Goal: Answer question/provide support: Share knowledge or assist other users

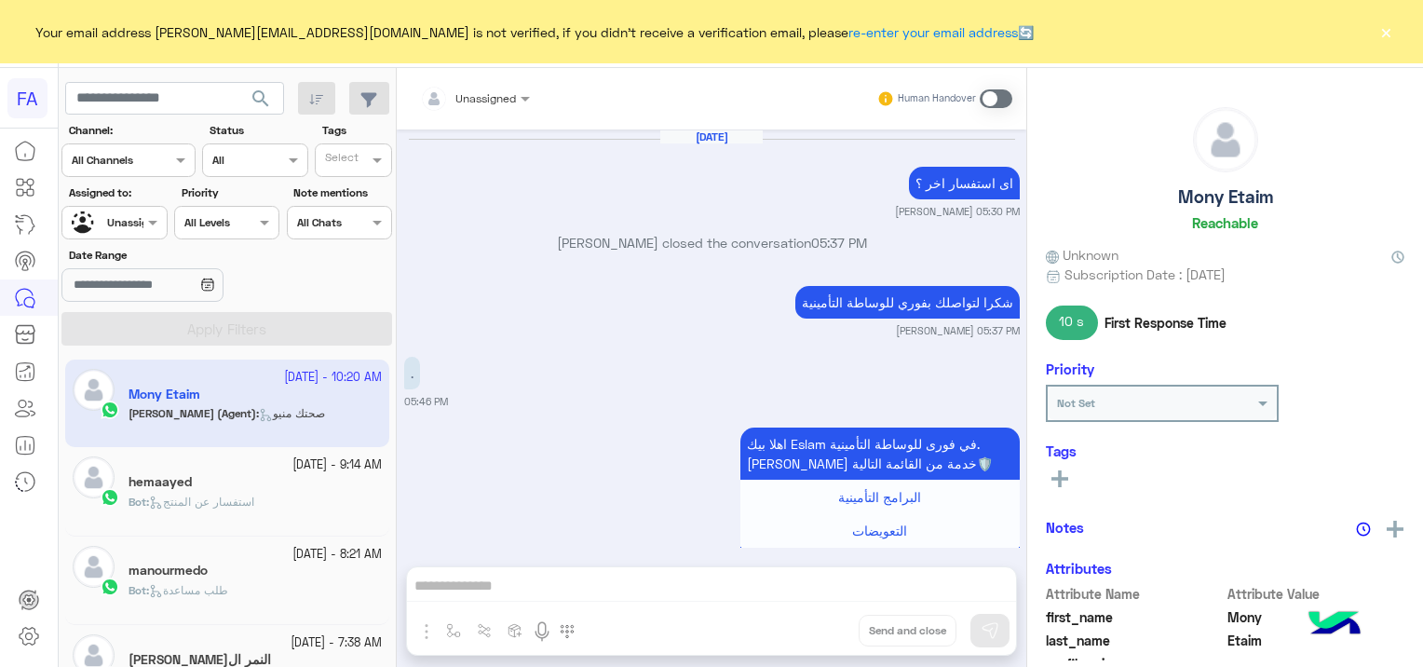
scroll to position [4253, 0]
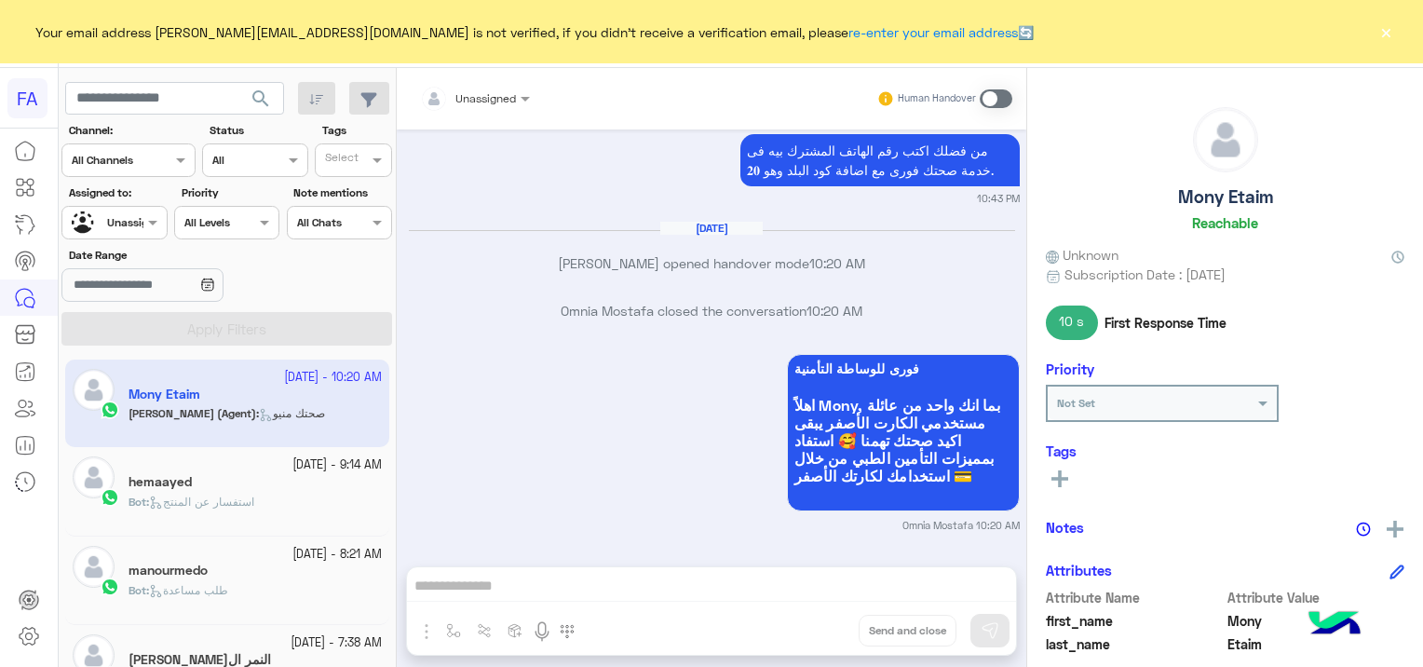
click at [1389, 41] on button "×" at bounding box center [1385, 31] width 19 height 19
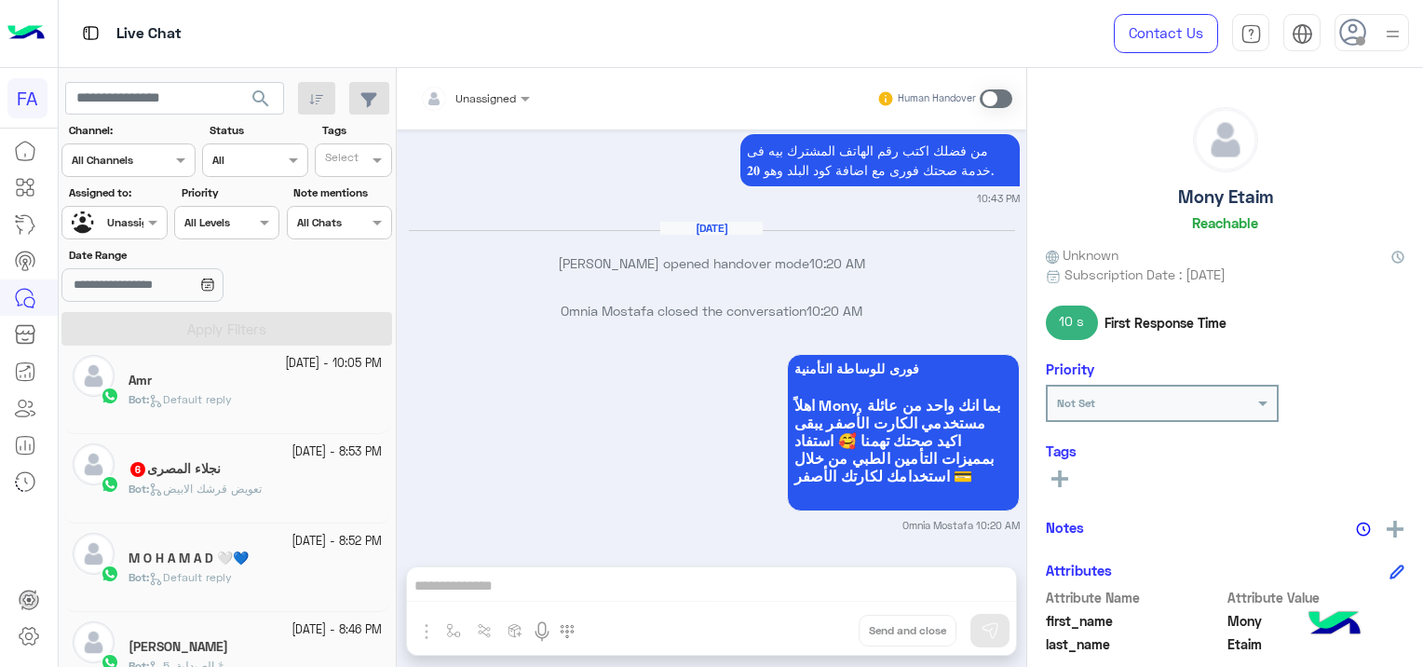
scroll to position [1024, 0]
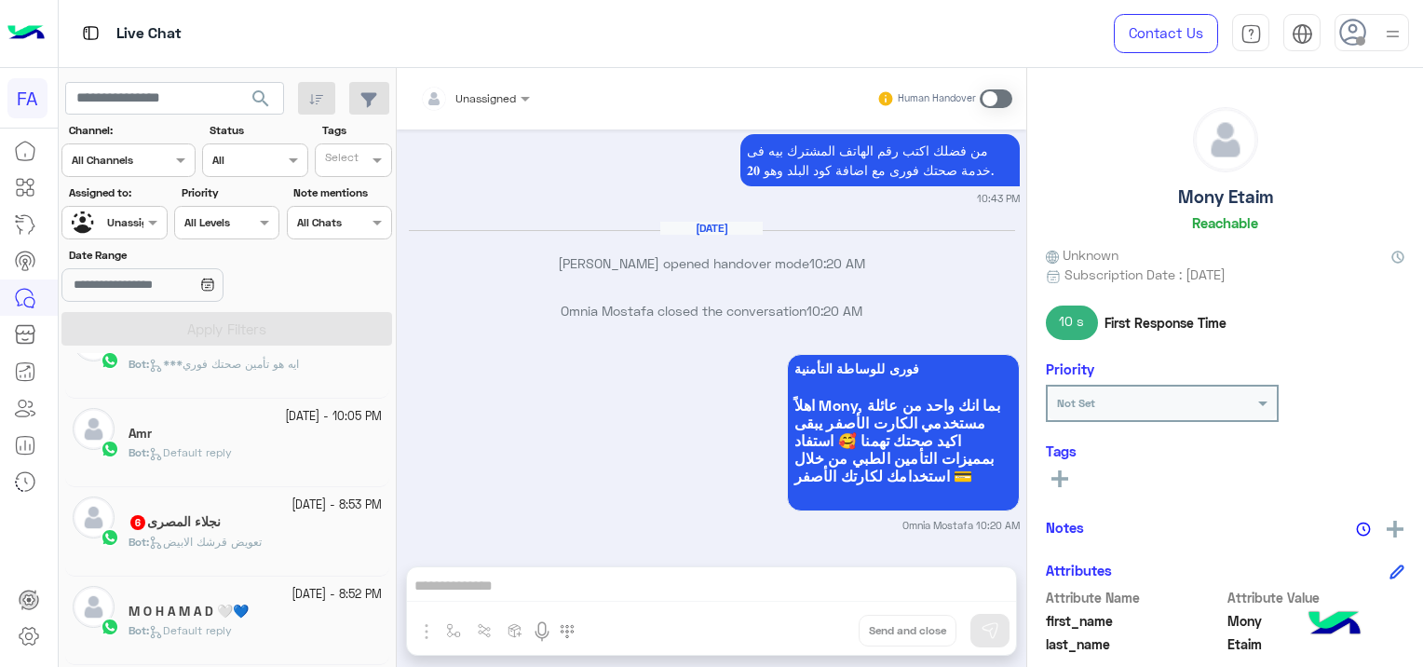
click at [217, 524] on h5 "نجلاء المصرى 6" at bounding box center [174, 522] width 92 height 16
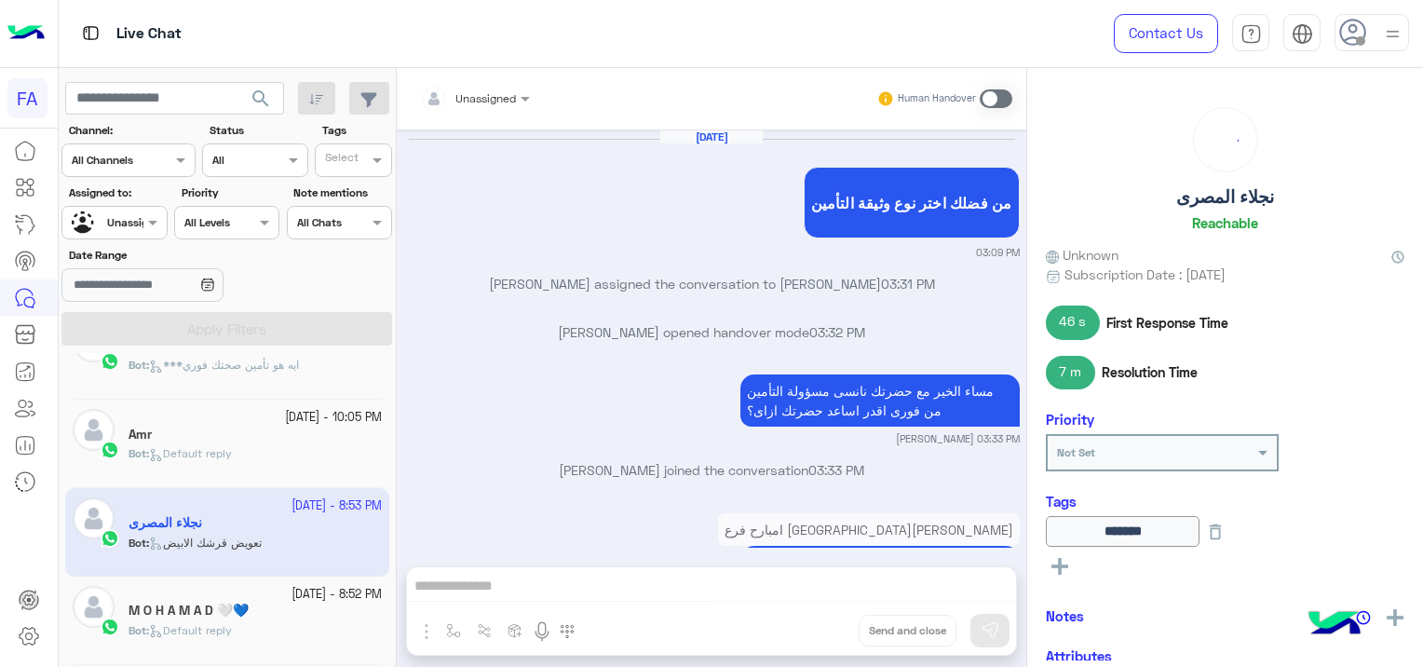
scroll to position [1559, 0]
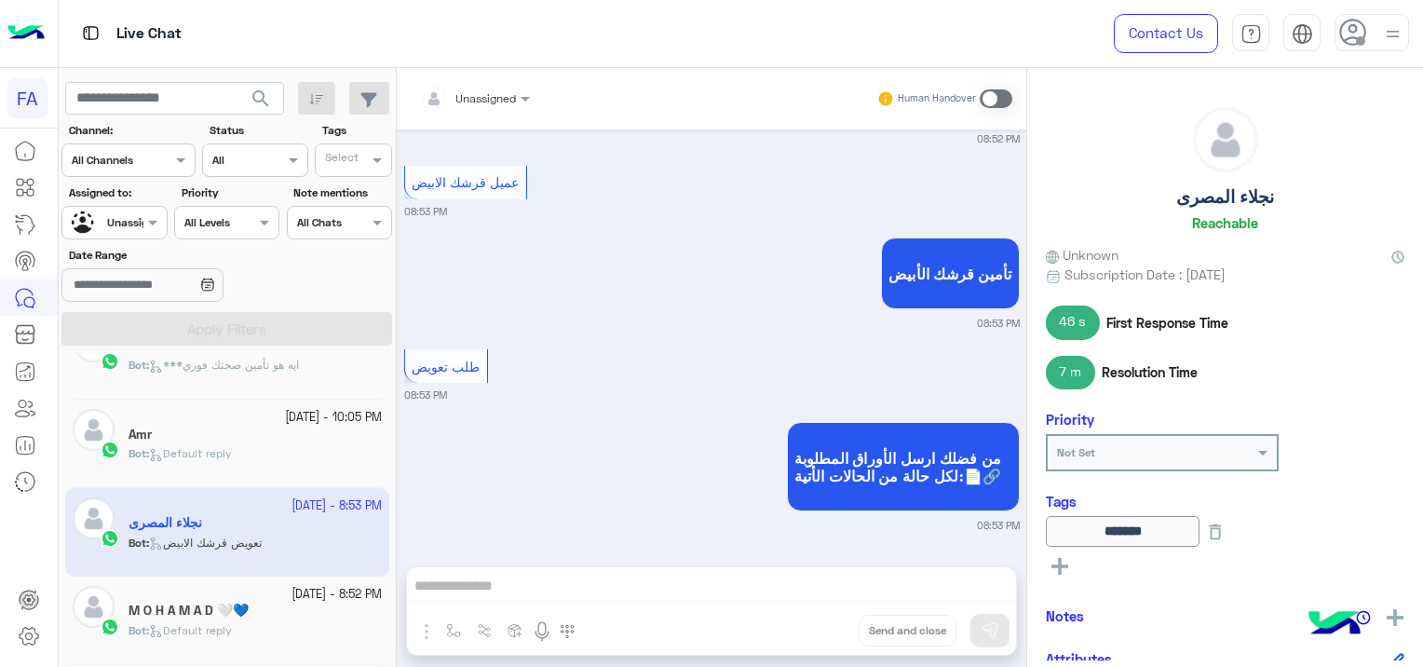
click at [139, 218] on div at bounding box center [113, 220] width 103 height 18
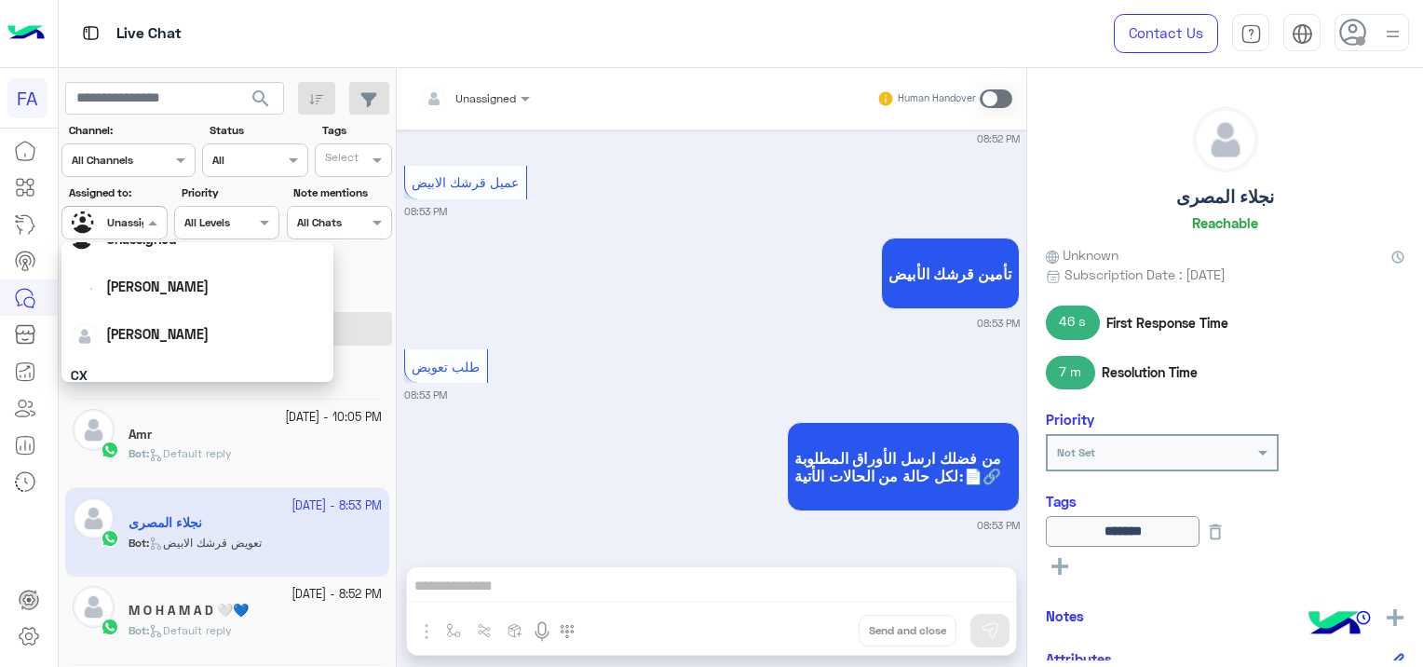
scroll to position [93, 0]
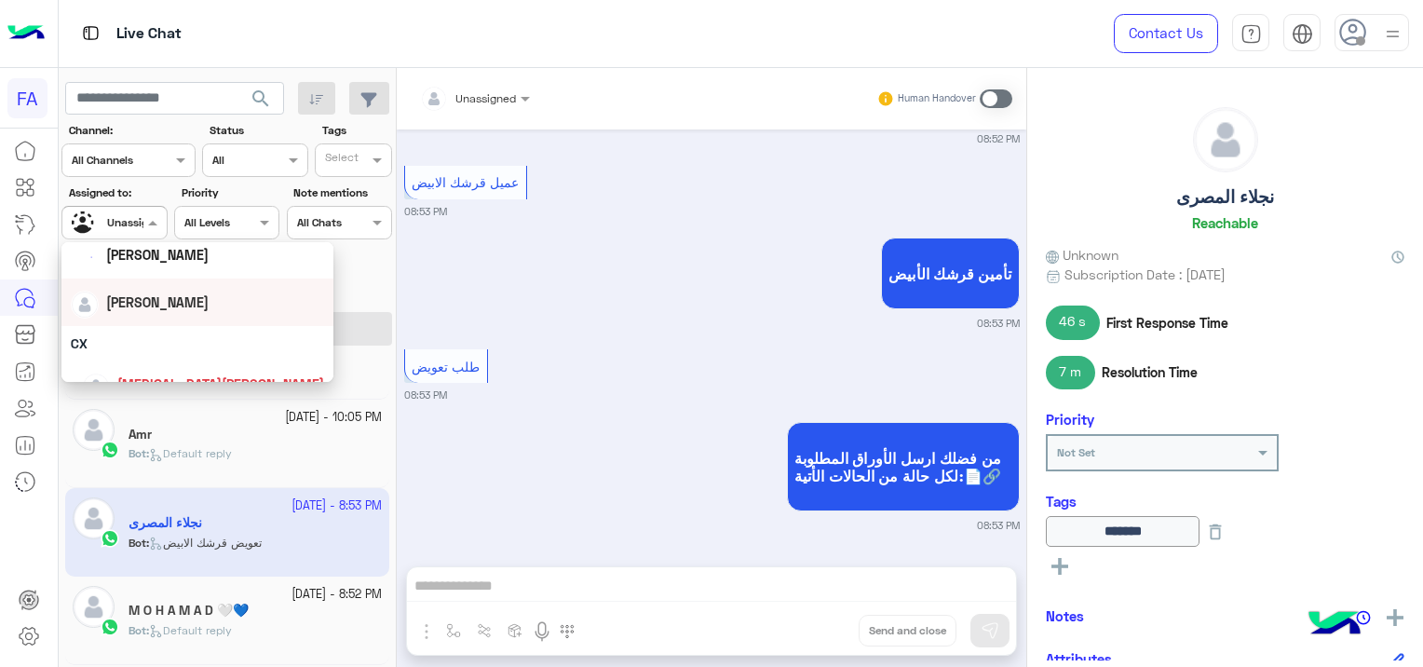
click at [148, 302] on span "[PERSON_NAME]" at bounding box center [157, 302] width 102 height 16
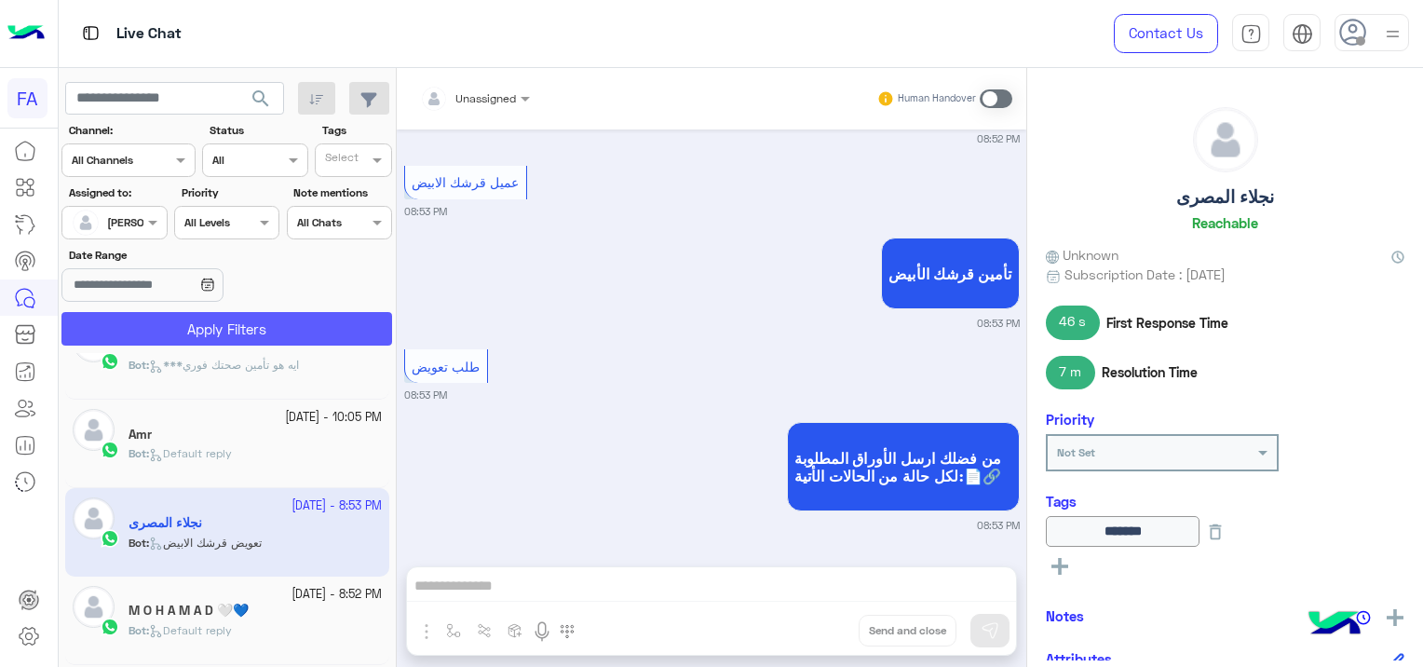
click at [218, 325] on button "Apply Filters" at bounding box center [226, 329] width 331 height 34
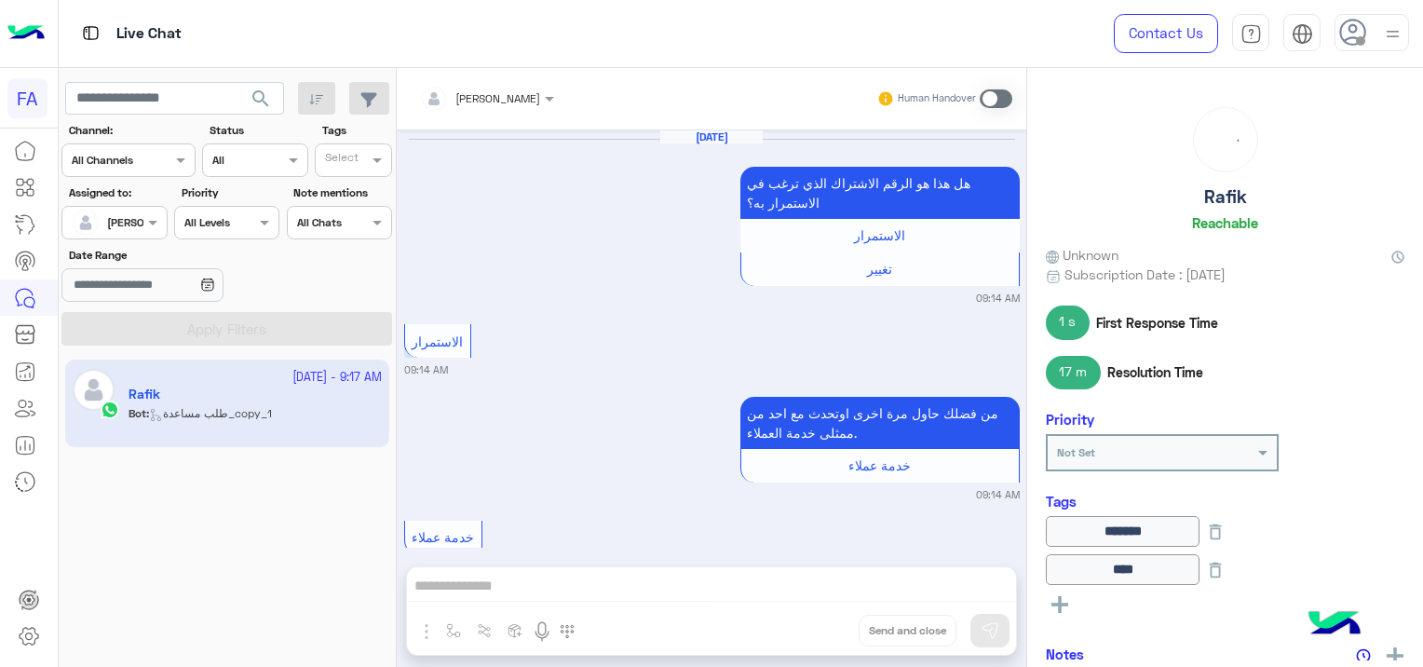
scroll to position [1805, 0]
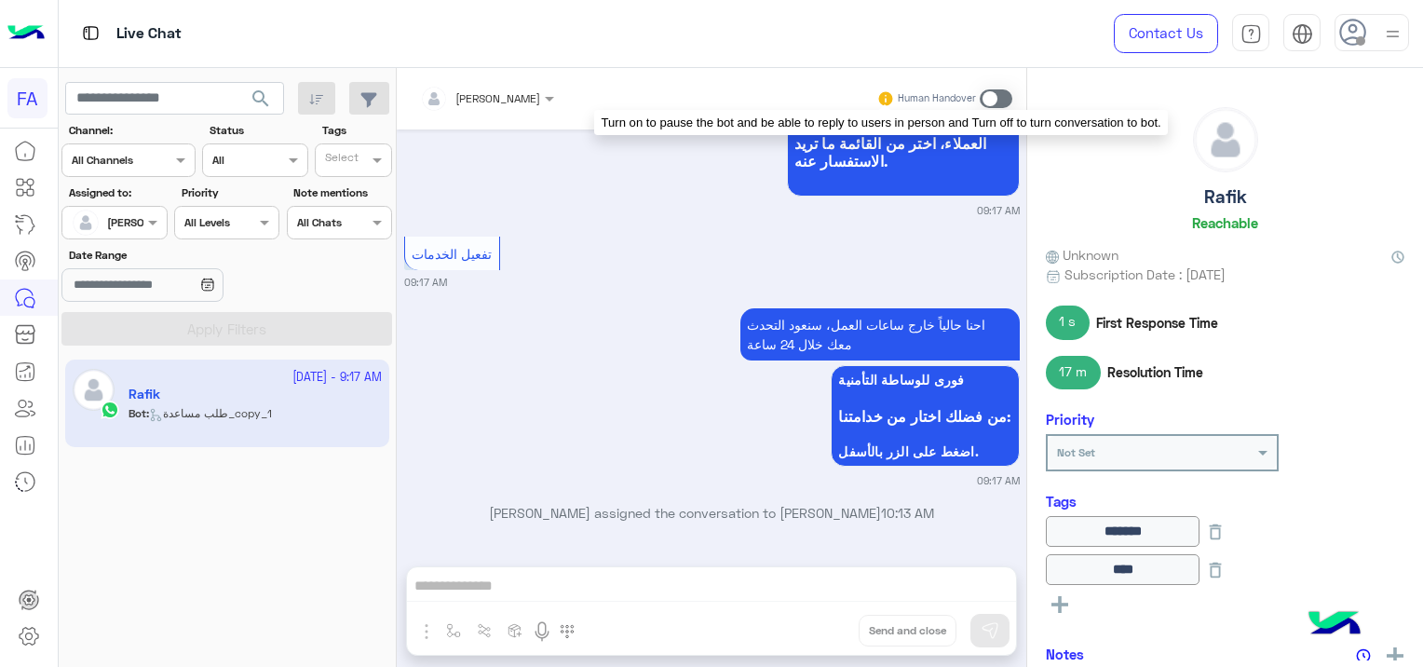
click at [880, 97] on icon at bounding box center [885, 98] width 16 height 16
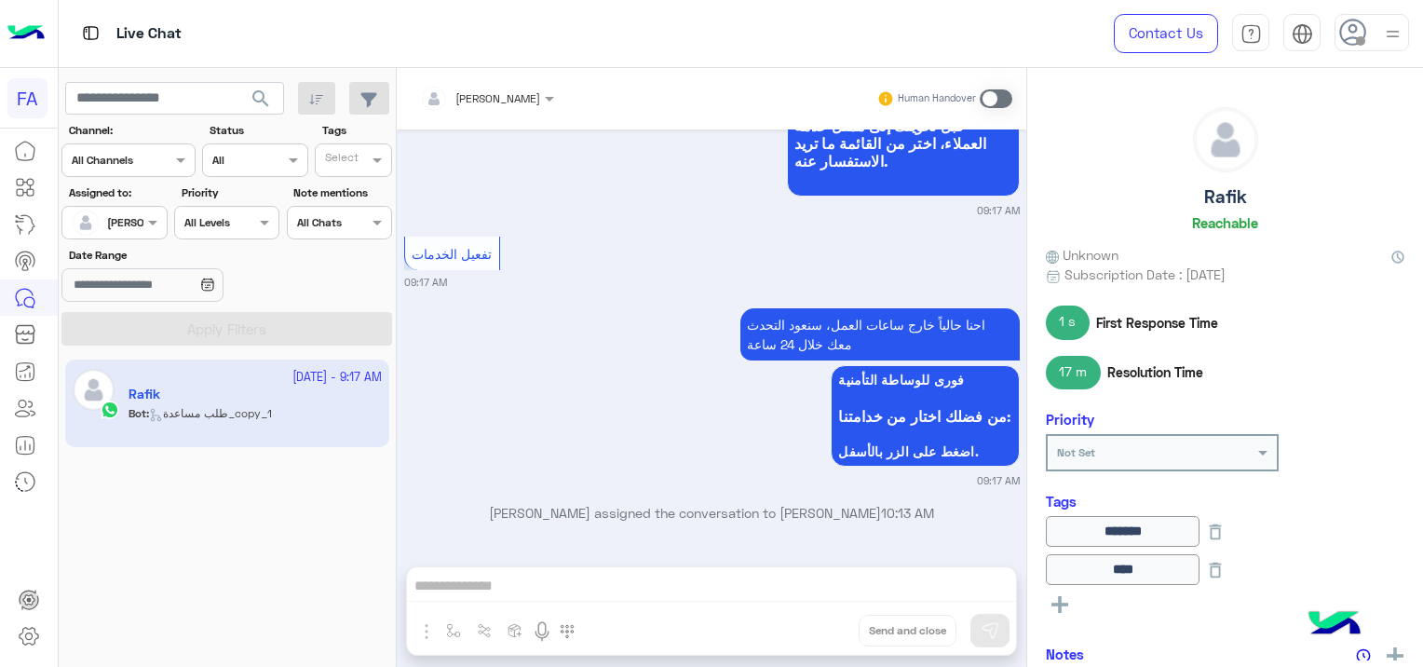
click at [991, 97] on span at bounding box center [995, 98] width 33 height 19
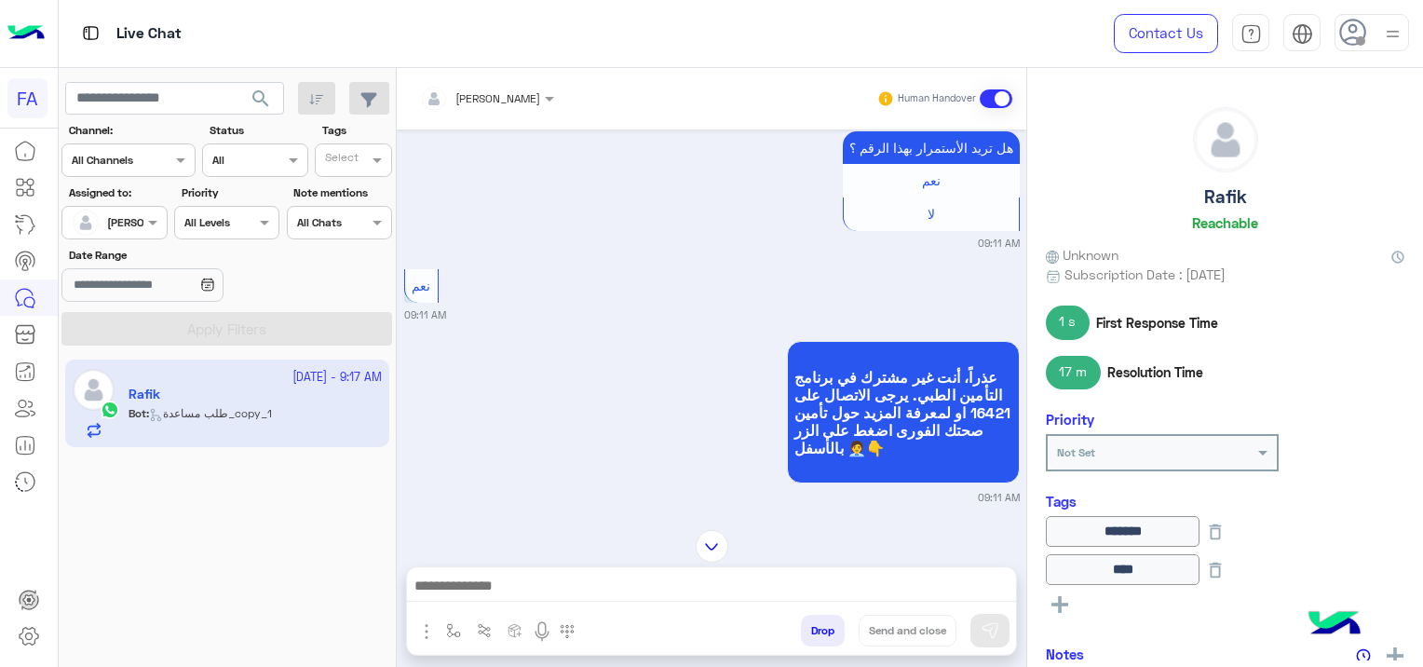
scroll to position [2979, 0]
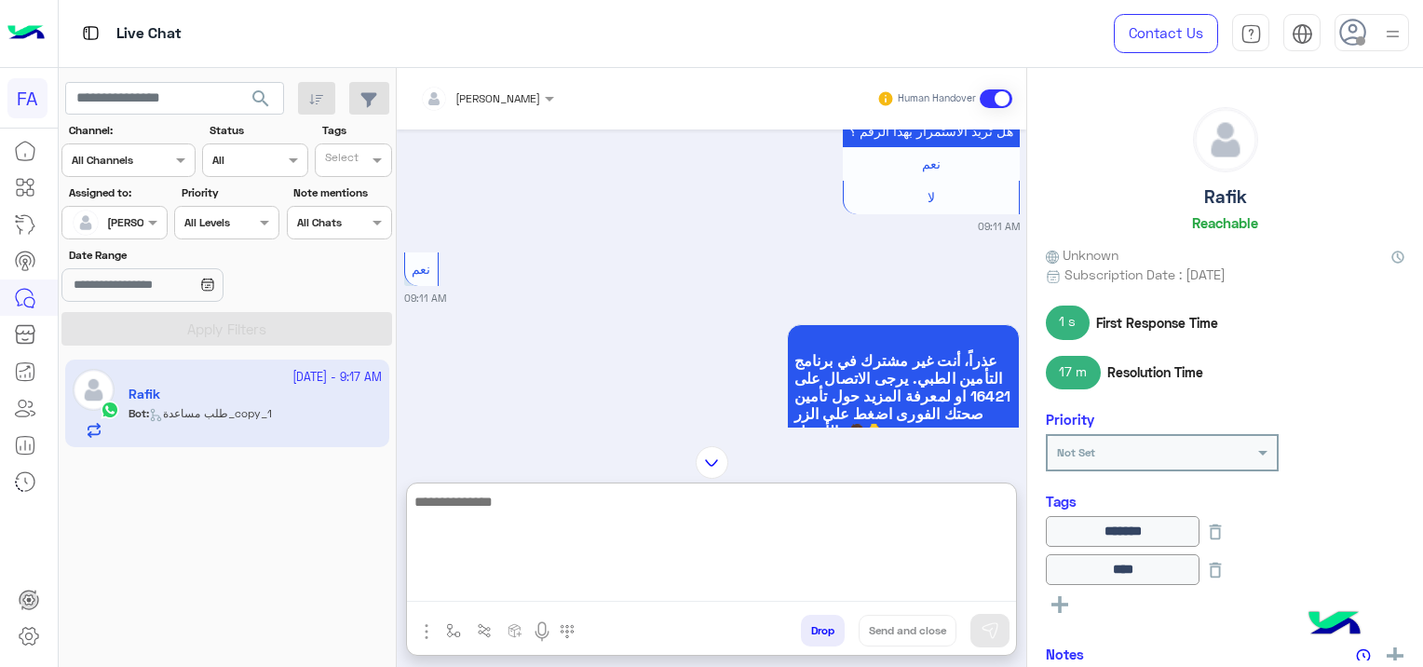
click at [621, 586] on textarea at bounding box center [711, 546] width 609 height 112
click at [514, 592] on textarea at bounding box center [711, 546] width 609 height 112
paste textarea "**********"
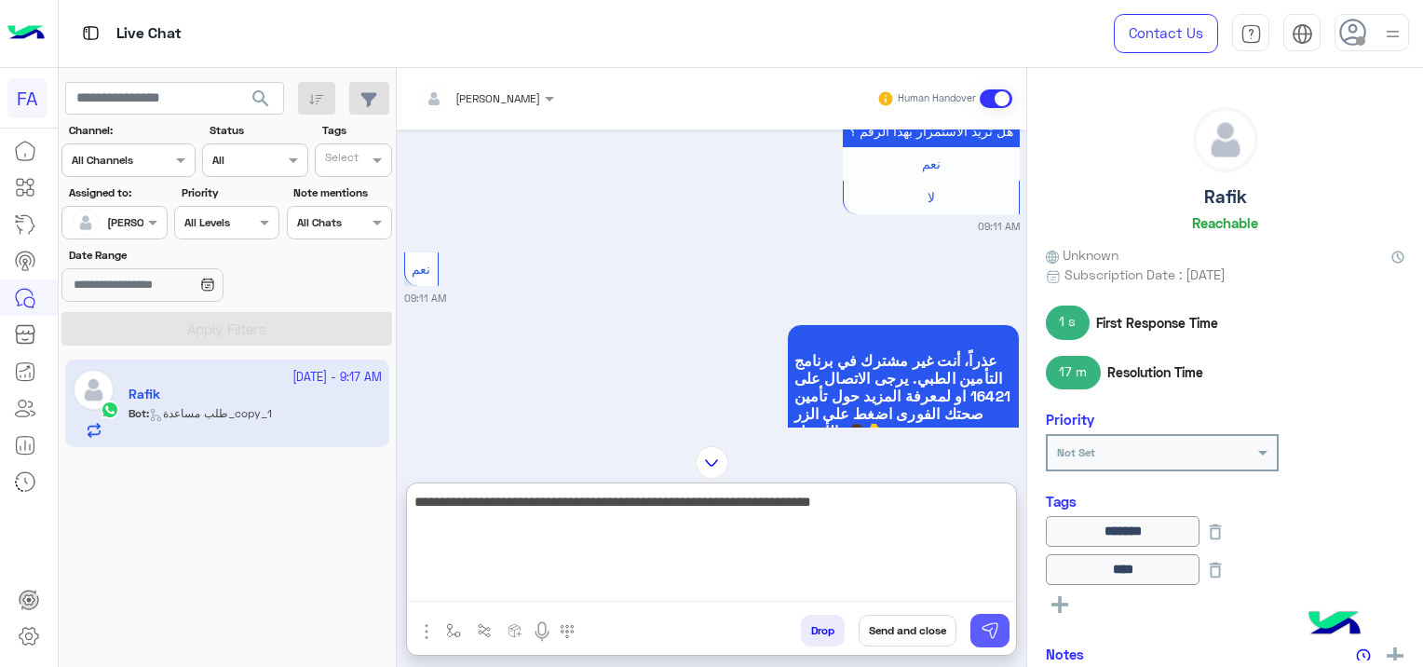
type textarea "**********"
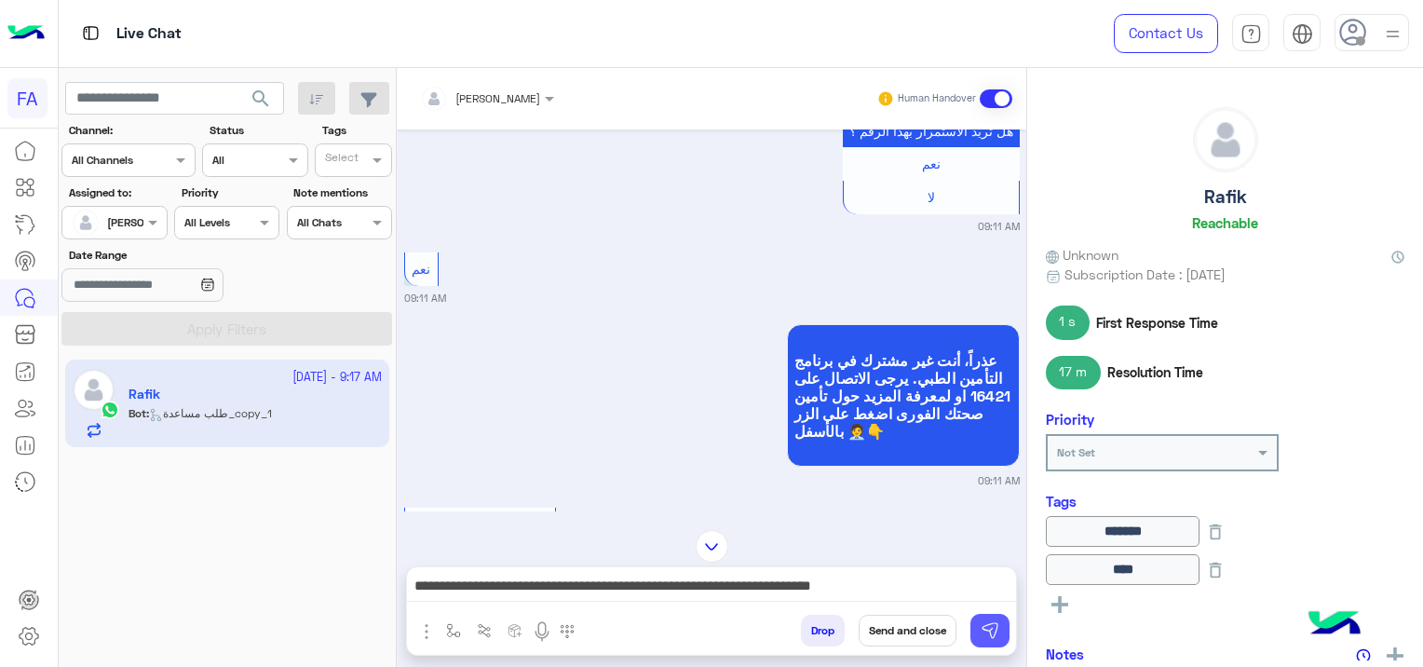
click at [991, 619] on button at bounding box center [989, 631] width 39 height 34
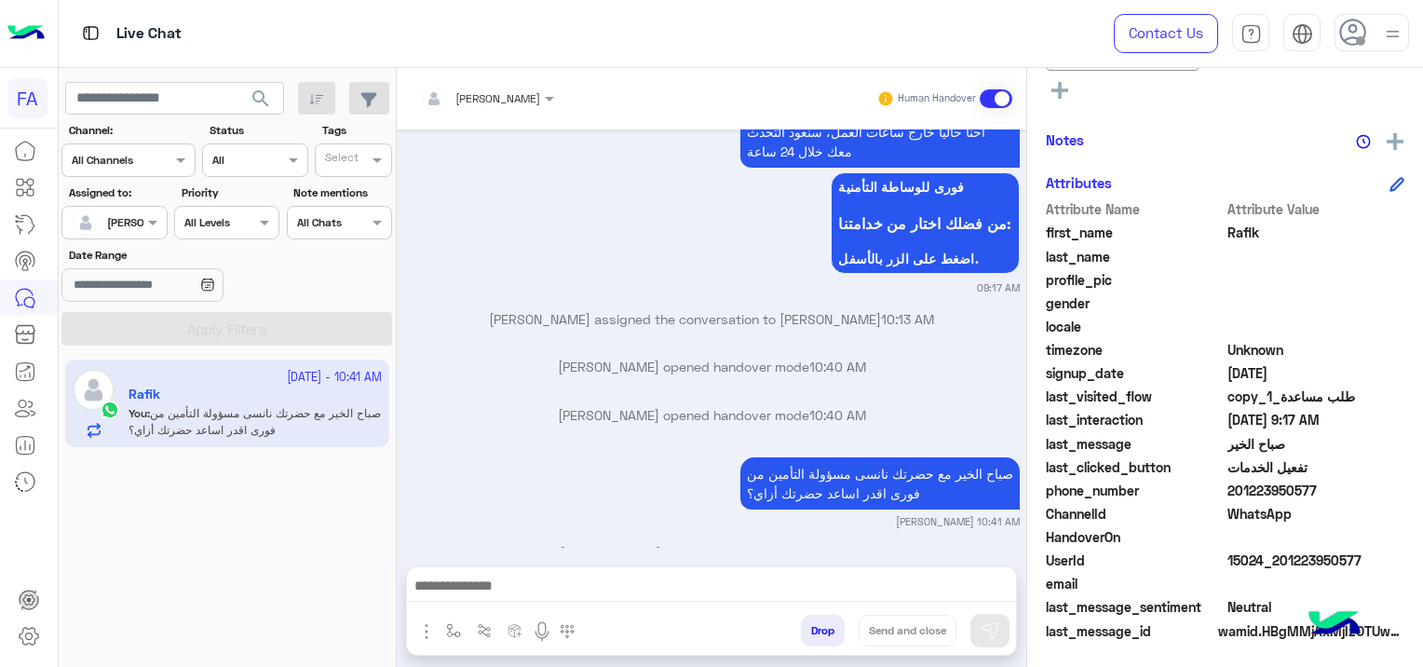
scroll to position [466, 0]
drag, startPoint x: 1367, startPoint y: 555, endPoint x: 1277, endPoint y: 563, distance: 89.8
click at [1277, 563] on span "15024_201223950577" at bounding box center [1316, 559] width 178 height 20
copy span "01223950577"
click at [1341, 309] on span at bounding box center [1316, 301] width 178 height 20
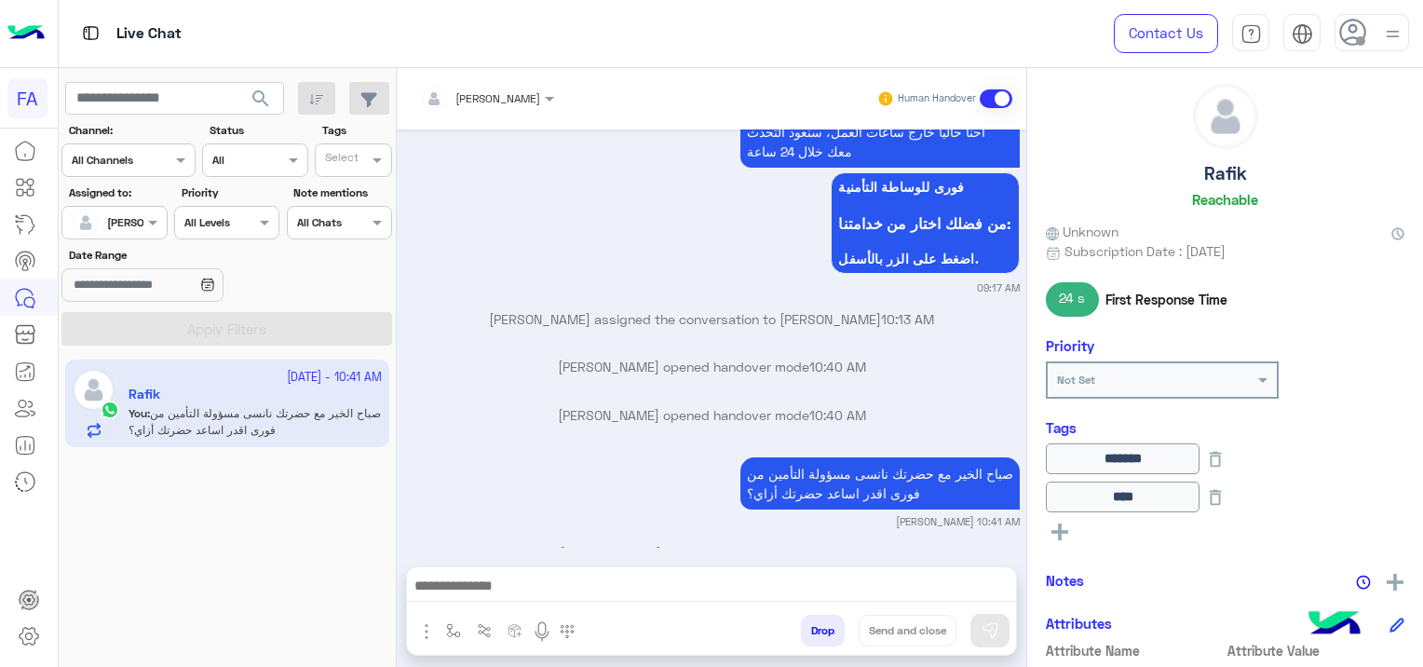
scroll to position [0, 0]
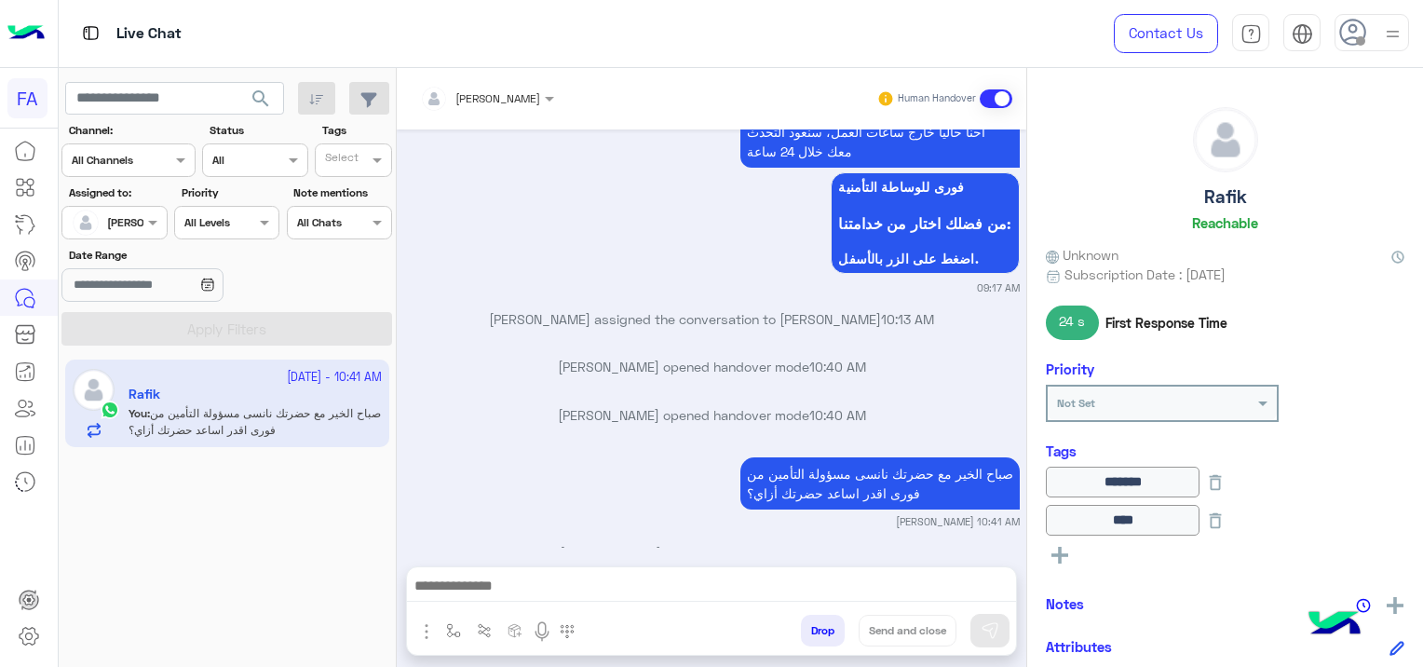
click at [579, 573] on div at bounding box center [711, 590] width 609 height 47
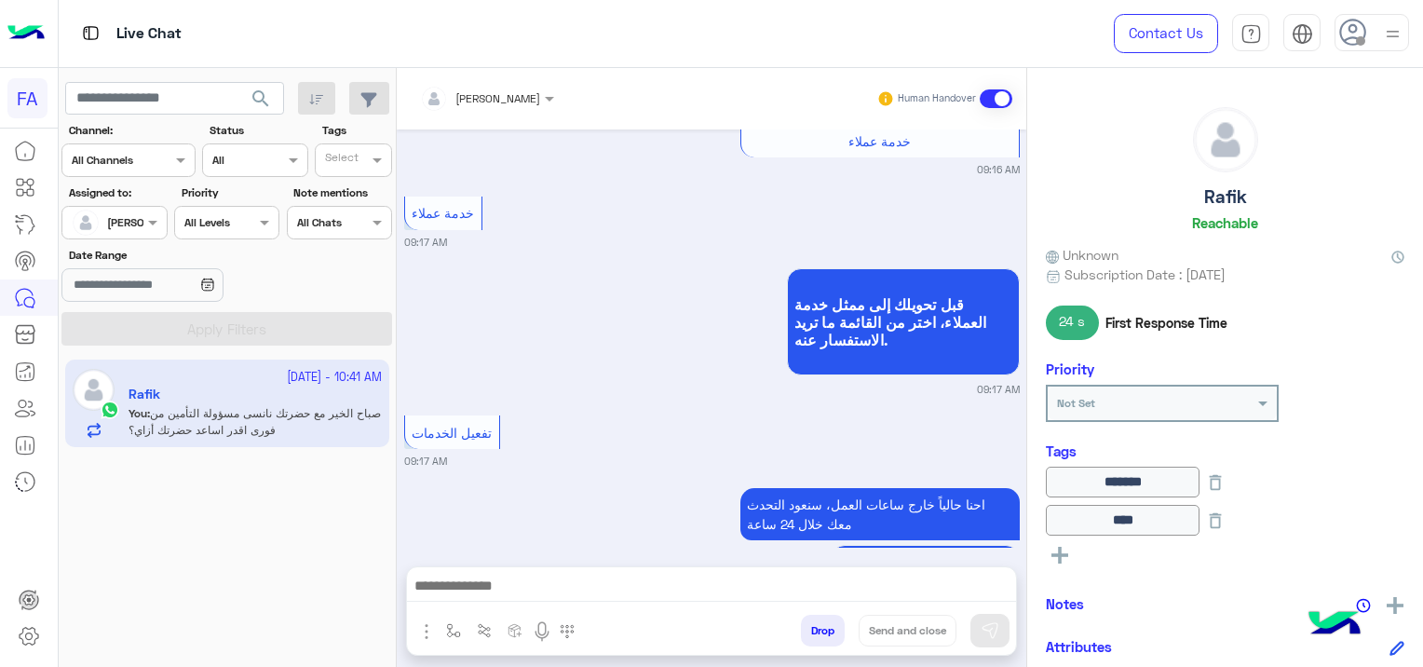
scroll to position [6305, 0]
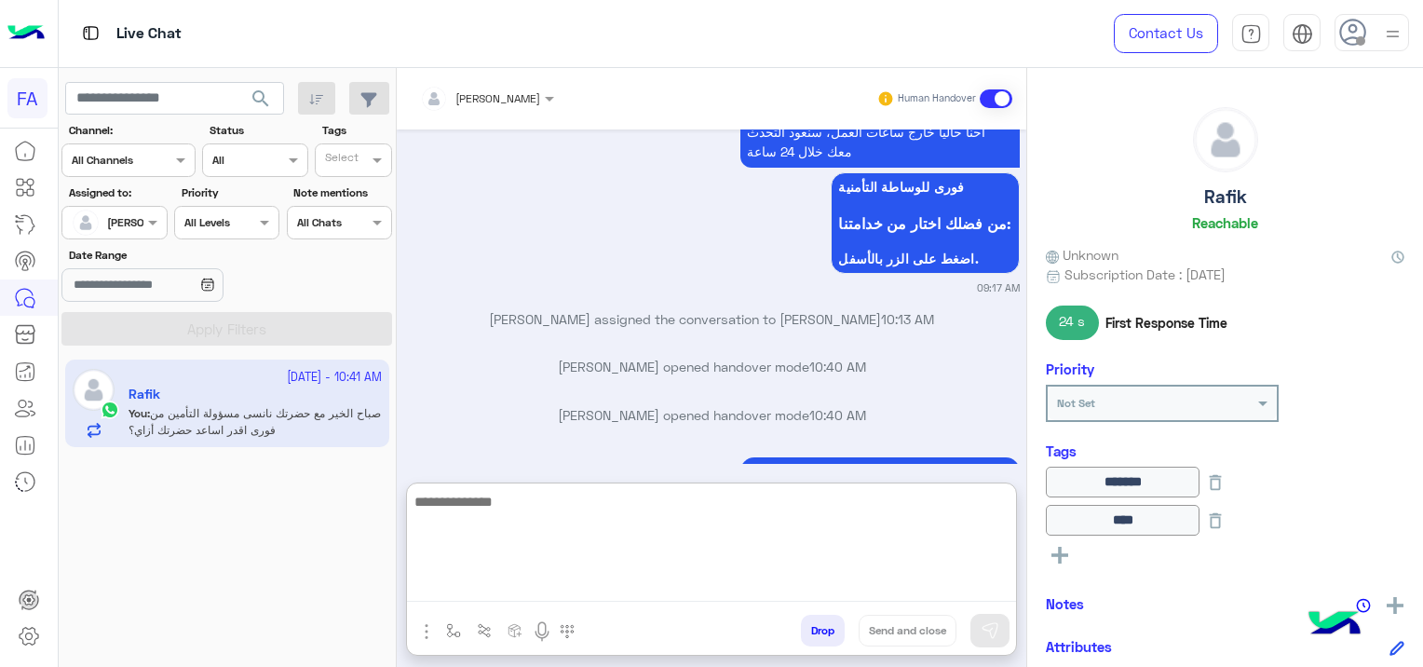
click at [494, 590] on textarea at bounding box center [711, 546] width 609 height 112
paste textarea "**********"
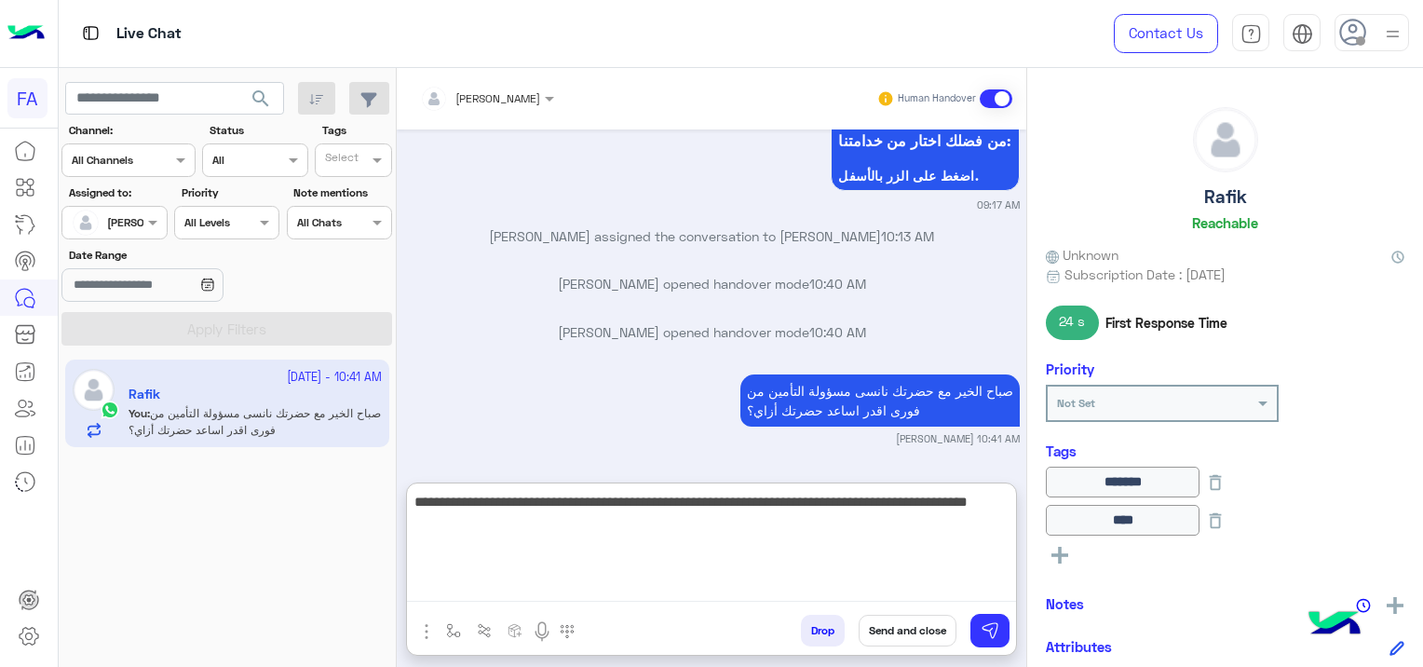
scroll to position [6389, 0]
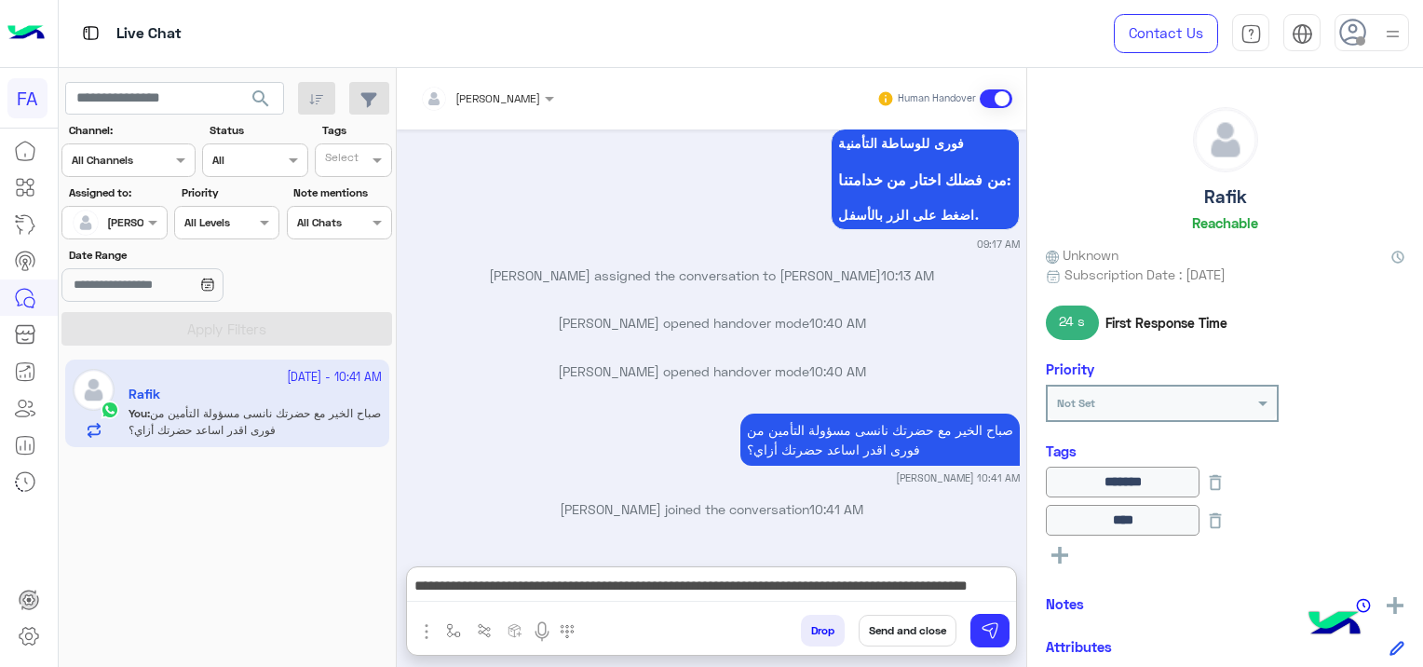
click at [1061, 553] on rect at bounding box center [1059, 555] width 17 height 4
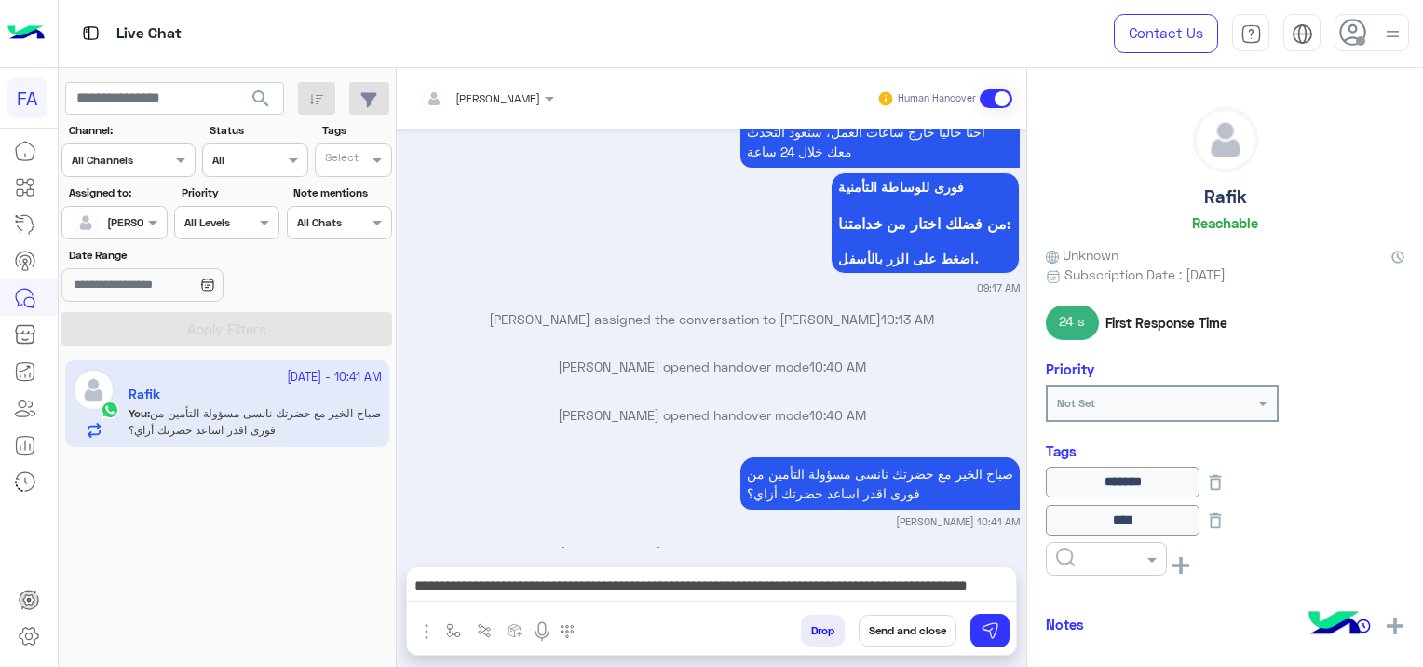
scroll to position [6579, 0]
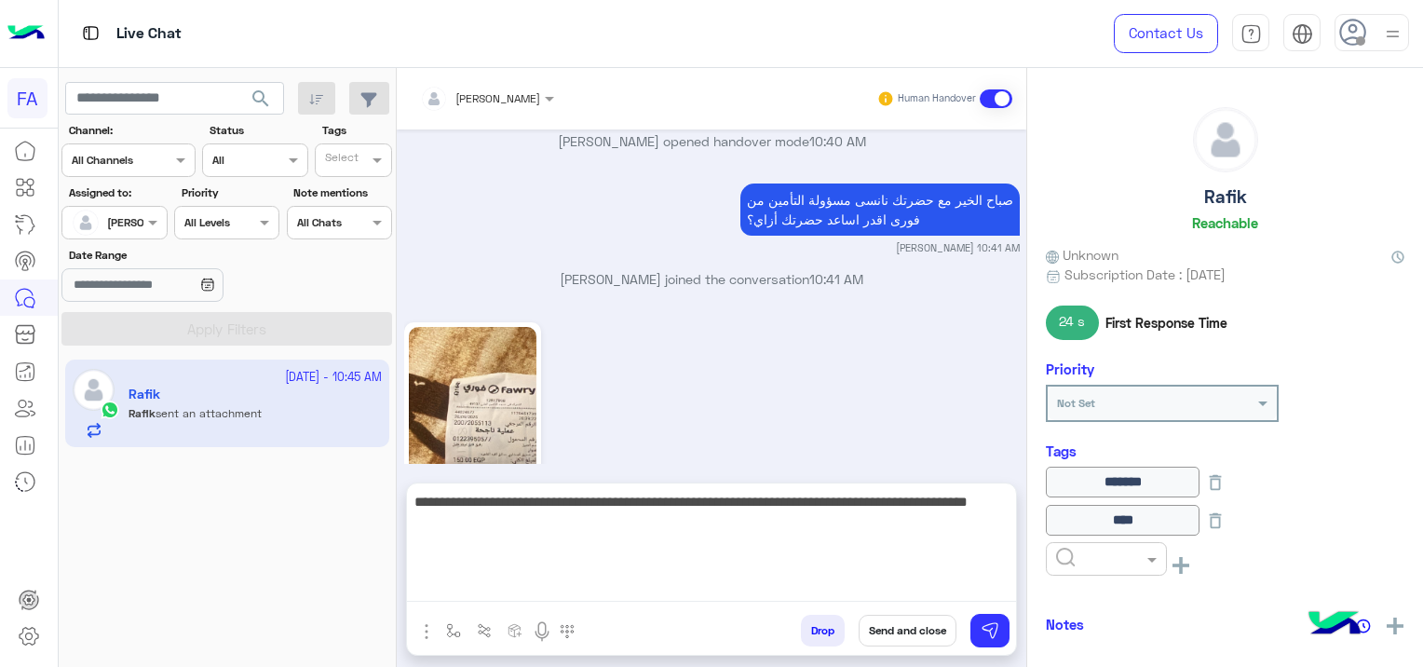
click at [425, 580] on textarea "**********" at bounding box center [711, 546] width 609 height 112
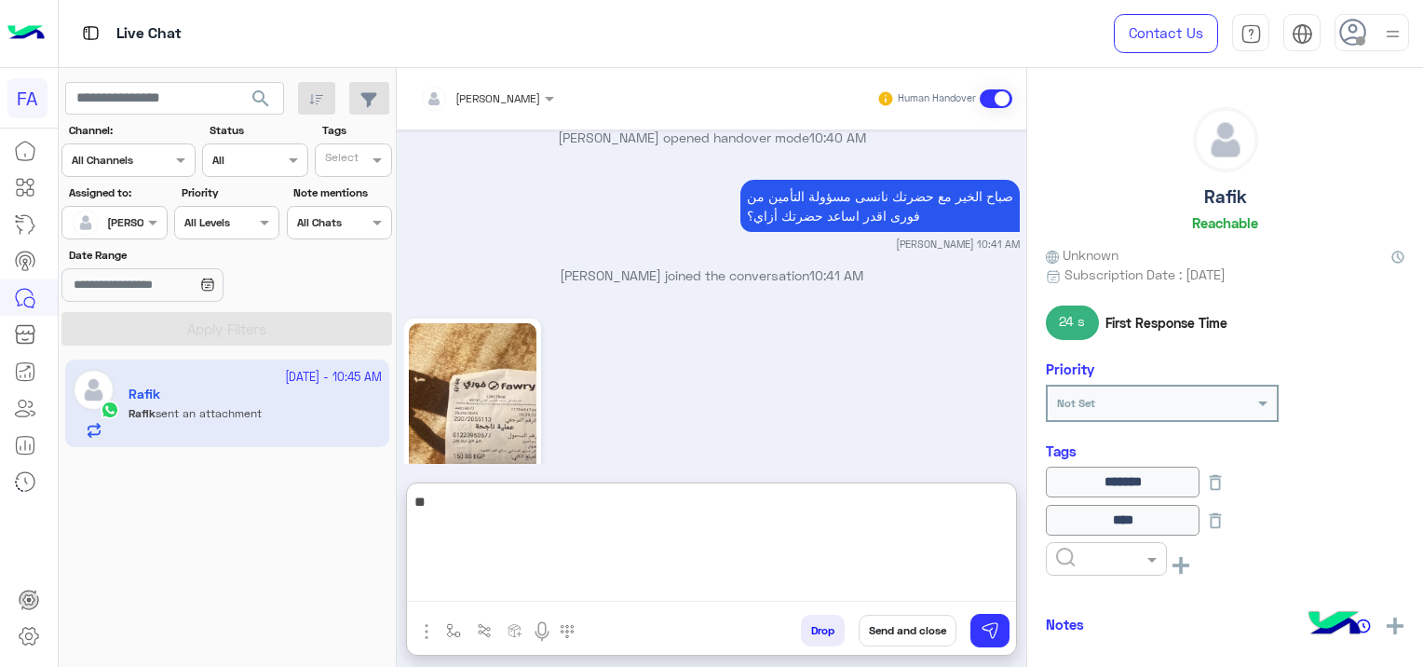
type textarea "*"
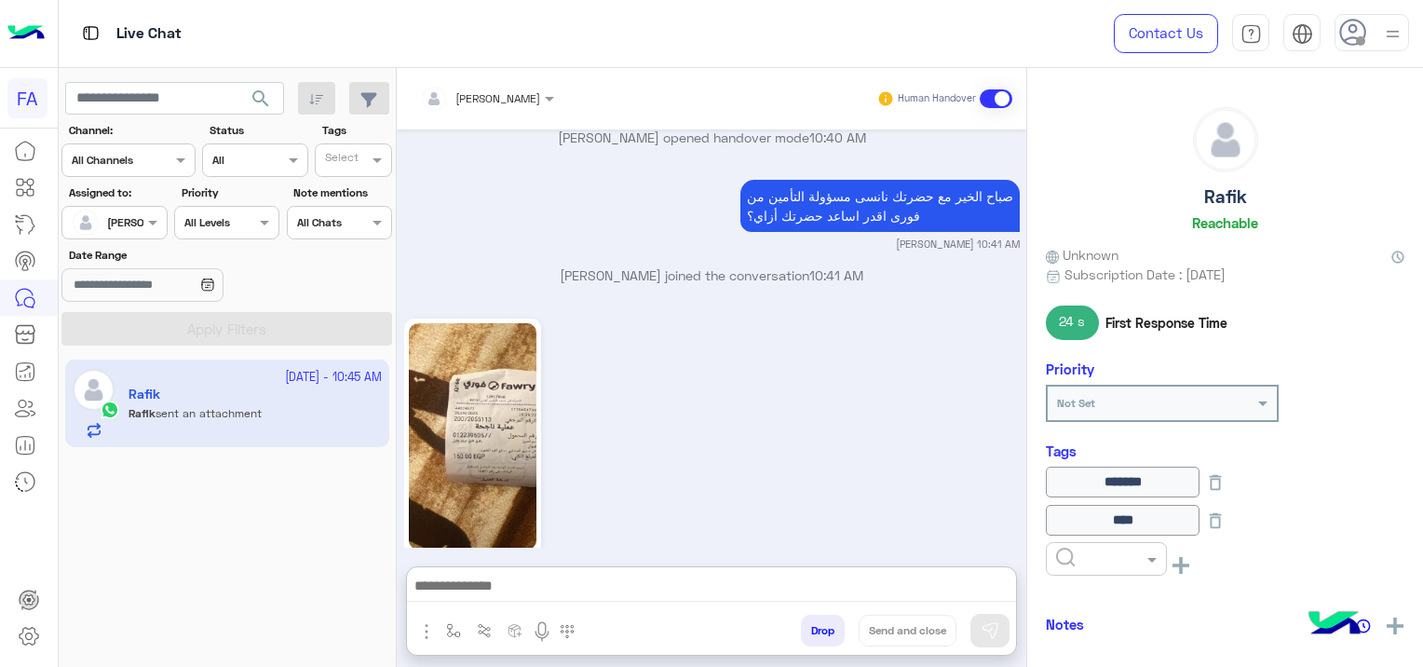
click at [727, 373] on div "10:45 AM" at bounding box center [711, 444] width 615 height 260
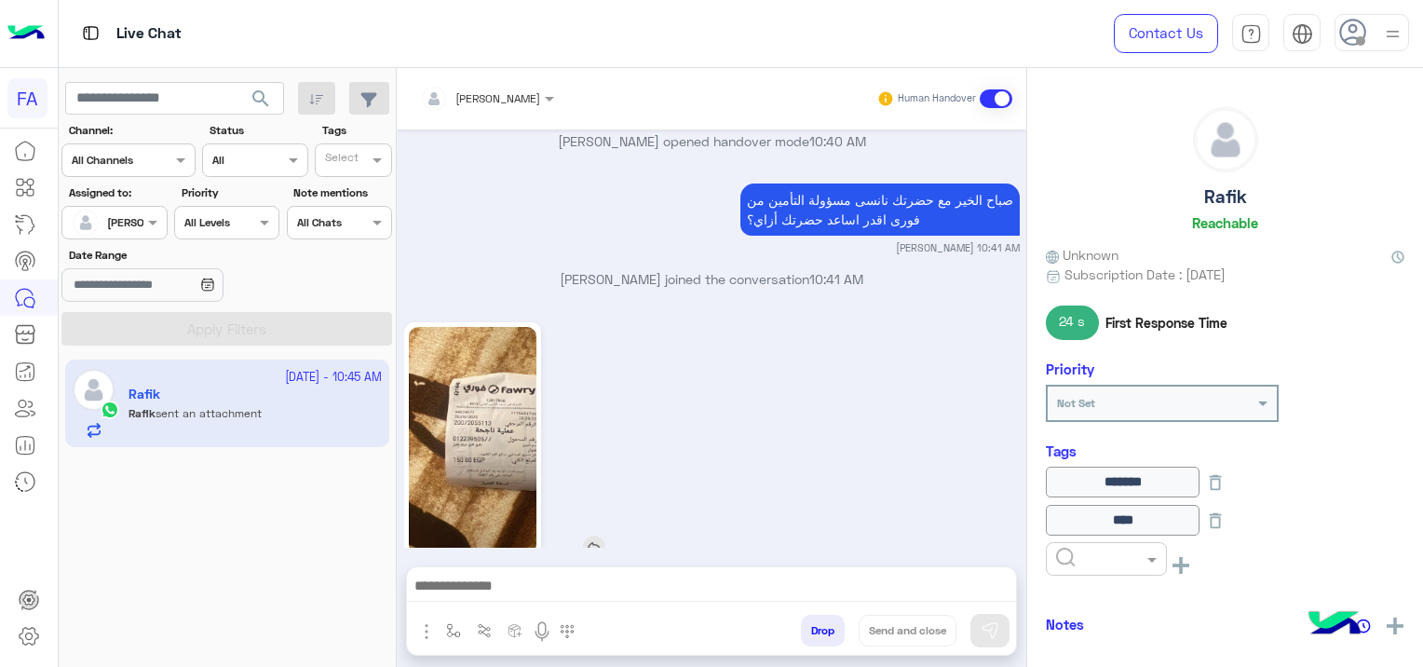
click at [470, 390] on img at bounding box center [473, 440] width 128 height 226
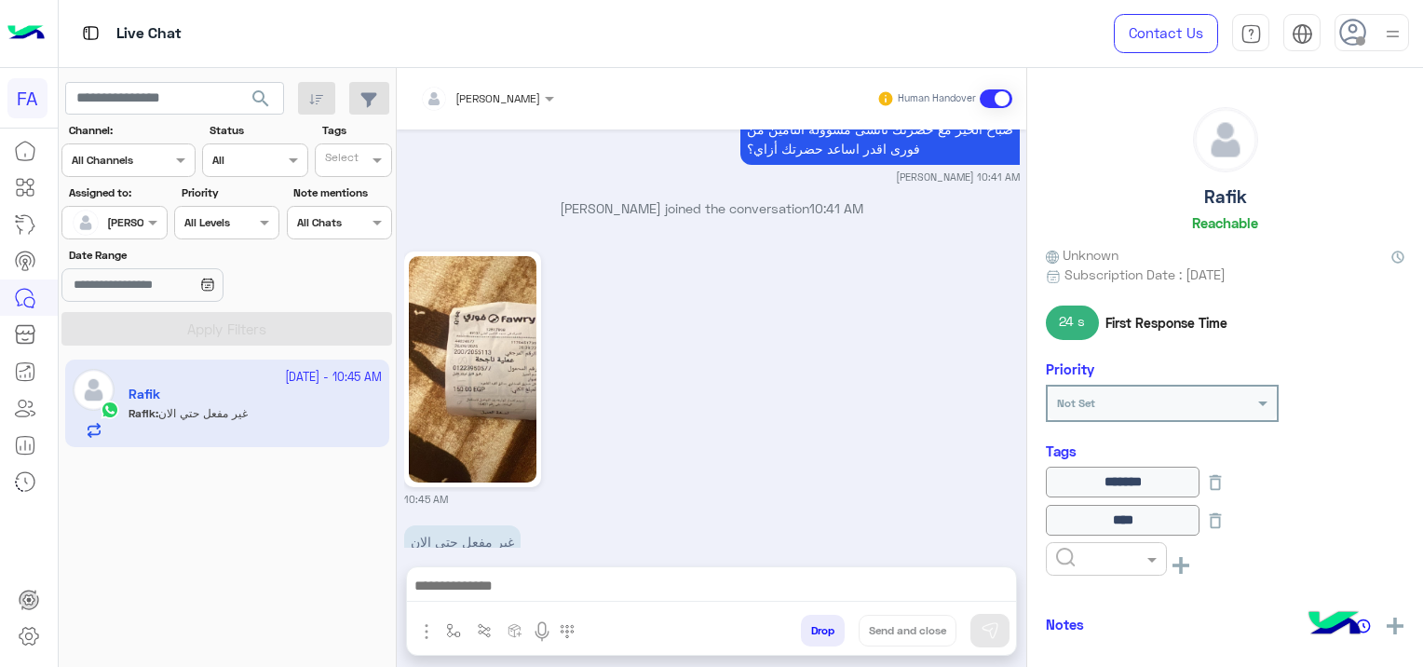
drag, startPoint x: 620, startPoint y: 566, endPoint x: 618, endPoint y: 585, distance: 18.7
click at [615, 570] on div at bounding box center [711, 590] width 609 height 47
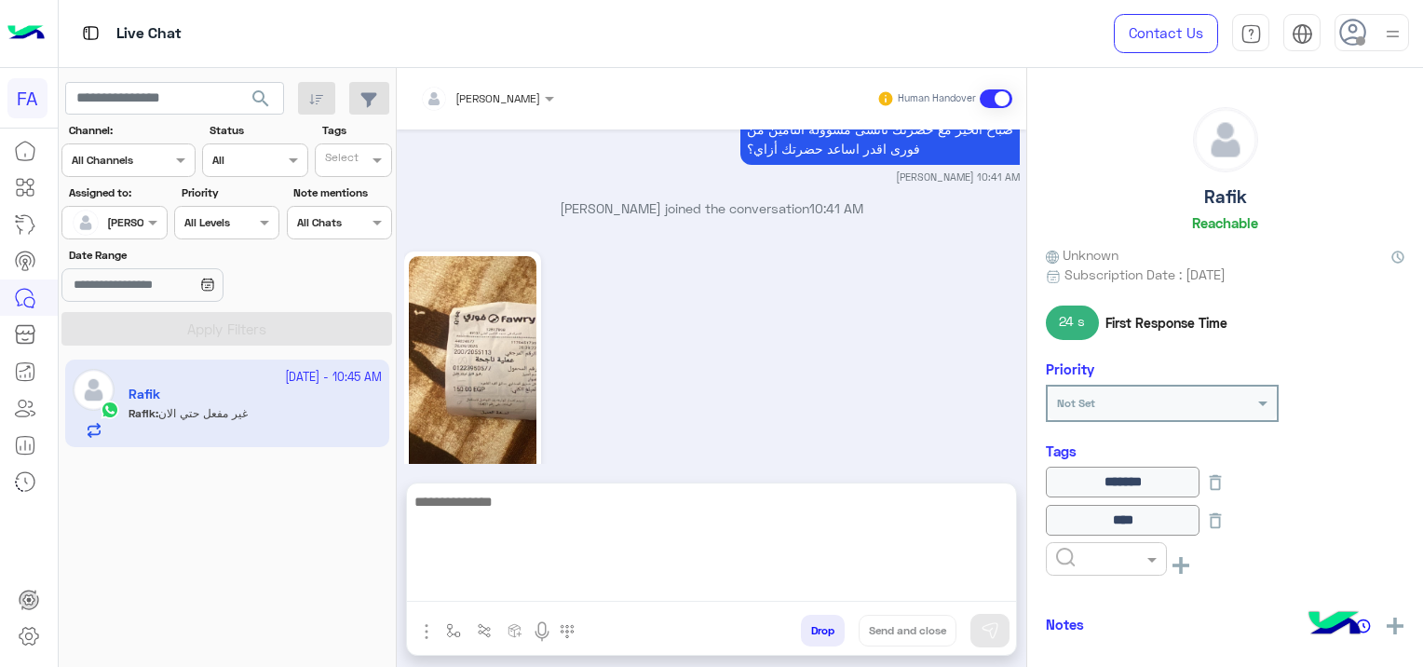
click at [566, 585] on textarea at bounding box center [711, 546] width 609 height 112
paste textarea "**********"
type textarea "**********"
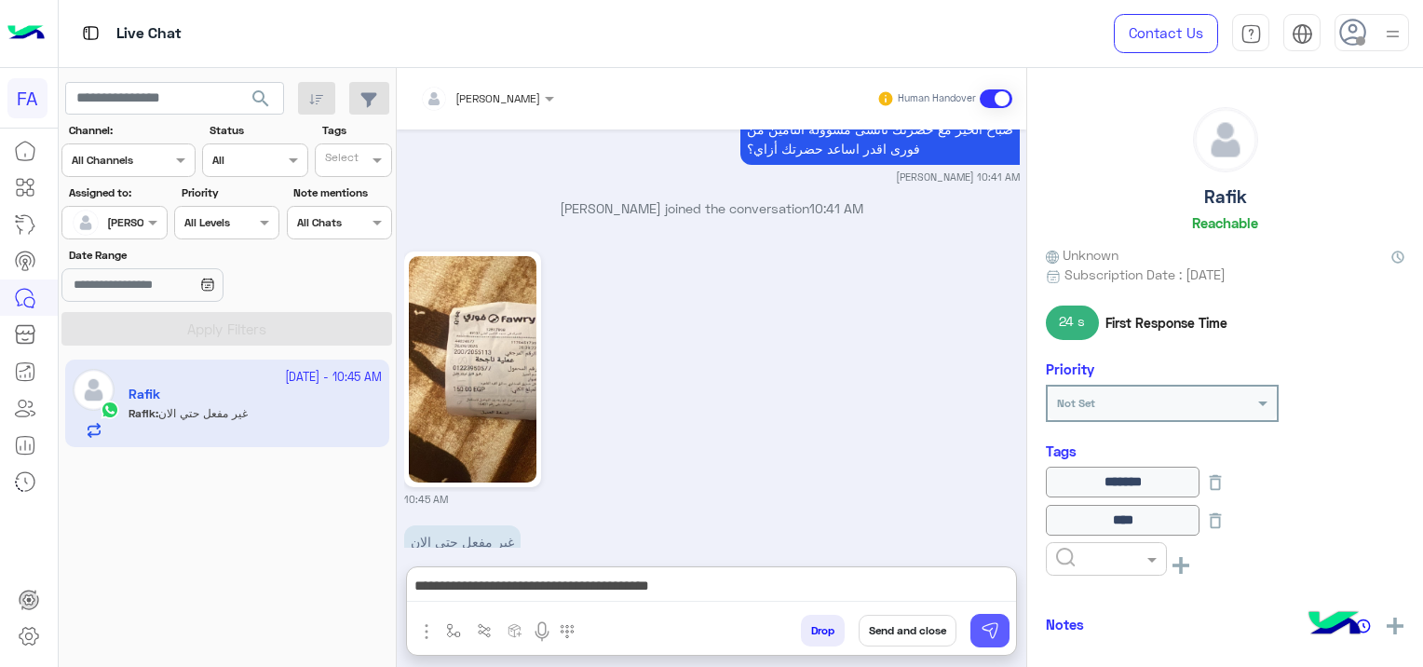
click at [982, 638] on img at bounding box center [989, 630] width 19 height 19
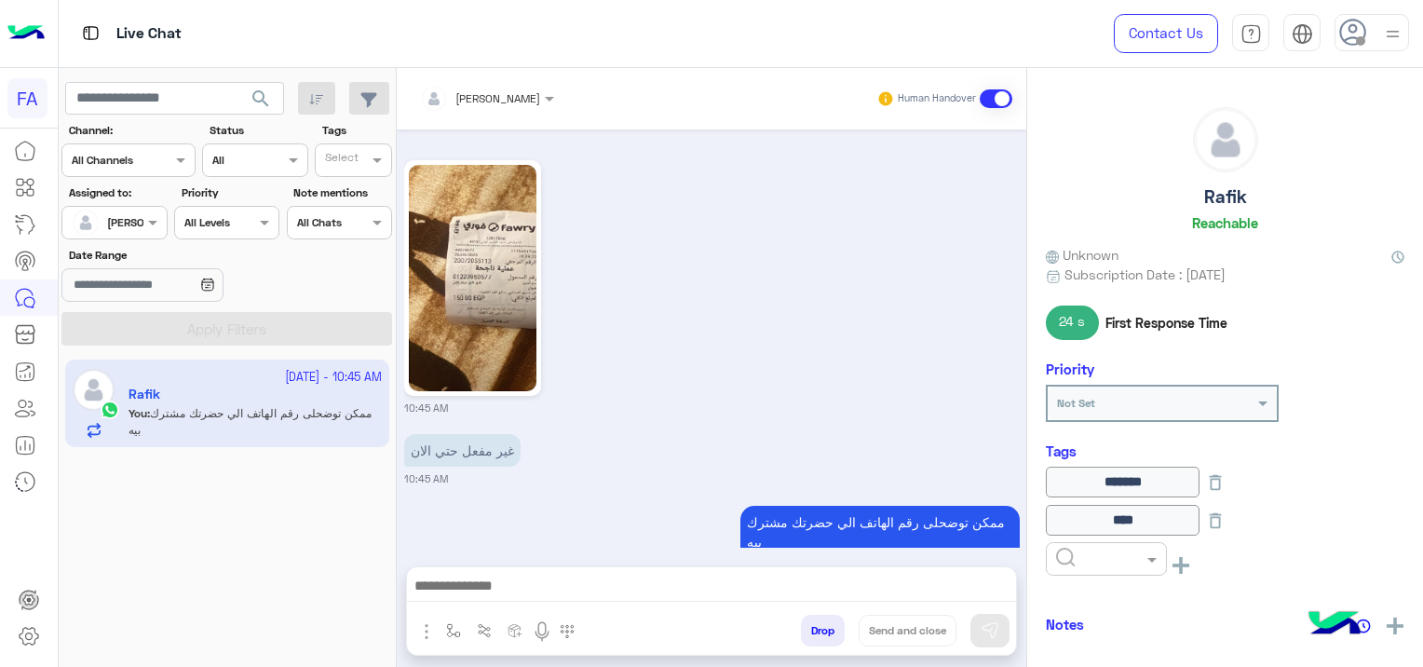
scroll to position [6647, 0]
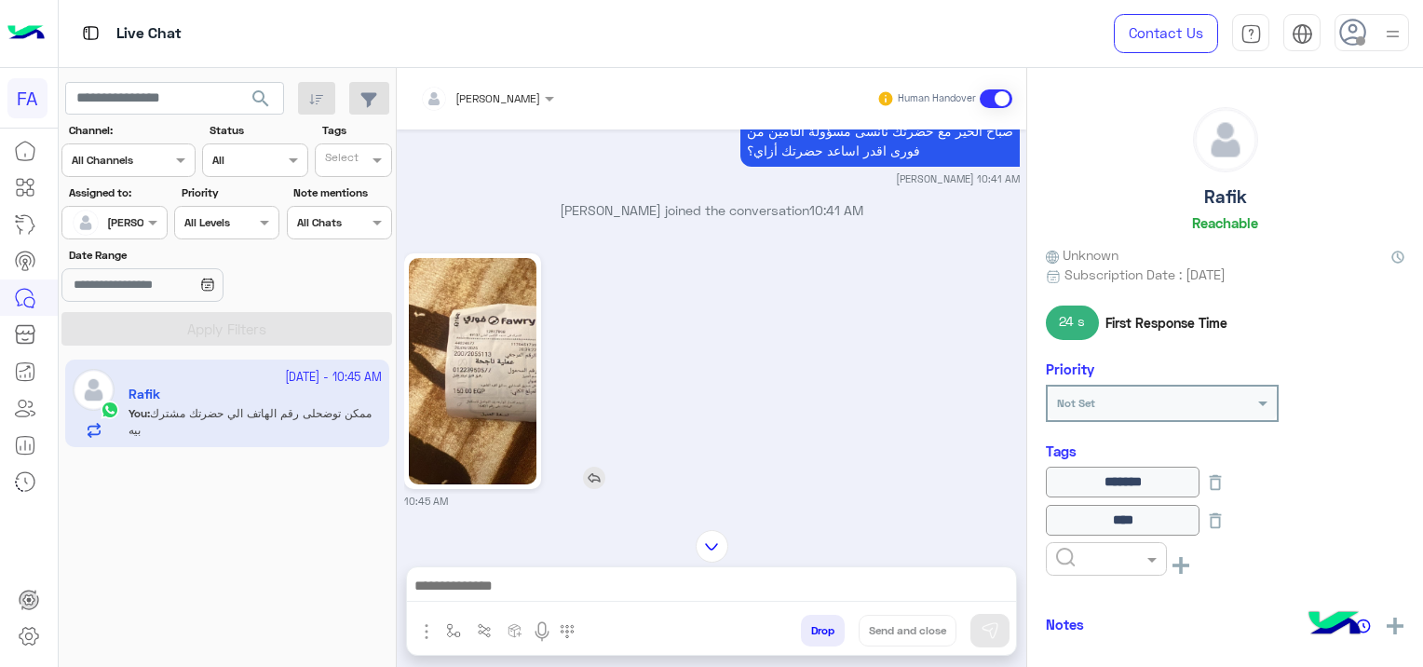
click at [479, 298] on img at bounding box center [473, 371] width 128 height 226
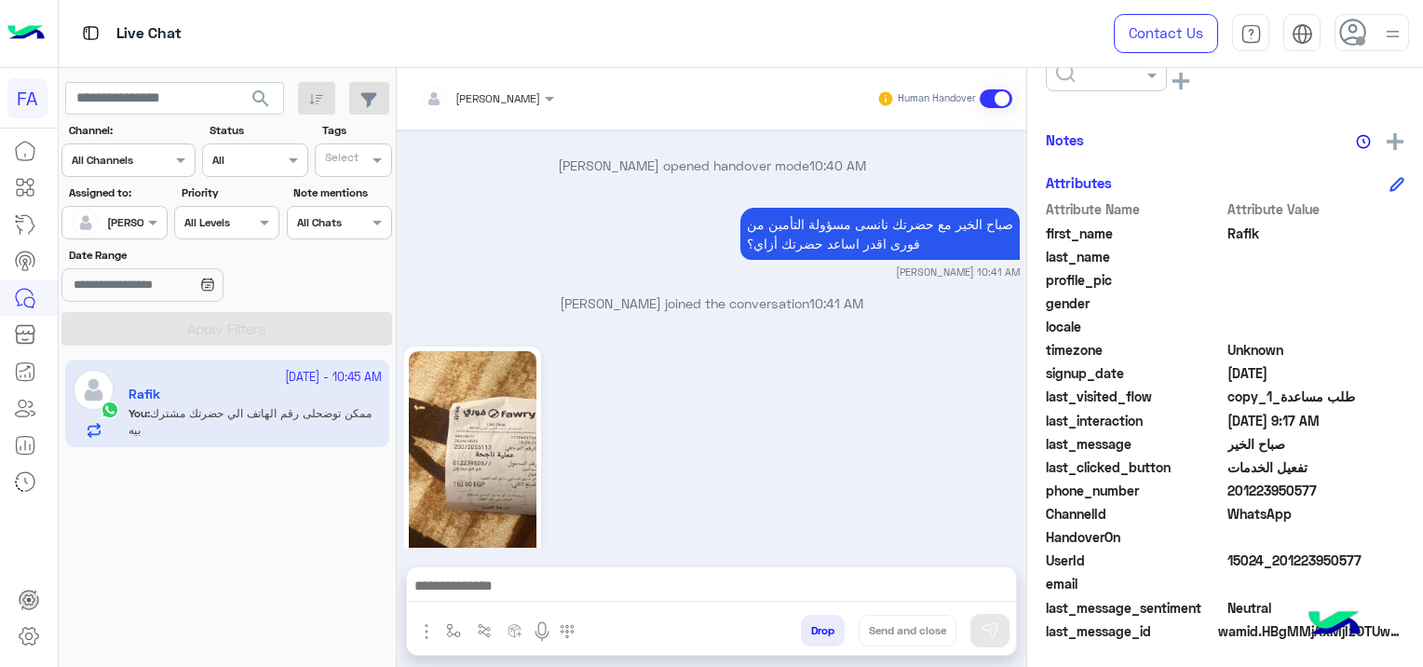
scroll to position [6741, 0]
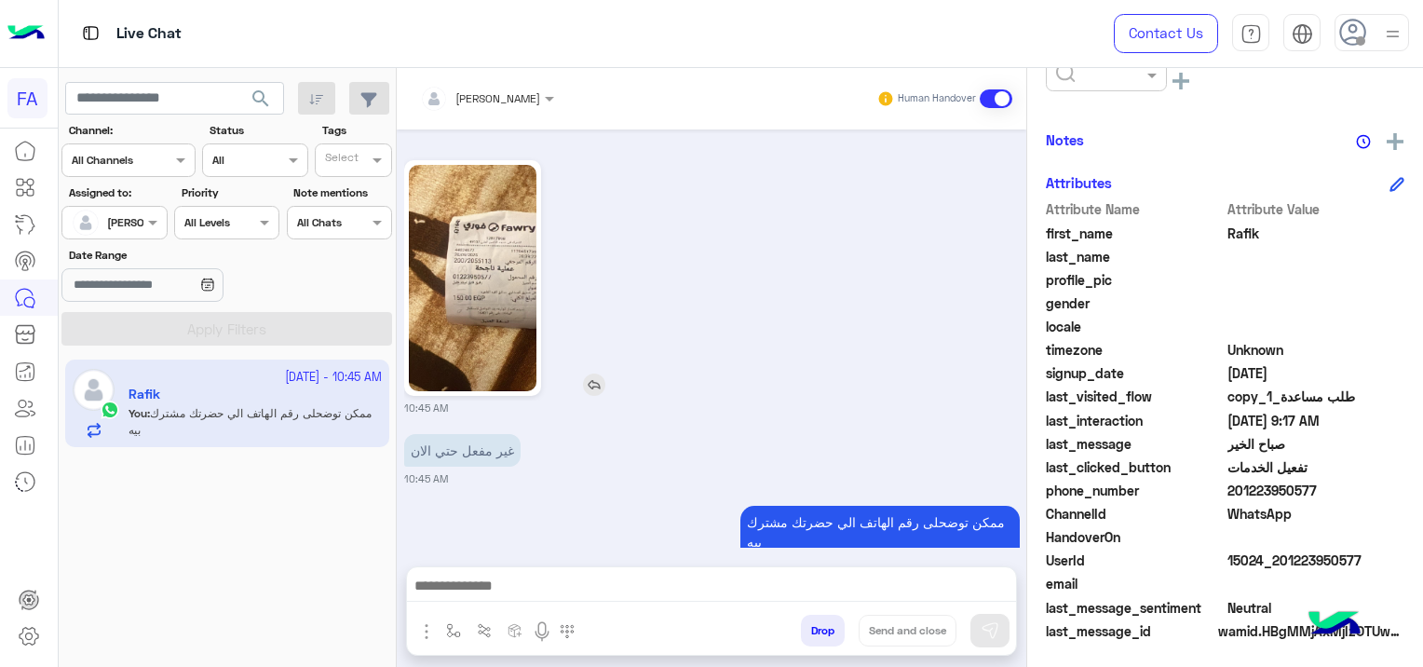
click at [455, 262] on img at bounding box center [473, 278] width 128 height 226
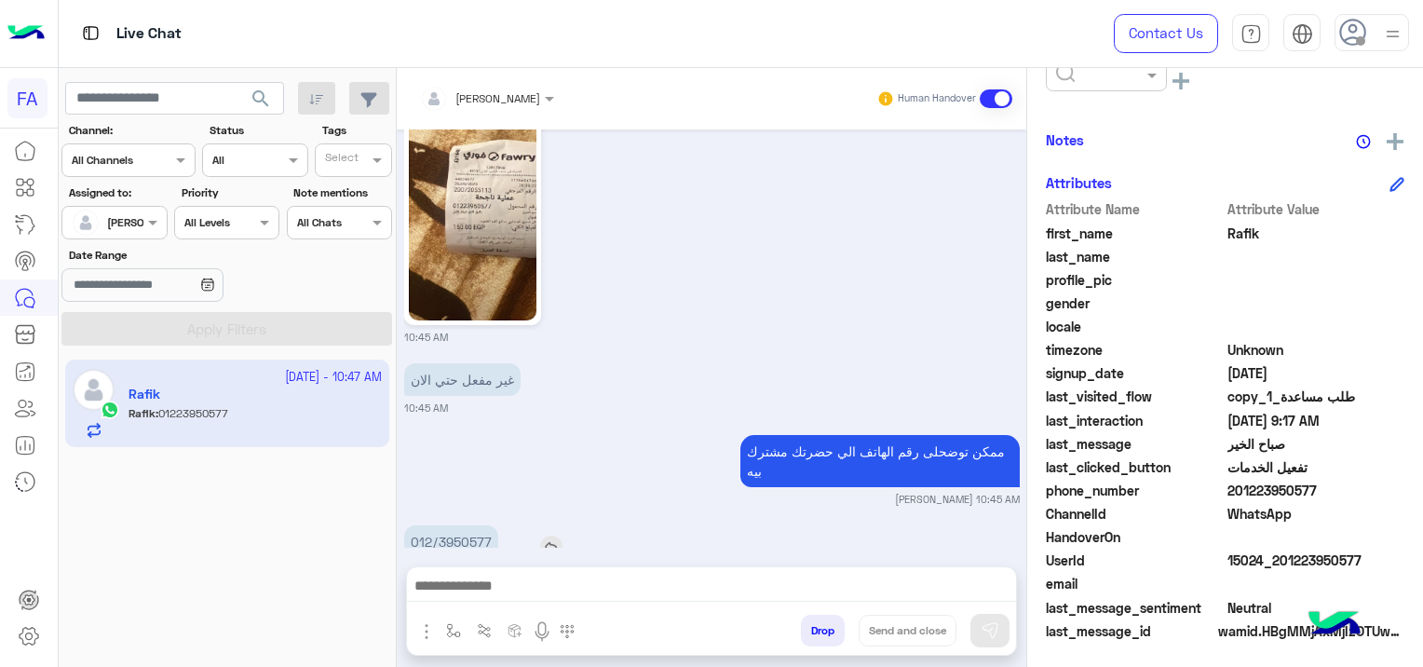
scroll to position [6882, 0]
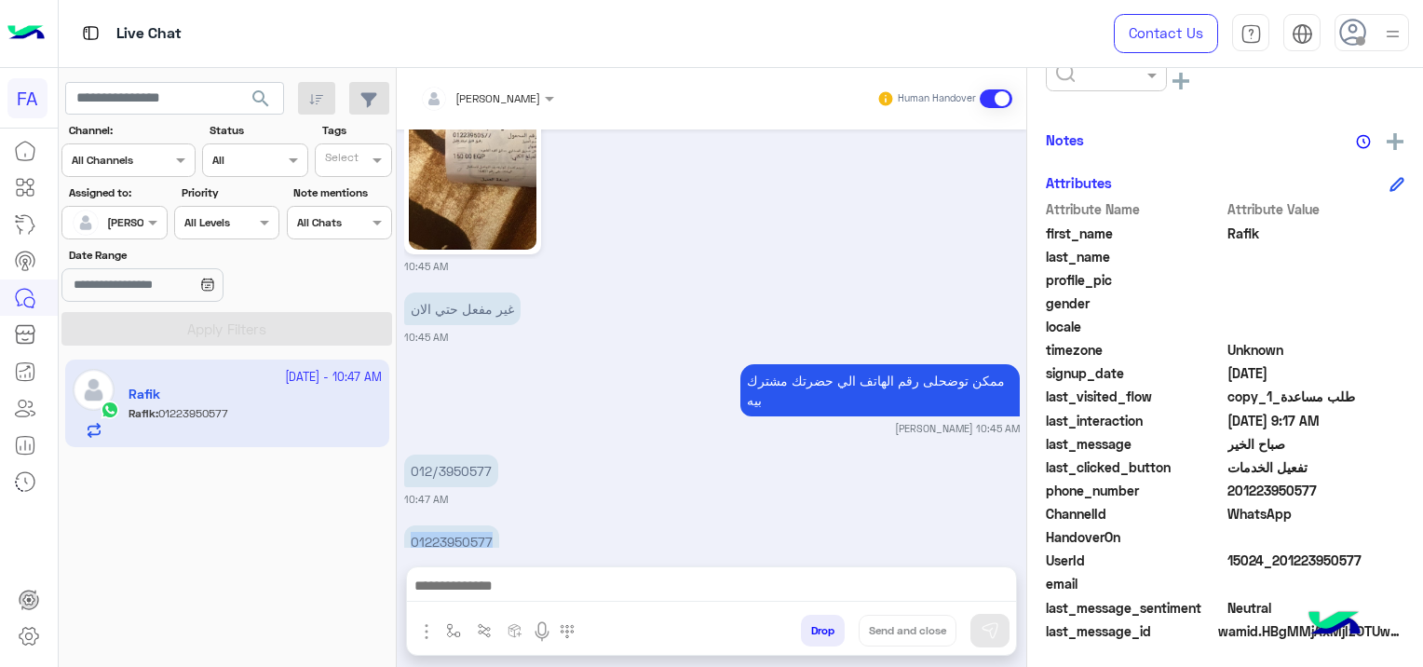
drag, startPoint x: 492, startPoint y: 494, endPoint x: 404, endPoint y: 515, distance: 89.9
click at [404, 520] on div "01223950577" at bounding box center [504, 541] width 201 height 42
copy p "01223950577"
click at [618, 492] on small "10:47 AM" at bounding box center [711, 499] width 615 height 15
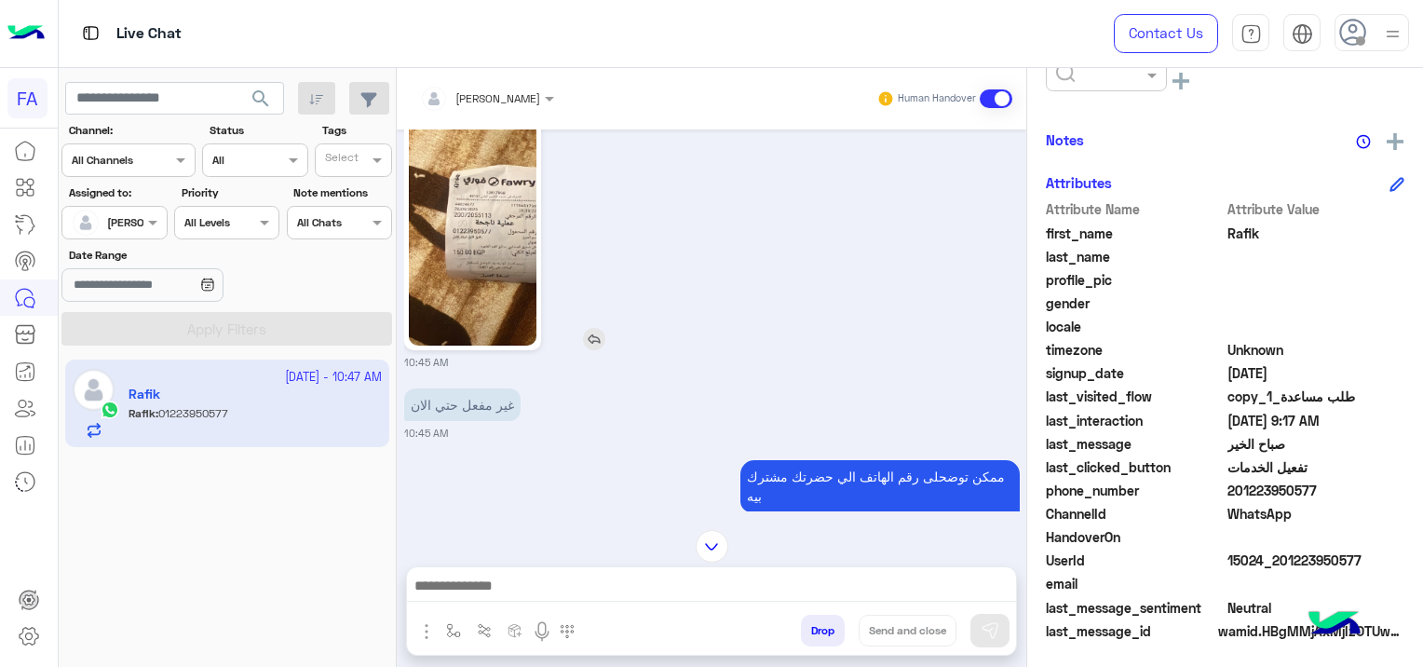
scroll to position [6696, 0]
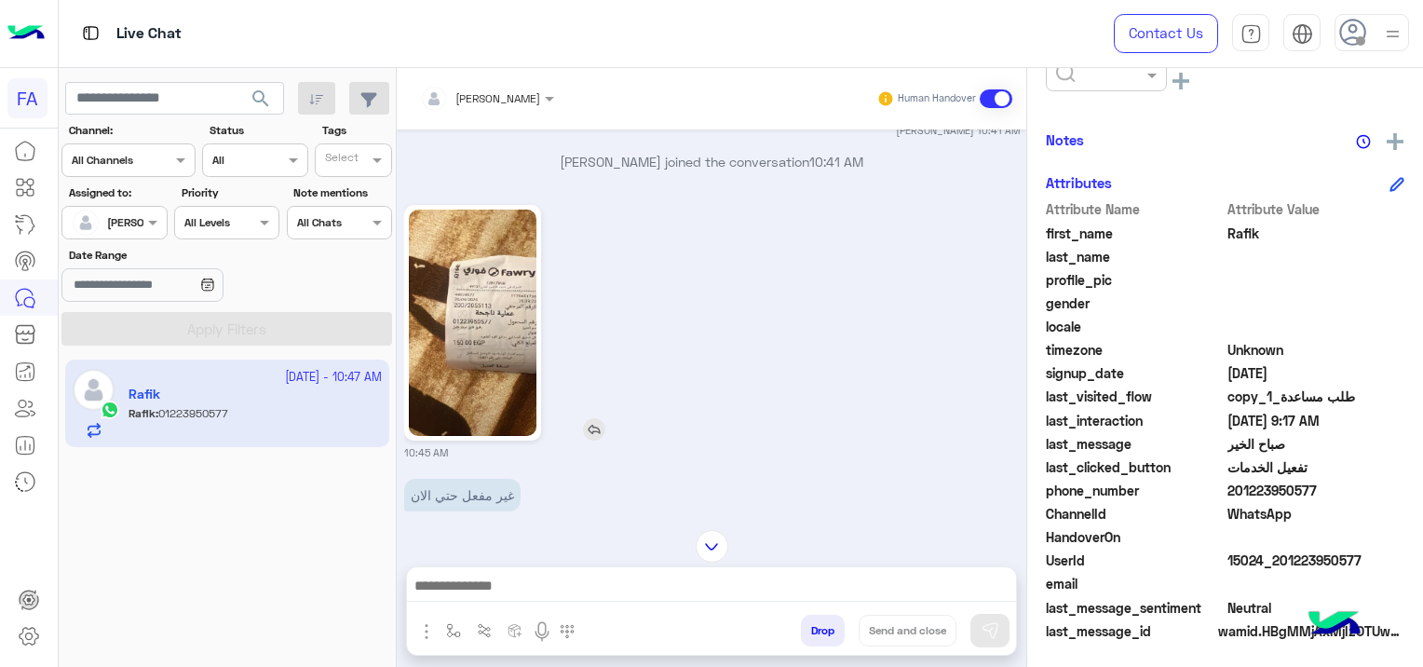
click at [451, 258] on img at bounding box center [473, 322] width 128 height 226
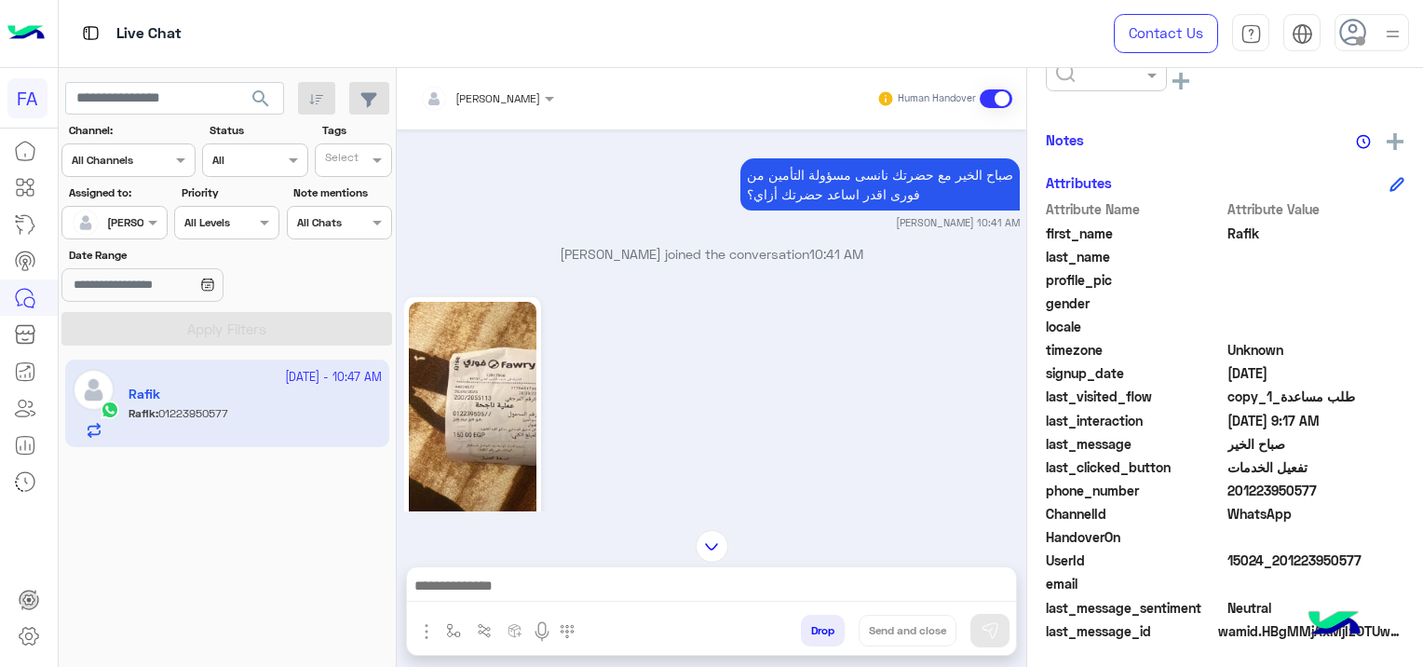
scroll to position [6603, 0]
click at [483, 347] on img at bounding box center [473, 416] width 128 height 226
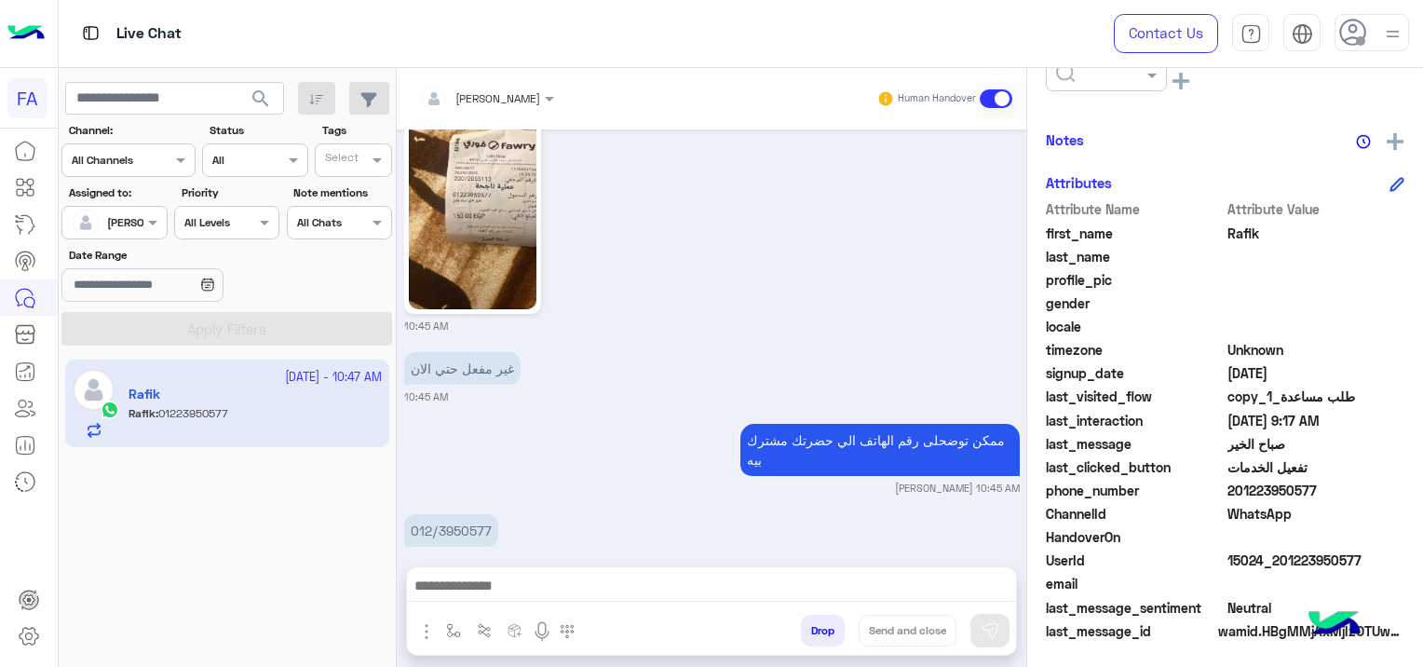
scroll to position [6882, 0]
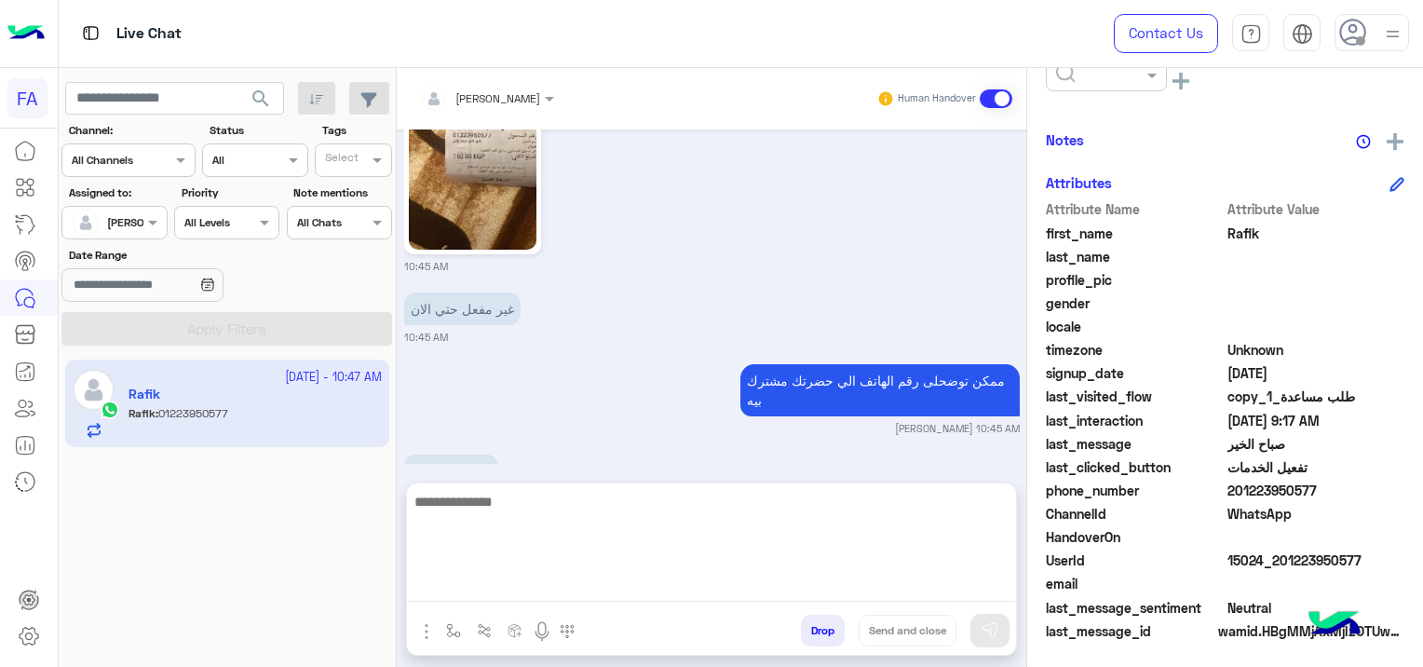
click at [638, 581] on textarea at bounding box center [711, 546] width 609 height 112
click at [470, 585] on textarea at bounding box center [711, 546] width 609 height 112
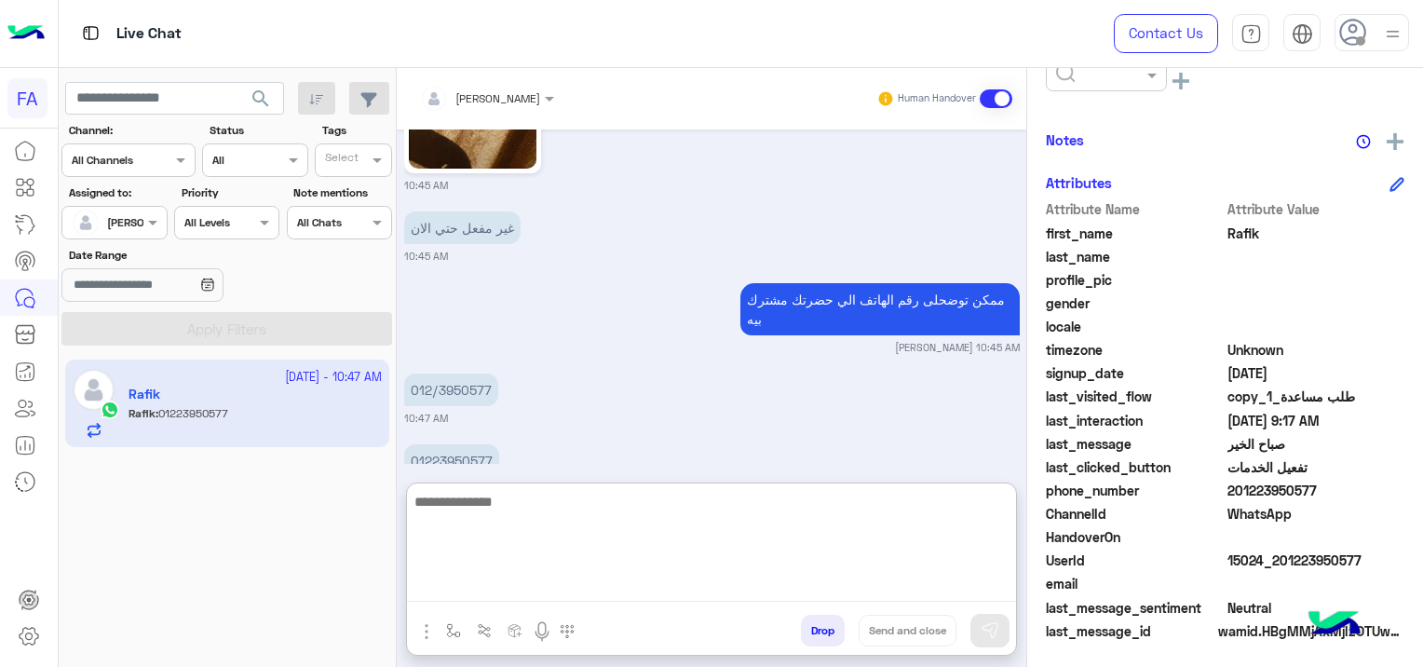
scroll to position [6967, 0]
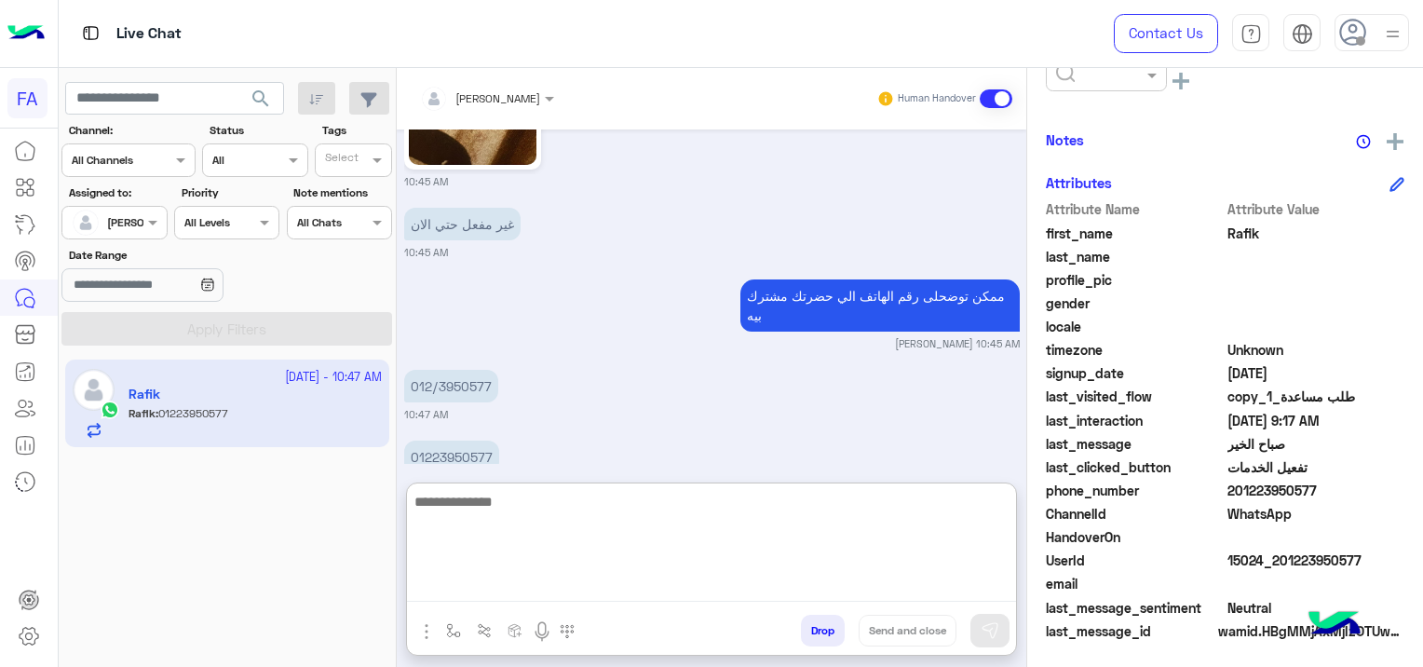
paste textarea "**********"
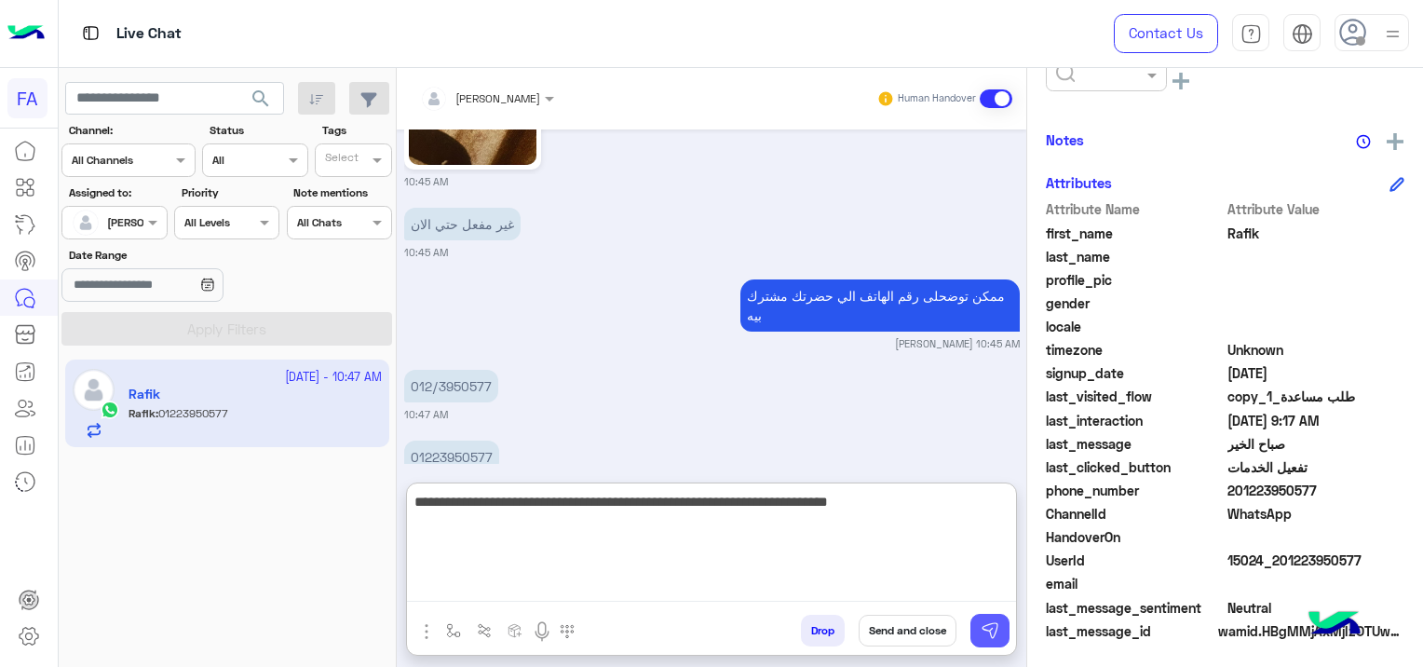
type textarea "**********"
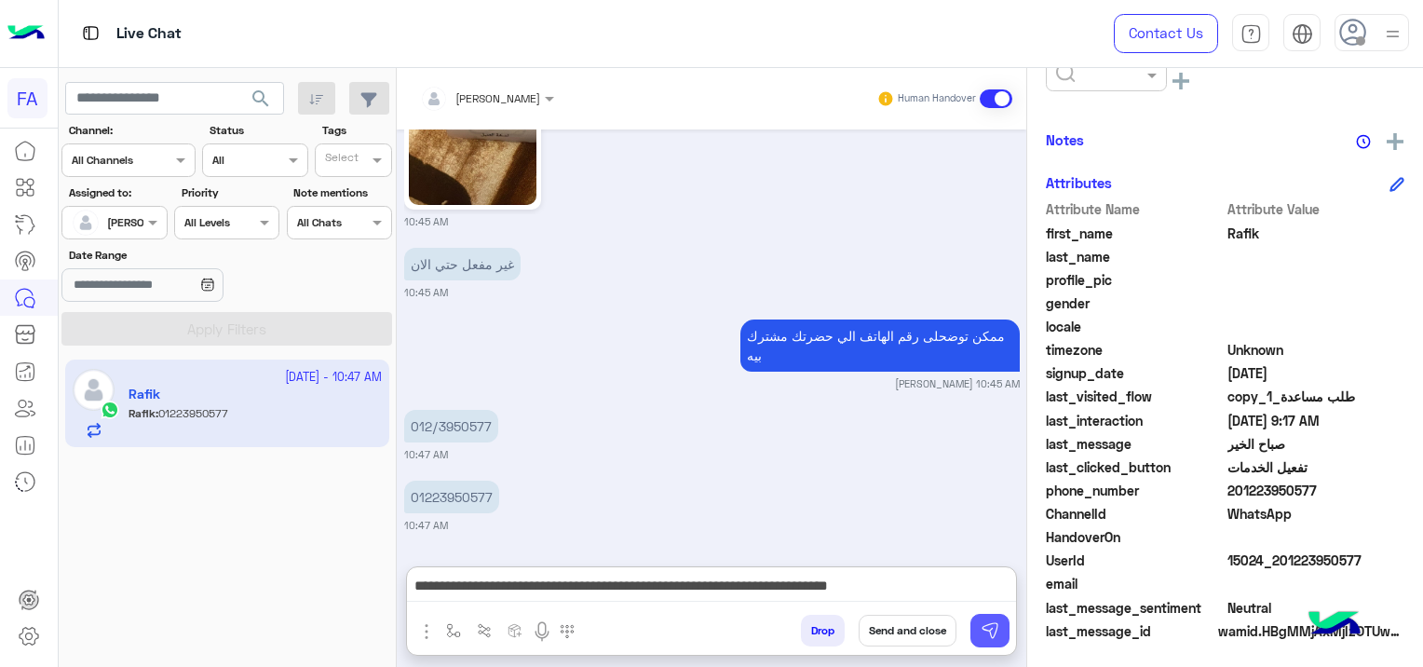
click at [980, 628] on img at bounding box center [989, 630] width 19 height 19
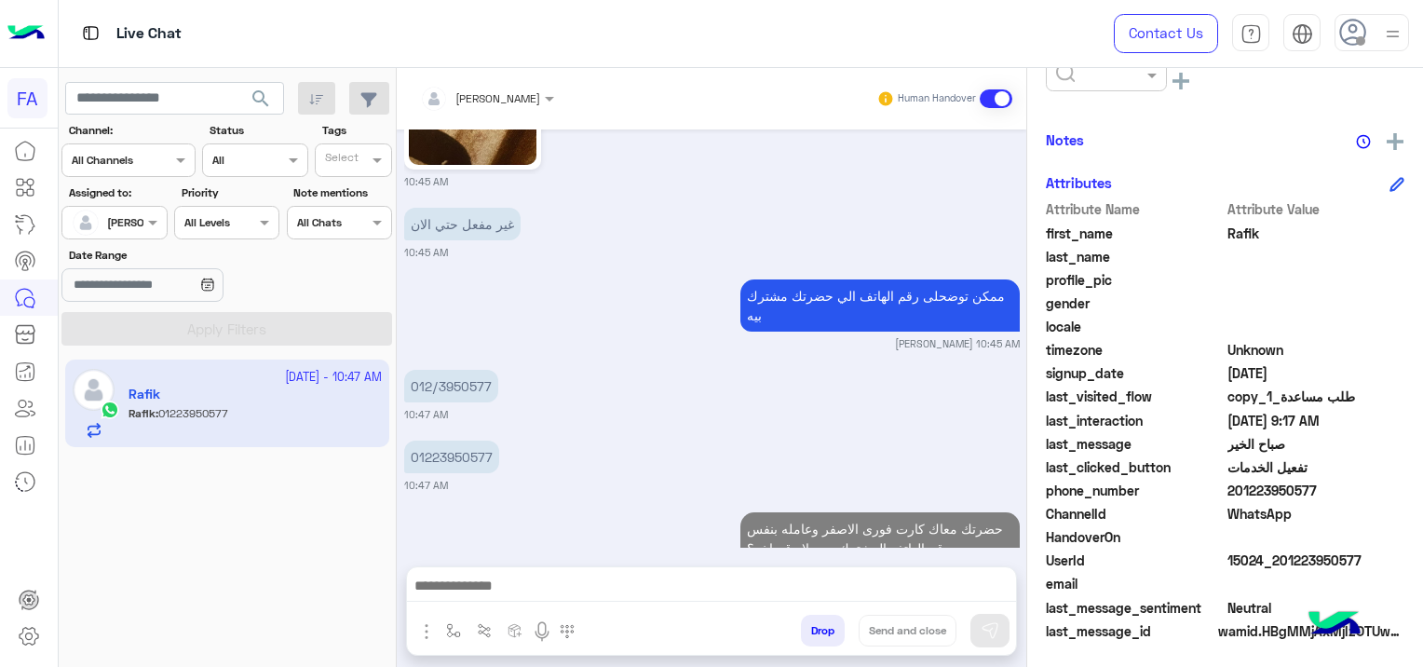
scroll to position [6973, 0]
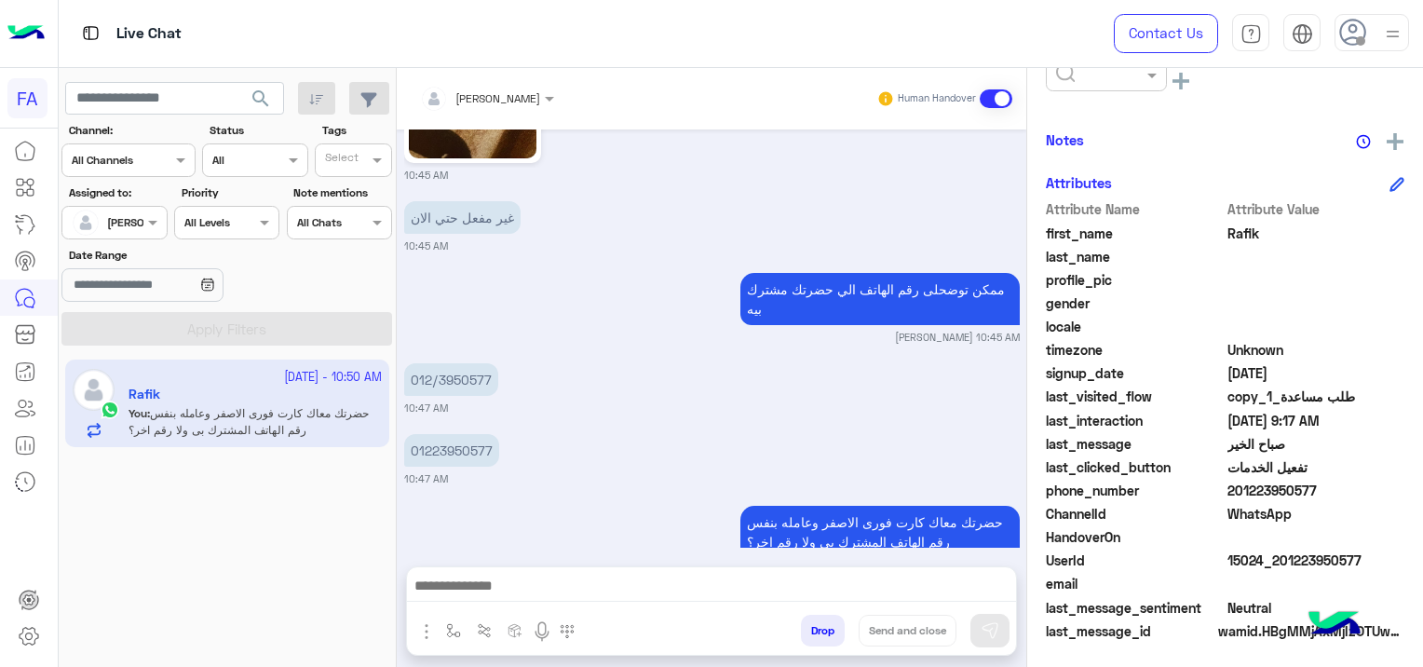
click at [587, 535] on div "[DATE] حضرتك معايا؟ Omnia Mostafa 12:38 PM Omnia Mostafa closed the conversatio…" at bounding box center [711, 338] width 629 height 418
drag, startPoint x: 1363, startPoint y: 552, endPoint x: 1277, endPoint y: 574, distance: 88.3
click at [1277, 574] on div "Attribute Name Attribute Value first_name [PERSON_NAME] last_name profile_pic g…" at bounding box center [1225, 421] width 358 height 444
drag, startPoint x: 1277, startPoint y: 574, endPoint x: 1305, endPoint y: 591, distance: 33.1
click at [1305, 591] on div "email" at bounding box center [1225, 585] width 358 height 23
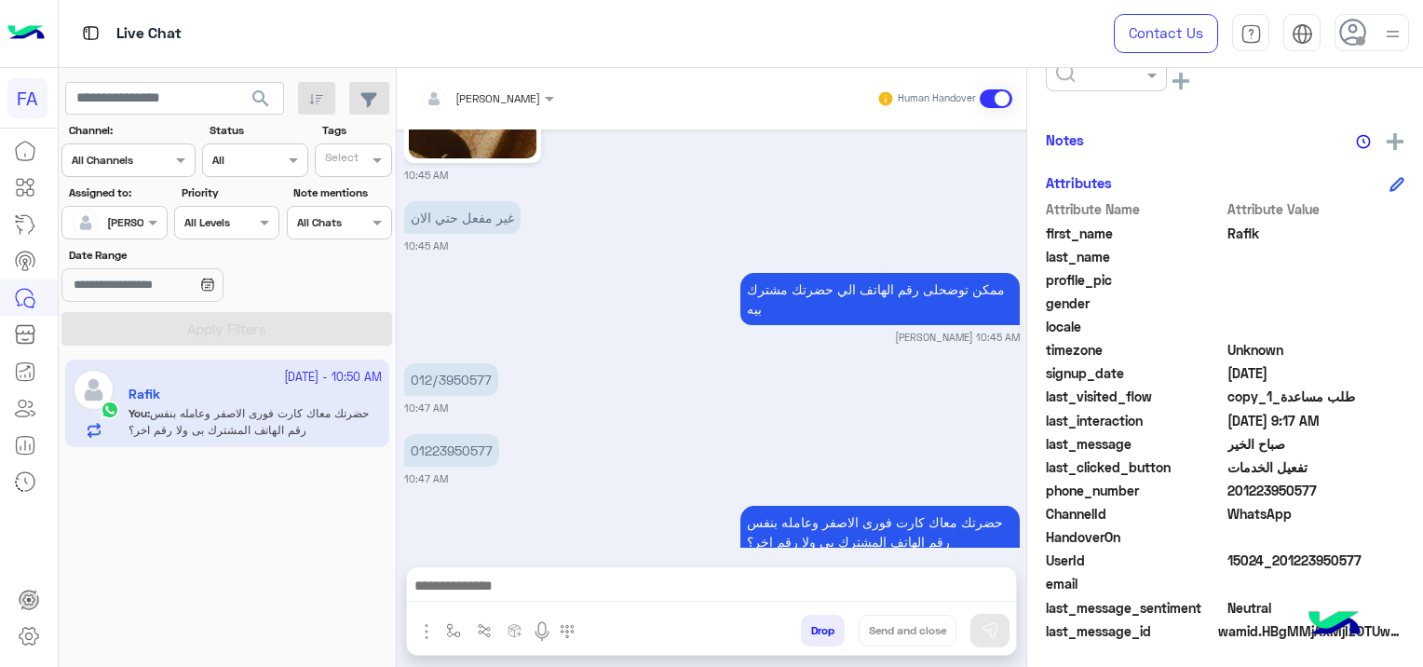
click at [1305, 585] on span at bounding box center [1316, 584] width 178 height 20
click at [1346, 504] on span "WhatsApp" at bounding box center [1316, 514] width 178 height 20
drag, startPoint x: 1370, startPoint y: 551, endPoint x: 1275, endPoint y: 568, distance: 96.4
click at [1276, 568] on div "UserId 15024_201223950577" at bounding box center [1225, 561] width 358 height 23
copy span "01223950577"
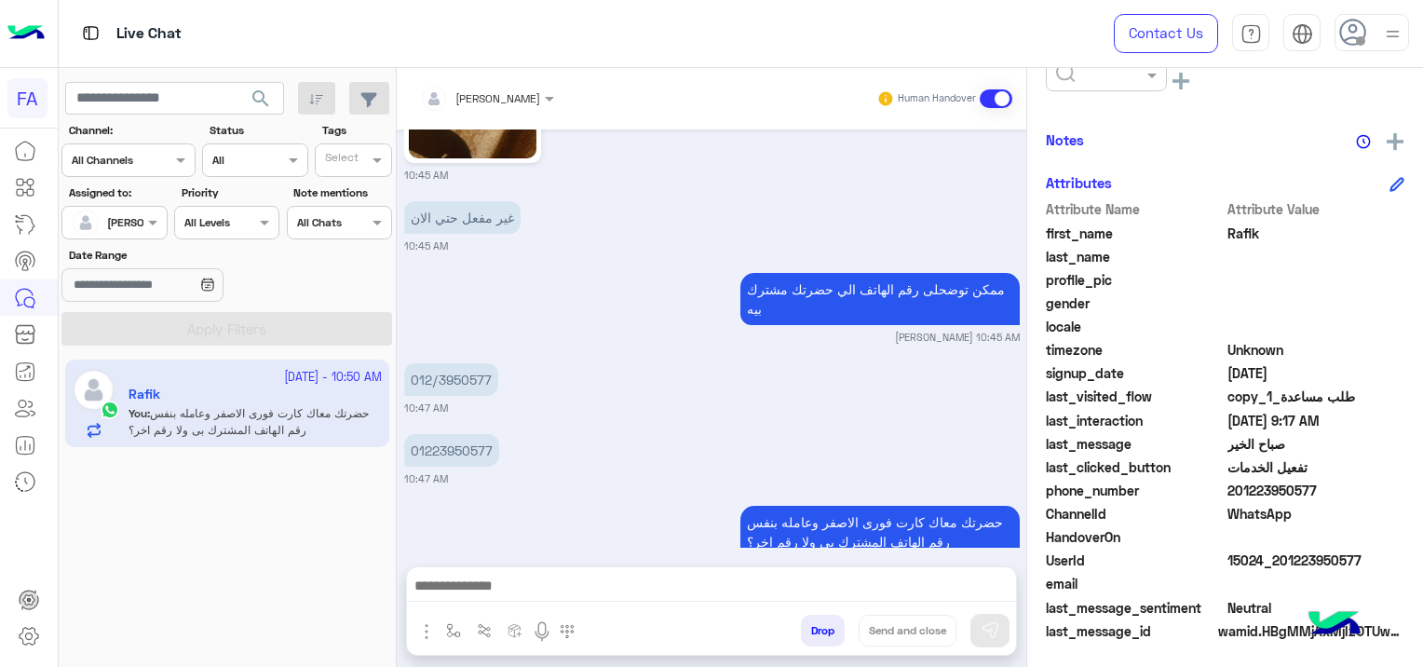
click at [1333, 270] on div "profile_pic" at bounding box center [1225, 281] width 358 height 23
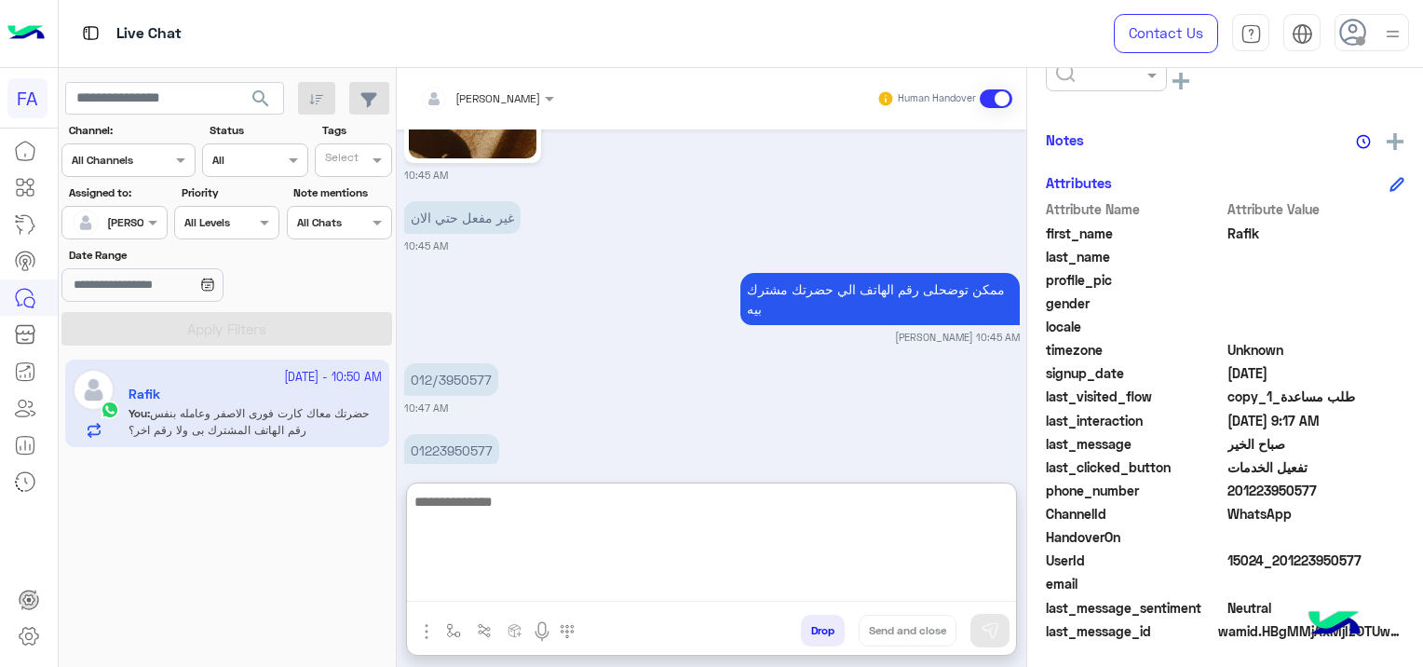
click at [772, 585] on textarea at bounding box center [711, 546] width 609 height 112
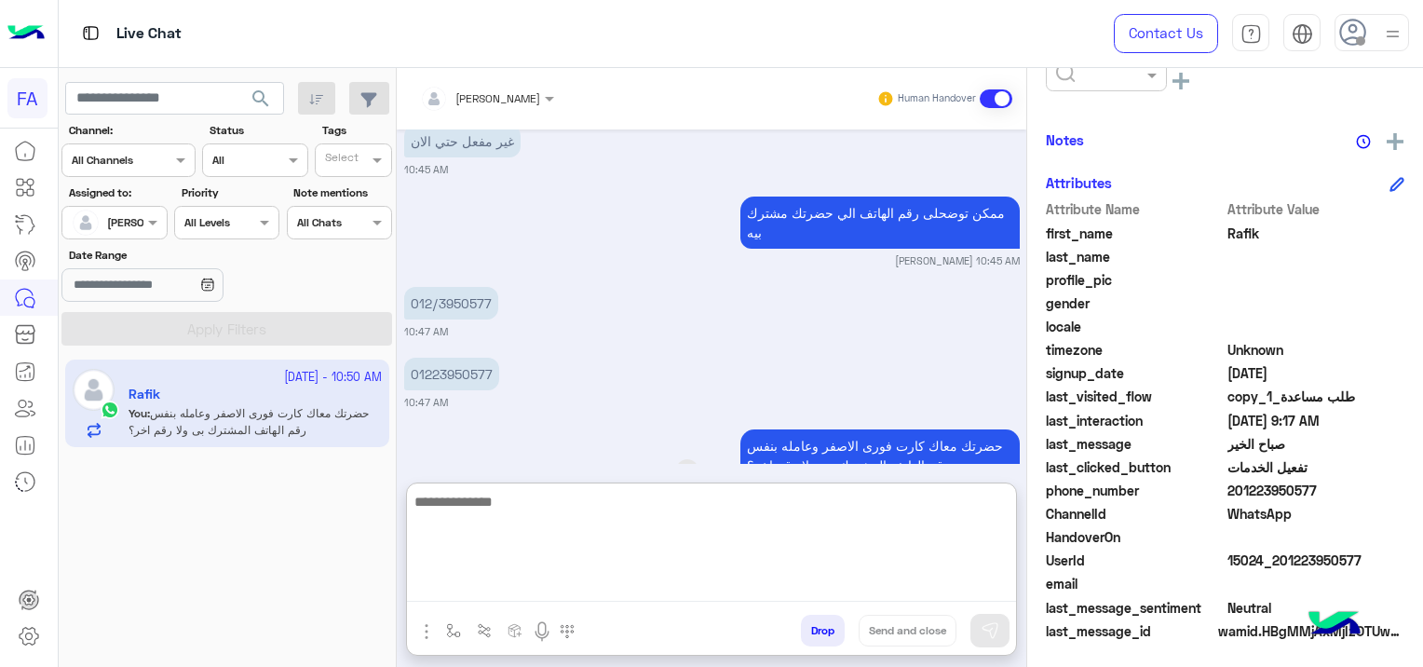
scroll to position [7057, 0]
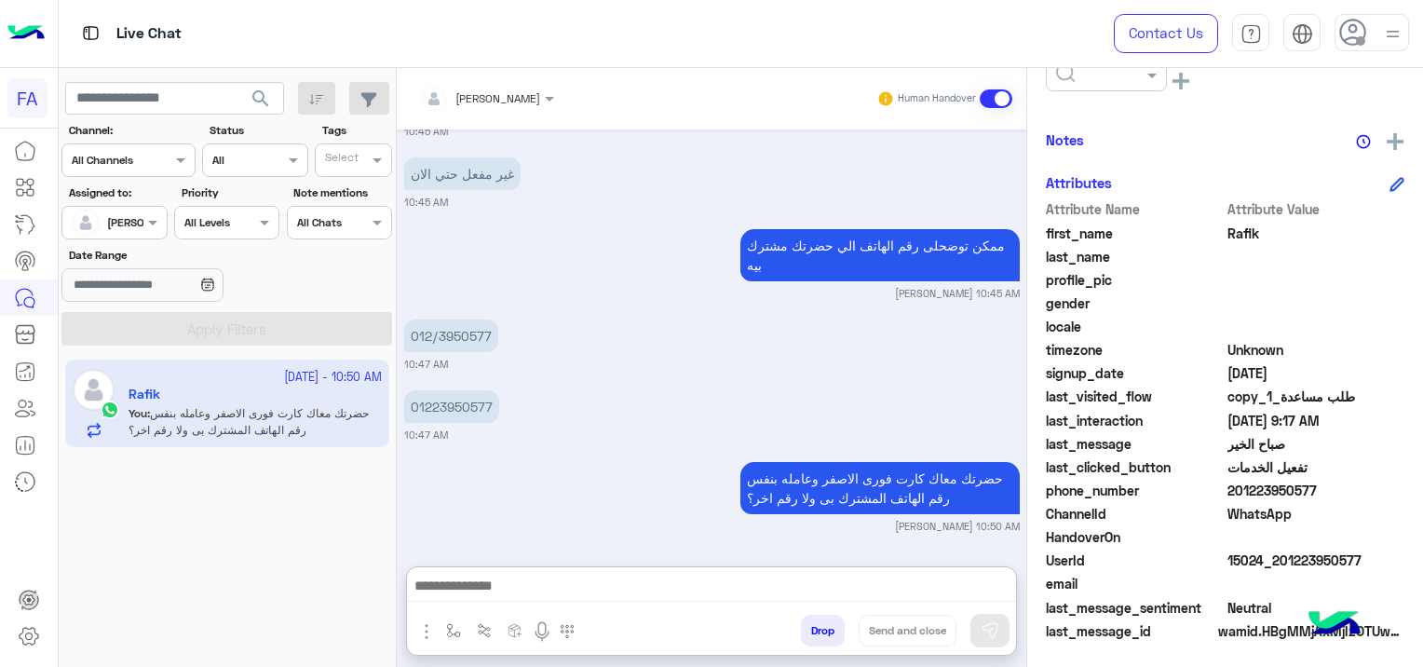
click at [666, 385] on div "01223950577 10:47 AM" at bounding box center [711, 413] width 615 height 57
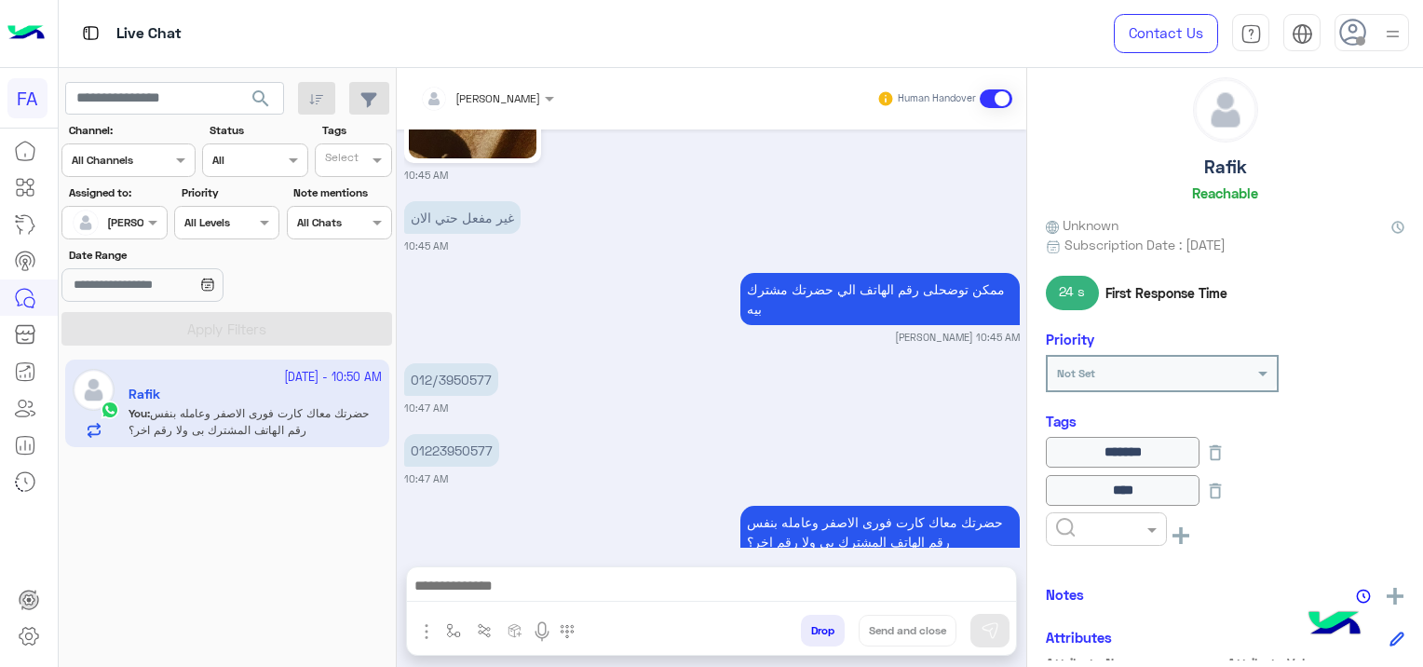
scroll to position [0, 0]
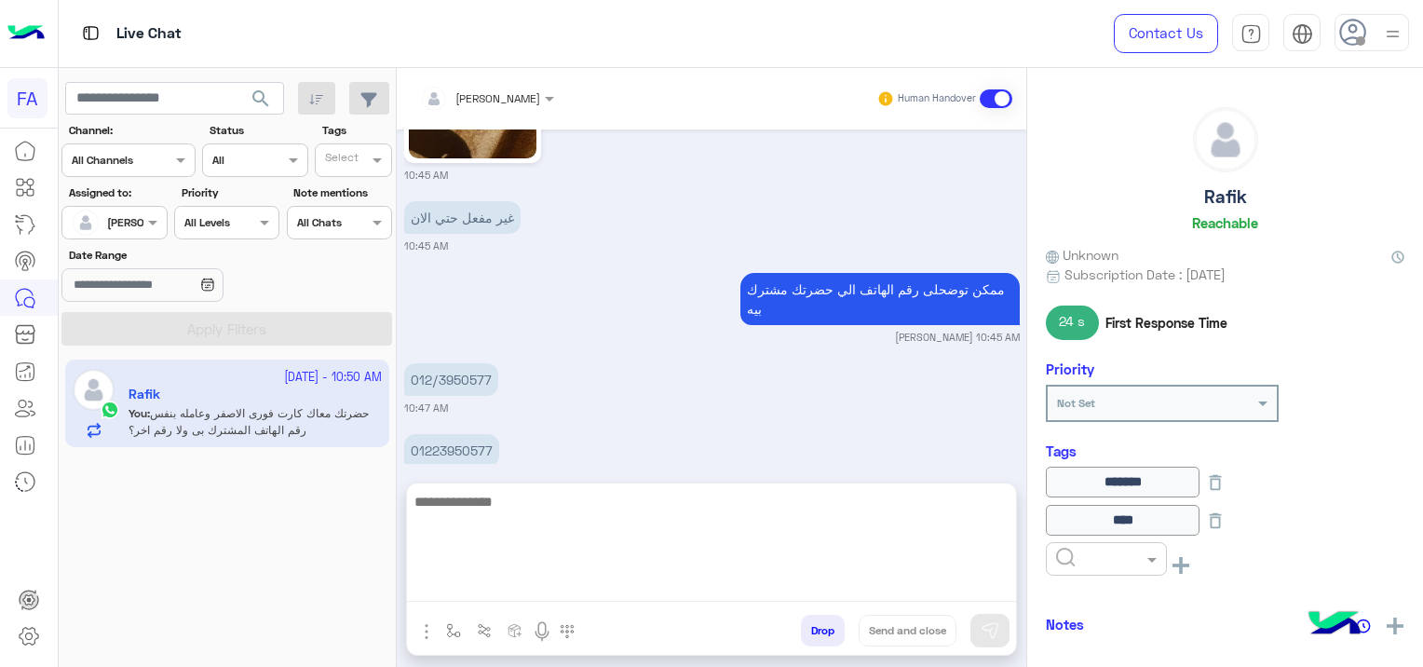
click at [516, 587] on textarea at bounding box center [711, 546] width 609 height 112
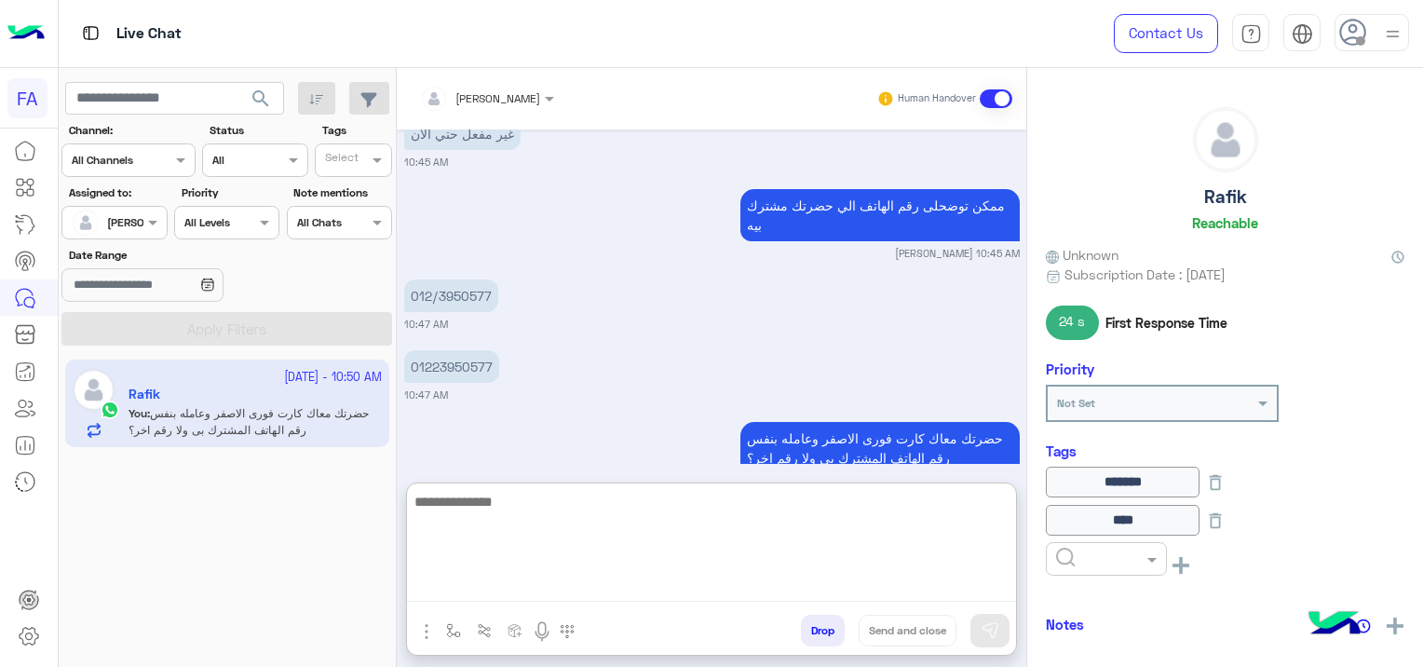
scroll to position [7057, 0]
type textarea "*"
type textarea "**********"
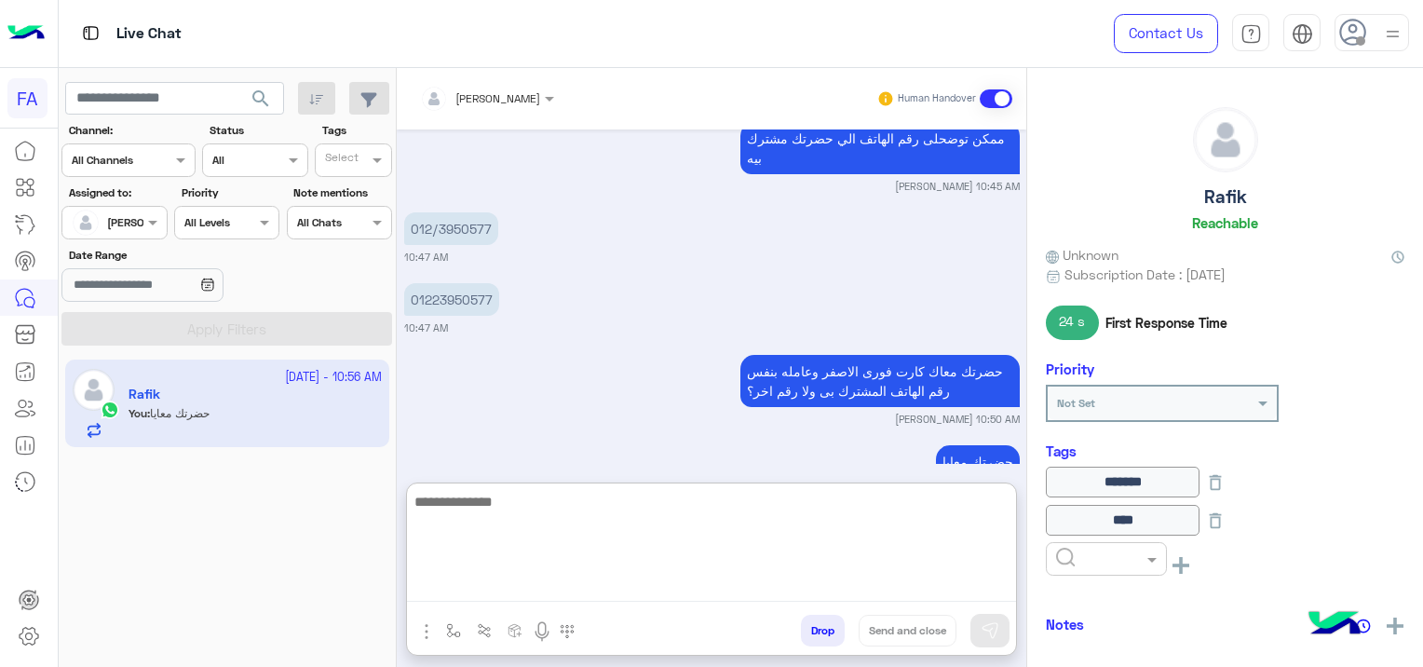
scroll to position [7128, 0]
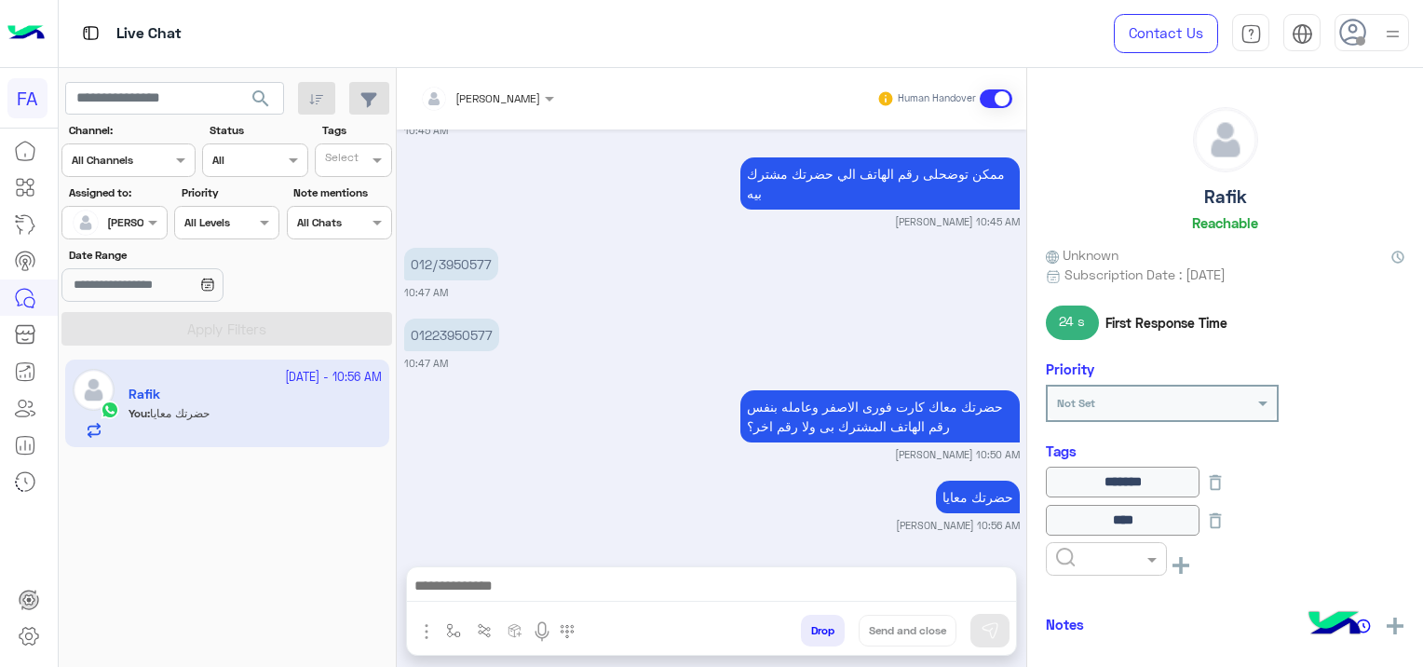
click at [642, 447] on small "[PERSON_NAME] 10:50 AM" at bounding box center [711, 454] width 615 height 15
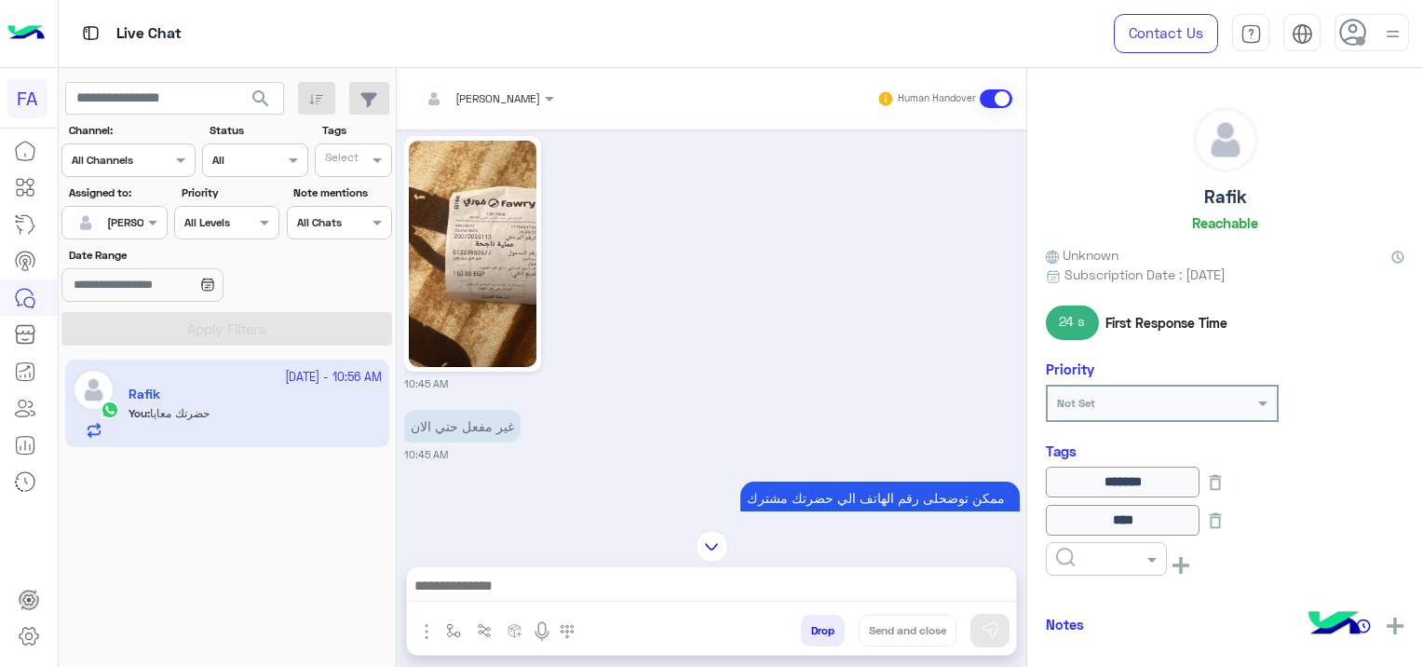
scroll to position [7044, 0]
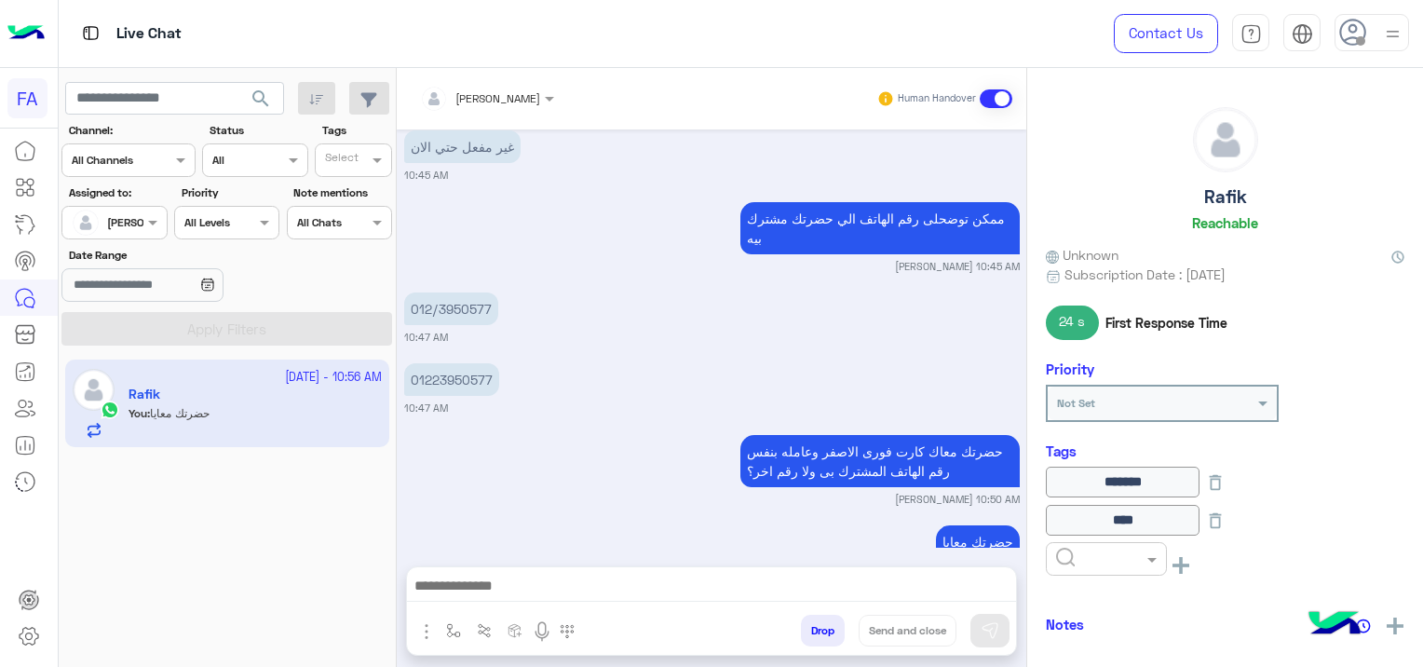
click at [492, 569] on div at bounding box center [711, 590] width 609 height 47
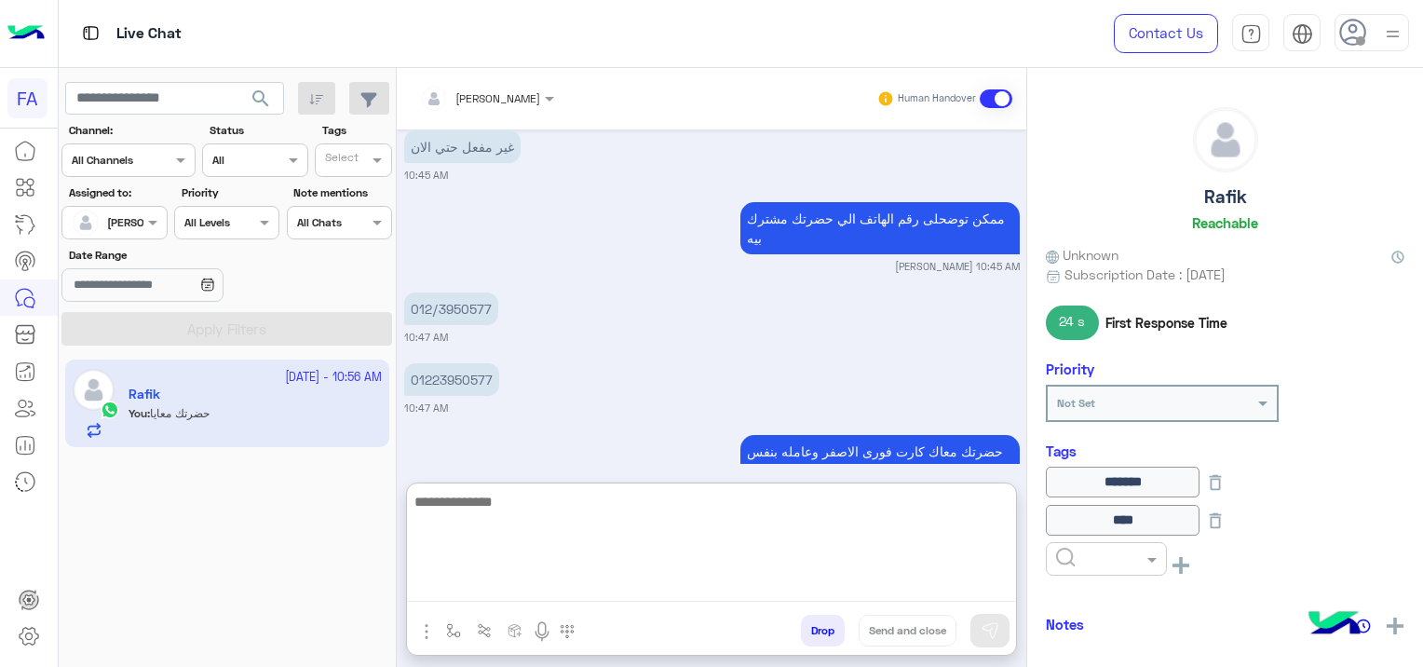
click at [481, 574] on textarea at bounding box center [711, 546] width 609 height 112
paste textarea "**********"
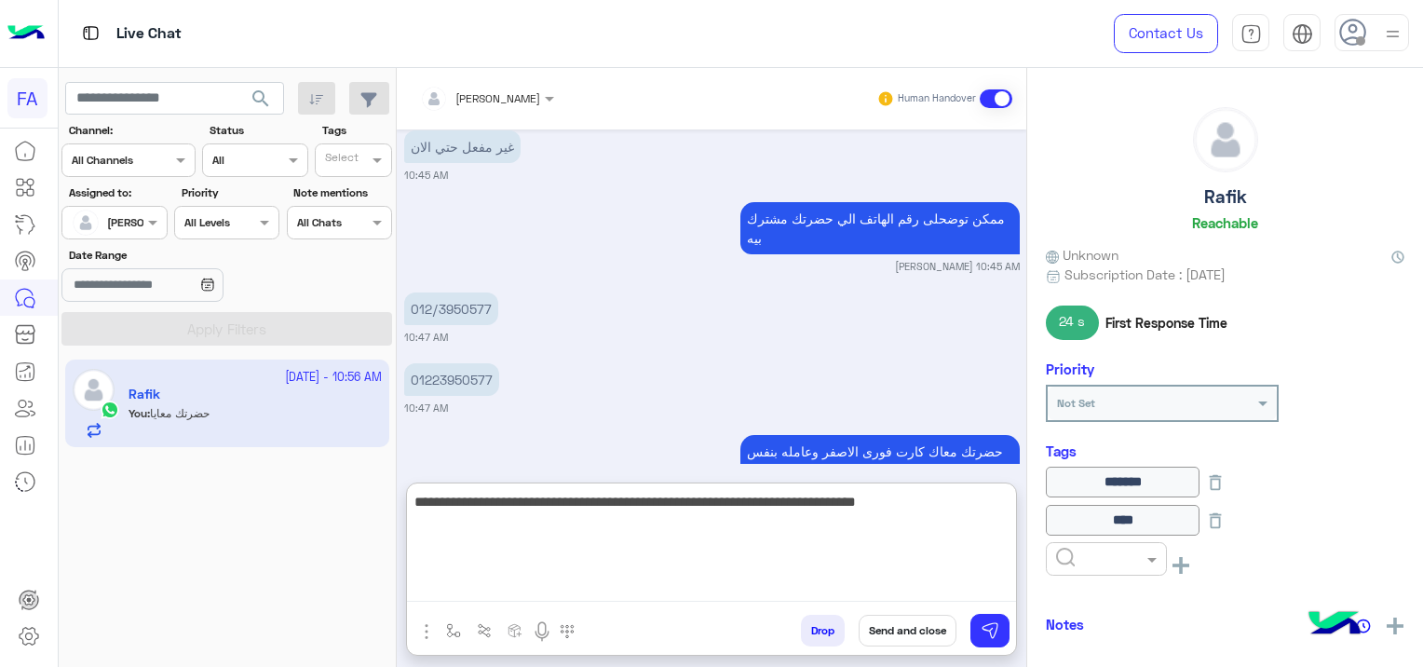
click at [1005, 503] on textarea "**********" at bounding box center [711, 546] width 609 height 112
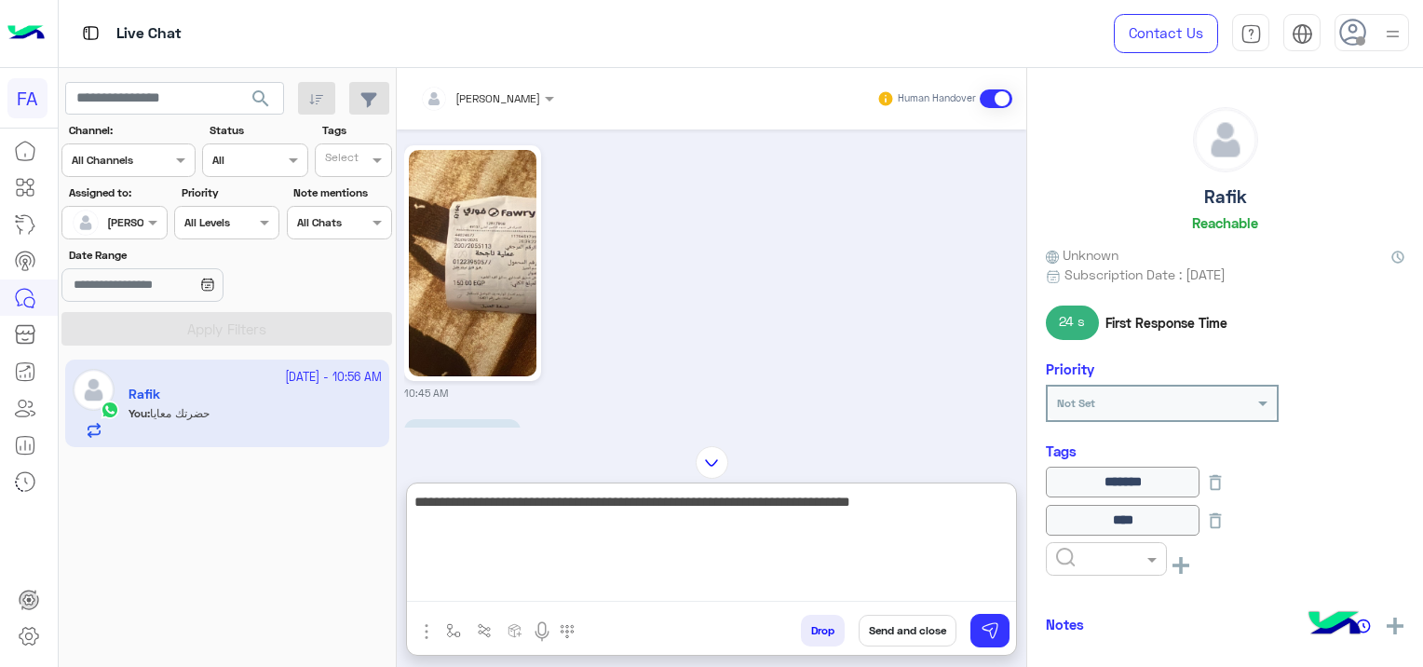
scroll to position [7128, 0]
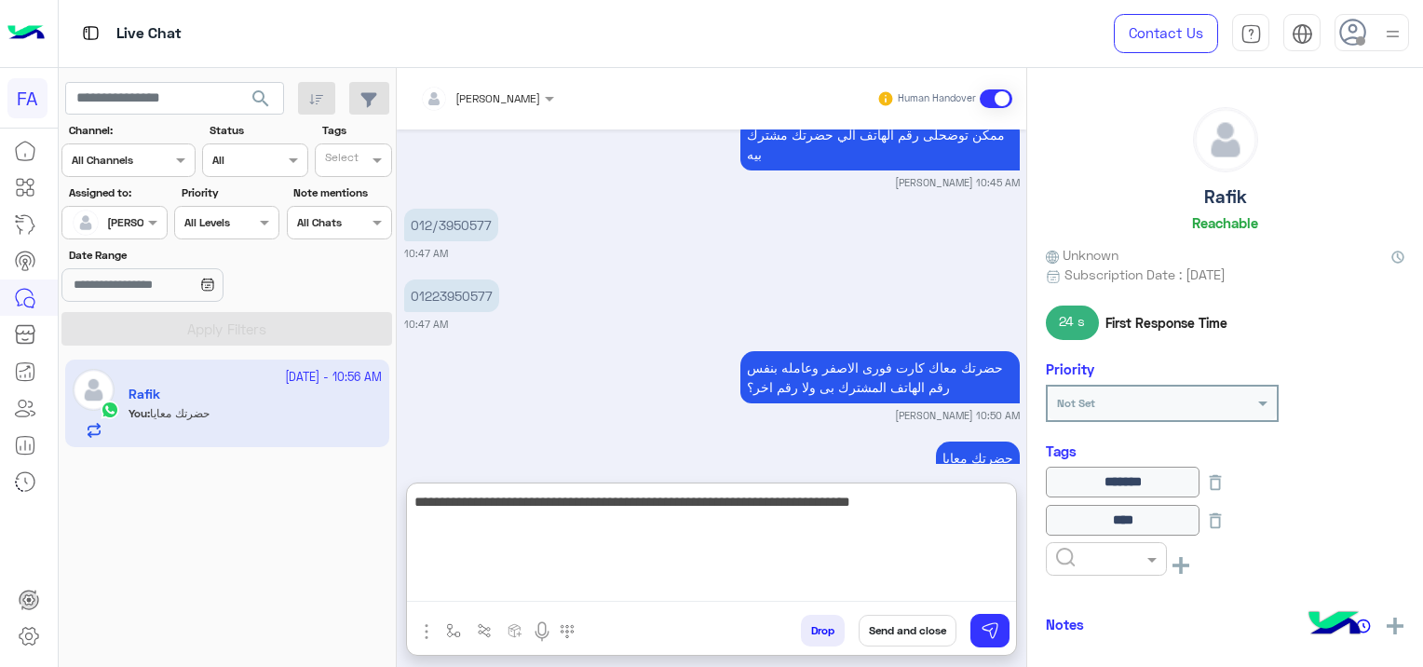
type textarea "**********"
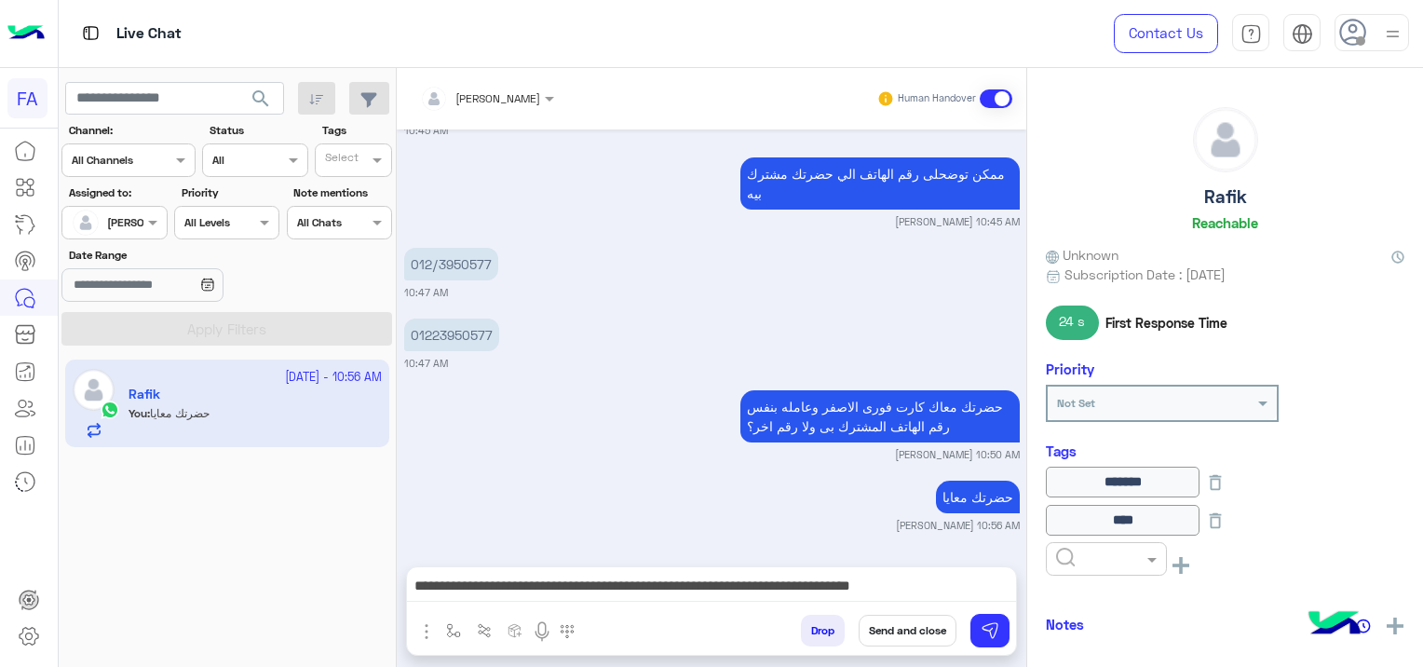
scroll to position [7044, 0]
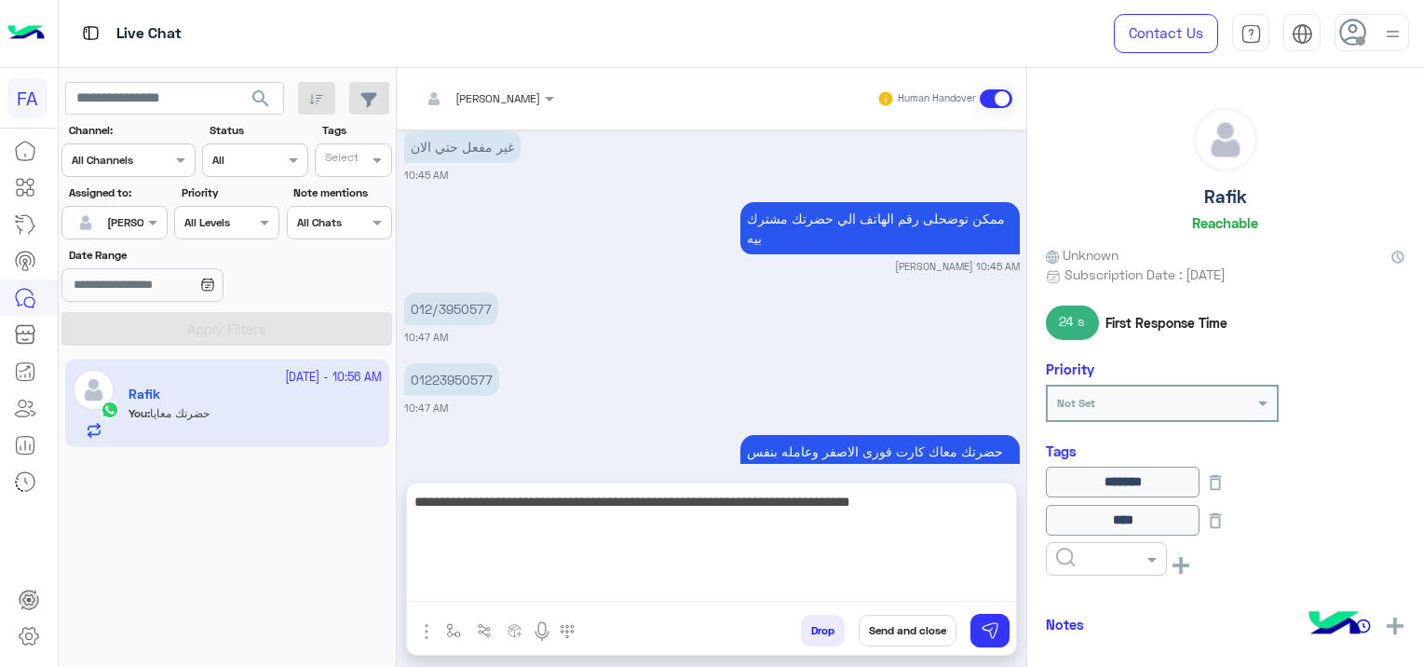
click at [511, 574] on textarea "**********" at bounding box center [711, 546] width 609 height 112
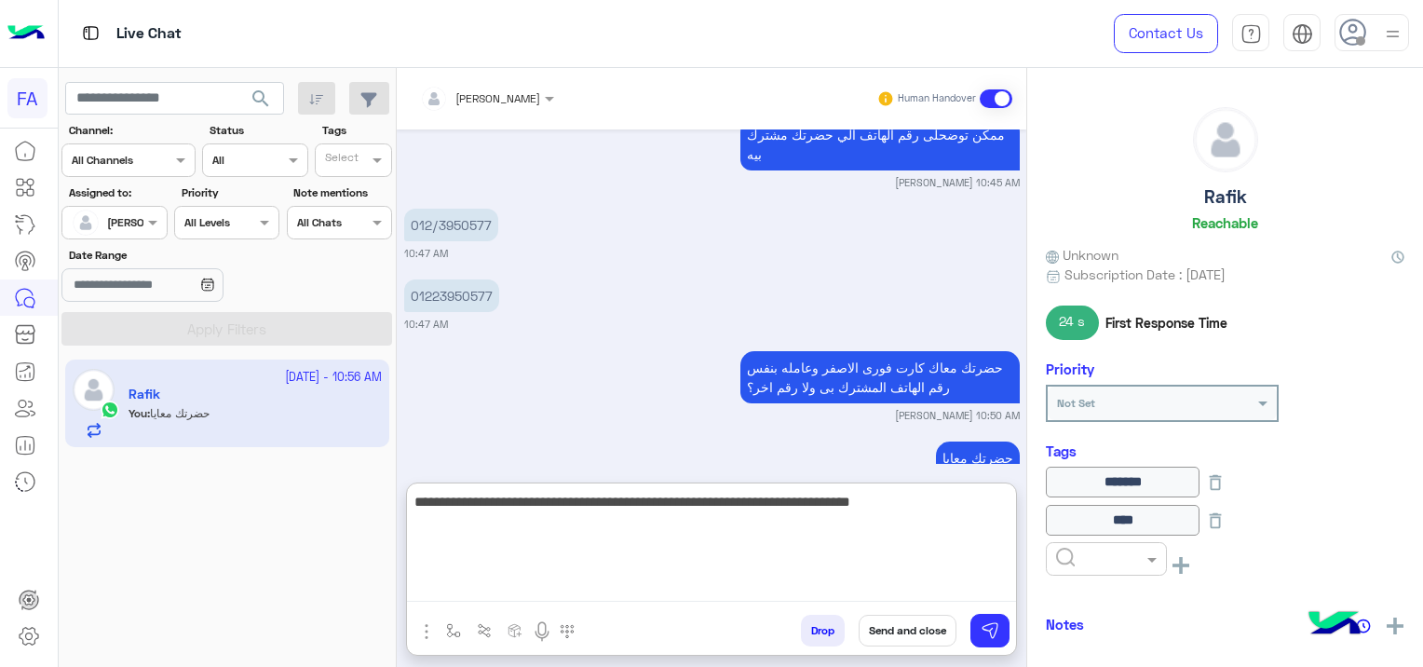
scroll to position [7128, 0]
drag, startPoint x: 515, startPoint y: 519, endPoint x: 1000, endPoint y: 531, distance: 485.2
click at [1004, 529] on textarea "**********" at bounding box center [711, 546] width 609 height 112
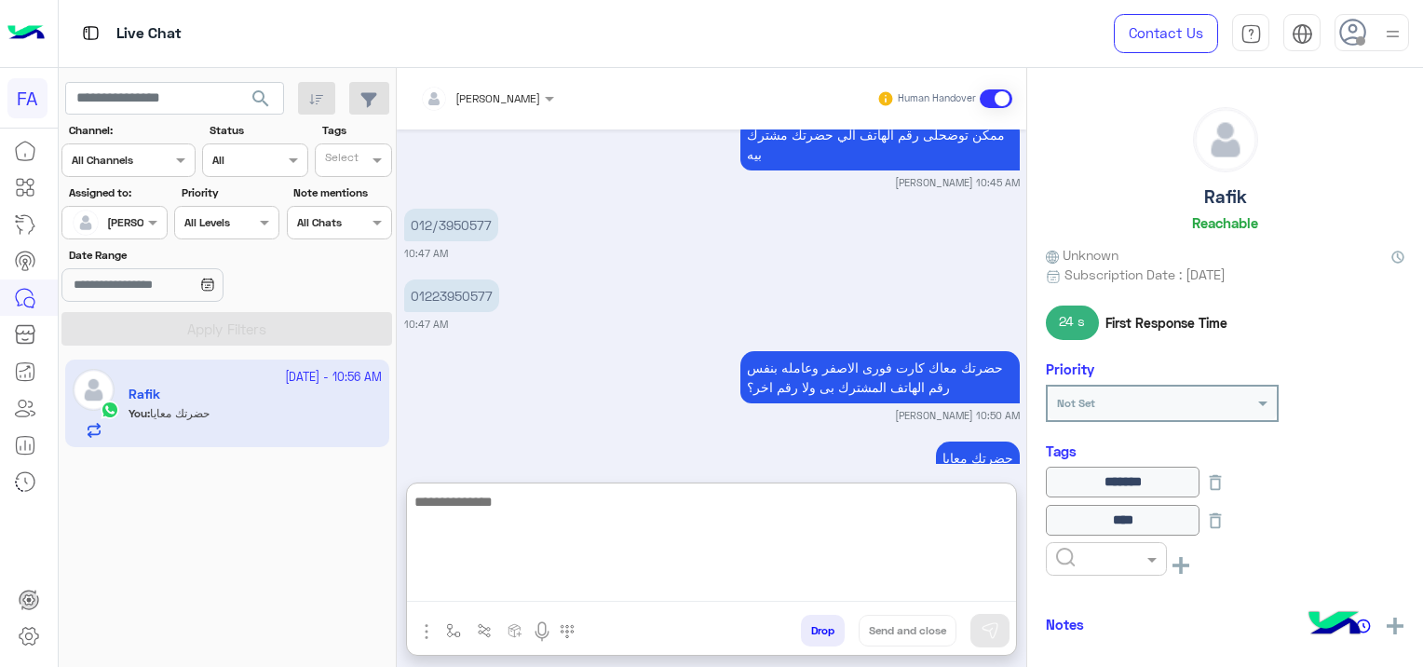
paste textarea "**********"
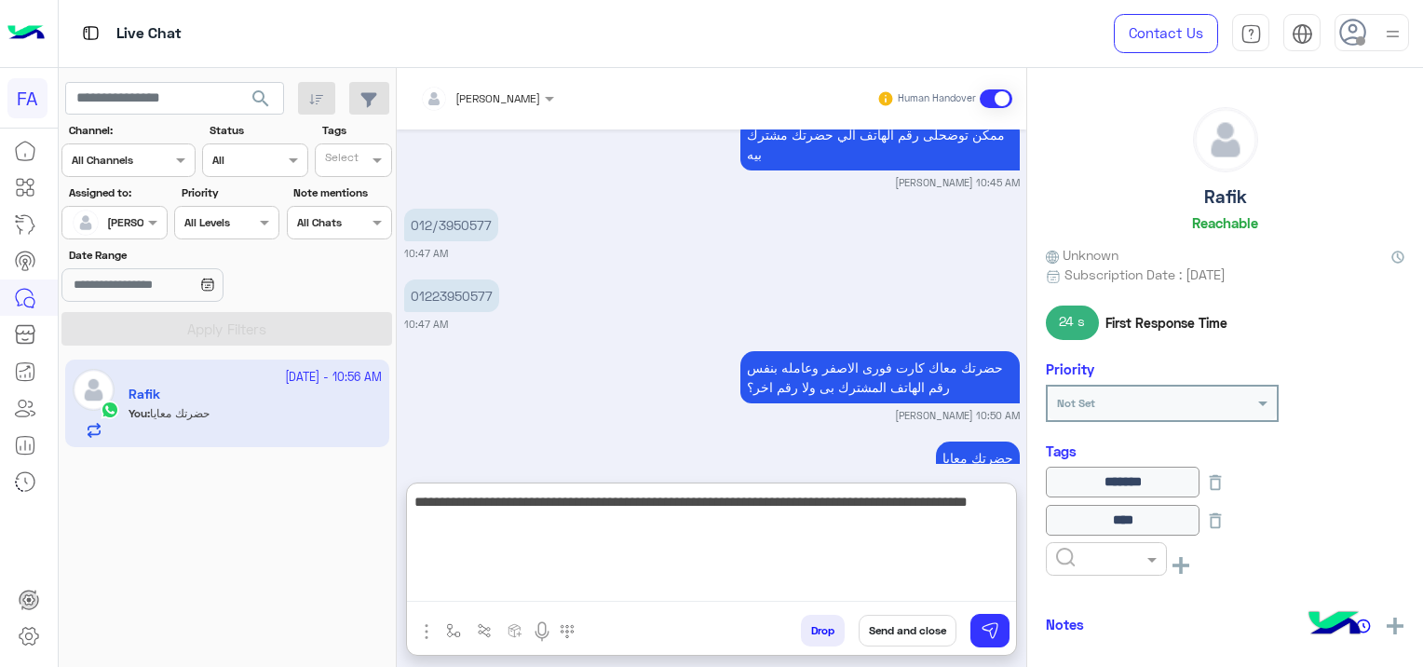
type textarea "**********"
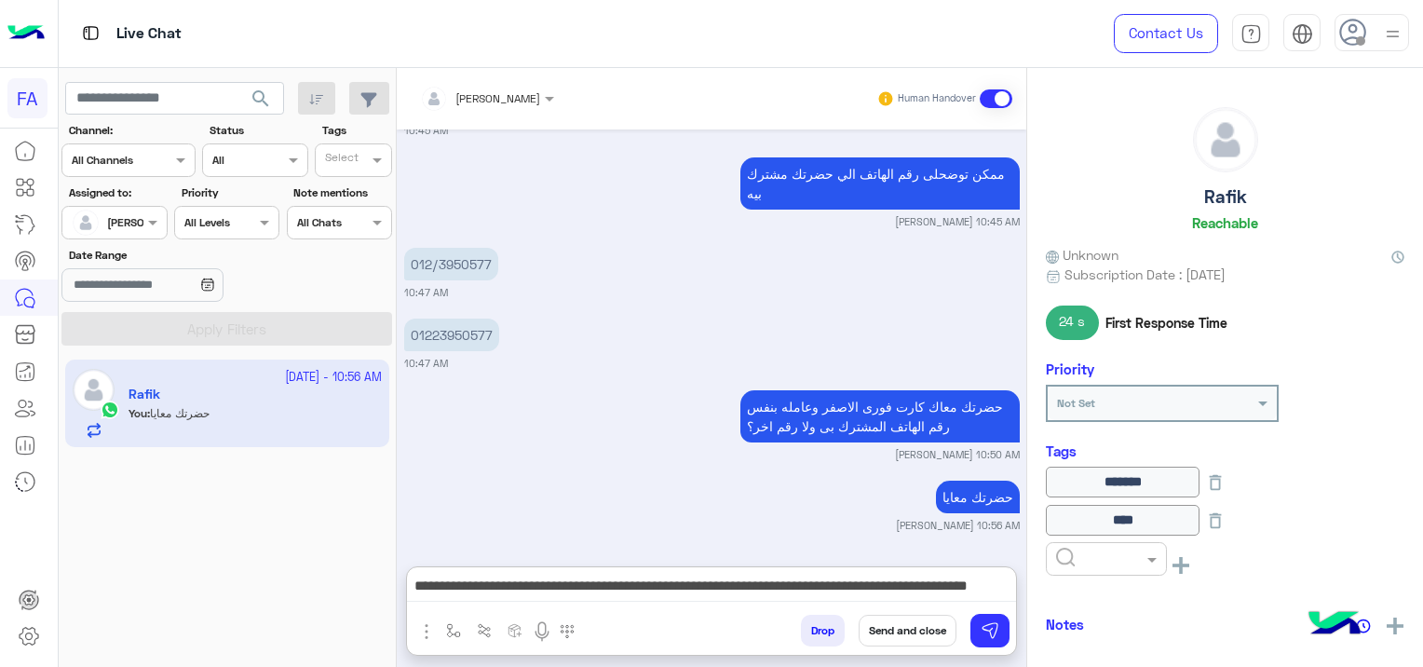
click at [924, 631] on button "Send and close" at bounding box center [907, 630] width 98 height 32
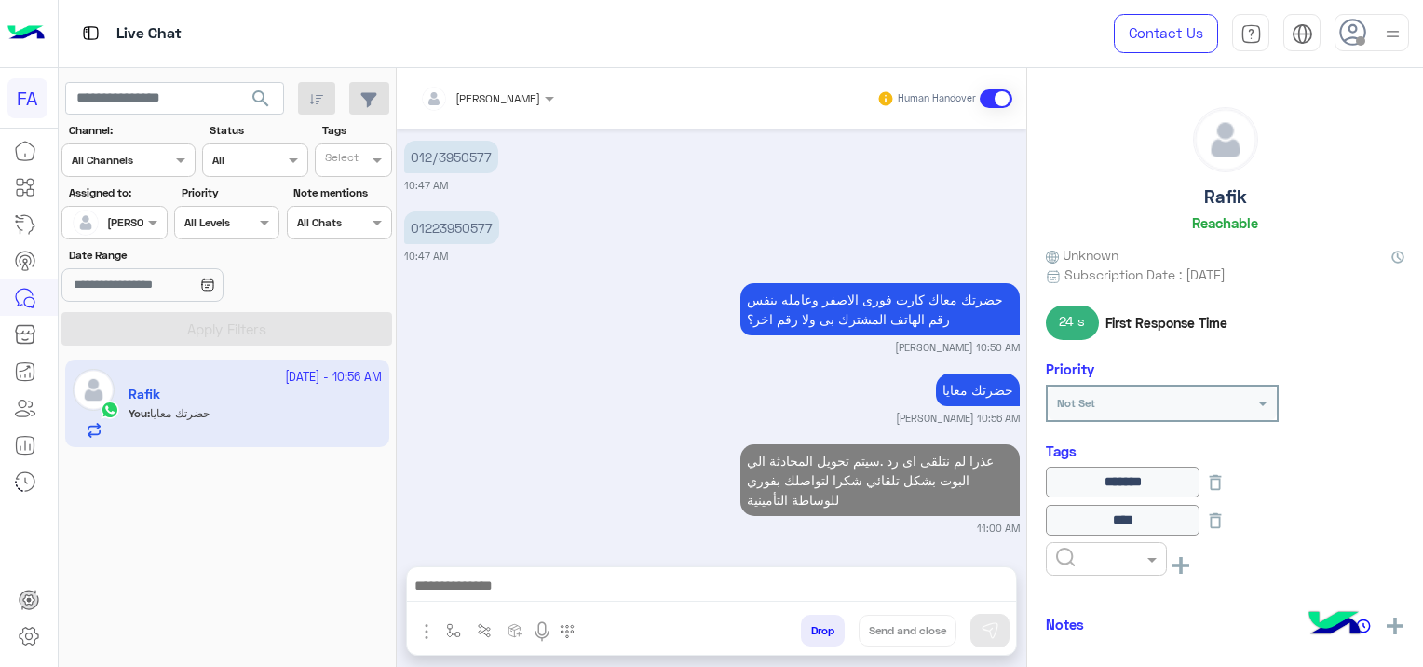
scroll to position [7154, 0]
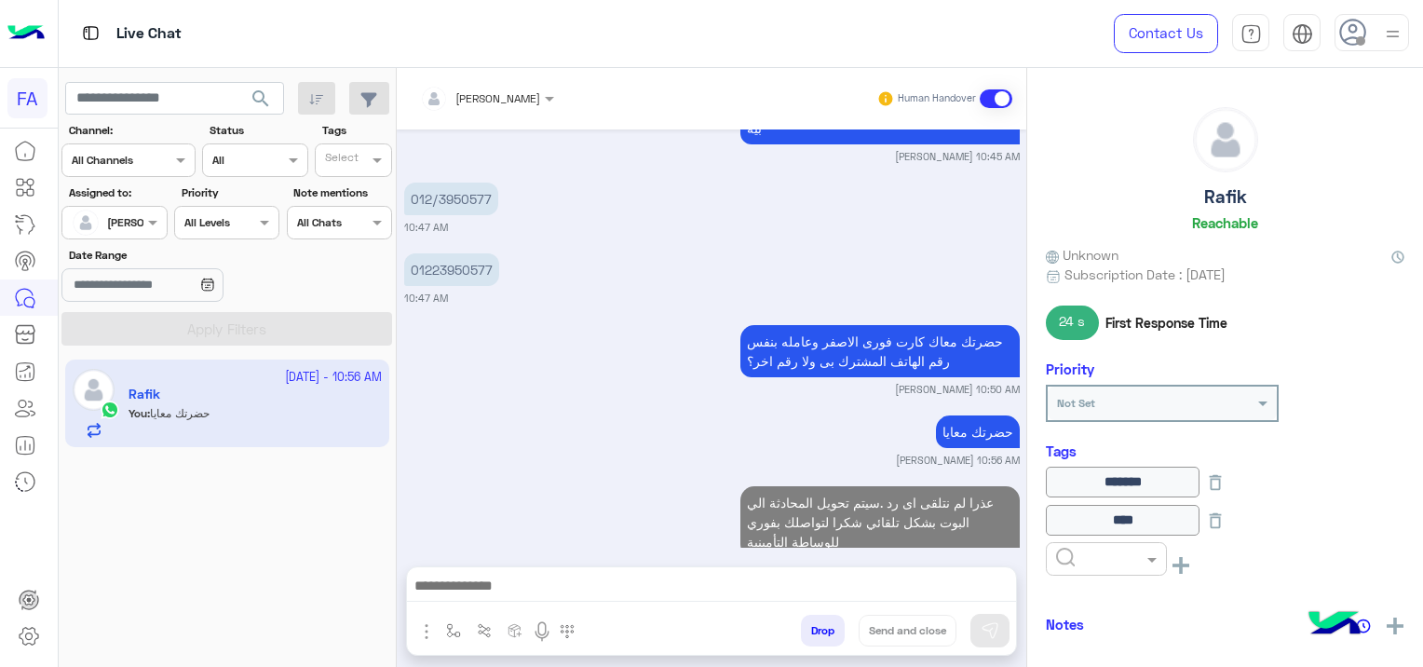
click at [1061, 553] on input "text" at bounding box center [1084, 556] width 57 height 17
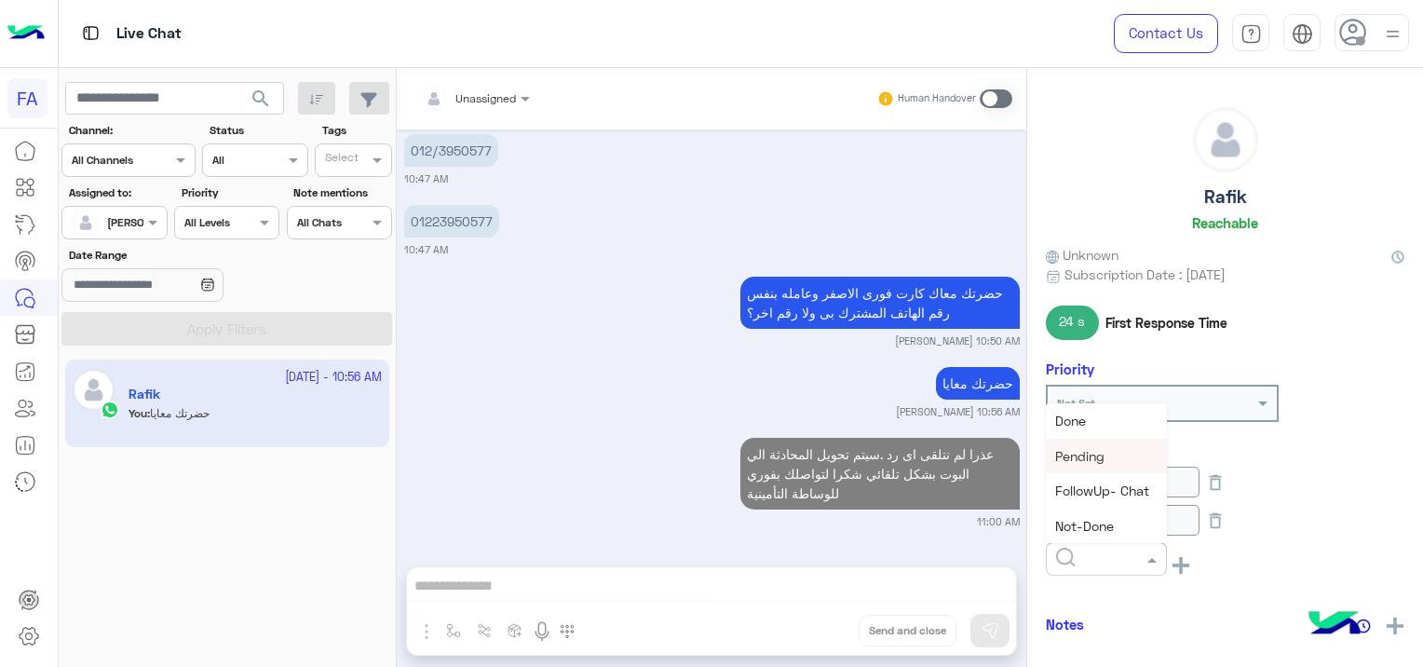
click at [1096, 452] on span "Pending" at bounding box center [1079, 456] width 49 height 16
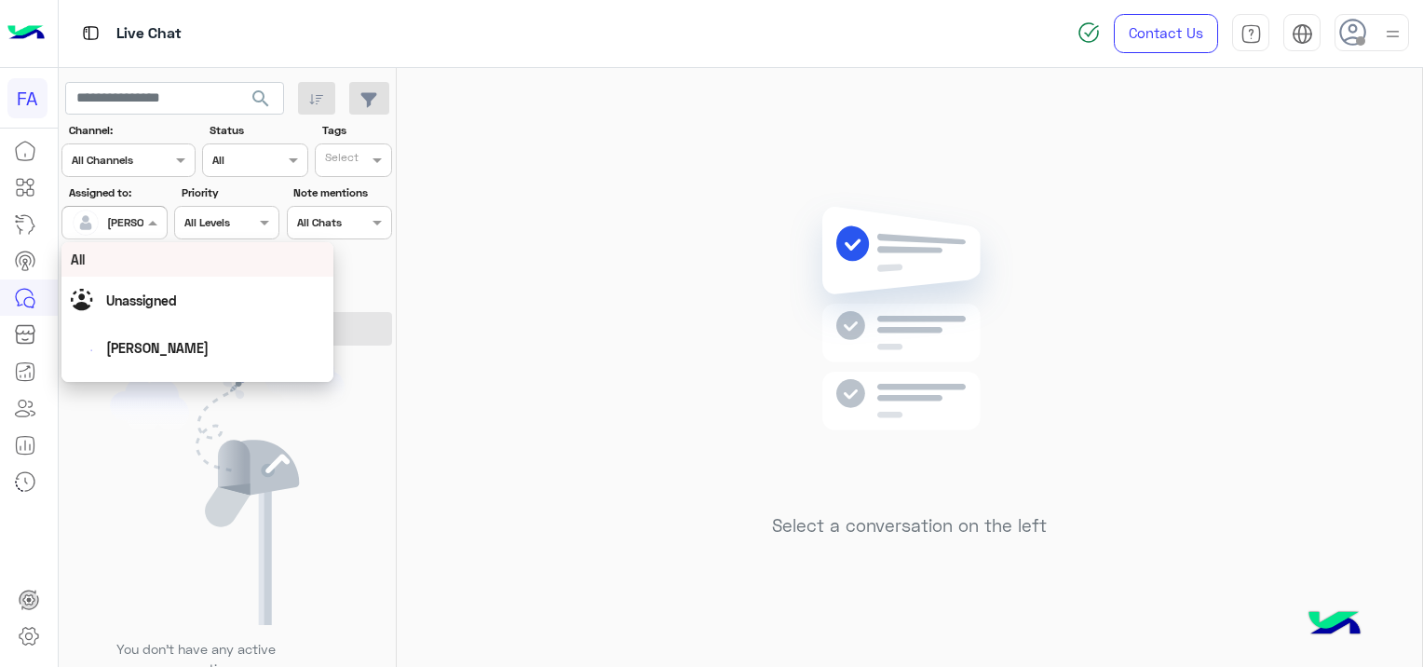
drag, startPoint x: 161, startPoint y: 227, endPoint x: 168, endPoint y: 219, distance: 10.6
click at [167, 219] on div "Assigned on [PERSON_NAME]" at bounding box center [113, 223] width 105 height 34
click at [144, 305] on span "Unassigned" at bounding box center [141, 300] width 71 height 16
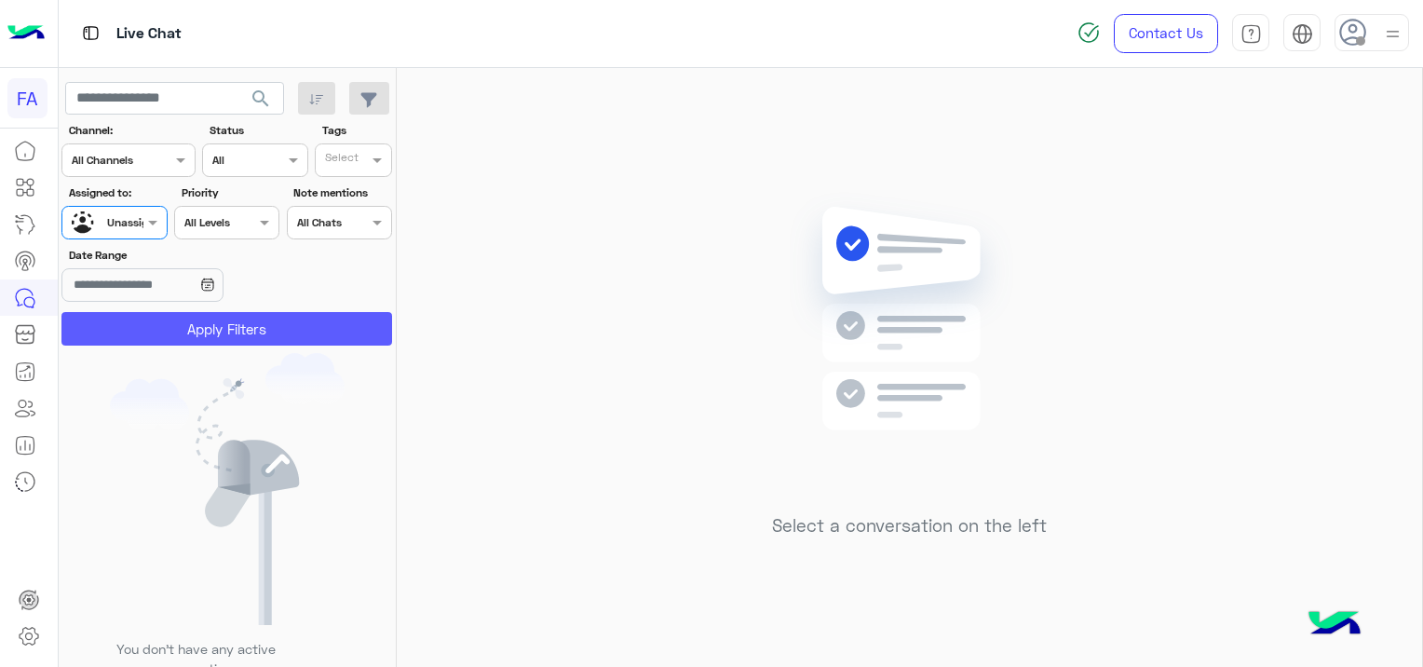
click at [235, 326] on button "Apply Filters" at bounding box center [226, 329] width 331 height 34
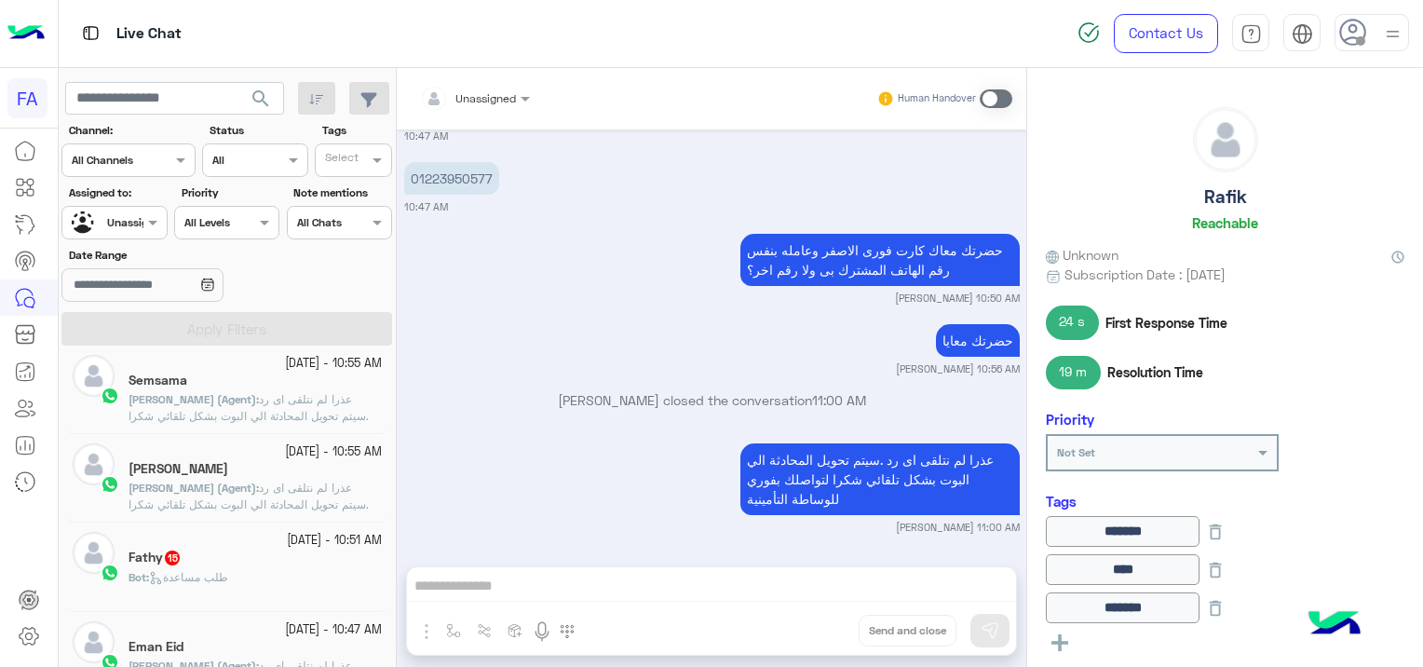
scroll to position [466, 0]
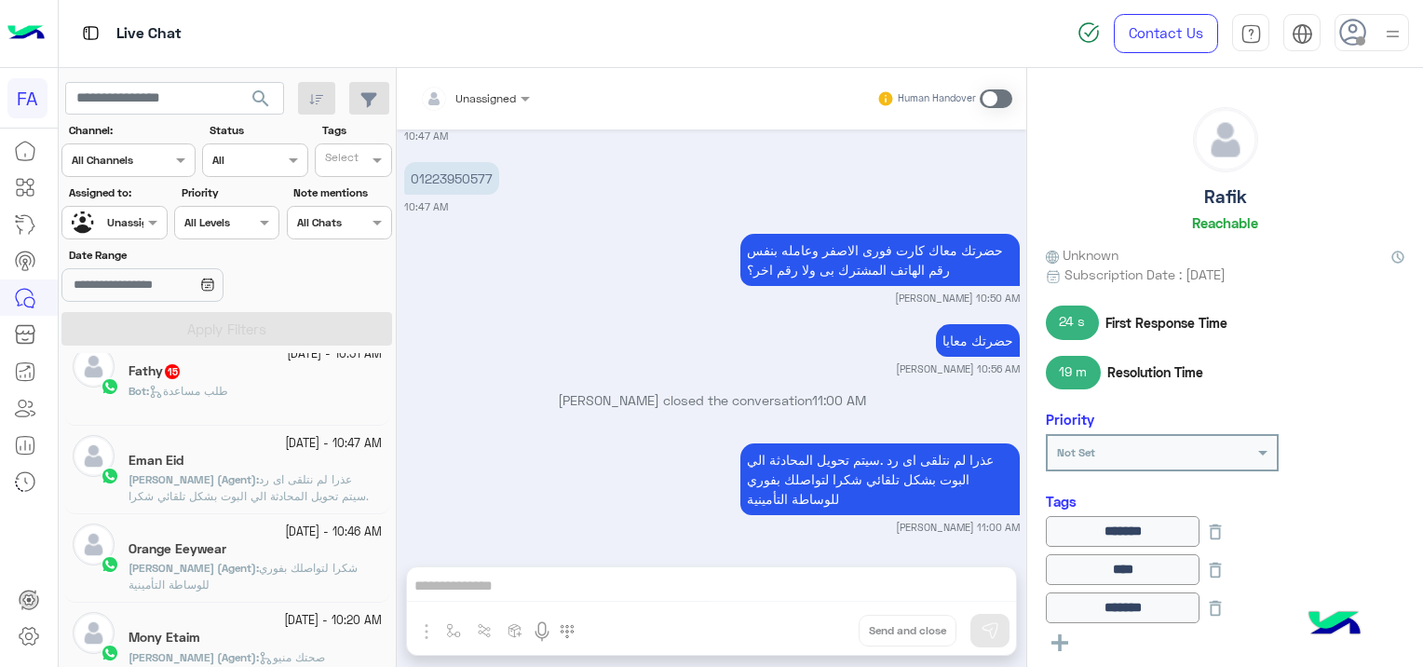
click at [242, 387] on div "Bot : طلب مساعدة" at bounding box center [254, 399] width 253 height 33
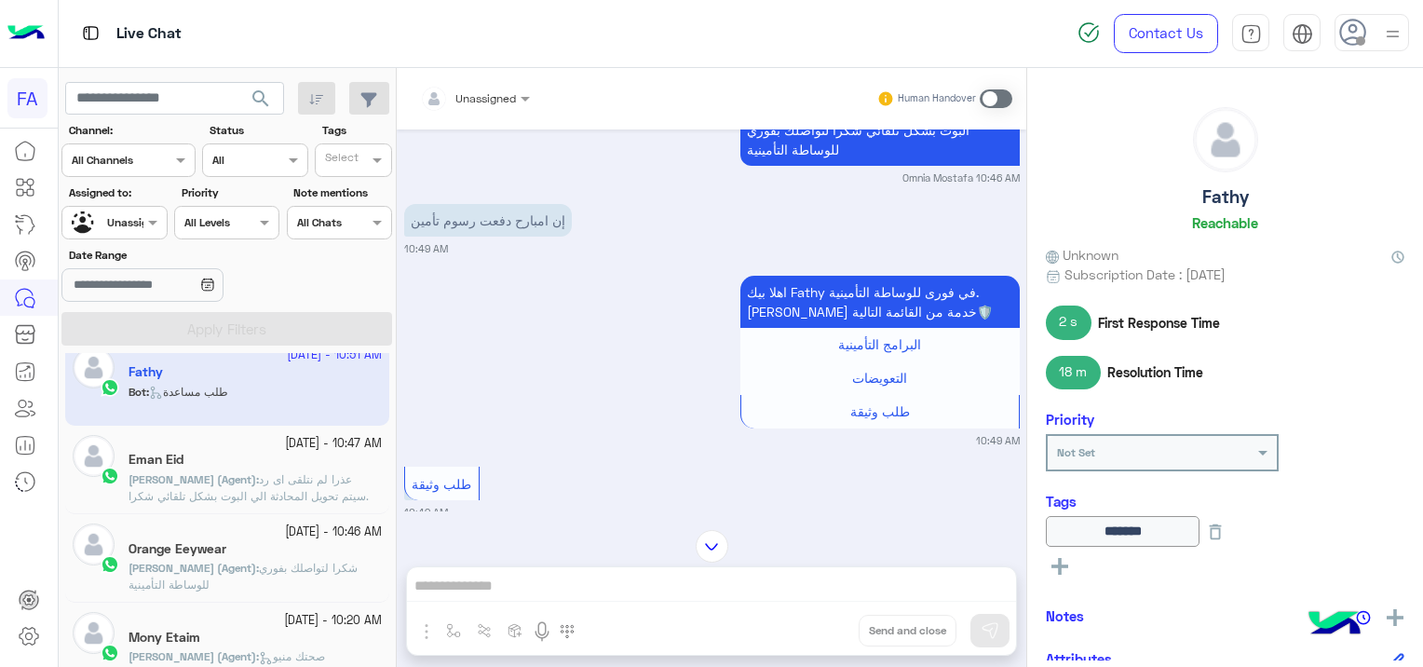
scroll to position [460, 0]
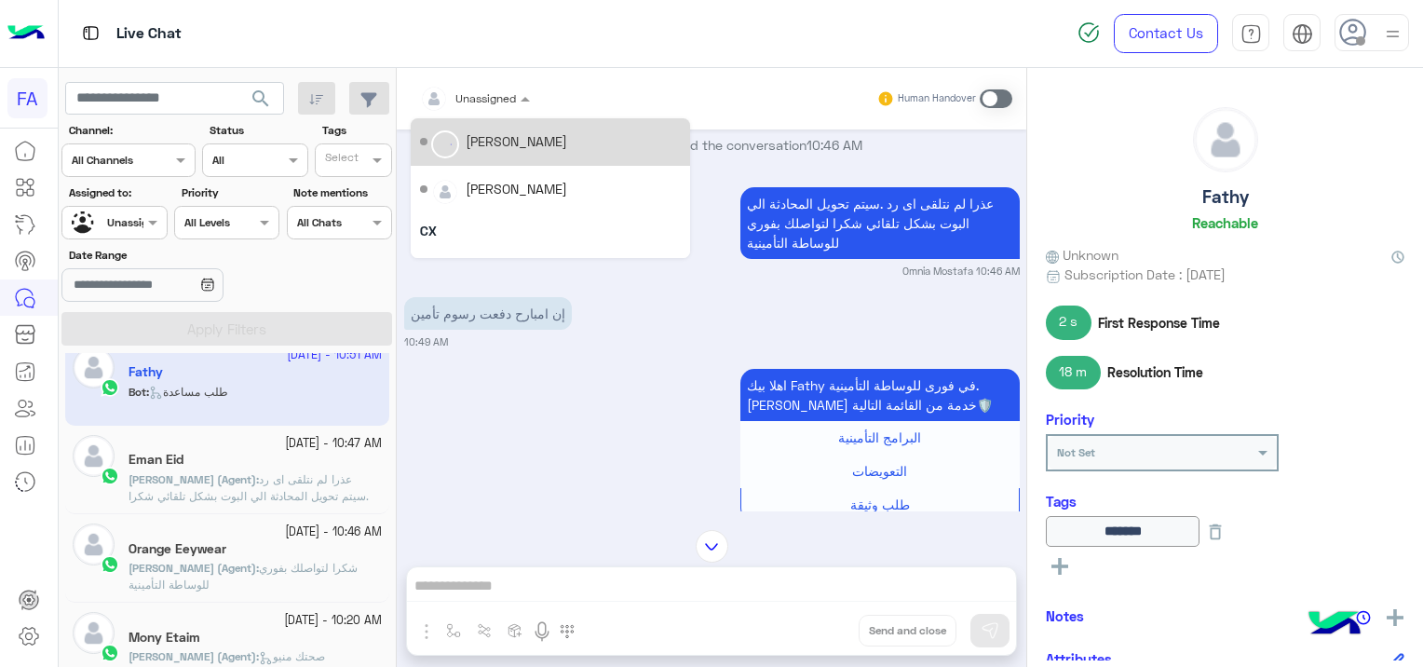
click at [495, 90] on div at bounding box center [475, 96] width 128 height 18
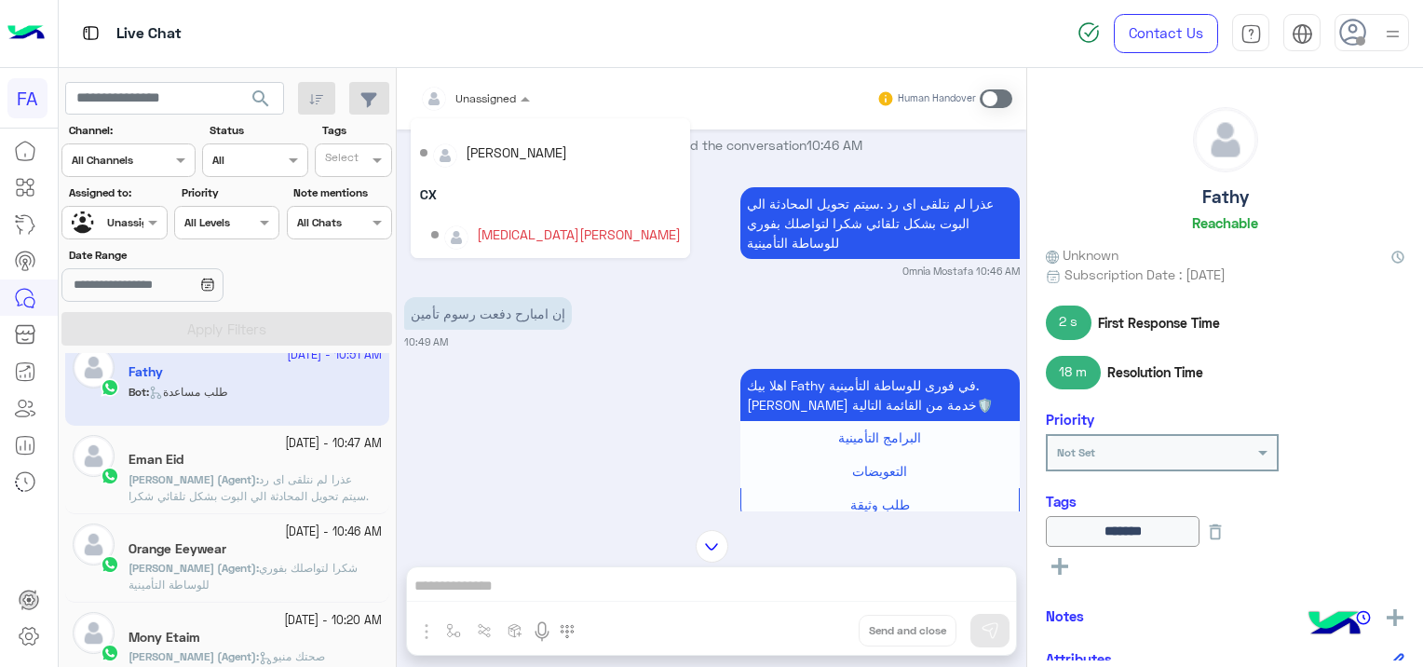
click at [585, 309] on div "إن امبارح دفعت رسوم تأمين 10:49 AM" at bounding box center [711, 320] width 615 height 57
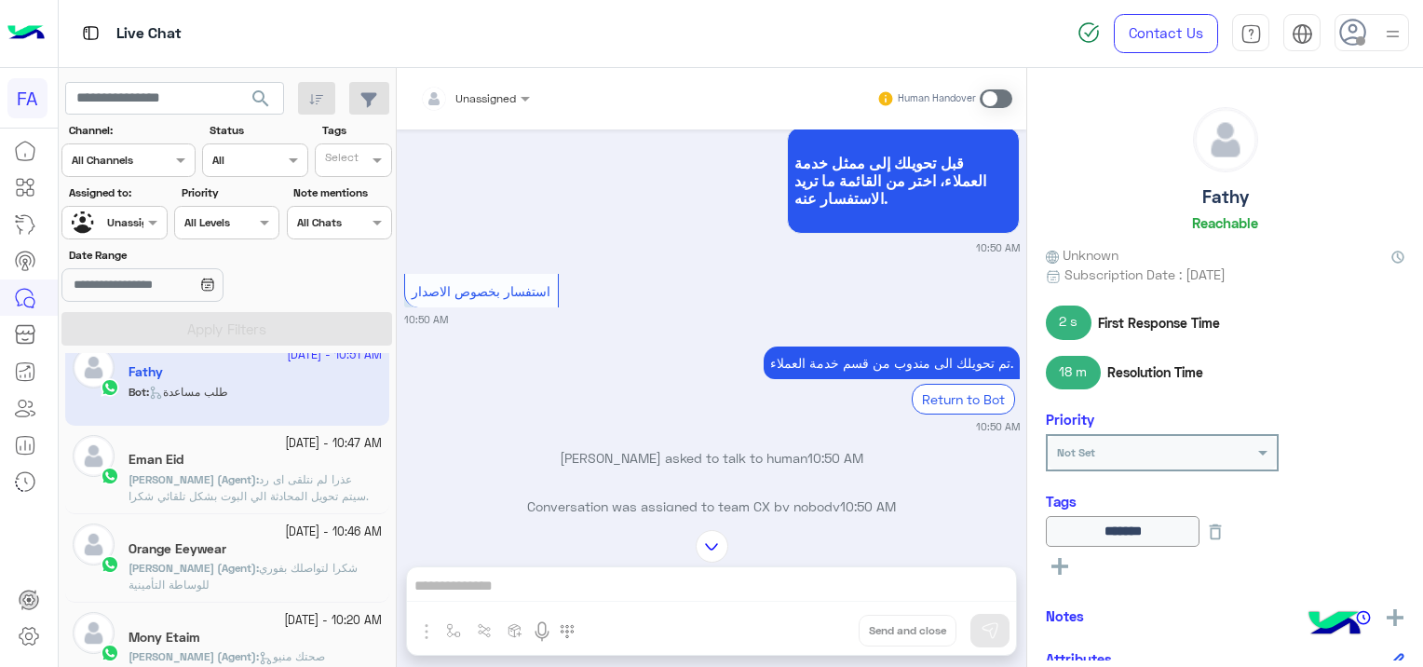
scroll to position [2043, 0]
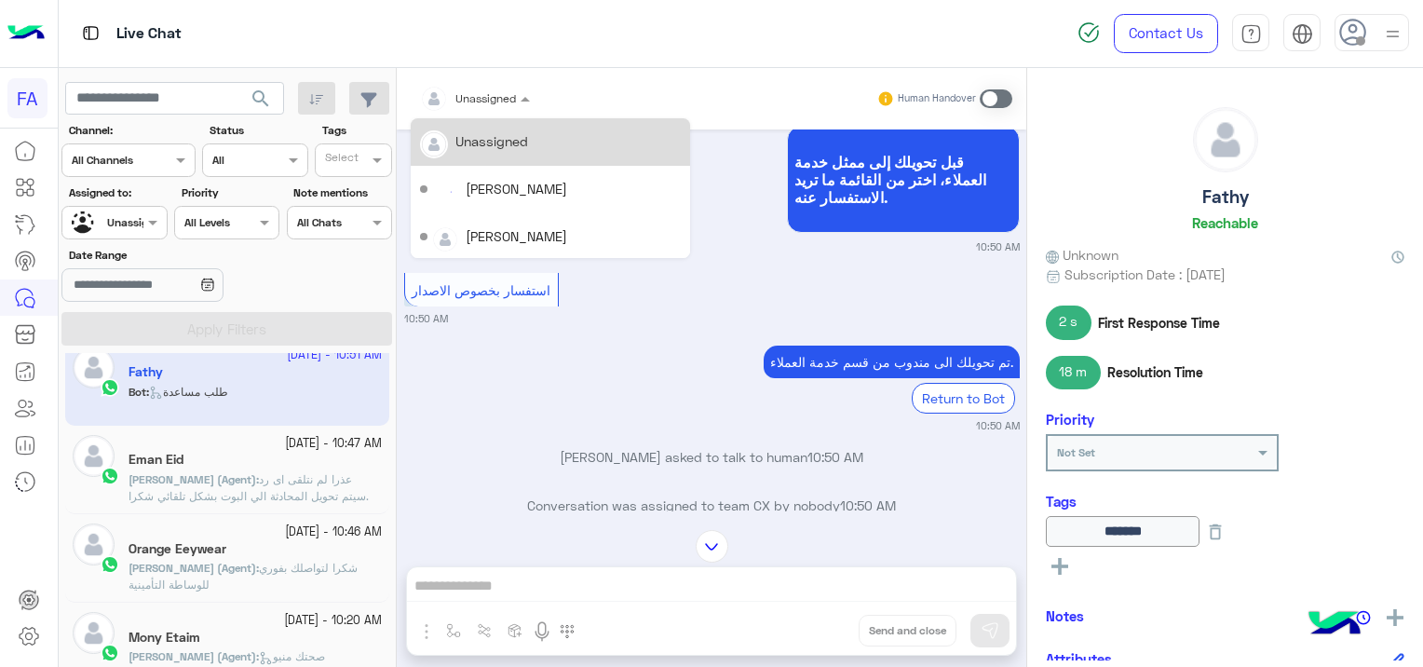
click at [492, 91] on div at bounding box center [475, 96] width 128 height 18
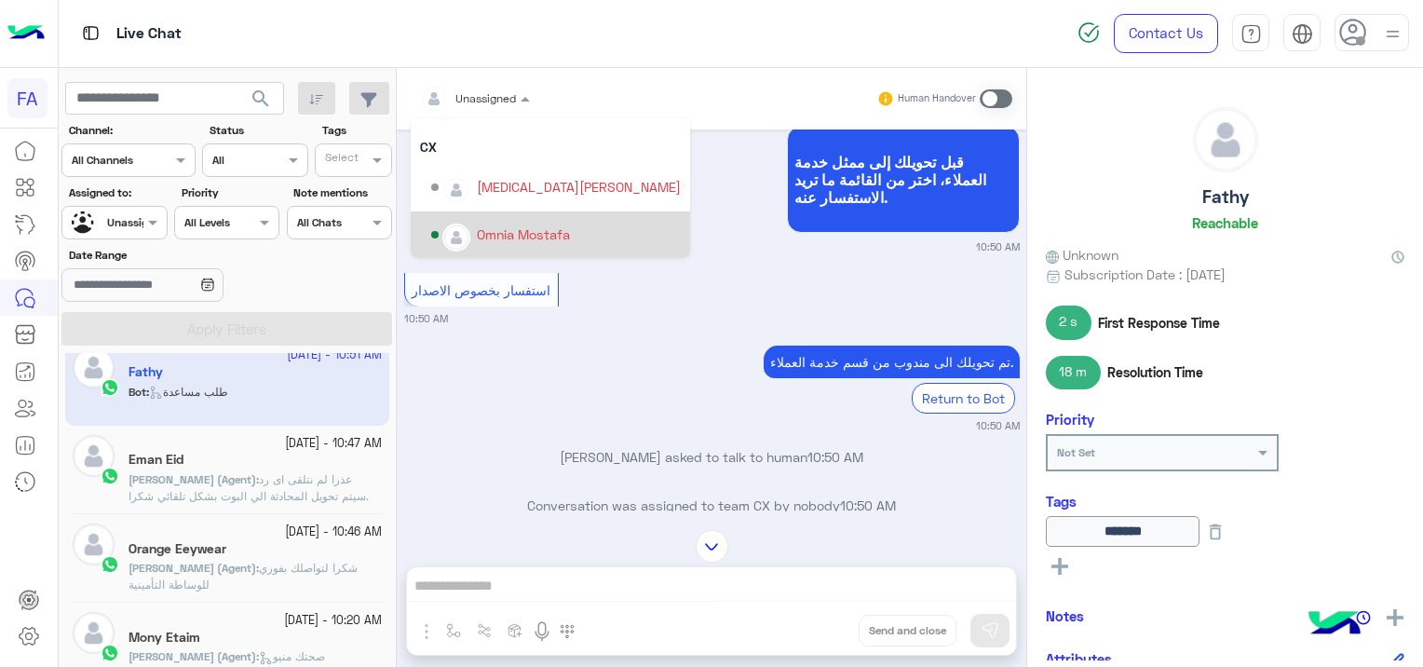
click at [533, 229] on div "Omnia Mostafa" at bounding box center [523, 234] width 93 height 20
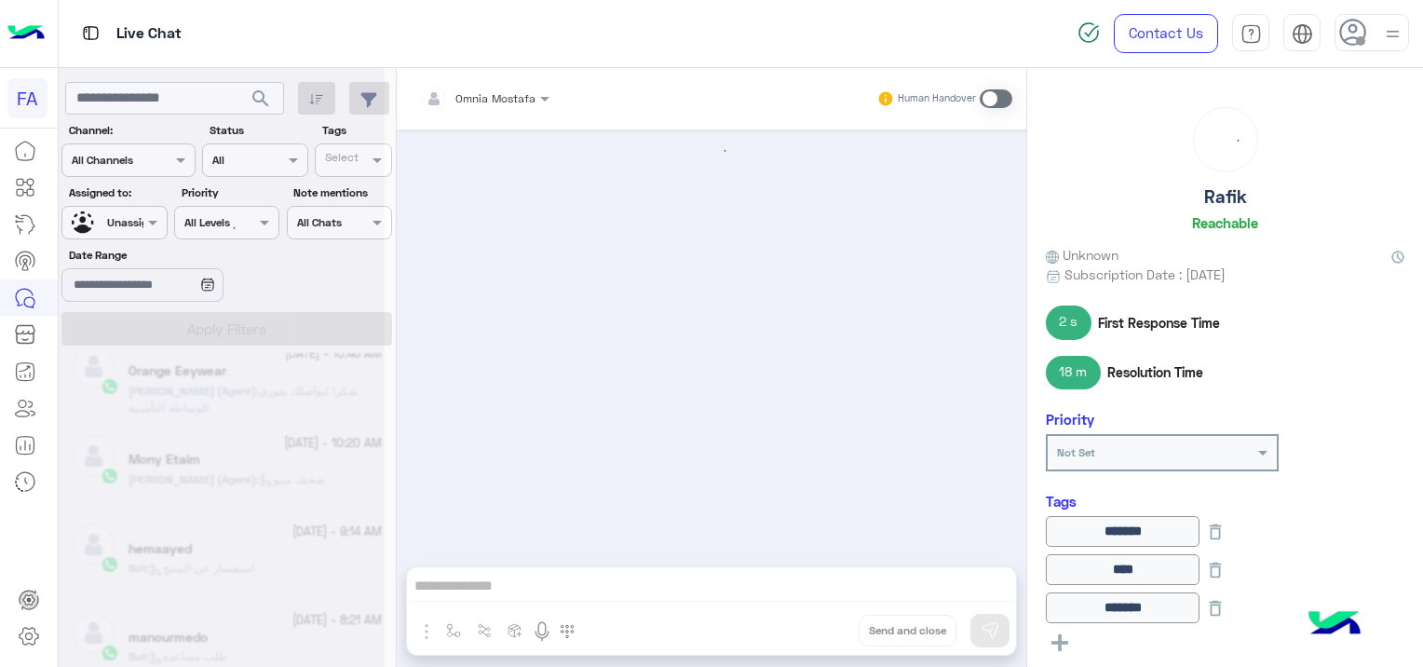
scroll to position [1589, 0]
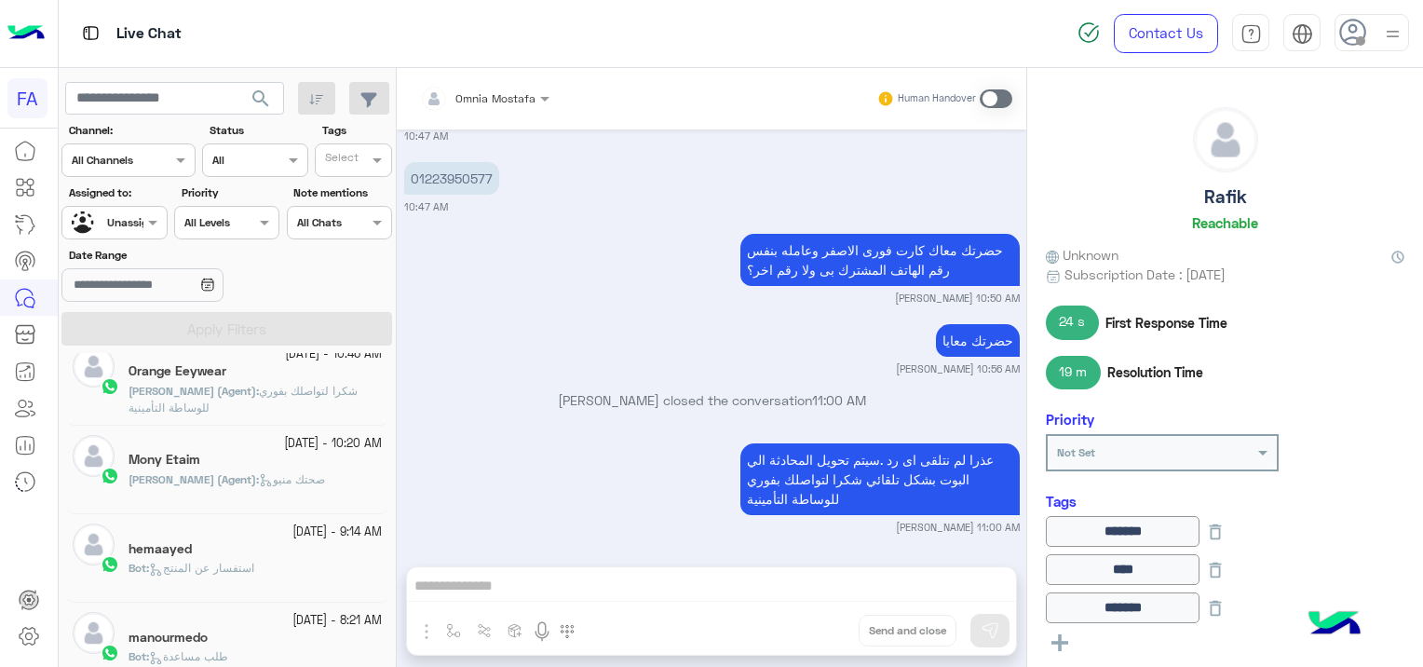
click at [270, 557] on div "hemaayed" at bounding box center [254, 551] width 253 height 20
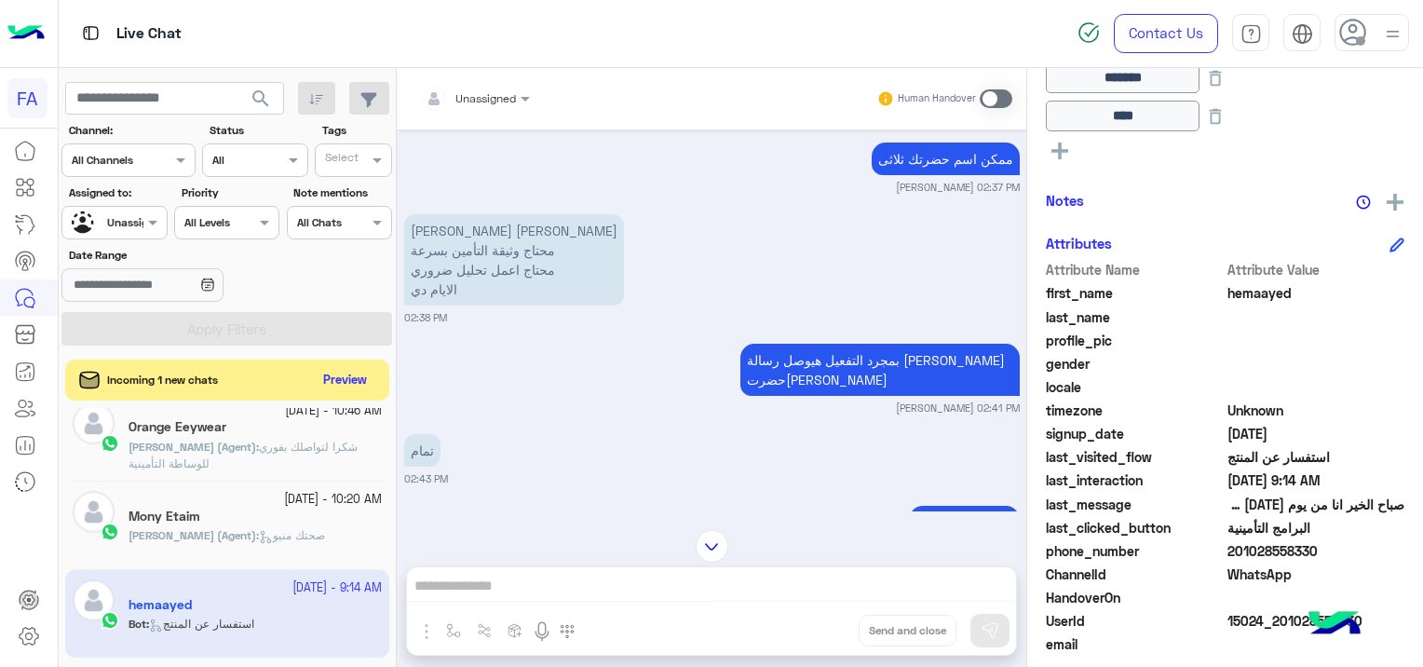
scroll to position [514, 0]
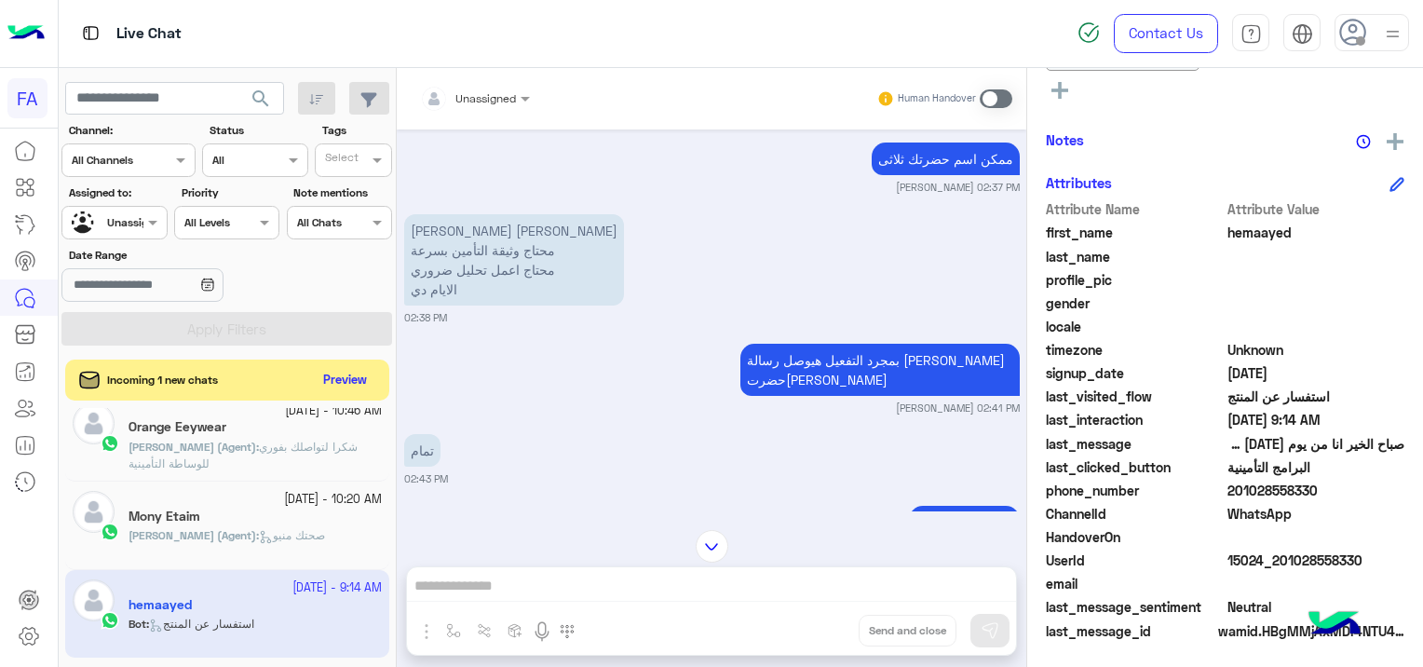
drag, startPoint x: 1363, startPoint y: 549, endPoint x: 1286, endPoint y: 544, distance: 77.5
click at [1286, 544] on div "Attribute Name Attribute Value first_name hemaayed last_name profile_pic gender…" at bounding box center [1225, 421] width 358 height 444
click at [1352, 586] on span at bounding box center [1316, 584] width 178 height 20
drag, startPoint x: 1370, startPoint y: 554, endPoint x: 1293, endPoint y: 544, distance: 77.0
click at [1293, 544] on div "Attribute Name Attribute Value first_name hemaayed last_name profile_pic gender…" at bounding box center [1225, 421] width 358 height 444
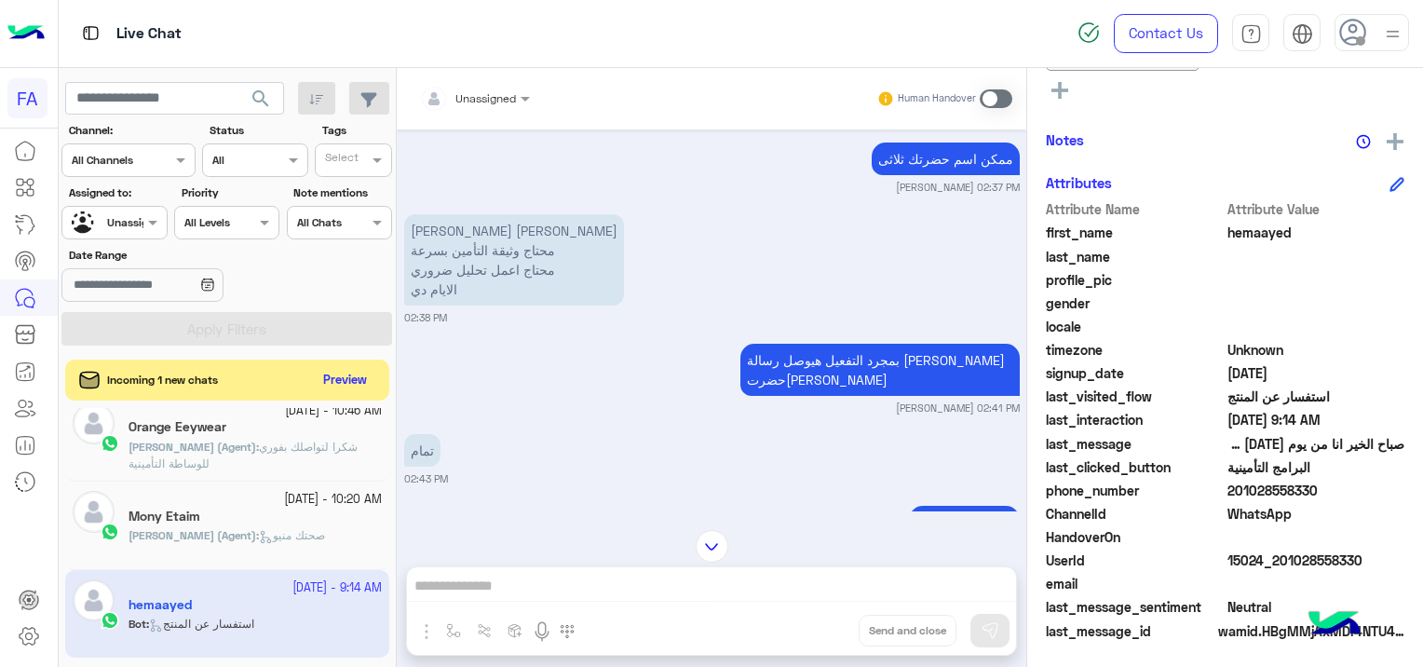
drag, startPoint x: 1293, startPoint y: 544, endPoint x: 1383, endPoint y: 576, distance: 96.0
click at [1383, 576] on span at bounding box center [1316, 584] width 178 height 20
drag, startPoint x: 1365, startPoint y: 554, endPoint x: 1278, endPoint y: 552, distance: 86.6
click at [1278, 552] on span "15024_201028558330" at bounding box center [1316, 560] width 178 height 20
copy span "01028558330"
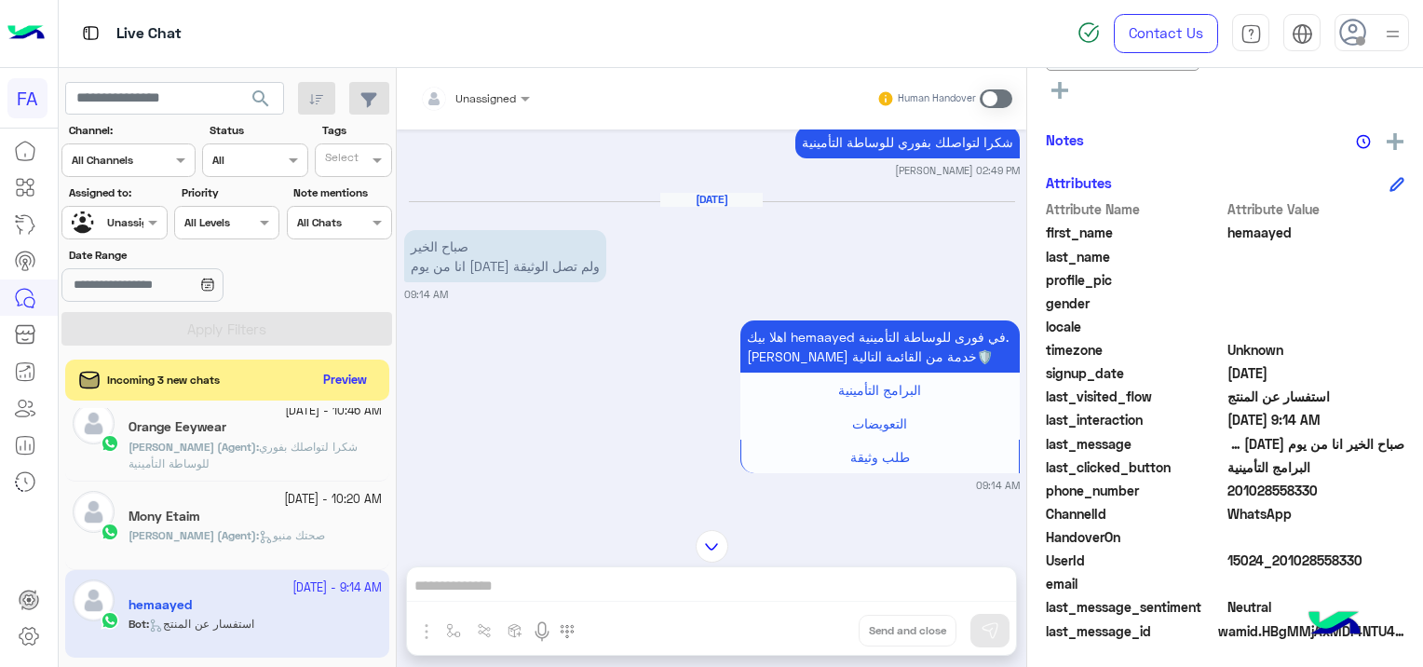
scroll to position [2164, 0]
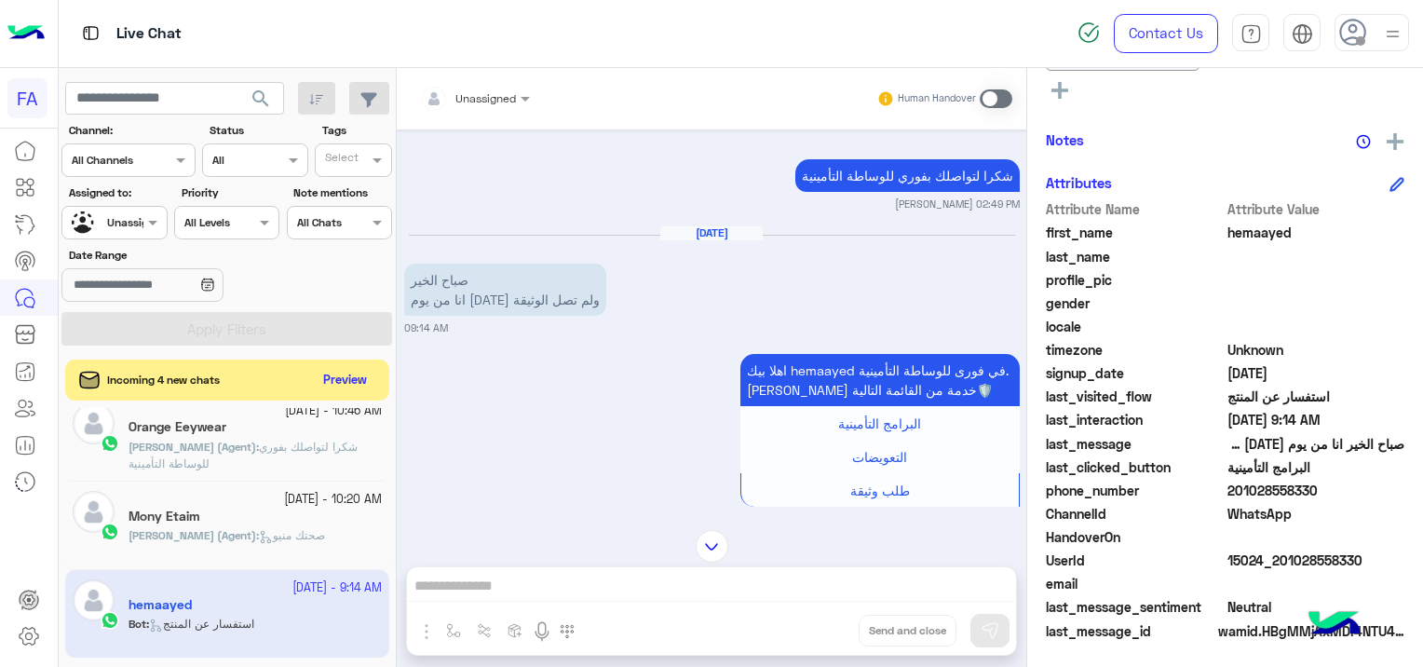
click at [592, 556] on div at bounding box center [711, 546] width 629 height 33
click at [362, 384] on button "Preview" at bounding box center [346, 379] width 58 height 25
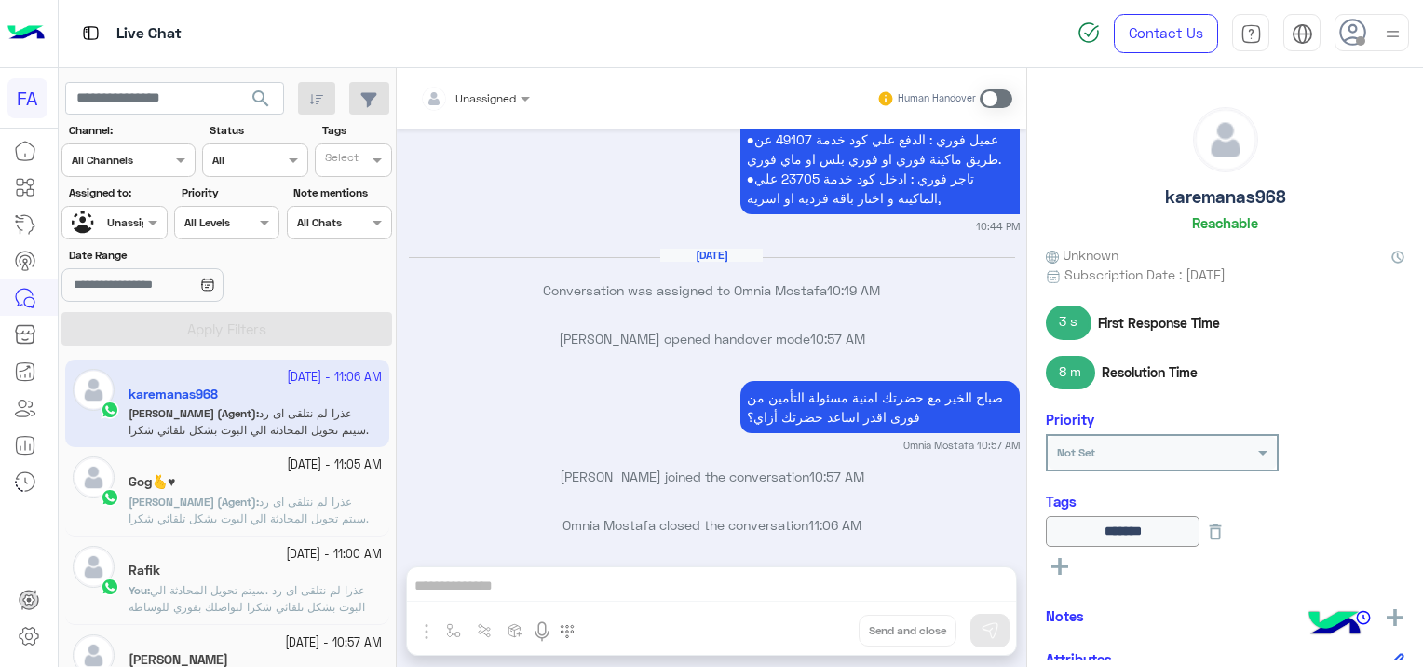
scroll to position [1643, 0]
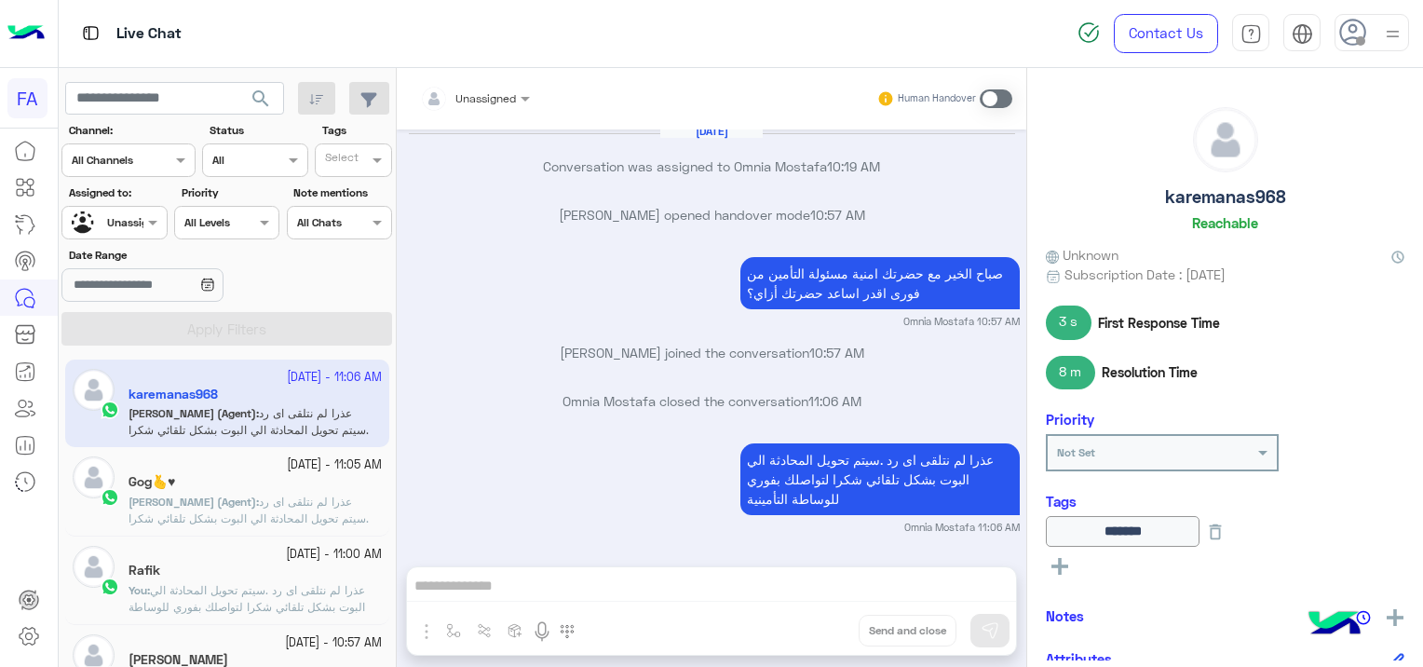
click at [254, 498] on b "[PERSON_NAME] (Agent) :" at bounding box center [193, 501] width 130 height 14
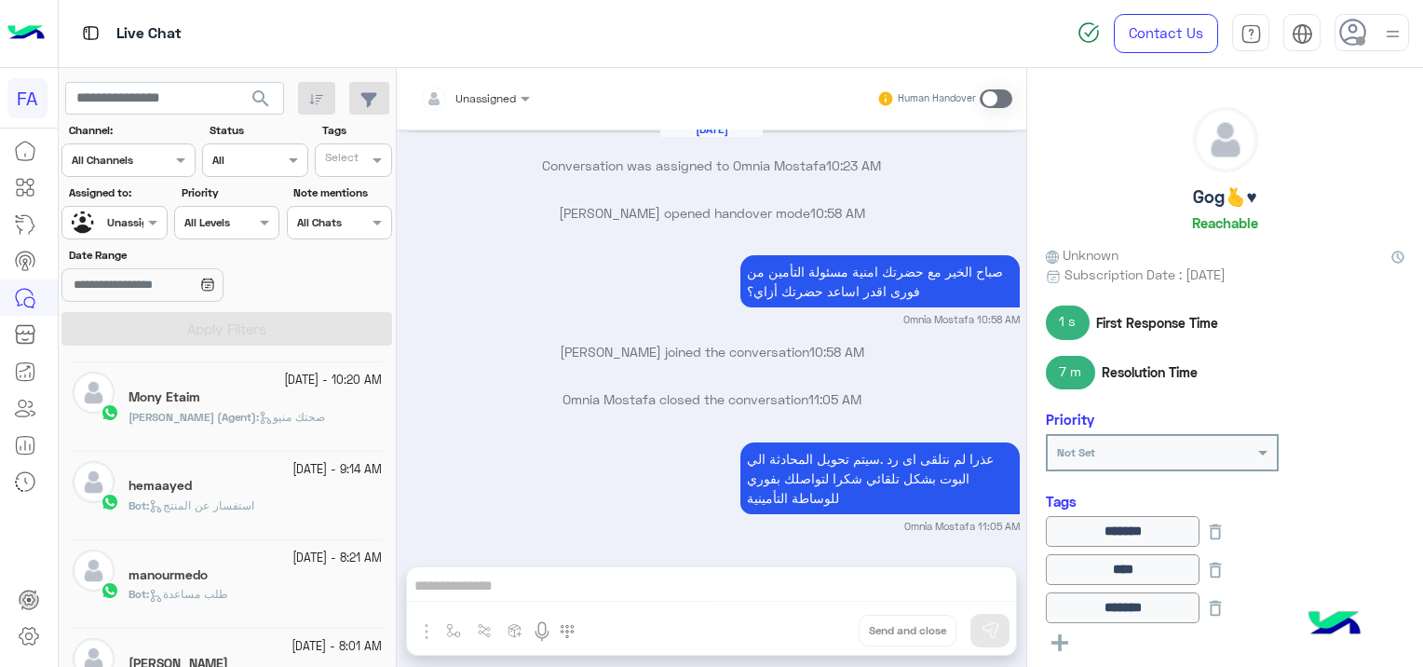
scroll to position [838, 0]
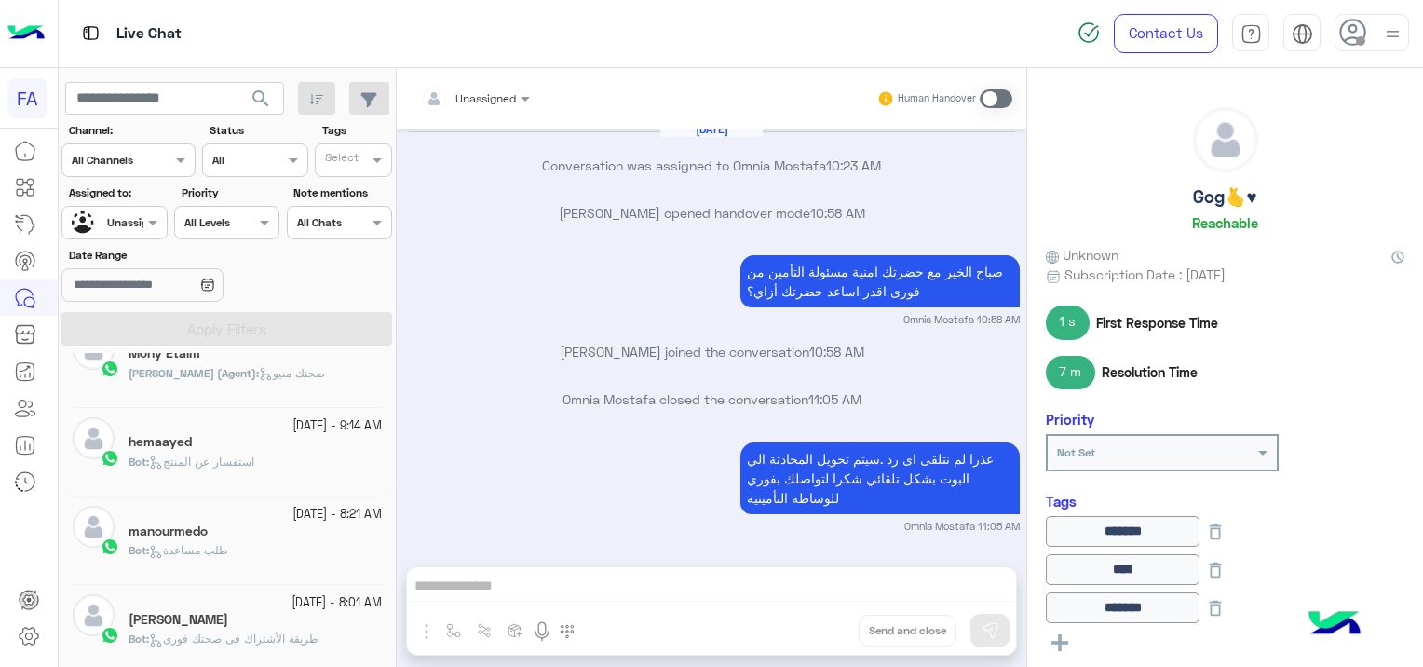
click at [304, 456] on div "Bot : استفسار عن المنتج" at bounding box center [254, 469] width 253 height 33
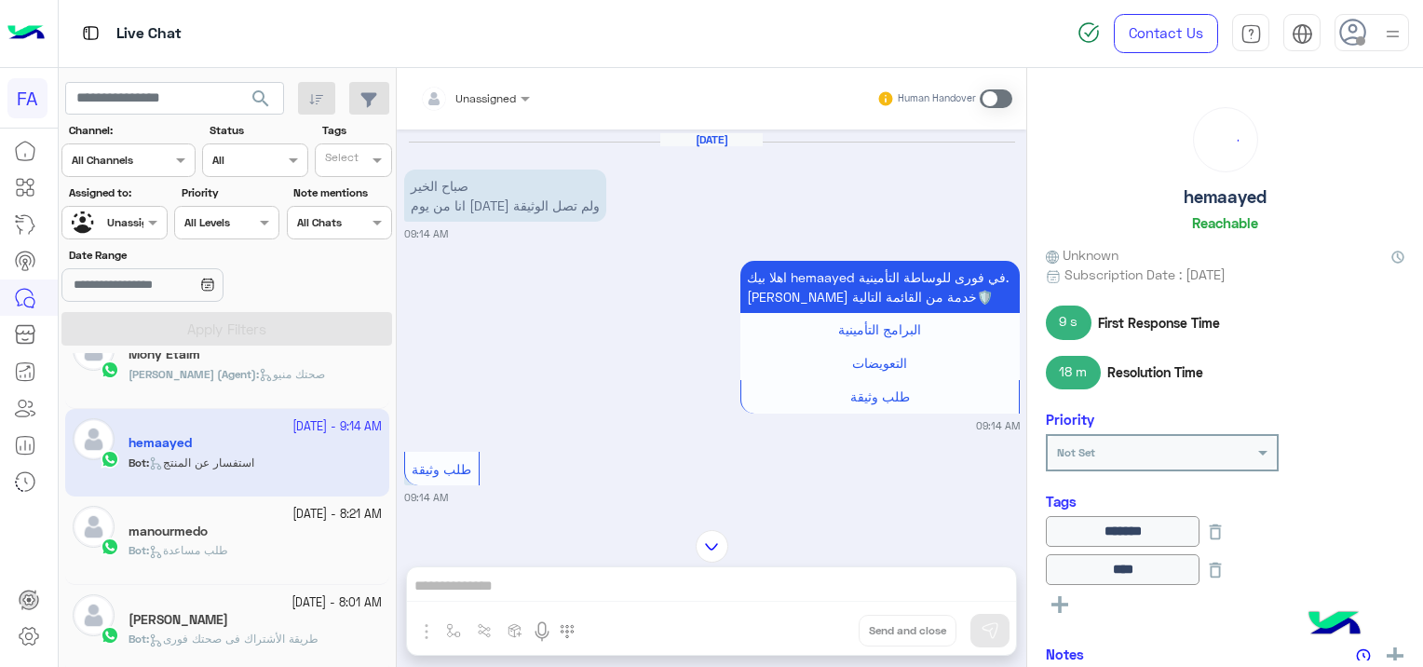
scroll to position [1046, 0]
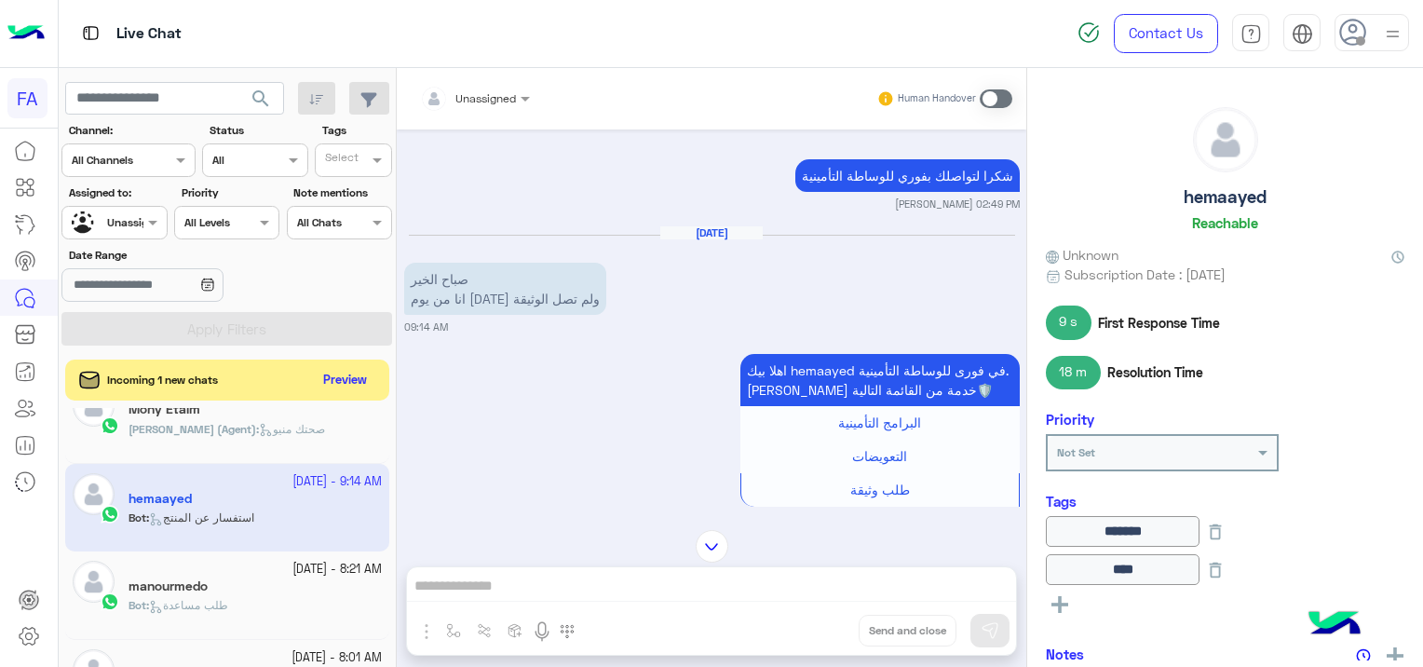
click at [211, 599] on span "طلب مساعدة" at bounding box center [188, 605] width 79 height 14
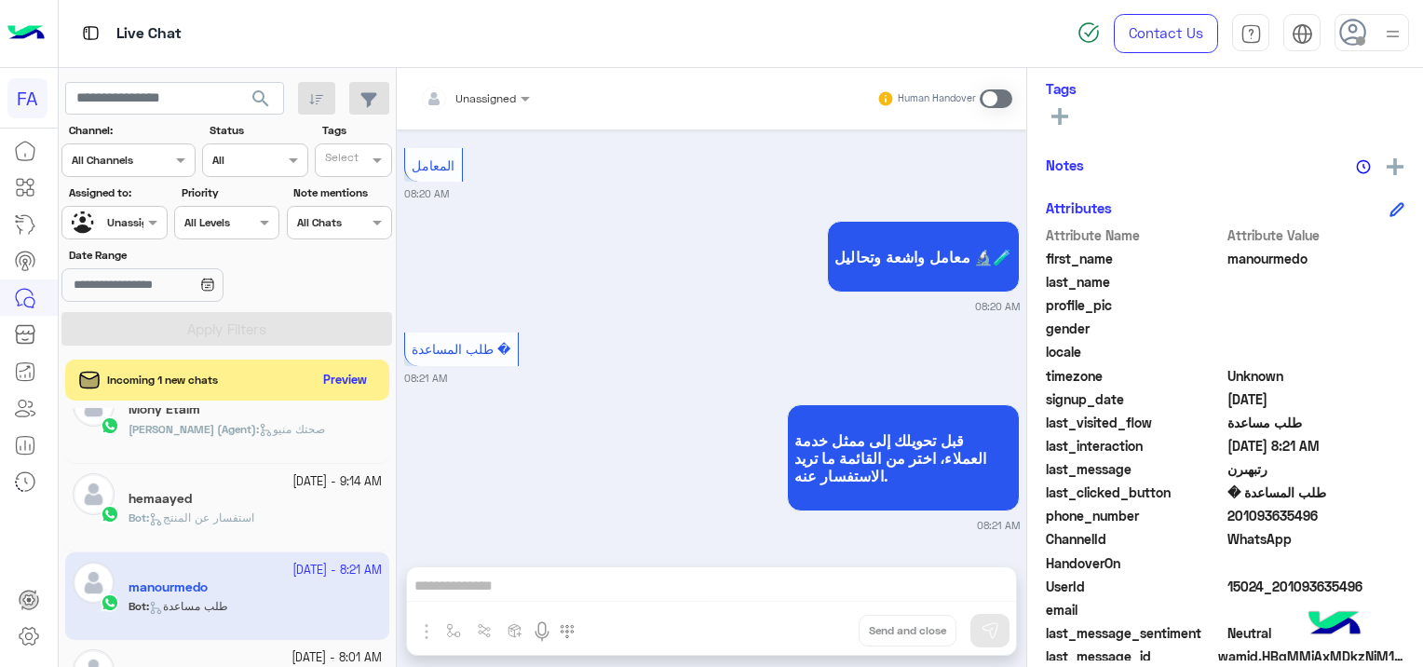
scroll to position [356, 0]
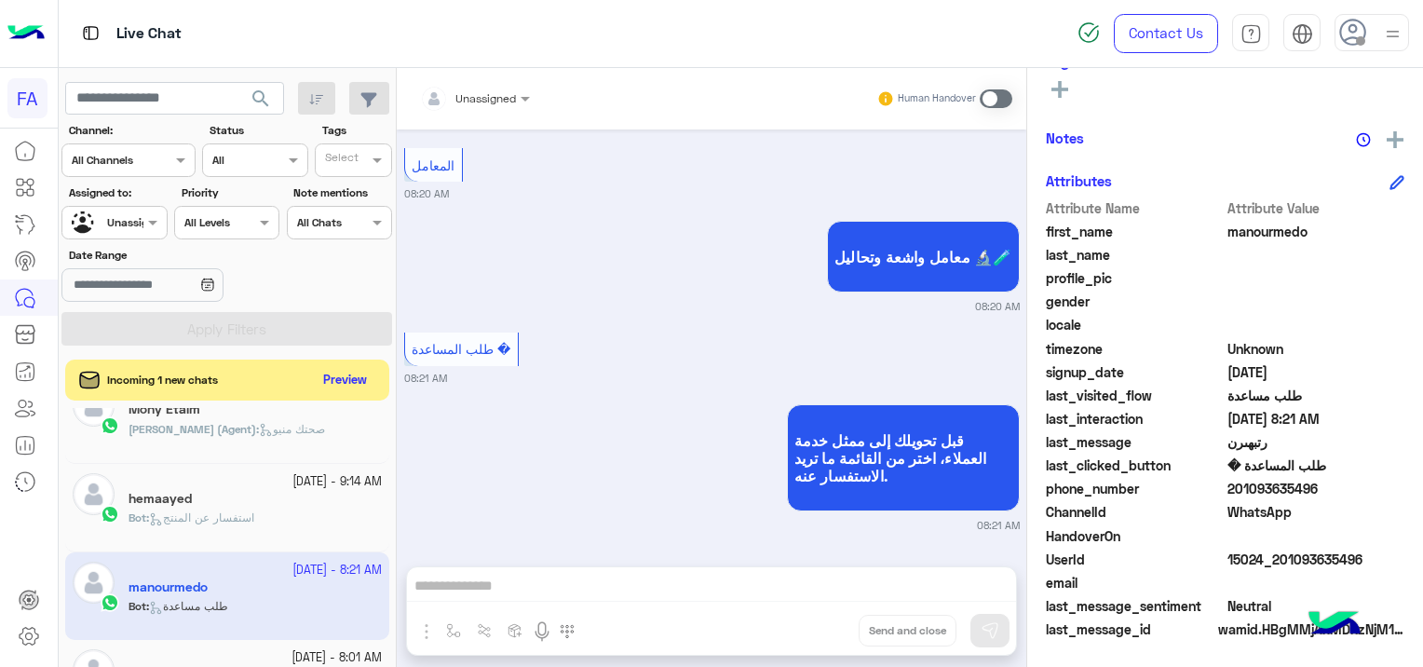
drag, startPoint x: 1364, startPoint y: 552, endPoint x: 1278, endPoint y: 556, distance: 85.7
click at [1278, 556] on span "15024_201093635496" at bounding box center [1316, 559] width 178 height 20
copy span "01093635496"
drag, startPoint x: 497, startPoint y: 93, endPoint x: 495, endPoint y: 102, distance: 9.5
click at [495, 93] on div at bounding box center [475, 96] width 128 height 18
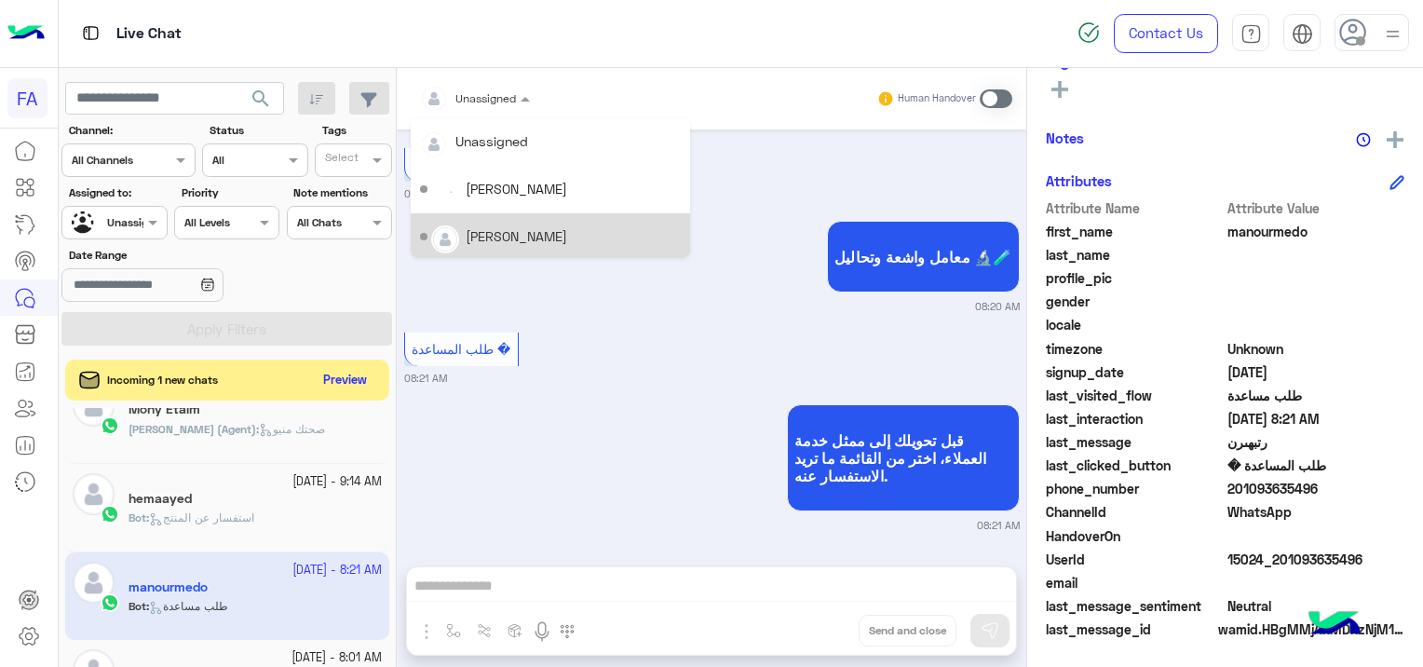
click at [648, 322] on div "[DATE] رتبهىرن 09:43 PM اهلا بيك manourmedo في فورى للوساطة التأمينية. [PERSON_…" at bounding box center [711, 338] width 629 height 418
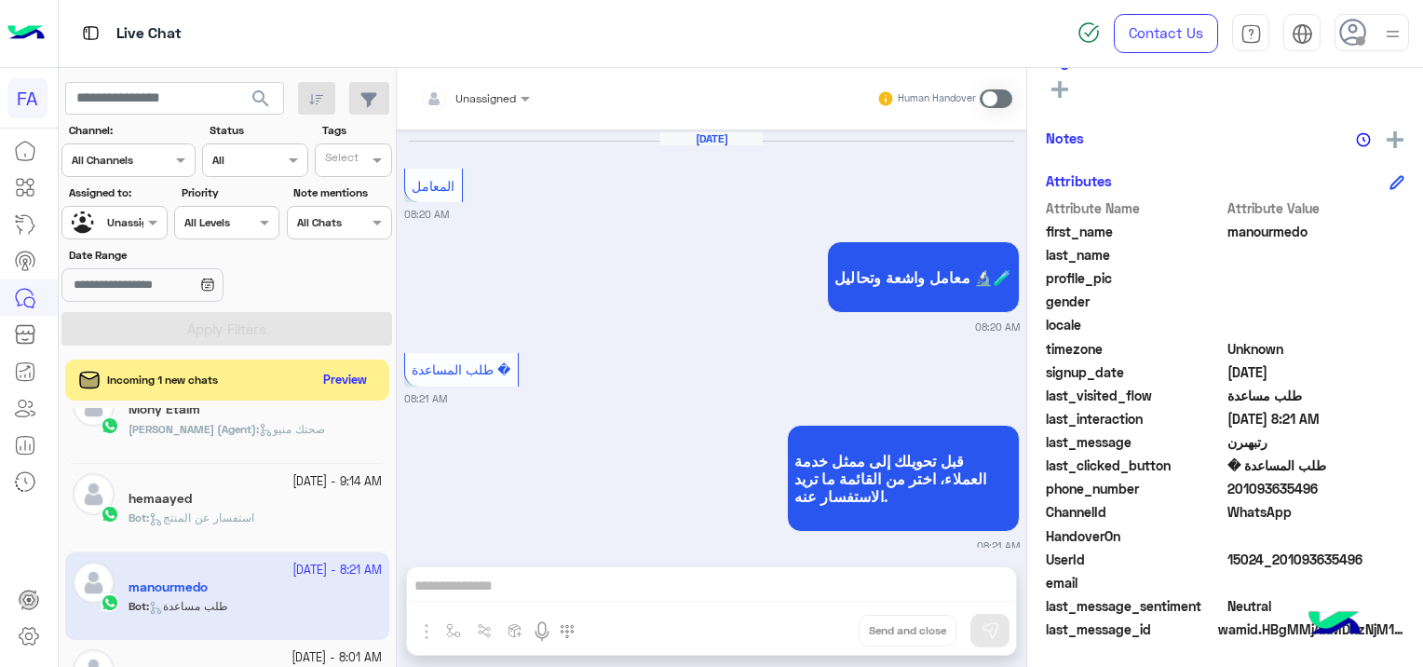
scroll to position [3085, 0]
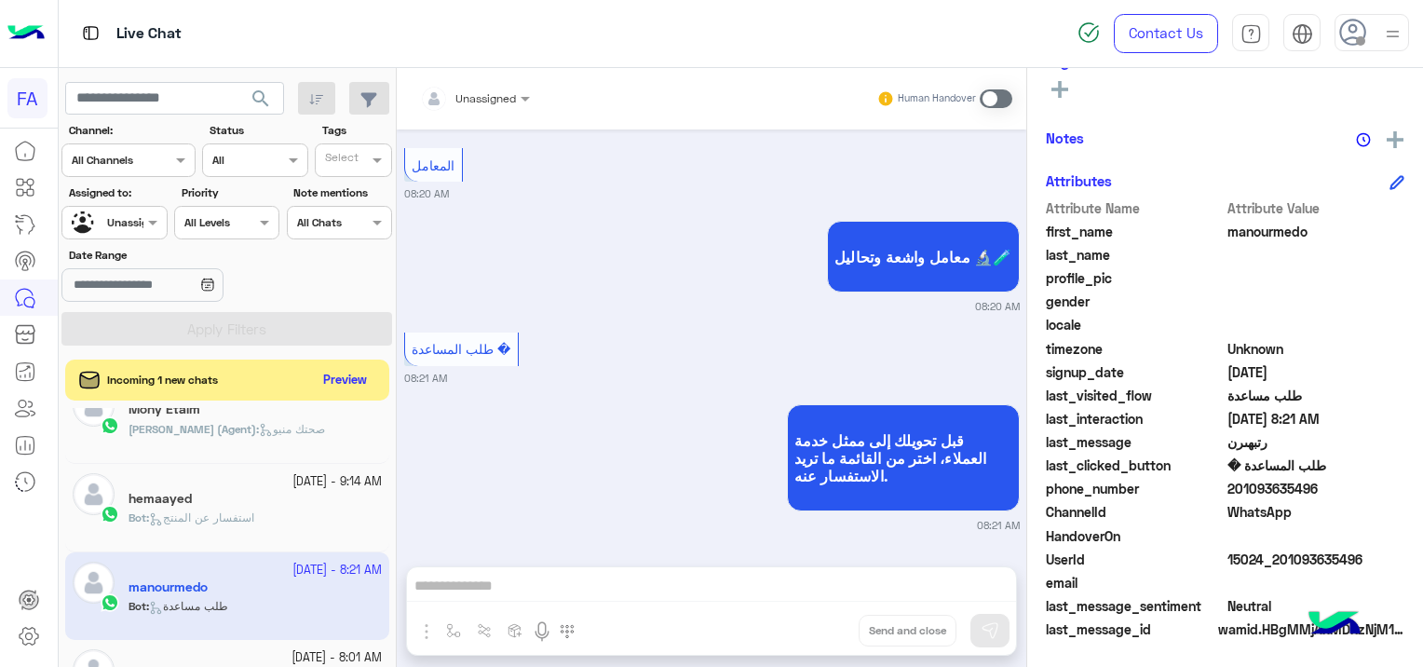
click at [507, 93] on div at bounding box center [475, 96] width 128 height 18
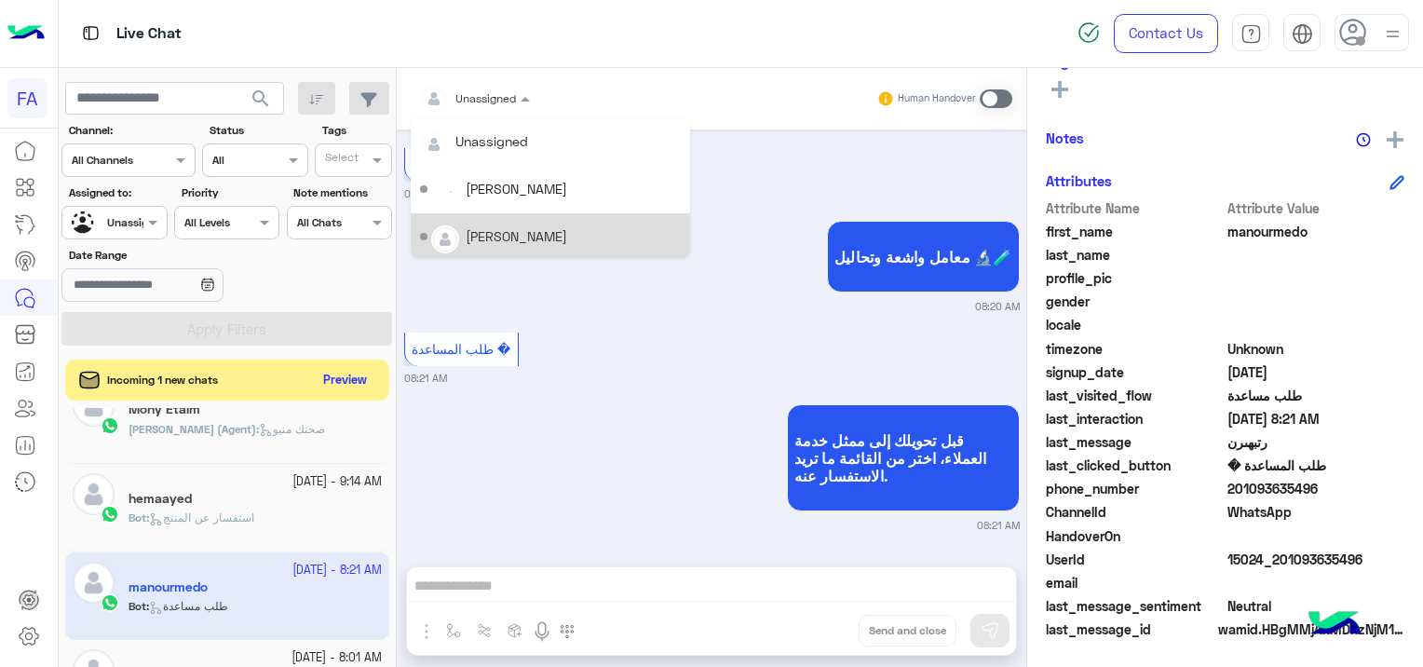
click at [520, 234] on div "[PERSON_NAME]" at bounding box center [516, 236] width 101 height 20
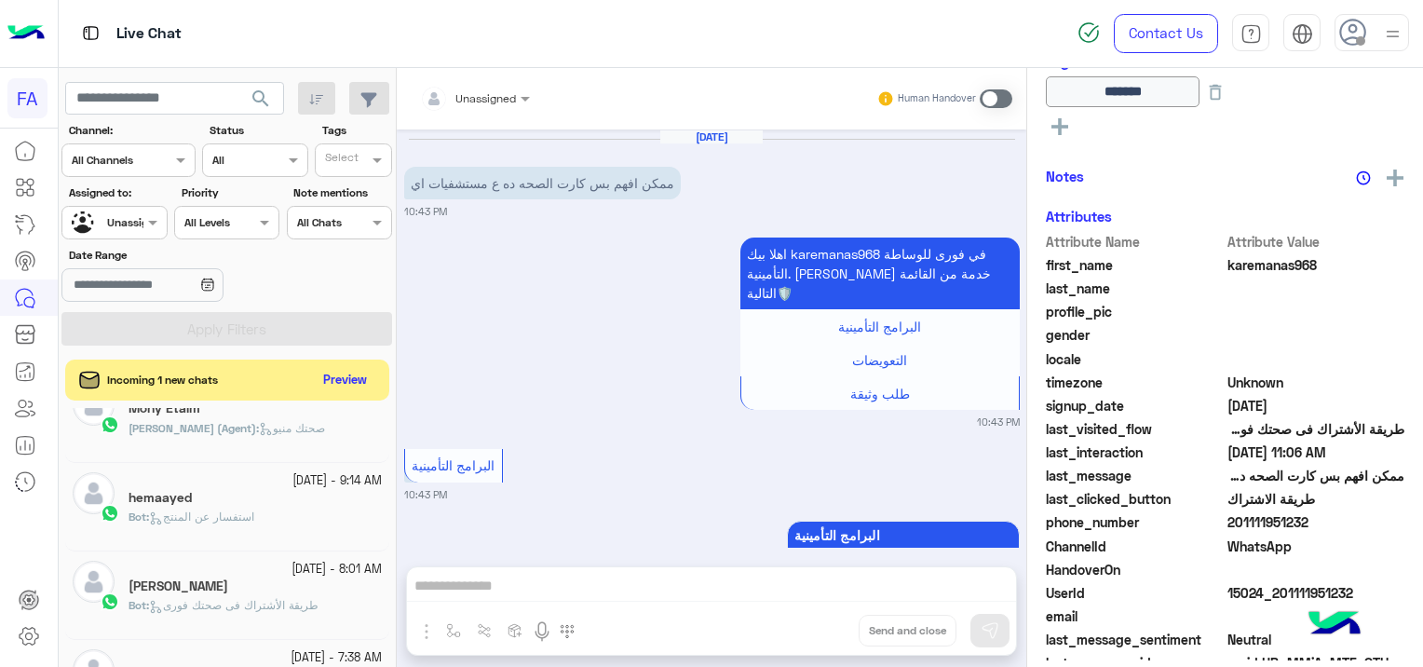
scroll to position [1643, 0]
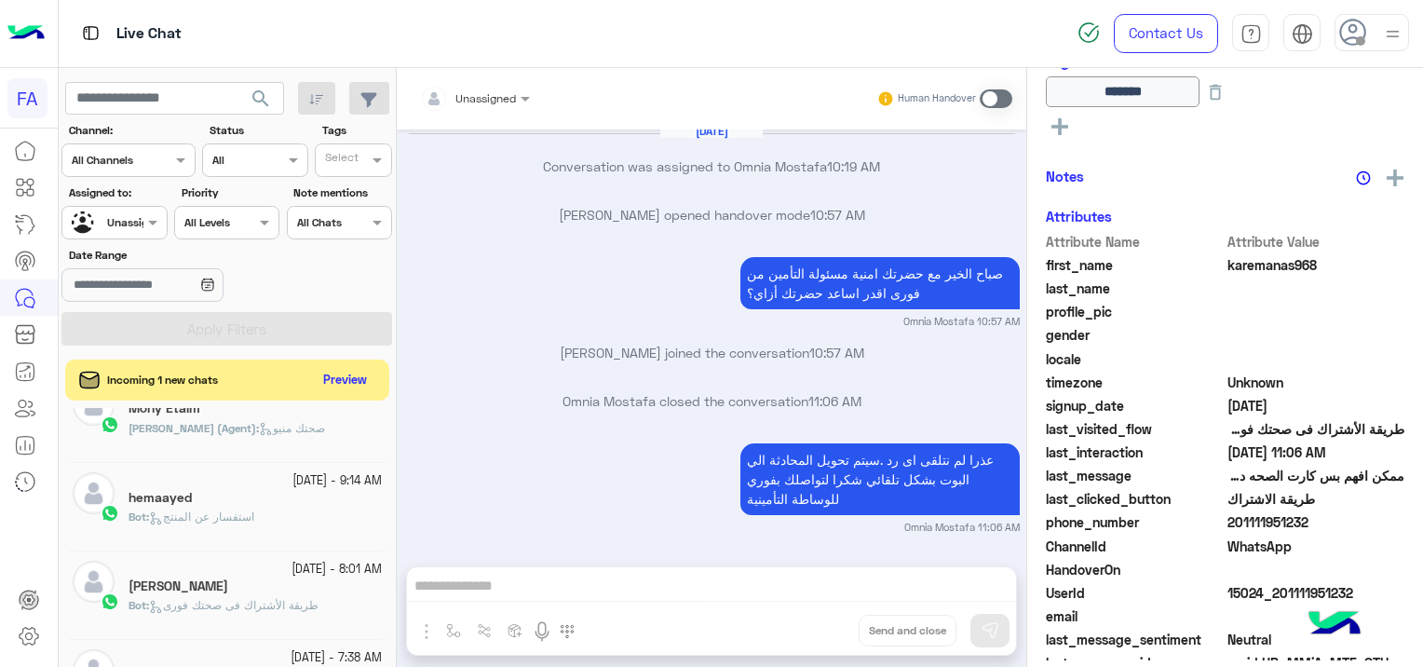
click at [130, 226] on div at bounding box center [113, 220] width 103 height 18
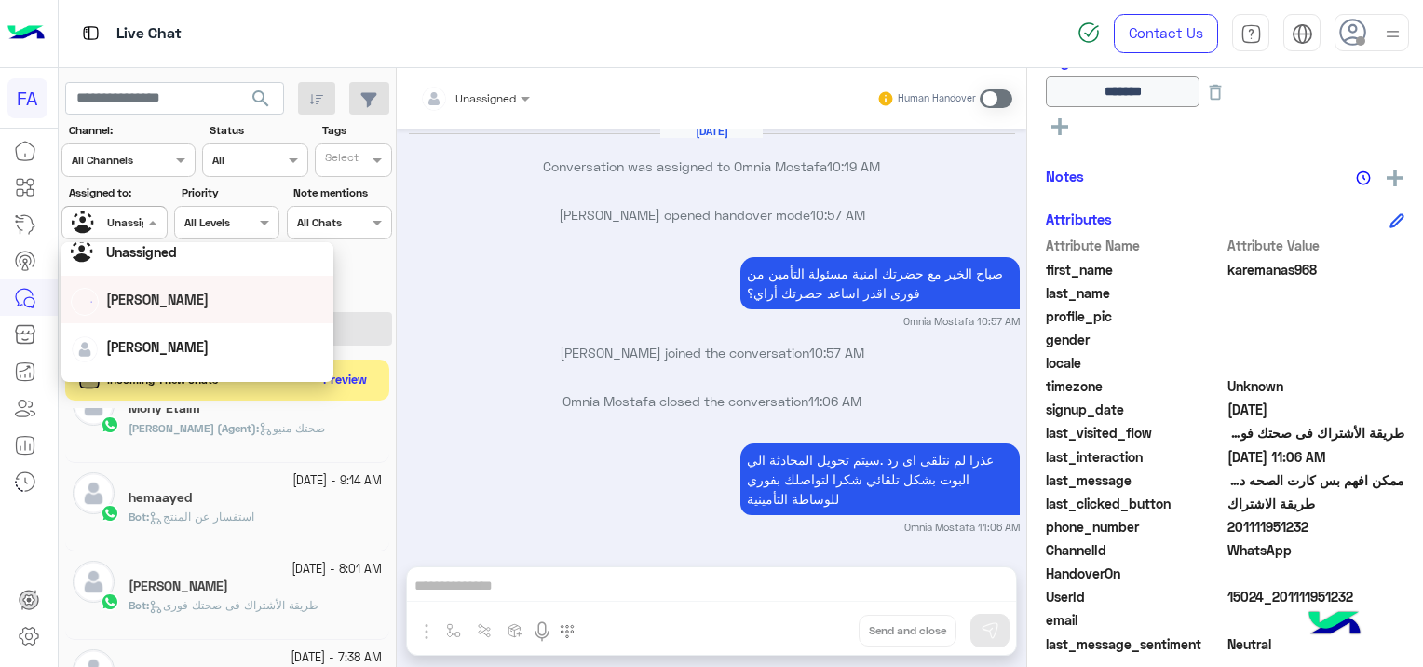
scroll to position [93, 0]
click at [154, 290] on div "[PERSON_NAME]" at bounding box center [197, 302] width 253 height 33
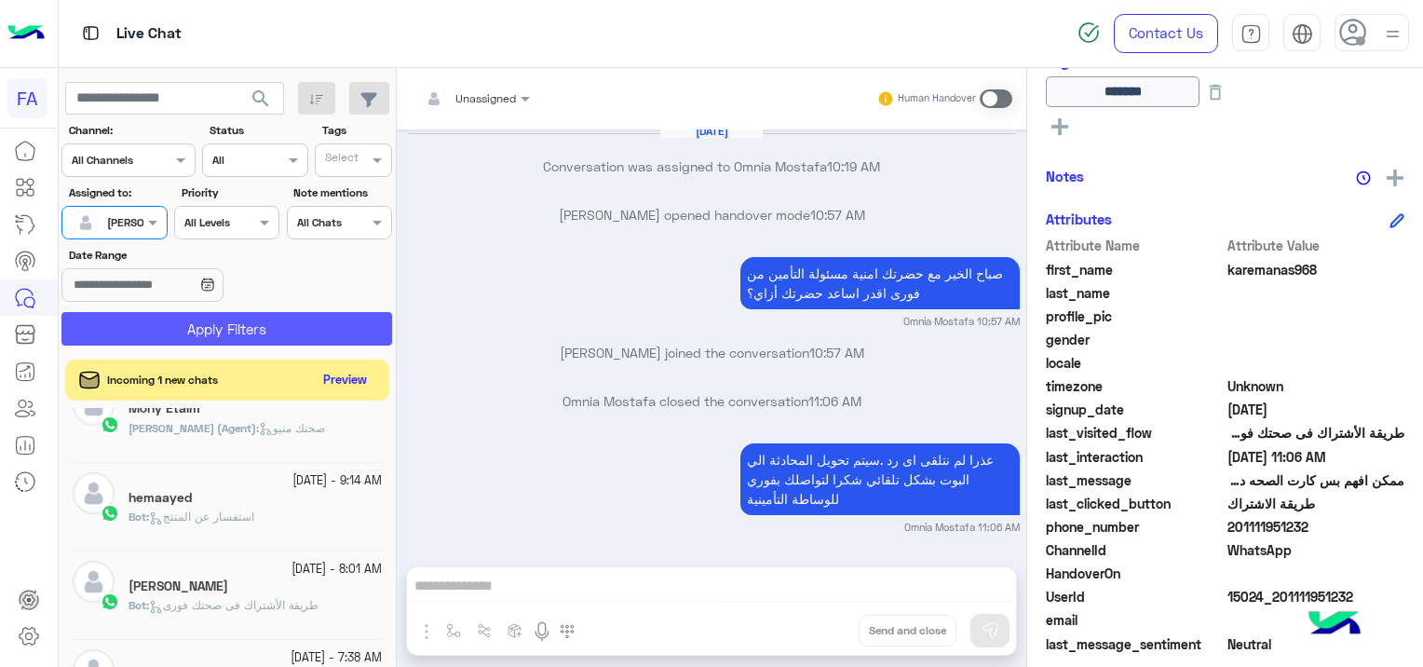
click at [238, 317] on button "Apply Filters" at bounding box center [226, 329] width 331 height 34
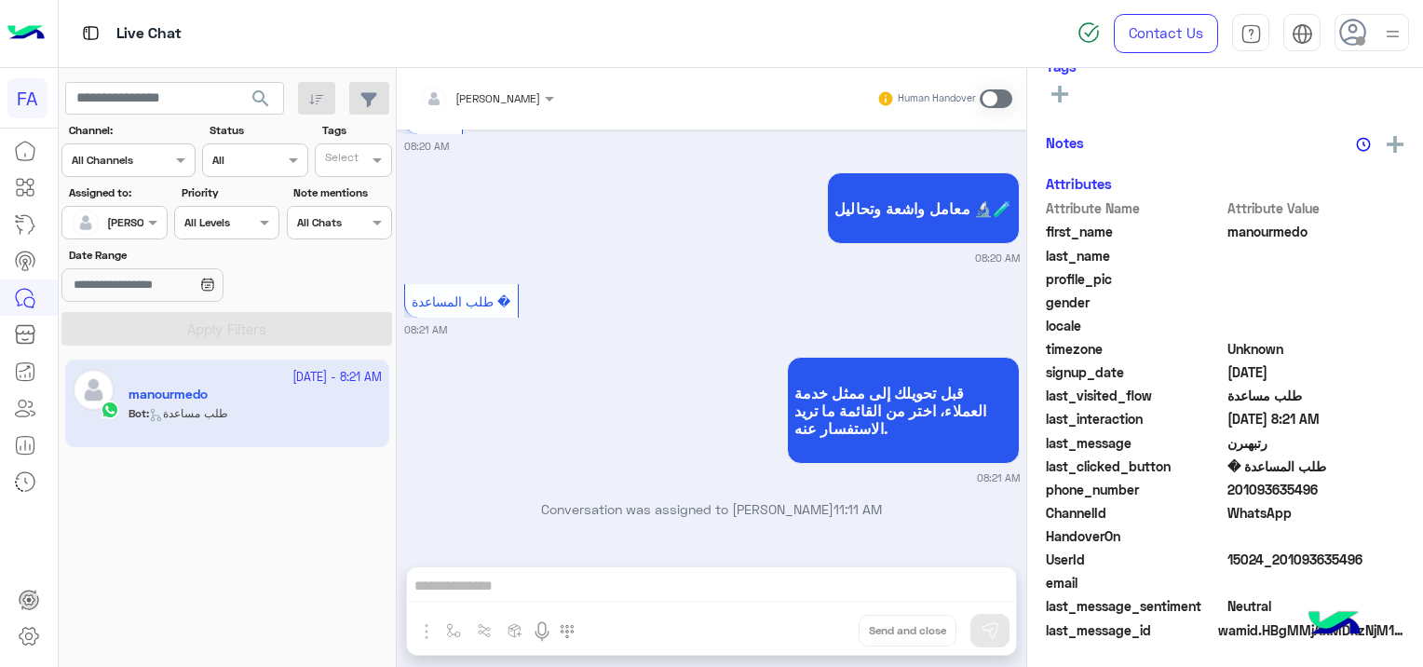
scroll to position [356, 0]
click at [987, 98] on span at bounding box center [995, 98] width 33 height 19
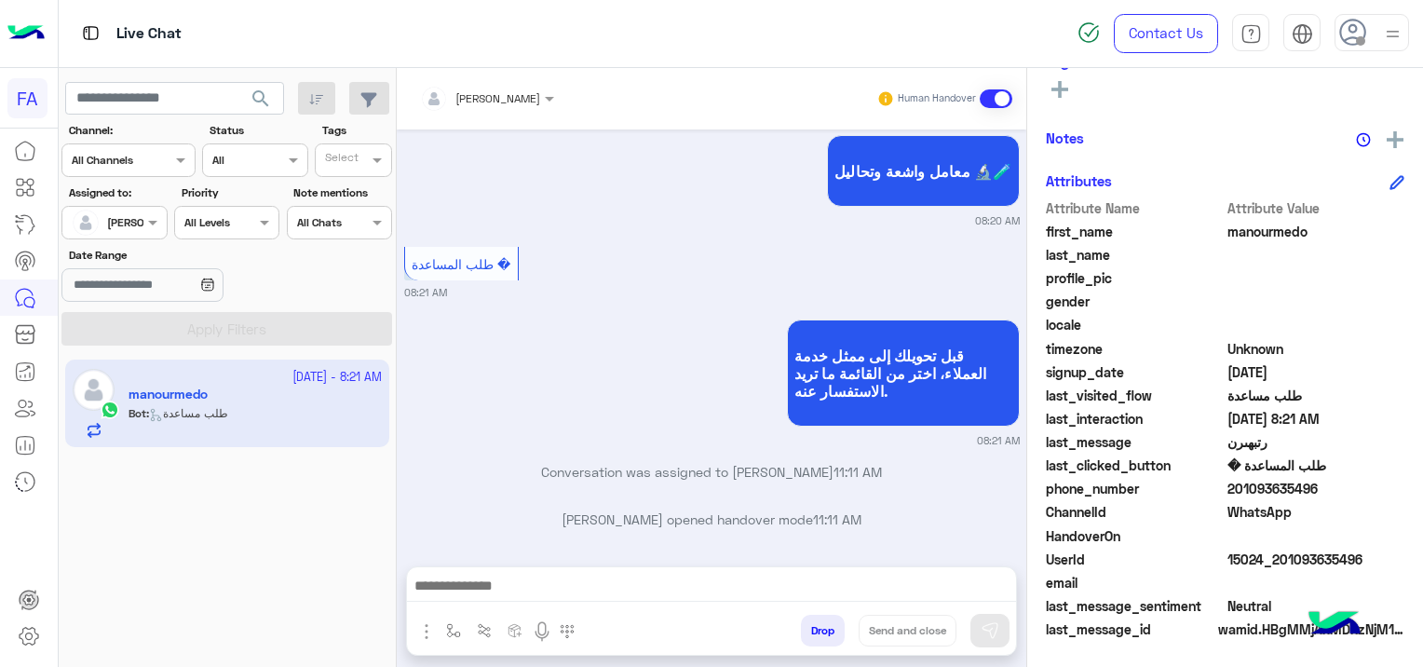
scroll to position [1721, 0]
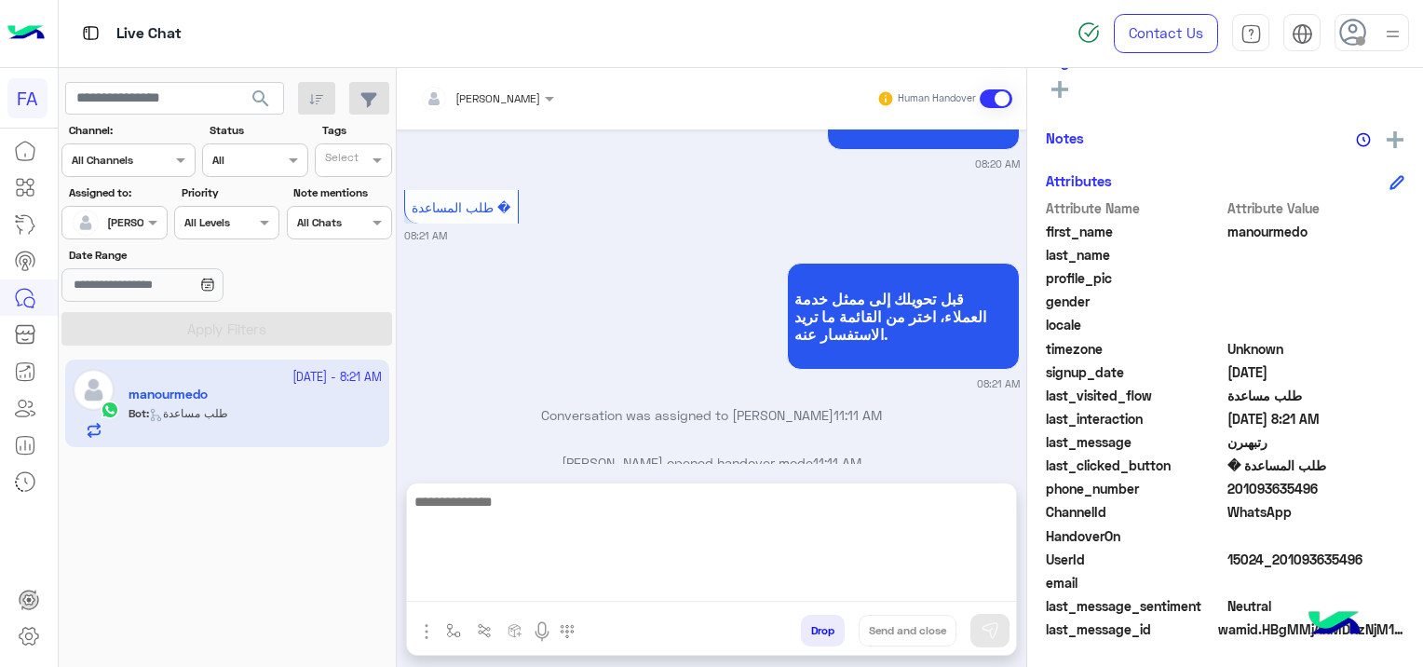
click at [518, 581] on textarea at bounding box center [711, 546] width 609 height 112
click at [518, 584] on textarea at bounding box center [711, 546] width 609 height 112
paste textarea "**********"
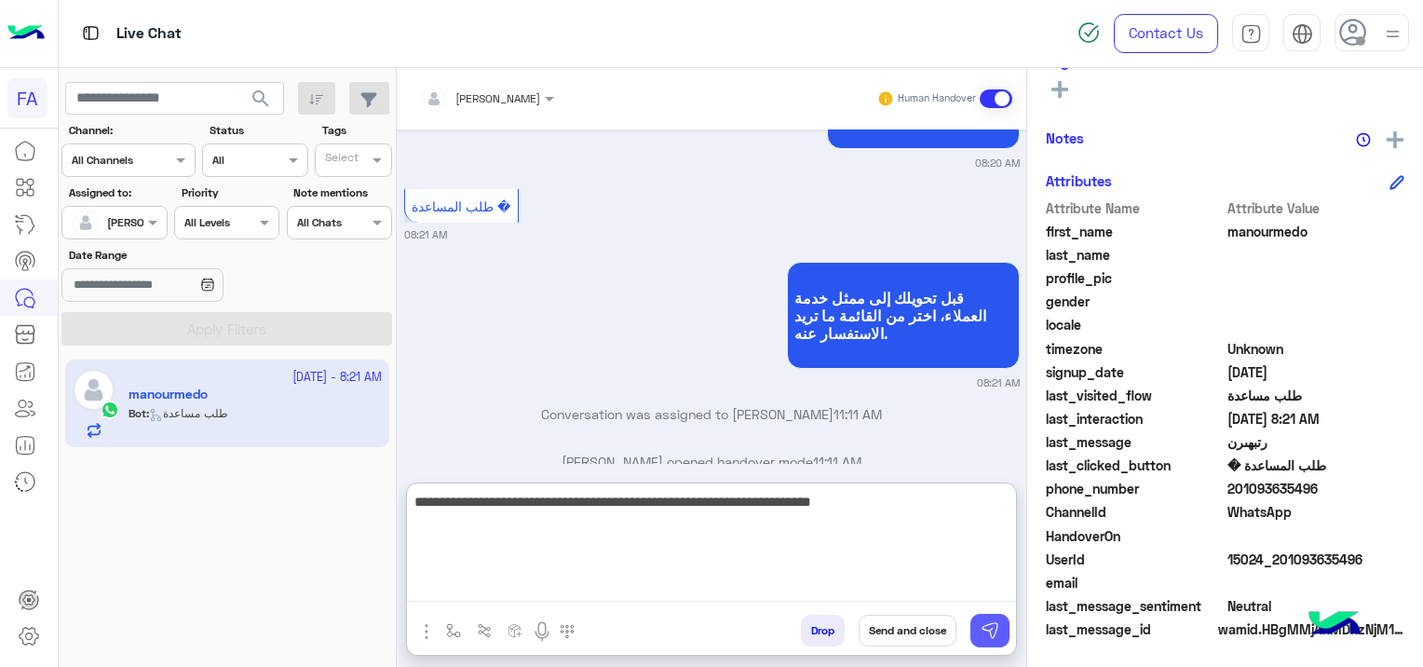
type textarea "**********"
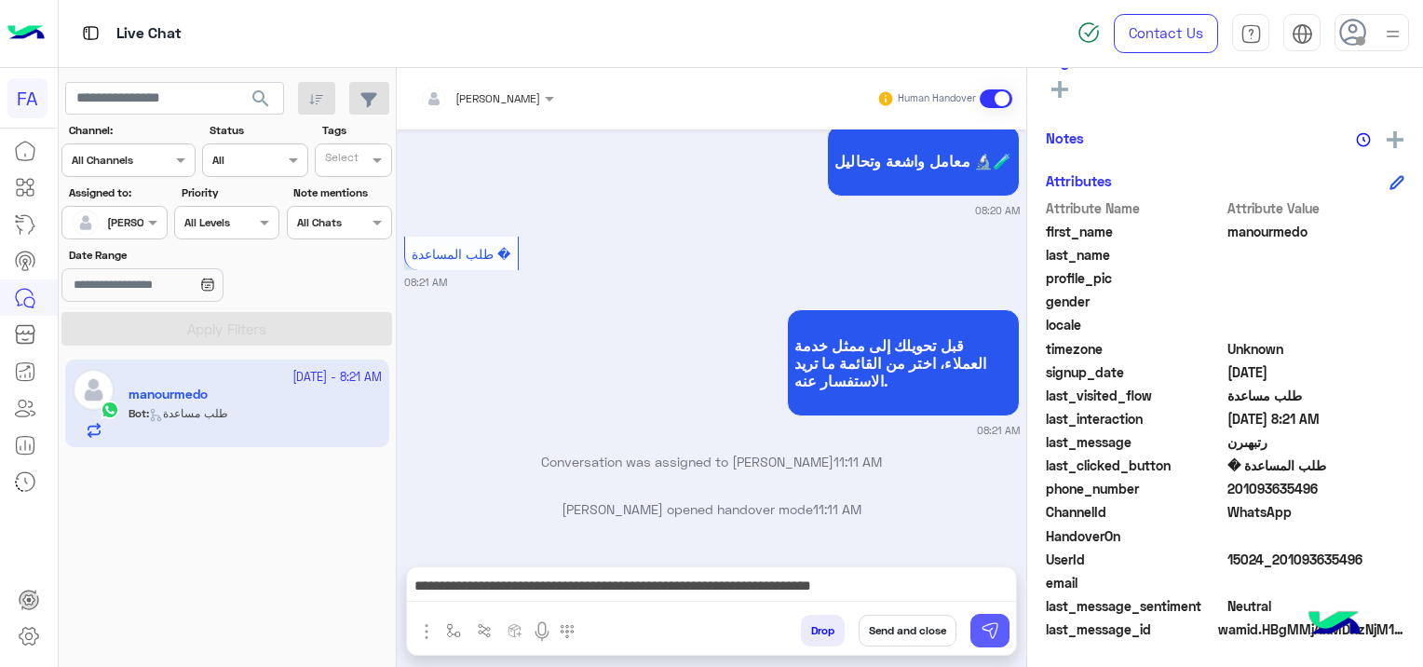
click at [983, 632] on img at bounding box center [989, 630] width 19 height 19
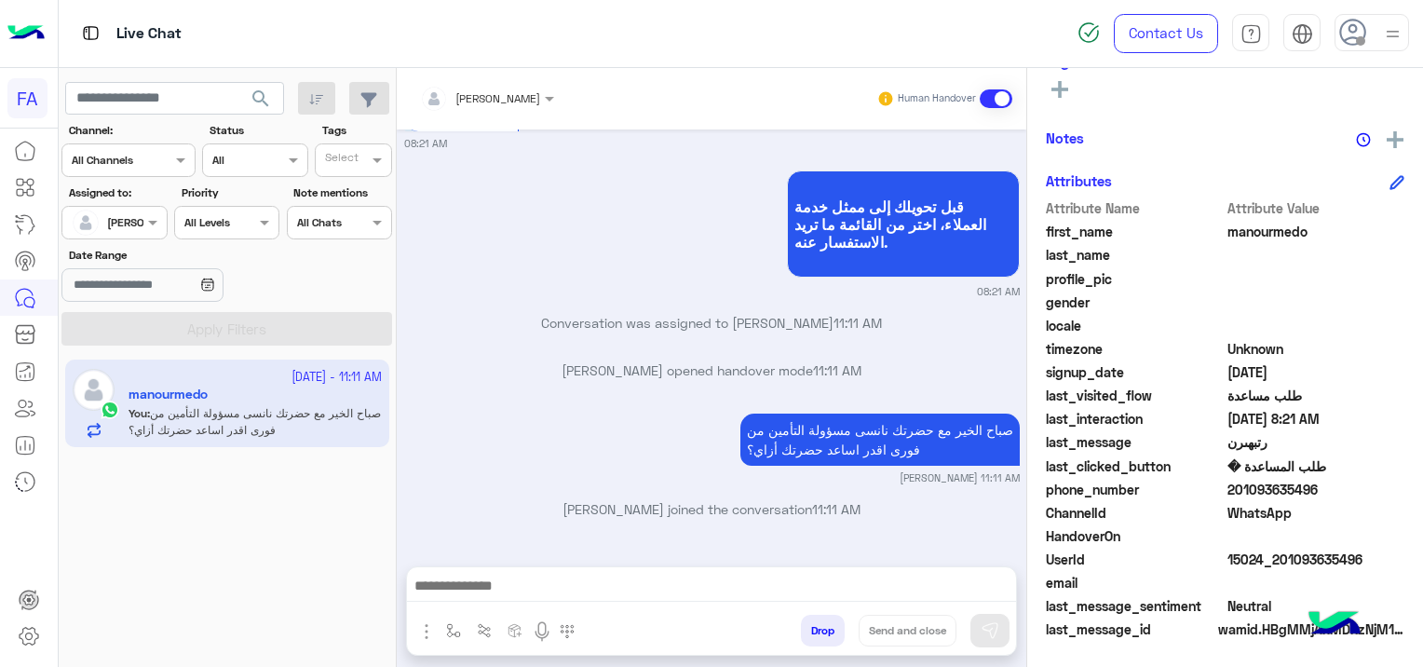
scroll to position [1860, 0]
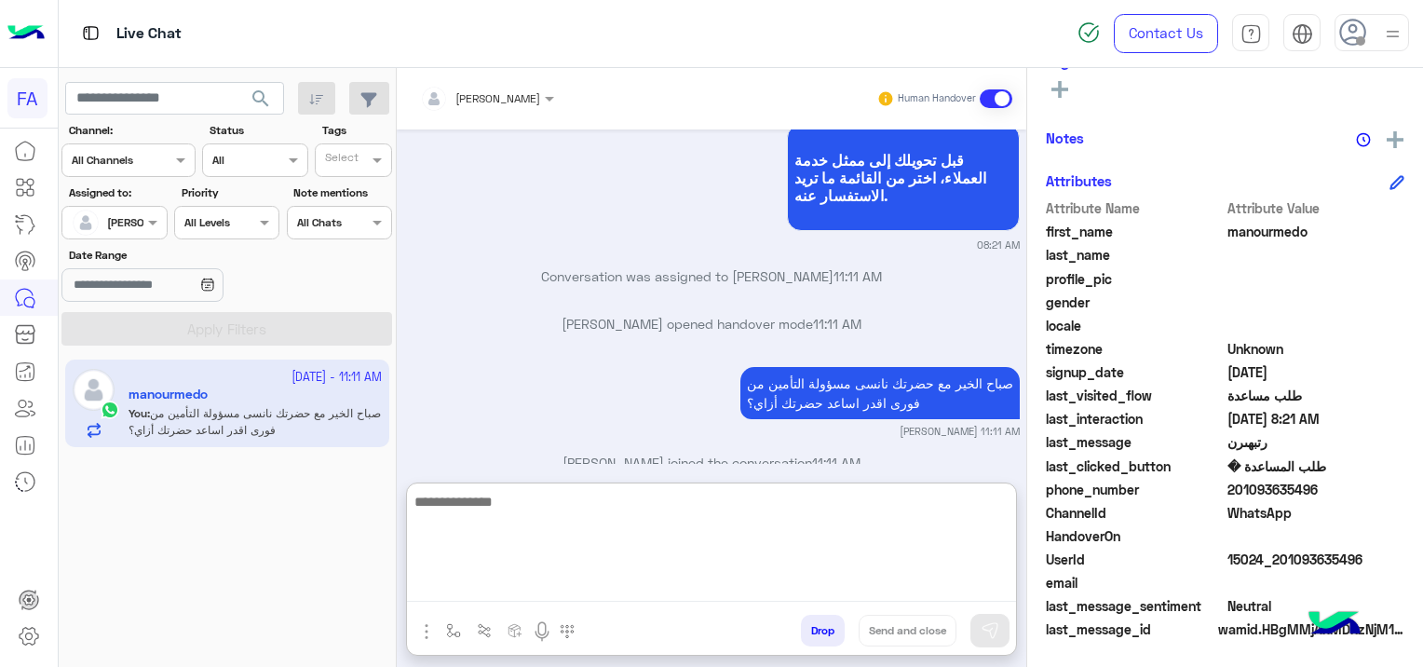
click at [521, 586] on textarea at bounding box center [711, 546] width 609 height 112
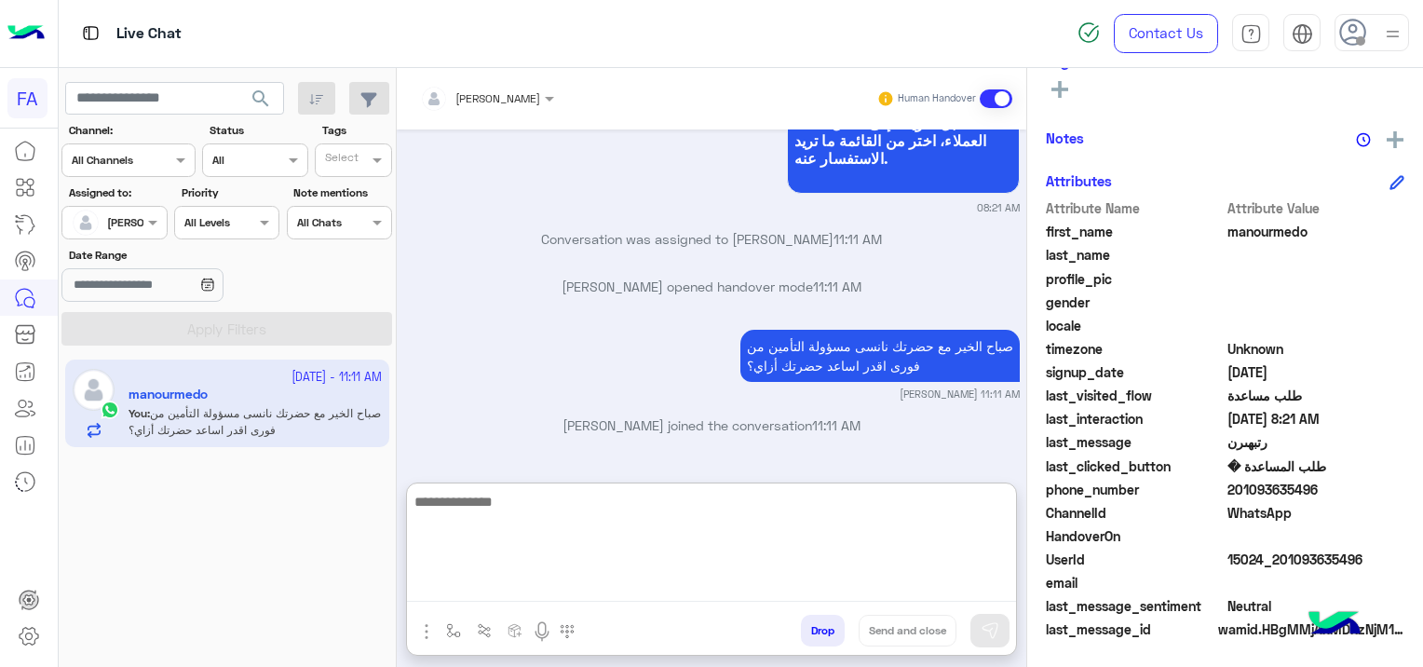
scroll to position [1944, 0]
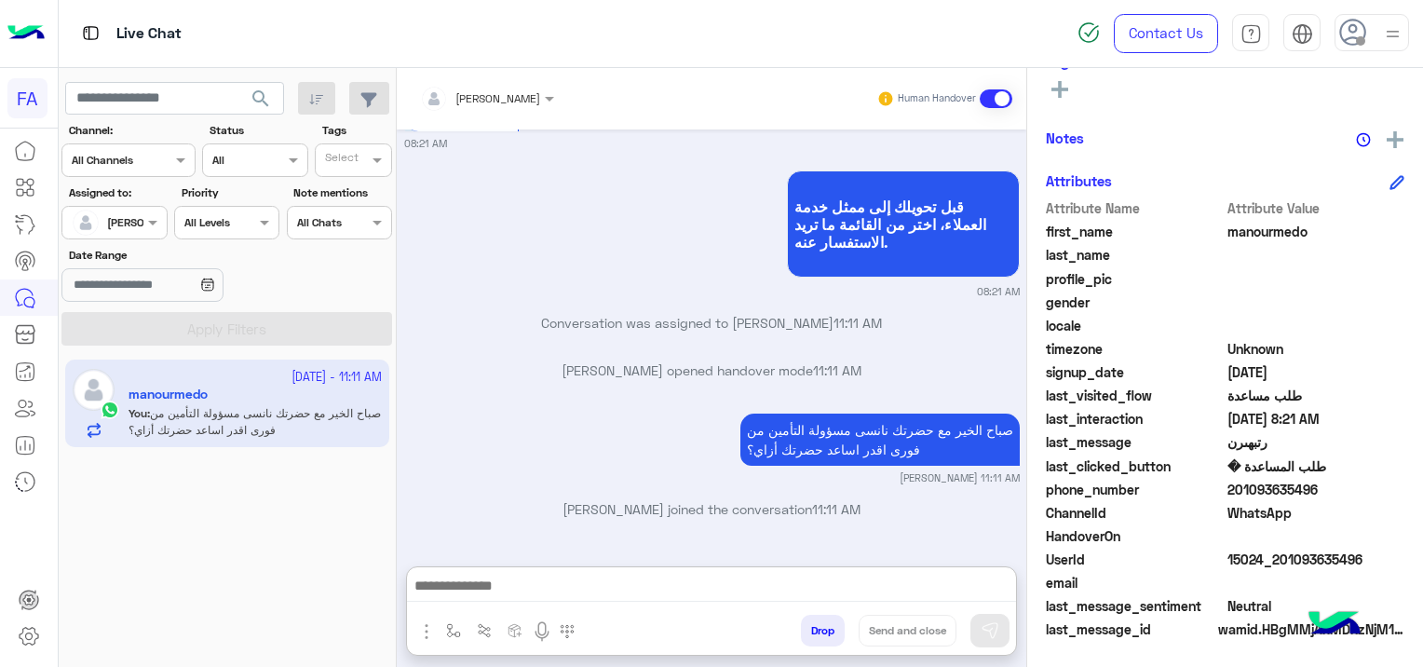
click at [561, 409] on div "صباح الخير مع حضرتك نانسى مسؤولة التأمين من فورى اقدر اساعد حضرتك أزاي؟ [PERSON…" at bounding box center [711, 447] width 615 height 76
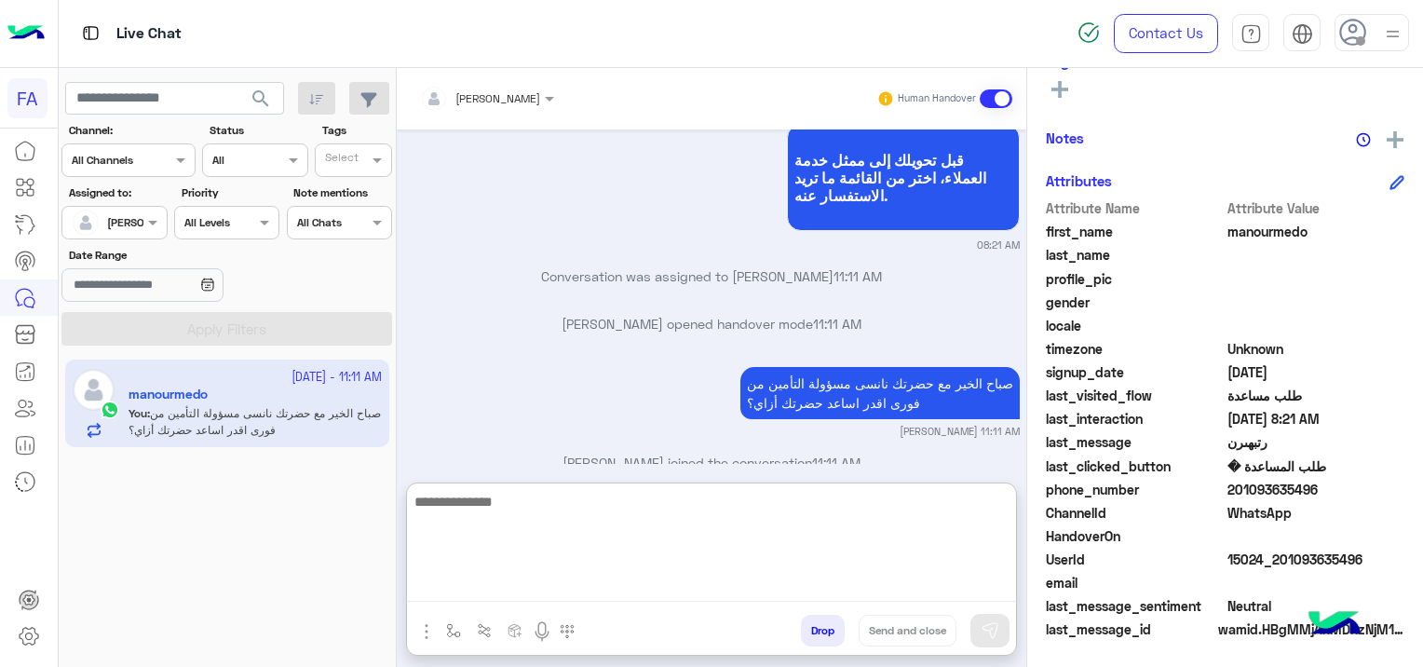
click at [665, 596] on textarea at bounding box center [711, 546] width 609 height 112
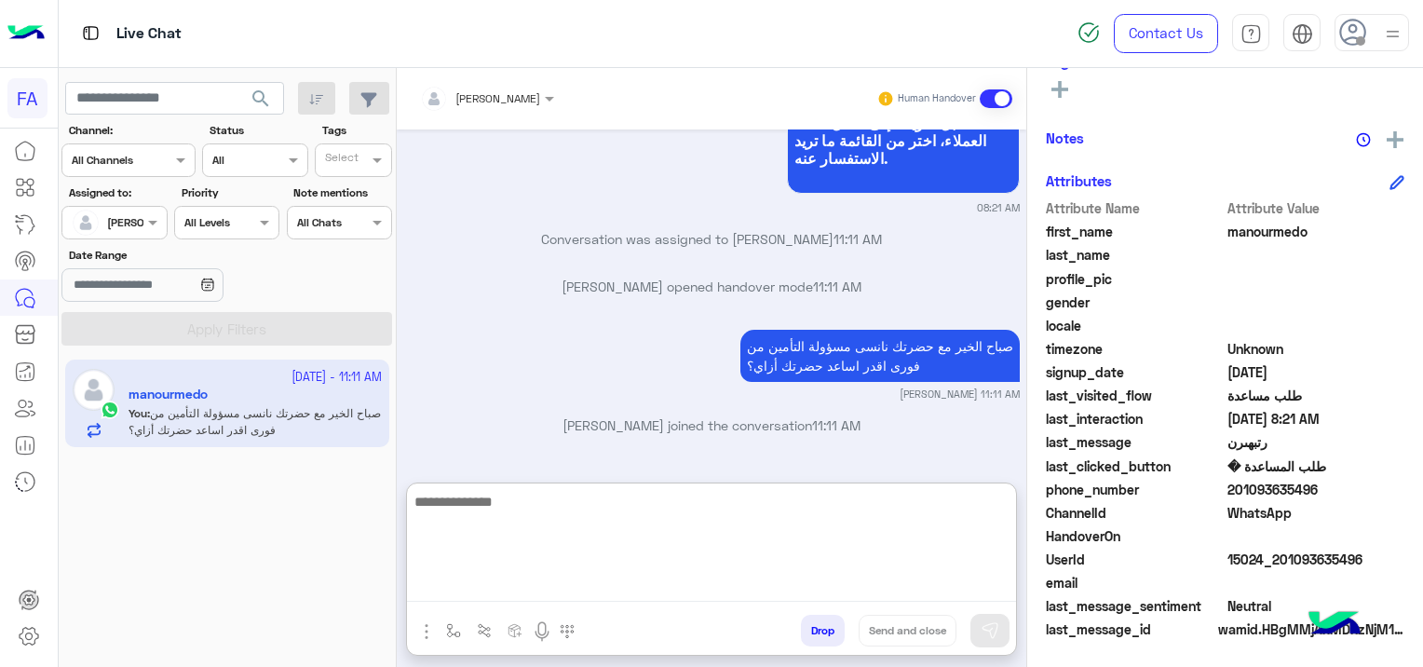
scroll to position [1944, 0]
paste textarea "**********"
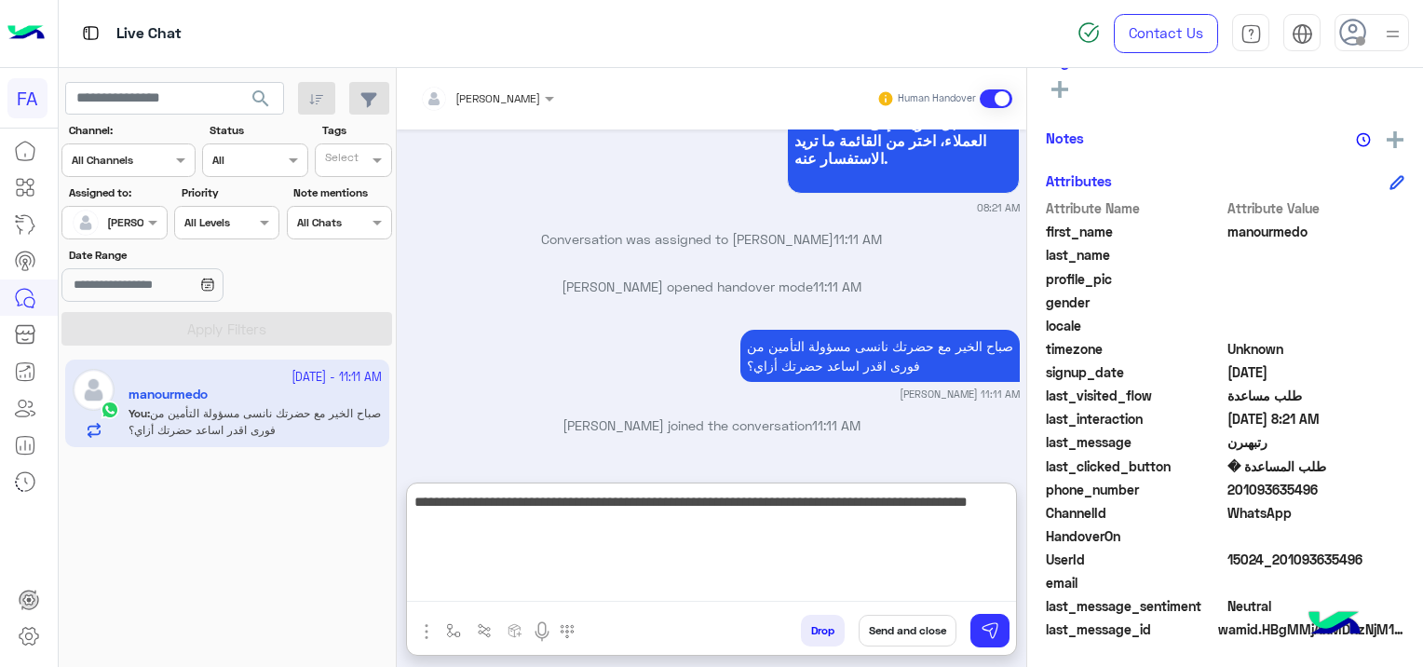
type textarea "**********"
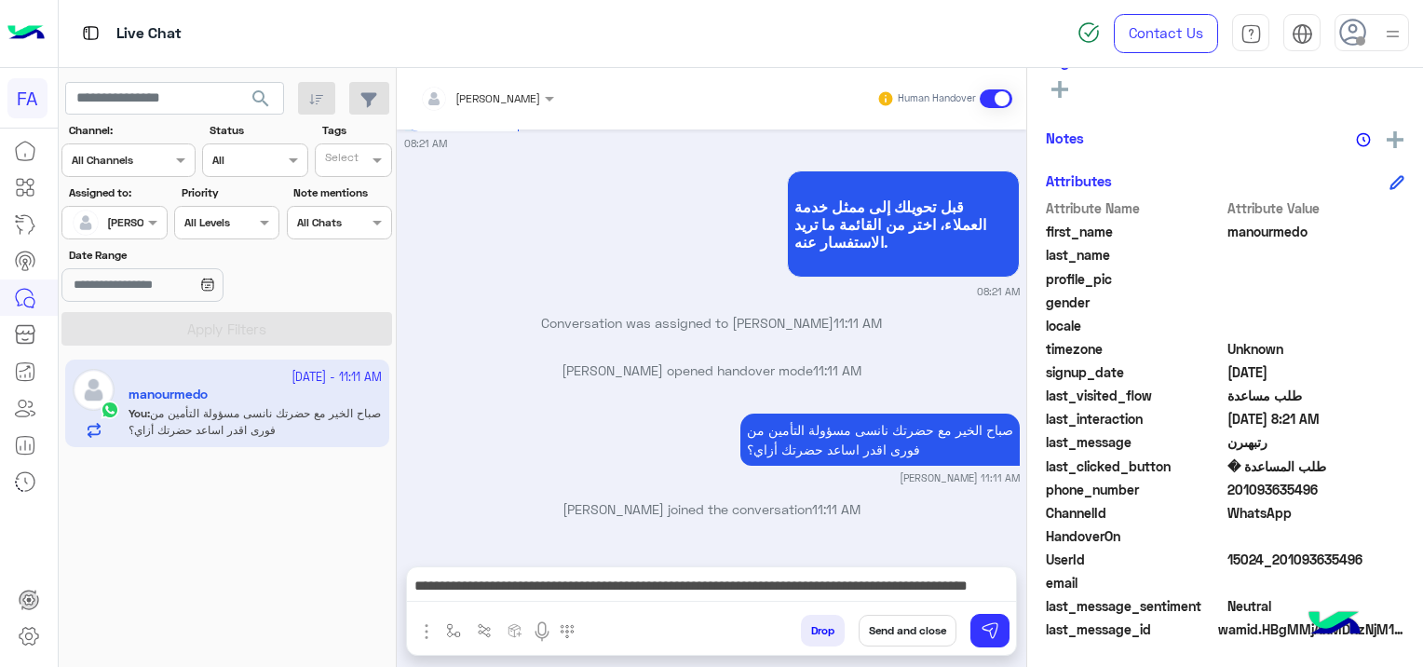
click at [919, 626] on button "Send and close" at bounding box center [907, 630] width 98 height 32
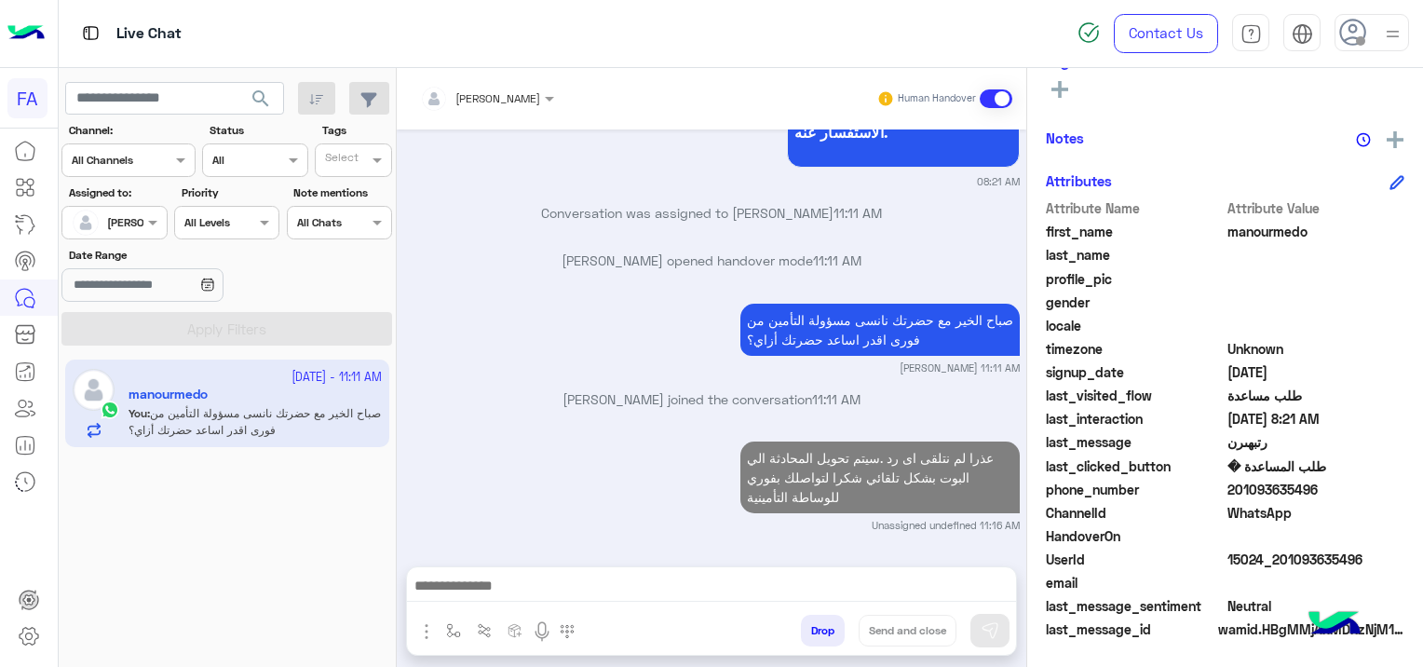
scroll to position [2010, 0]
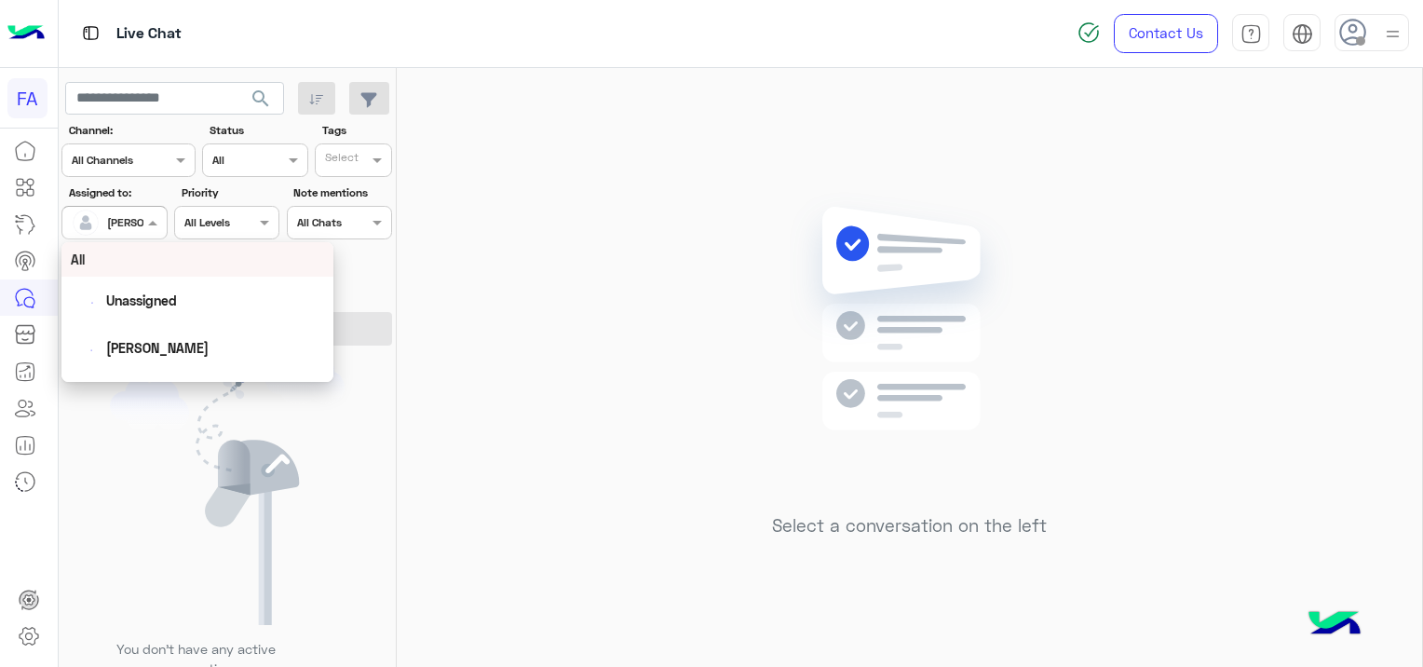
click at [143, 212] on span at bounding box center [154, 222] width 23 height 20
click at [148, 298] on span "Unassigned" at bounding box center [141, 300] width 71 height 16
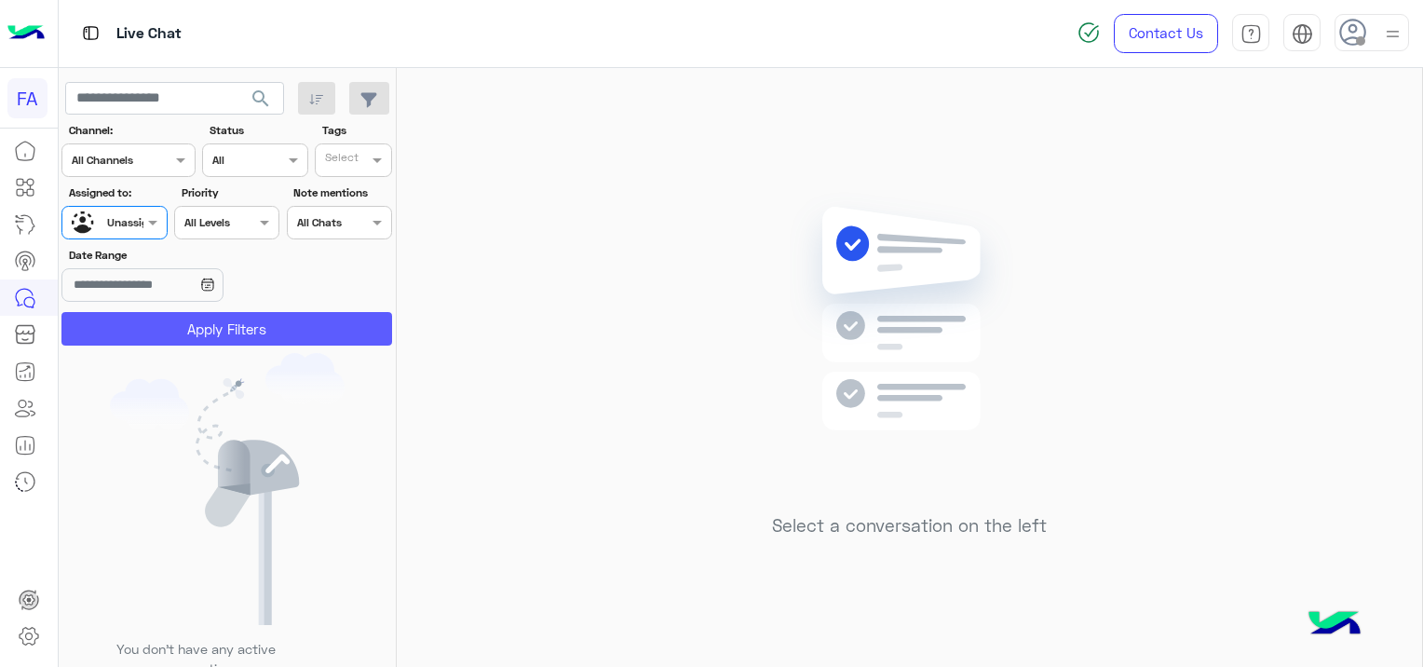
click at [251, 322] on button "Apply Filters" at bounding box center [226, 329] width 331 height 34
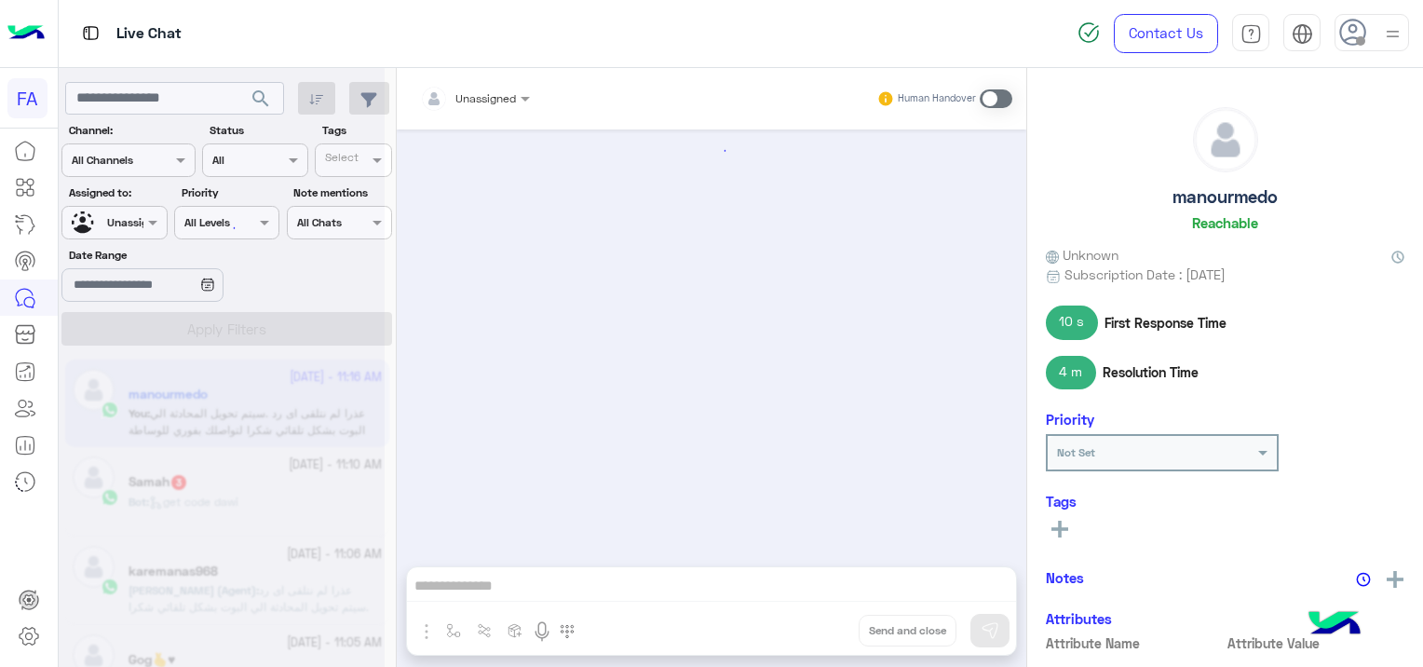
scroll to position [1549, 0]
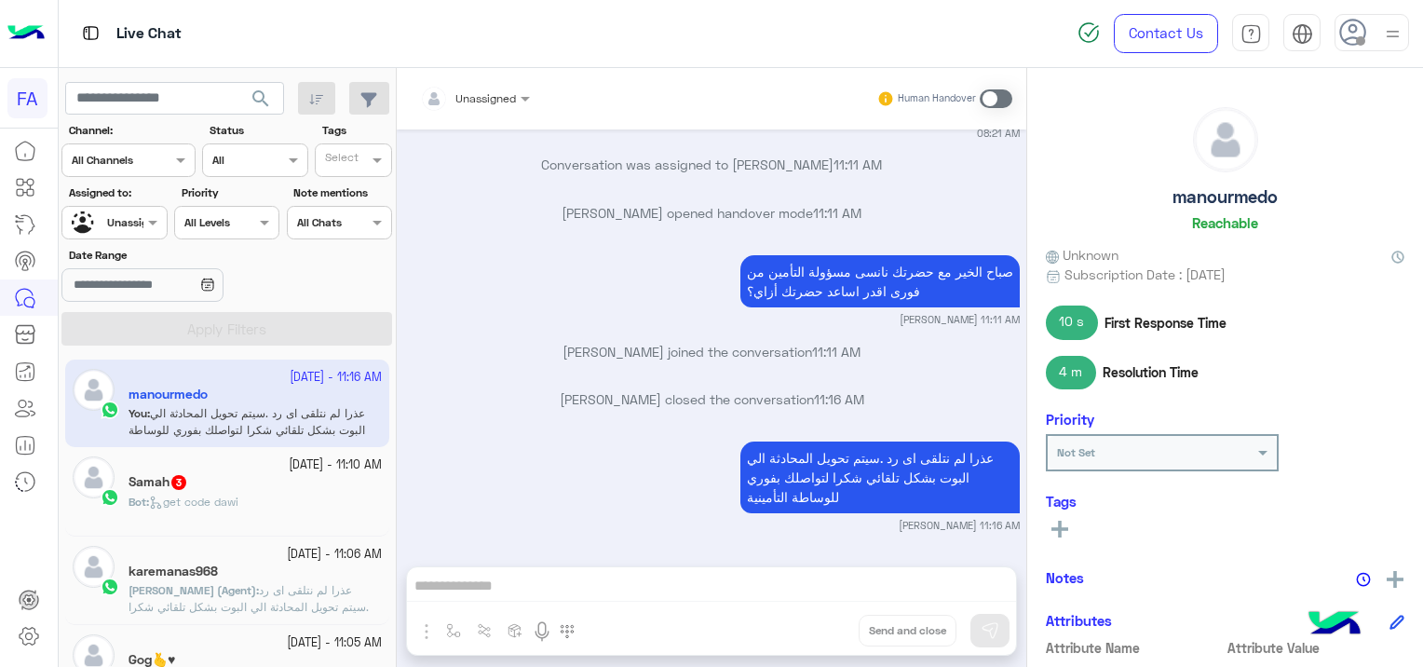
click at [1061, 516] on button at bounding box center [1060, 527] width 28 height 22
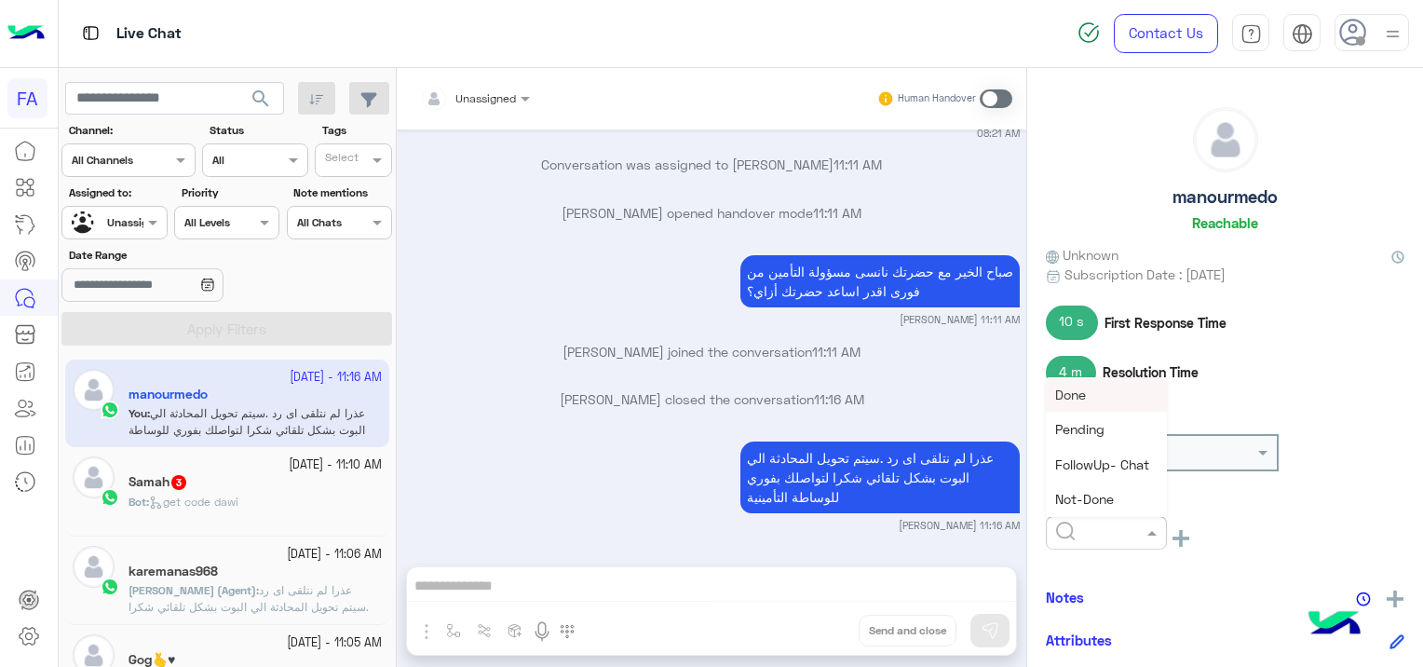
click at [1061, 526] on input "text" at bounding box center [1084, 530] width 57 height 17
click at [1084, 432] on span "Pending" at bounding box center [1079, 429] width 49 height 16
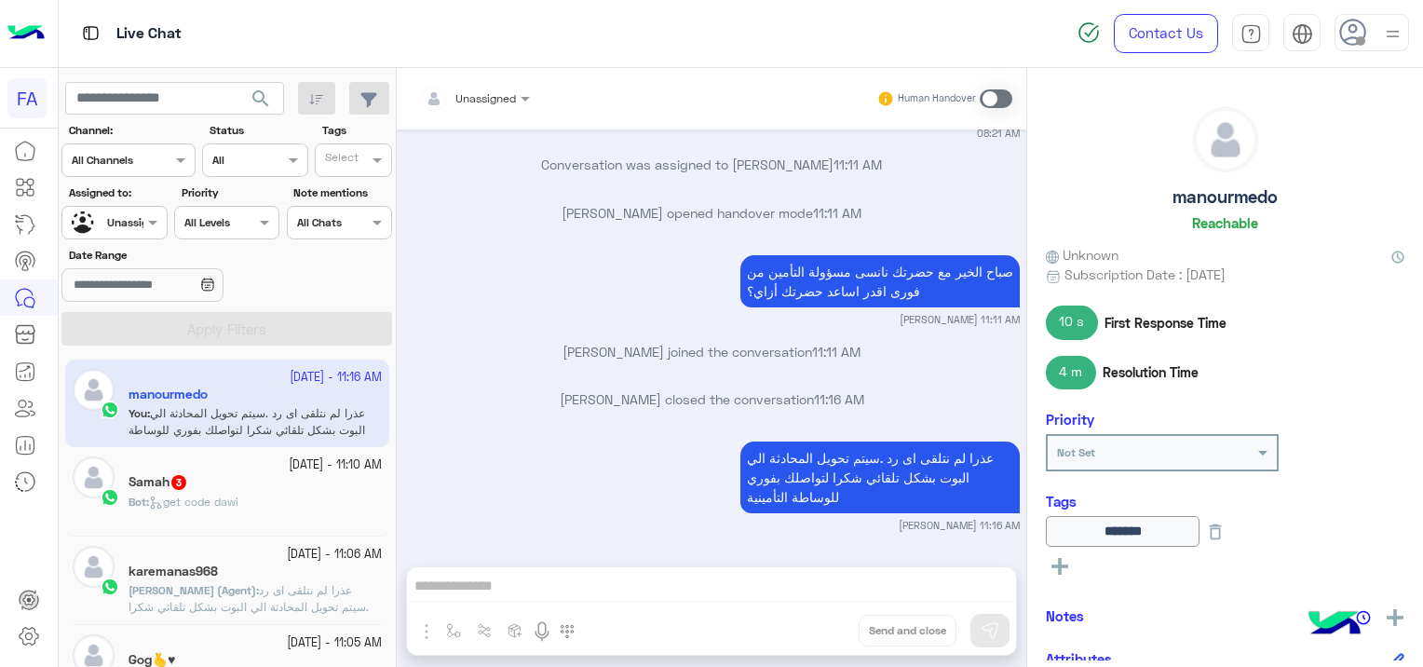
click at [238, 498] on span "get code dawi" at bounding box center [193, 501] width 89 height 14
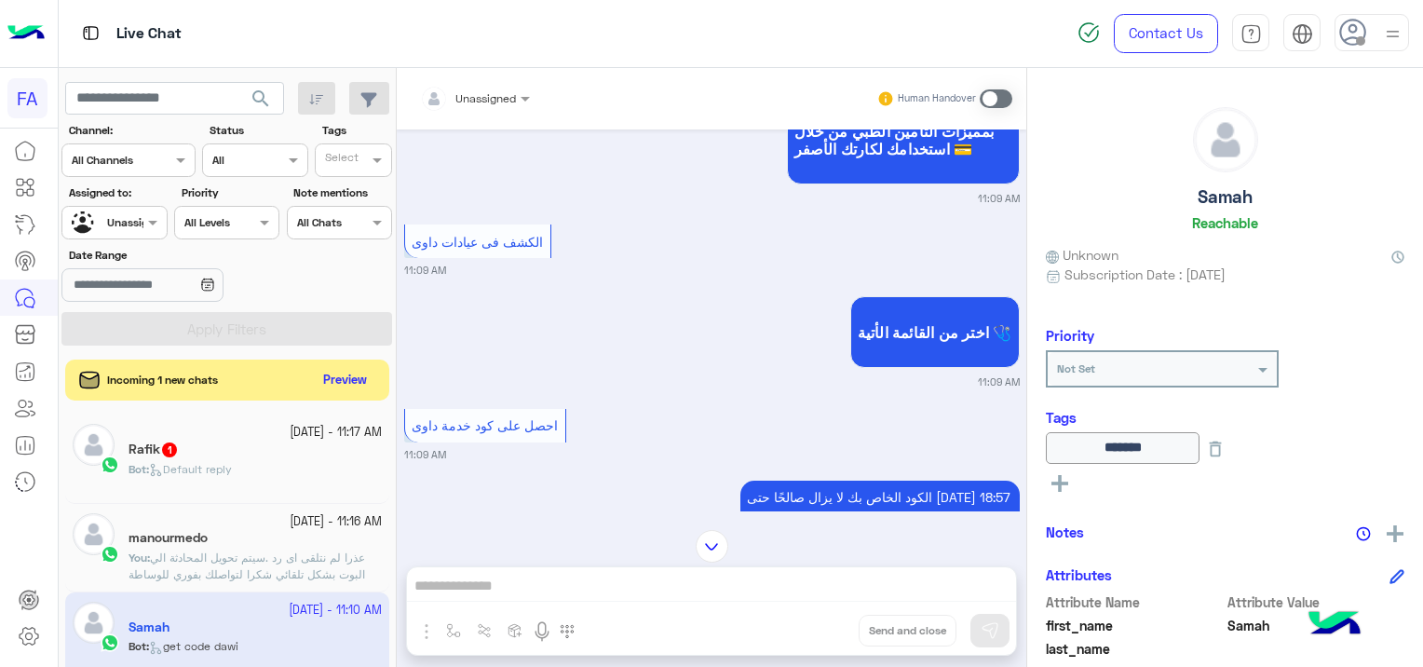
scroll to position [1652, 0]
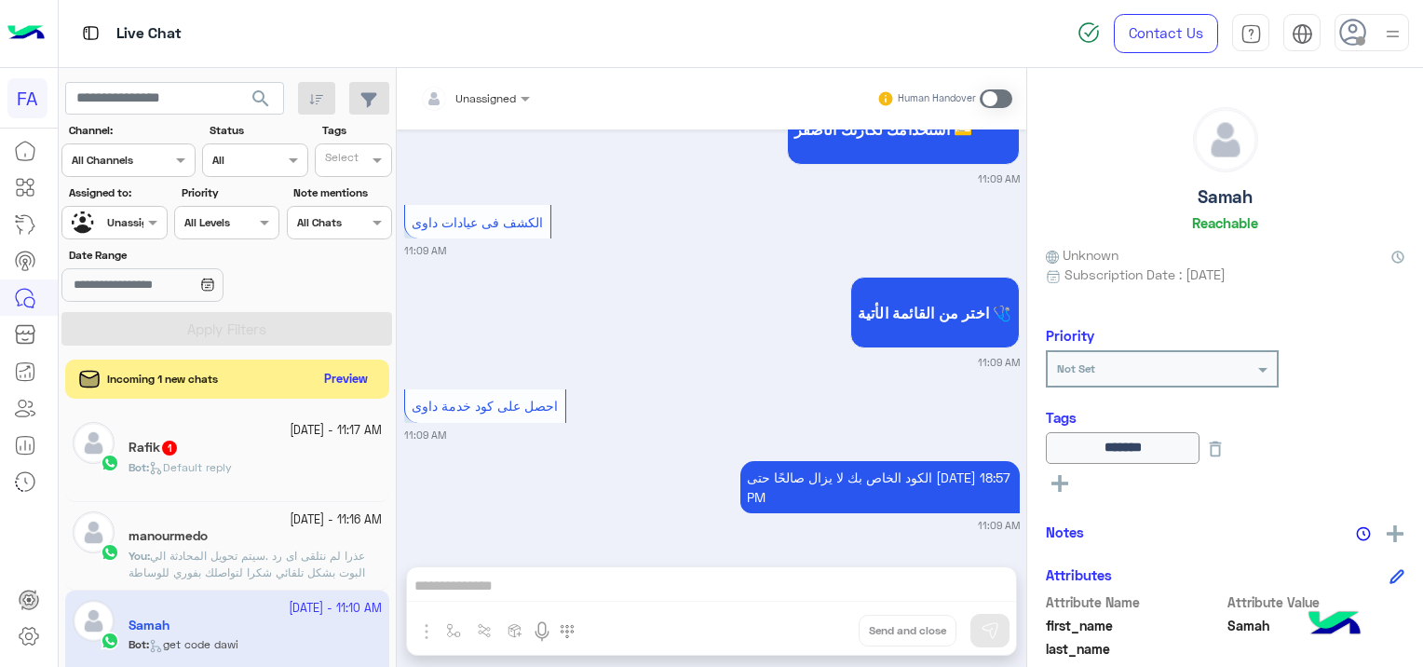
click at [366, 376] on button "Preview" at bounding box center [346, 379] width 58 height 25
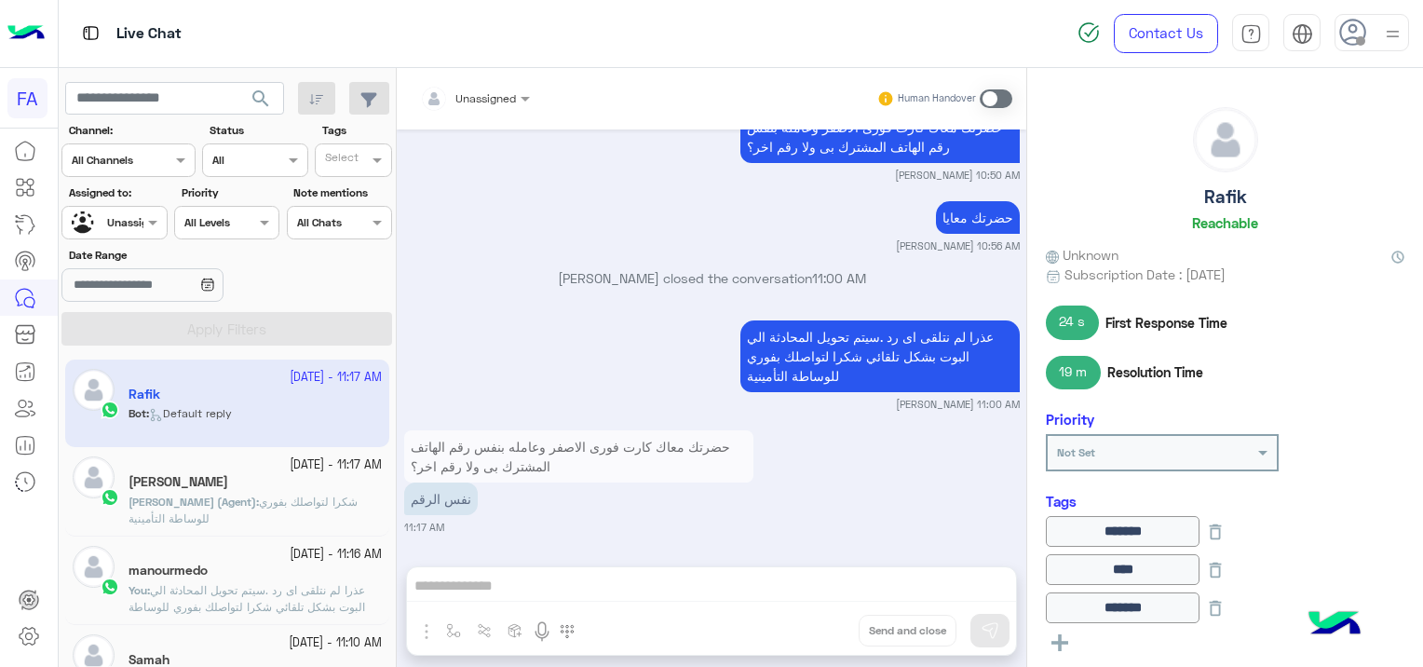
scroll to position [1674, 0]
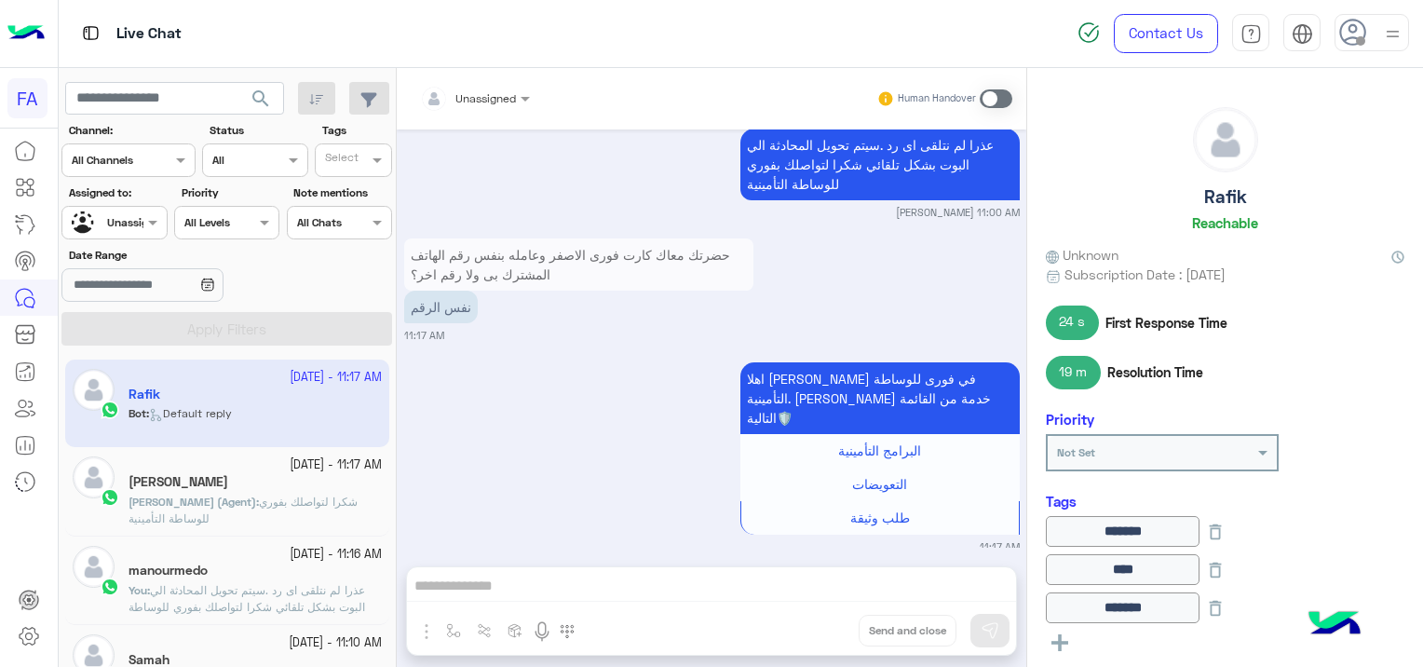
click at [507, 88] on div at bounding box center [475, 96] width 128 height 18
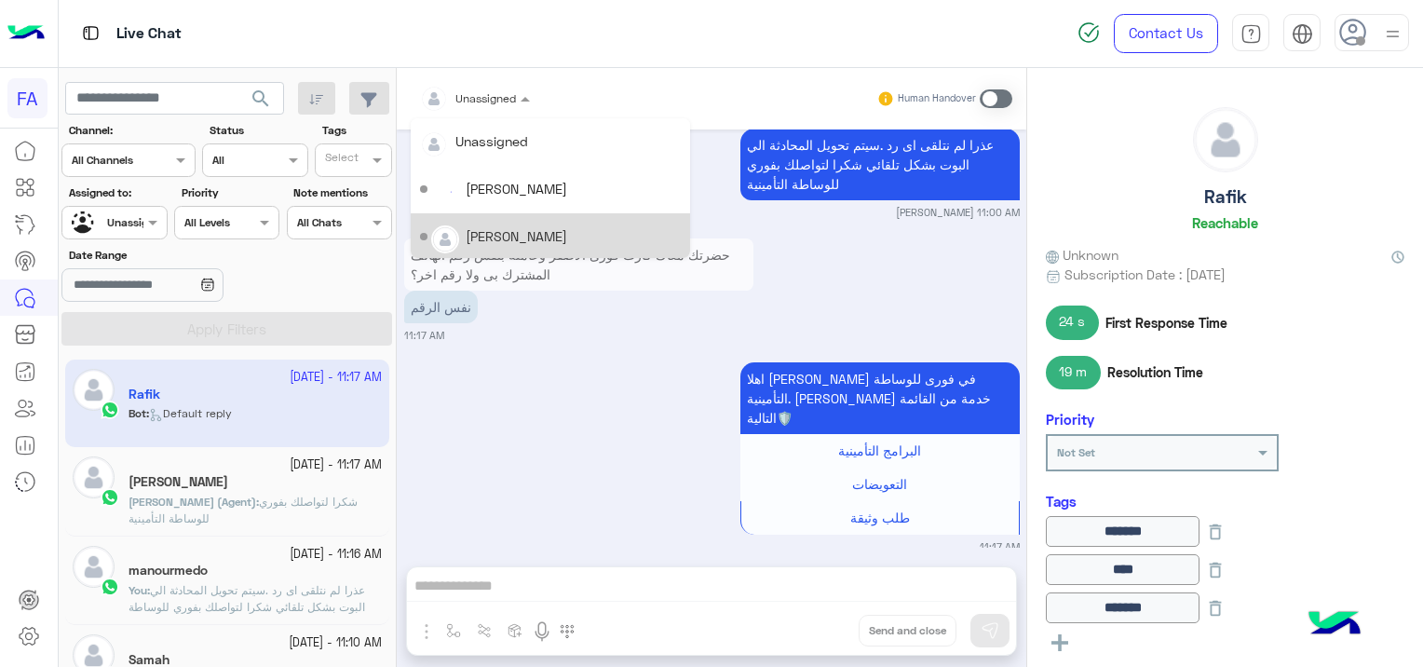
click at [498, 224] on div "[PERSON_NAME]" at bounding box center [550, 237] width 261 height 33
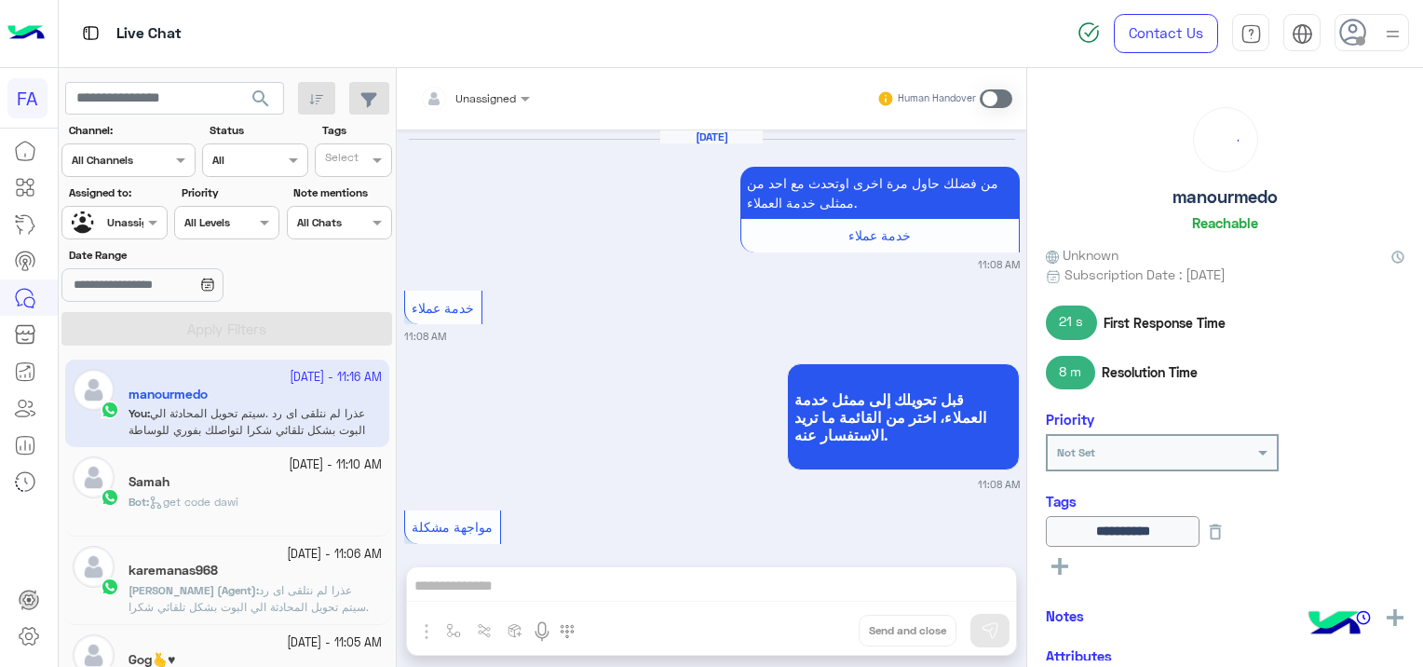
type input "*******"
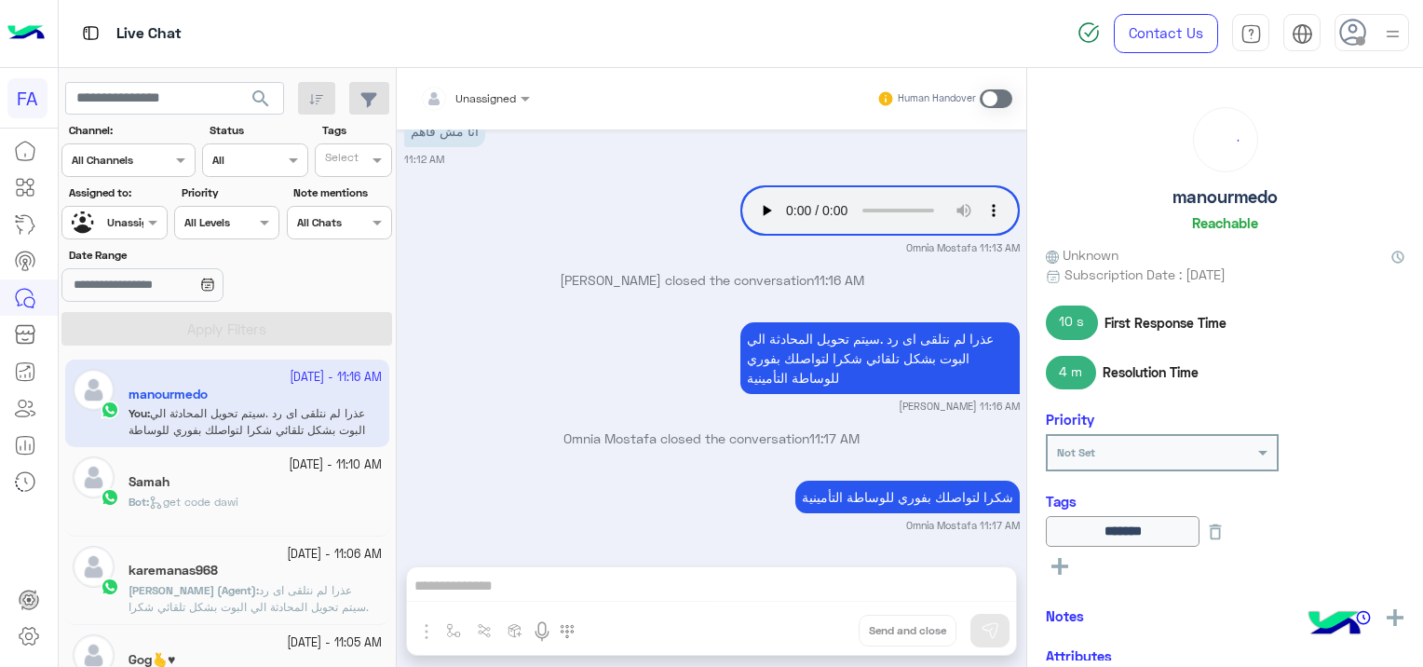
scroll to position [3394, 0]
click at [142, 220] on div at bounding box center [113, 220] width 103 height 18
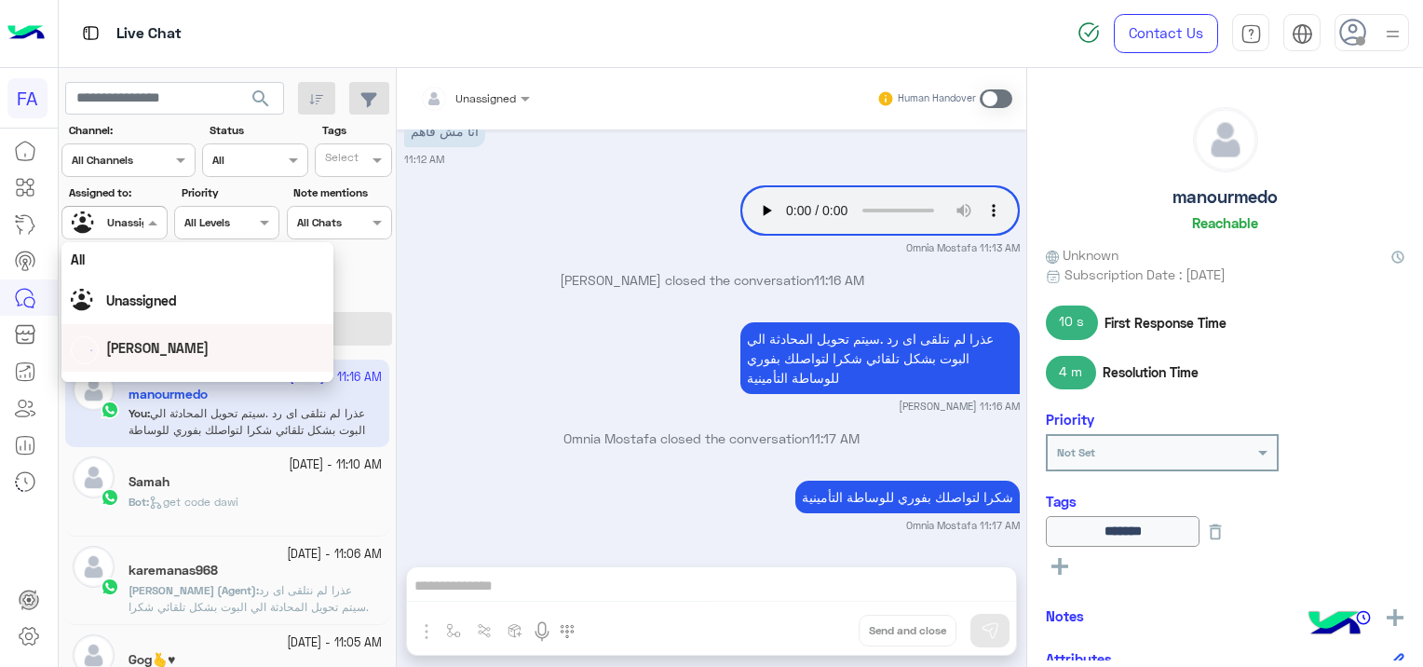
scroll to position [93, 0]
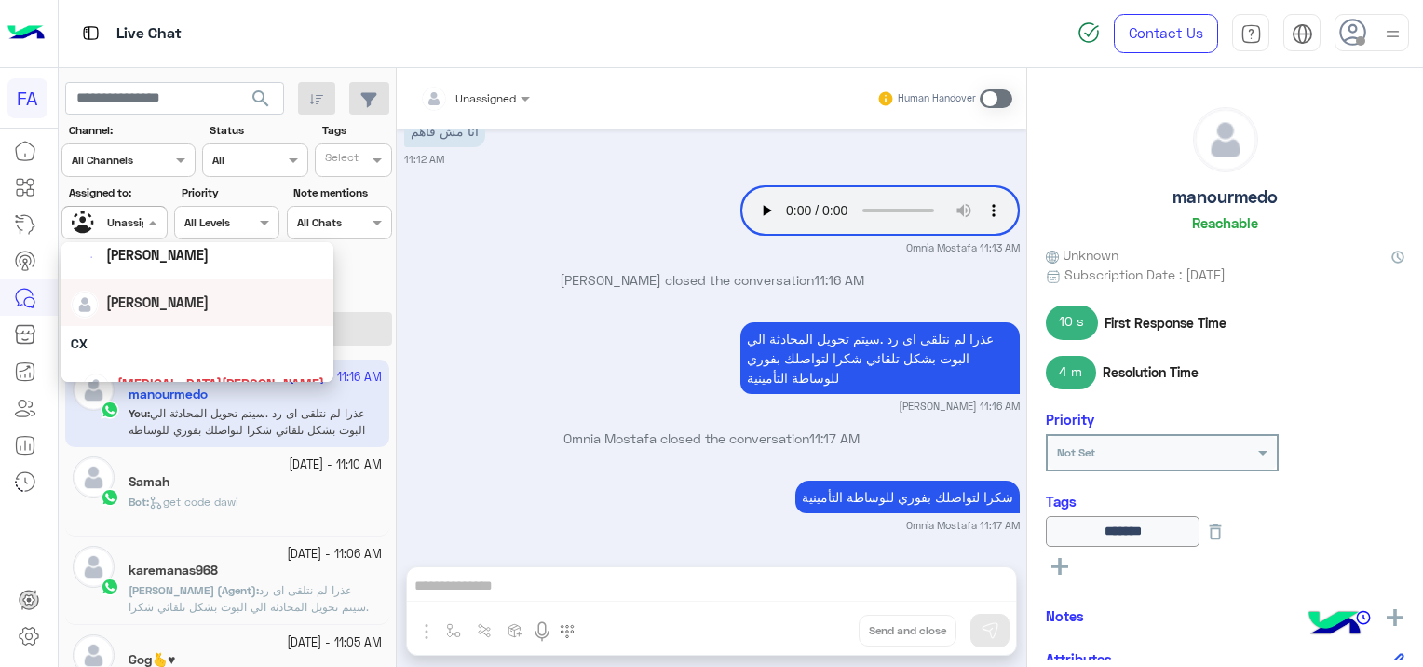
click at [161, 302] on span "[PERSON_NAME]" at bounding box center [157, 302] width 102 height 16
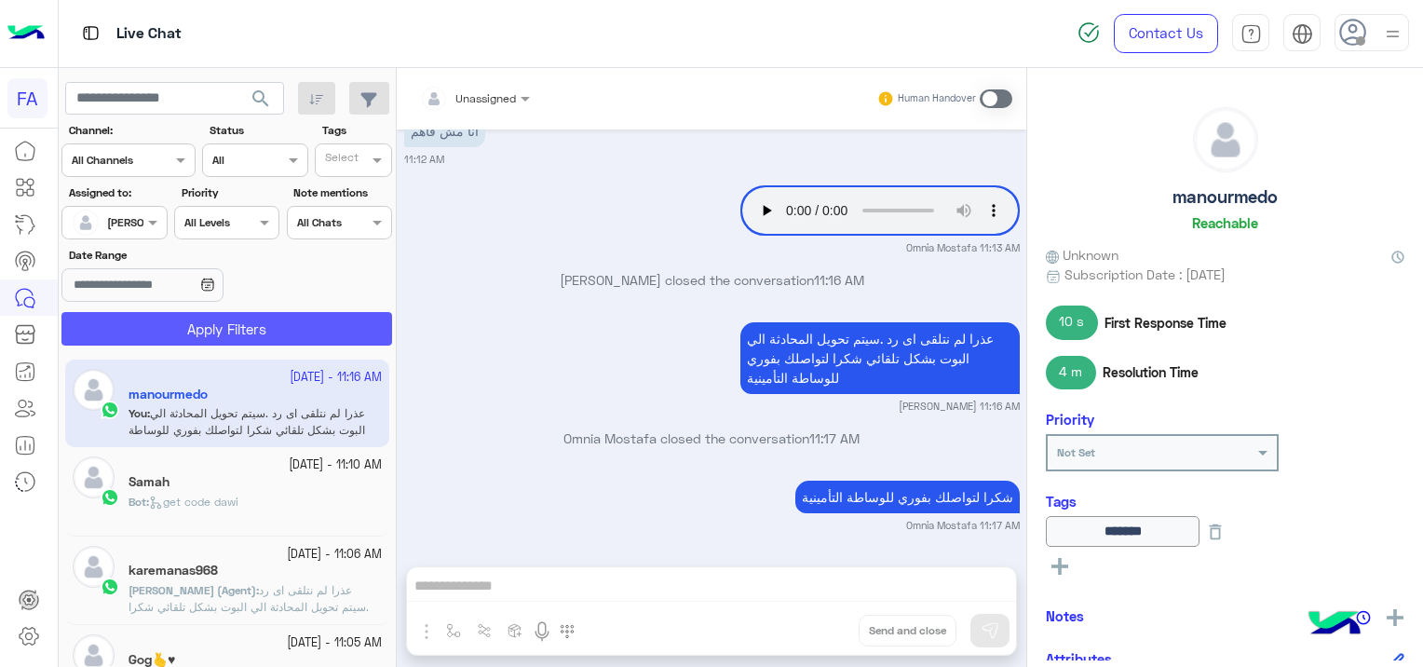
click at [252, 333] on button "Apply Filters" at bounding box center [226, 329] width 331 height 34
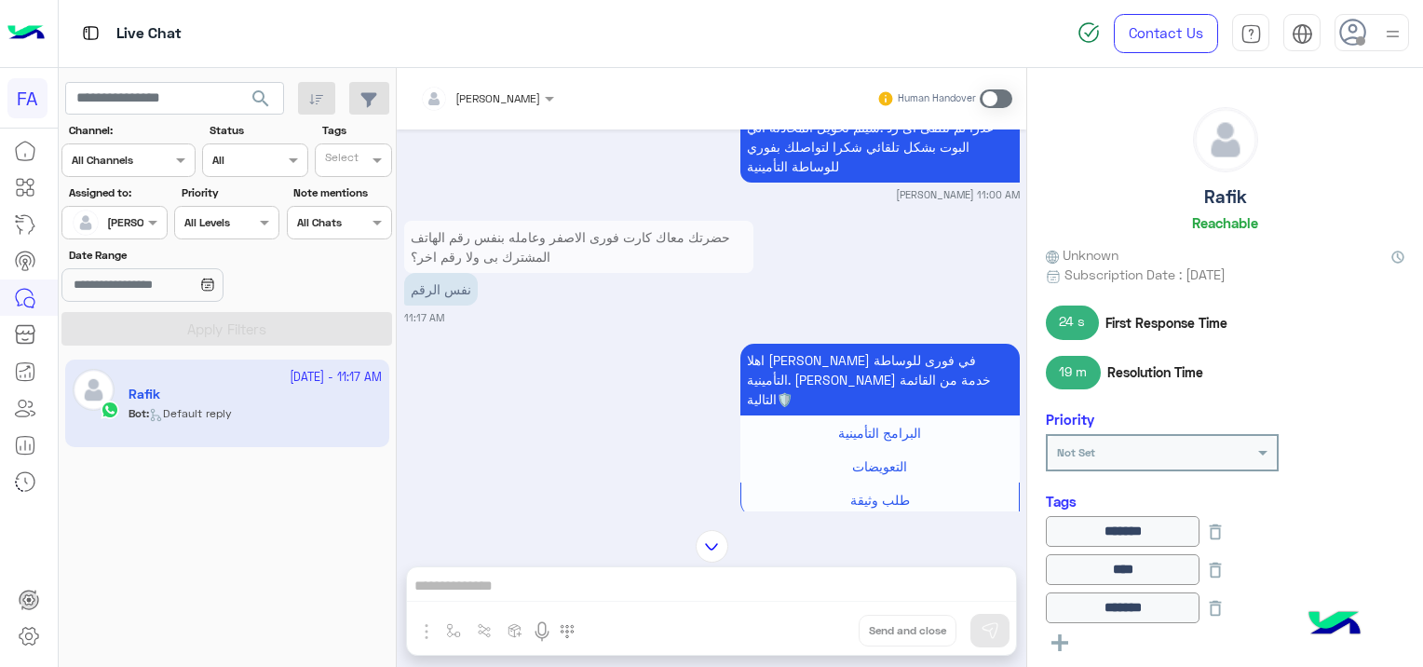
scroll to position [1598, 0]
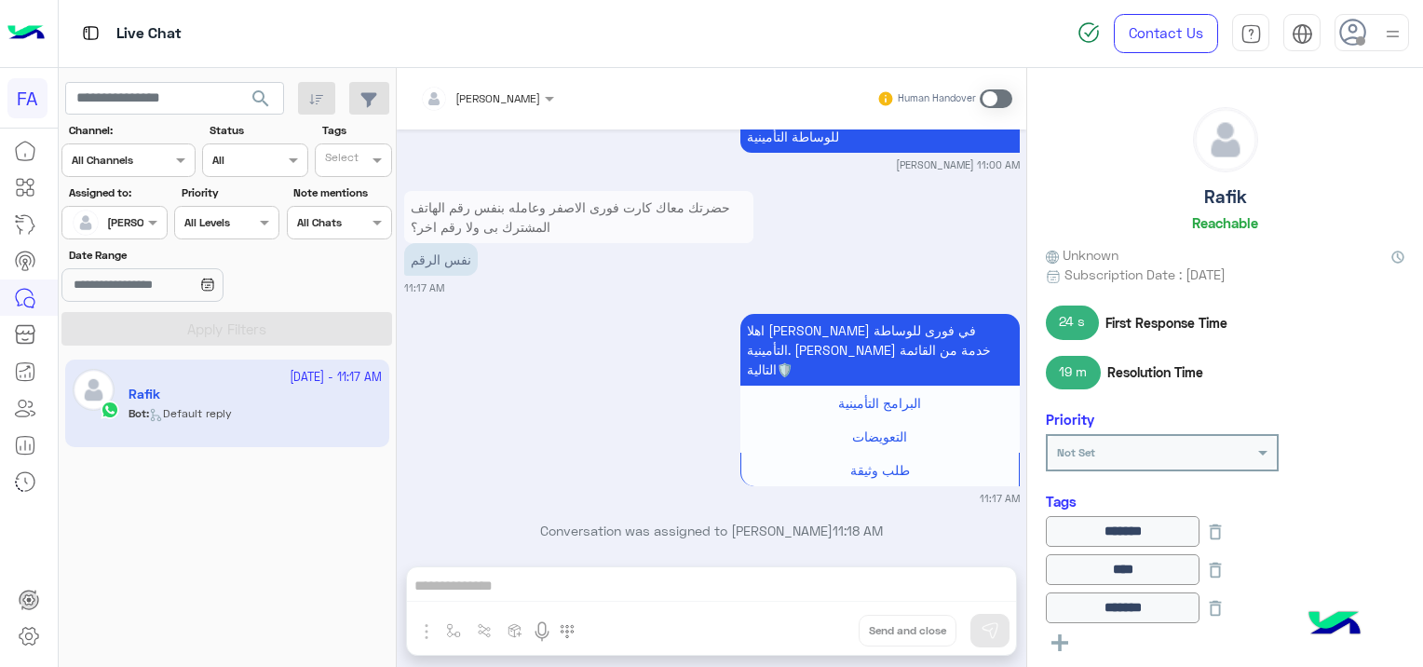
click at [992, 97] on span at bounding box center [995, 98] width 33 height 19
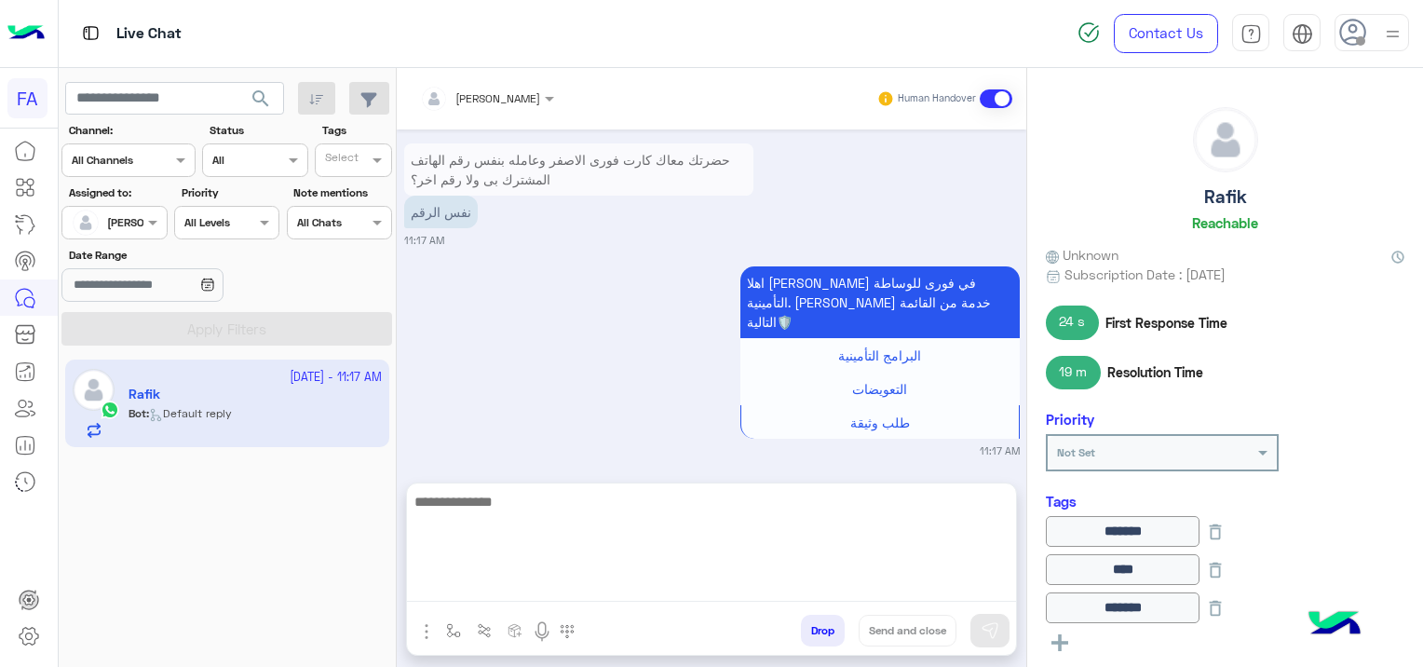
click at [530, 574] on textarea at bounding box center [711, 546] width 609 height 112
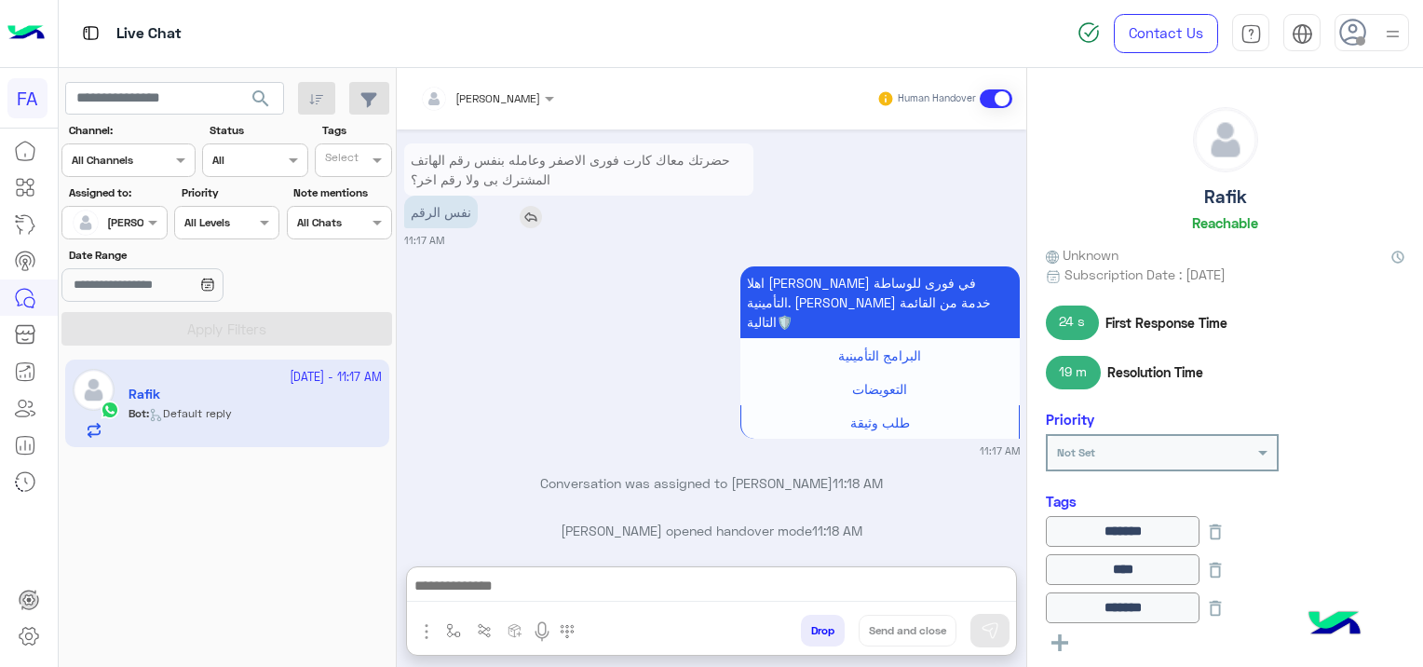
click at [529, 214] on img at bounding box center [531, 217] width 22 height 22
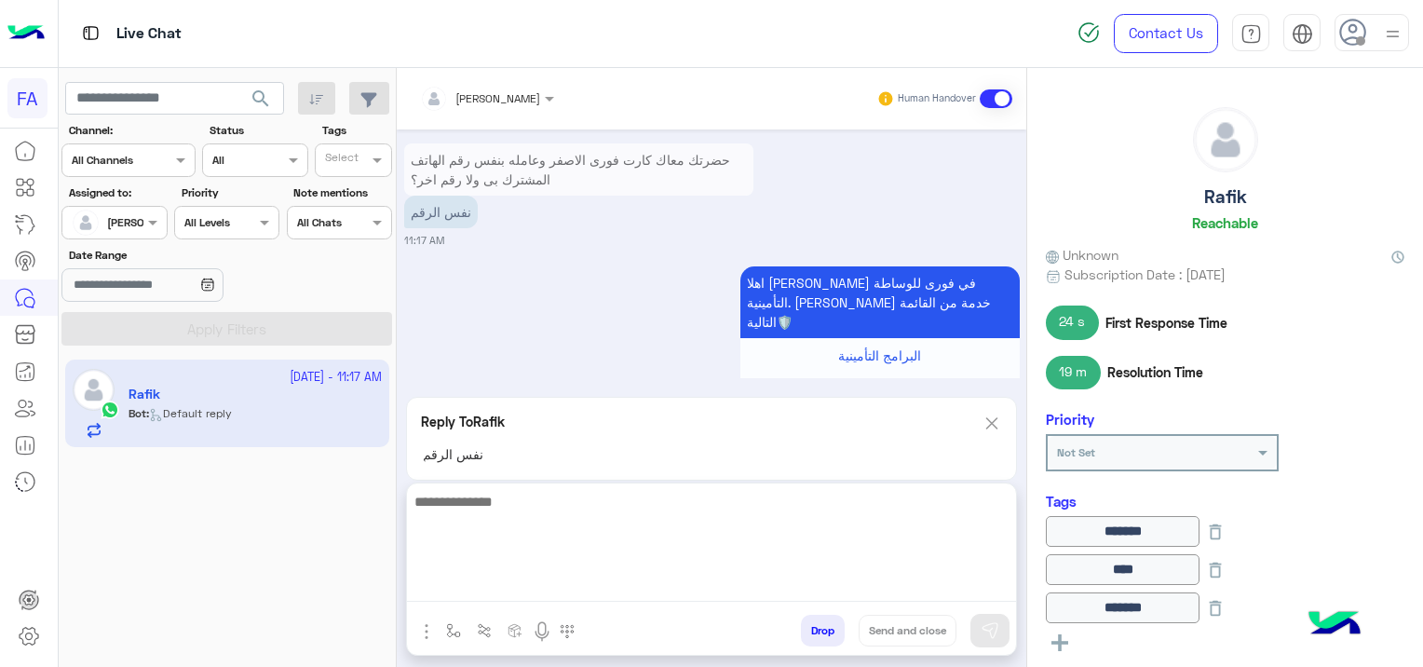
click at [489, 588] on textarea at bounding box center [711, 546] width 609 height 112
paste textarea "**********"
click at [868, 514] on textarea "**********" at bounding box center [711, 546] width 609 height 112
type textarea "**********"
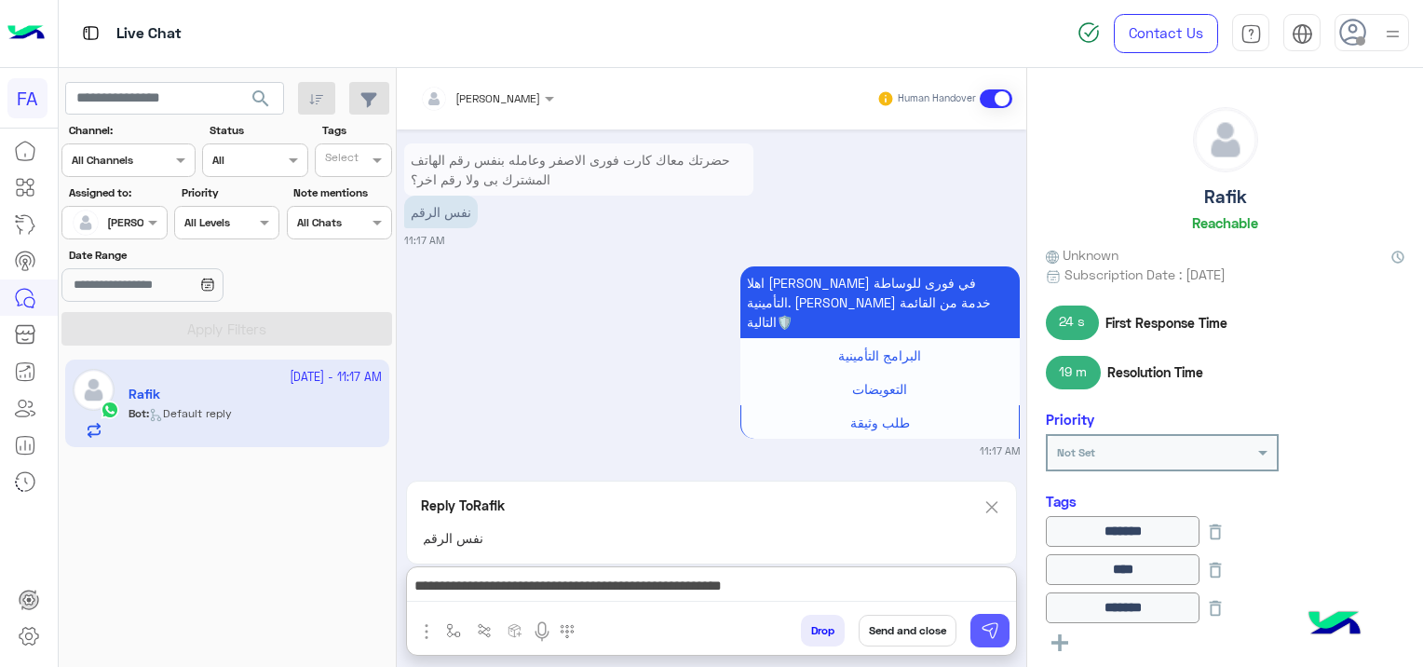
click at [992, 625] on img at bounding box center [989, 630] width 19 height 19
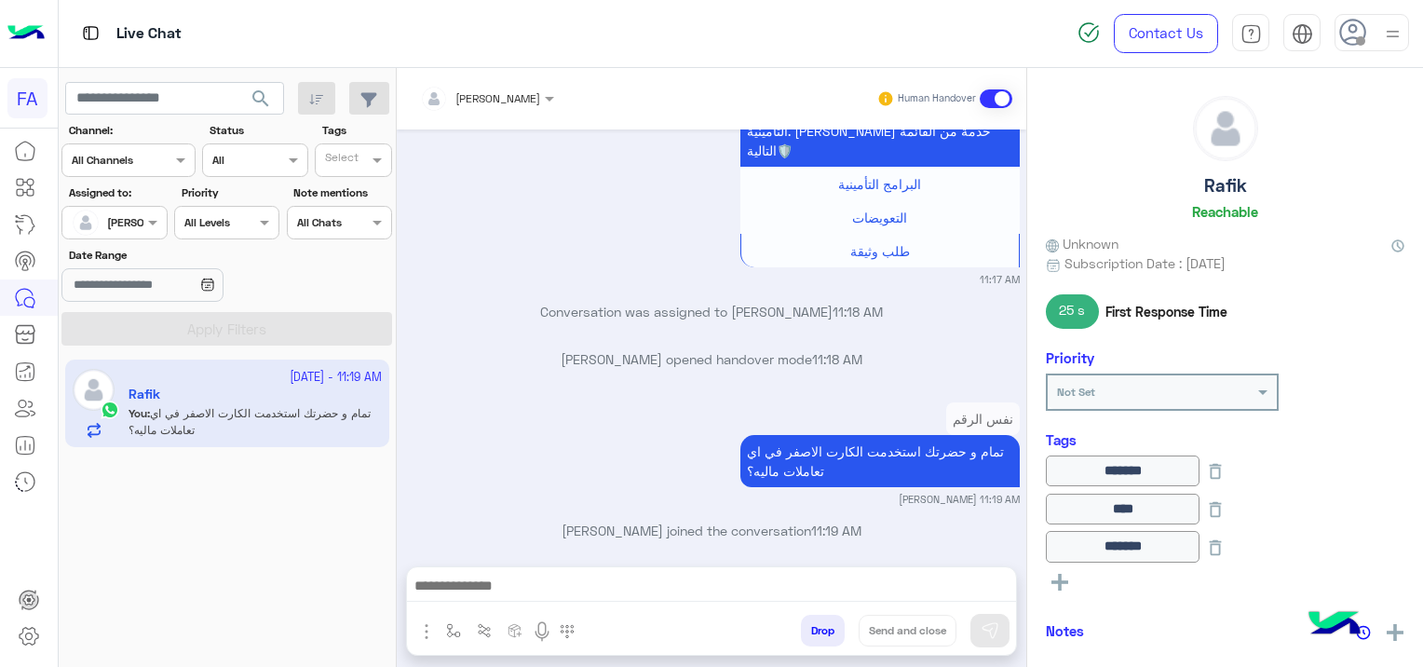
scroll to position [0, 0]
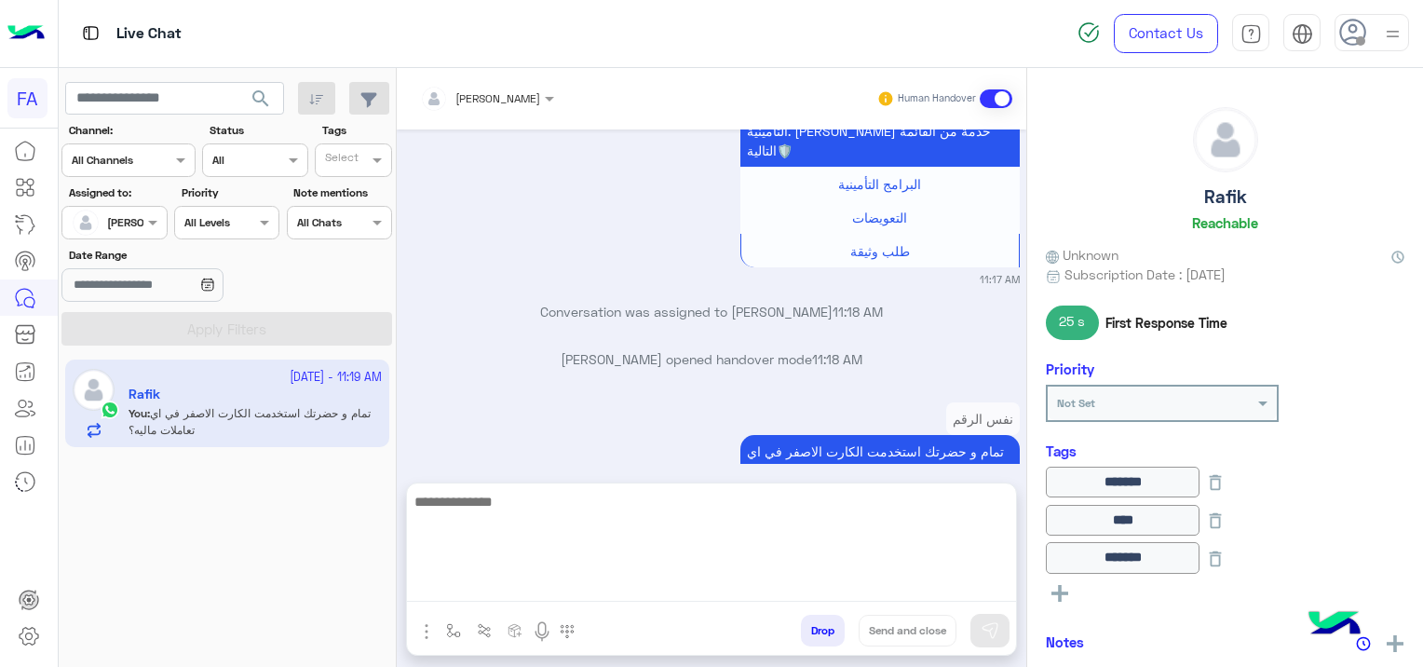
click at [566, 587] on textarea at bounding box center [711, 546] width 609 height 112
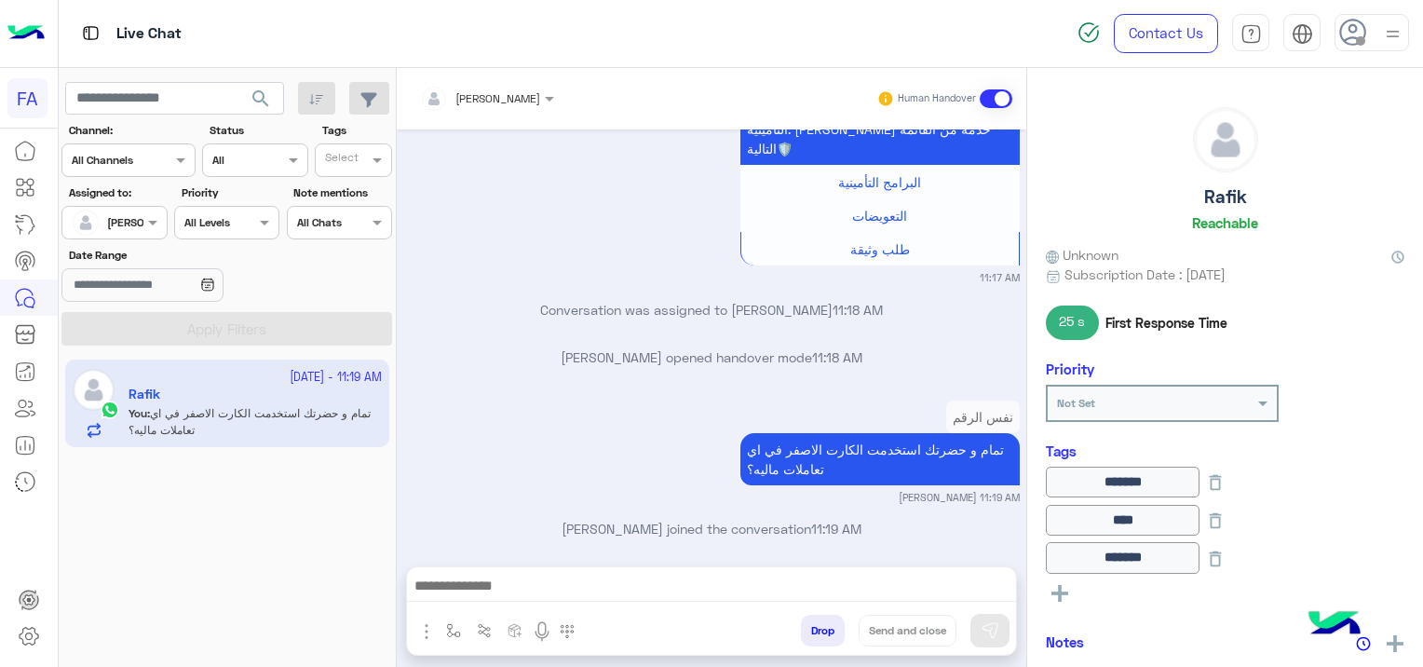
scroll to position [1816, 0]
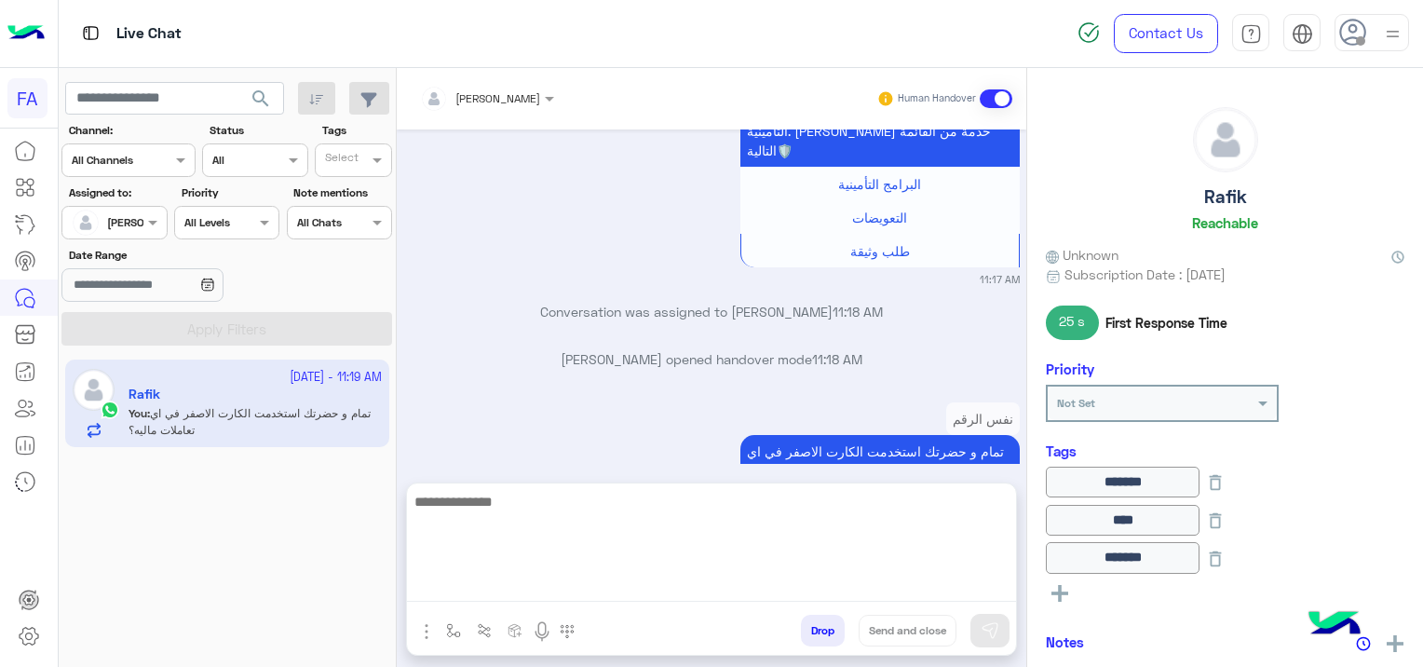
click at [536, 577] on textarea at bounding box center [711, 546] width 609 height 112
paste textarea "**********"
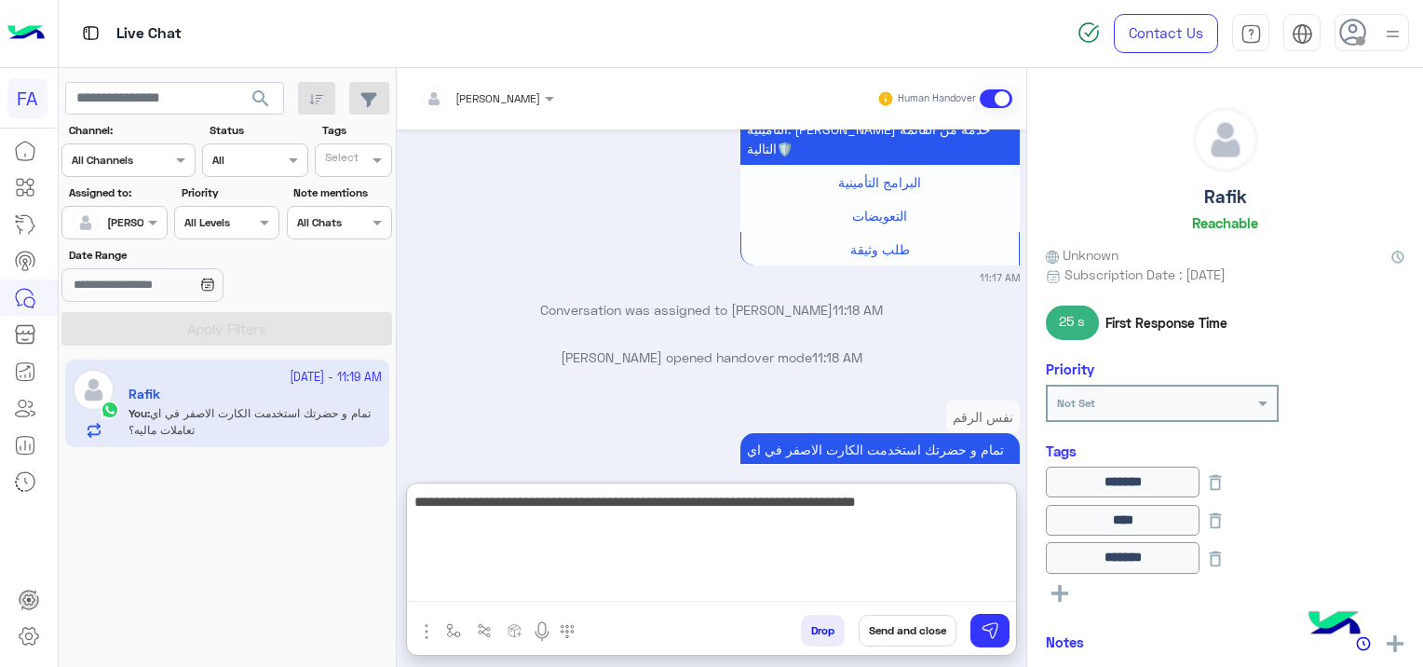
type textarea "**********"
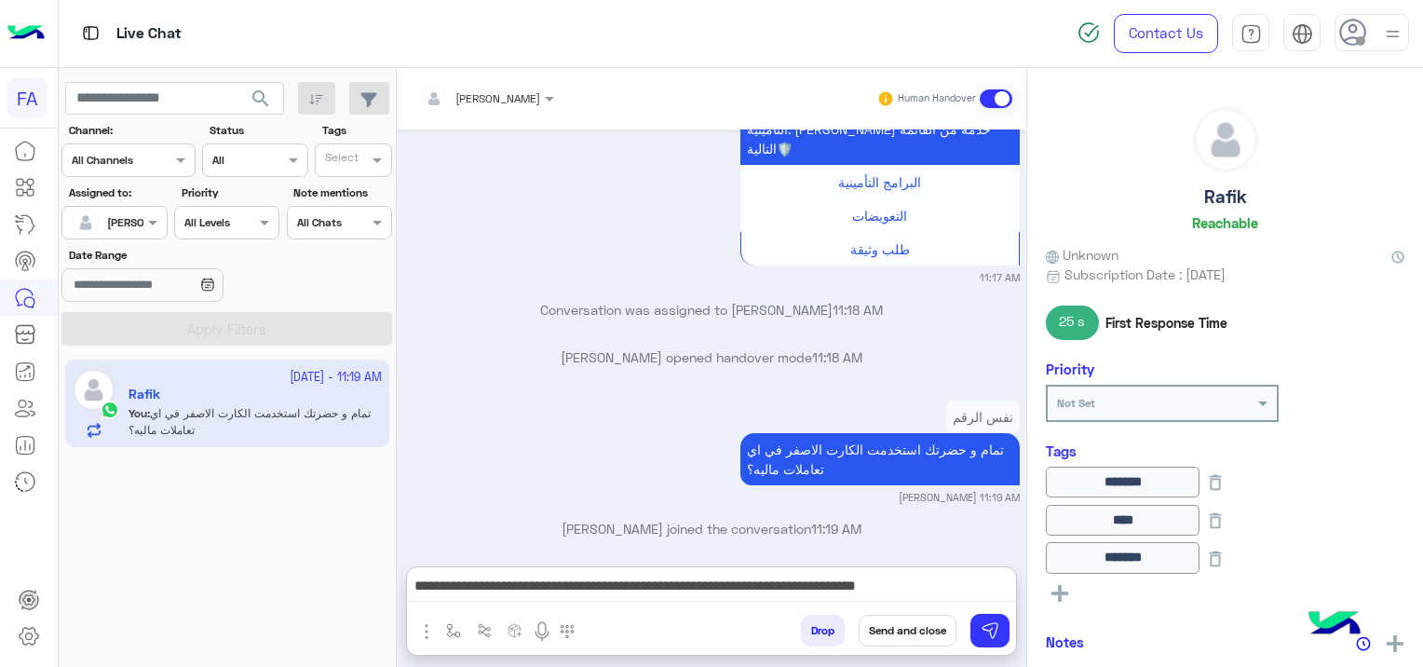
click at [917, 628] on button "Send and close" at bounding box center [907, 630] width 98 height 32
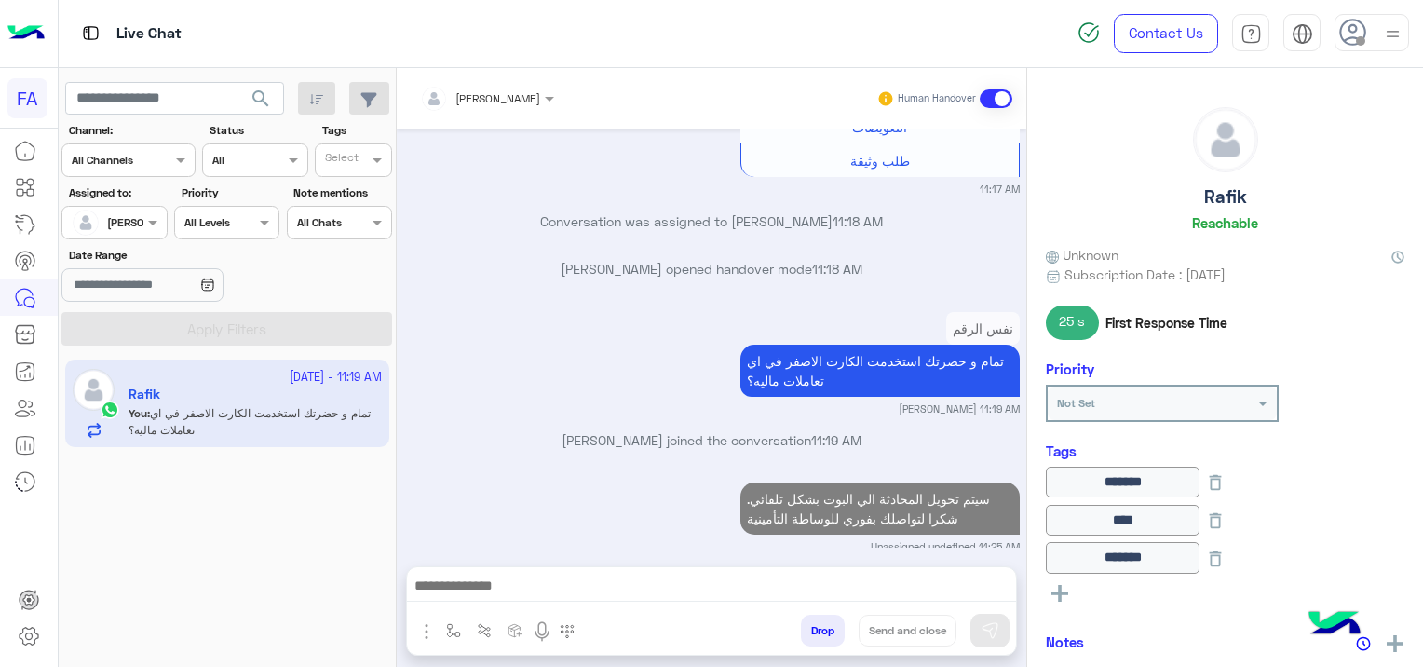
scroll to position [1955, 0]
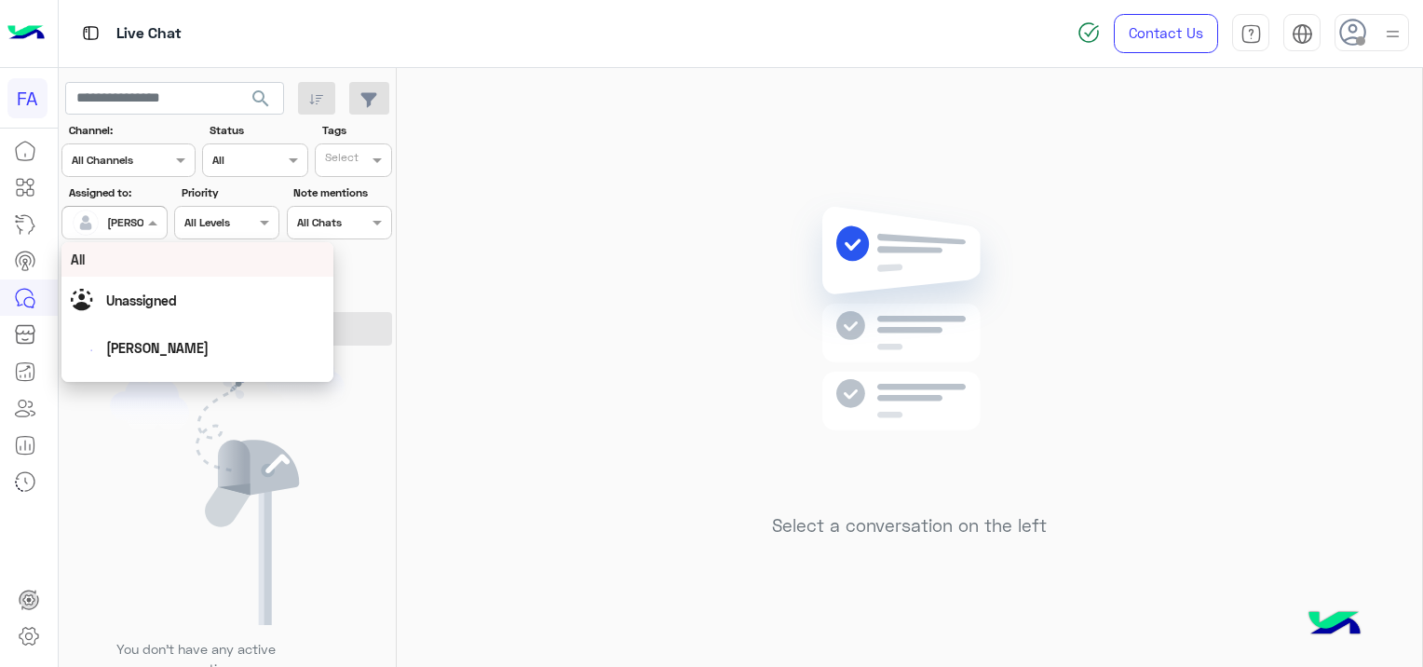
click at [135, 221] on div at bounding box center [113, 220] width 103 height 18
click at [173, 300] on span "Unassigned" at bounding box center [141, 300] width 71 height 16
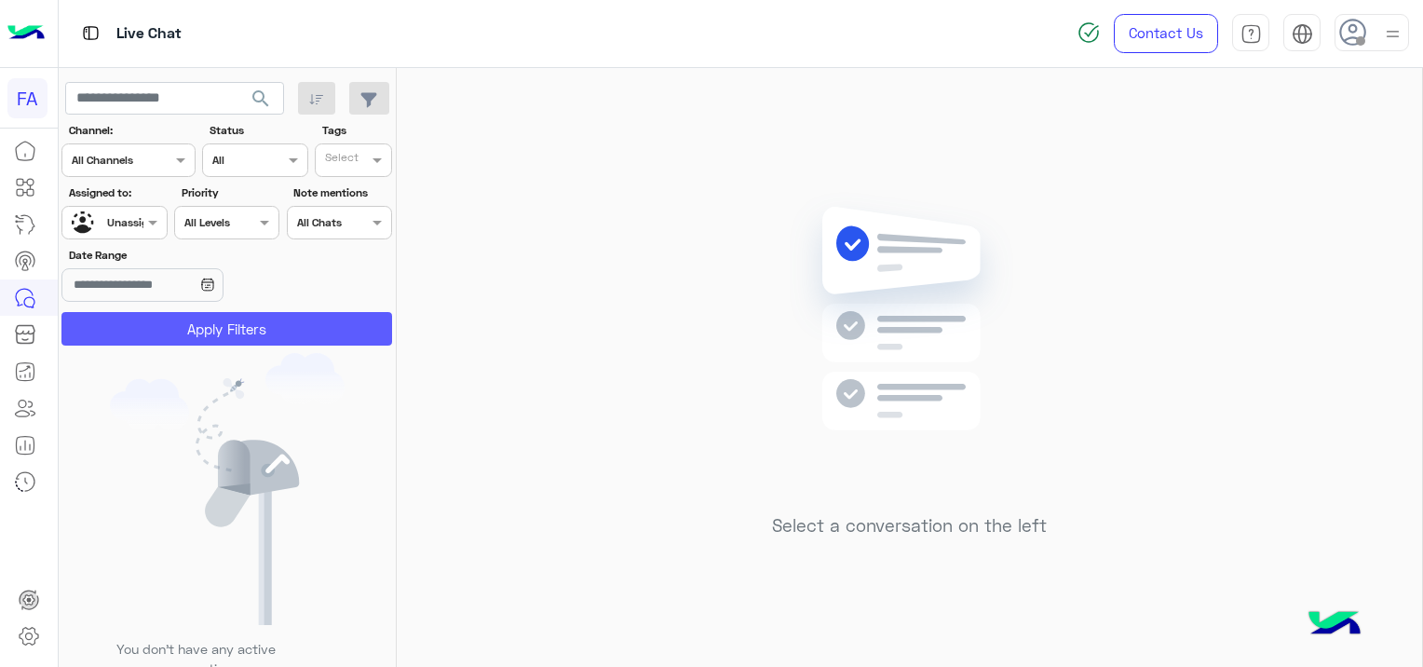
click at [238, 322] on button "Apply Filters" at bounding box center [226, 329] width 331 height 34
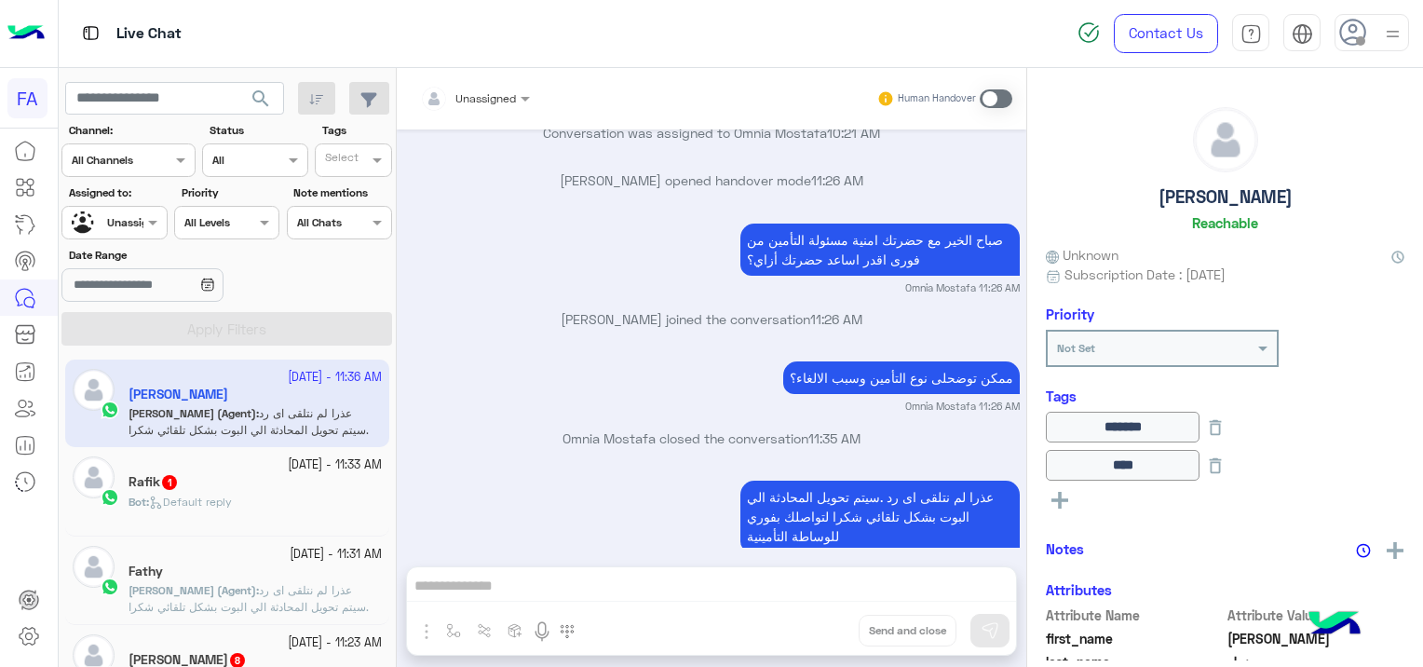
type input "*******"
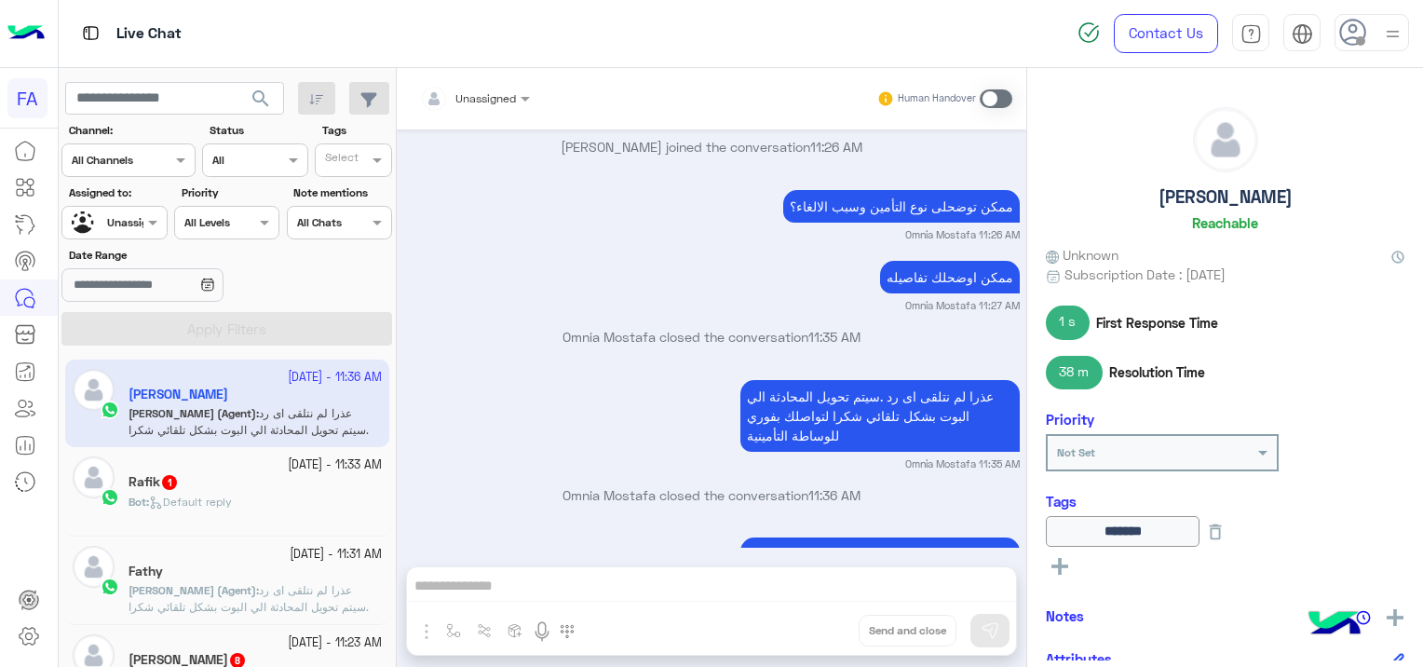
scroll to position [3420, 0]
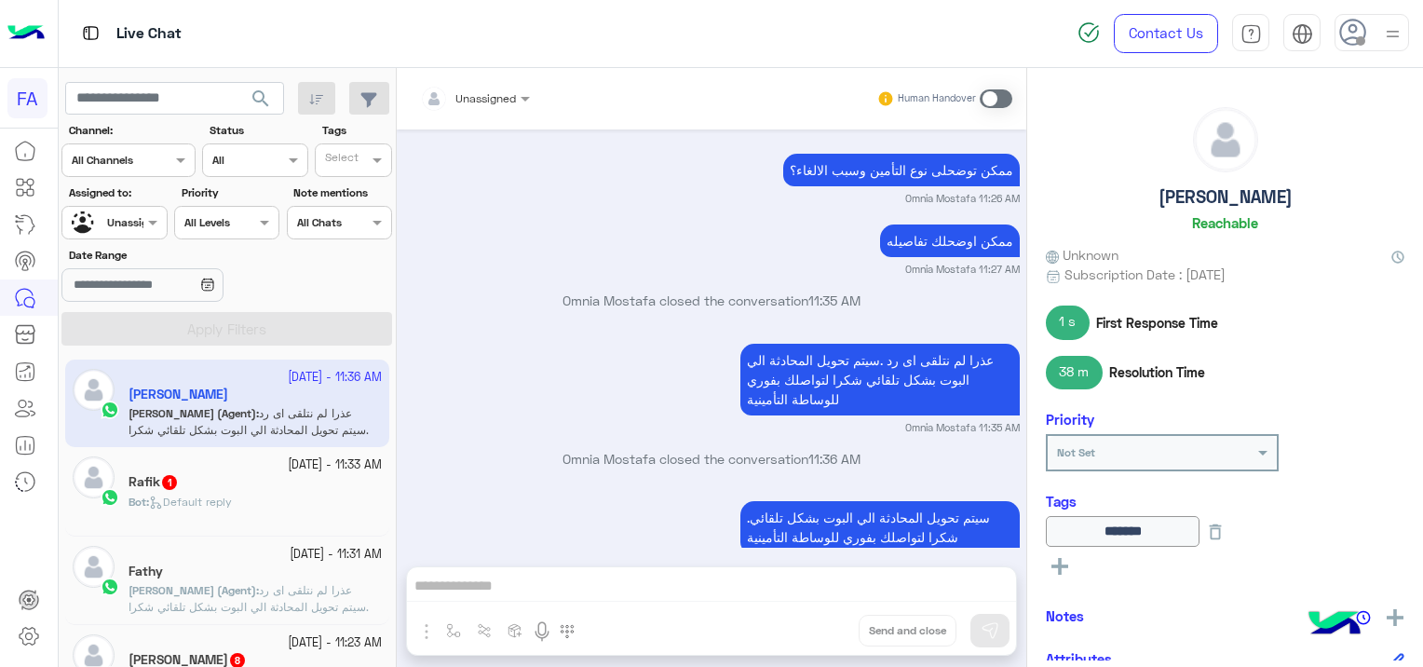
click at [200, 489] on div "Rafik 1" at bounding box center [254, 484] width 253 height 20
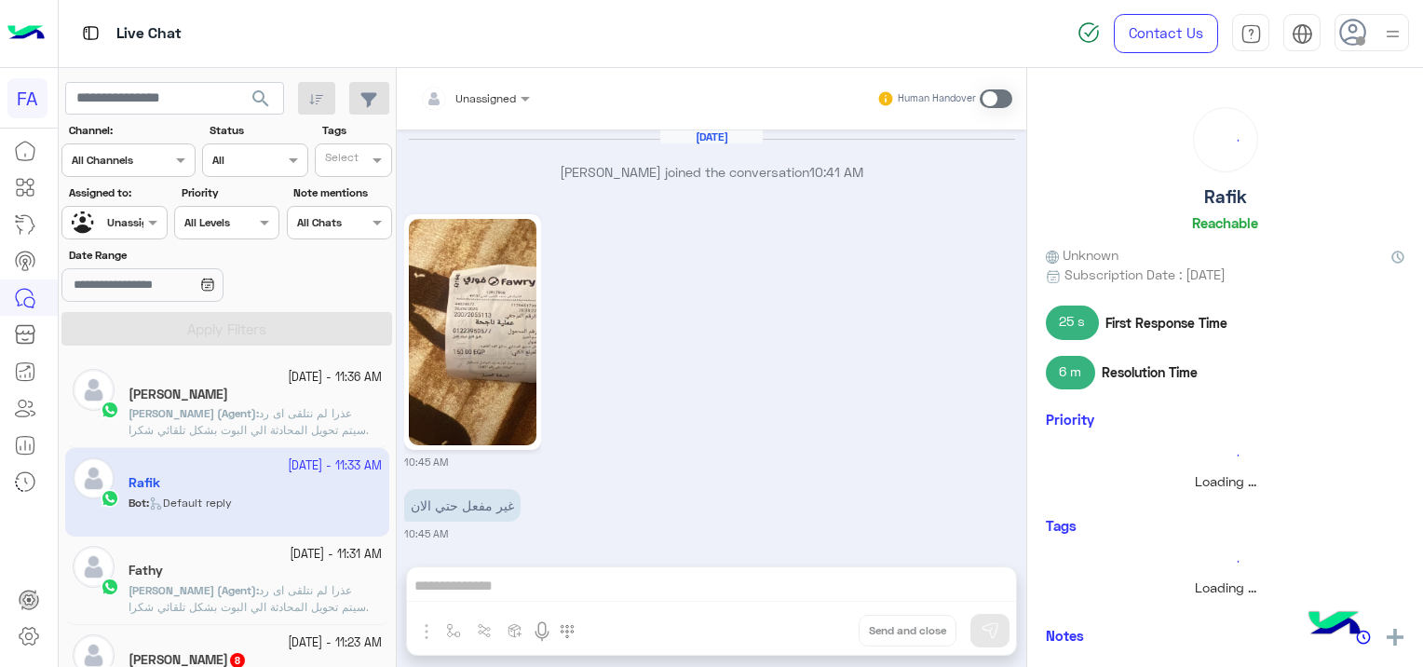
scroll to position [1574, 0]
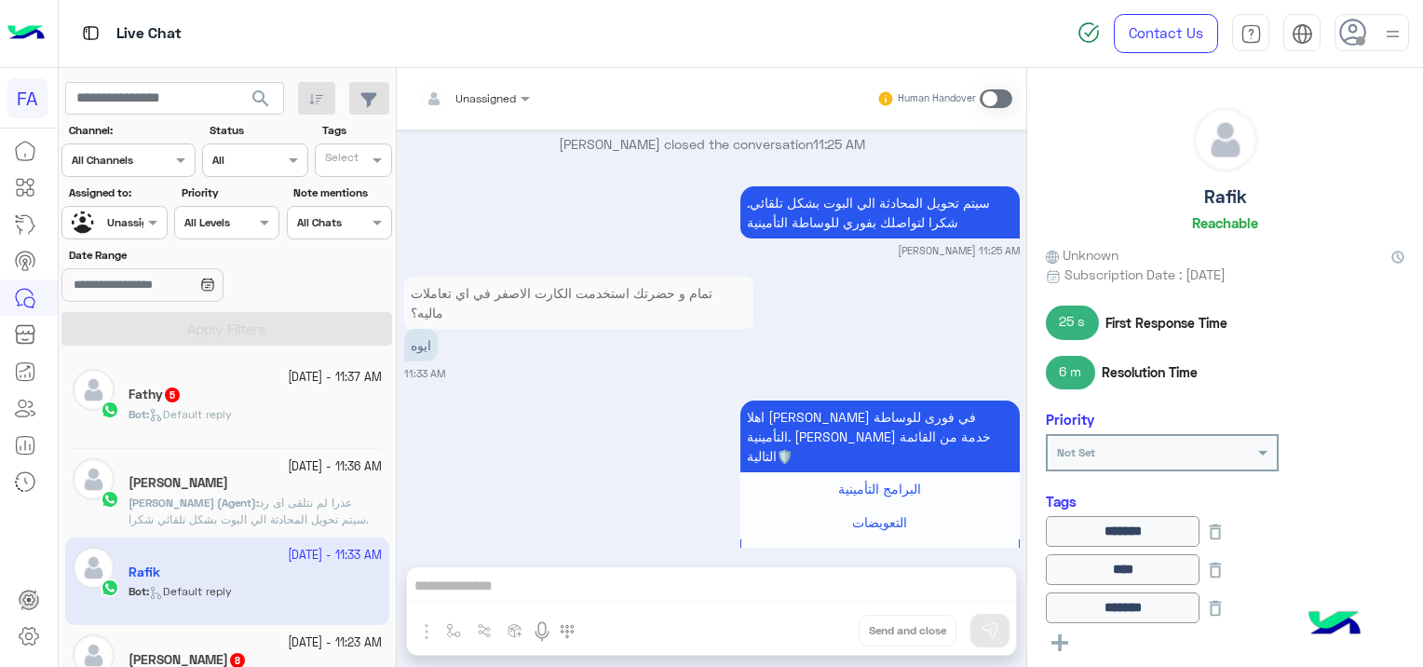
click at [217, 403] on div "Fathy 5" at bounding box center [254, 396] width 253 height 20
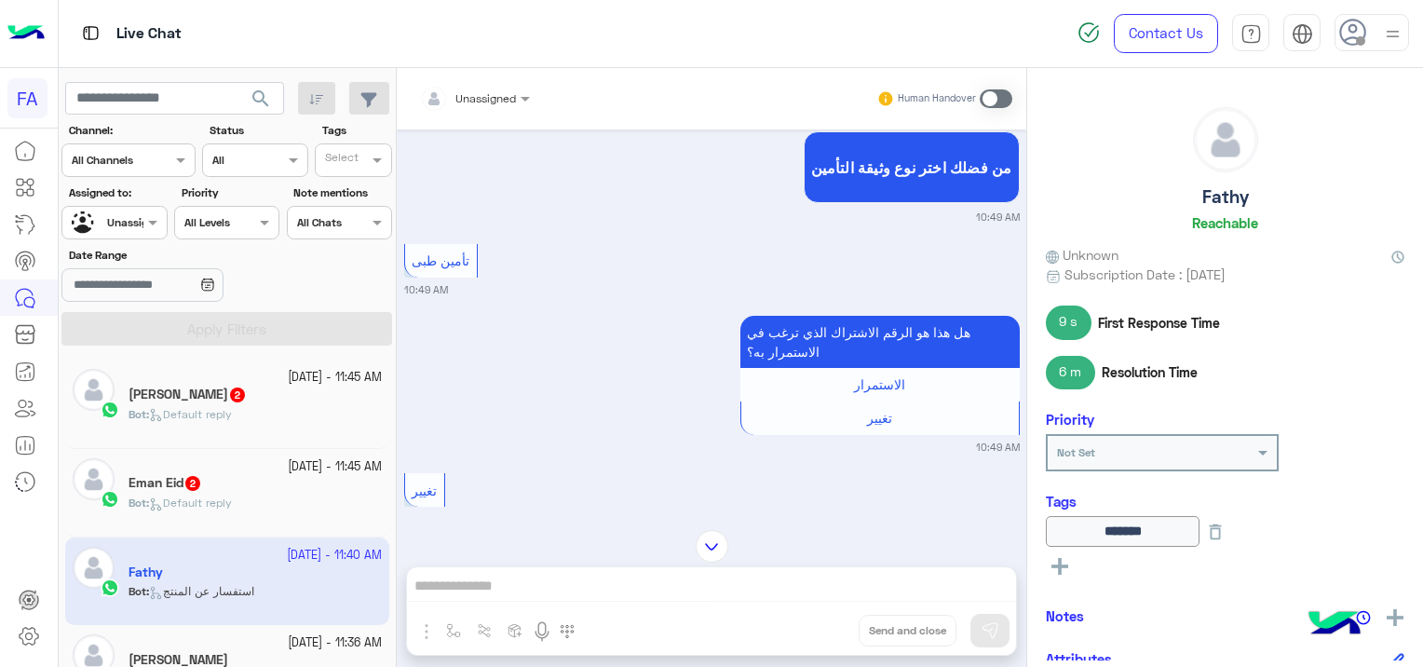
scroll to position [1398, 0]
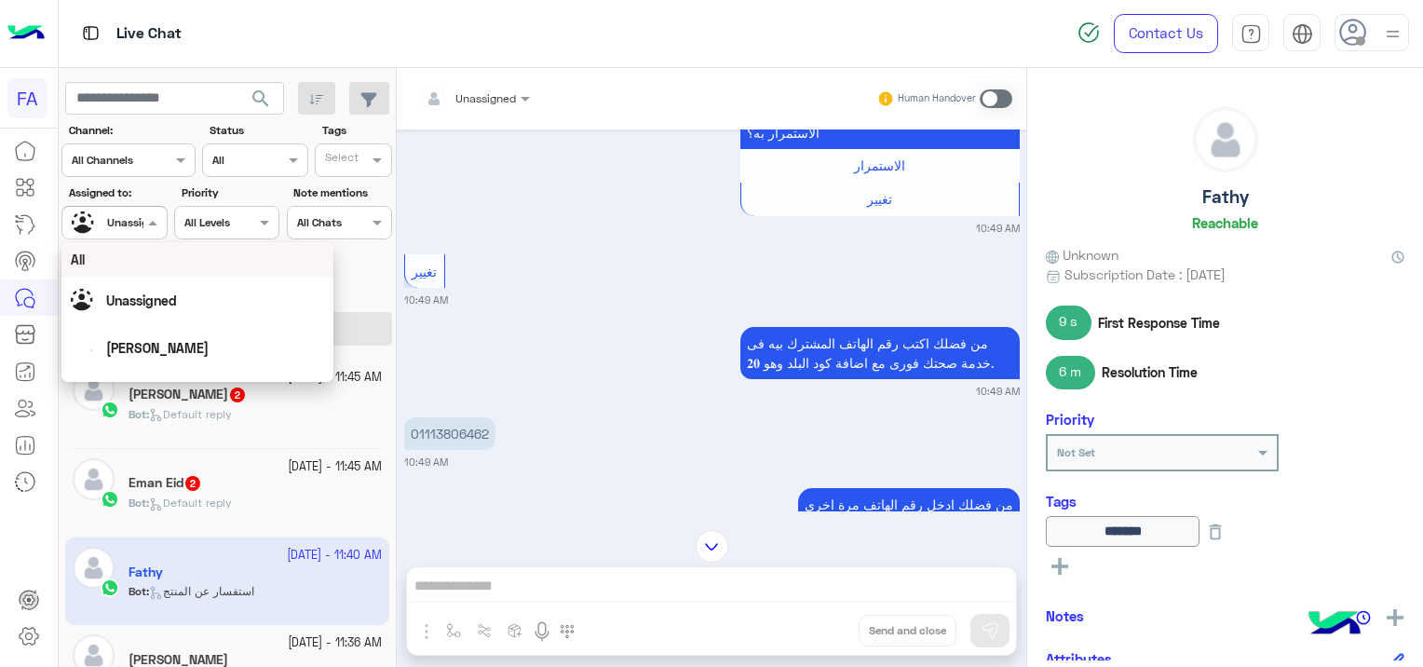
click at [107, 223] on input "text" at bounding box center [93, 220] width 43 height 17
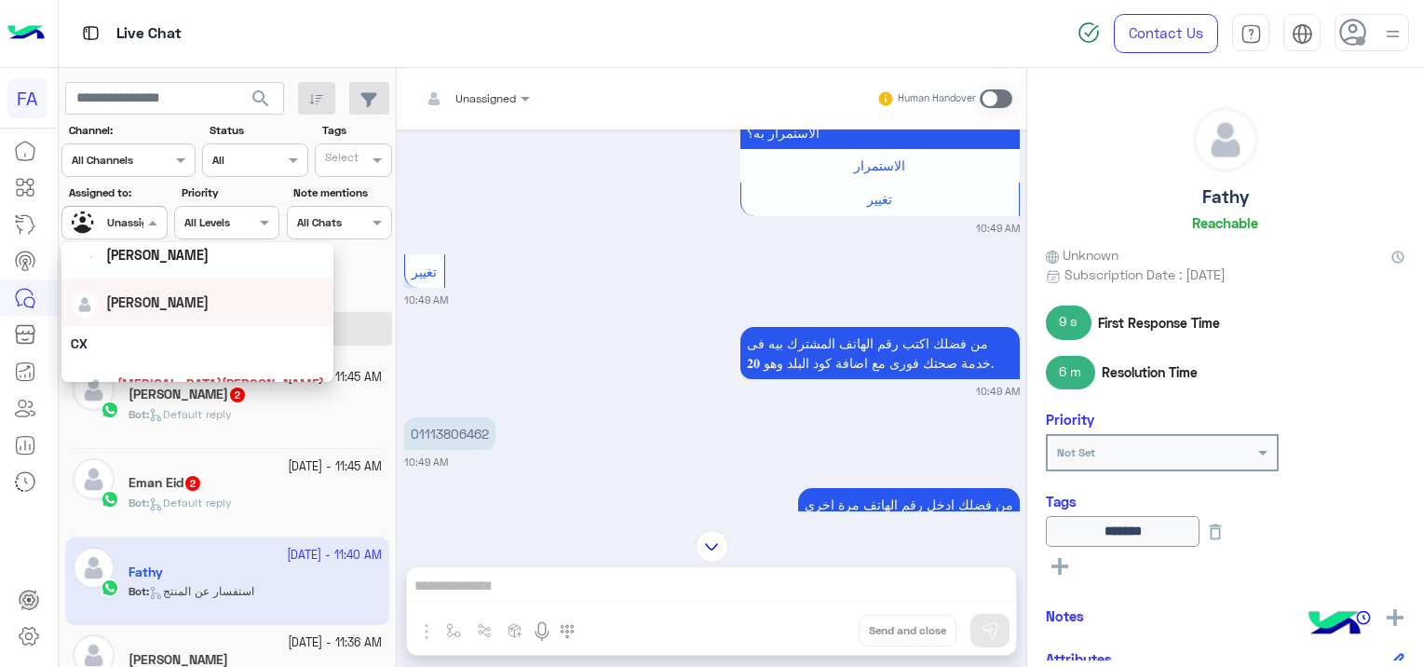
click at [142, 294] on span "[PERSON_NAME]" at bounding box center [157, 302] width 102 height 16
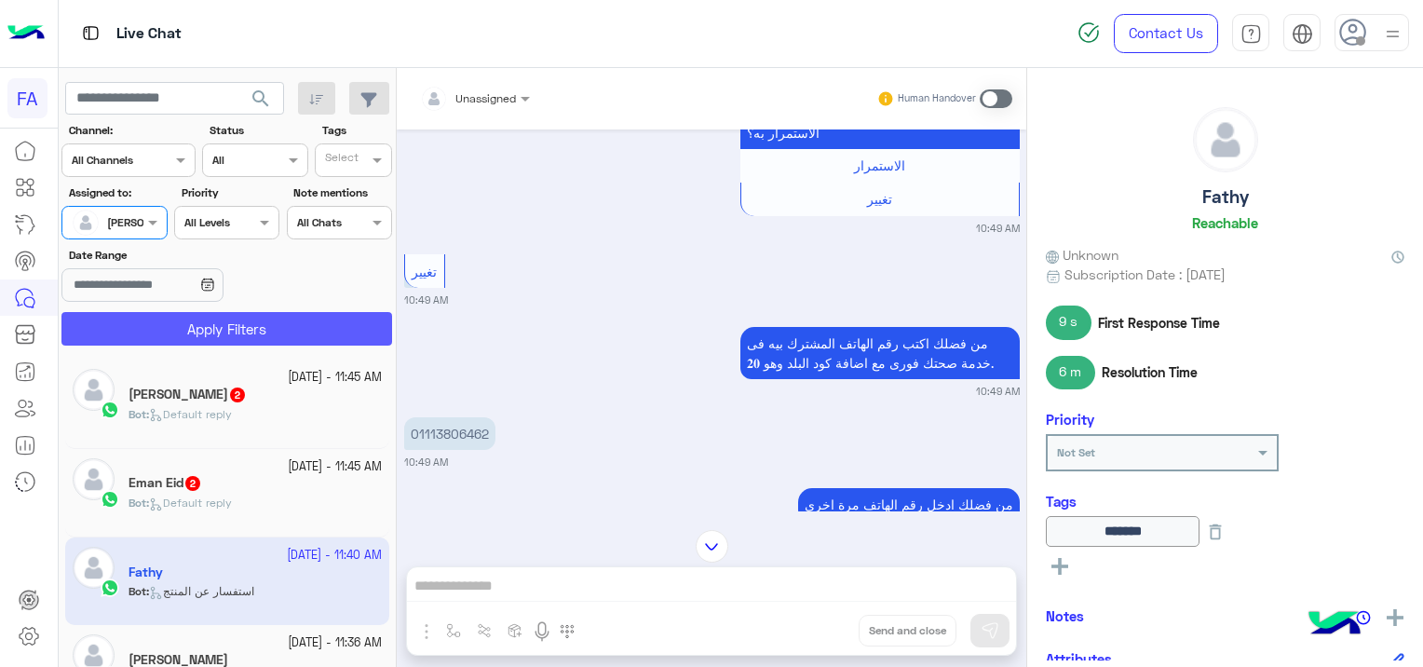
click at [253, 328] on button "Apply Filters" at bounding box center [226, 329] width 331 height 34
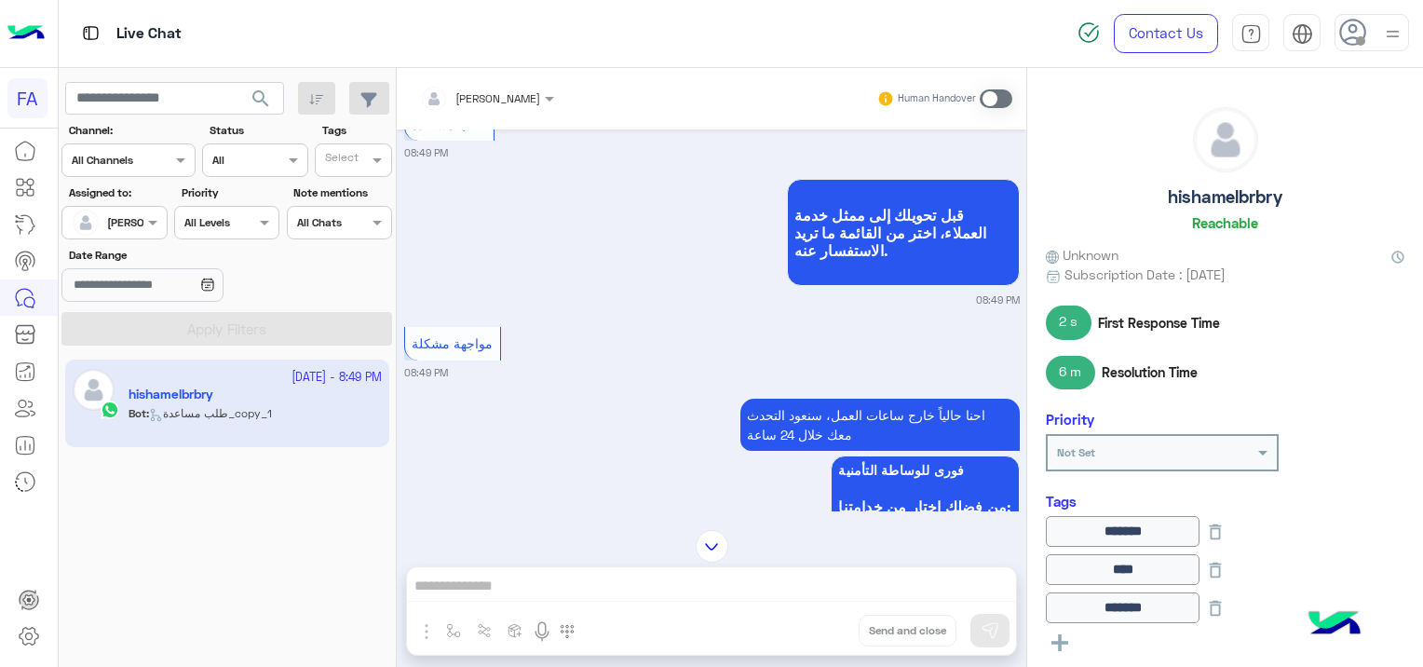
scroll to position [4085, 0]
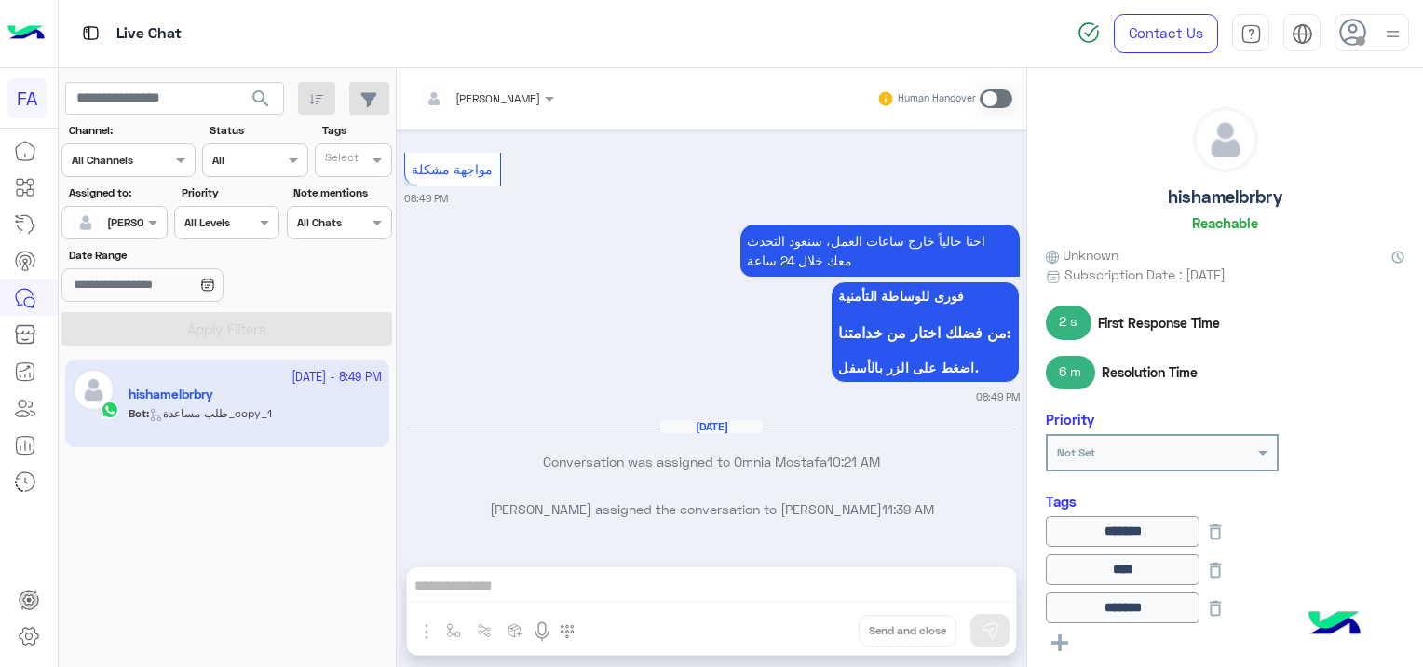
click at [987, 93] on span at bounding box center [995, 98] width 33 height 19
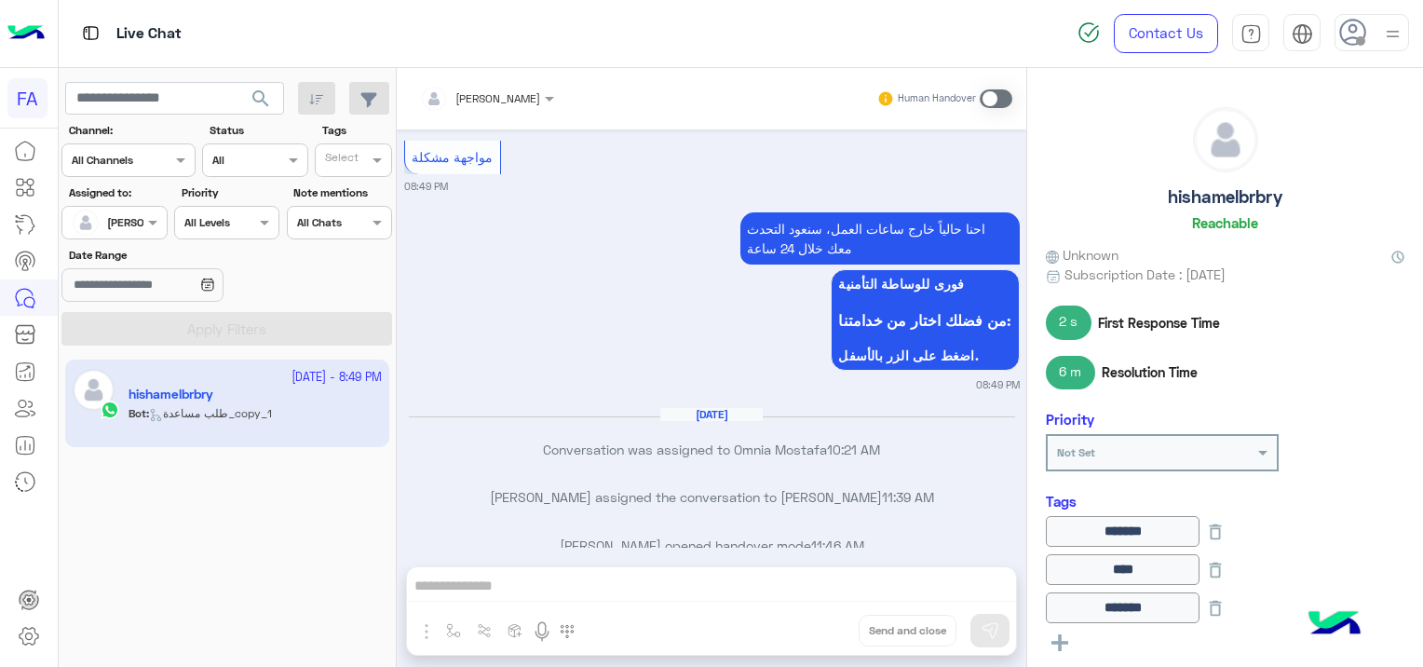
scroll to position [4134, 0]
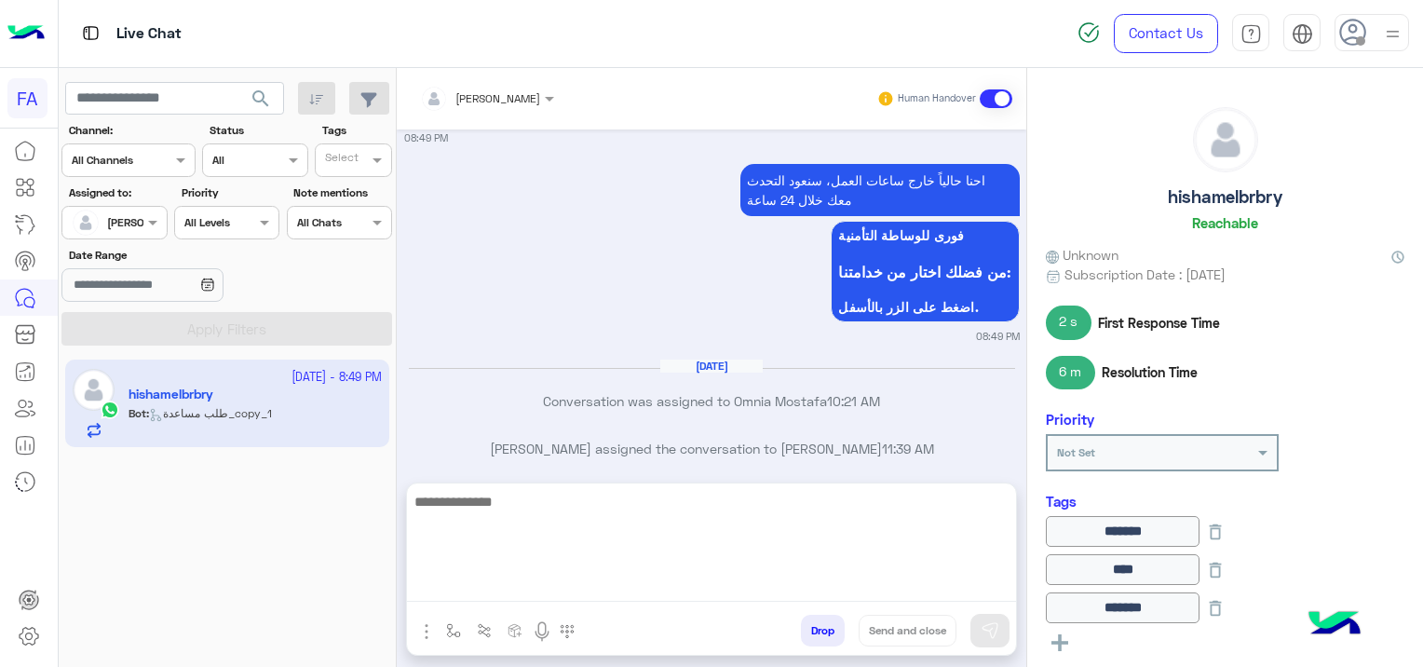
click at [629, 575] on textarea at bounding box center [711, 546] width 609 height 112
click at [510, 595] on textarea at bounding box center [711, 546] width 609 height 112
paste textarea "**********"
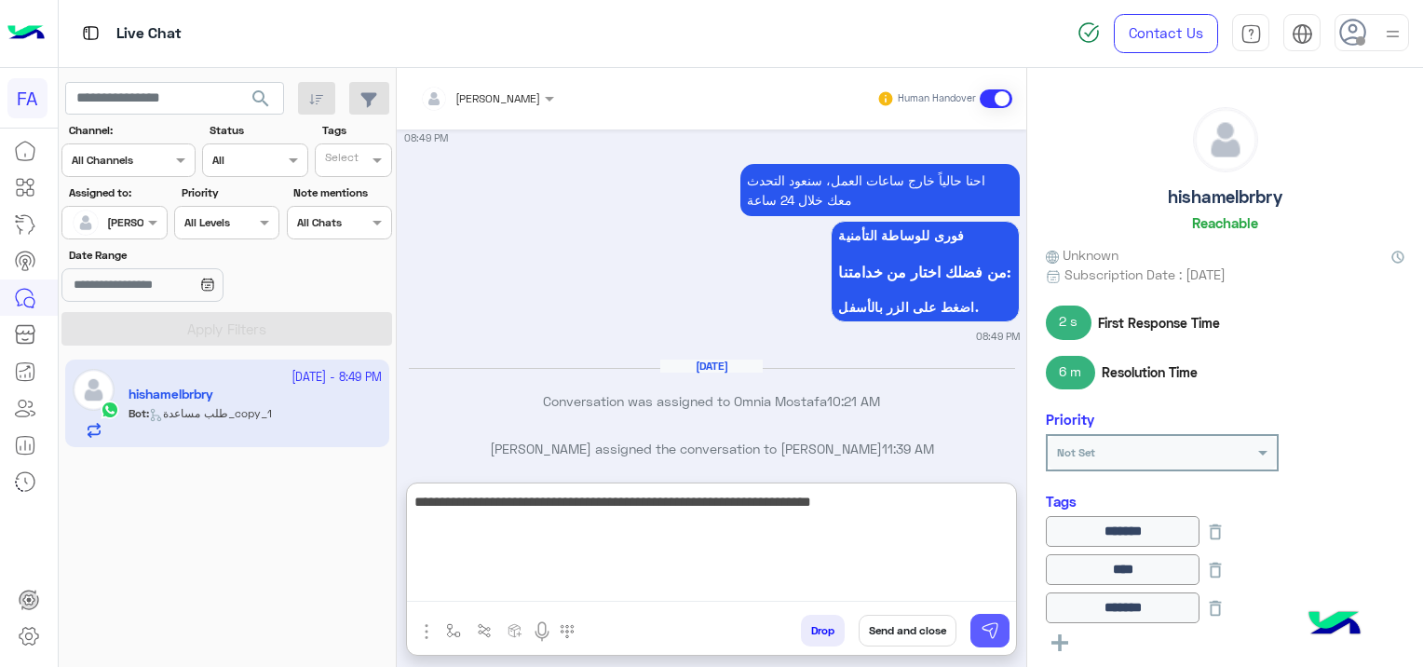
type textarea "**********"
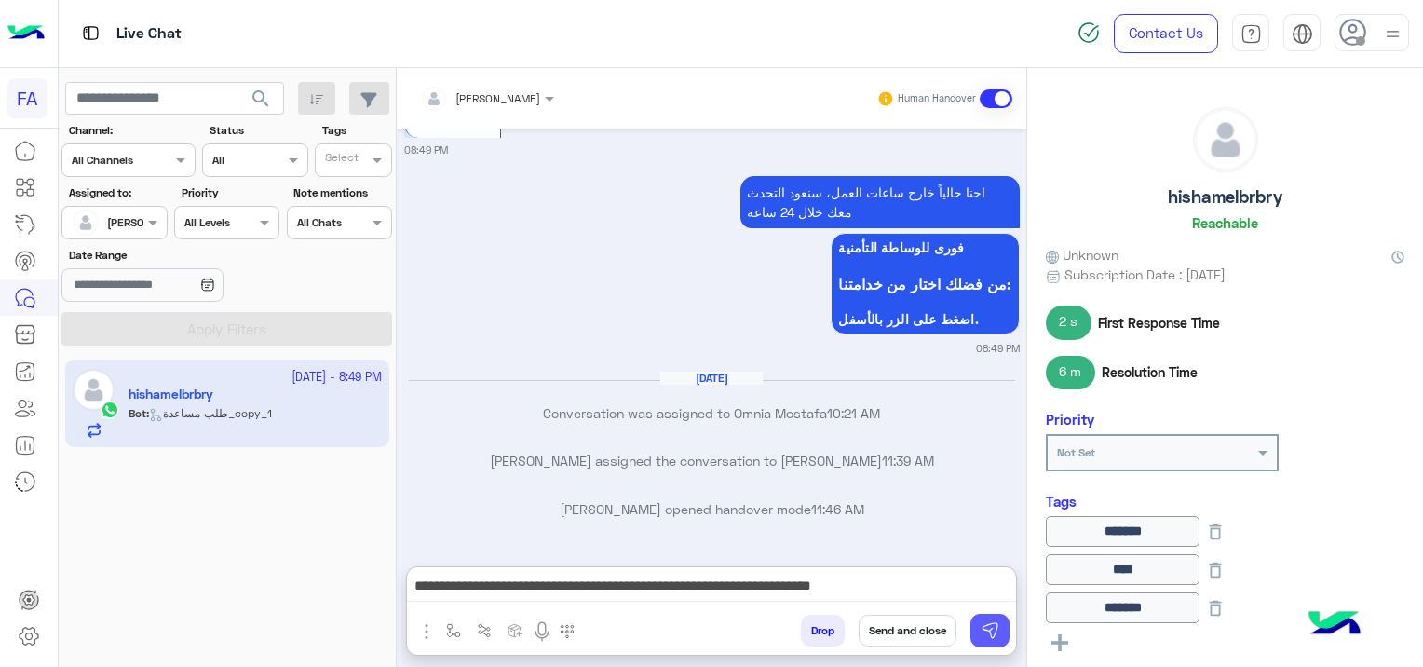
click at [982, 630] on img at bounding box center [989, 630] width 19 height 19
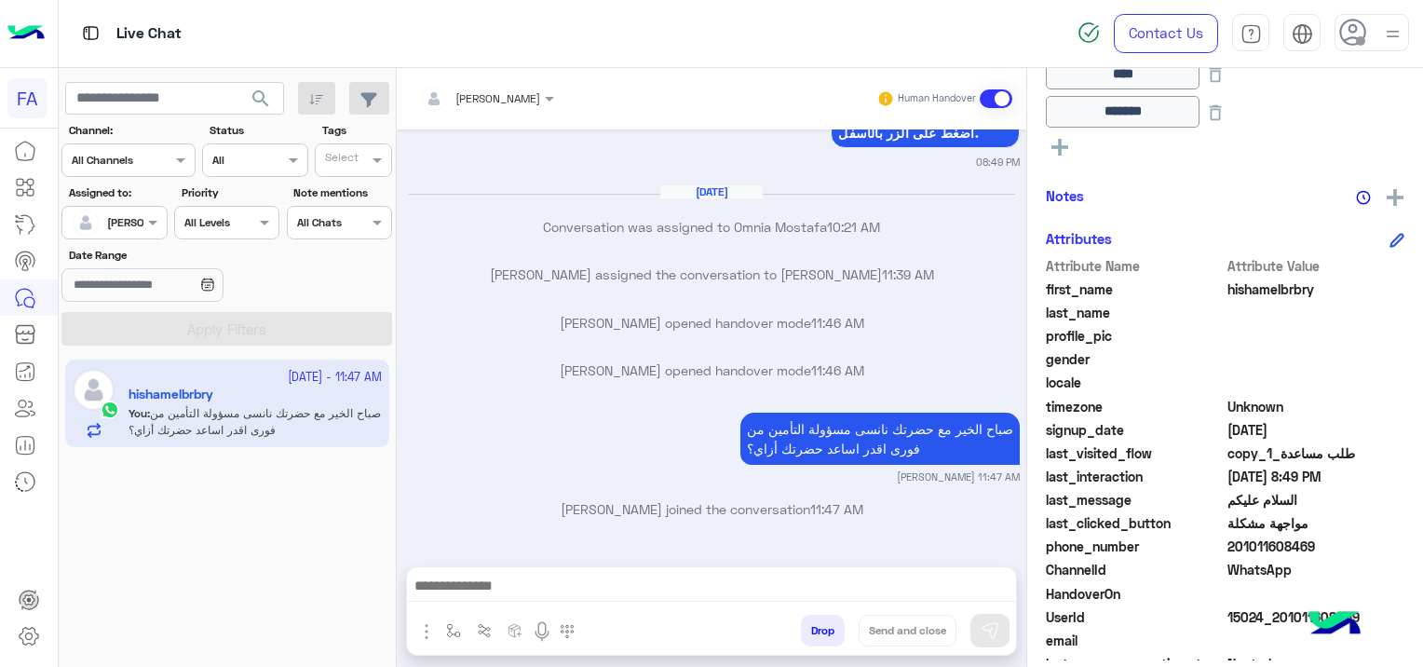
scroll to position [503, 0]
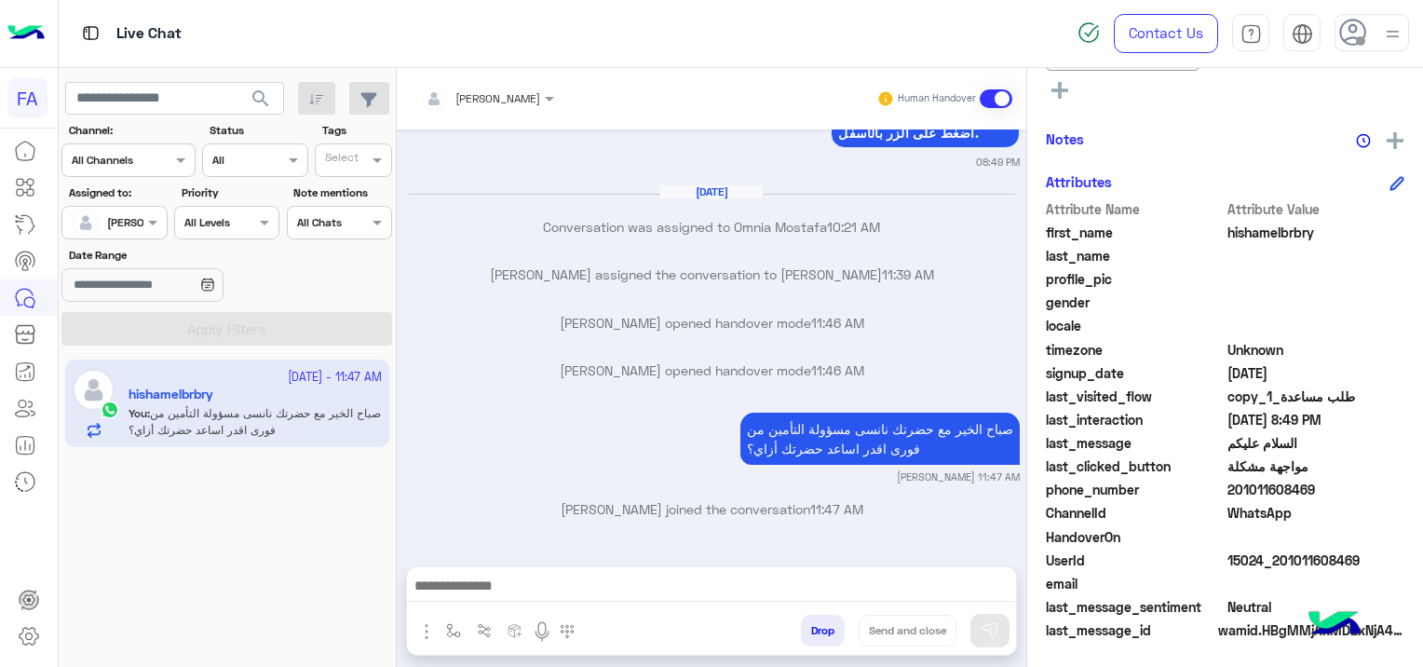
drag, startPoint x: 1366, startPoint y: 553, endPoint x: 1307, endPoint y: 549, distance: 58.8
click at [1307, 550] on span "15024_201011608469" at bounding box center [1316, 560] width 178 height 20
drag, startPoint x: 1307, startPoint y: 549, endPoint x: 1309, endPoint y: 577, distance: 28.0
click at [1309, 577] on span at bounding box center [1316, 584] width 178 height 20
drag, startPoint x: 1372, startPoint y: 546, endPoint x: 1363, endPoint y: 544, distance: 9.5
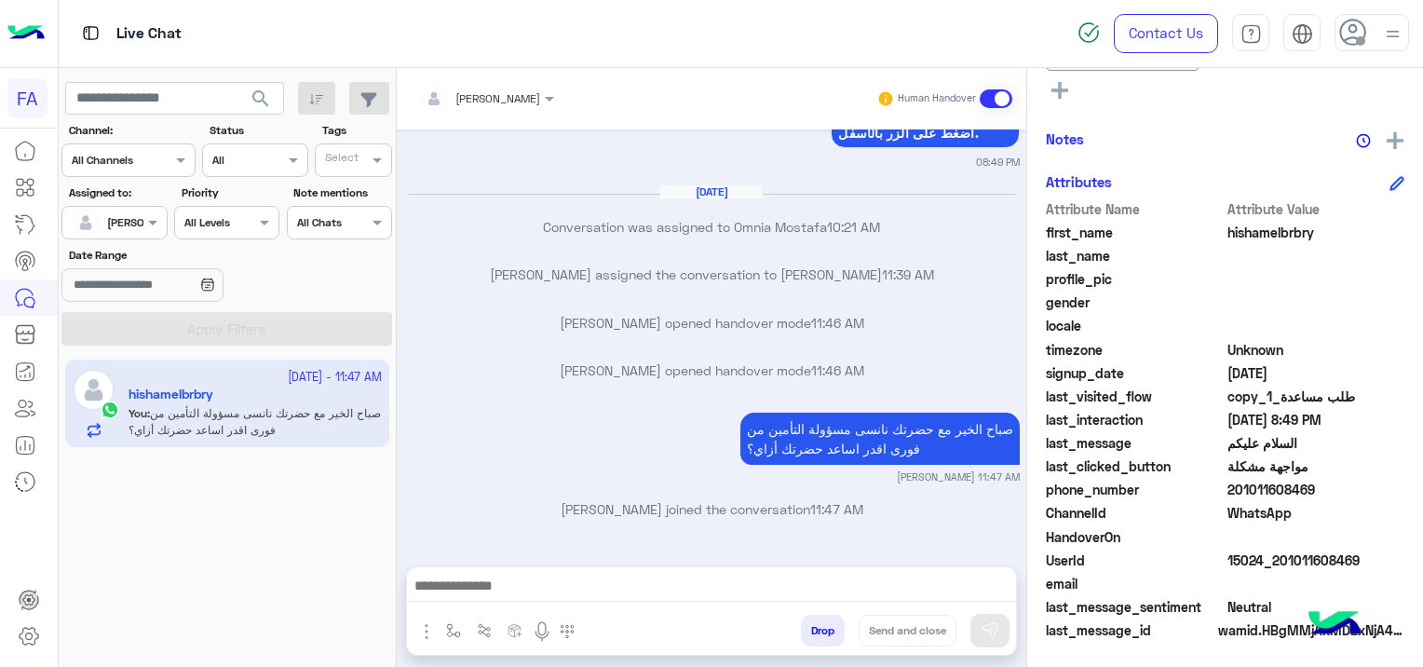
click at [1363, 544] on div "Attribute Name Attribute Value first_name hishamelbrbry last_name profile_pic g…" at bounding box center [1225, 421] width 358 height 444
drag, startPoint x: 1363, startPoint y: 544, endPoint x: 1347, endPoint y: 521, distance: 27.4
click at [1330, 522] on div "ChannelId WhatsApp" at bounding box center [1225, 514] width 358 height 23
drag, startPoint x: 1359, startPoint y: 555, endPoint x: 1294, endPoint y: 557, distance: 65.2
click at [1294, 557] on span "15024_201011608469" at bounding box center [1316, 560] width 178 height 20
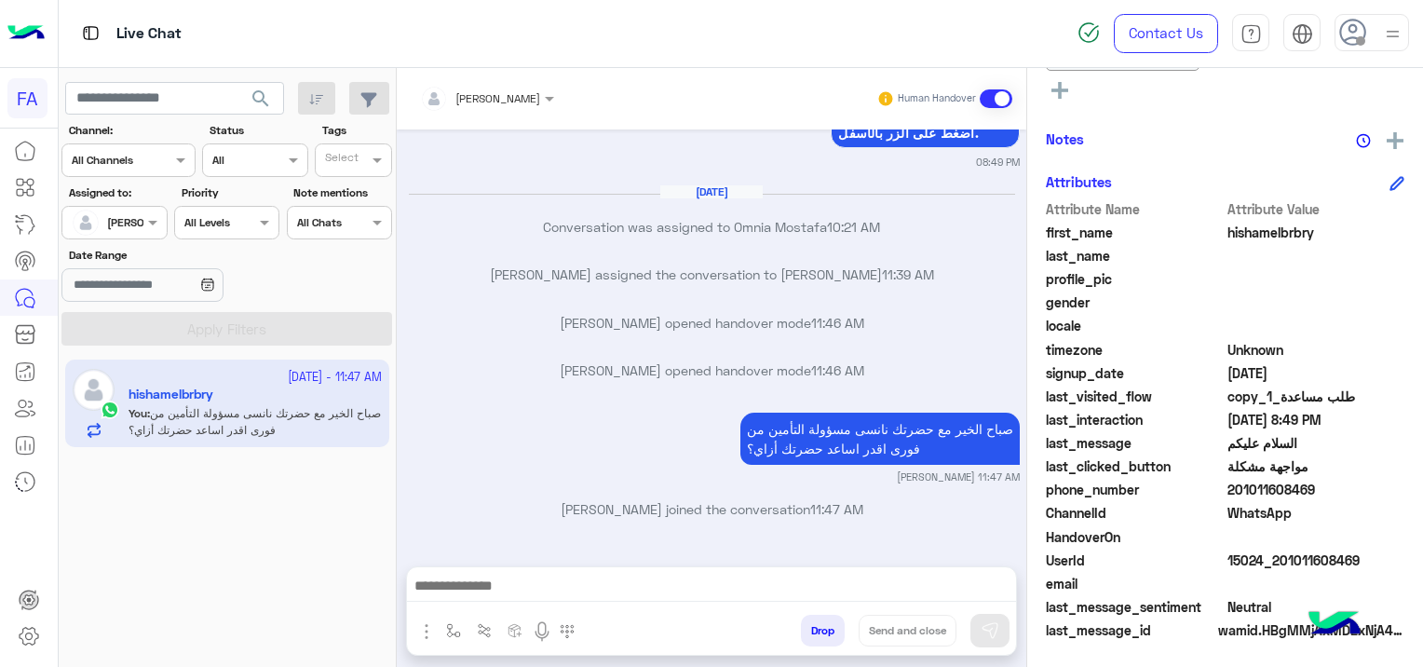
drag, startPoint x: 1294, startPoint y: 557, endPoint x: 1277, endPoint y: 557, distance: 16.8
click at [1277, 557] on span "15024_201011608469" at bounding box center [1316, 560] width 178 height 20
drag, startPoint x: 1275, startPoint y: 554, endPoint x: 1371, endPoint y: 559, distance: 96.0
click at [1371, 559] on span "15024_201011608469" at bounding box center [1316, 560] width 178 height 20
copy span "01011608469"
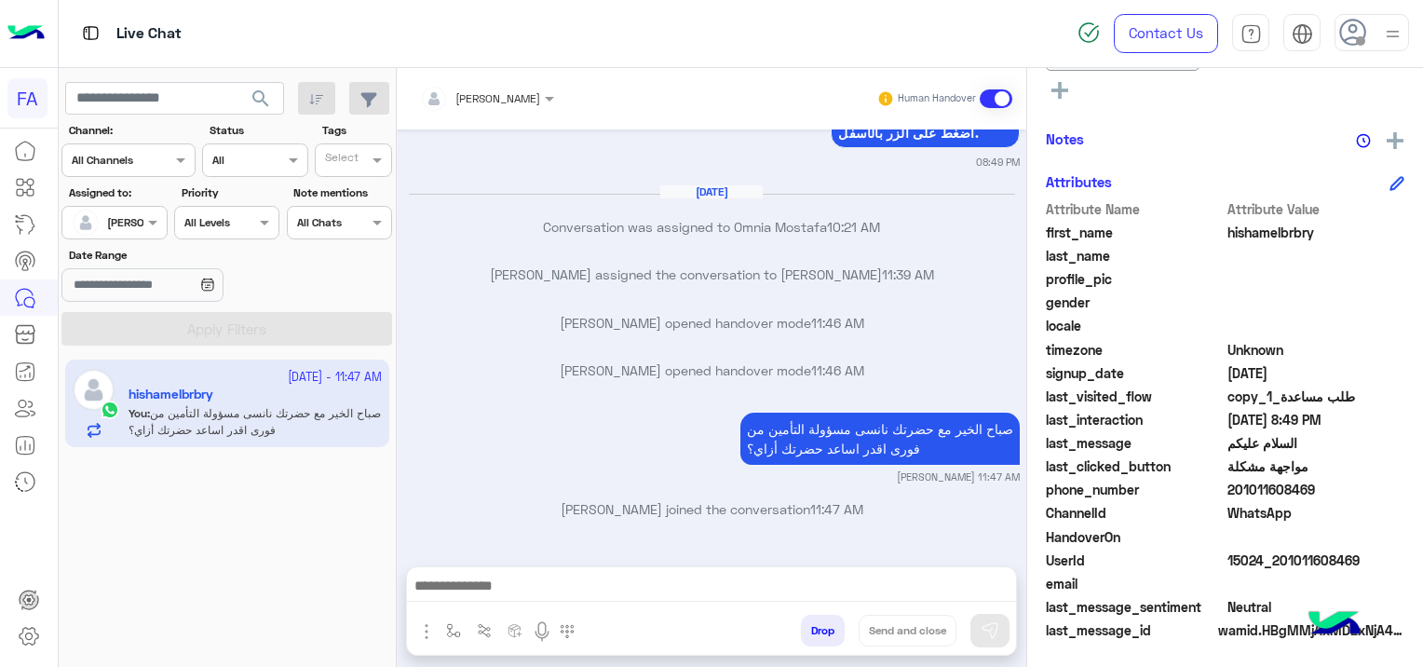
click at [1259, 144] on div "Notes" at bounding box center [1225, 139] width 358 height 23
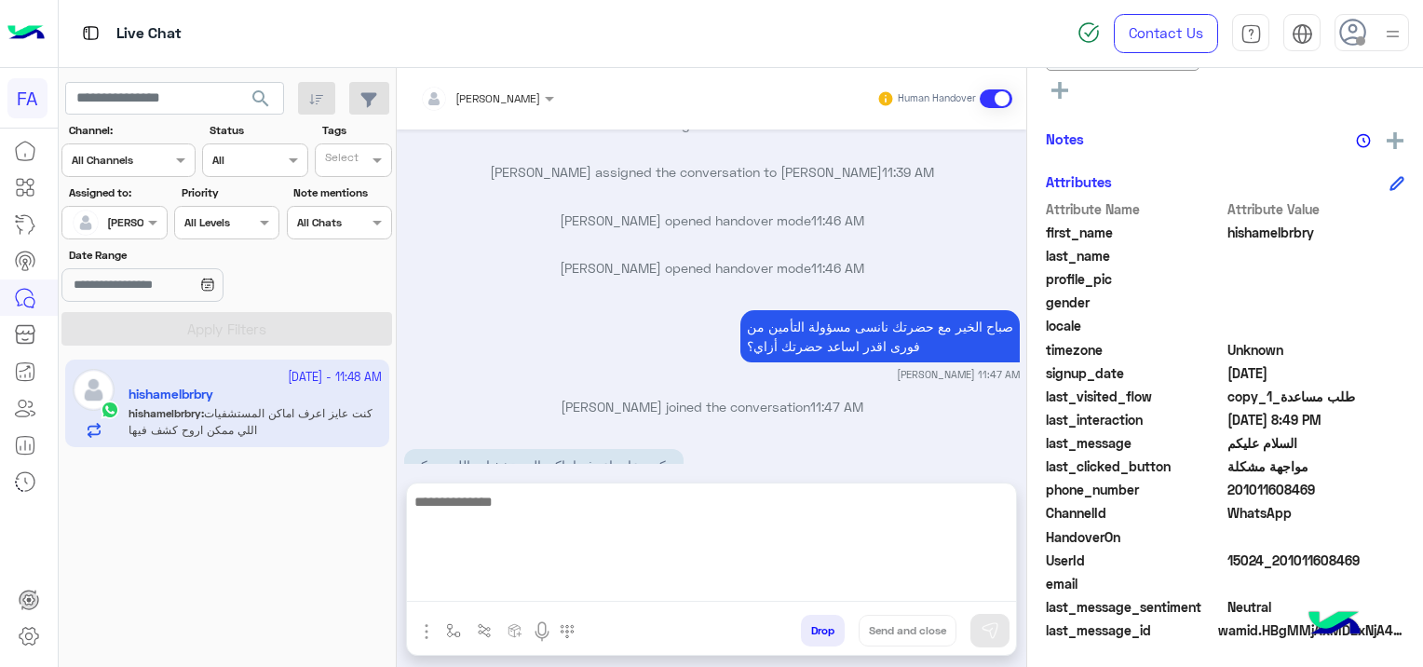
click at [551, 587] on textarea at bounding box center [711, 546] width 609 height 112
type textarea "*"
type textarea "**********"
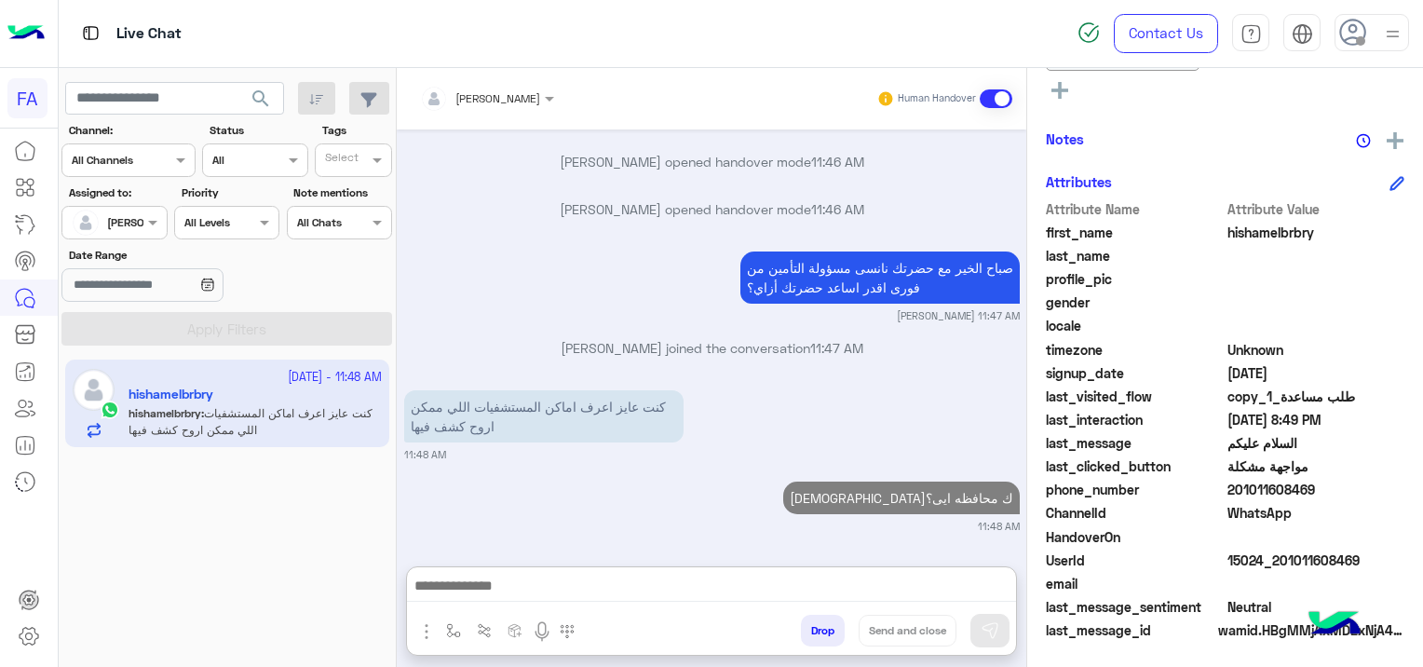
click at [871, 385] on div "كنت عايز اعرف اماكن المستشفيات اللي ممكن اروح كشف فيها 11:48 AM" at bounding box center [711, 423] width 615 height 76
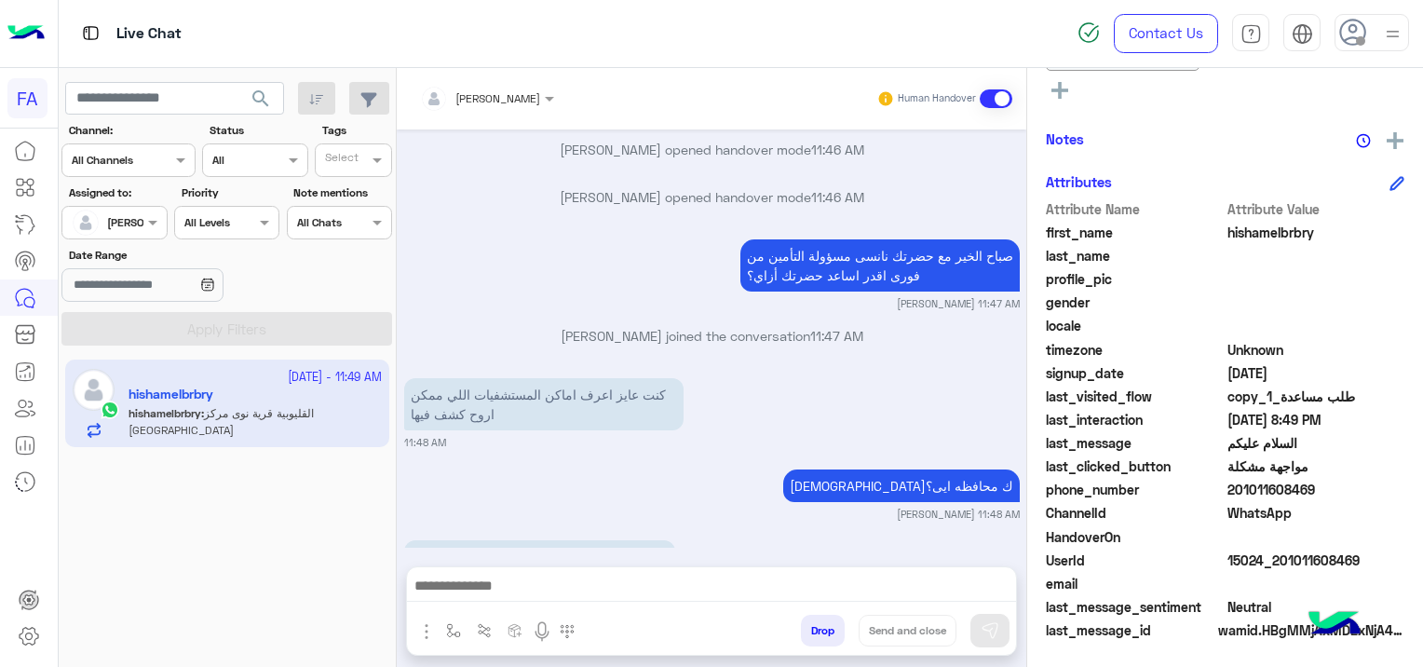
scroll to position [4553, 0]
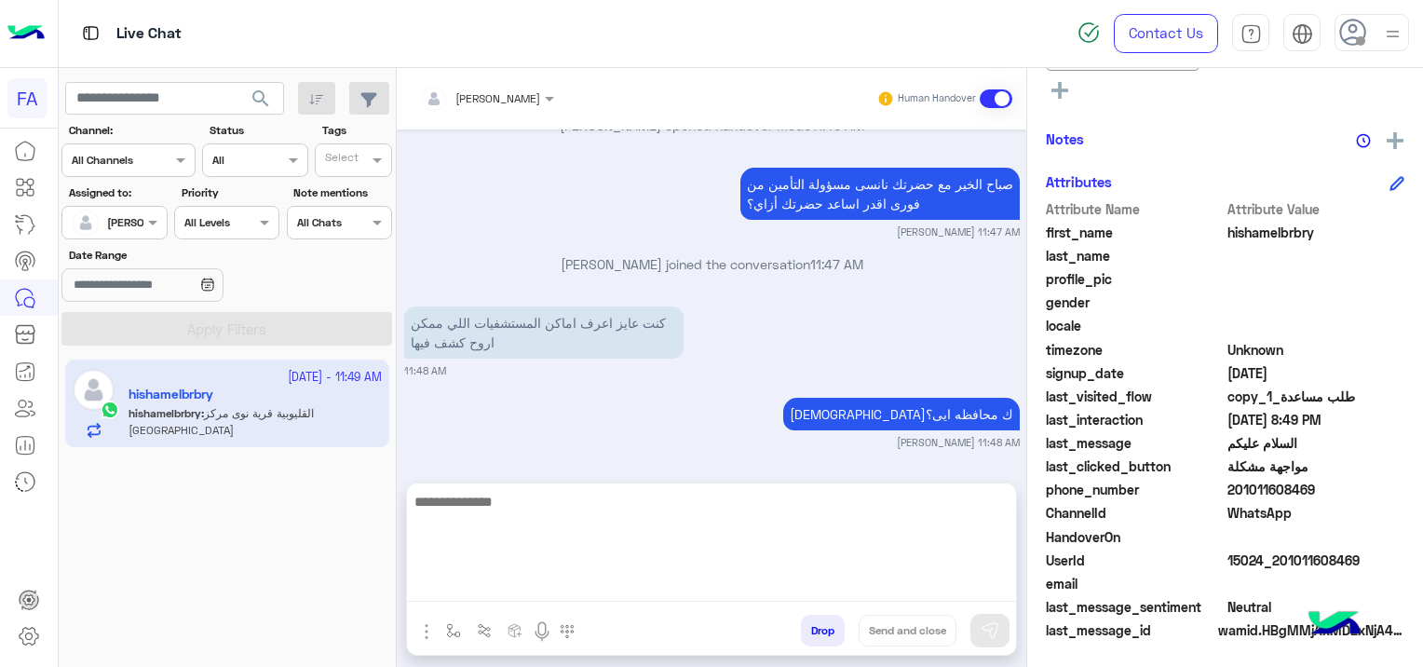
click at [516, 593] on textarea at bounding box center [711, 546] width 609 height 112
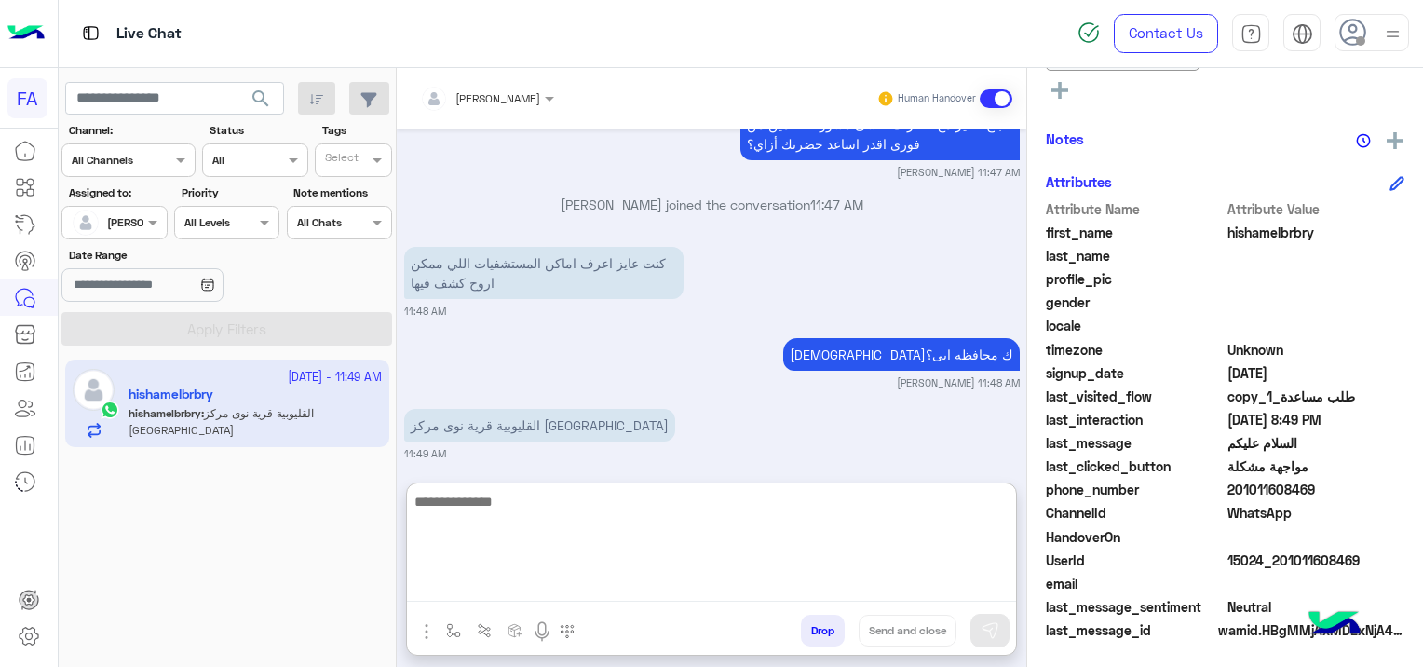
scroll to position [4636, 0]
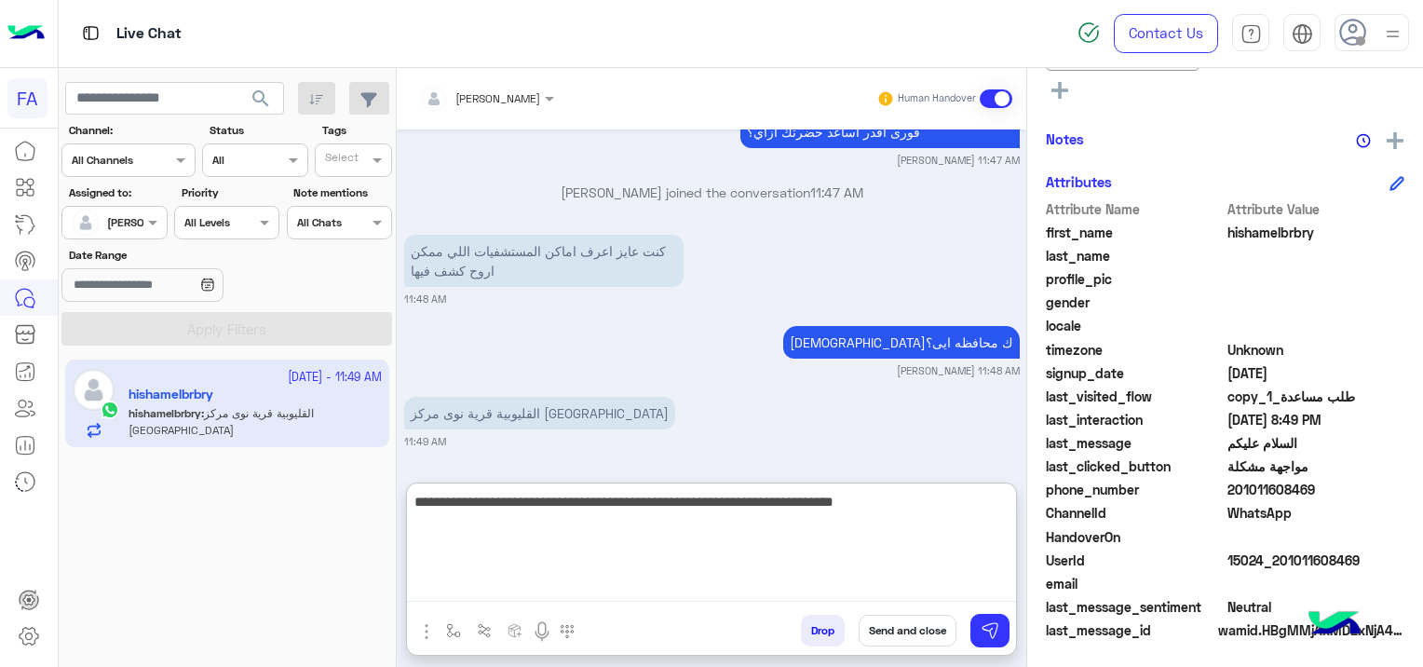
drag, startPoint x: 900, startPoint y: 505, endPoint x: 924, endPoint y: 523, distance: 30.5
click at [902, 505] on textarea "**********" at bounding box center [711, 546] width 609 height 112
click at [514, 506] on textarea "**********" at bounding box center [711, 546] width 609 height 112
type textarea "**********"
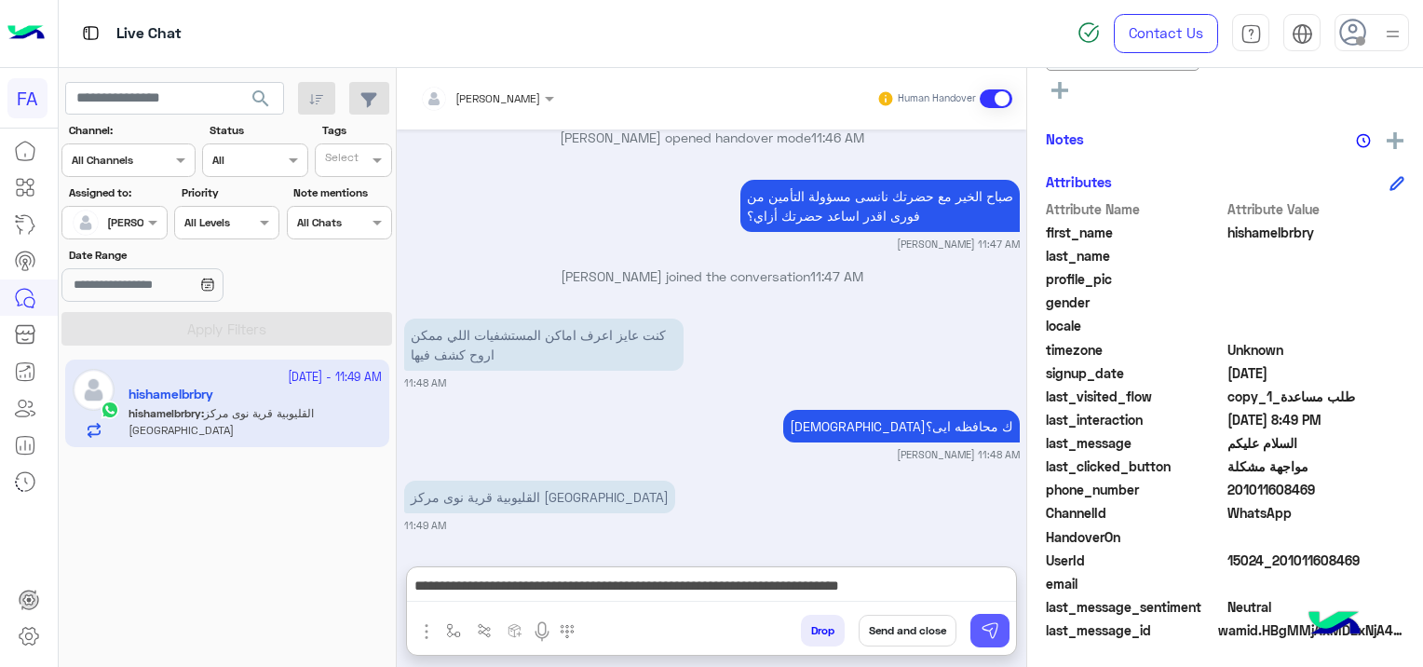
click at [991, 625] on img at bounding box center [989, 630] width 19 height 19
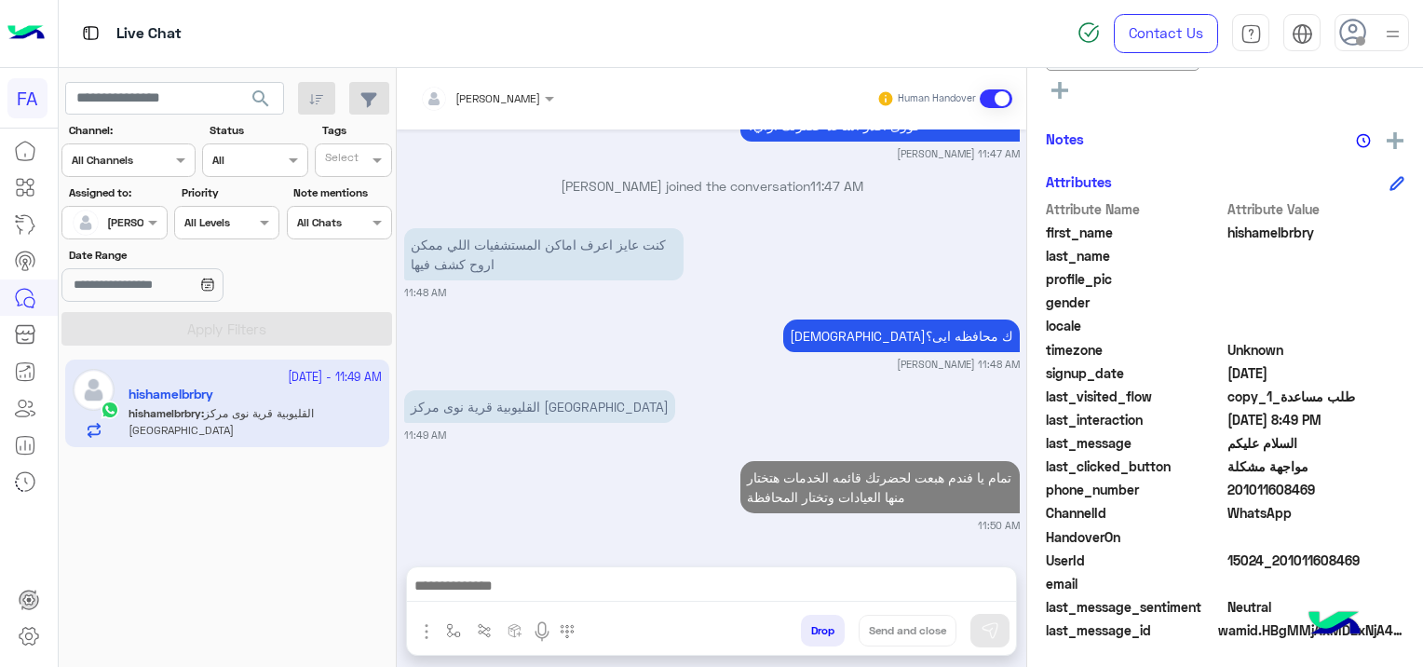
scroll to position [4644, 0]
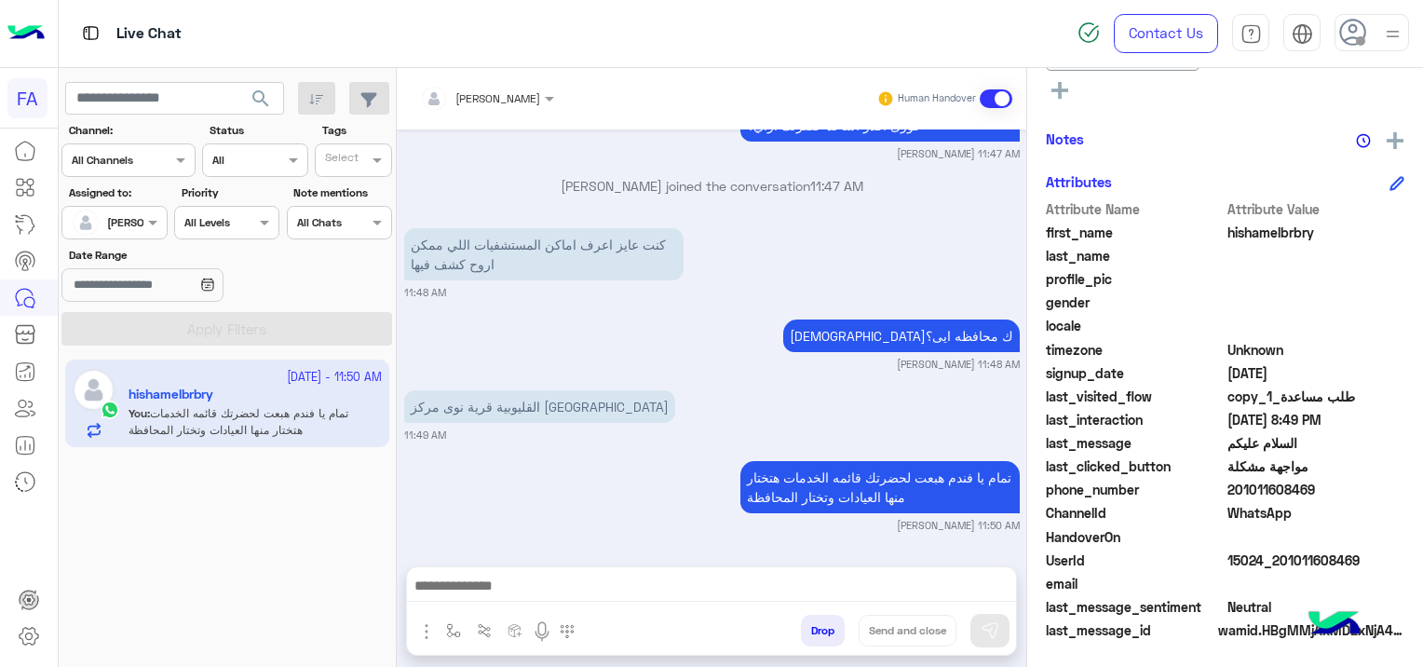
drag, startPoint x: 1274, startPoint y: 559, endPoint x: 1363, endPoint y: 562, distance: 89.5
click at [1363, 562] on span "15024_201011608469" at bounding box center [1316, 560] width 178 height 20
copy span "01011608469"
click at [1226, 134] on div "Notes" at bounding box center [1225, 139] width 358 height 23
click at [447, 631] on img "button" at bounding box center [453, 630] width 15 height 15
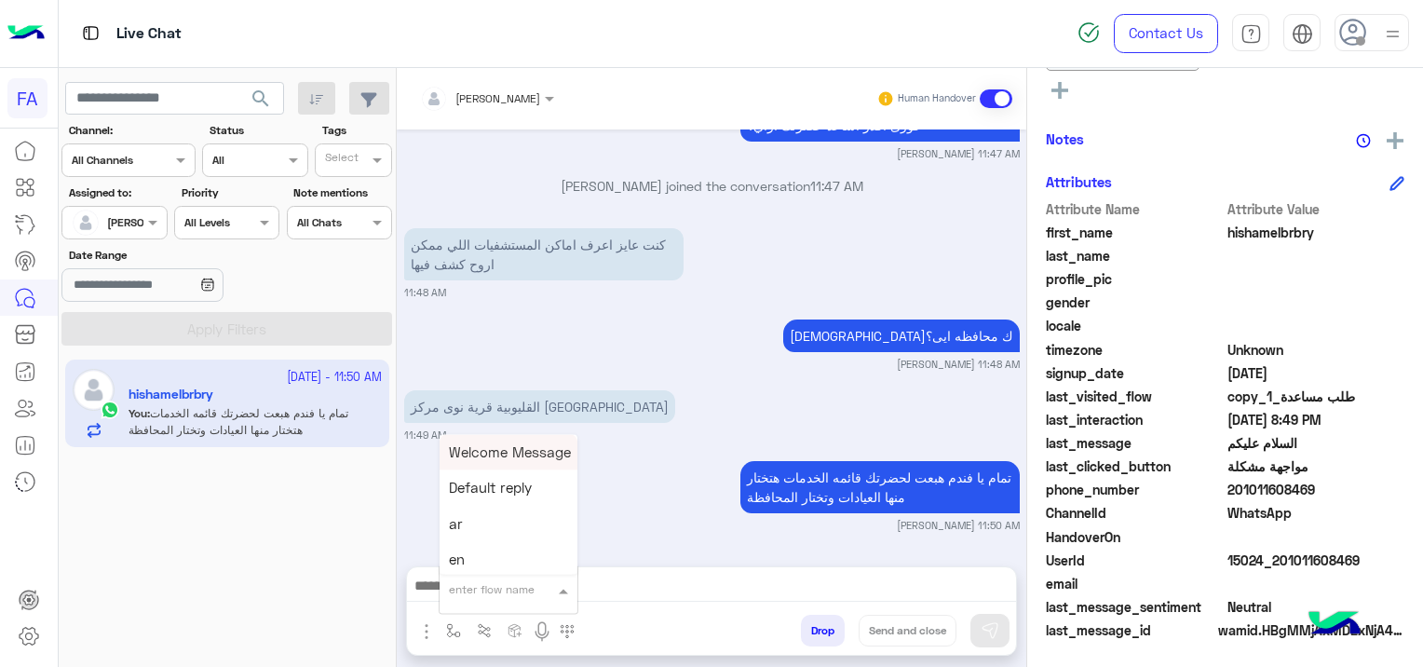
click at [470, 596] on div "enter flow name" at bounding box center [492, 589] width 86 height 17
click at [495, 537] on span "صحتك منيو" at bounding box center [482, 539] width 67 height 17
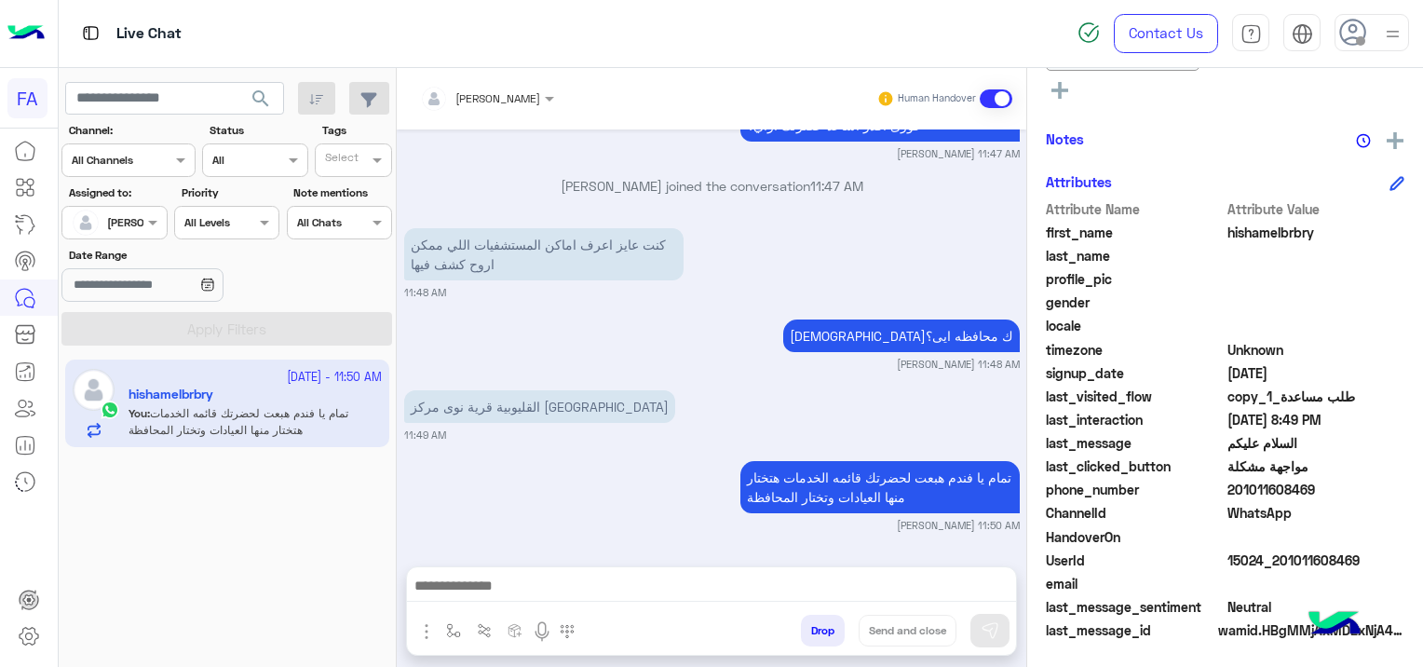
type textarea "*********"
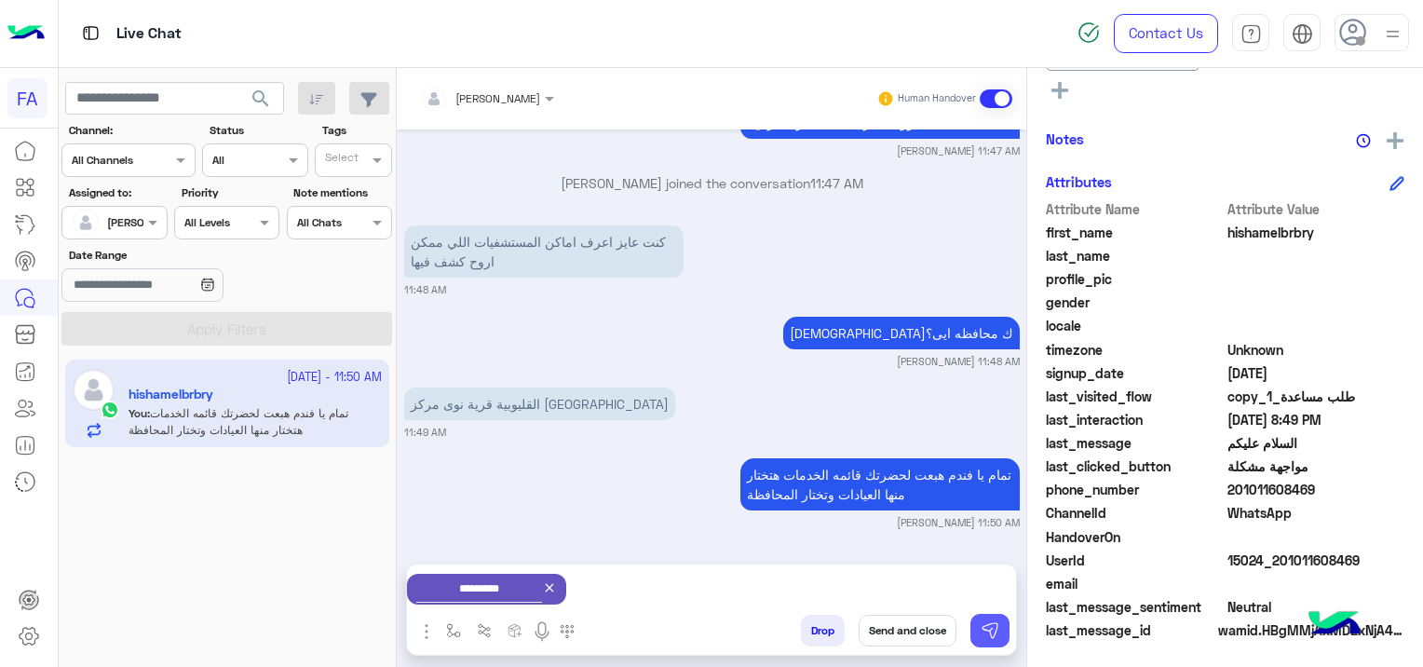
click at [991, 629] on img at bounding box center [989, 630] width 19 height 19
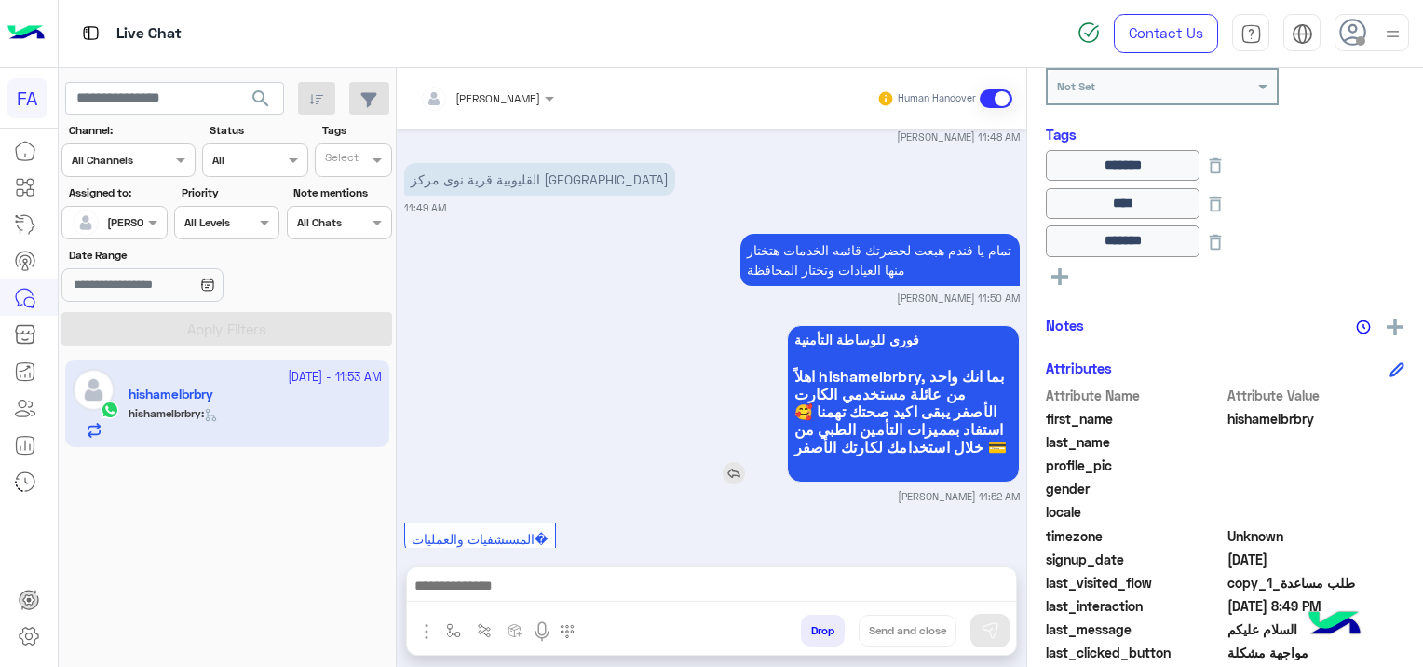
scroll to position [4931, 0]
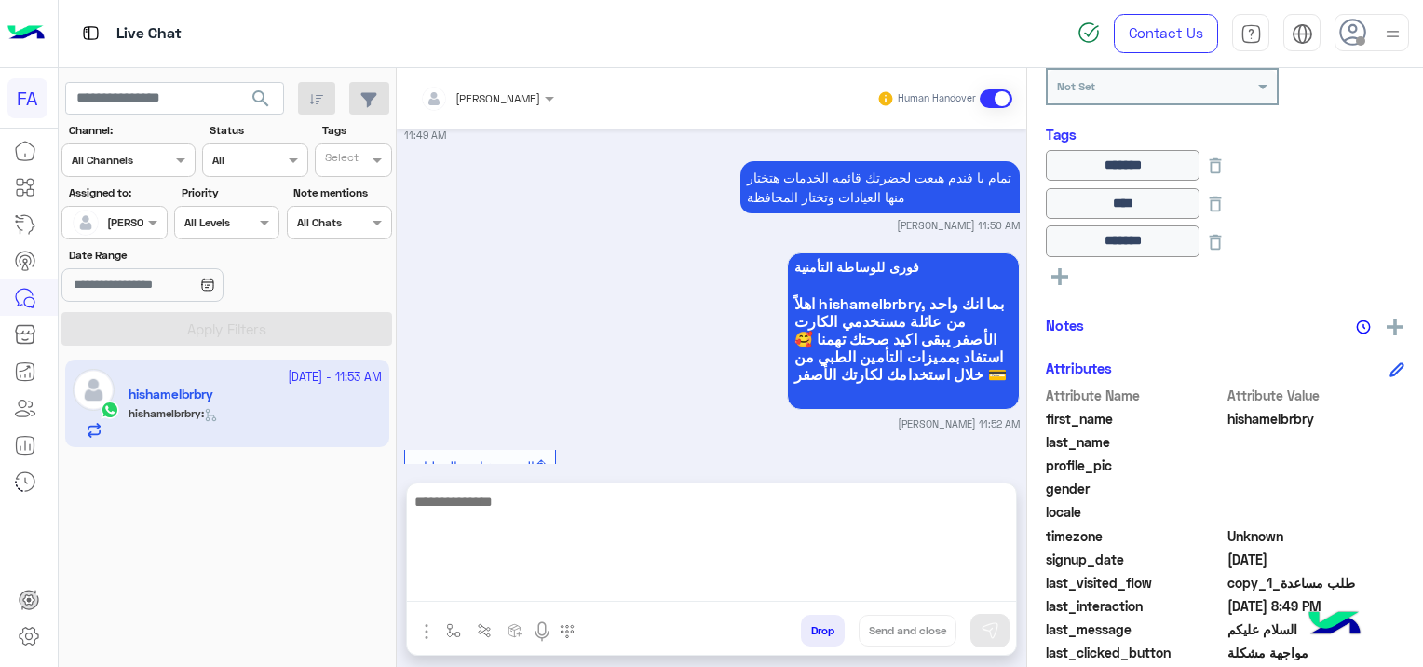
click at [555, 582] on textarea at bounding box center [711, 546] width 609 height 112
type textarea "**********"
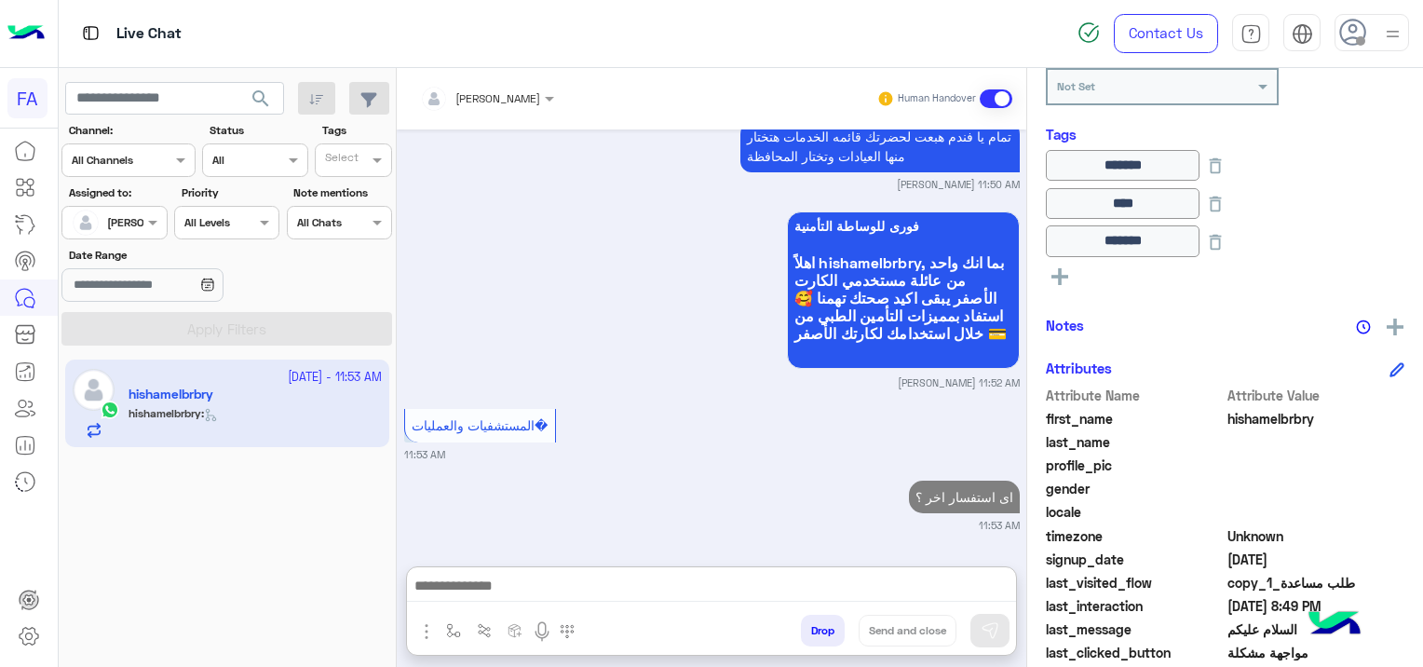
click at [782, 447] on small "11:53 AM" at bounding box center [711, 454] width 615 height 15
drag, startPoint x: 700, startPoint y: 536, endPoint x: 705, endPoint y: 545, distance: 9.6
click at [700, 536] on div "[DATE] عميل صحتك فوري 06:12 PM تقدر تختار اللي تحتاجه من القائمة التالية 06:12 …" at bounding box center [711, 338] width 629 height 418
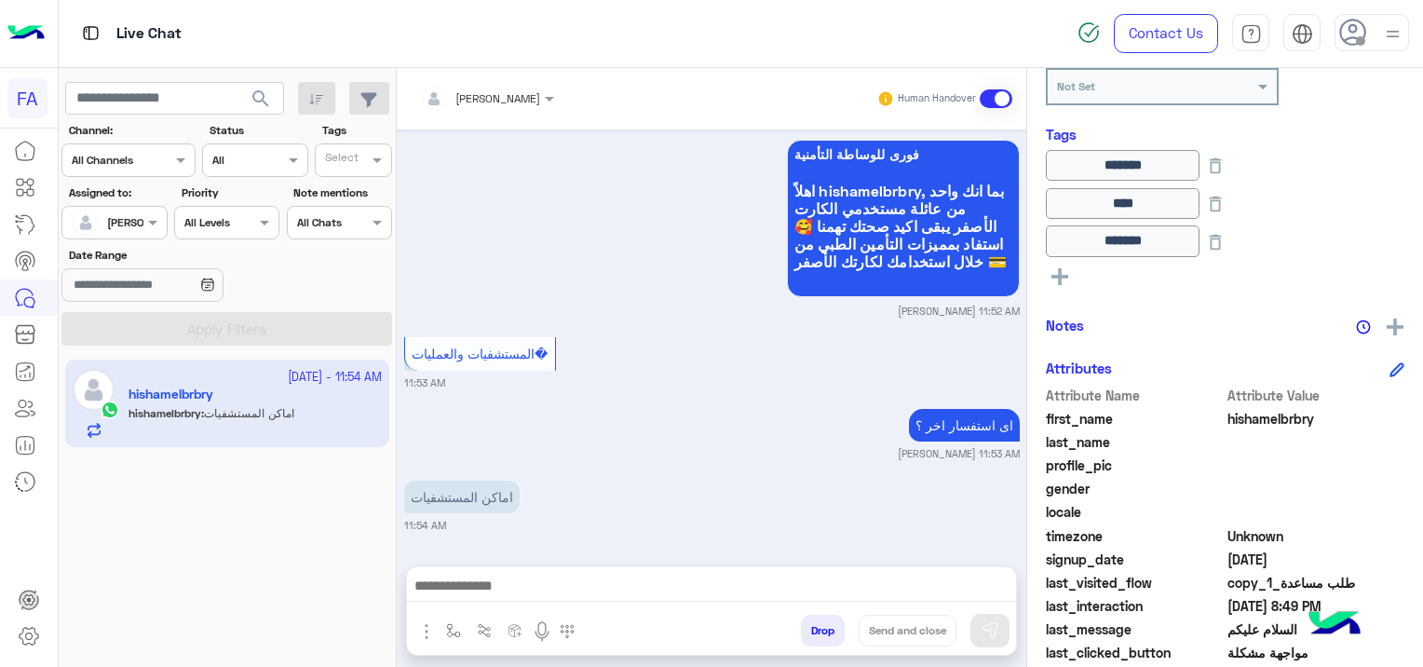
click at [615, 546] on div "[DATE] عميل صحتك فوري 06:12 PM تقدر تختار اللي تحتاجه من القائمة التالية 06:12 …" at bounding box center [711, 338] width 629 height 418
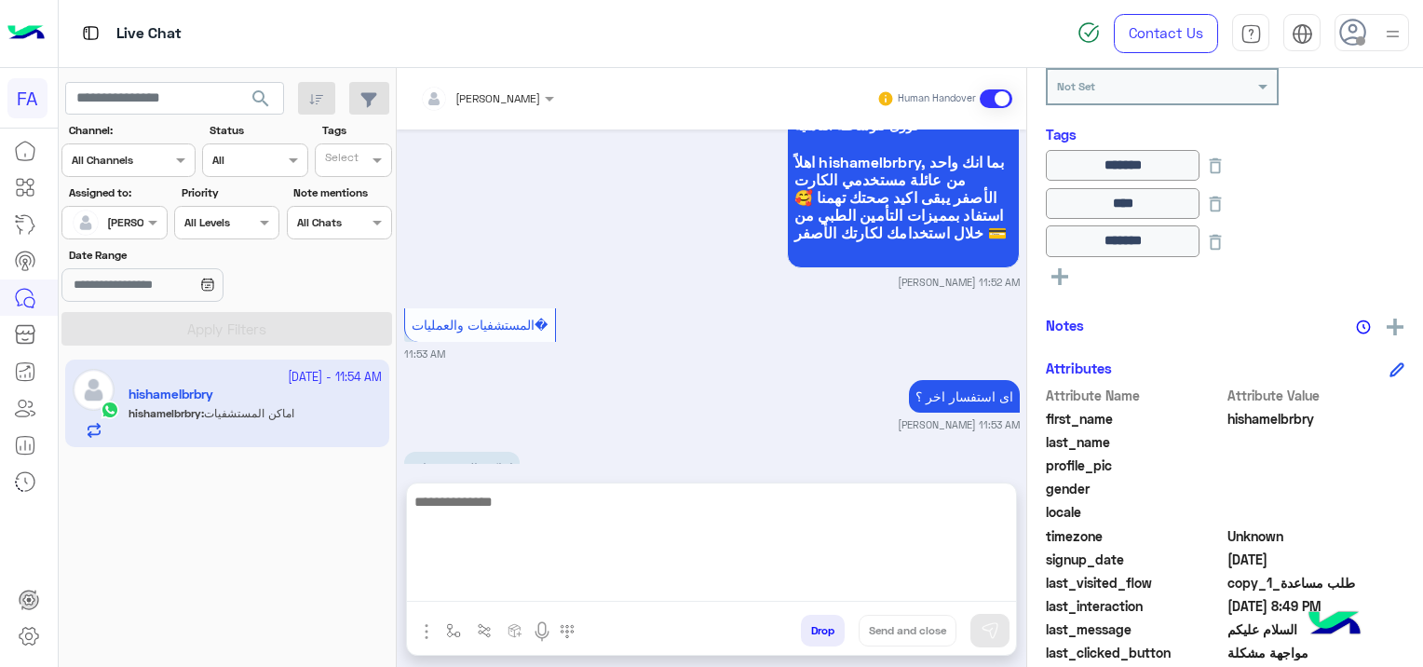
click at [654, 588] on textarea at bounding box center [711, 546] width 609 height 112
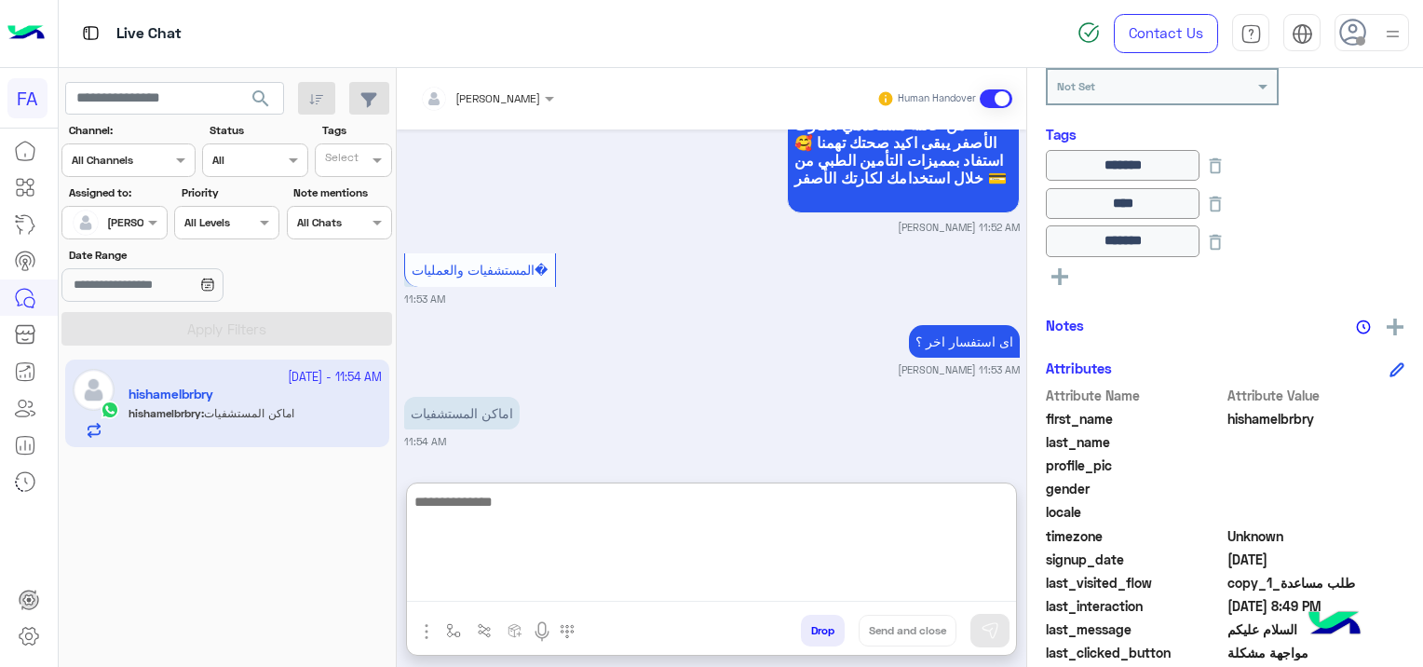
scroll to position [5157, 0]
type textarea "*"
click at [711, 503] on textarea "**********" at bounding box center [711, 546] width 609 height 112
click at [565, 515] on textarea "**********" at bounding box center [711, 546] width 609 height 112
drag, startPoint x: 722, startPoint y: 503, endPoint x: 742, endPoint y: 506, distance: 19.7
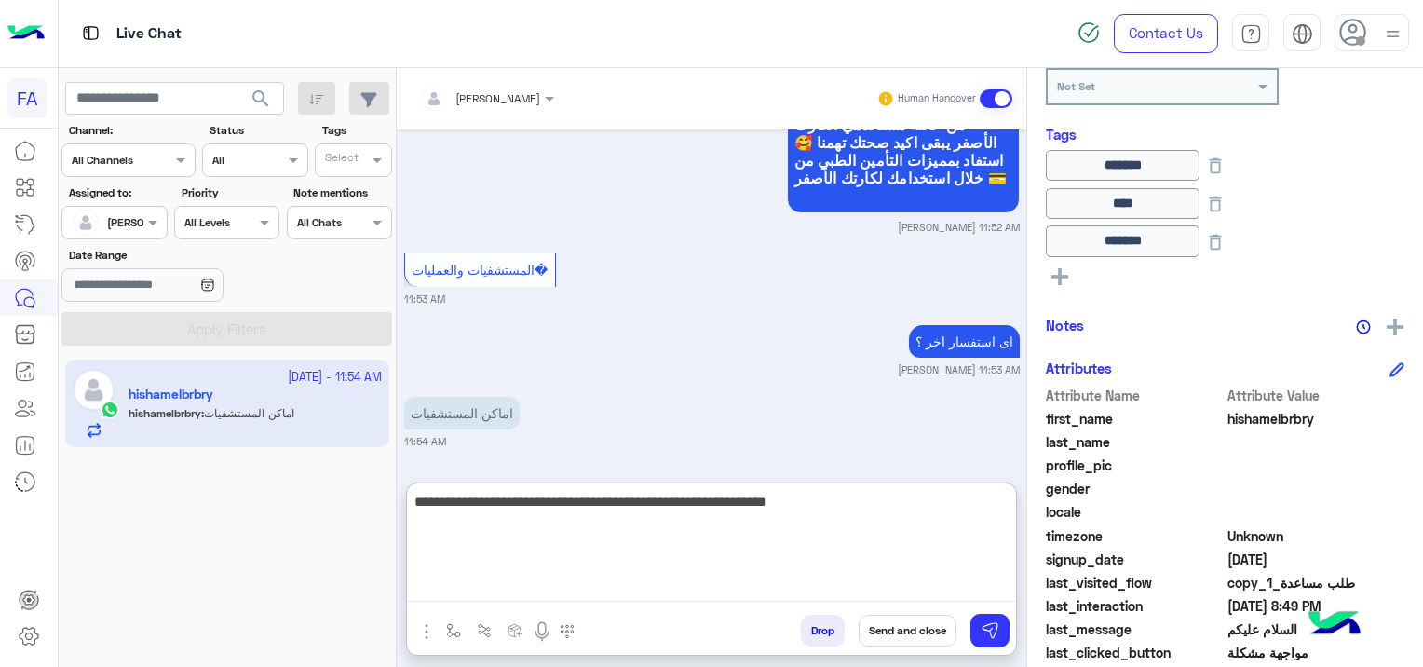
click at [738, 506] on textarea "**********" at bounding box center [711, 546] width 609 height 112
click at [727, 566] on textarea "**********" at bounding box center [711, 546] width 609 height 112
type textarea "**********"
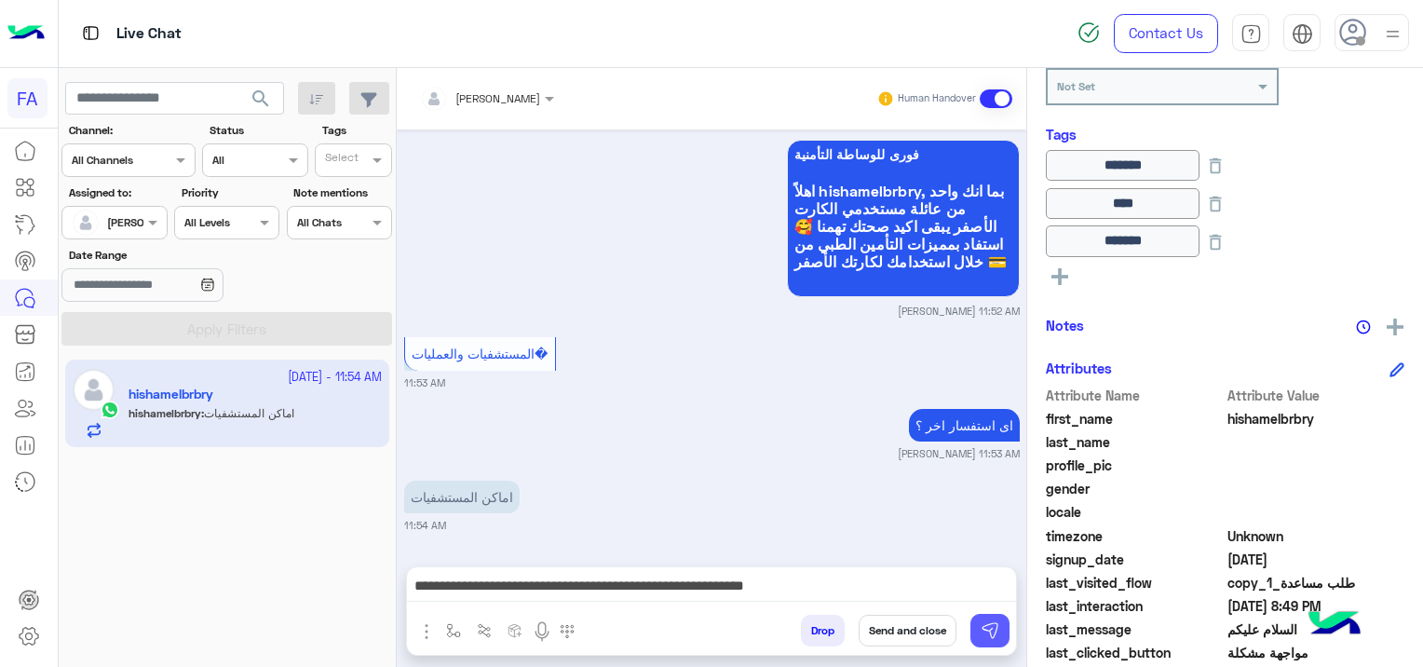
click at [990, 628] on img at bounding box center [989, 630] width 19 height 19
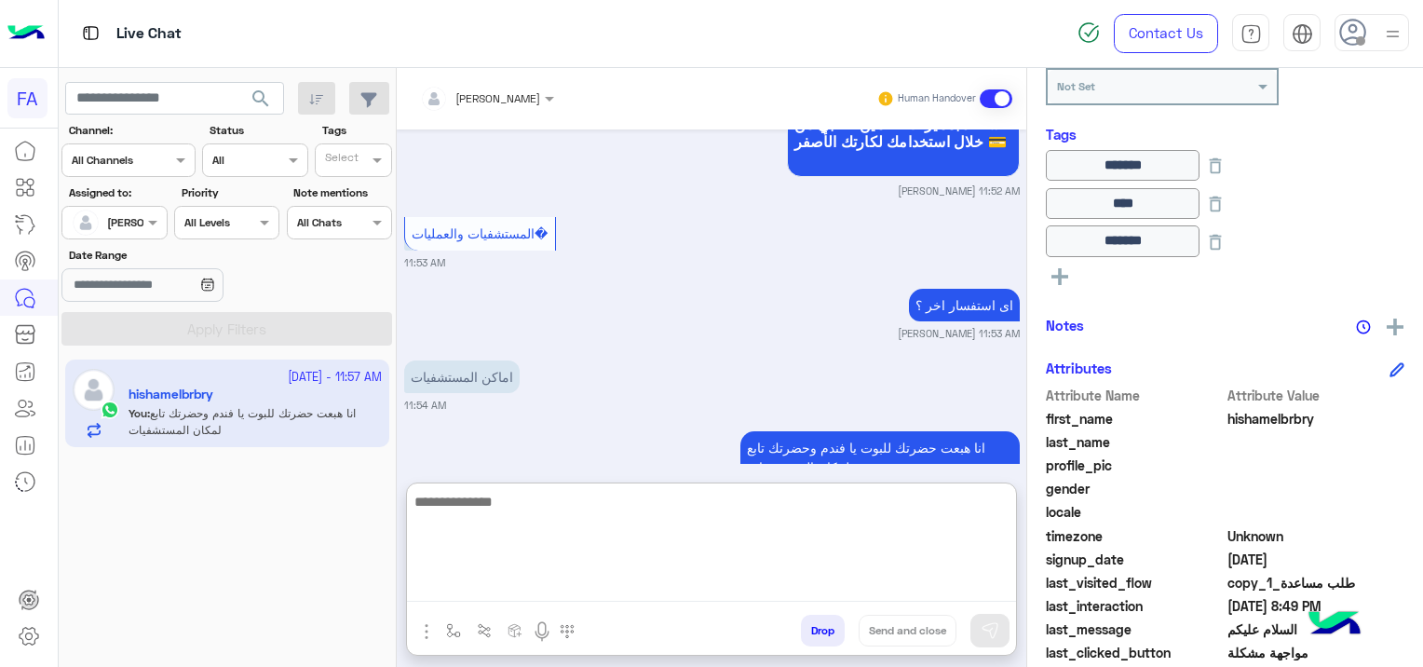
click at [477, 588] on textarea at bounding box center [711, 546] width 609 height 112
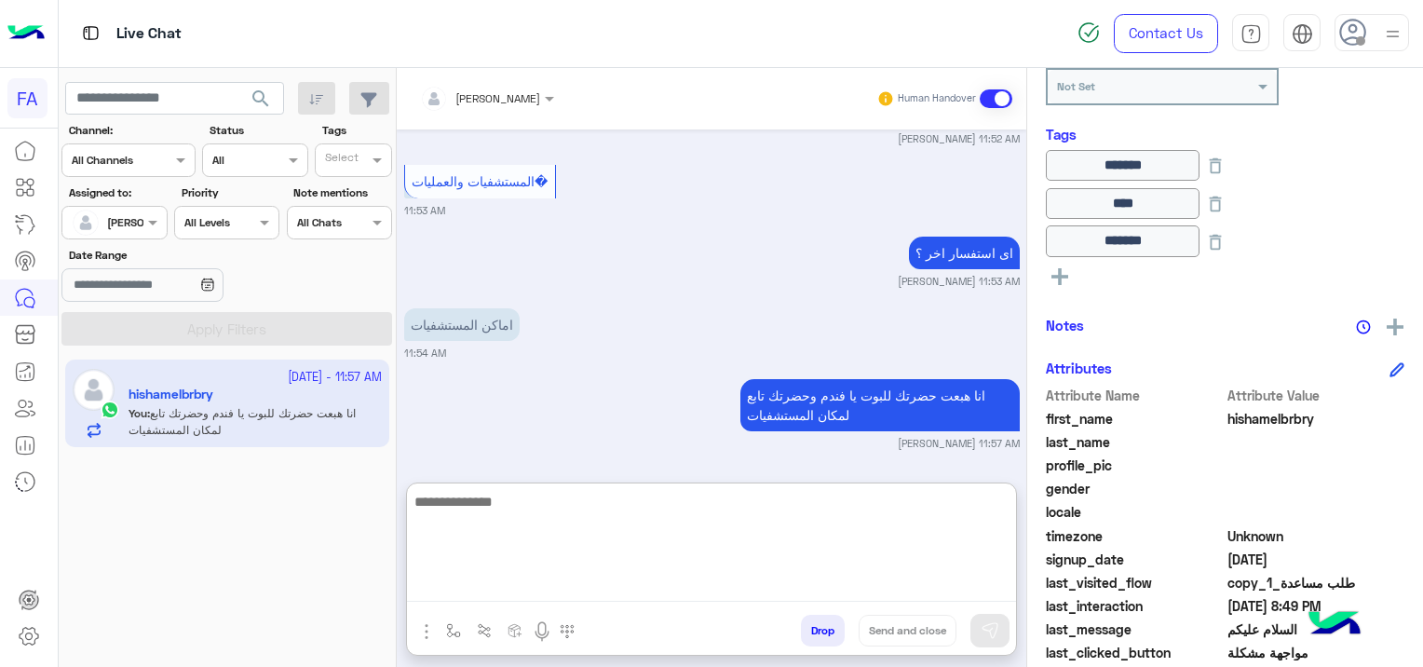
scroll to position [5234, 0]
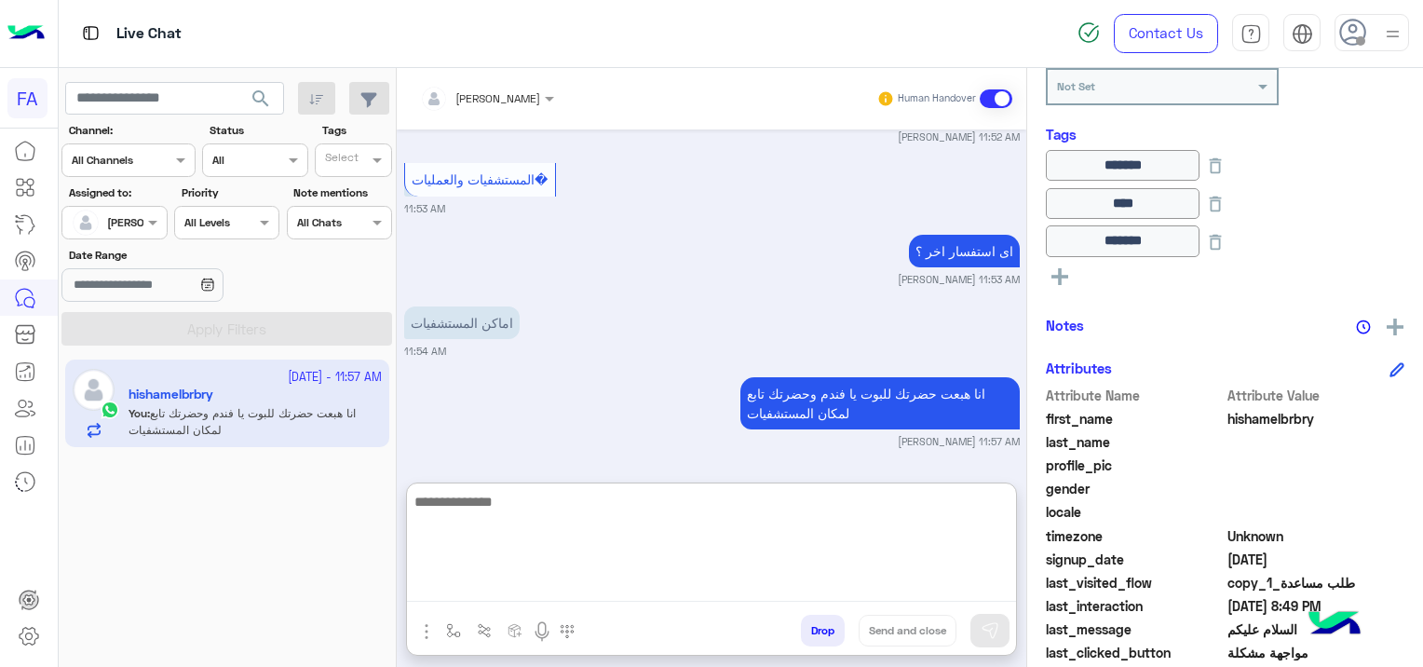
paste textarea "**********"
type textarea "**********"
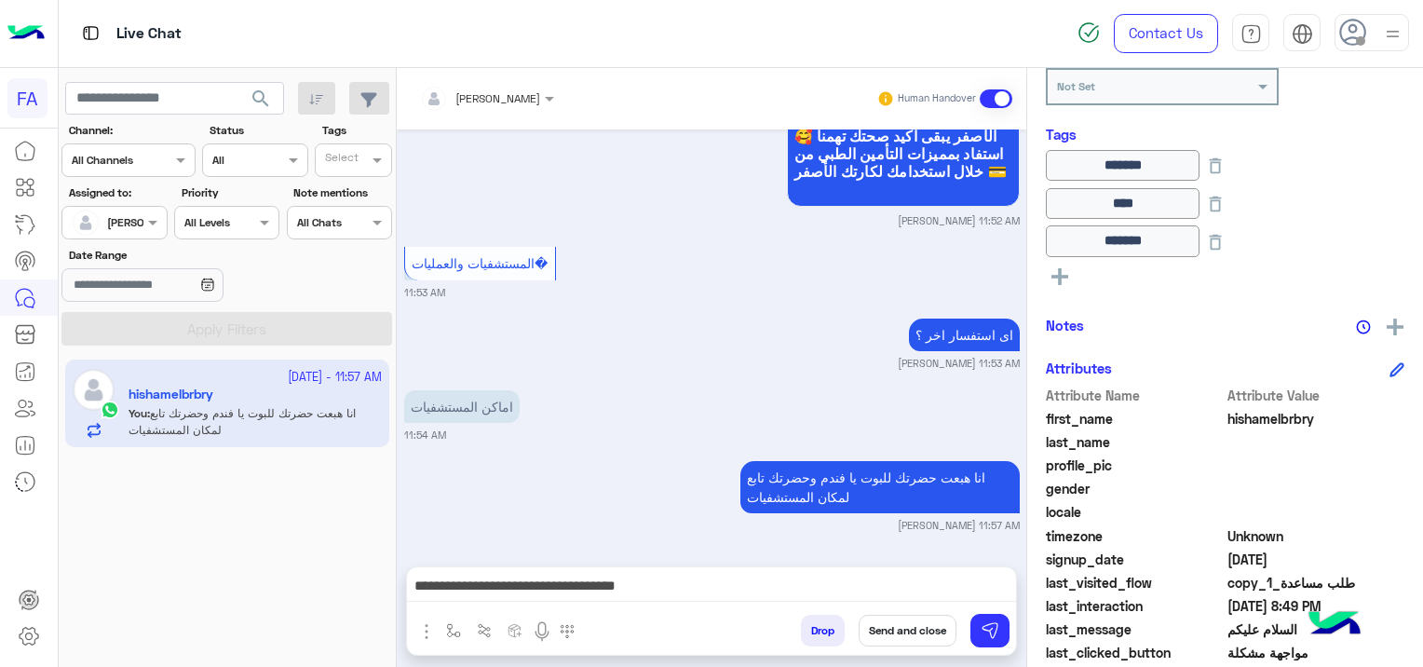
click at [927, 626] on button "Send and close" at bounding box center [907, 630] width 98 height 32
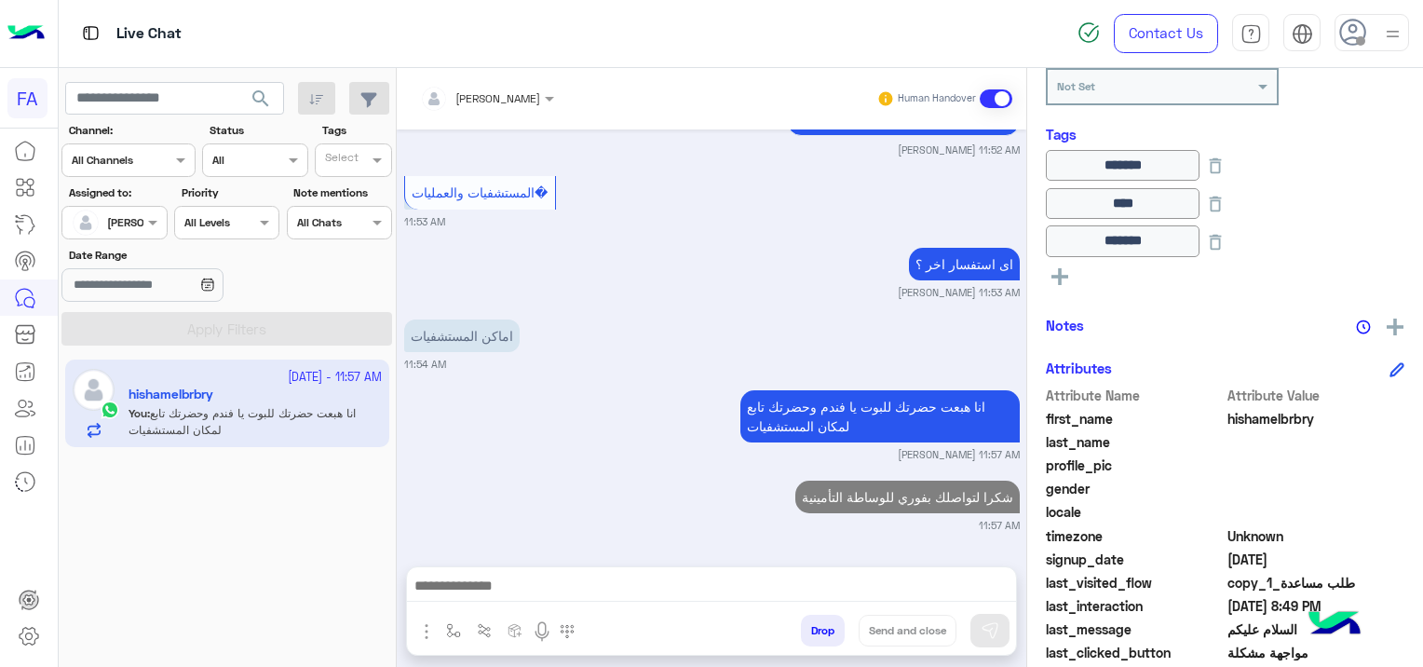
scroll to position [5282, 0]
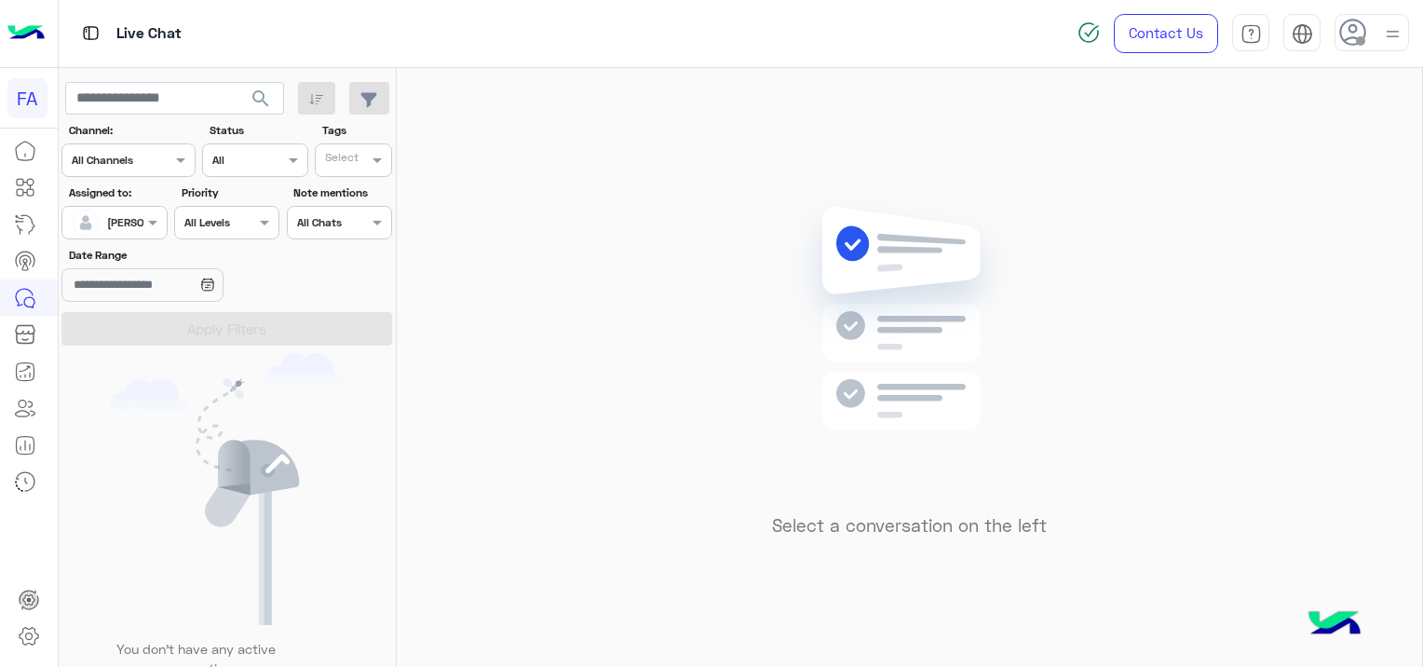
click at [97, 220] on input "text" at bounding box center [93, 220] width 43 height 17
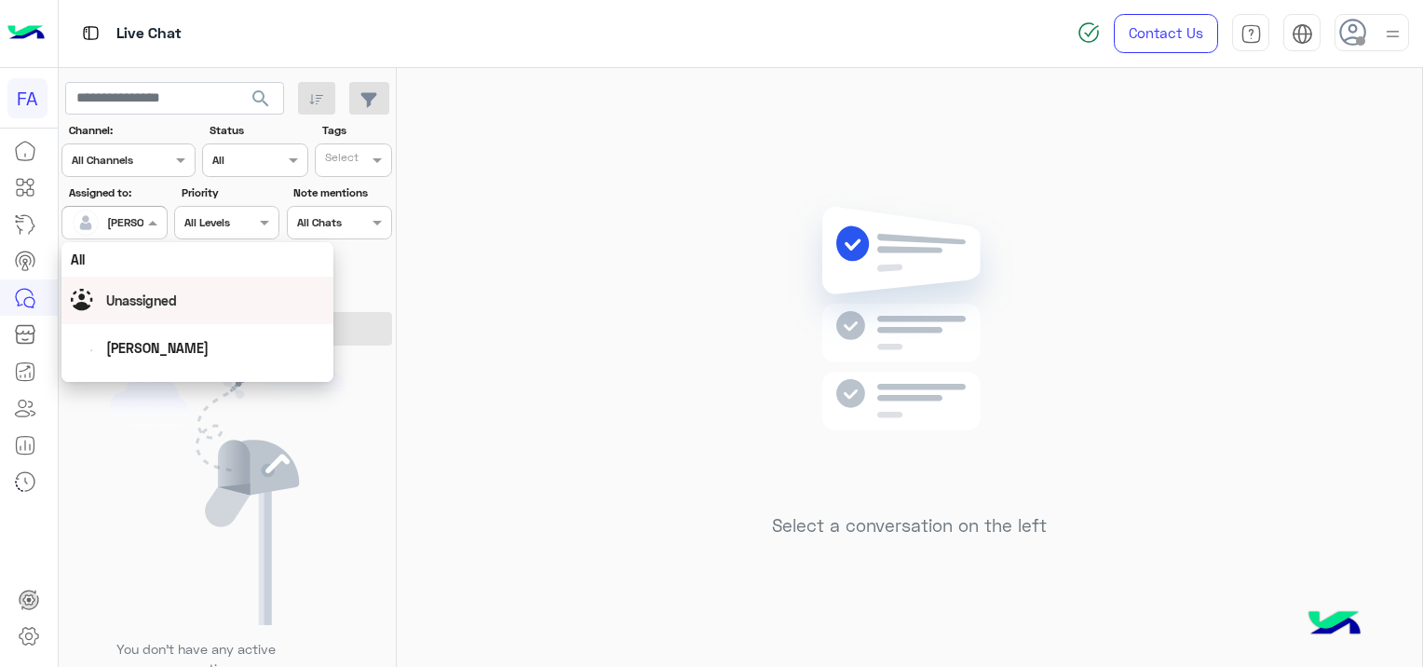
click at [177, 303] on span "Unassigned" at bounding box center [141, 300] width 71 height 16
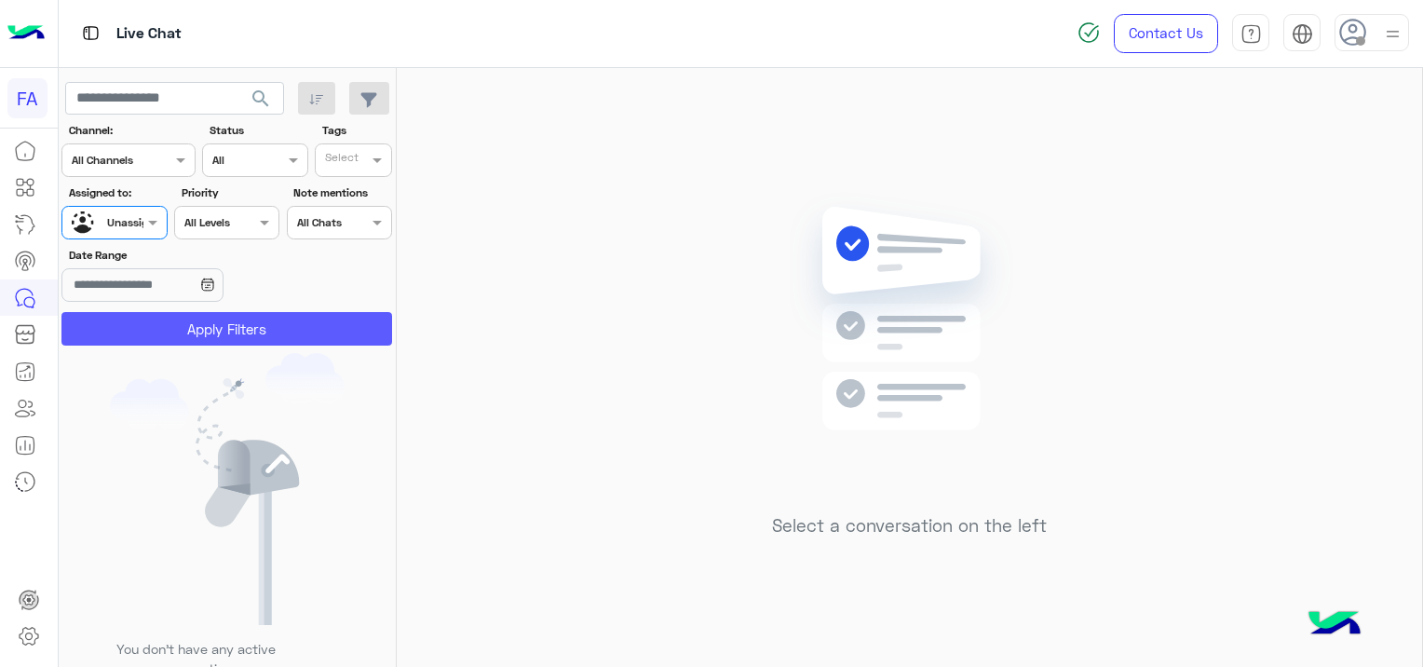
click at [302, 337] on button "Apply Filters" at bounding box center [226, 329] width 331 height 34
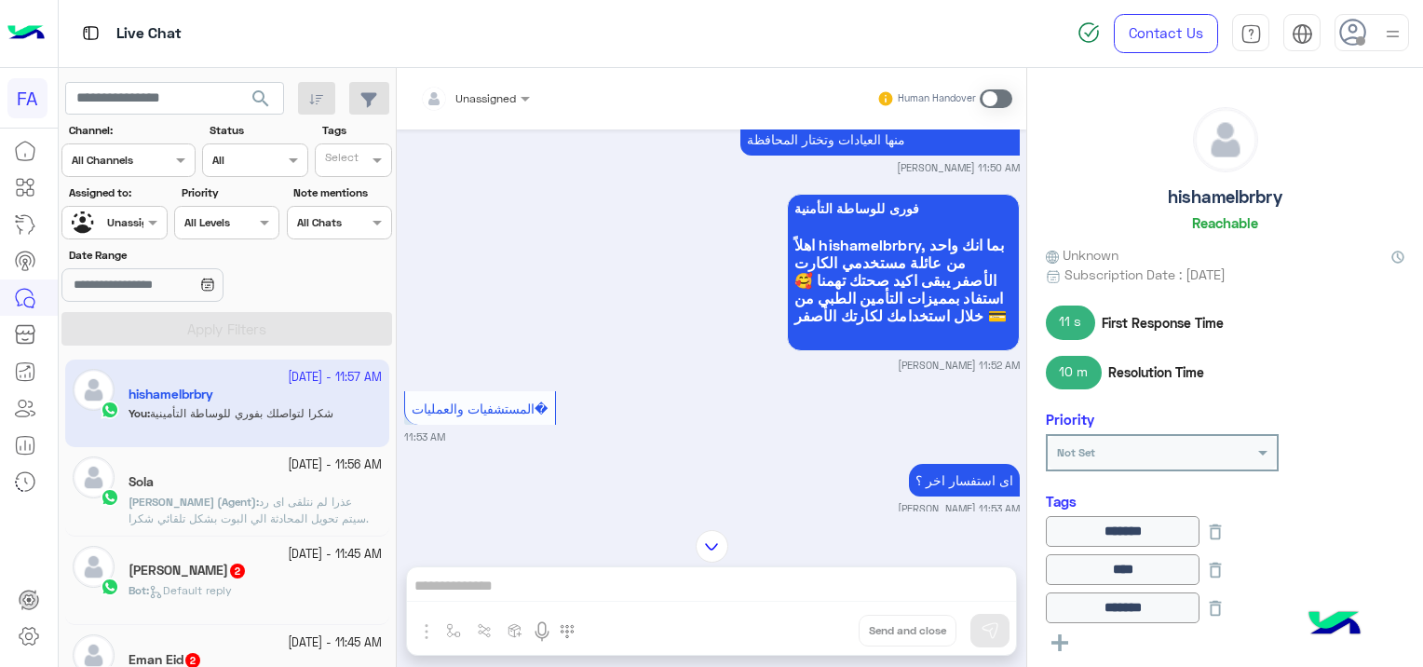
scroll to position [1381, 0]
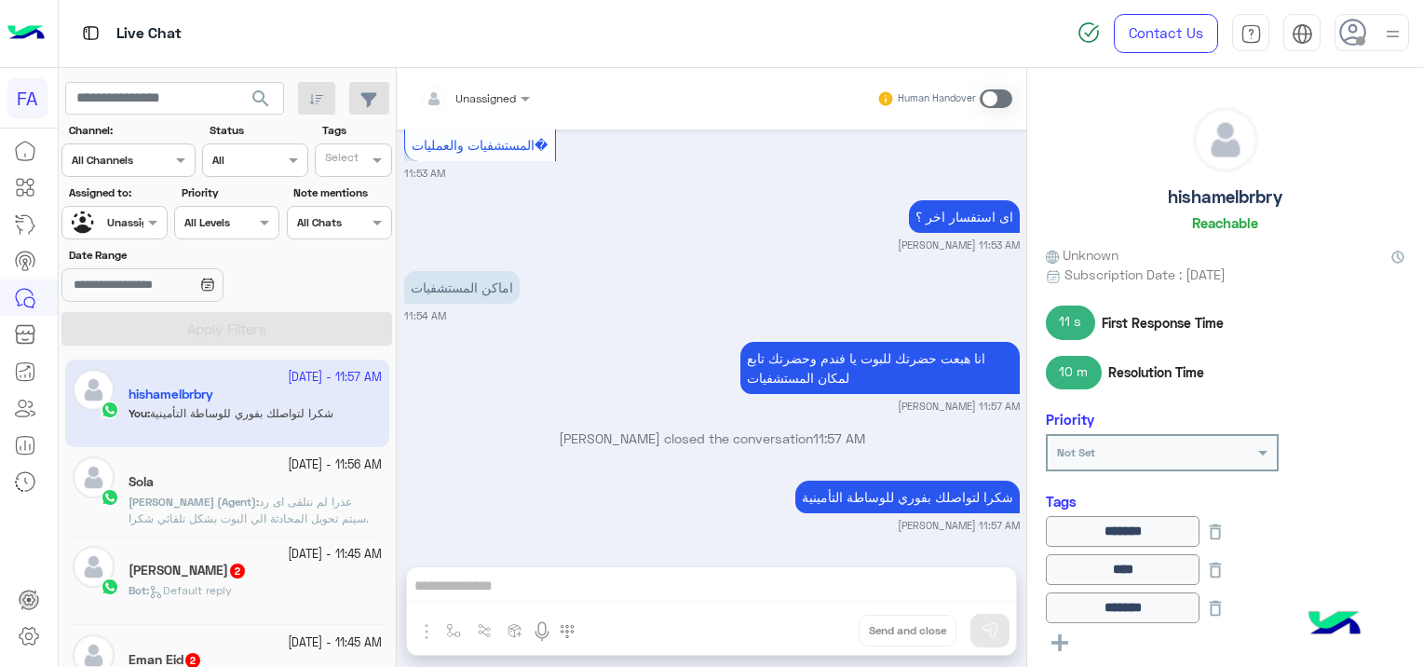
click at [328, 485] on div "Sola" at bounding box center [254, 484] width 253 height 20
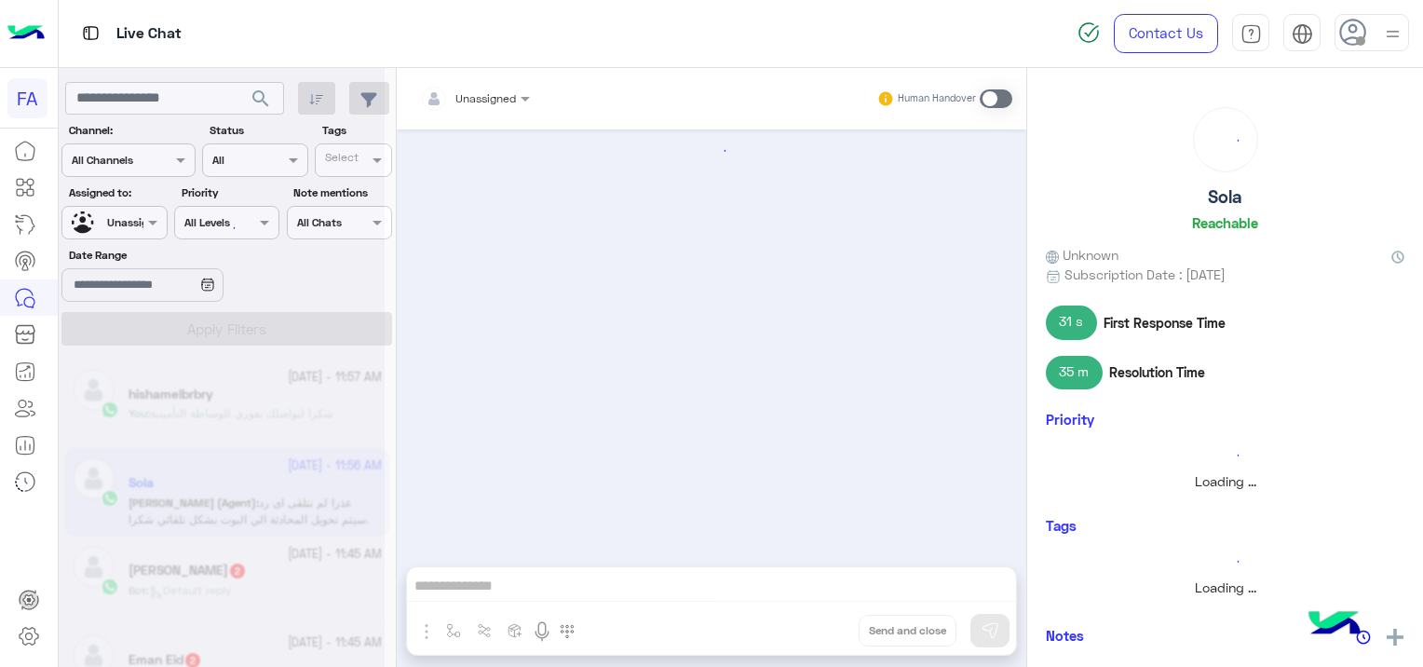
scroll to position [1251, 0]
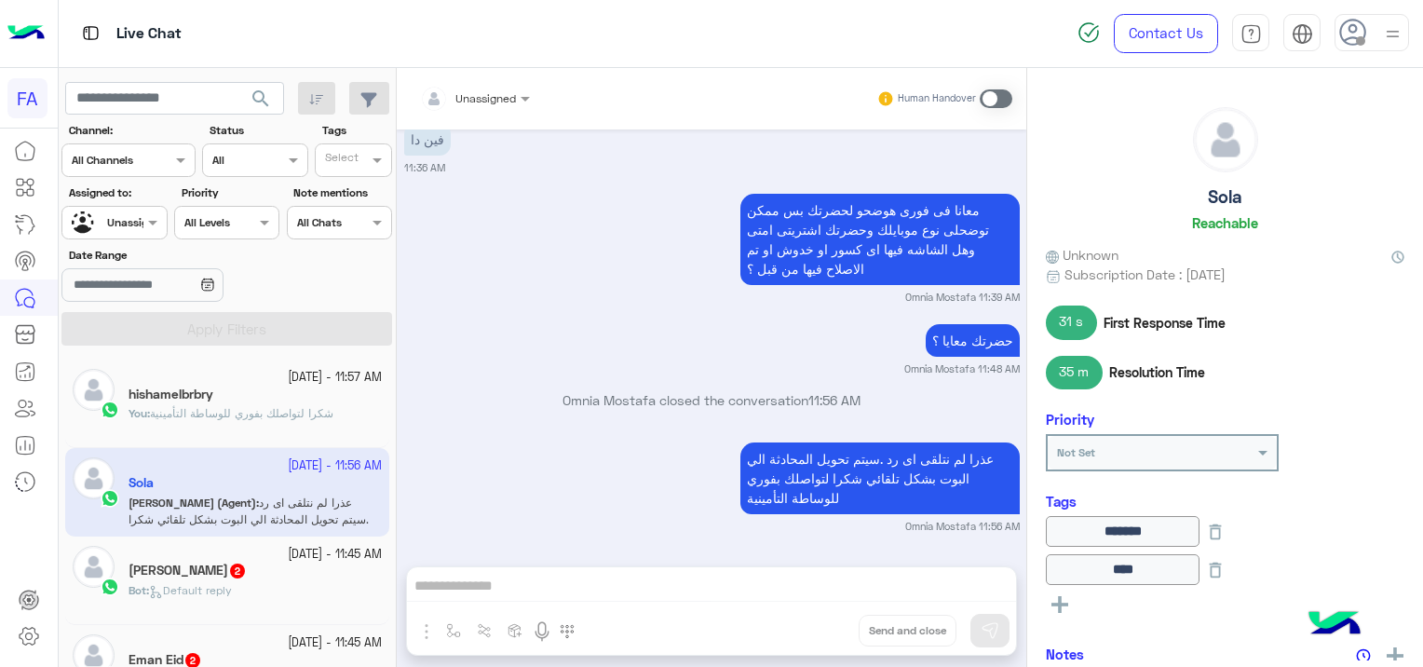
click at [330, 419] on div "[DATE] - 11:57 AM hishamelbrbry You : شكرا لتواصلك بفوري للوساطة التأمينية" at bounding box center [227, 403] width 324 height 88
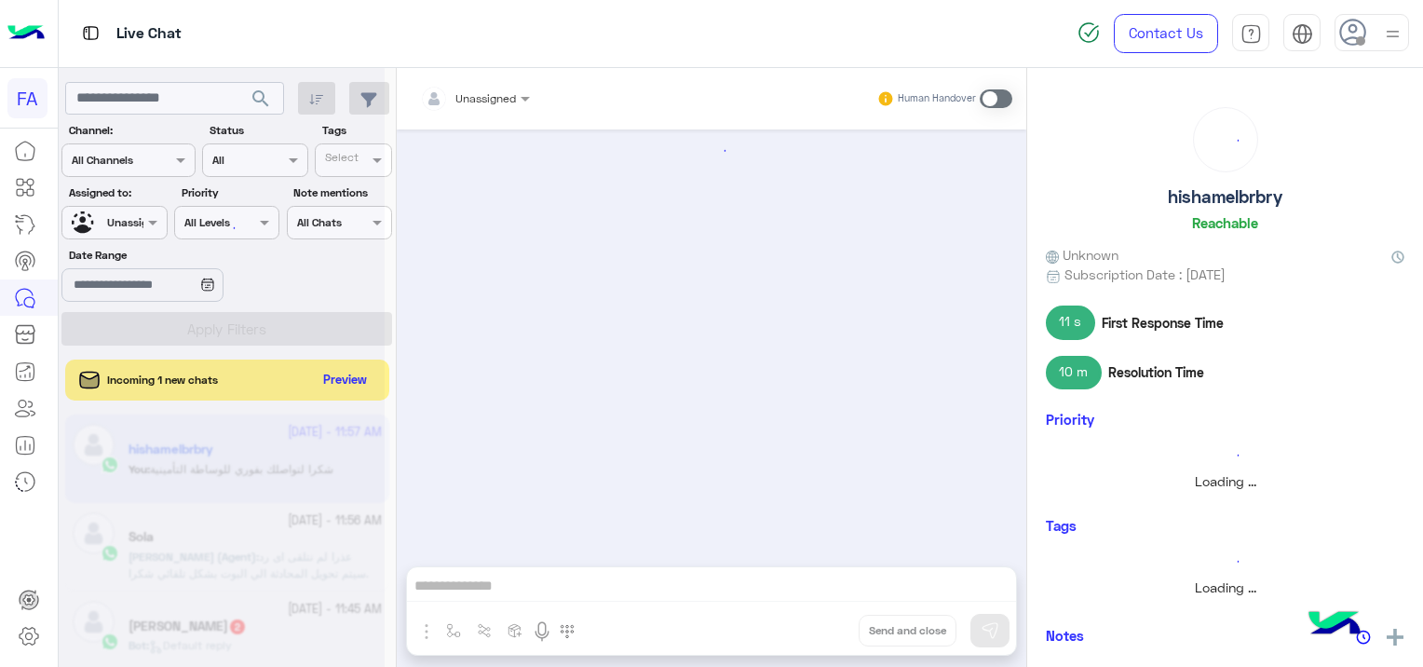
scroll to position [1381, 0]
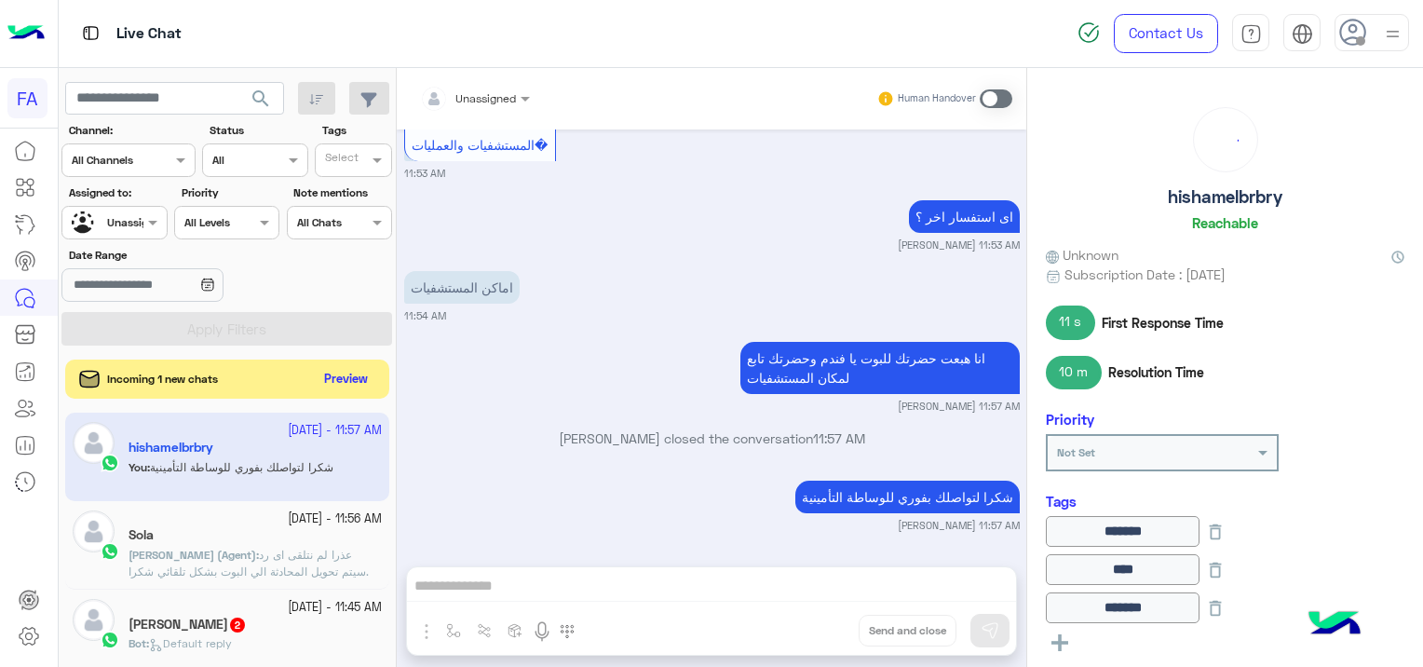
click at [360, 378] on button "Preview" at bounding box center [346, 379] width 58 height 25
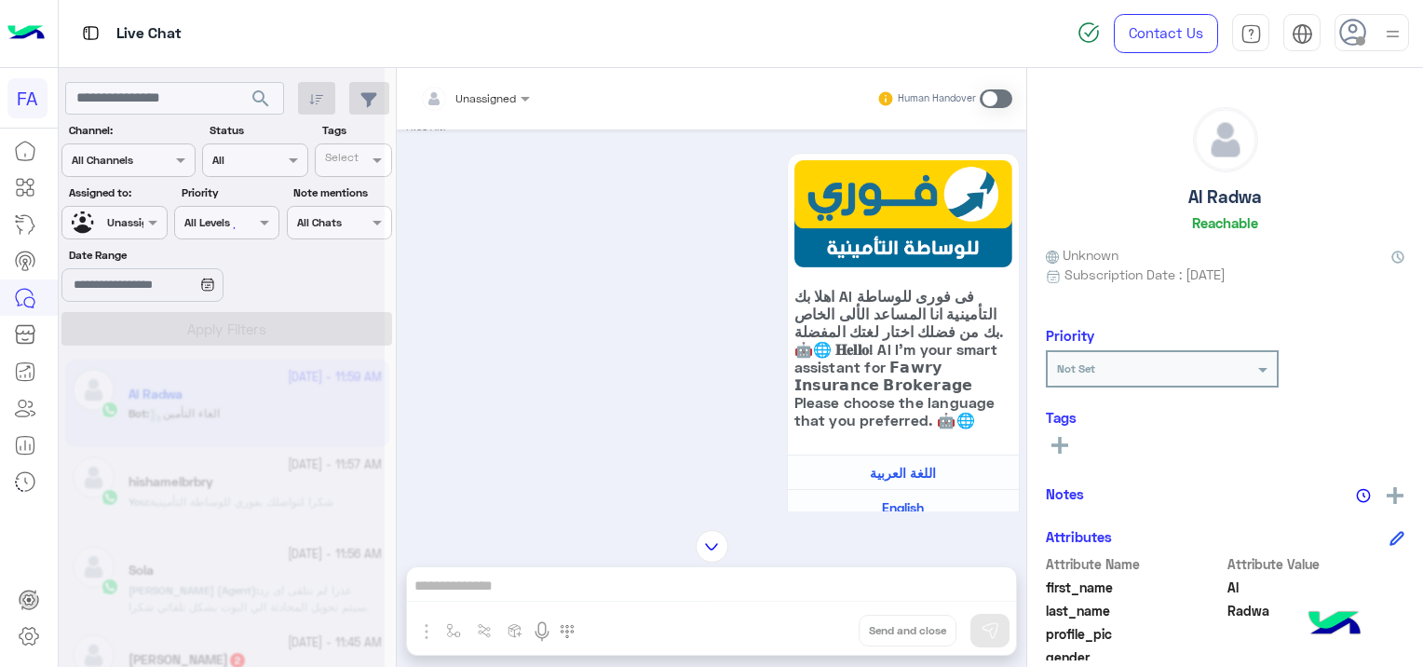
scroll to position [279, 0]
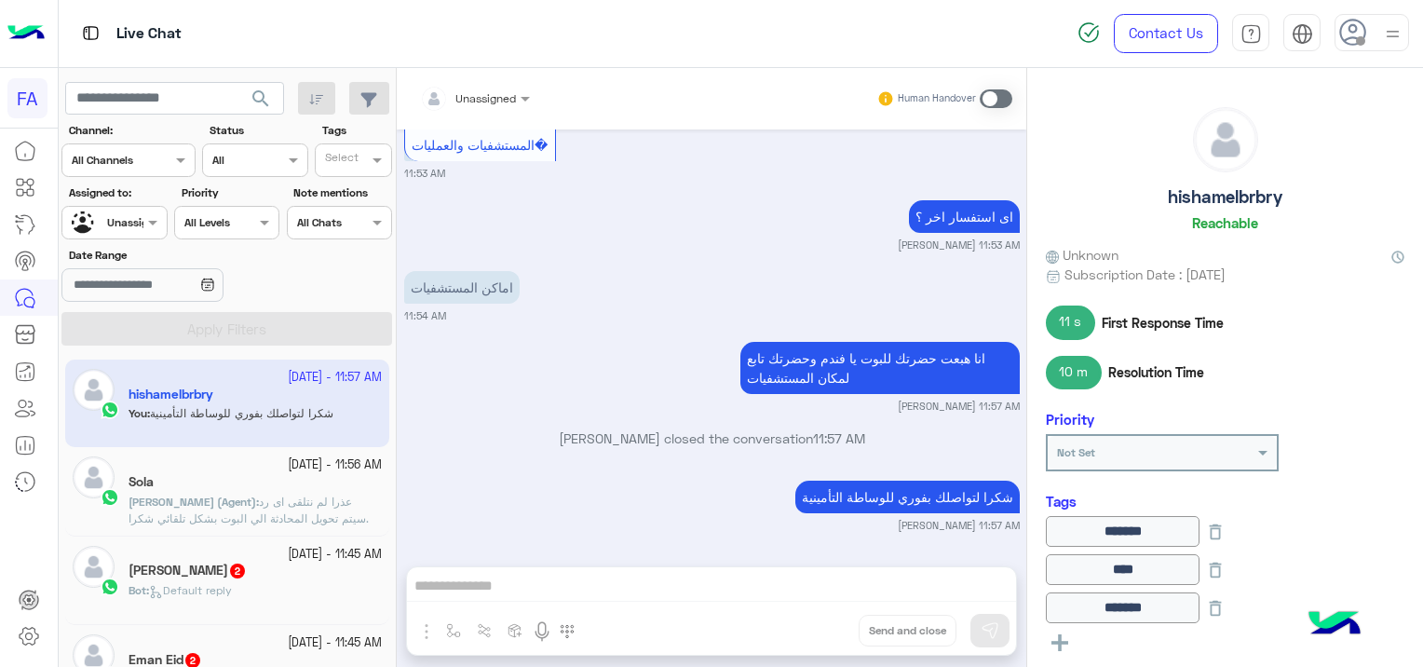
click at [137, 218] on div at bounding box center [113, 220] width 103 height 18
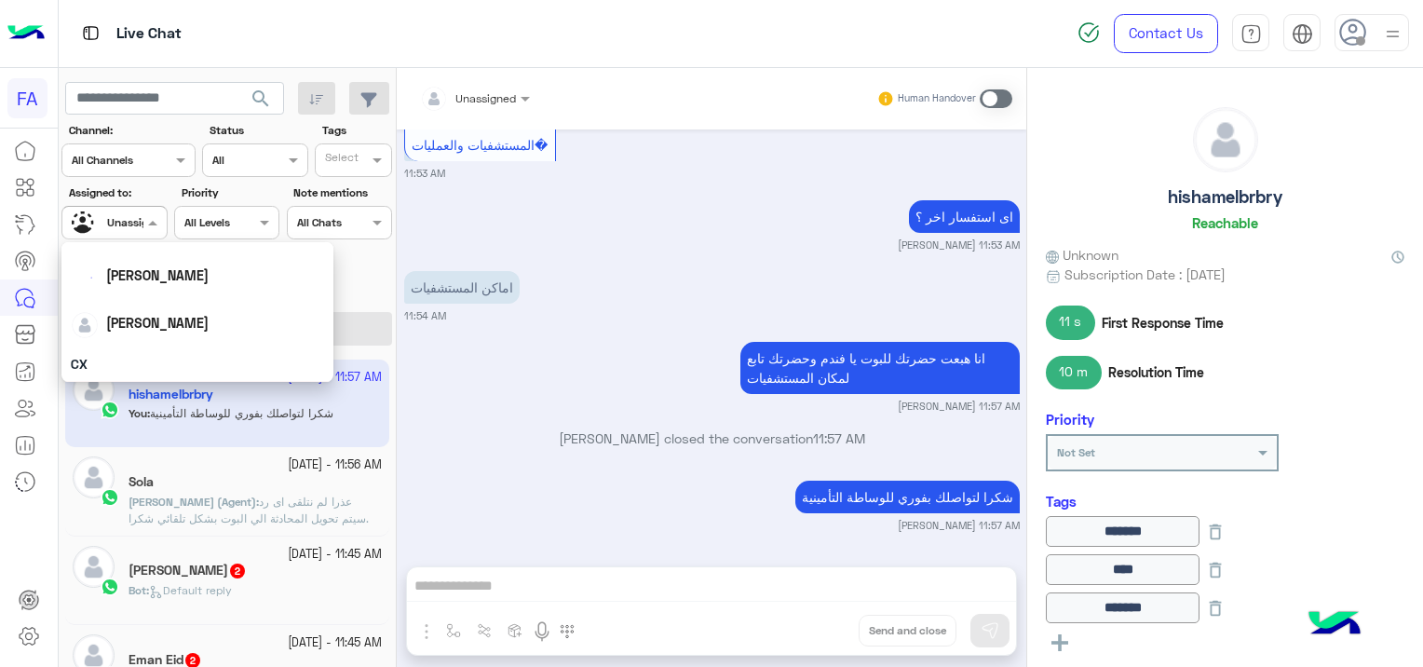
scroll to position [93, 0]
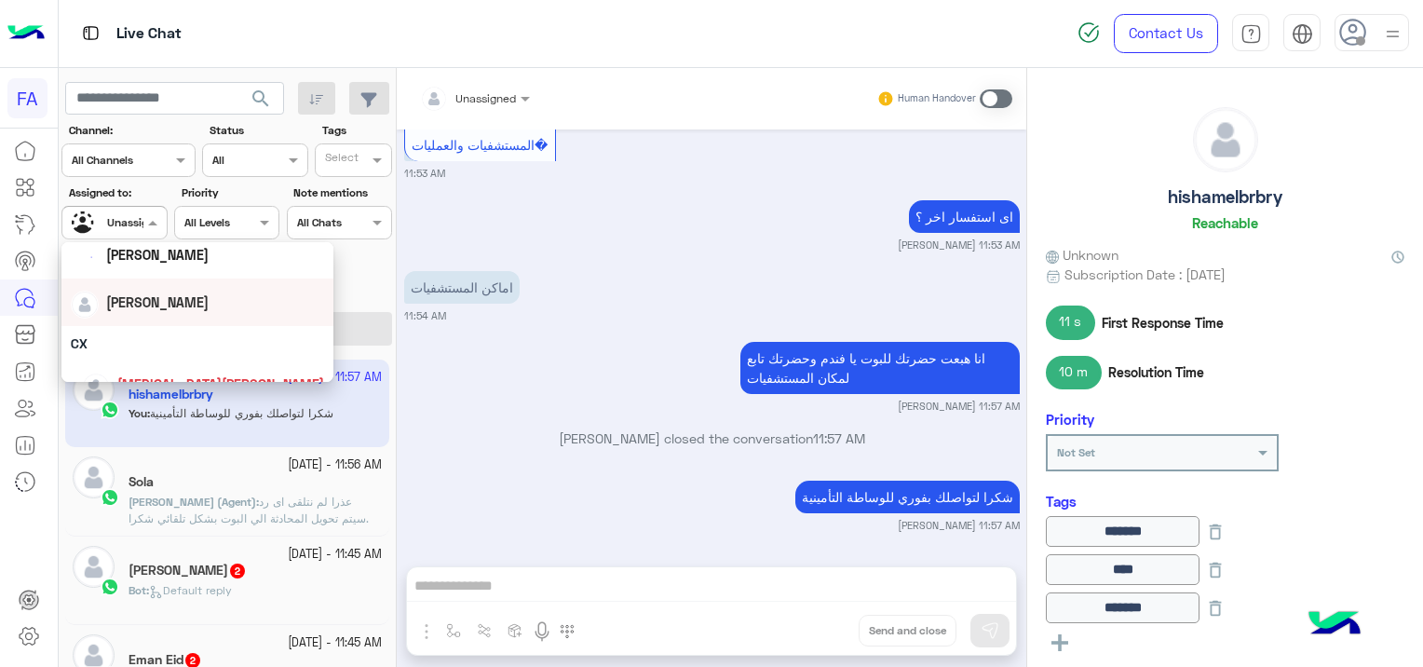
click at [202, 313] on div "[PERSON_NAME]" at bounding box center [197, 302] width 253 height 33
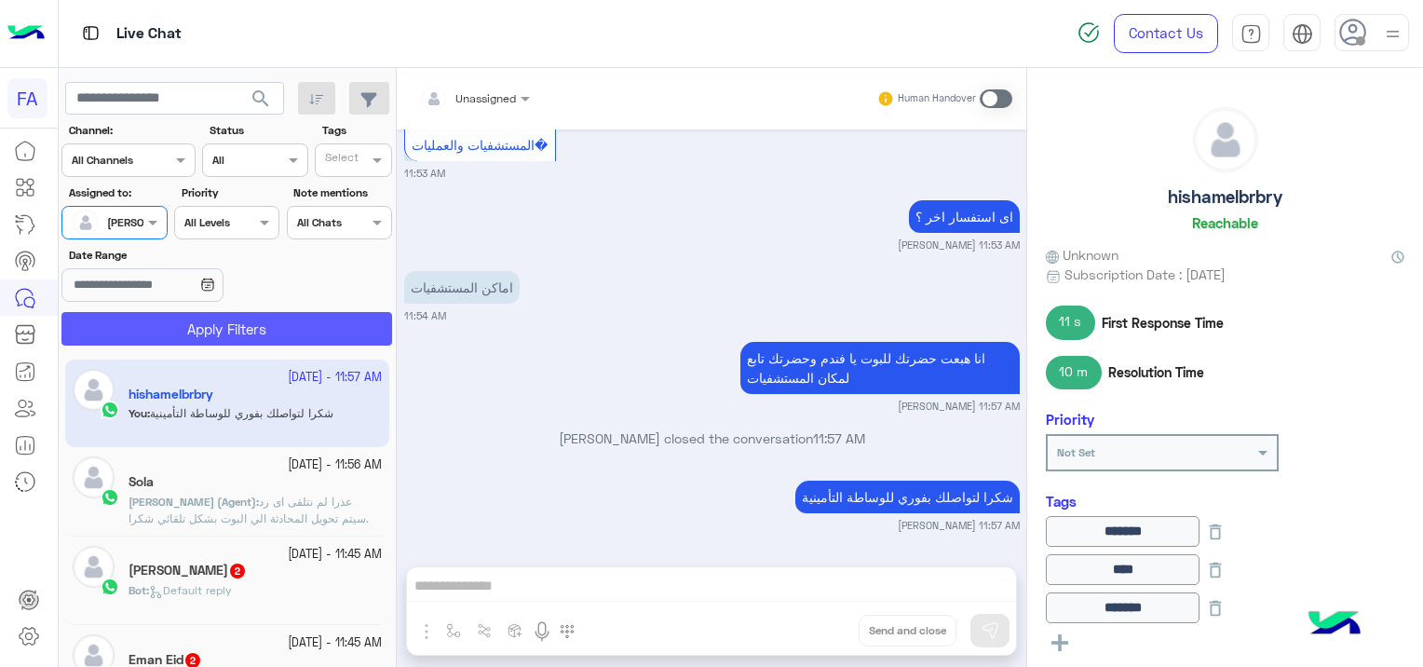
click at [245, 326] on button "Apply Filters" at bounding box center [226, 329] width 331 height 34
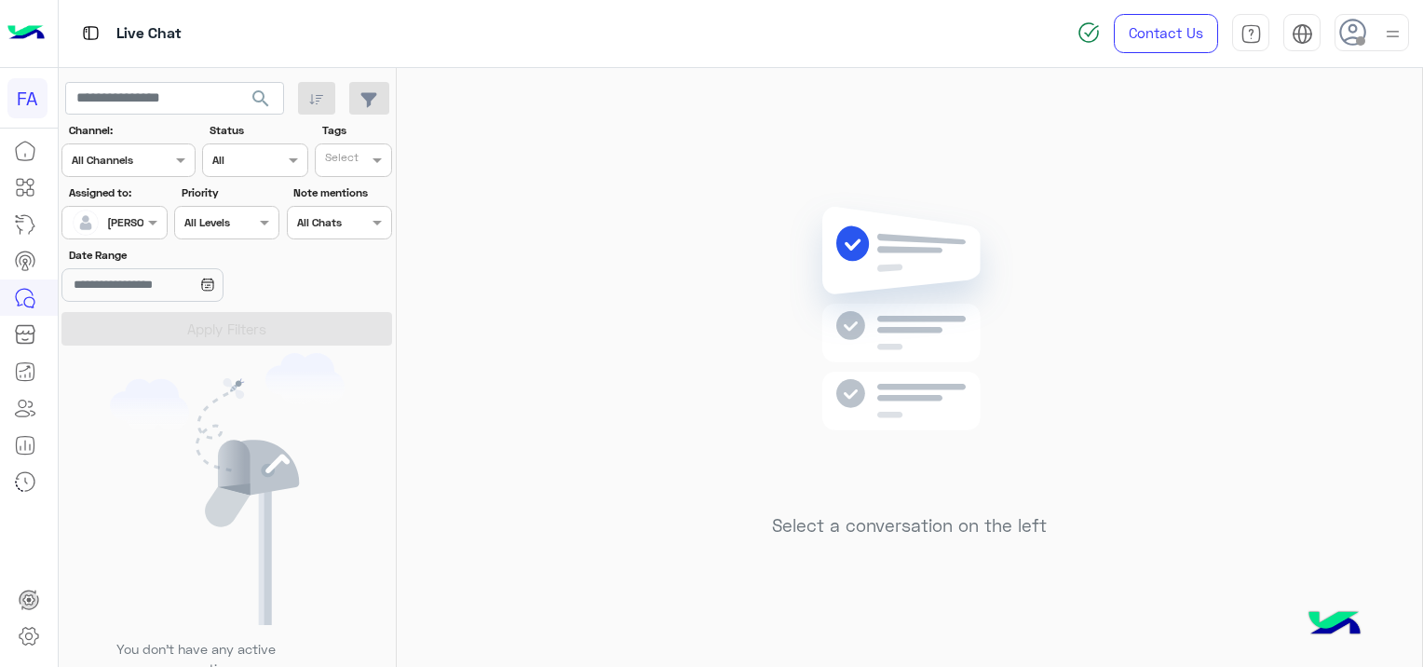
click at [257, 88] on span "search" at bounding box center [261, 99] width 22 height 22
click at [263, 99] on span "search" at bounding box center [261, 99] width 22 height 22
click at [141, 224] on div at bounding box center [113, 220] width 103 height 18
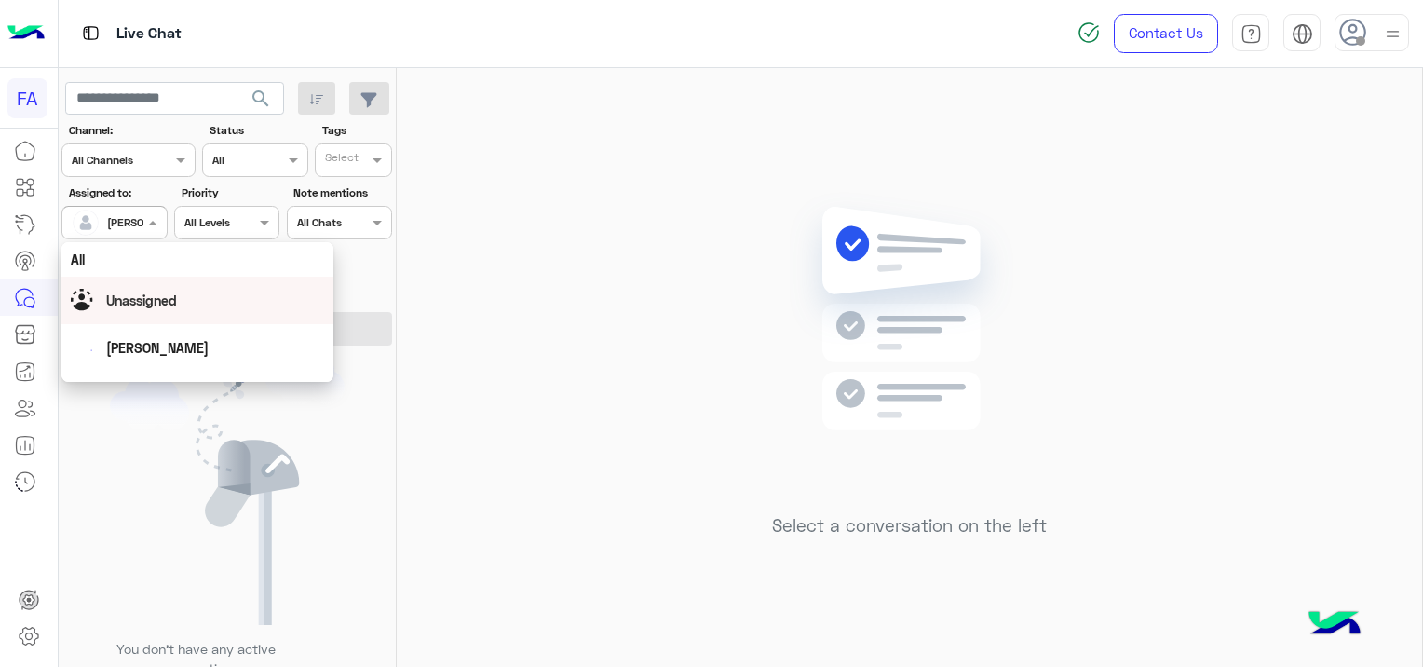
click at [154, 295] on span "Unassigned" at bounding box center [141, 300] width 71 height 16
click at [139, 225] on div at bounding box center [113, 220] width 103 height 18
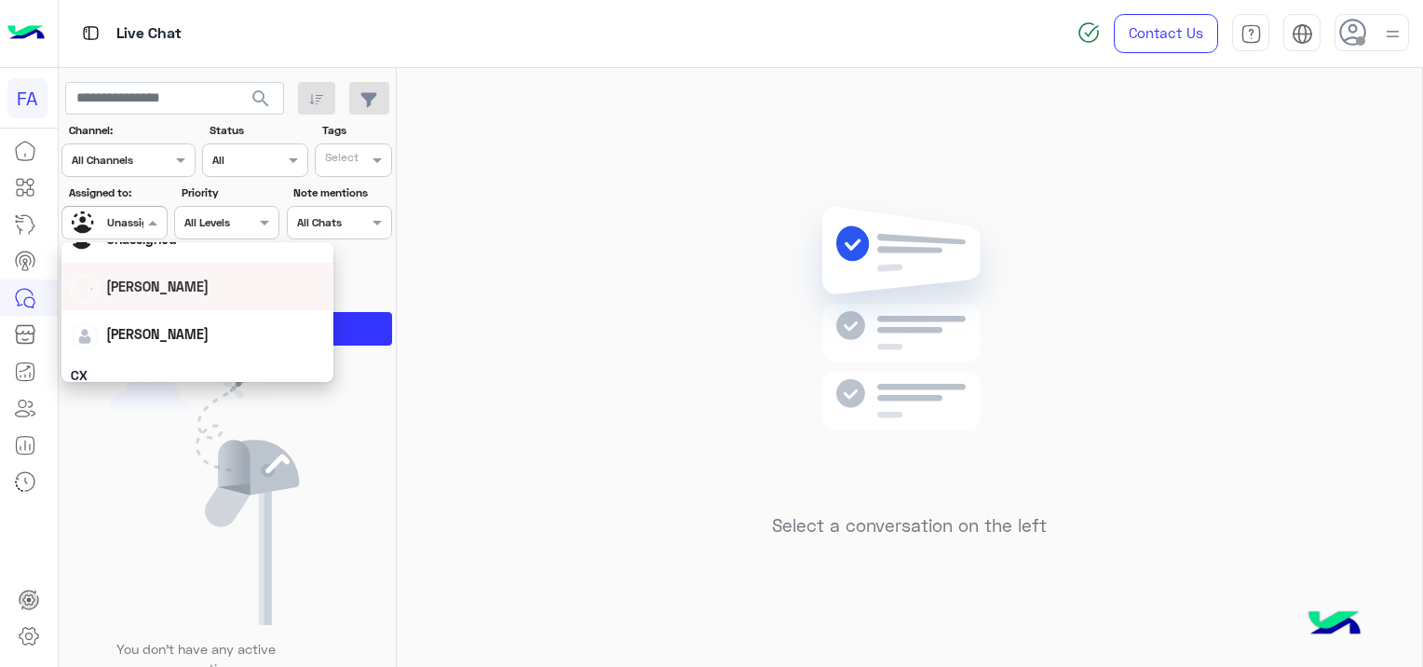
scroll to position [93, 0]
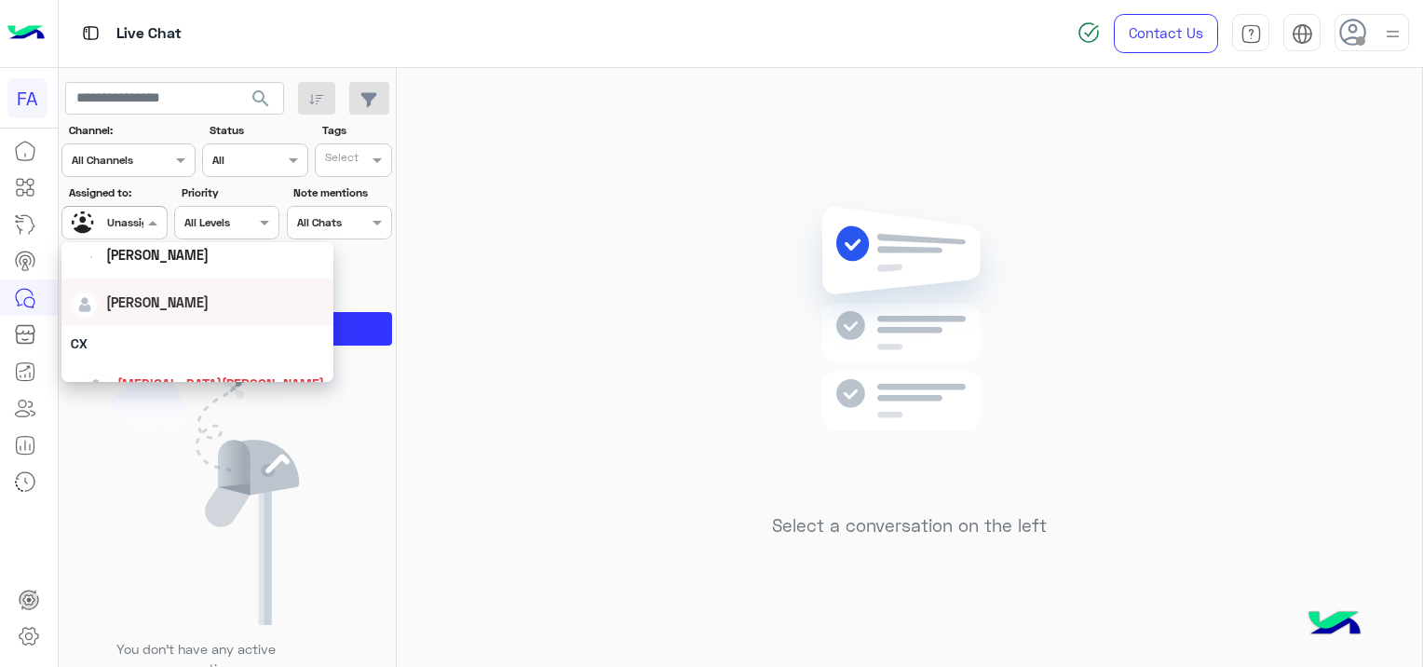
click at [156, 314] on div "[PERSON_NAME]" at bounding box center [197, 302] width 253 height 33
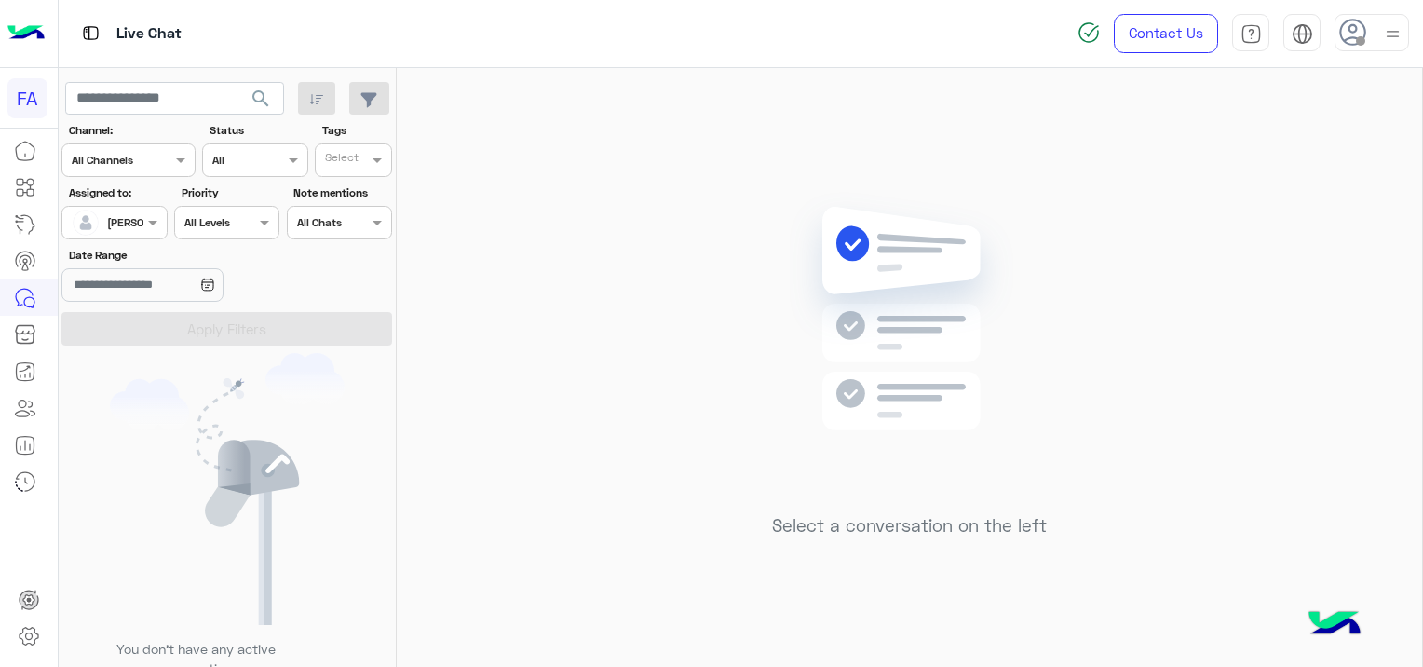
click at [255, 93] on span "search" at bounding box center [261, 99] width 22 height 22
click at [264, 98] on span "search" at bounding box center [261, 99] width 22 height 22
click at [267, 89] on span "search" at bounding box center [261, 99] width 22 height 22
click at [266, 89] on span "search" at bounding box center [261, 99] width 22 height 22
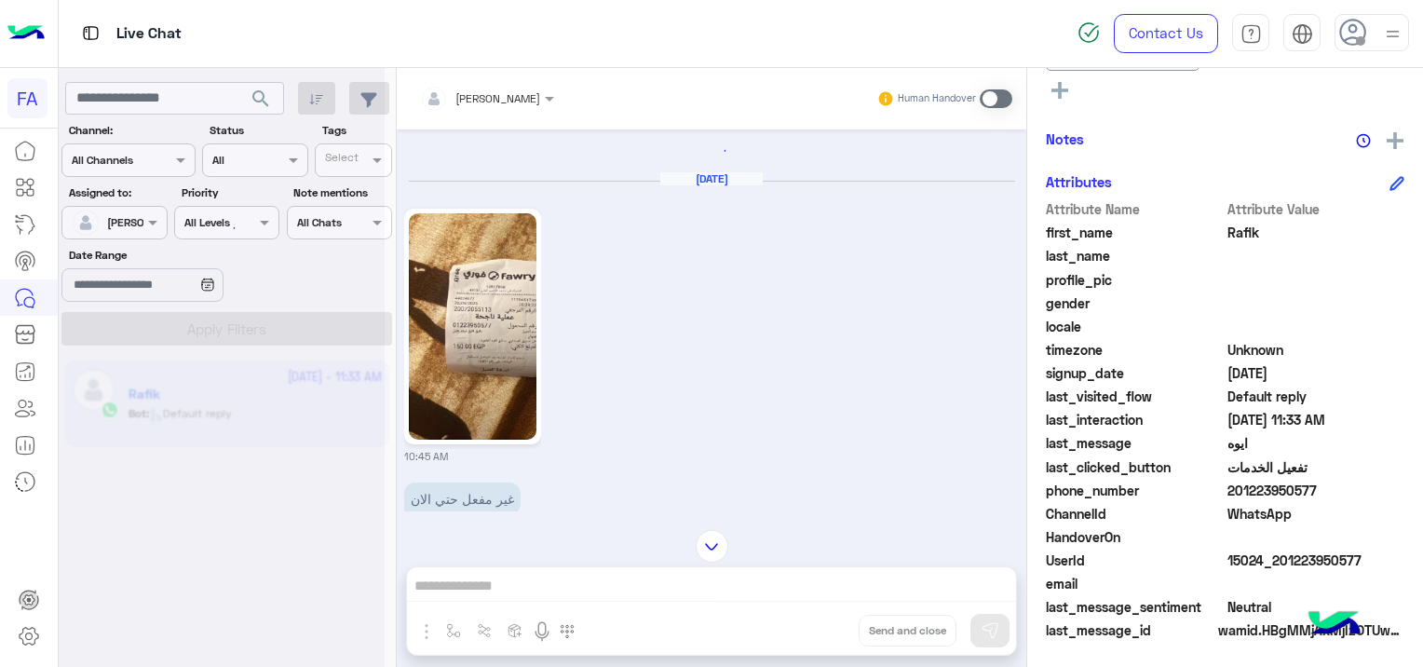
click at [469, 324] on img at bounding box center [473, 326] width 128 height 226
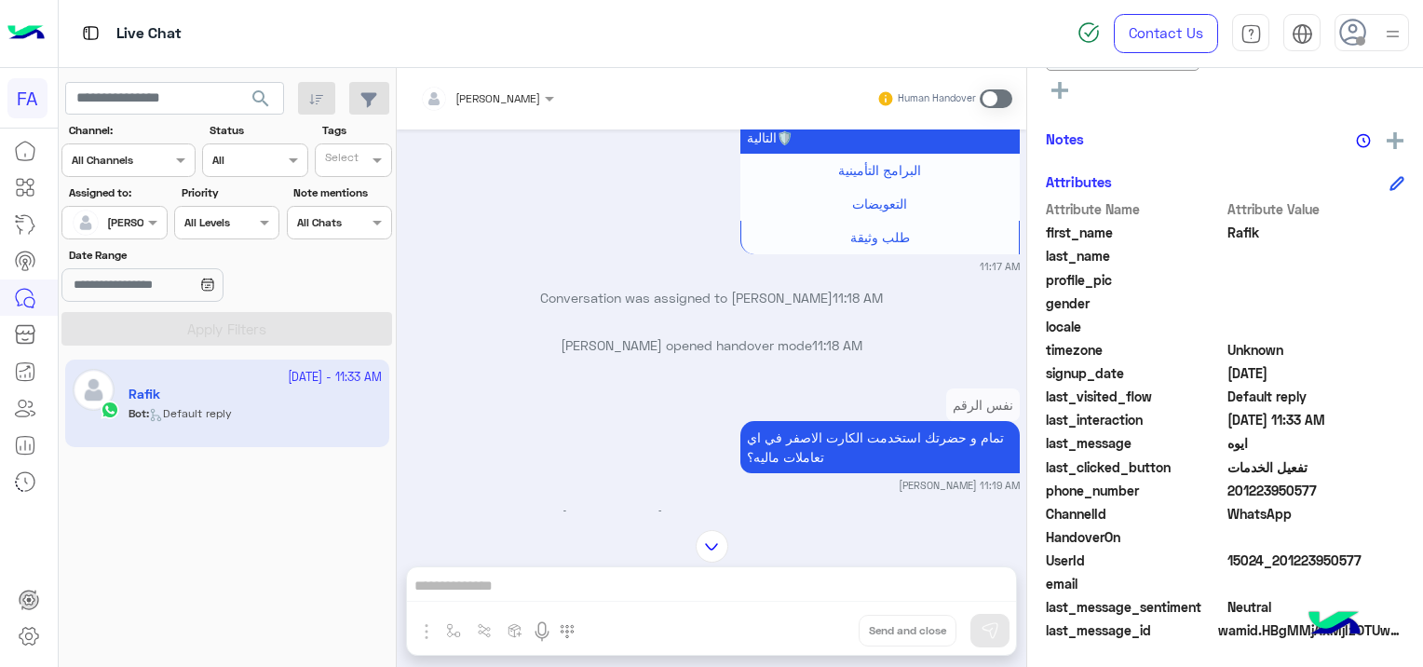
scroll to position [3597, 0]
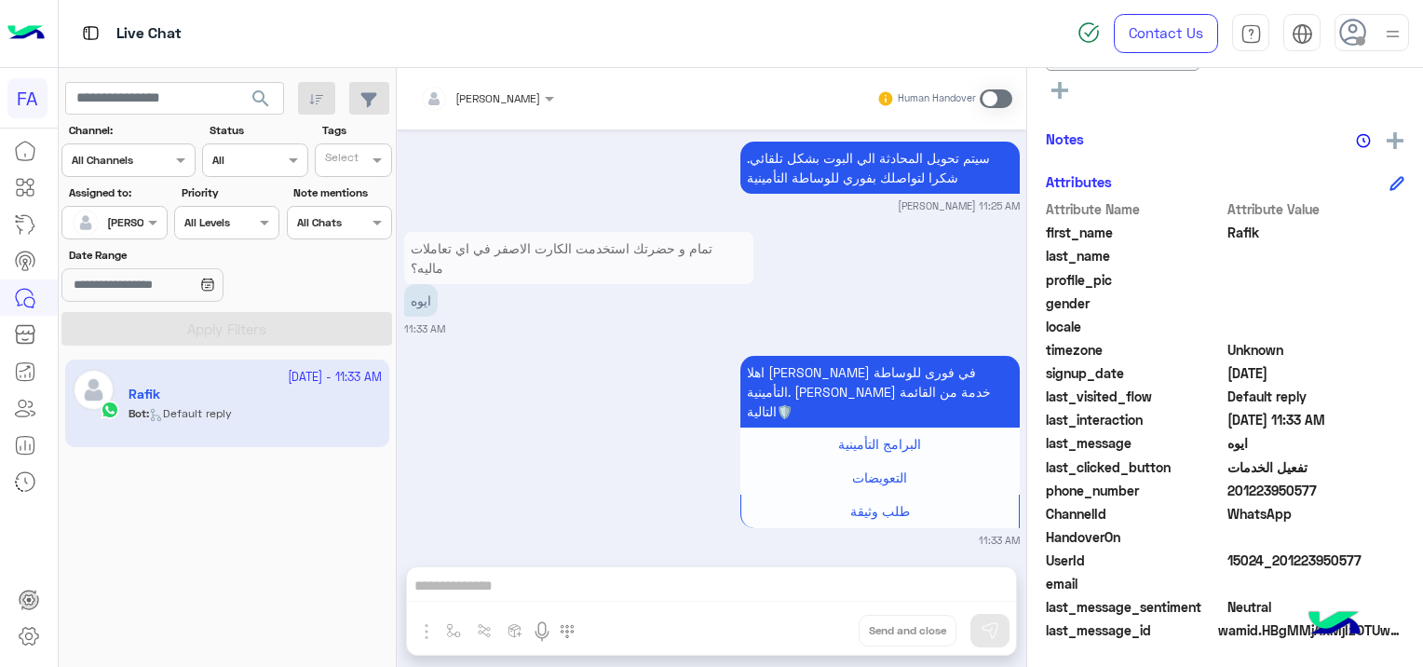
drag, startPoint x: 1360, startPoint y: 549, endPoint x: 1277, endPoint y: 565, distance: 84.4
click at [1277, 565] on span "15024_201223950577" at bounding box center [1316, 560] width 178 height 20
copy span "01223950577"
click at [1180, 145] on div "Notes" at bounding box center [1225, 139] width 358 height 23
click at [994, 98] on span at bounding box center [995, 98] width 33 height 19
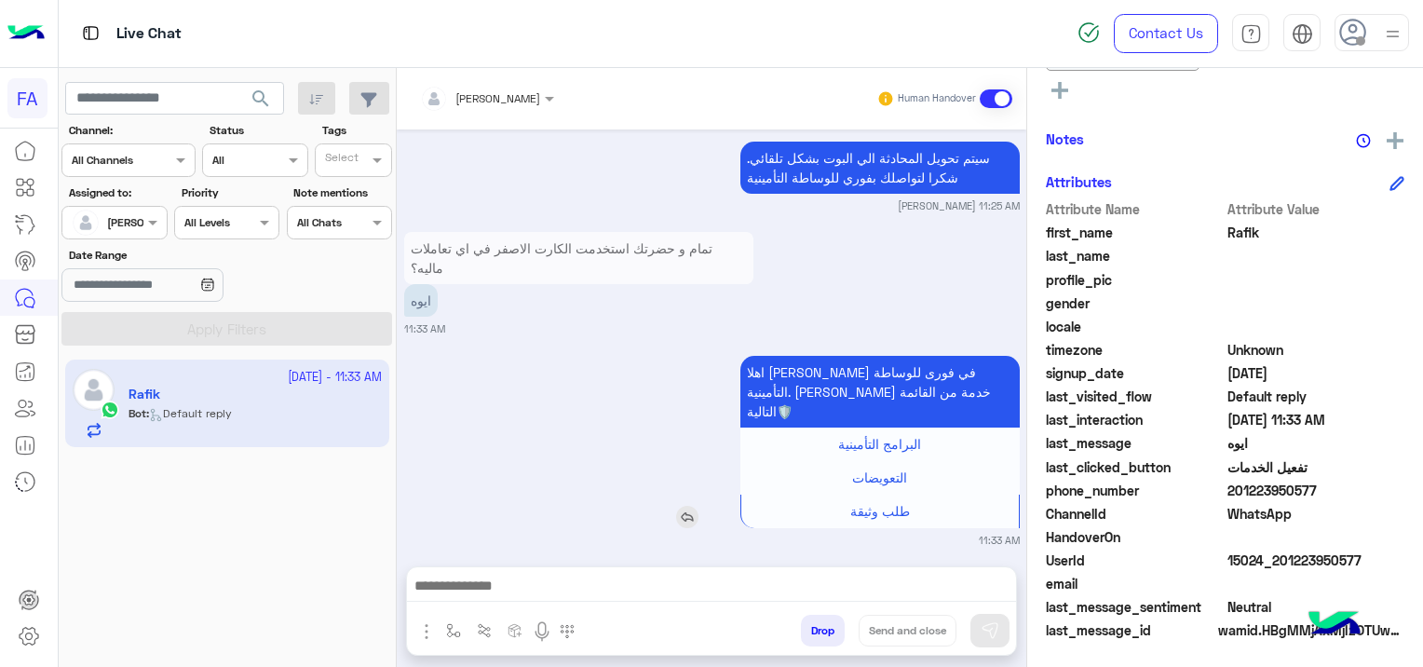
scroll to position [3646, 0]
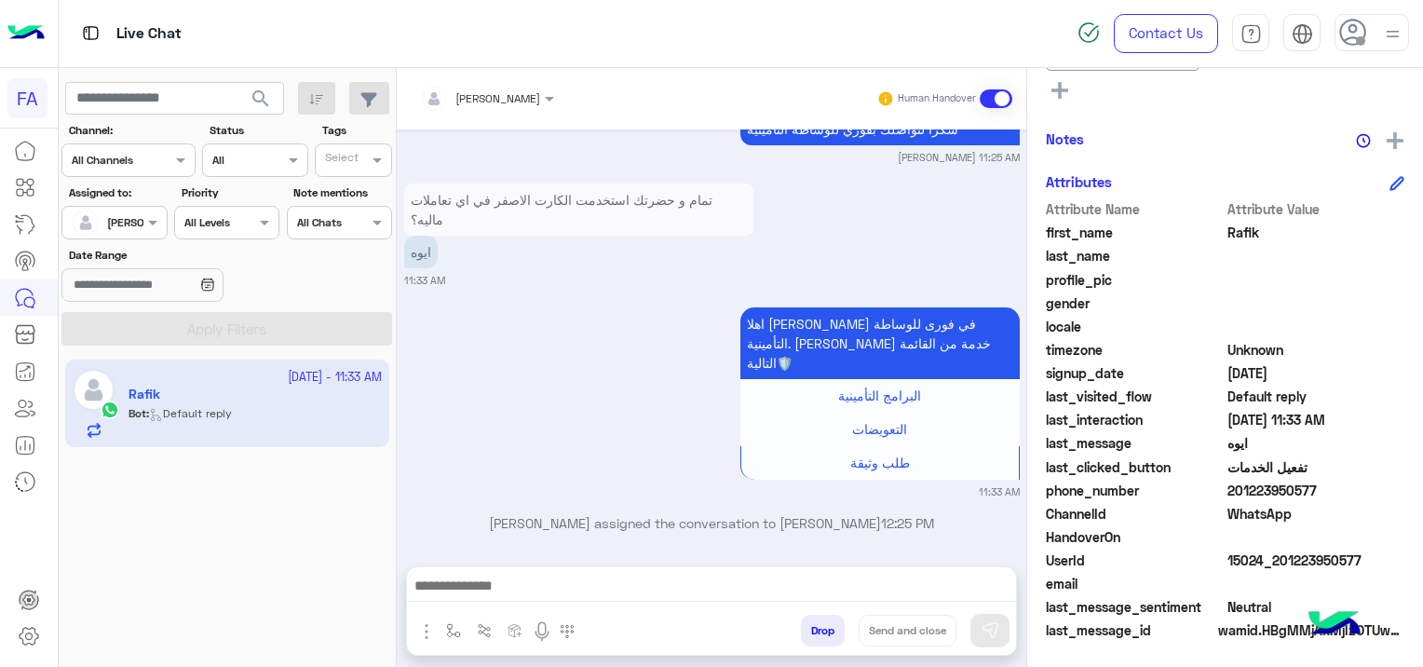
click at [611, 570] on div at bounding box center [711, 590] width 609 height 47
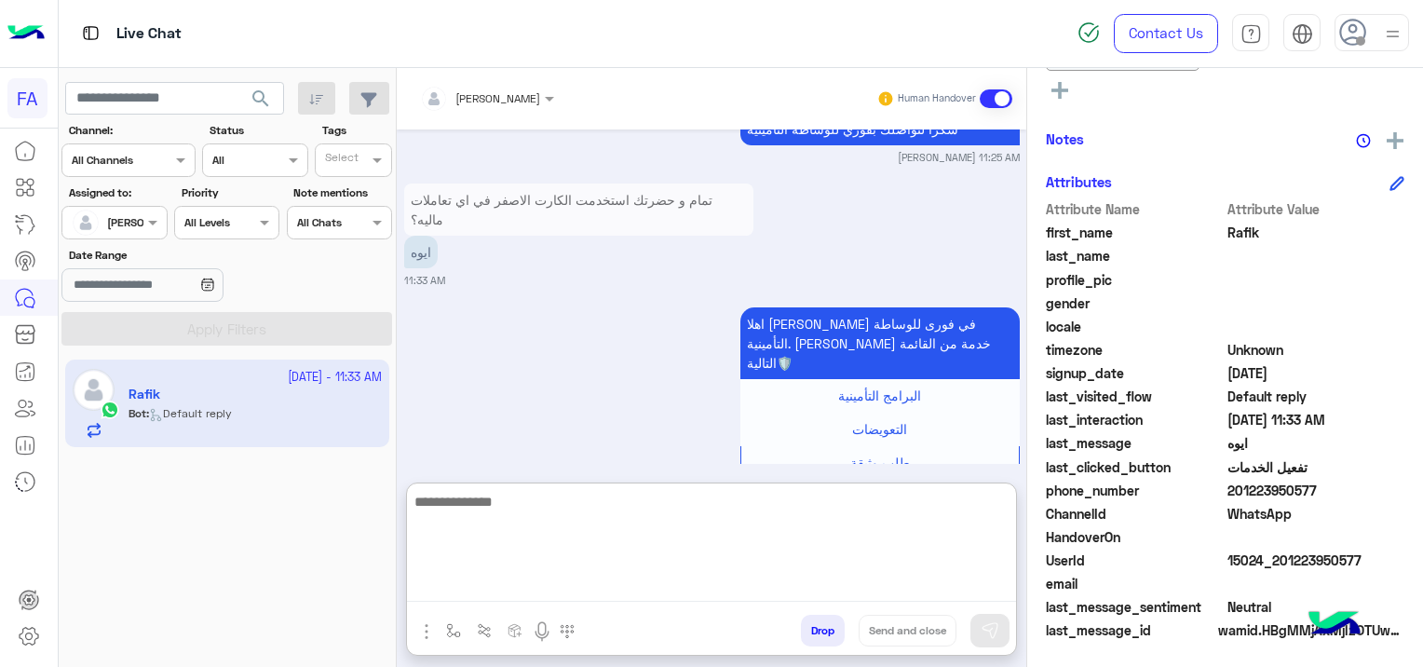
click at [669, 576] on textarea at bounding box center [711, 546] width 609 height 112
click at [477, 592] on textarea at bounding box center [711, 546] width 609 height 112
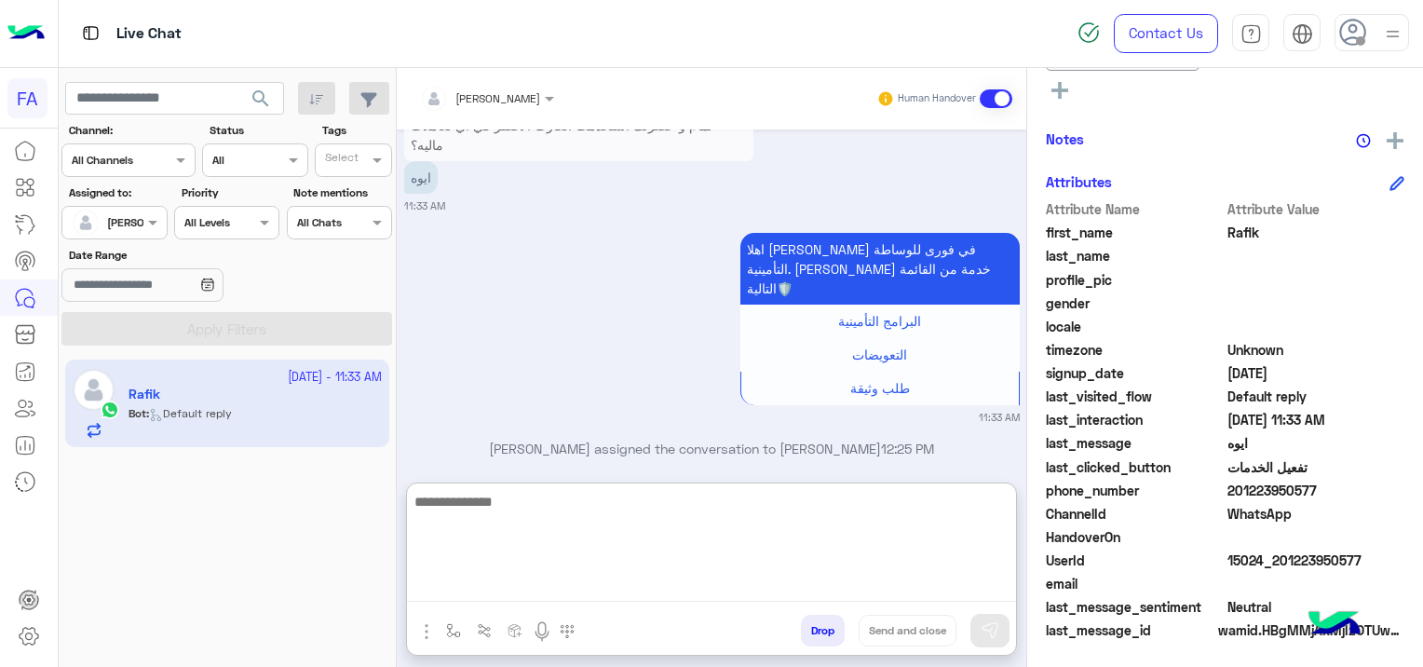
scroll to position [3730, 0]
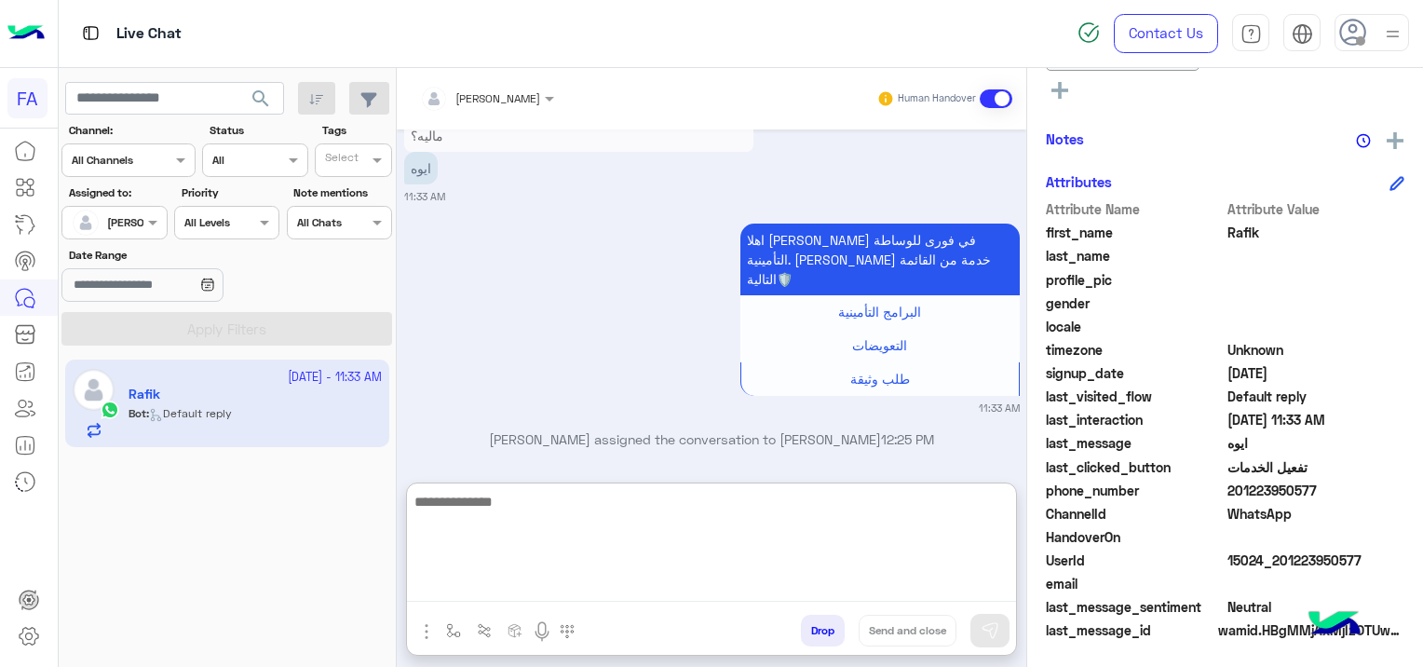
paste textarea "**********"
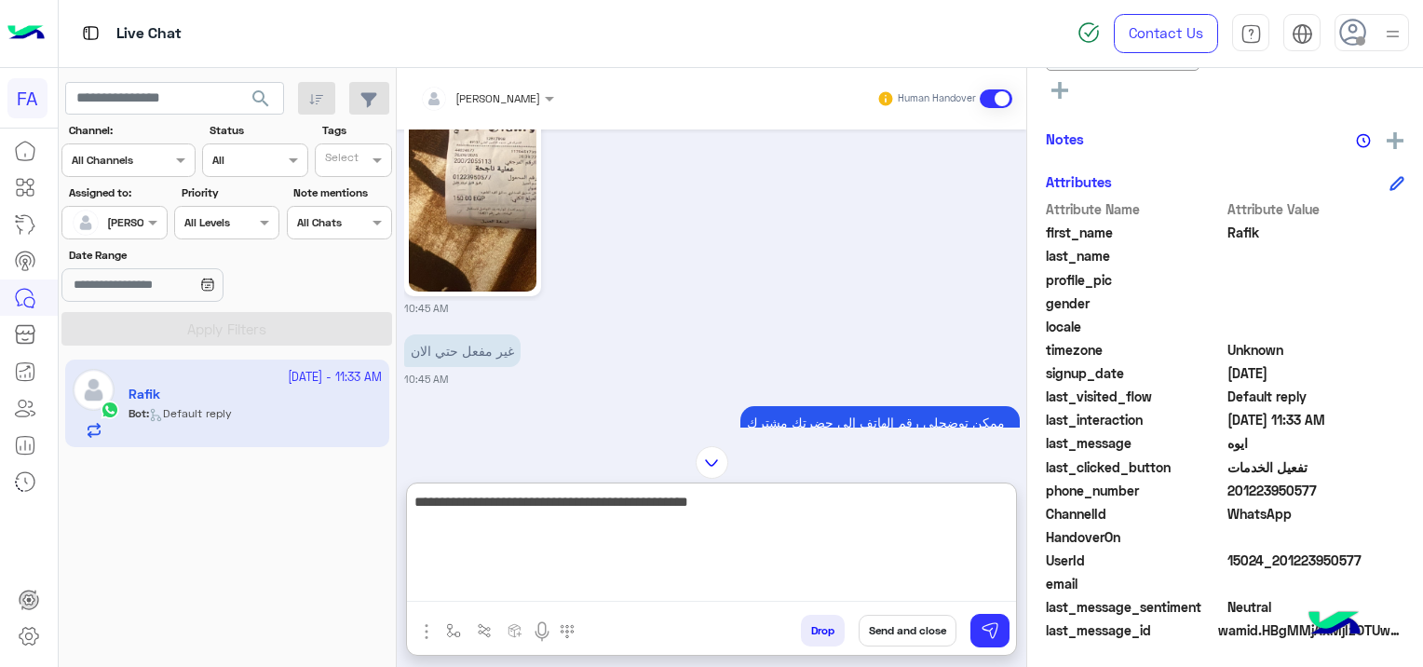
scroll to position [2054, 0]
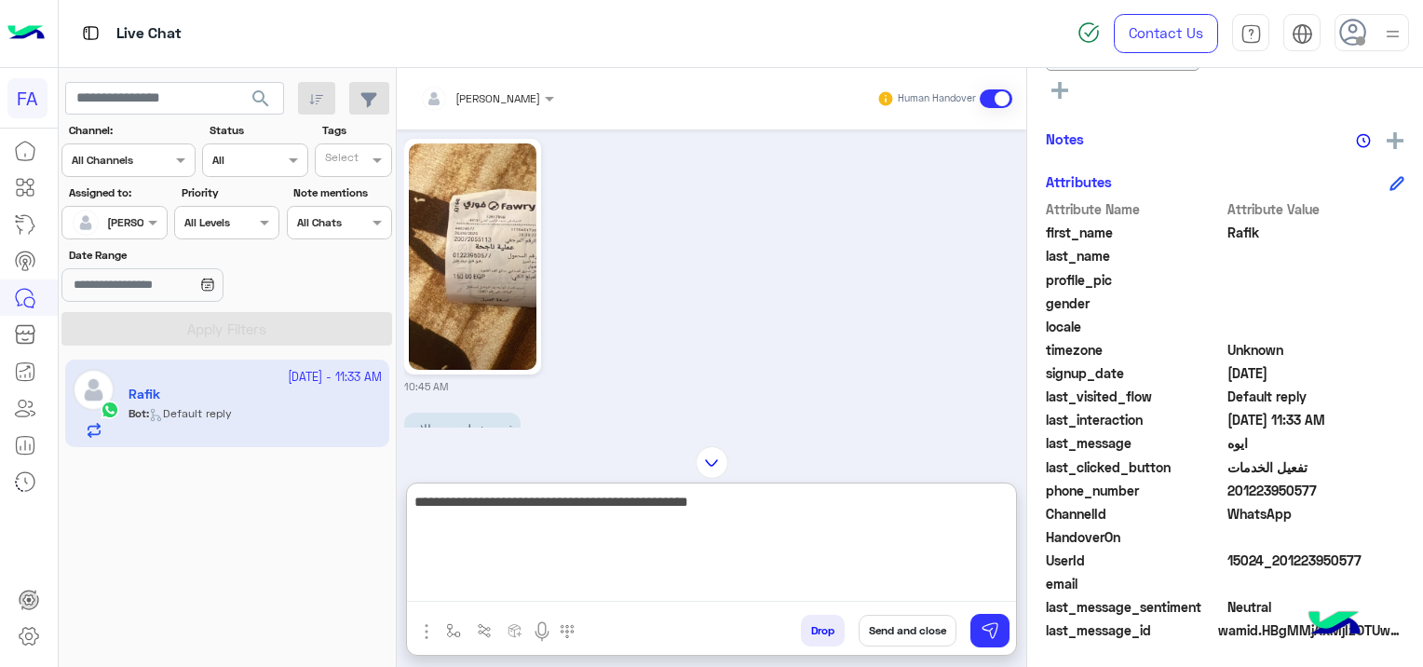
type textarea "**********"
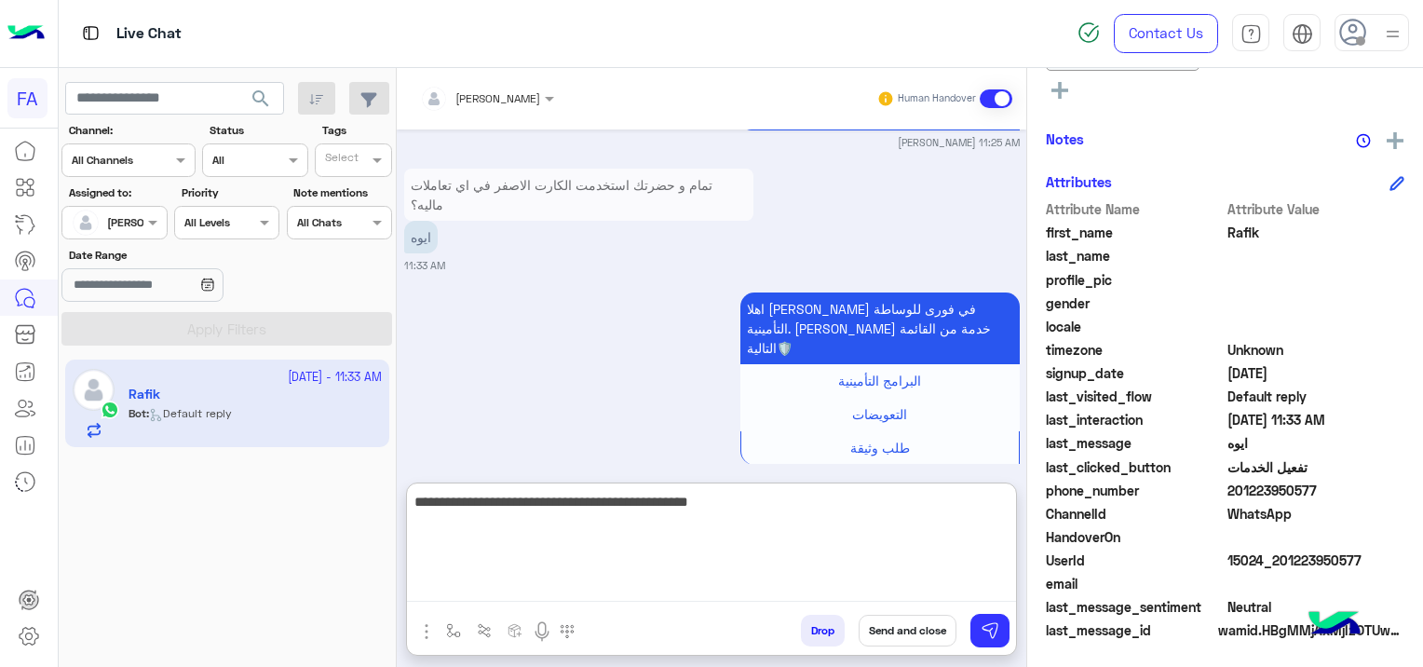
scroll to position [3730, 0]
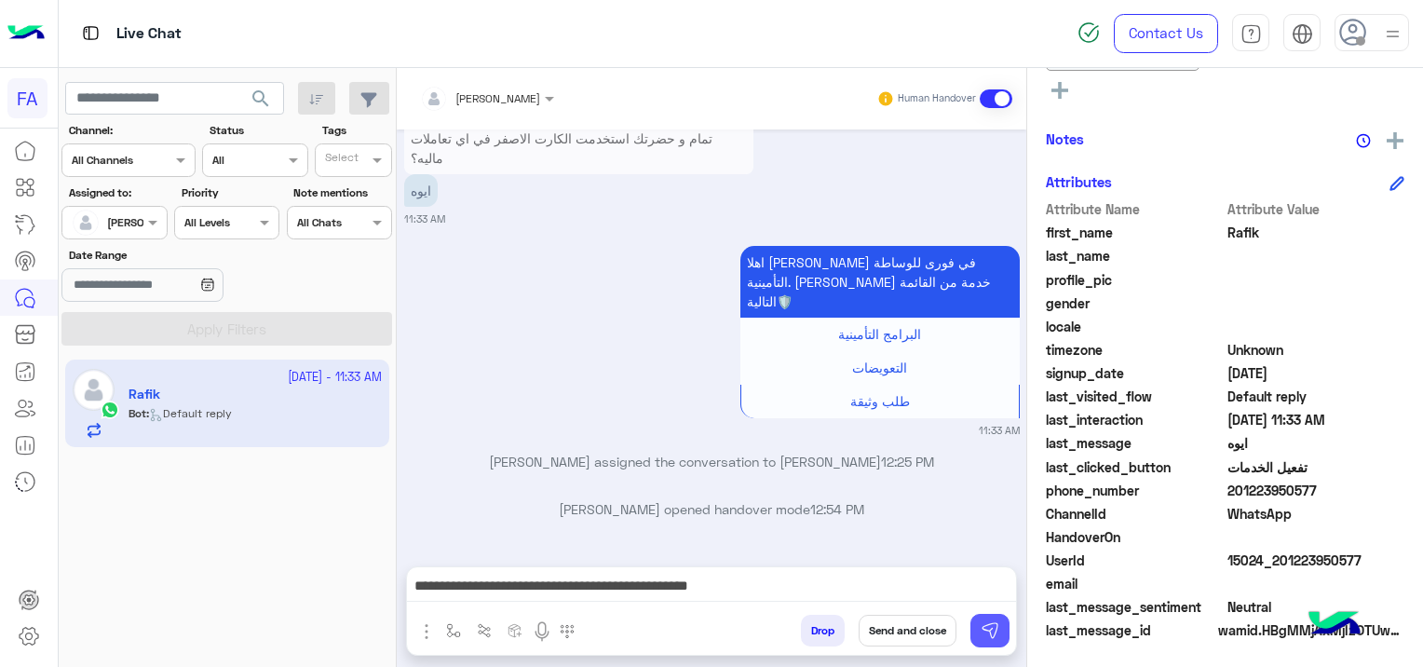
click at [986, 618] on button at bounding box center [989, 631] width 39 height 34
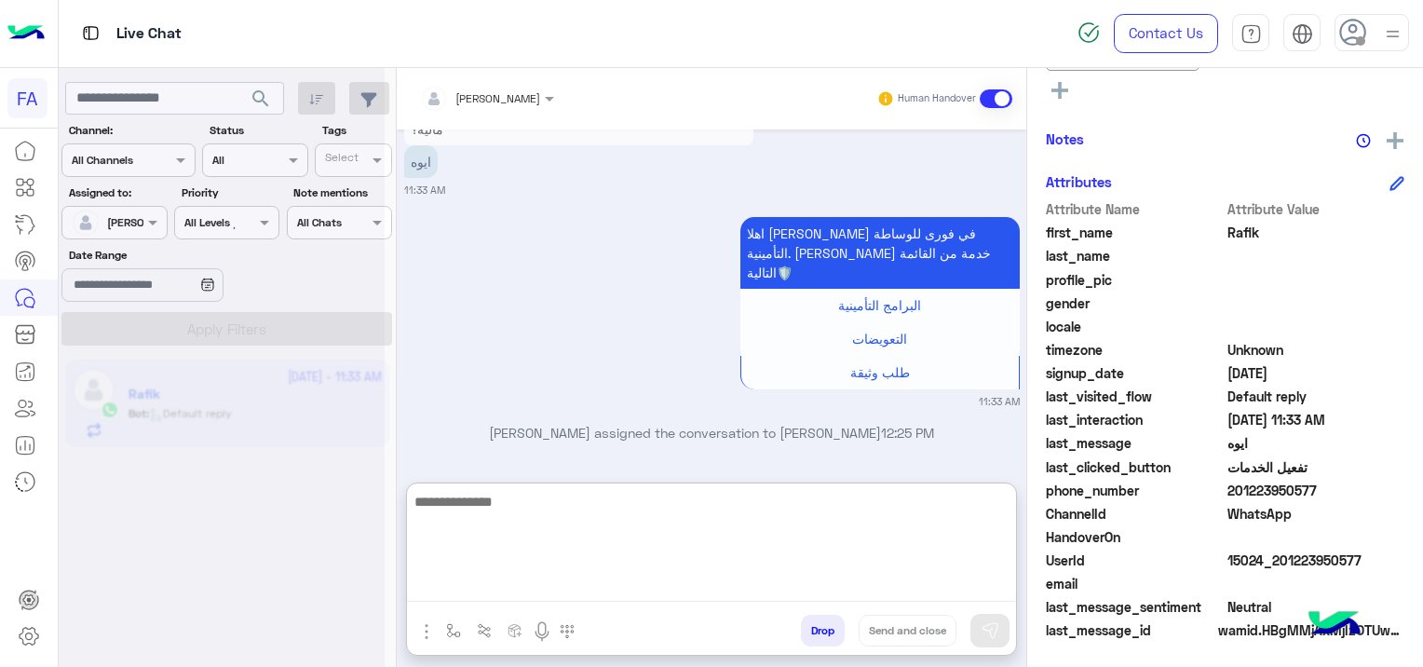
click at [756, 598] on textarea at bounding box center [711, 546] width 609 height 112
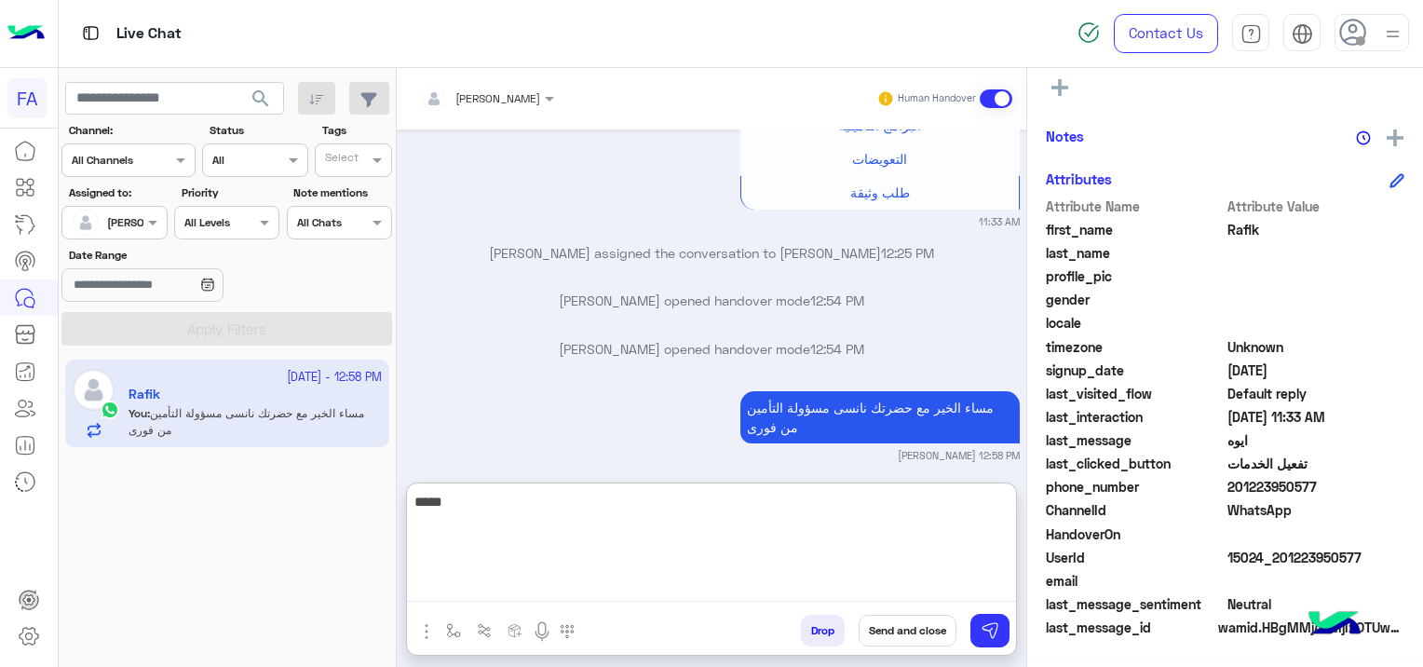
scroll to position [503, 0]
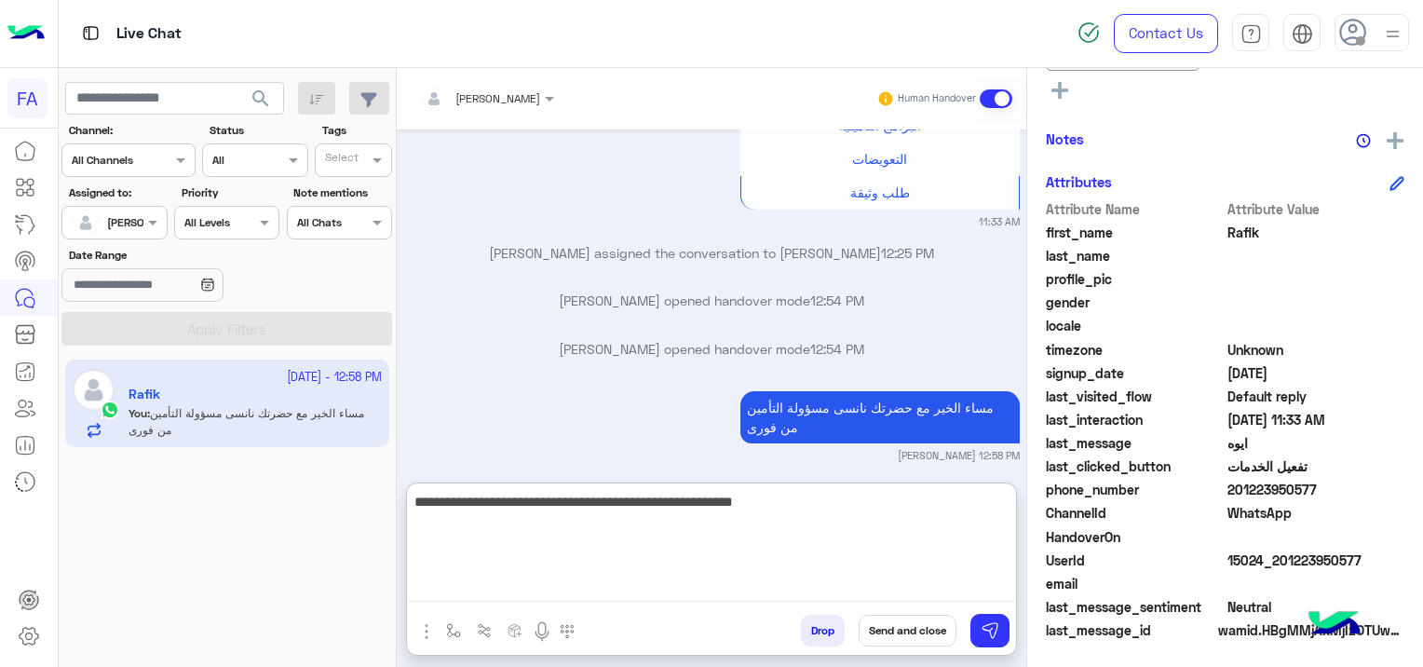
click at [753, 503] on textarea "**********" at bounding box center [711, 546] width 609 height 112
click at [652, 506] on textarea "**********" at bounding box center [711, 546] width 609 height 112
type textarea "**********"
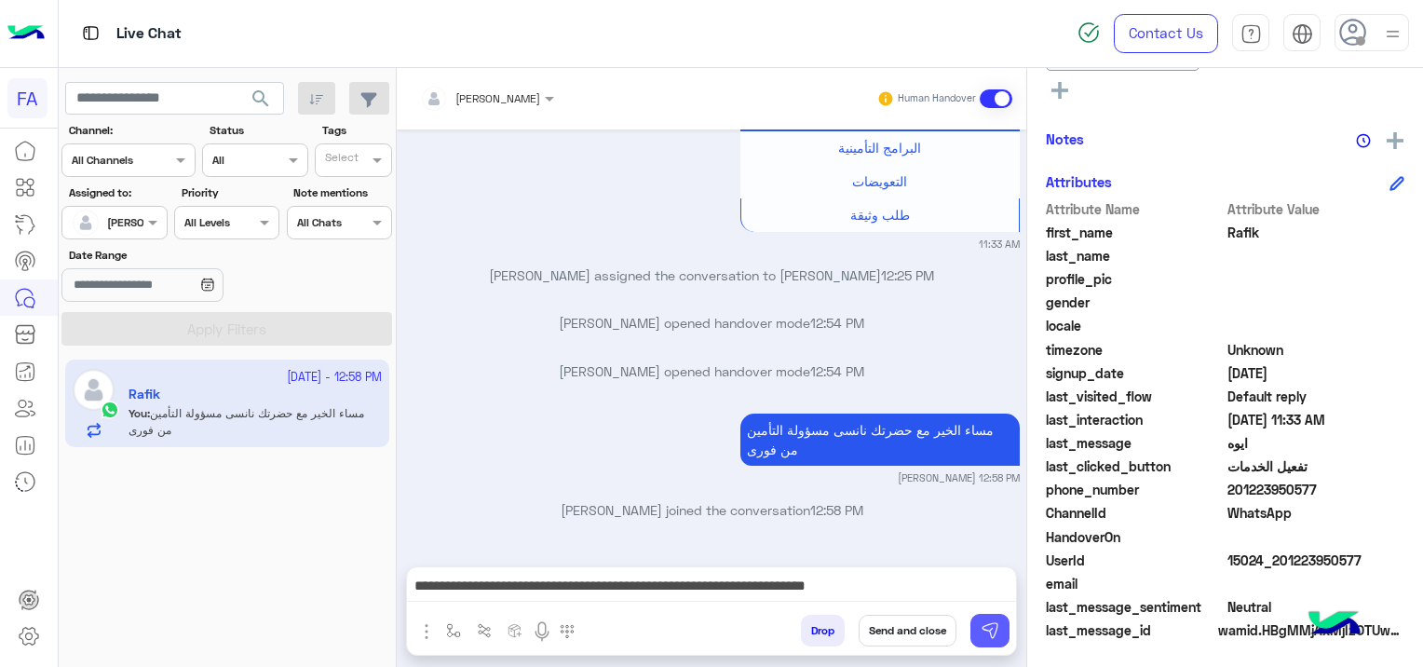
click at [993, 633] on img at bounding box center [989, 630] width 19 height 19
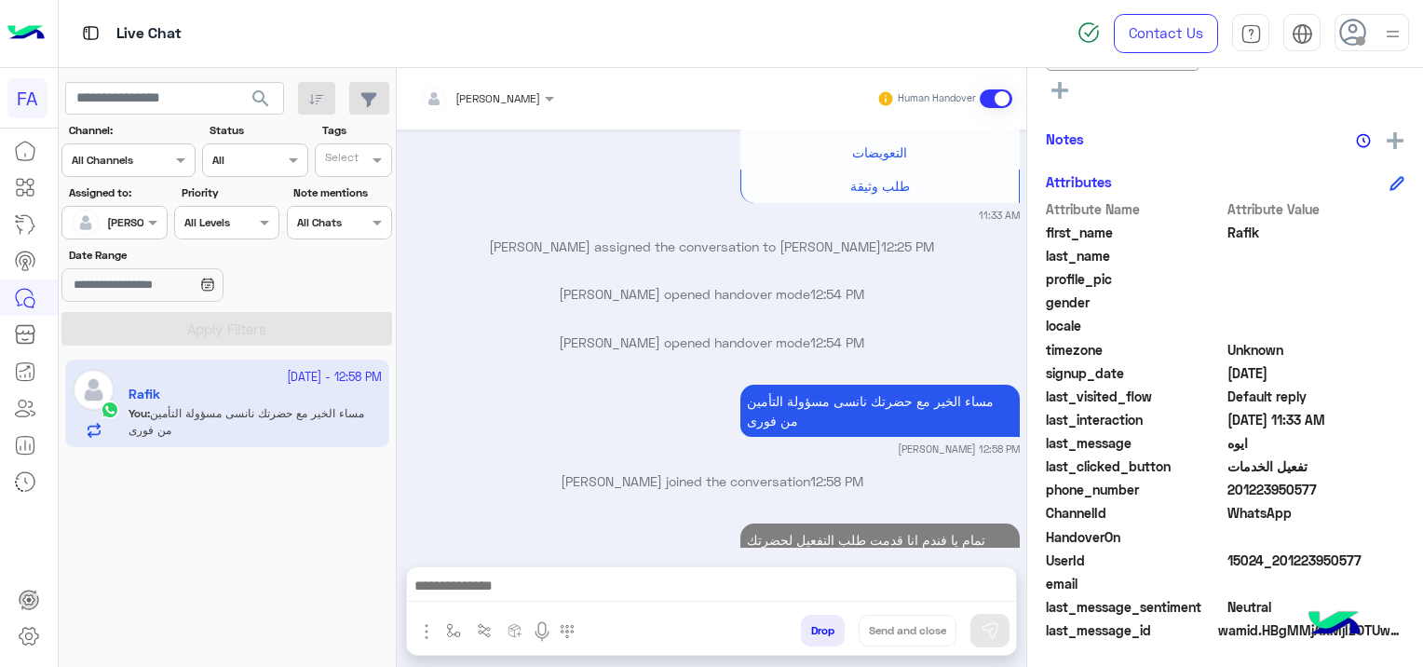
drag, startPoint x: 1358, startPoint y: 550, endPoint x: 1277, endPoint y: 560, distance: 81.5
click at [1277, 560] on span "15024_201223950577" at bounding box center [1316, 560] width 178 height 20
copy span "01223950577"
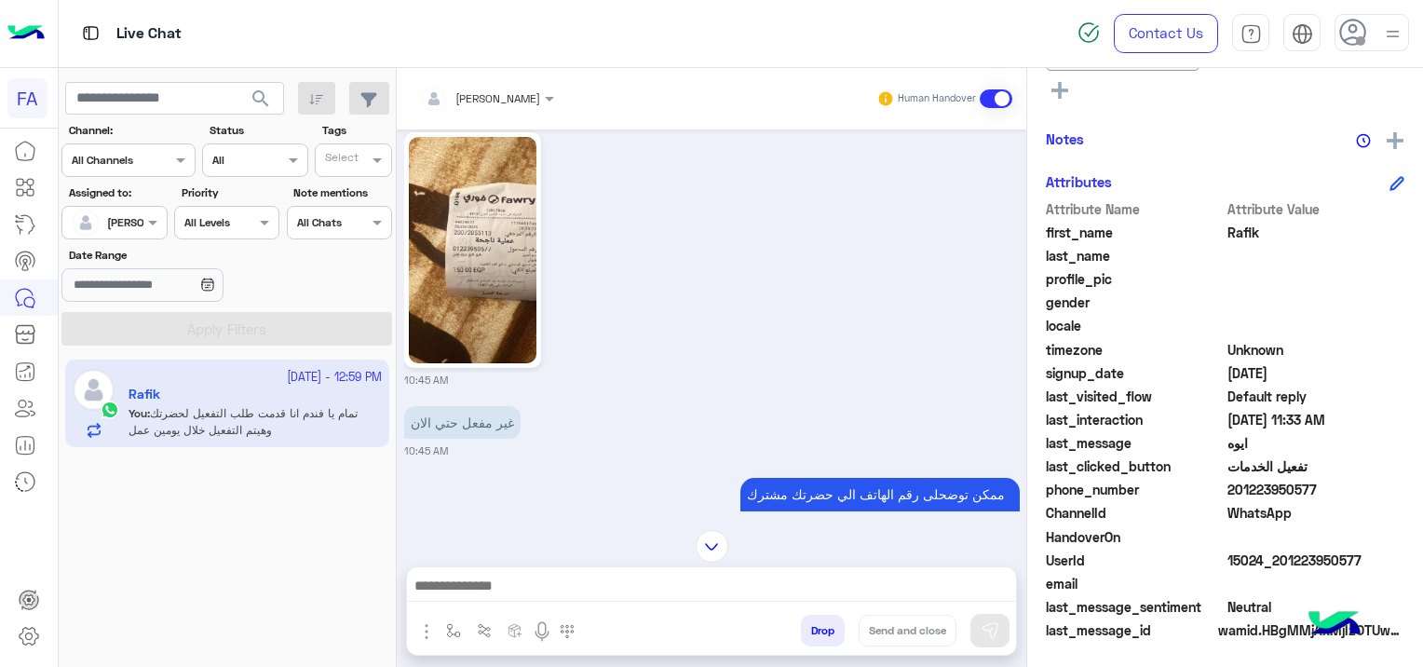
scroll to position [1967, 0]
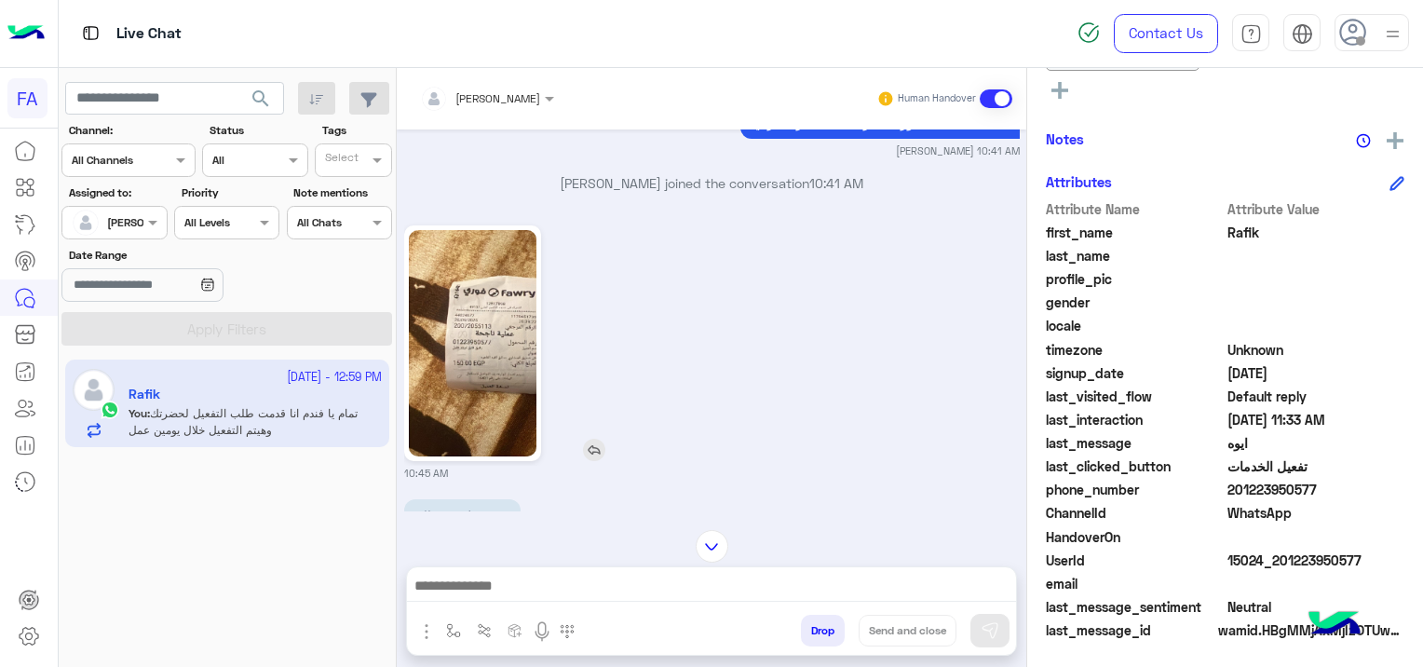
click at [496, 344] on img at bounding box center [473, 343] width 128 height 226
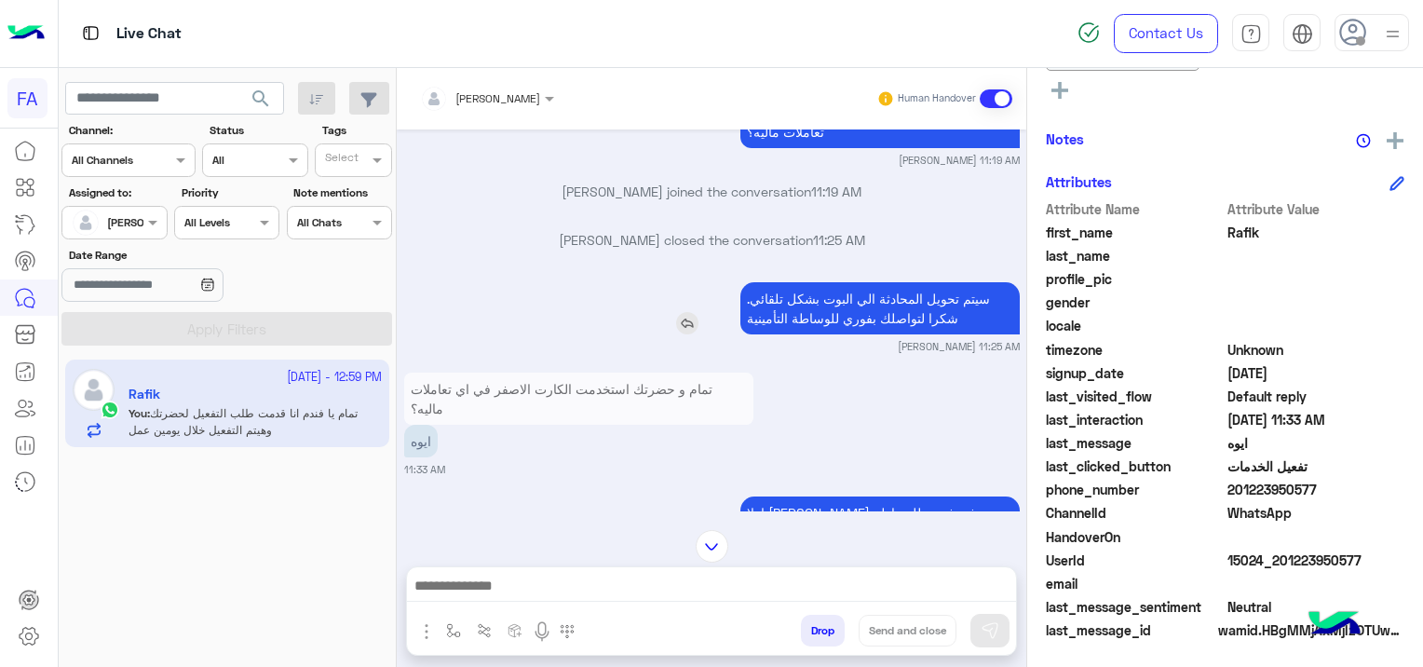
scroll to position [3922, 0]
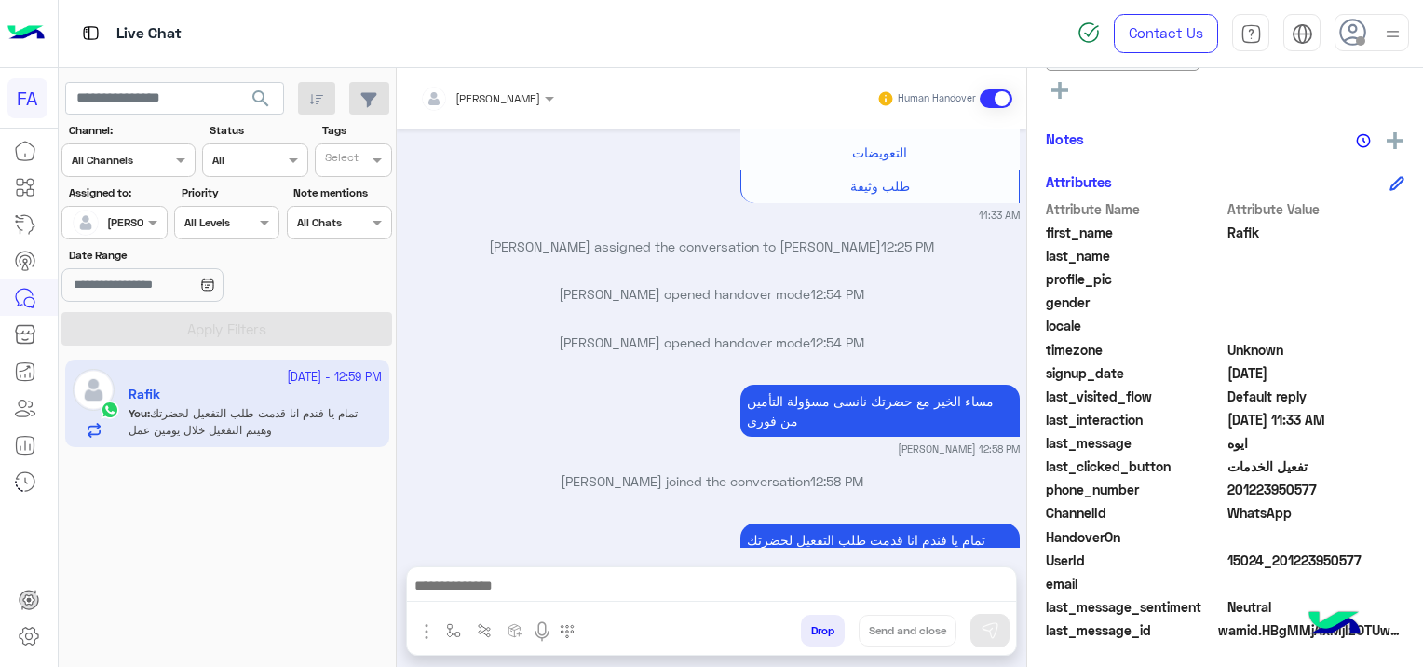
click at [1345, 296] on span at bounding box center [1316, 302] width 178 height 20
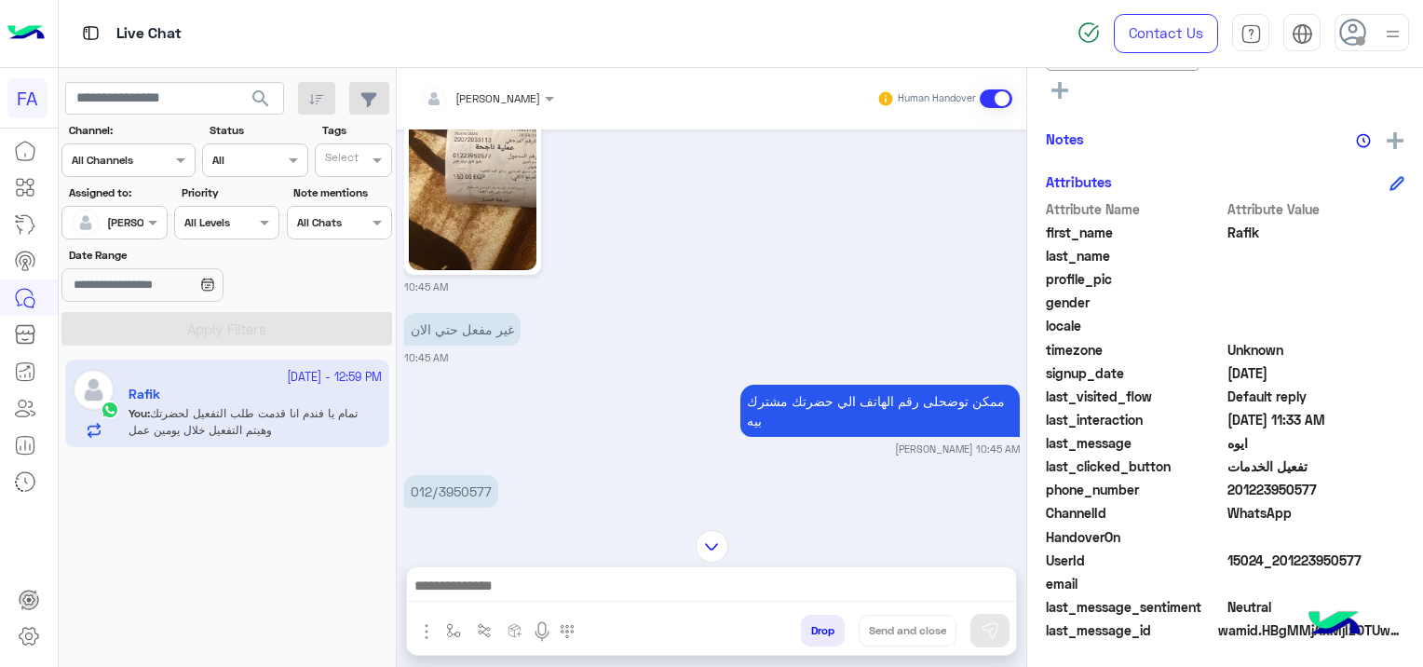
scroll to position [1874, 0]
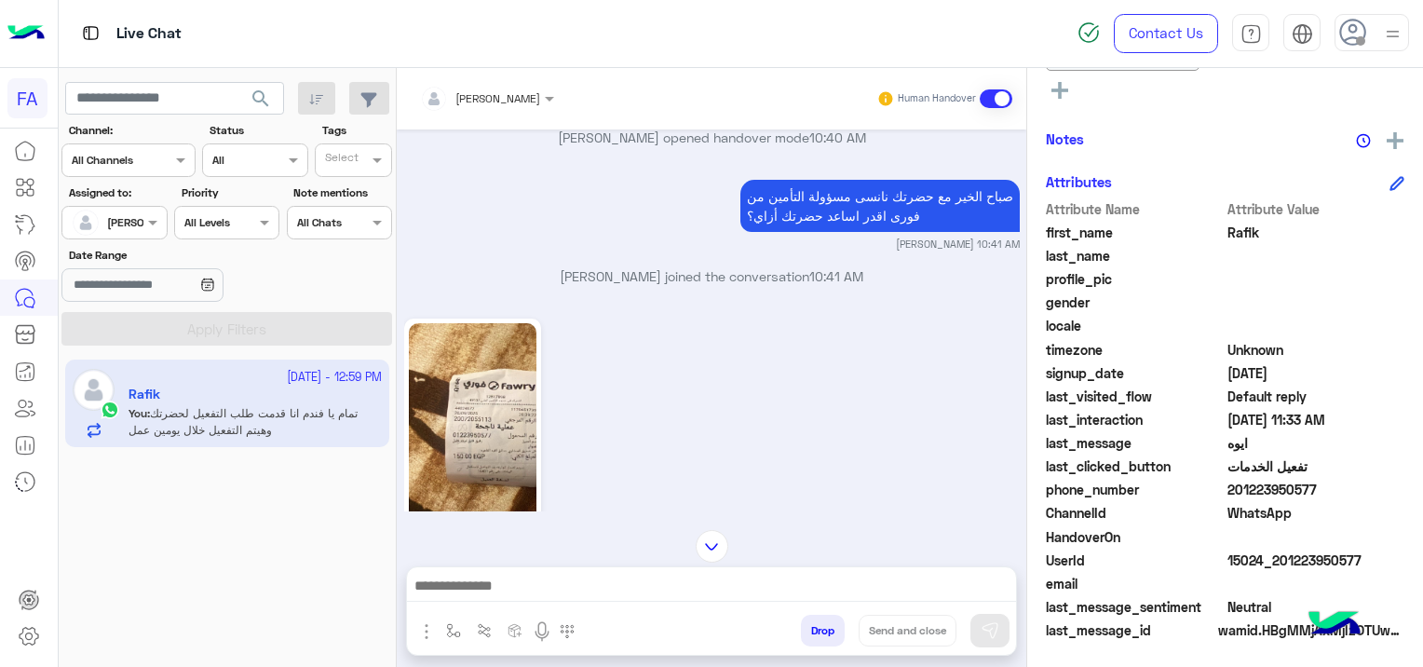
click at [473, 445] on img at bounding box center [473, 436] width 128 height 226
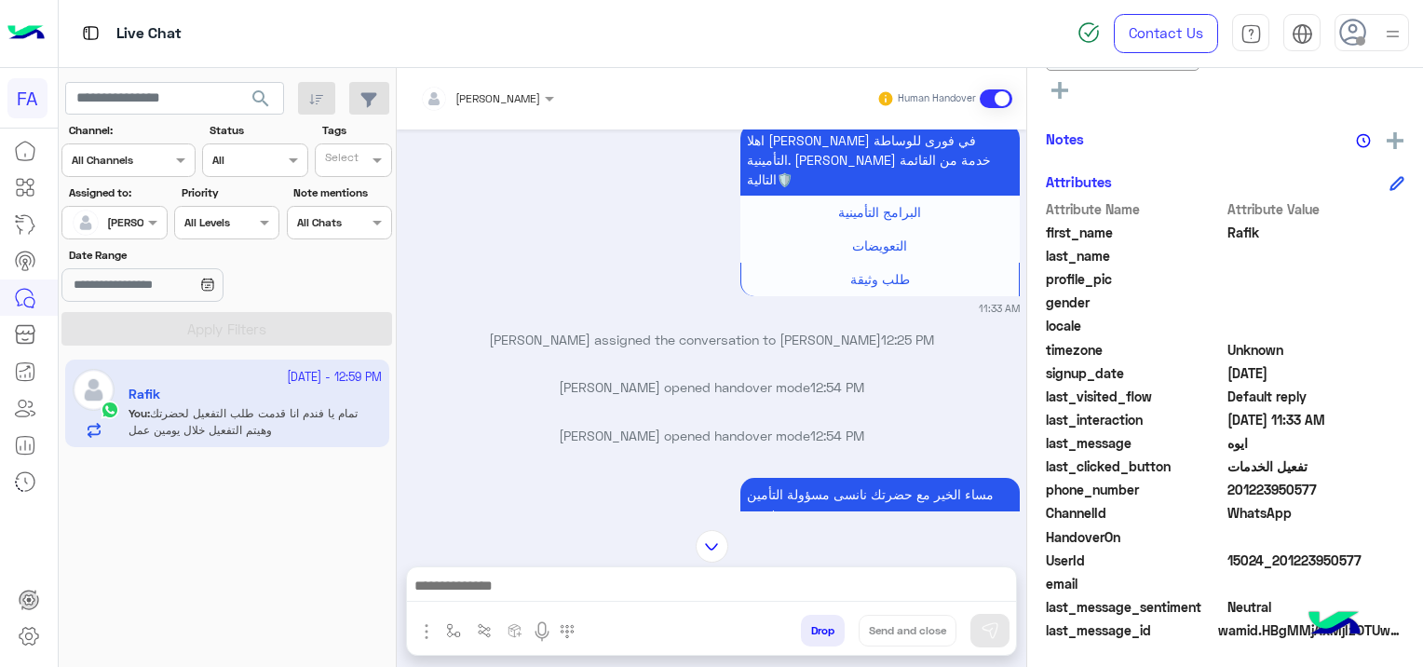
scroll to position [3922, 0]
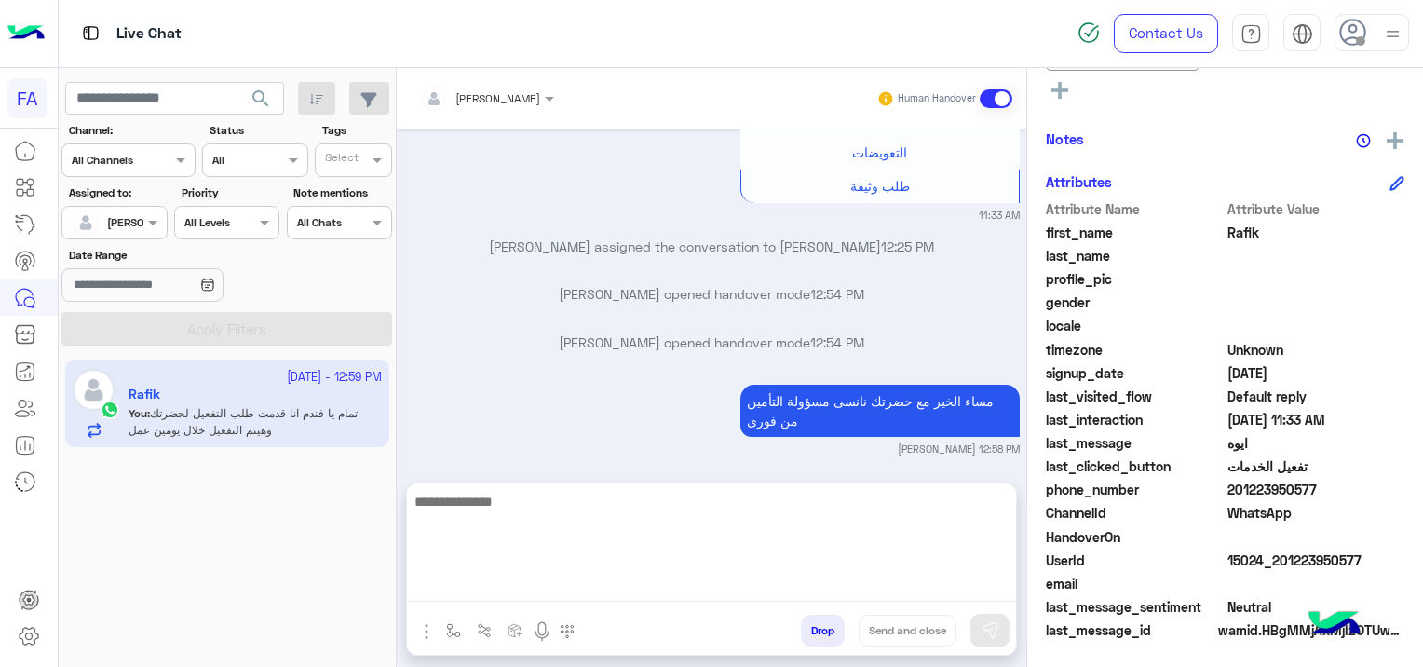
click at [520, 580] on textarea at bounding box center [711, 546] width 609 height 112
paste textarea "**********"
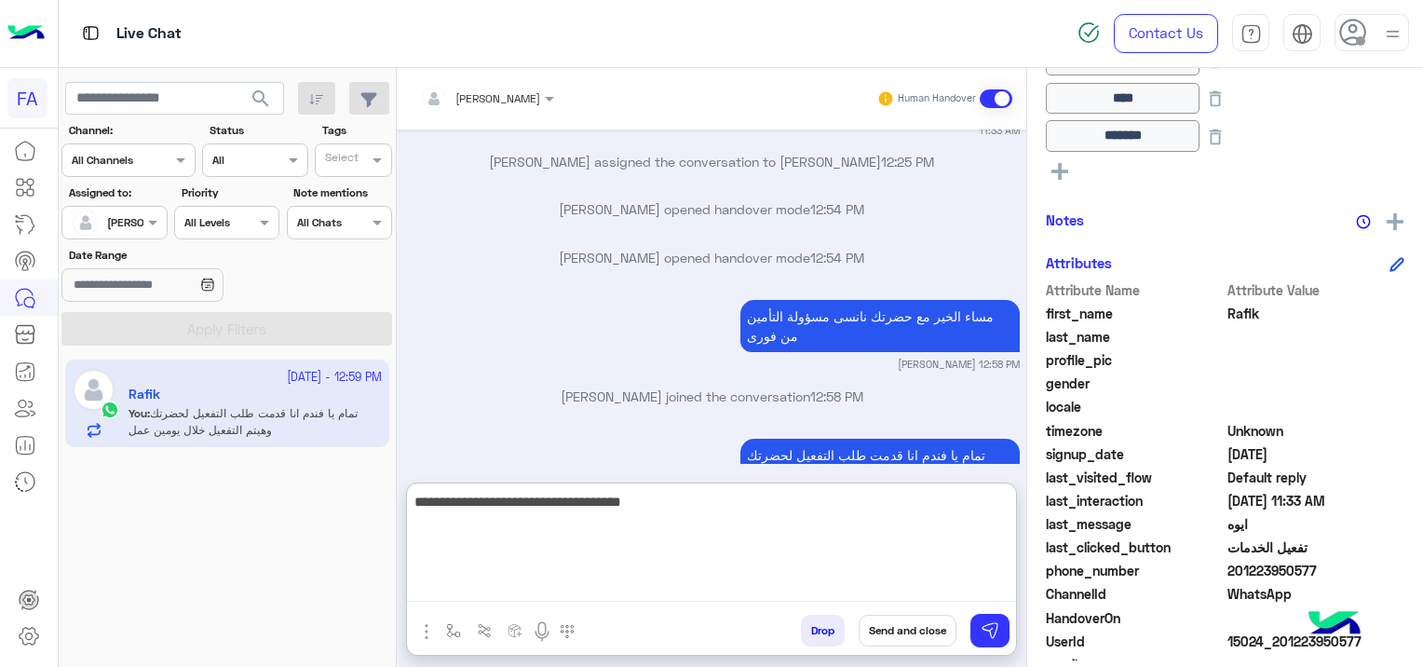
scroll to position [503, 0]
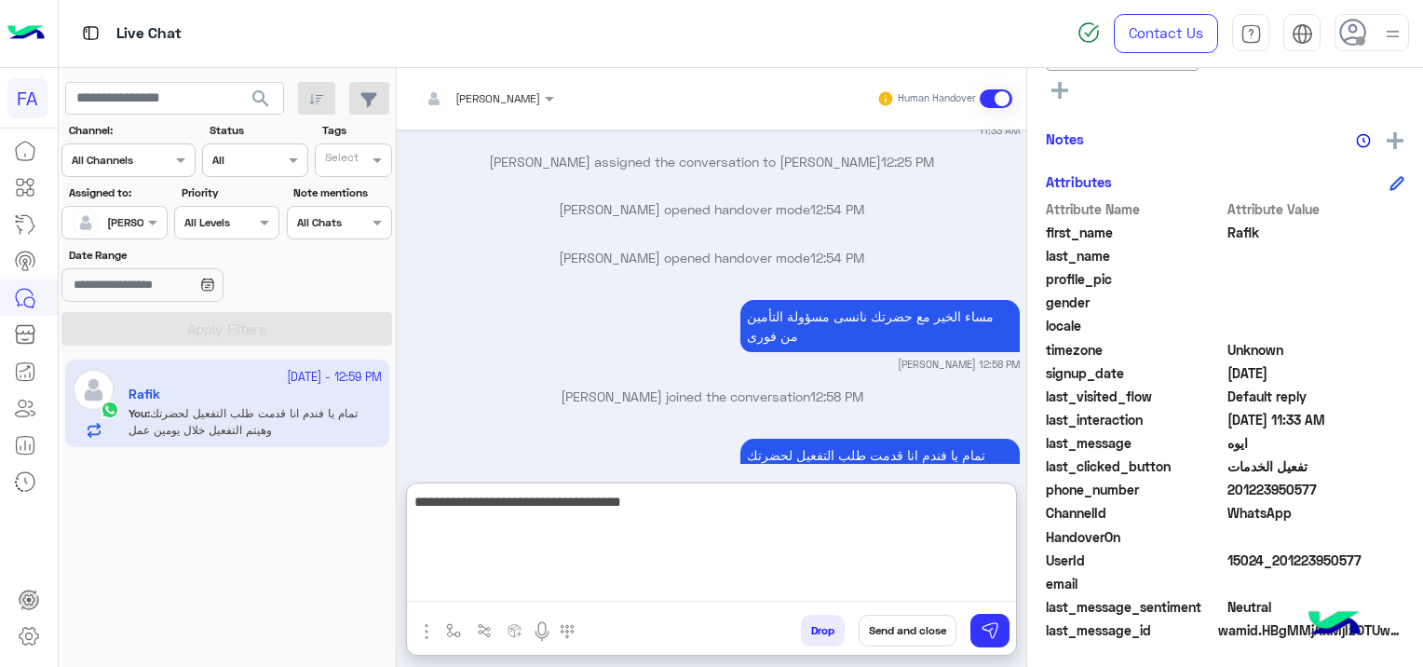
type textarea "**********"
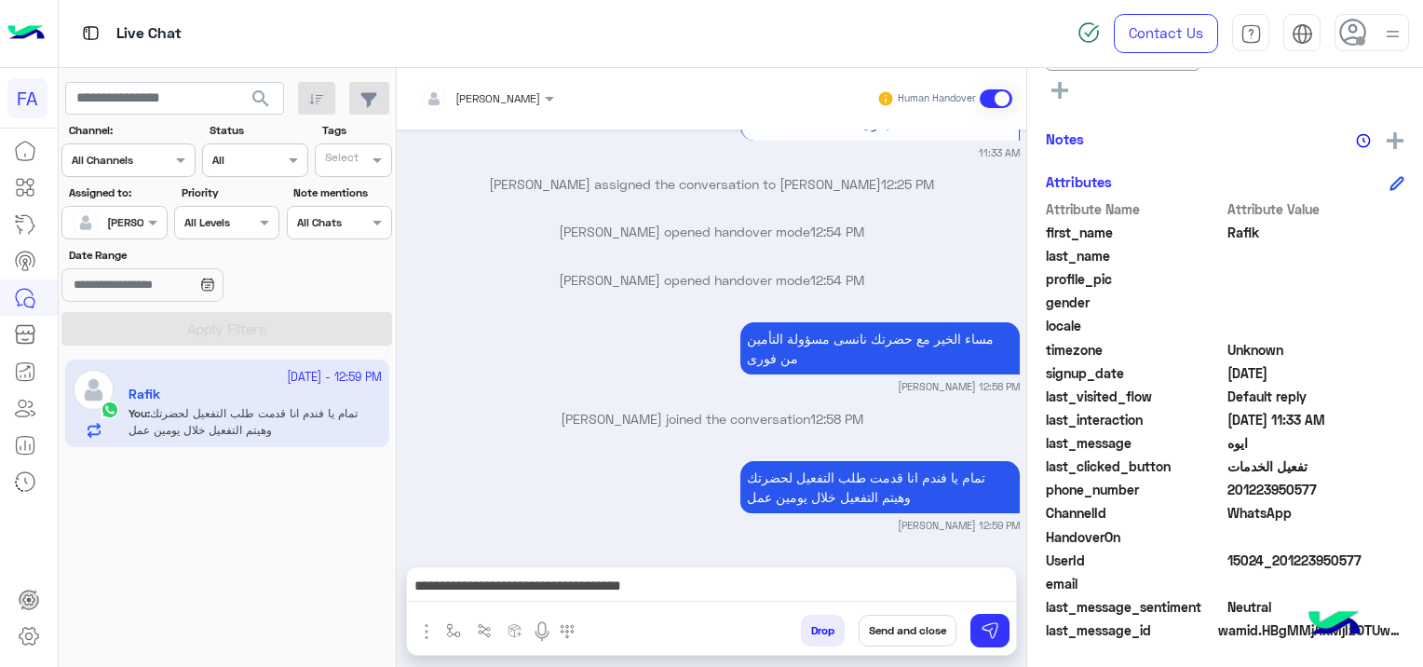
scroll to position [3922, 0]
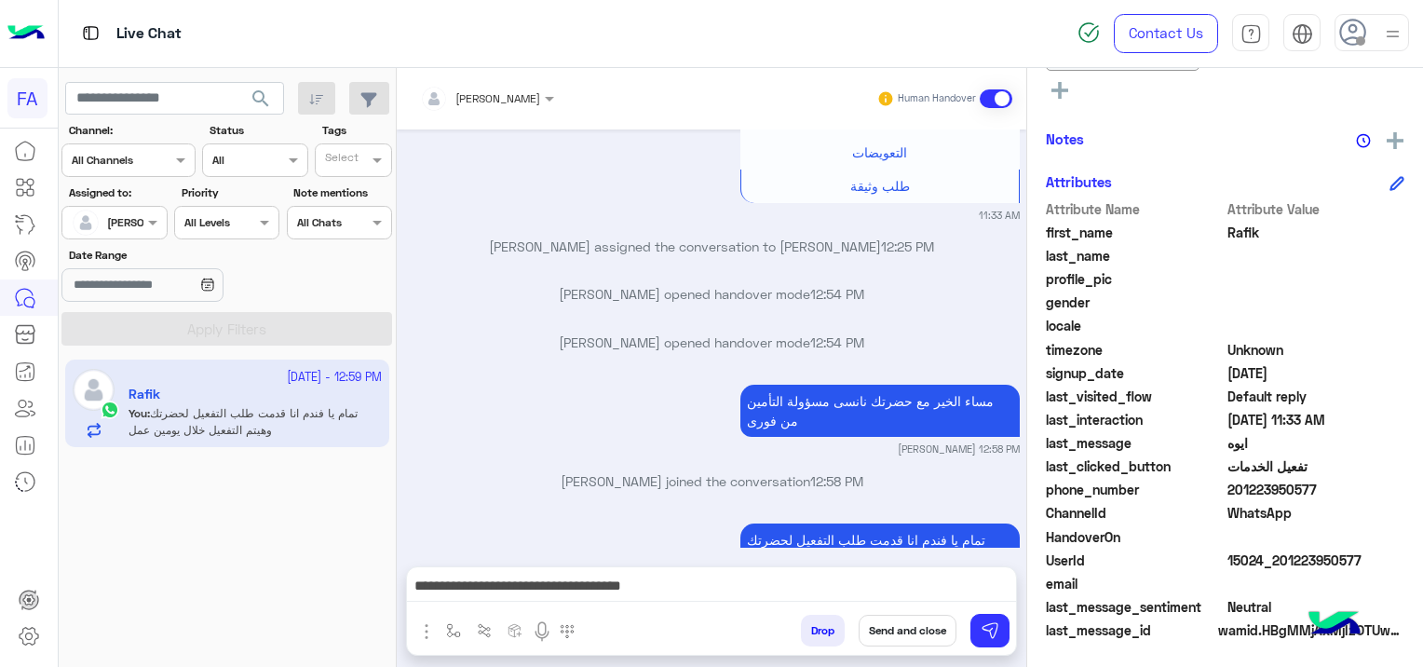
drag, startPoint x: 1357, startPoint y: 553, endPoint x: 1277, endPoint y: 565, distance: 81.0
click at [1277, 565] on span "15024_201223950577" at bounding box center [1316, 560] width 178 height 20
copy span "01223950577"
click at [928, 626] on button "Send and close" at bounding box center [907, 630] width 98 height 32
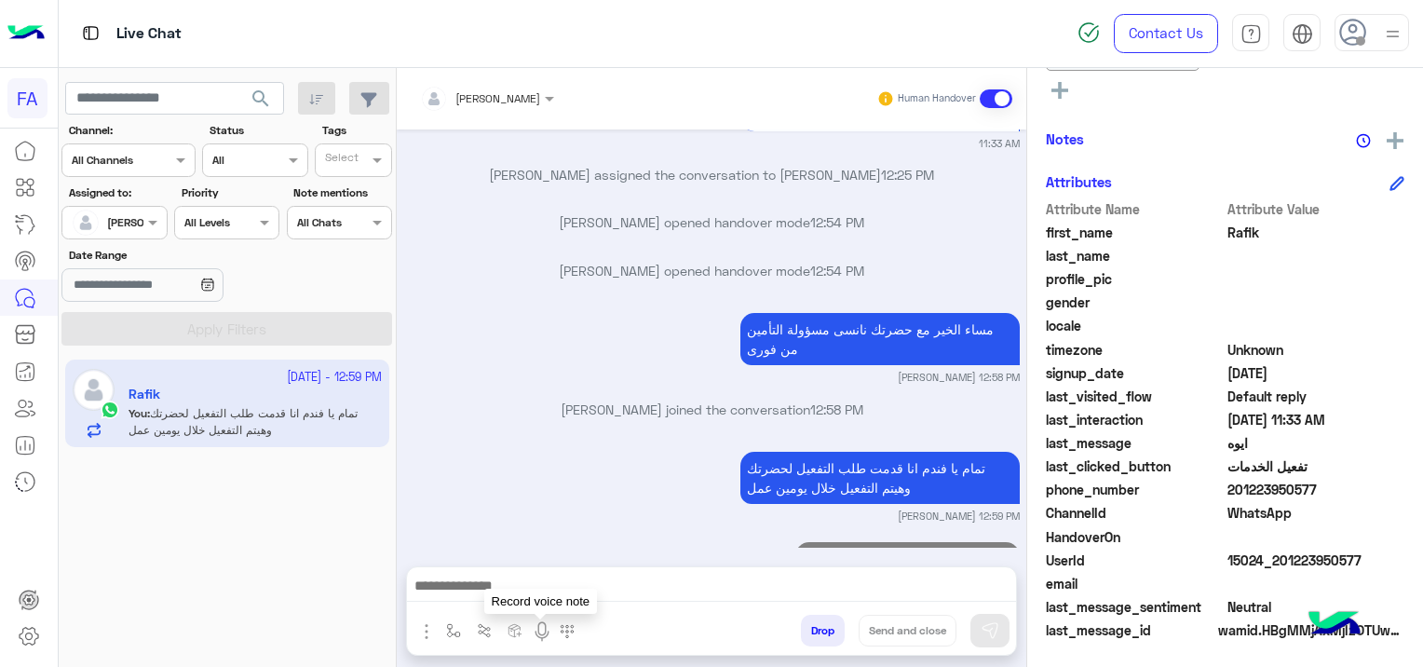
scroll to position [4042, 0]
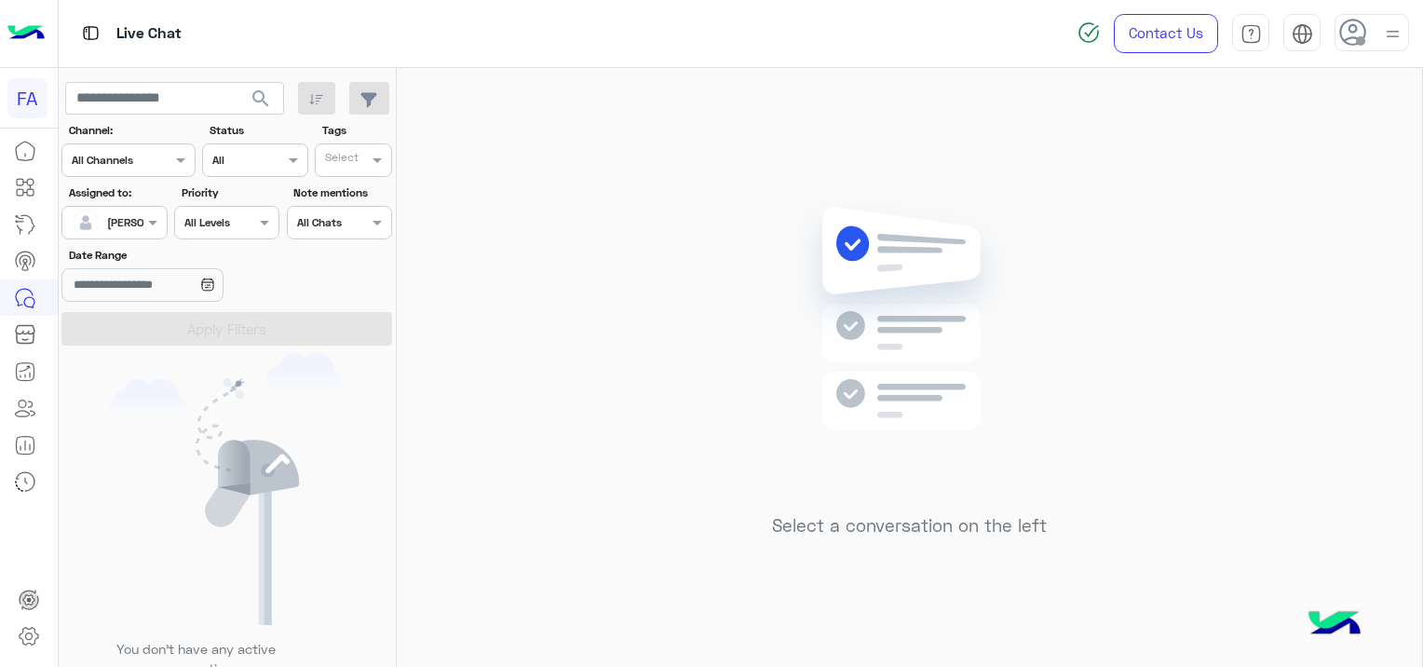
click at [259, 101] on span "search" at bounding box center [261, 99] width 22 height 22
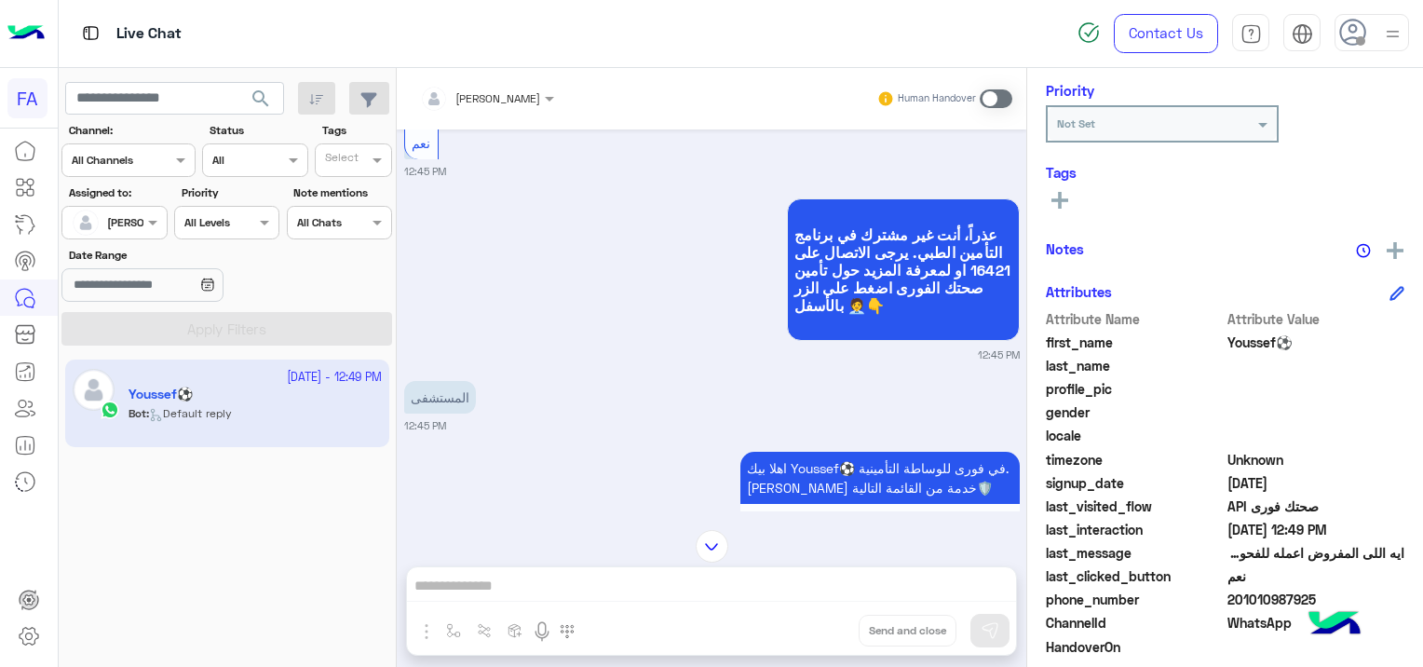
scroll to position [356, 0]
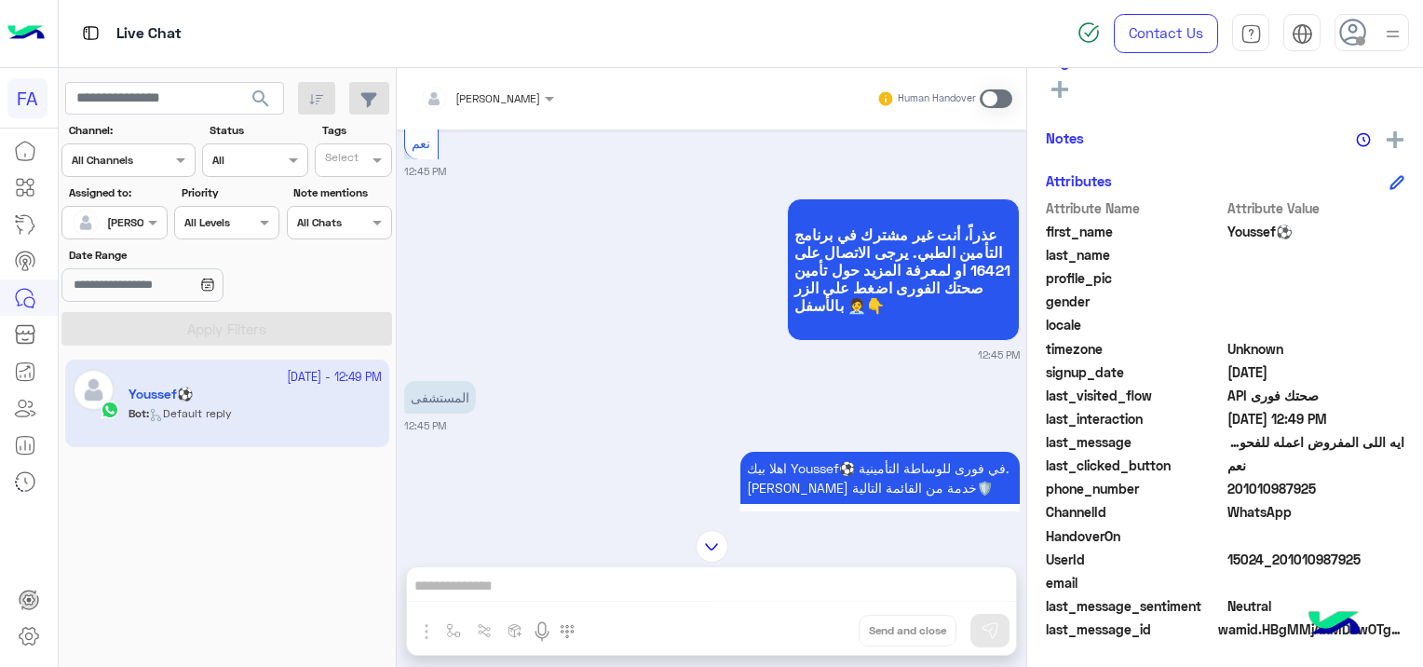
drag, startPoint x: 1356, startPoint y: 547, endPoint x: 1275, endPoint y: 567, distance: 83.3
click at [1275, 567] on div "UserId 15024_201010987925" at bounding box center [1225, 560] width 358 height 23
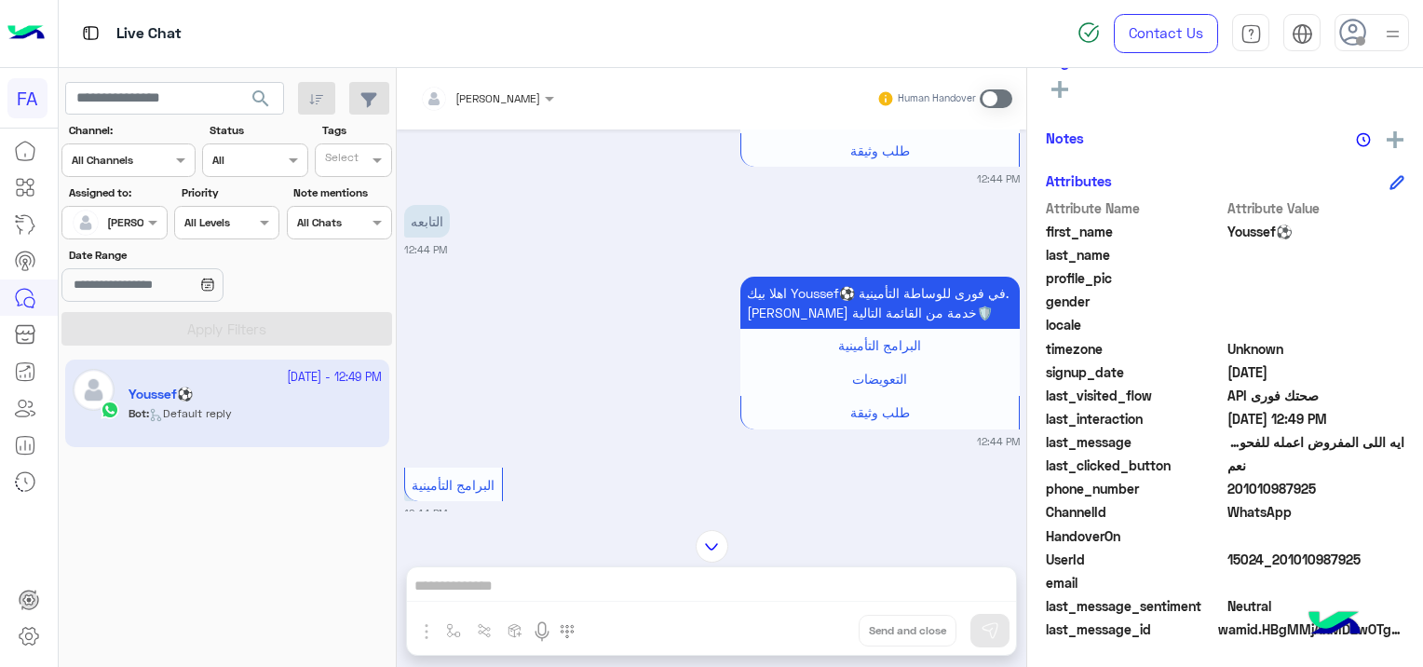
scroll to position [873, 0]
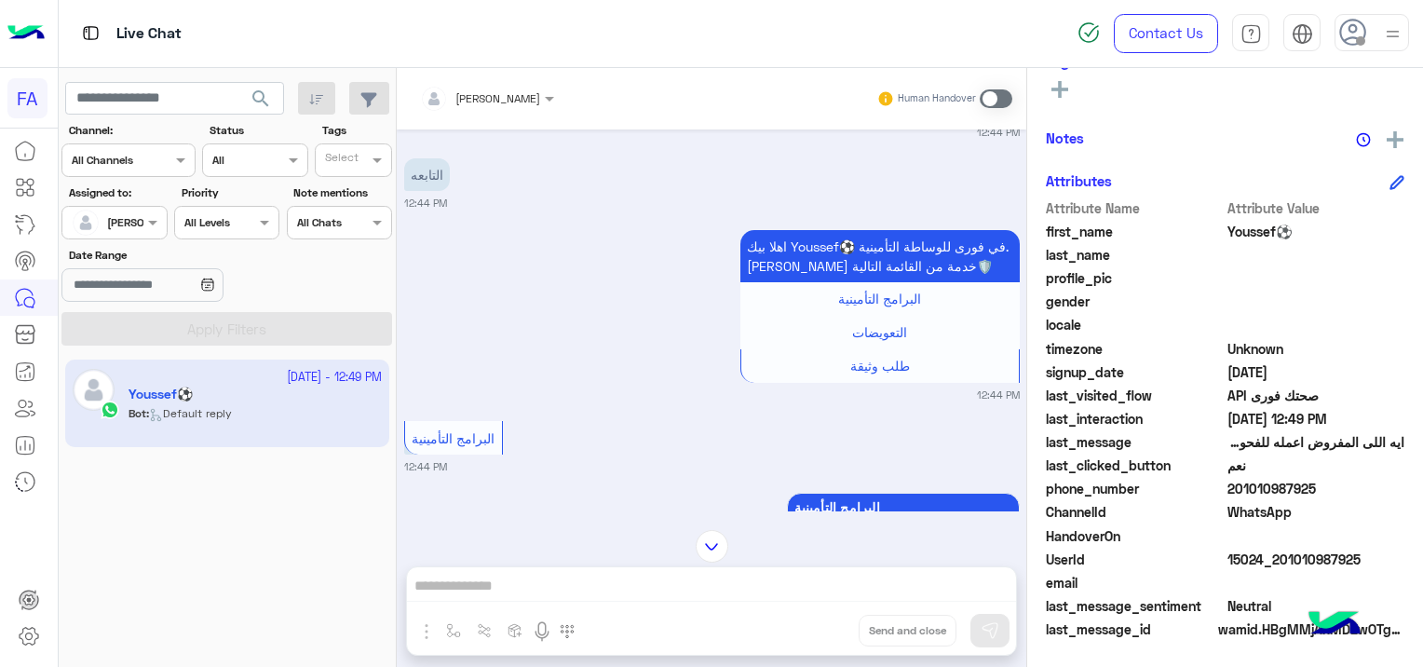
click at [991, 100] on span at bounding box center [995, 98] width 33 height 19
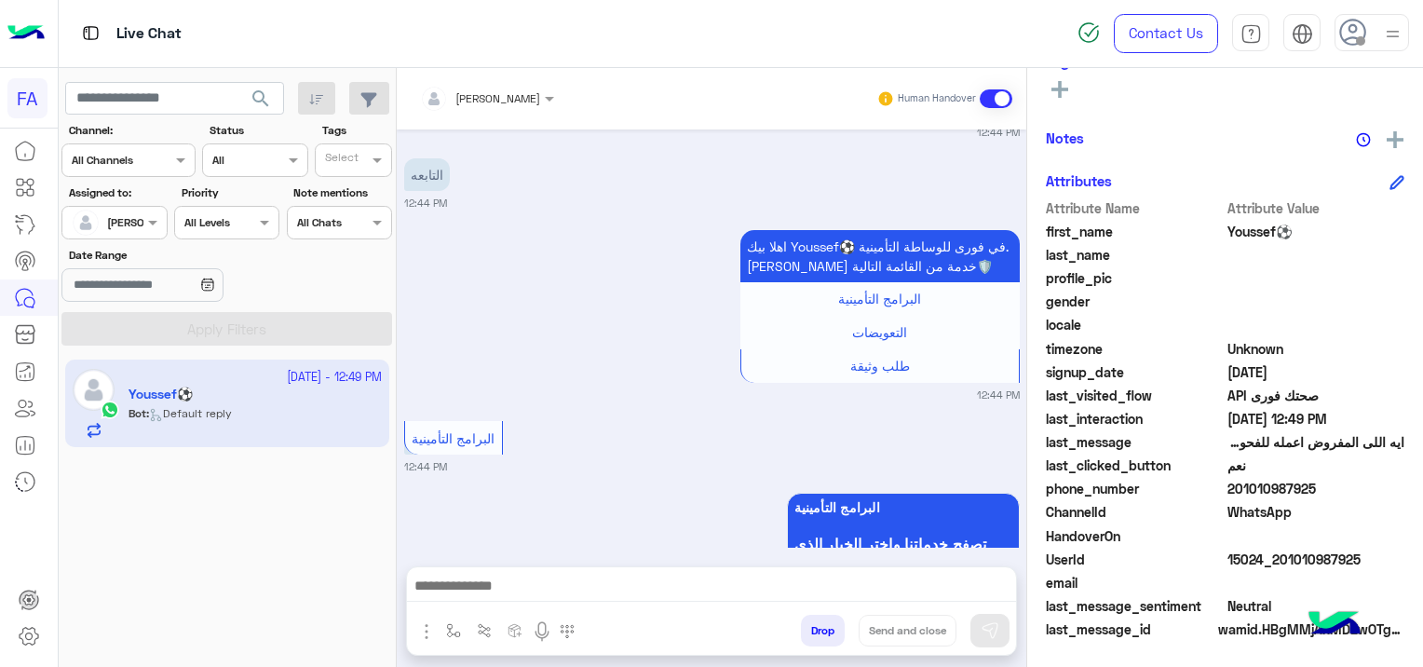
scroll to position [6569, 0]
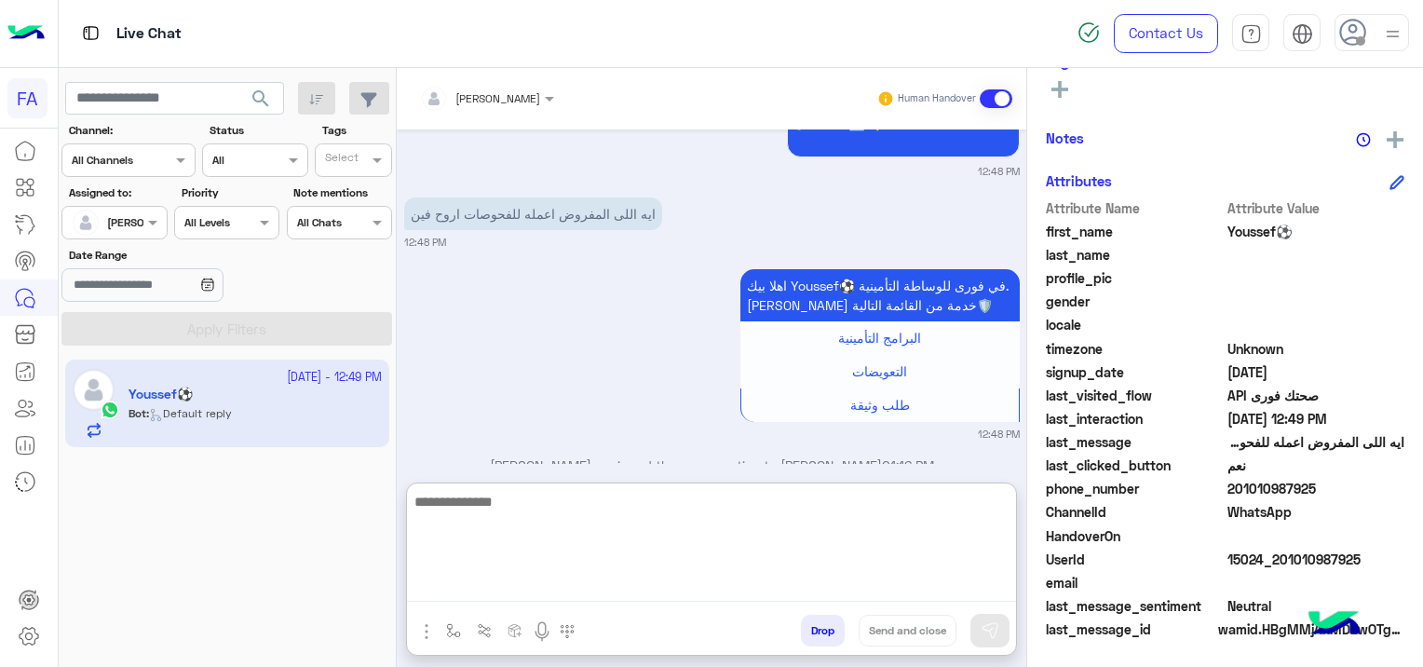
click at [553, 585] on textarea at bounding box center [711, 546] width 609 height 112
click at [480, 585] on textarea at bounding box center [711, 546] width 609 height 112
paste textarea "**********"
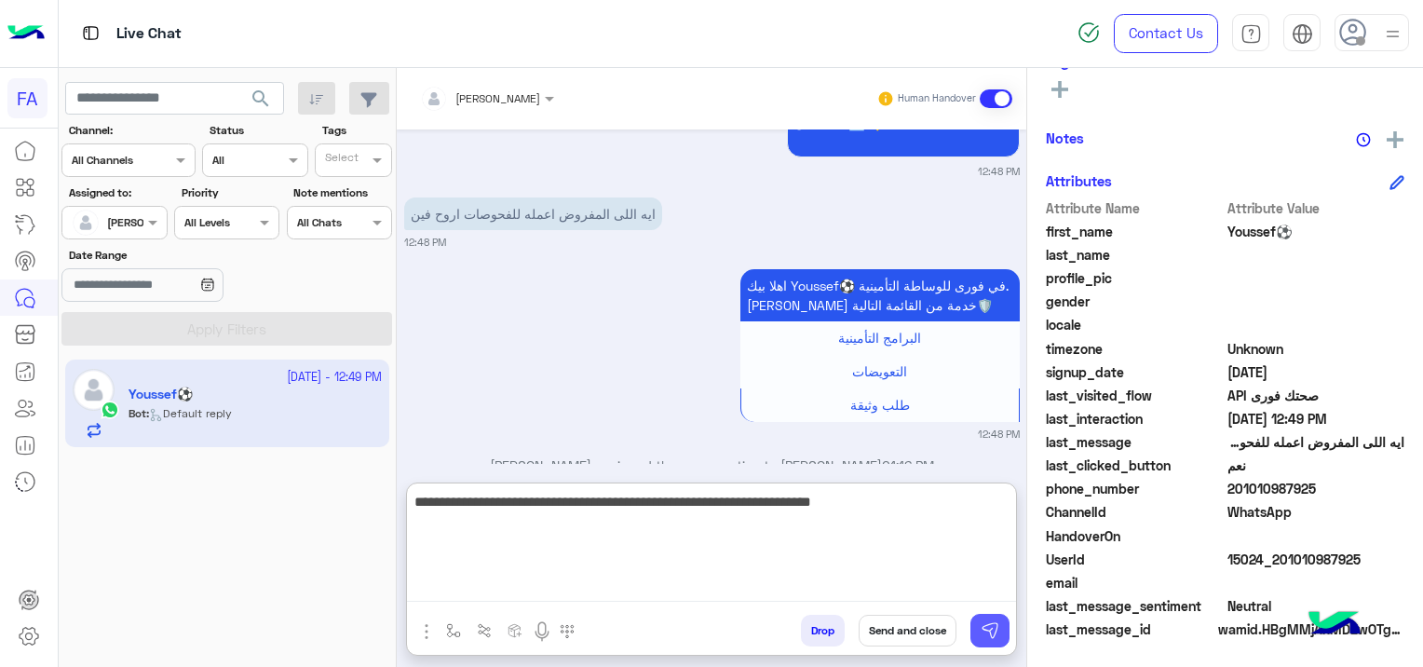
type textarea "**********"
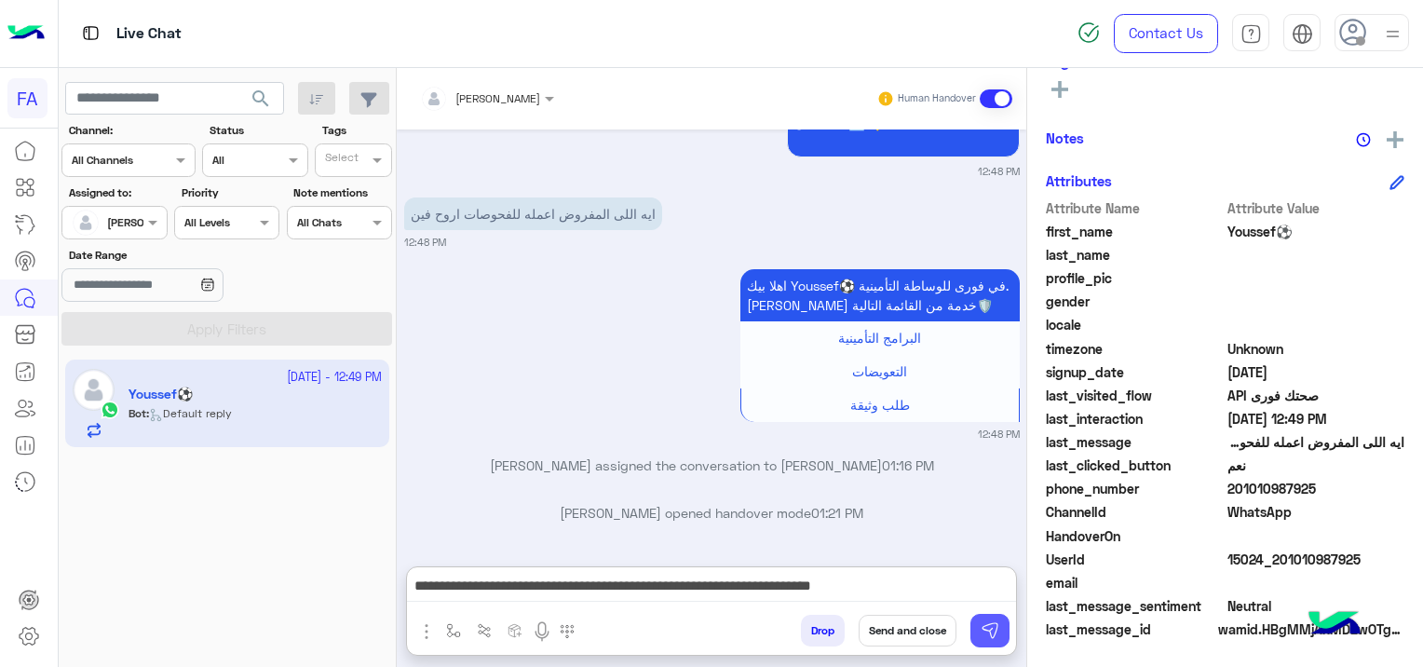
click at [987, 631] on img at bounding box center [989, 630] width 19 height 19
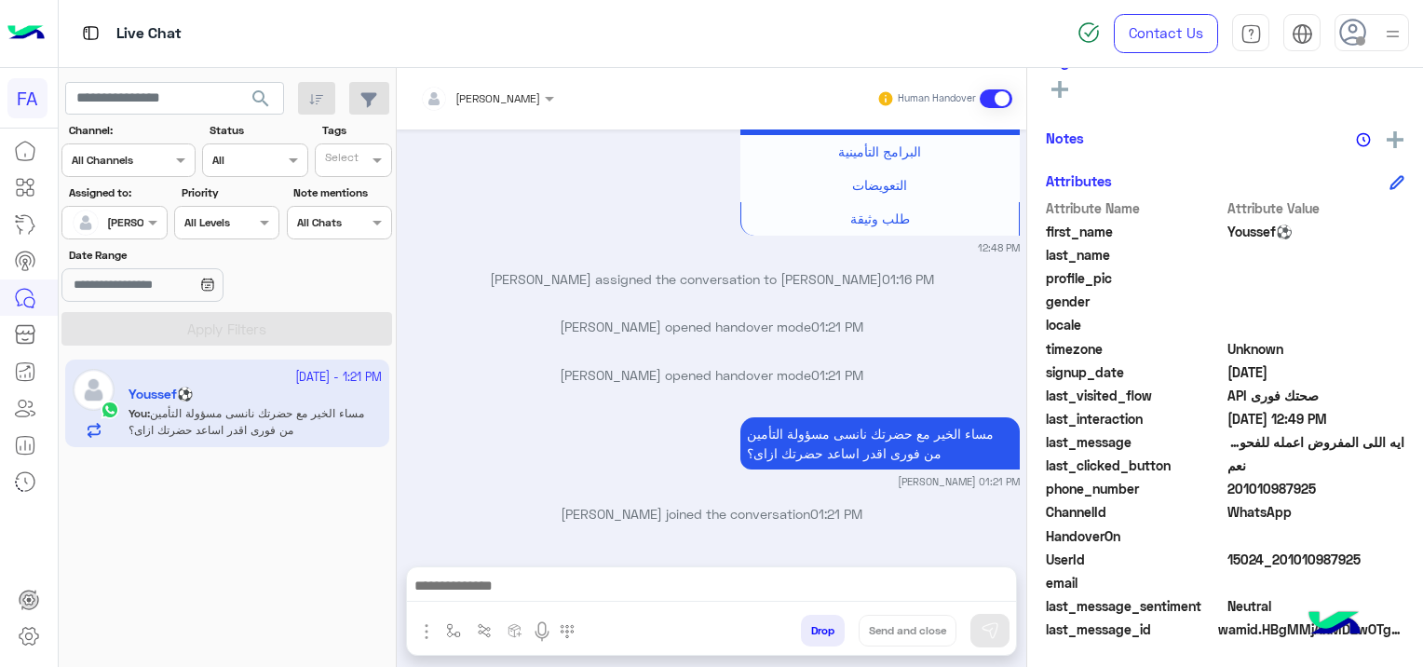
scroll to position [389, 0]
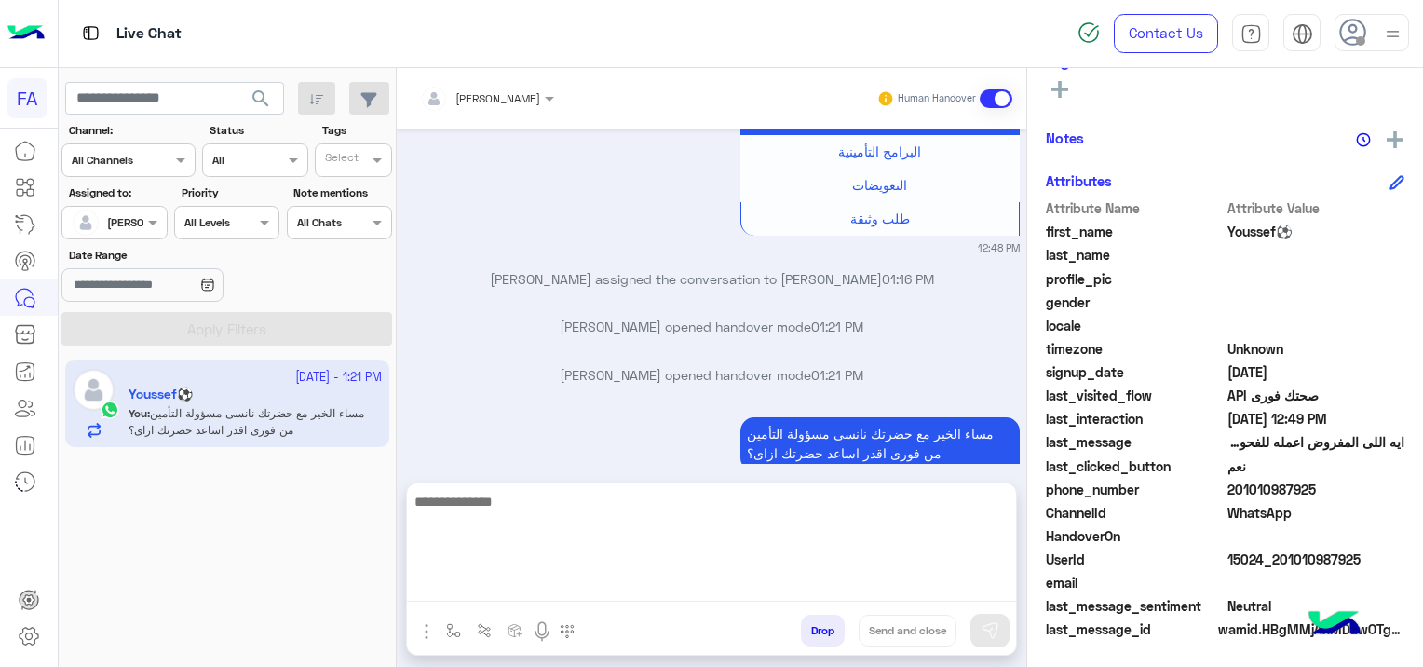
click at [637, 583] on textarea at bounding box center [711, 546] width 609 height 112
paste textarea "**********"
type textarea "**********"
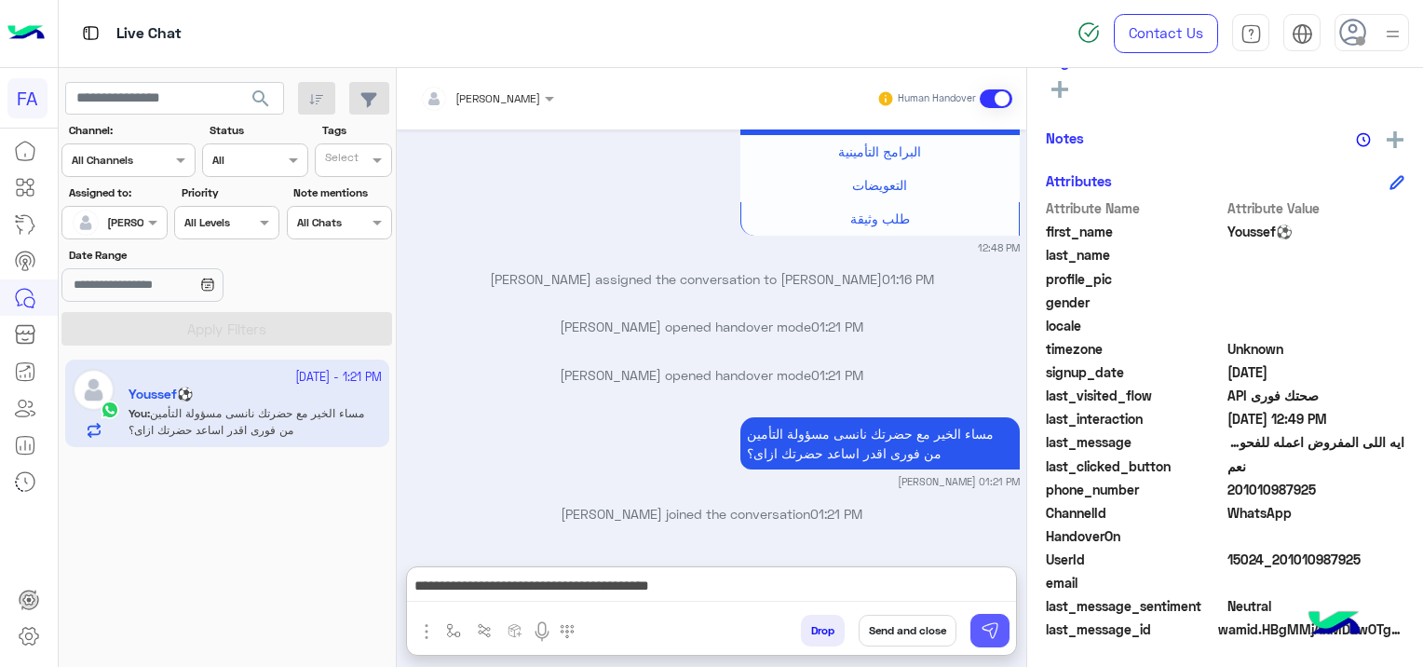
click at [988, 626] on img at bounding box center [989, 630] width 19 height 19
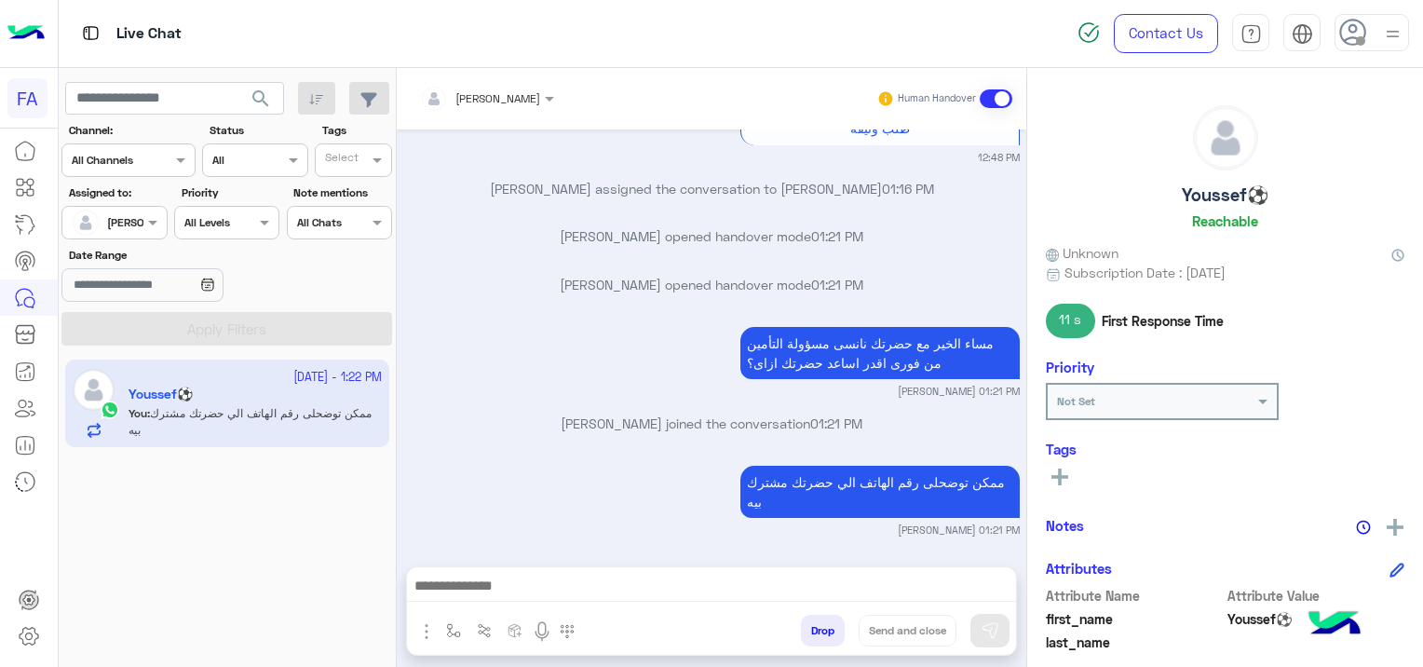
scroll to position [0, 0]
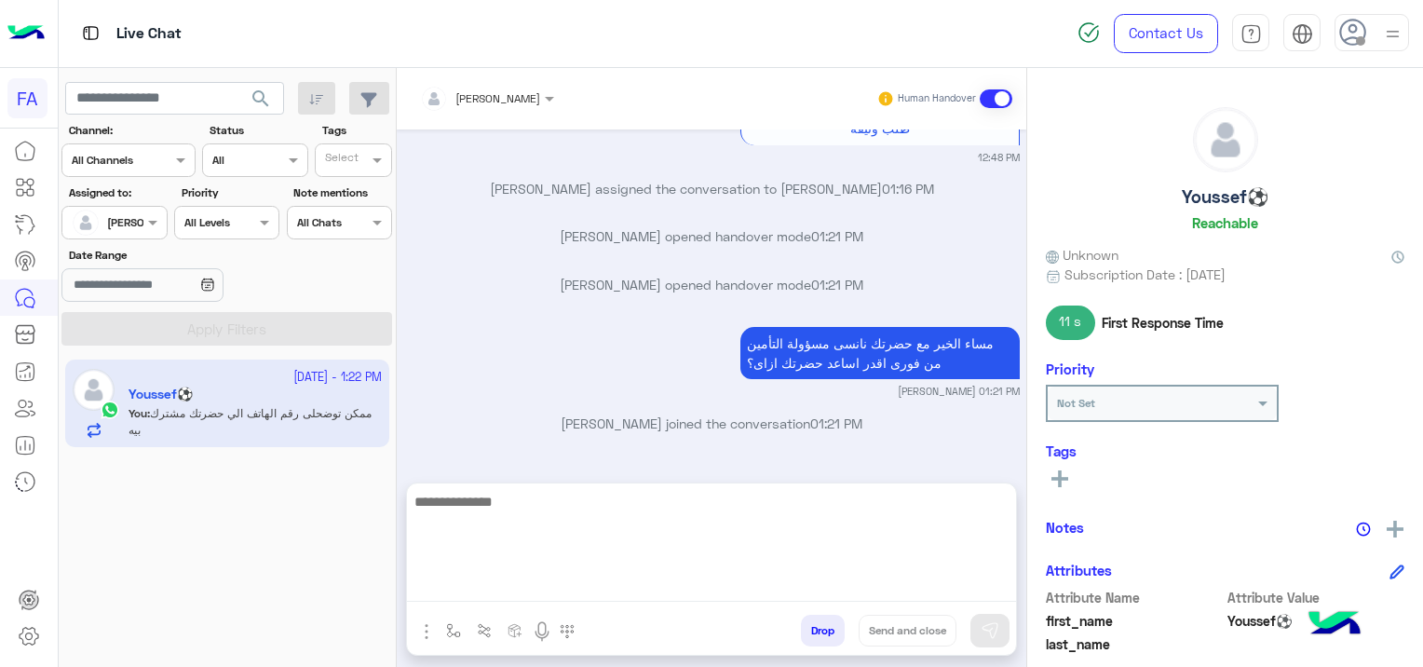
click at [662, 593] on textarea at bounding box center [711, 546] width 609 height 112
click at [473, 596] on textarea at bounding box center [711, 546] width 609 height 112
paste textarea "**********"
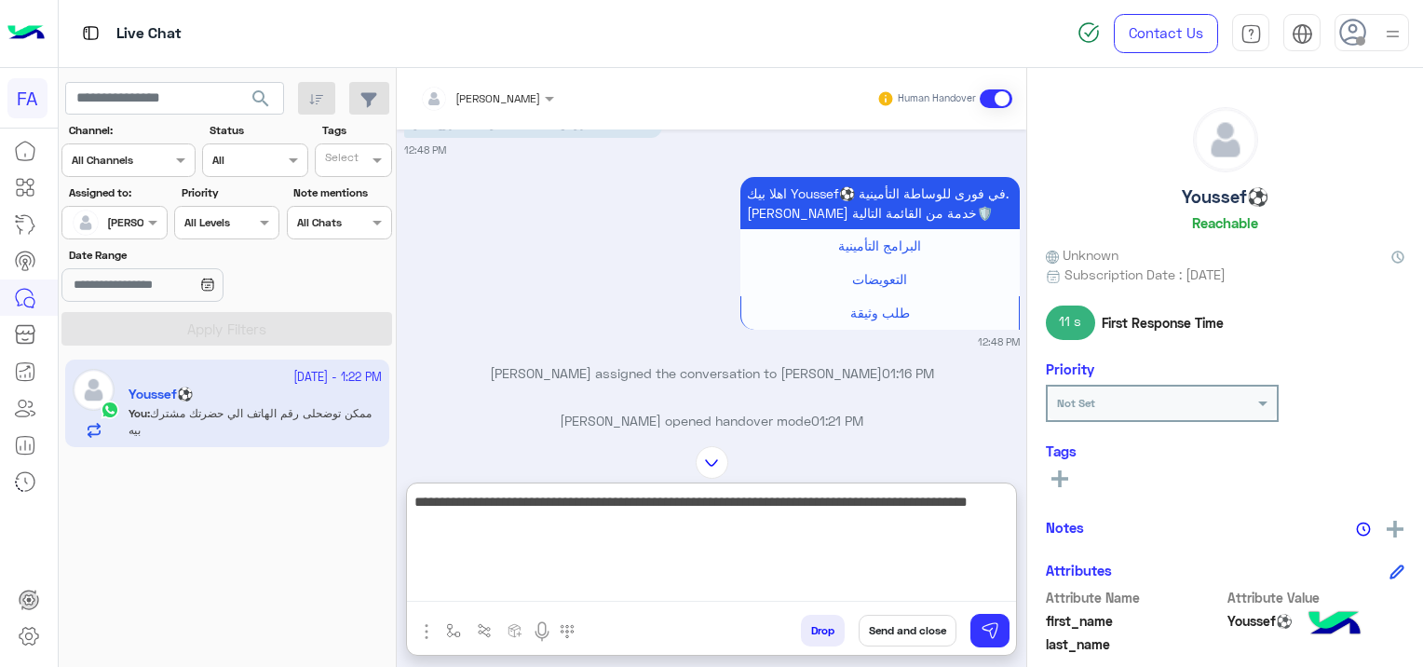
scroll to position [6930, 0]
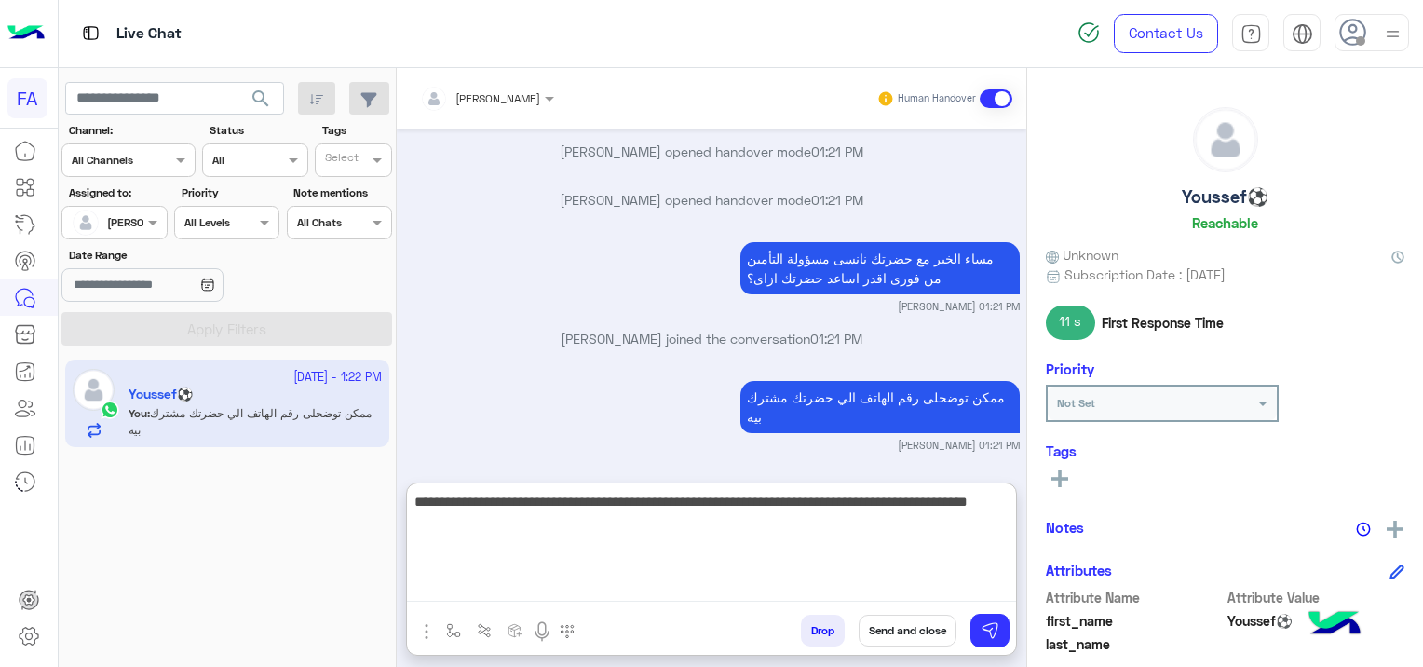
type textarea "**********"
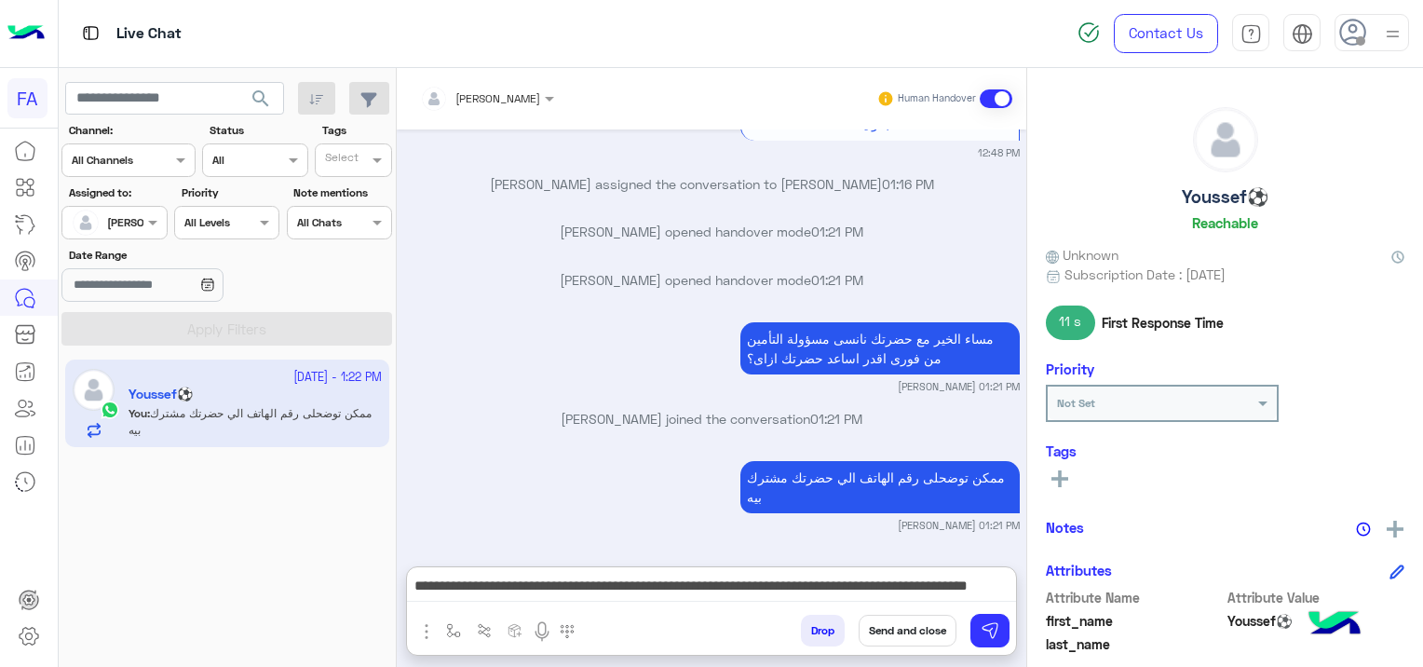
click at [1066, 473] on icon at bounding box center [1059, 478] width 17 height 17
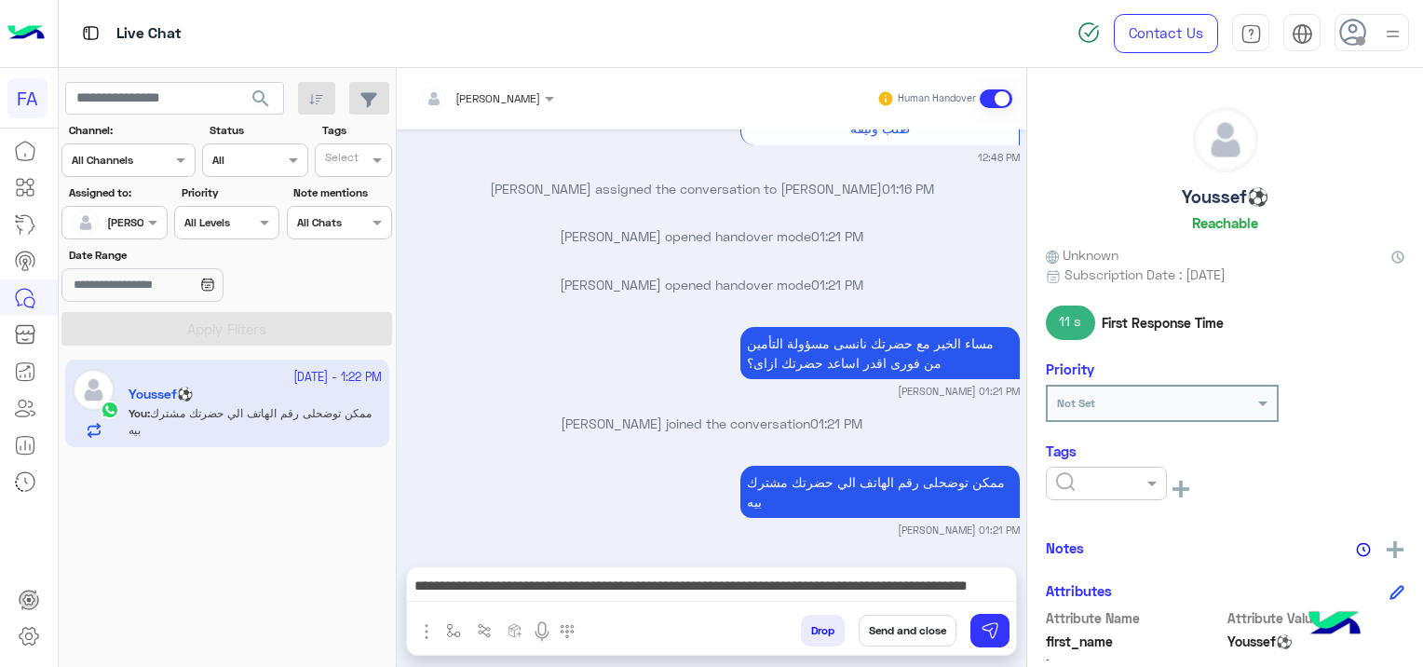
click at [1082, 479] on input "text" at bounding box center [1084, 481] width 57 height 17
click at [1092, 566] on span "Pending" at bounding box center [1079, 563] width 49 height 16
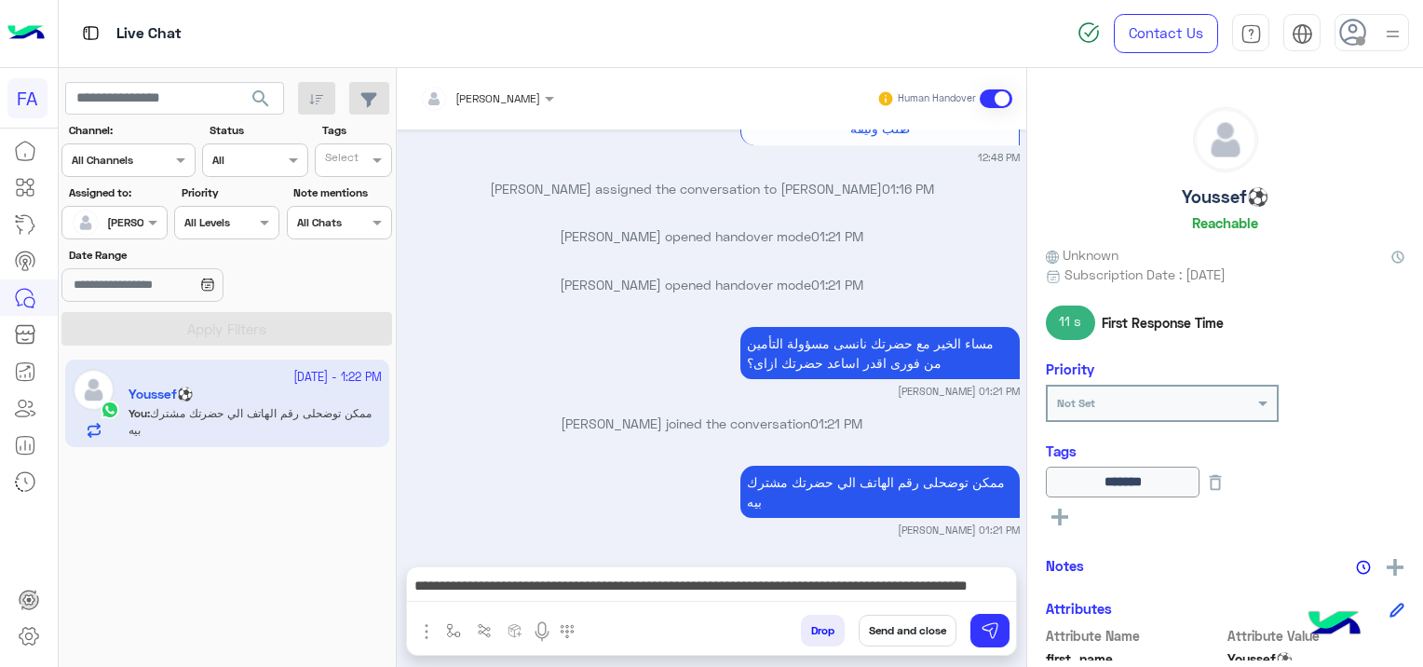
click at [920, 625] on button "Send and close" at bounding box center [907, 630] width 98 height 32
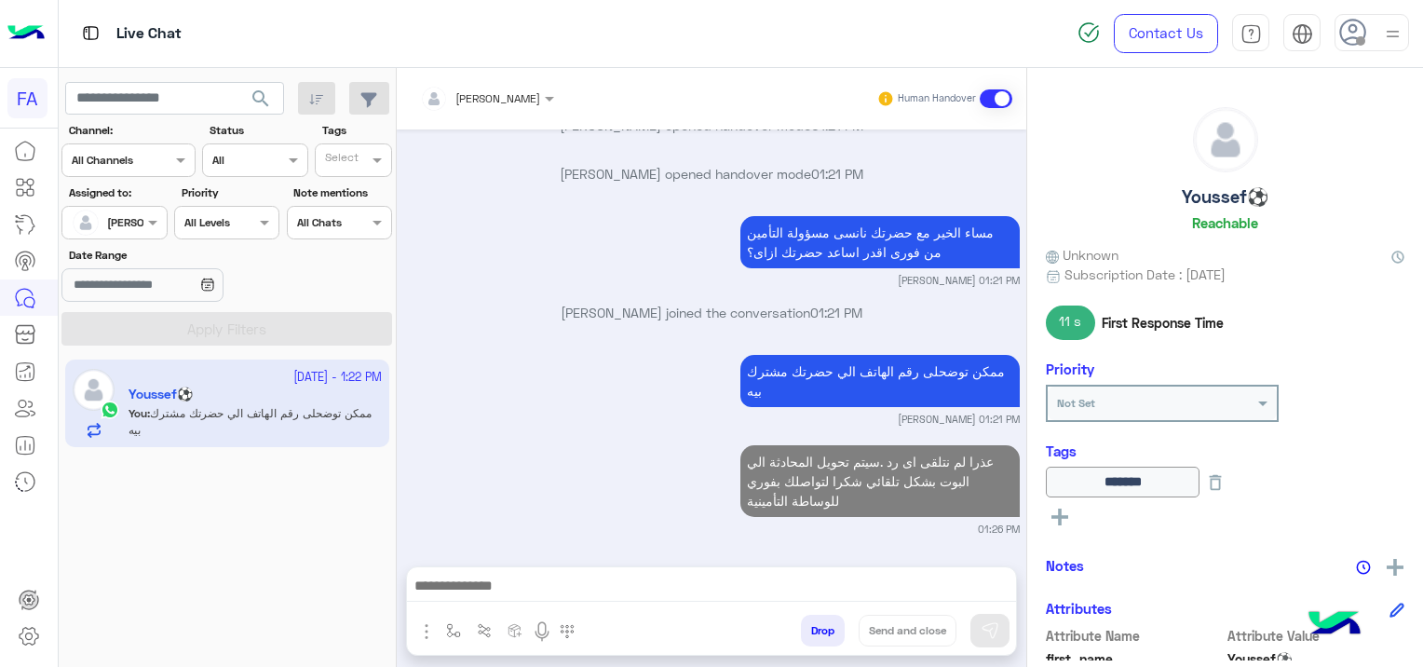
scroll to position [7004, 0]
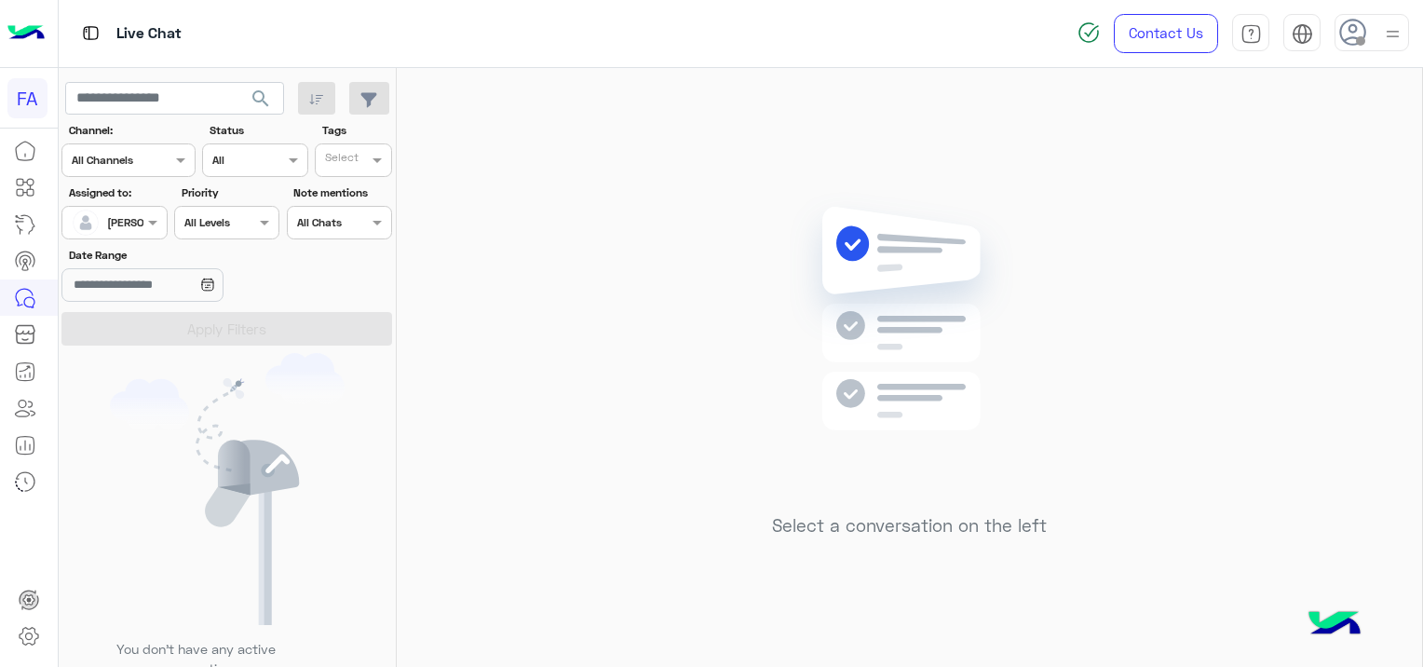
click at [263, 97] on span "search" at bounding box center [261, 99] width 22 height 22
click at [263, 96] on span "search" at bounding box center [261, 99] width 22 height 22
click at [264, 96] on span "search" at bounding box center [261, 99] width 22 height 22
click at [257, 101] on span "search" at bounding box center [261, 99] width 22 height 22
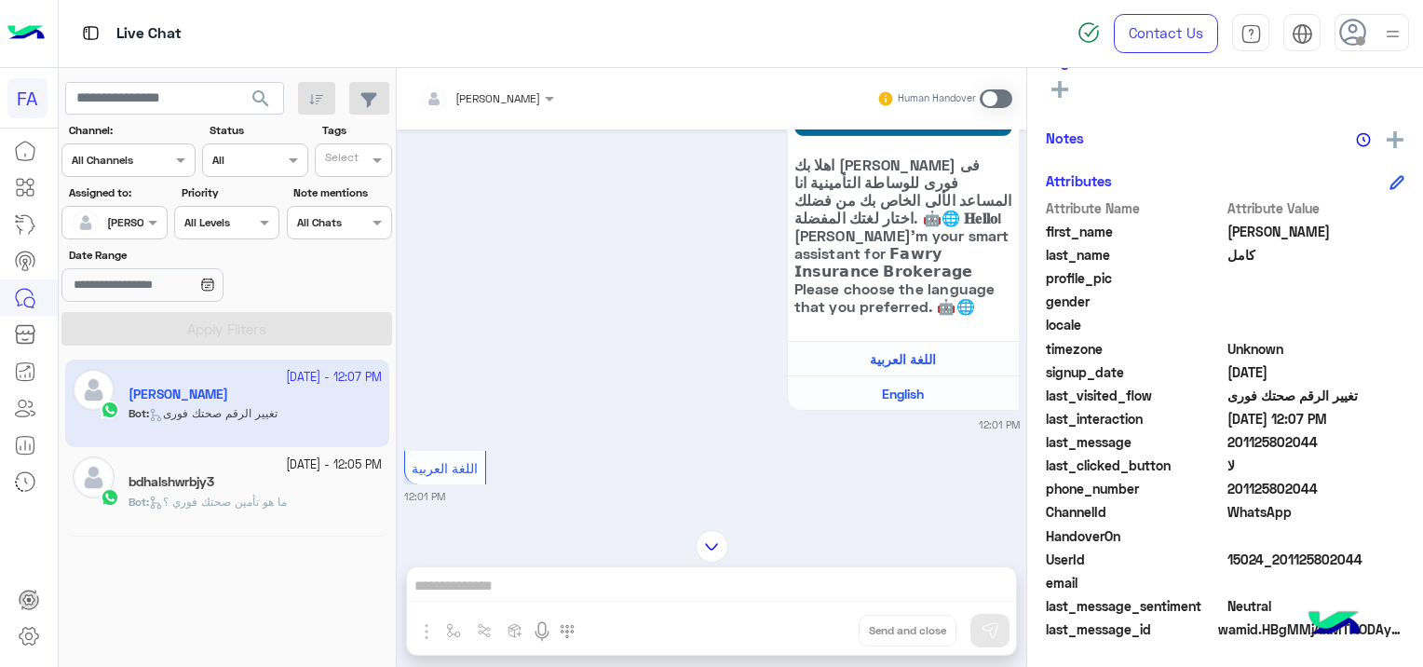
scroll to position [26, 0]
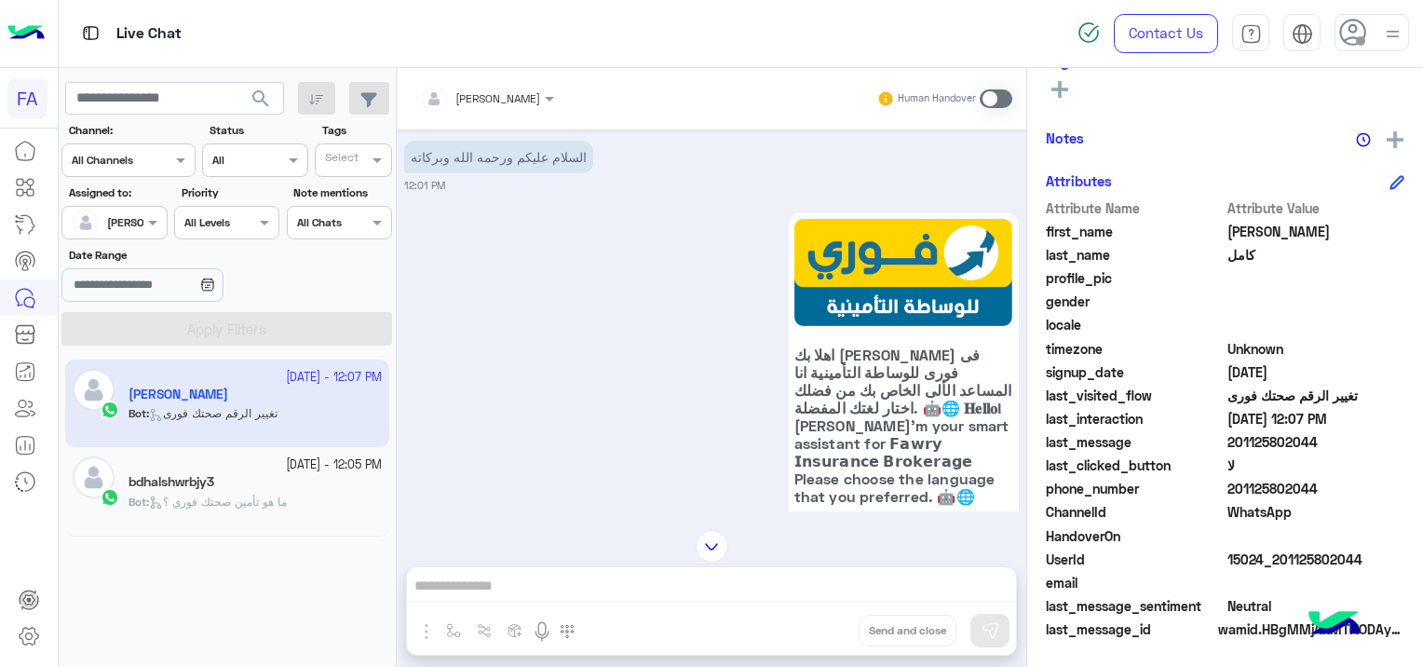
click at [996, 99] on span at bounding box center [995, 98] width 33 height 19
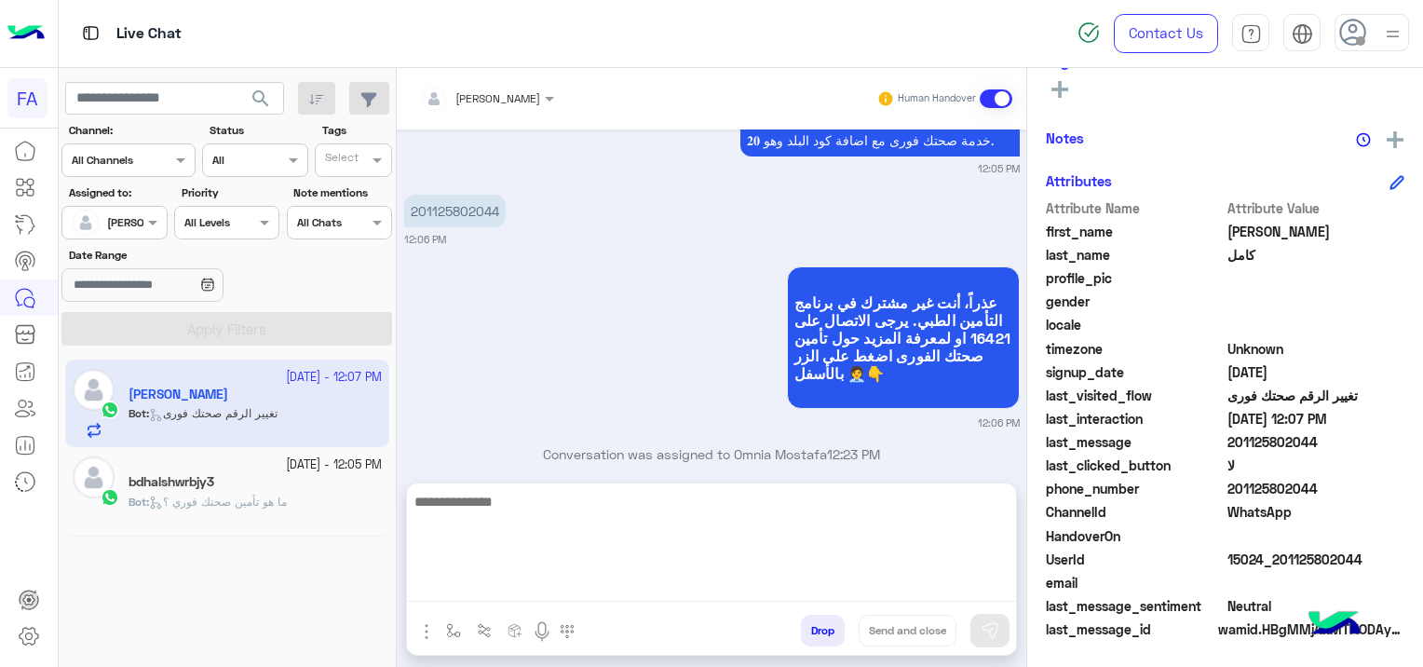
click at [579, 577] on textarea at bounding box center [711, 546] width 609 height 112
click at [516, 577] on textarea at bounding box center [711, 546] width 609 height 112
paste textarea "**********"
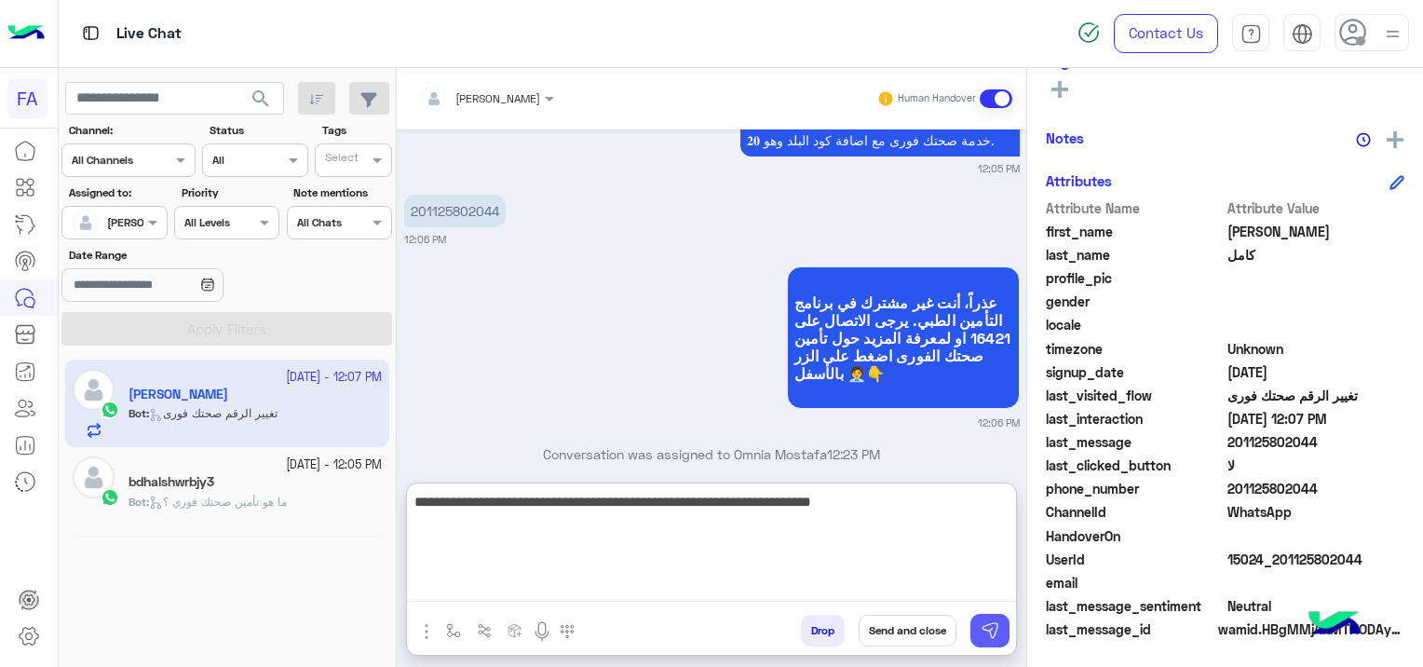
type textarea "**********"
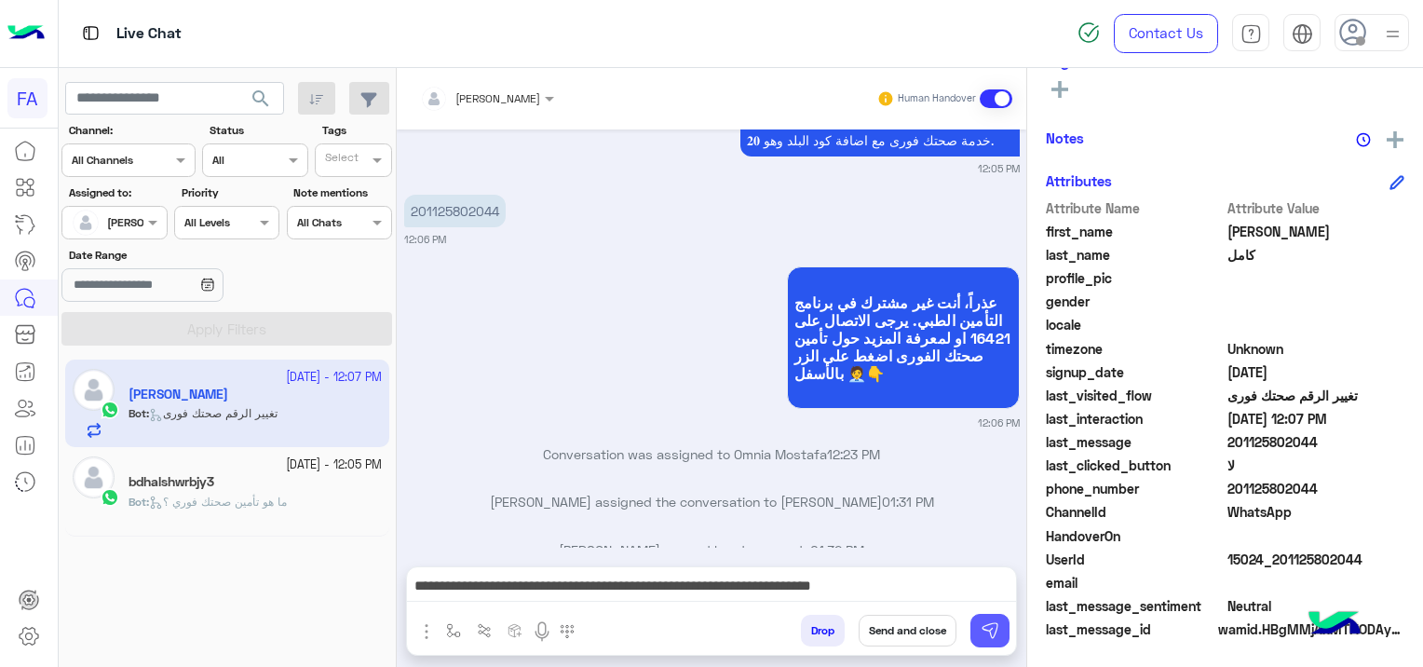
click at [996, 628] on img at bounding box center [989, 630] width 19 height 19
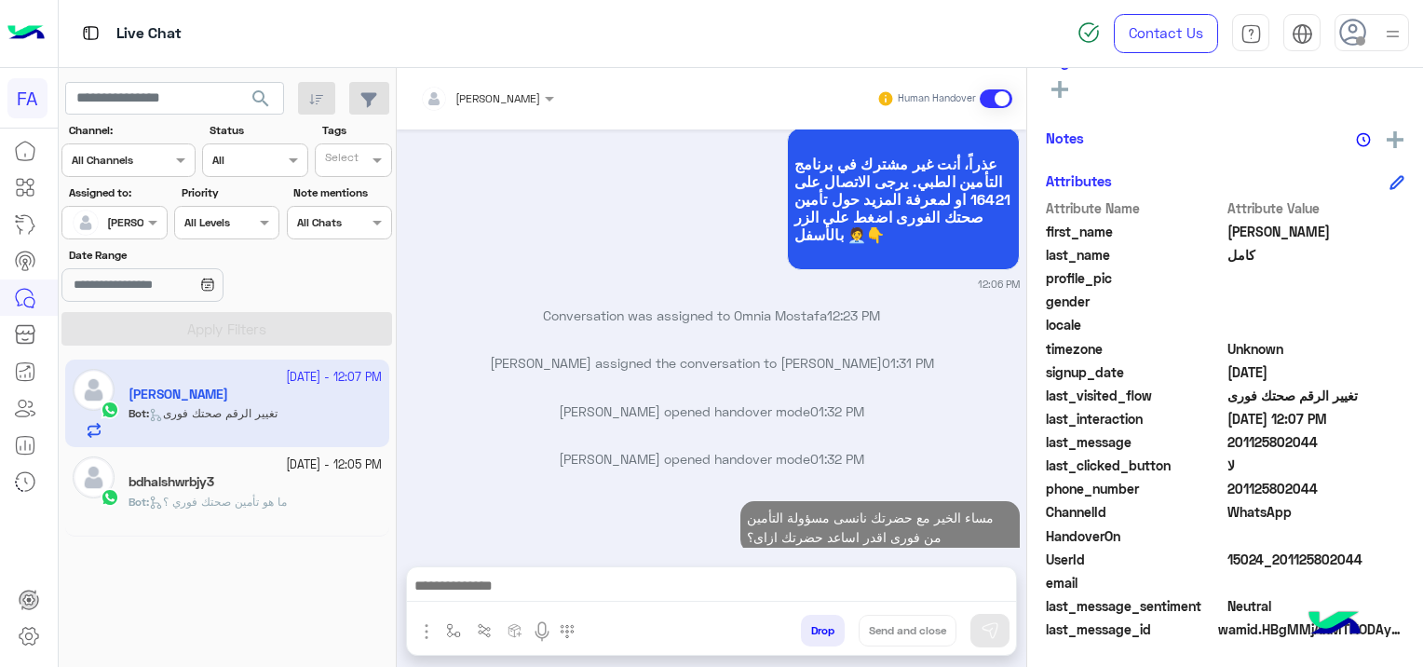
scroll to position [3637, 0]
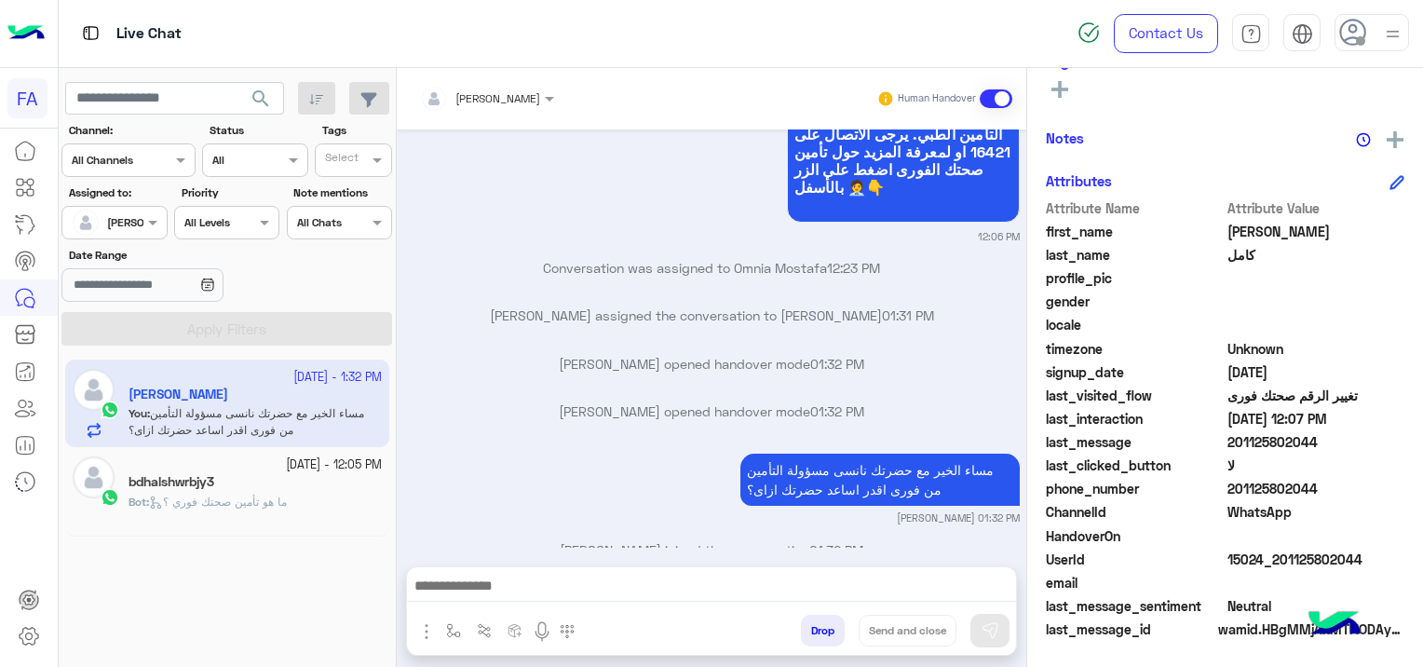
drag, startPoint x: 1363, startPoint y: 555, endPoint x: 1277, endPoint y: 570, distance: 86.9
click at [1277, 570] on div "UserId 15024_201125802044" at bounding box center [1225, 560] width 358 height 23
click at [1275, 570] on div "UserId 15024_201125802044" at bounding box center [1225, 560] width 358 height 23
click at [261, 479] on div "bdhalshwrbjy3" at bounding box center [254, 484] width 253 height 20
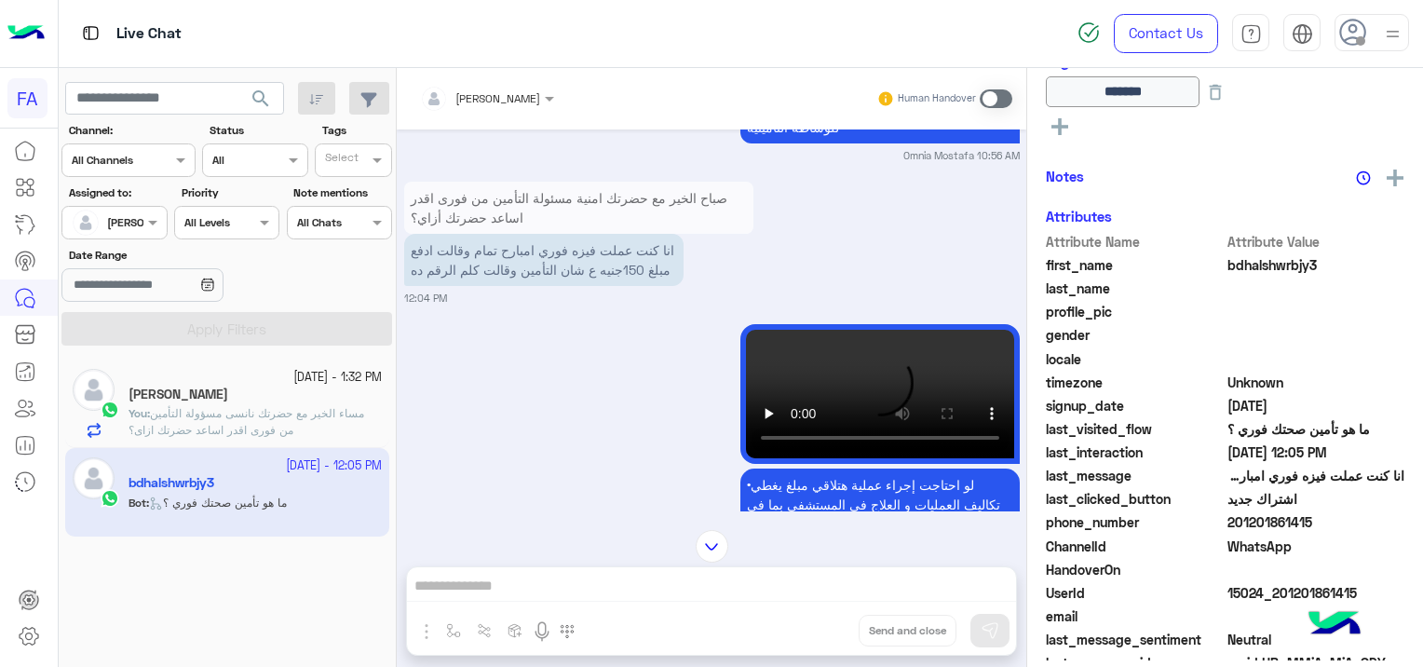
scroll to position [1362, 0]
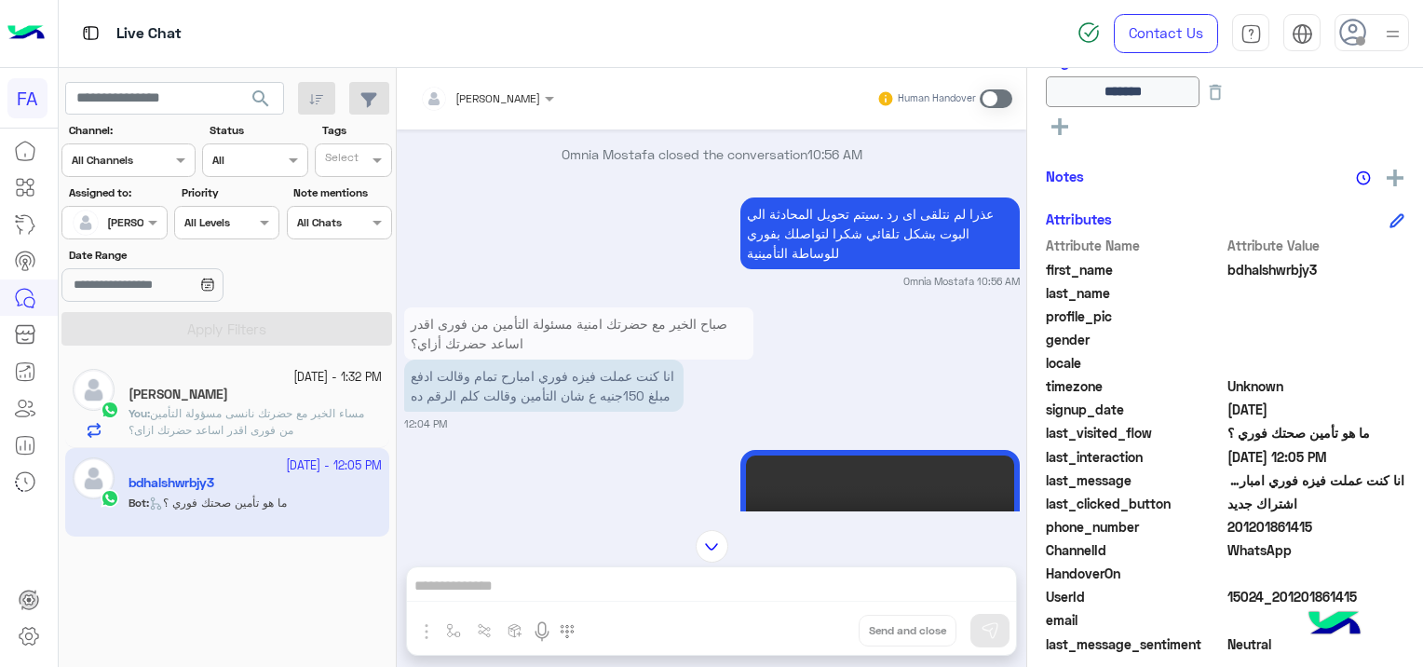
click at [320, 405] on div "[DATE] - 1:32 PM [PERSON_NAME] You : مساء الخير مع حضرتك نانسى مسؤولة التأمين م…" at bounding box center [254, 403] width 253 height 69
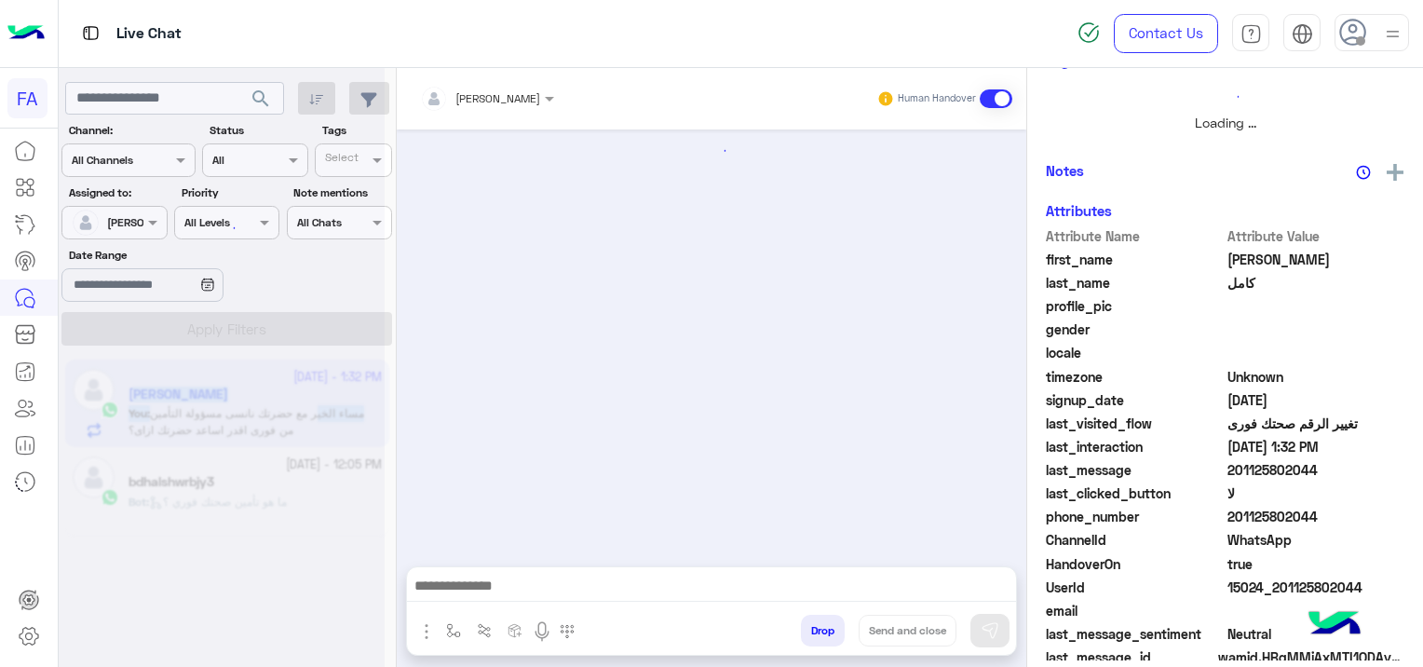
scroll to position [385, 0]
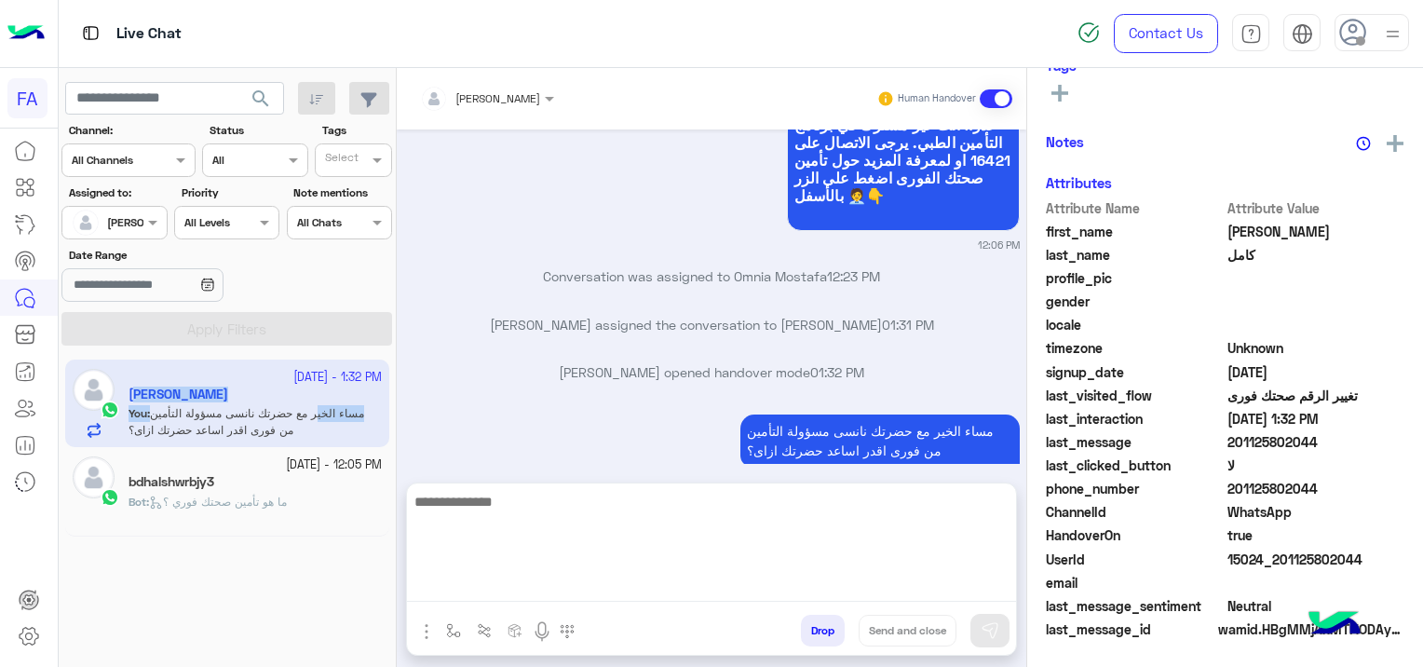
click at [621, 579] on textarea at bounding box center [711, 546] width 609 height 112
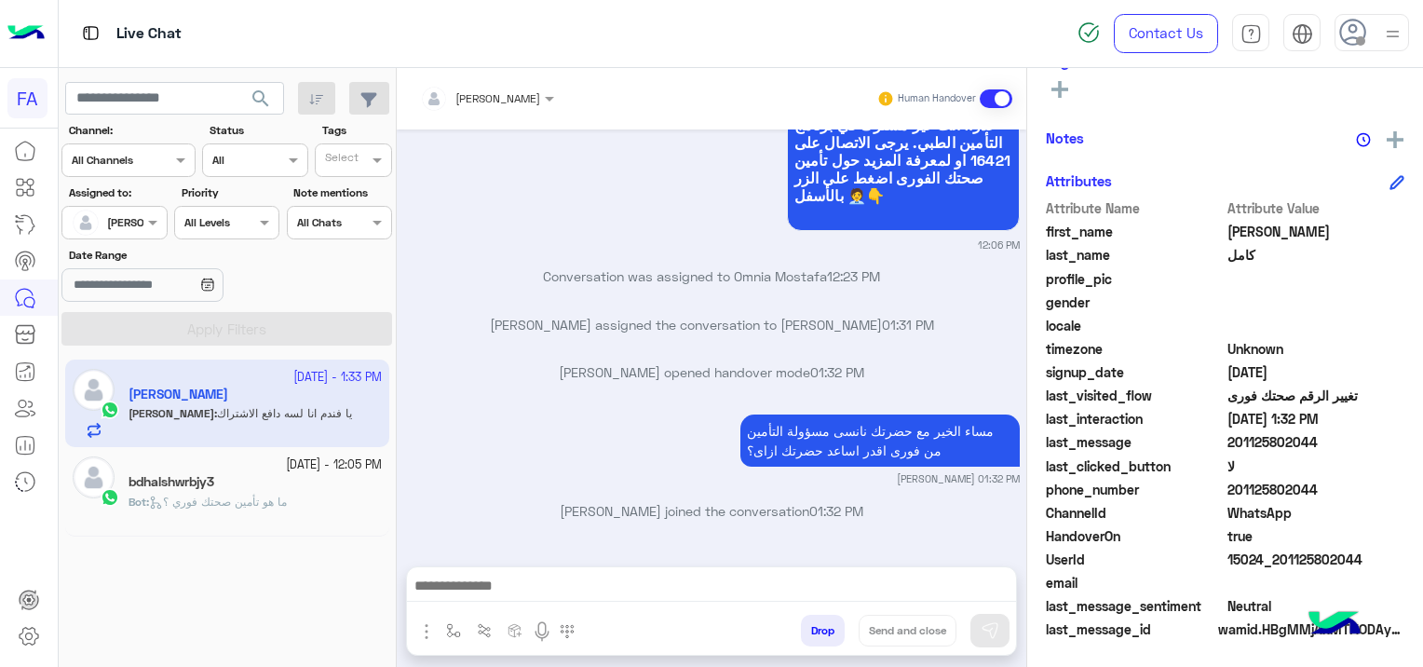
scroll to position [1516, 0]
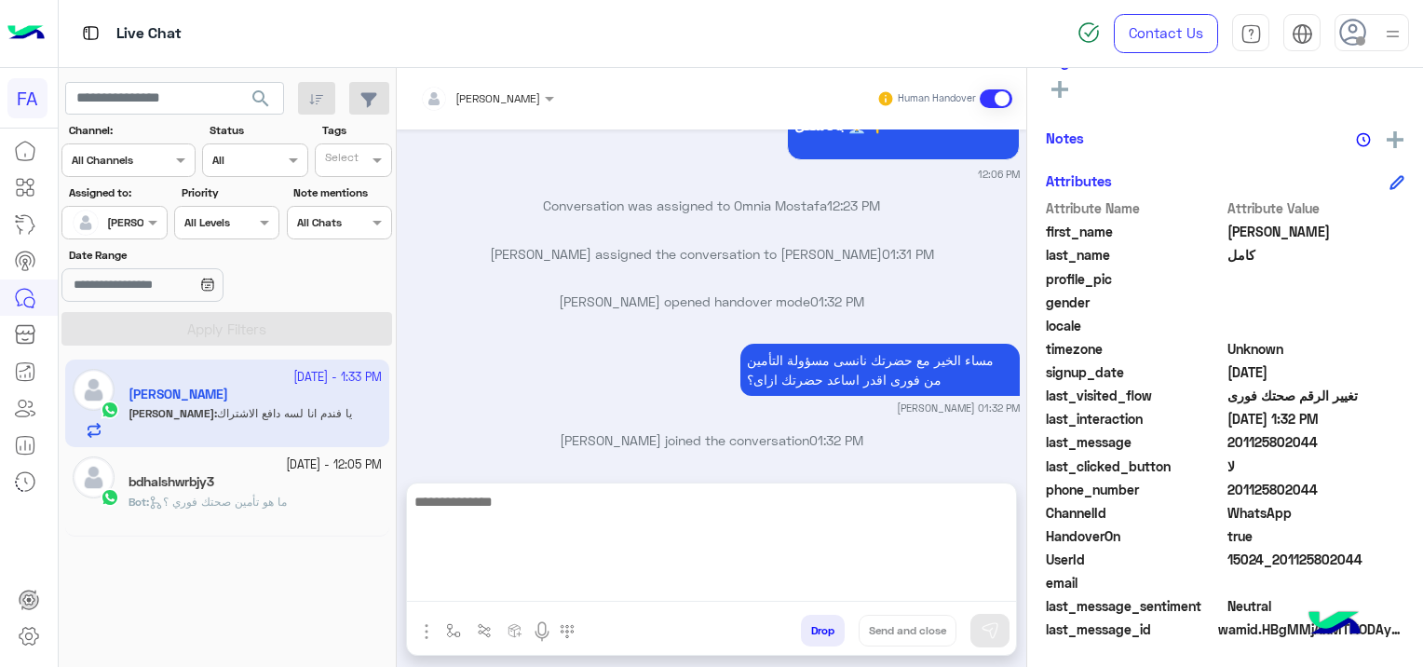
click at [609, 582] on textarea at bounding box center [711, 546] width 609 height 112
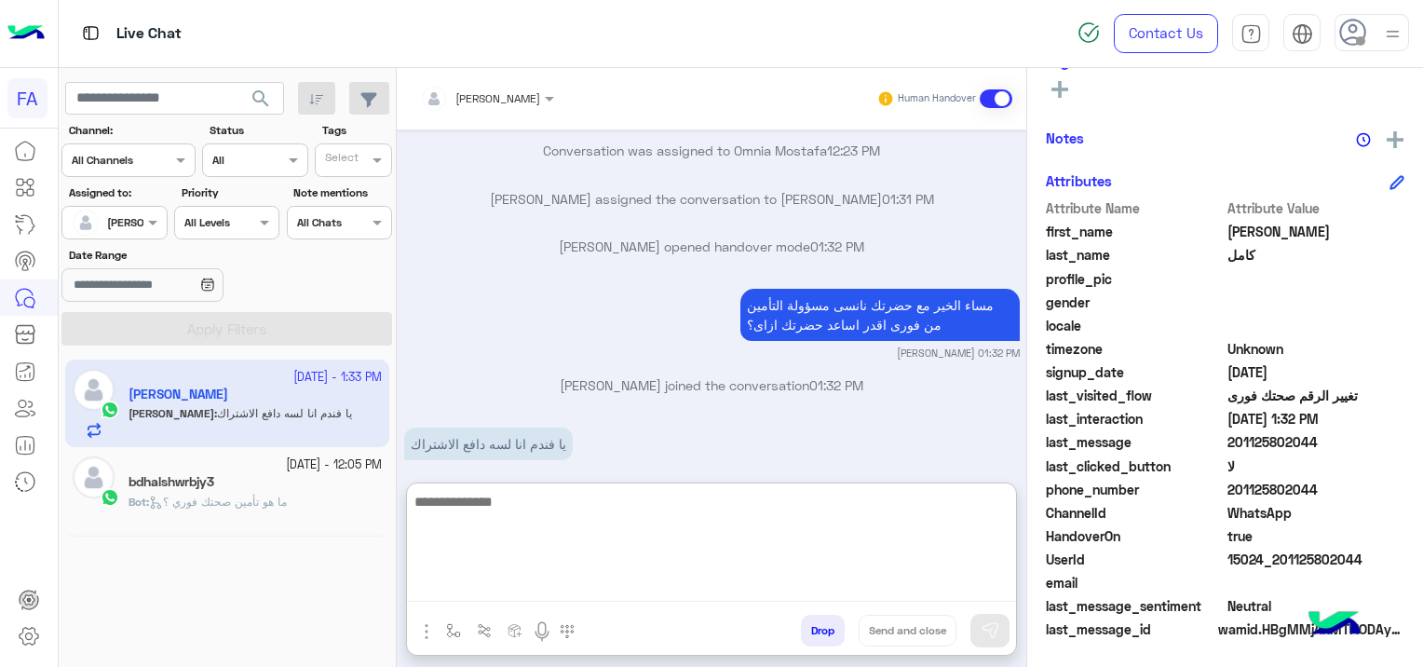
scroll to position [1600, 0]
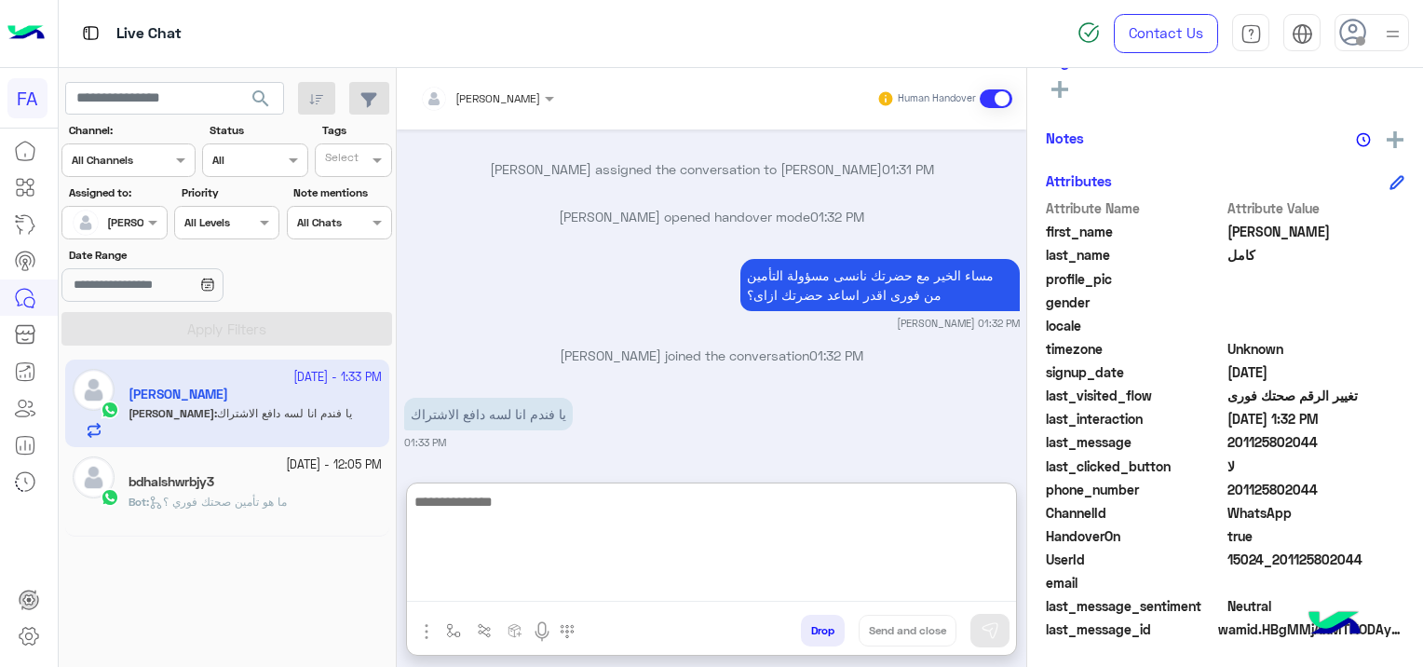
paste textarea "**********"
type textarea "**********"
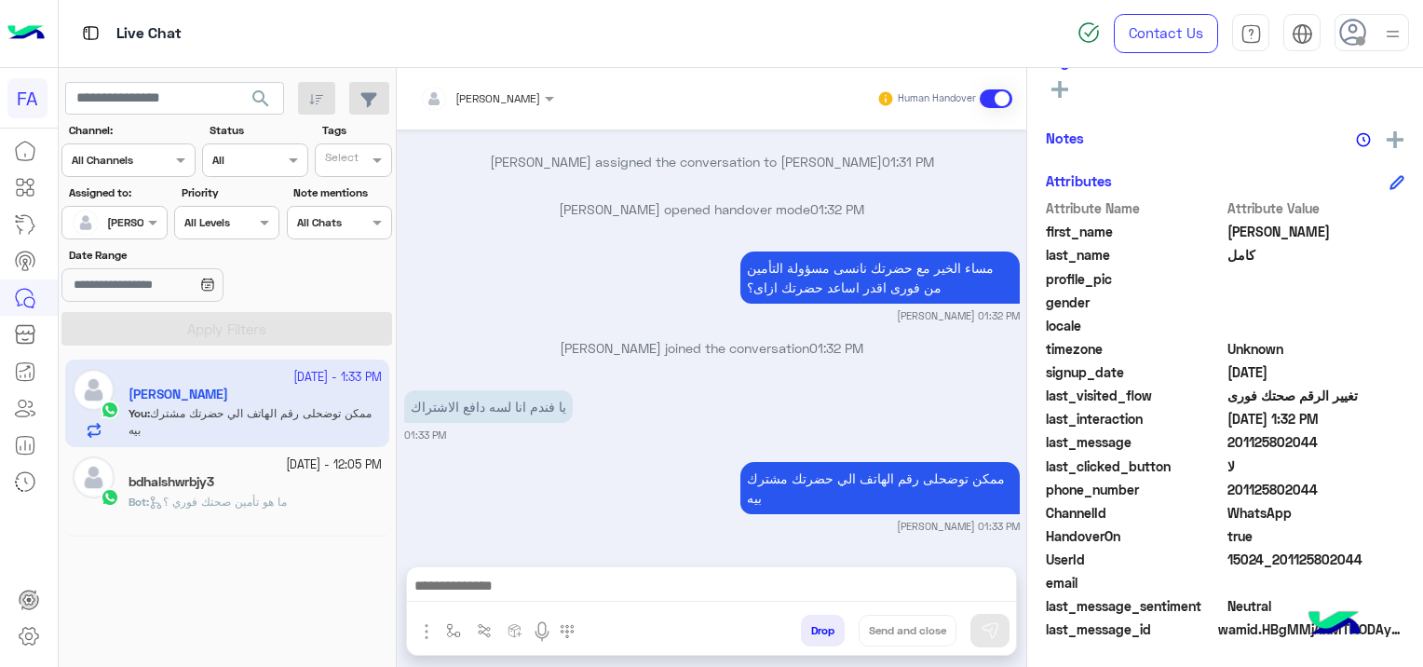
click at [517, 457] on div "ممكن توضحلى رقم الهاتف الي حضرتك مشترك بيه [PERSON_NAME] 01:33 PM" at bounding box center [711, 495] width 615 height 76
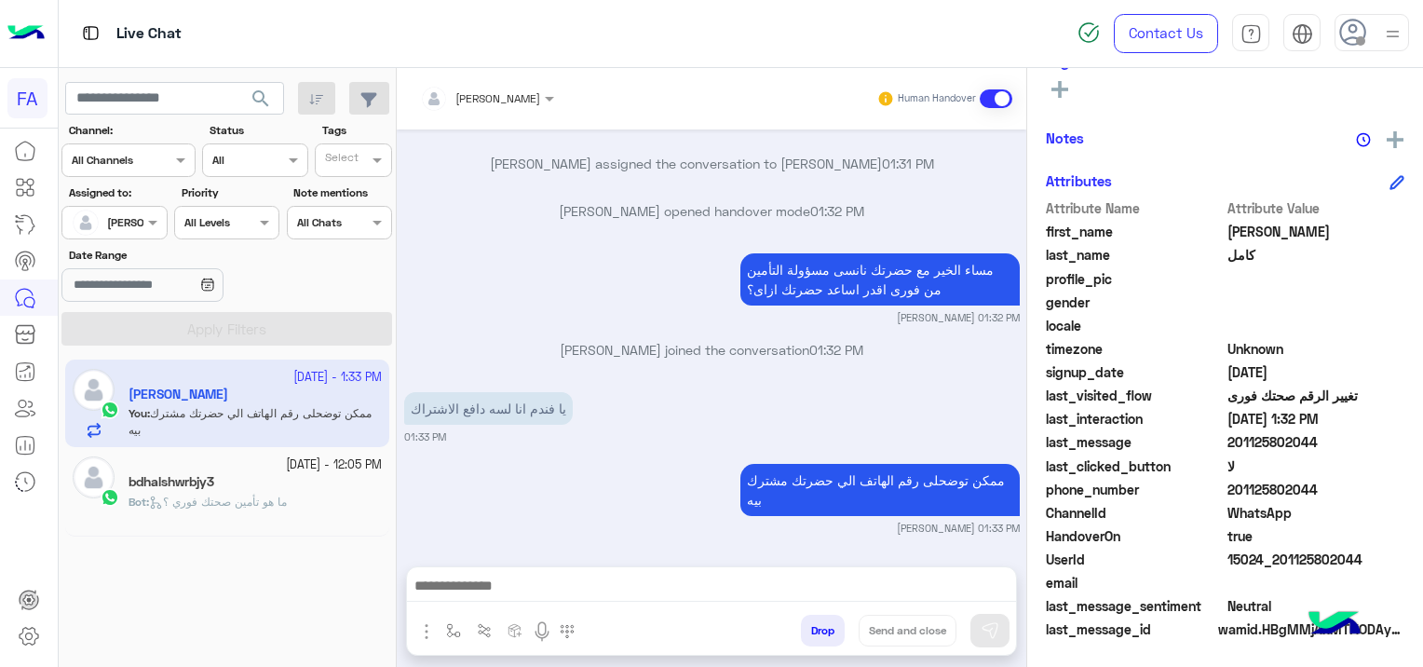
click at [235, 508] on p "Bot : ما هو تأمين صحتك فوري ؟" at bounding box center [207, 501] width 158 height 17
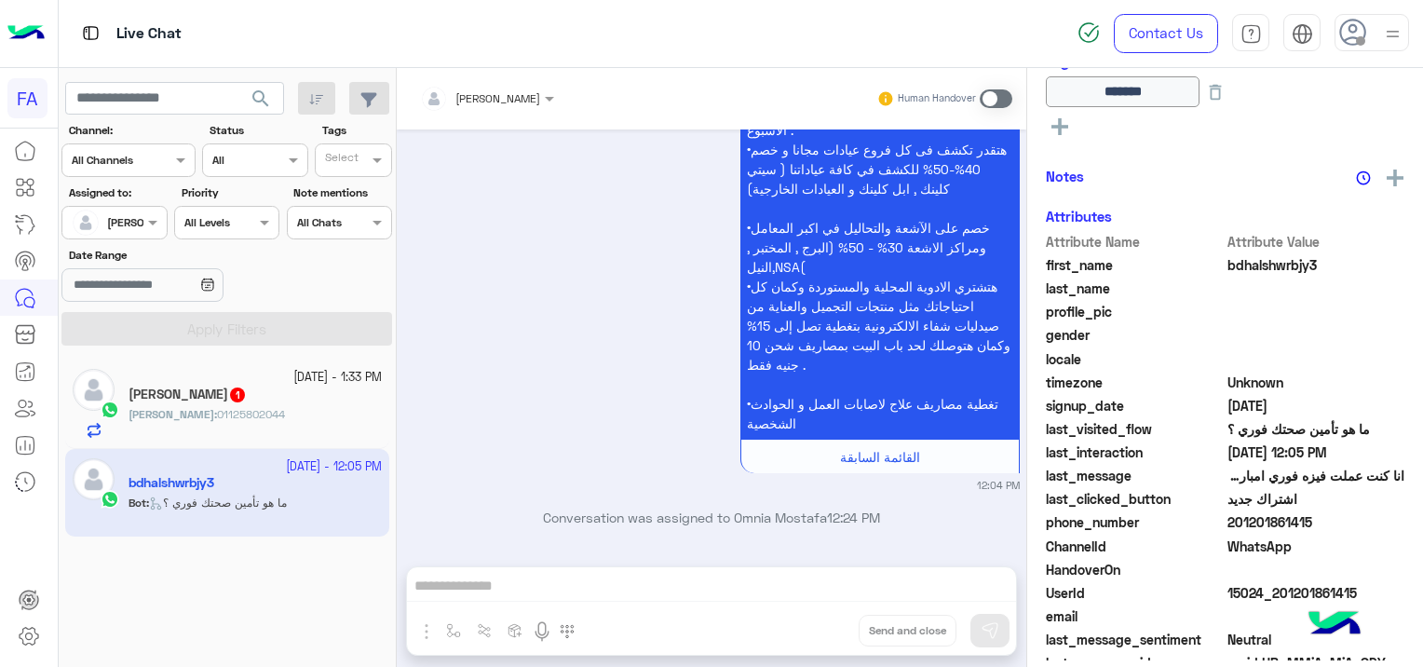
scroll to position [1734, 0]
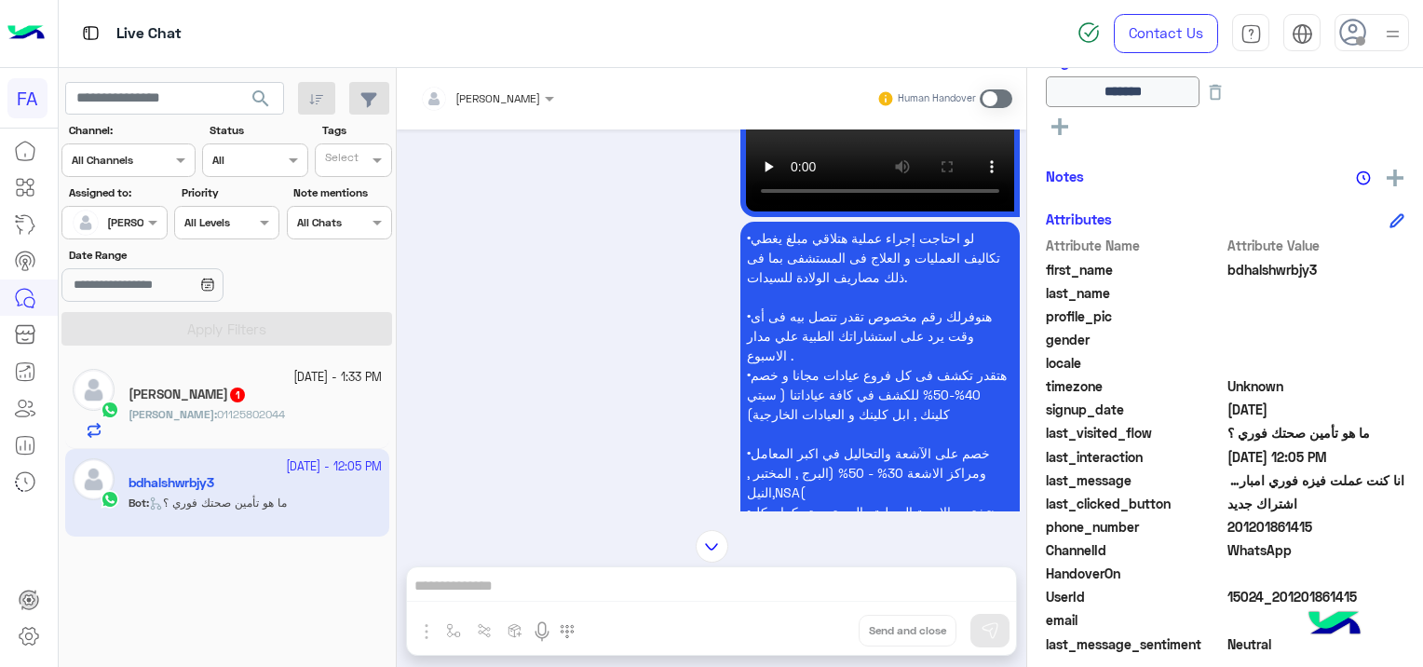
click at [231, 412] on div "[PERSON_NAME] : 01125802044" at bounding box center [254, 422] width 253 height 33
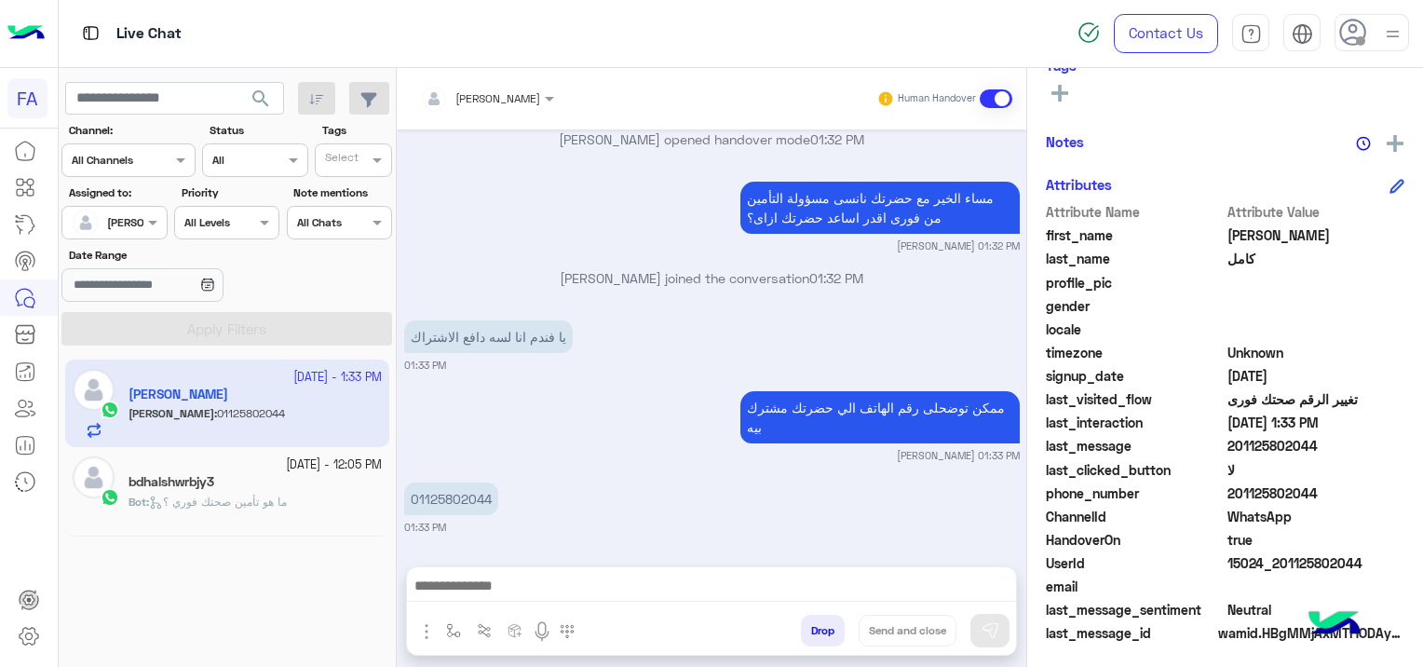
scroll to position [389, 0]
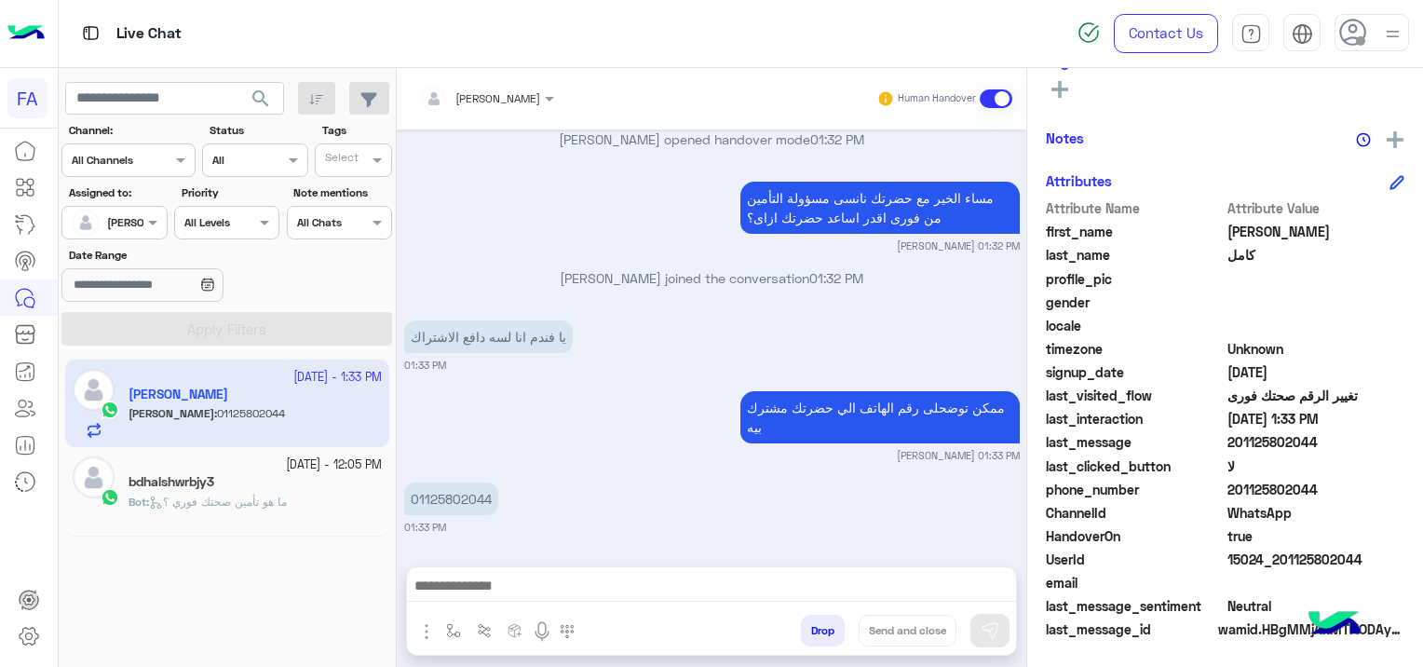
click at [256, 474] on div "bdhalshwrbjy3" at bounding box center [254, 484] width 253 height 20
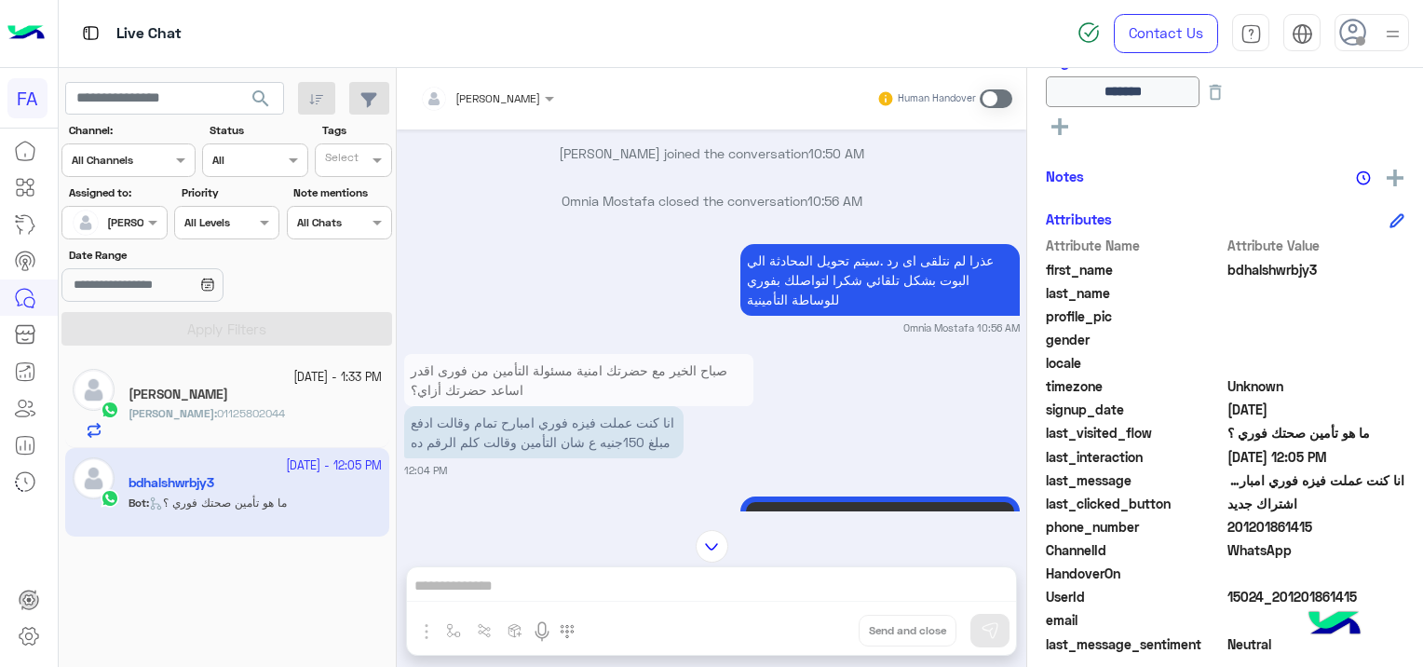
scroll to position [1455, 0]
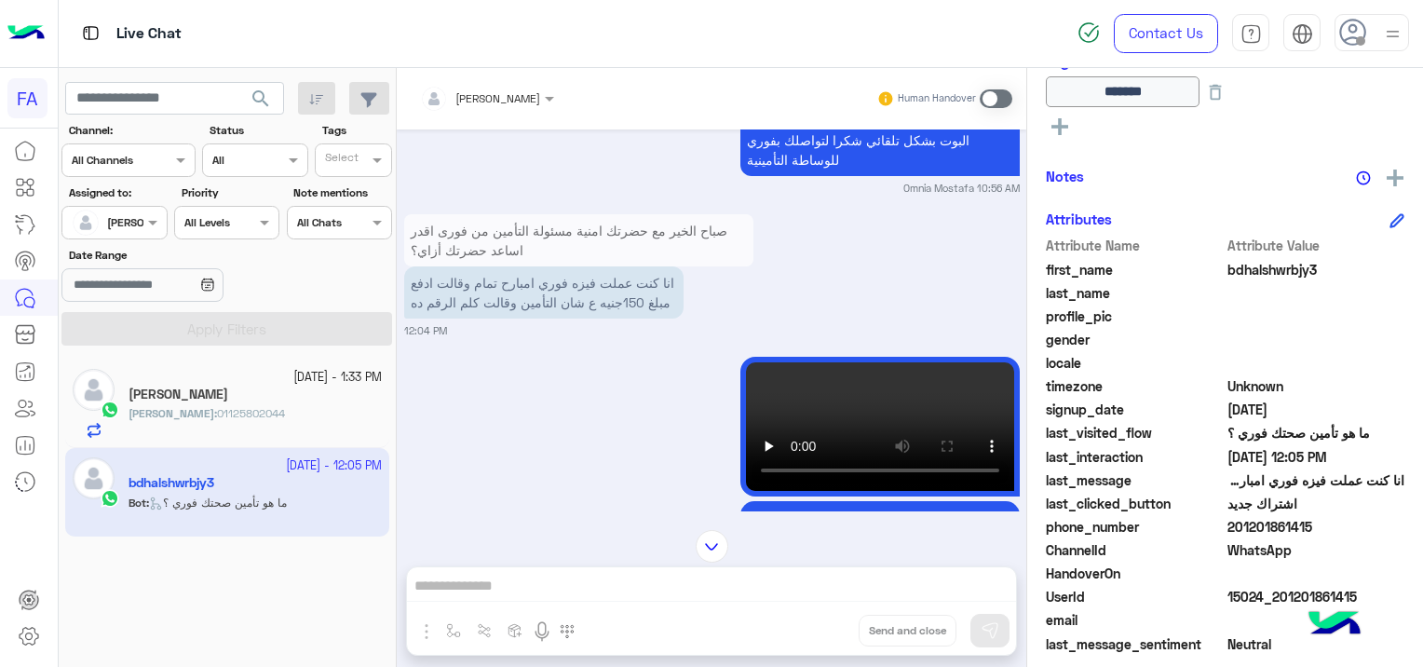
click at [228, 405] on div "[PERSON_NAME] : 01125802044" at bounding box center [254, 421] width 253 height 33
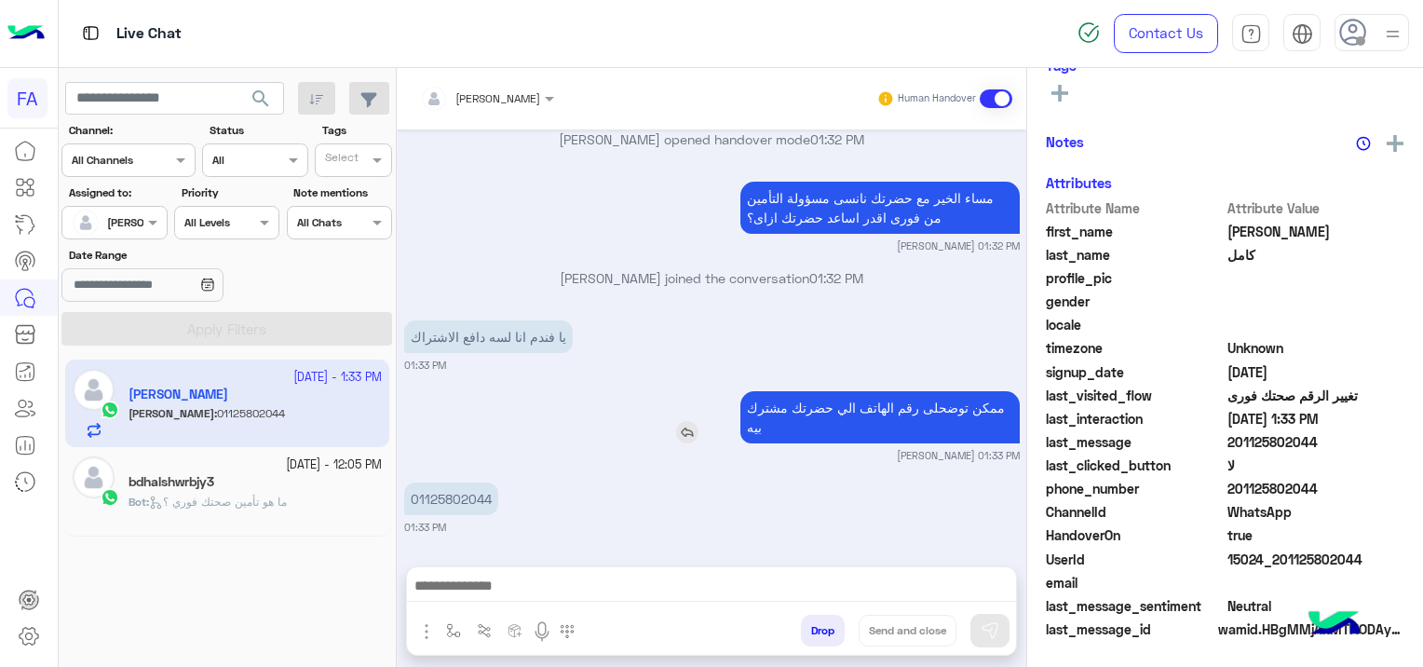
scroll to position [389, 0]
click at [227, 481] on div "bdhalshwrbjy3" at bounding box center [254, 484] width 253 height 20
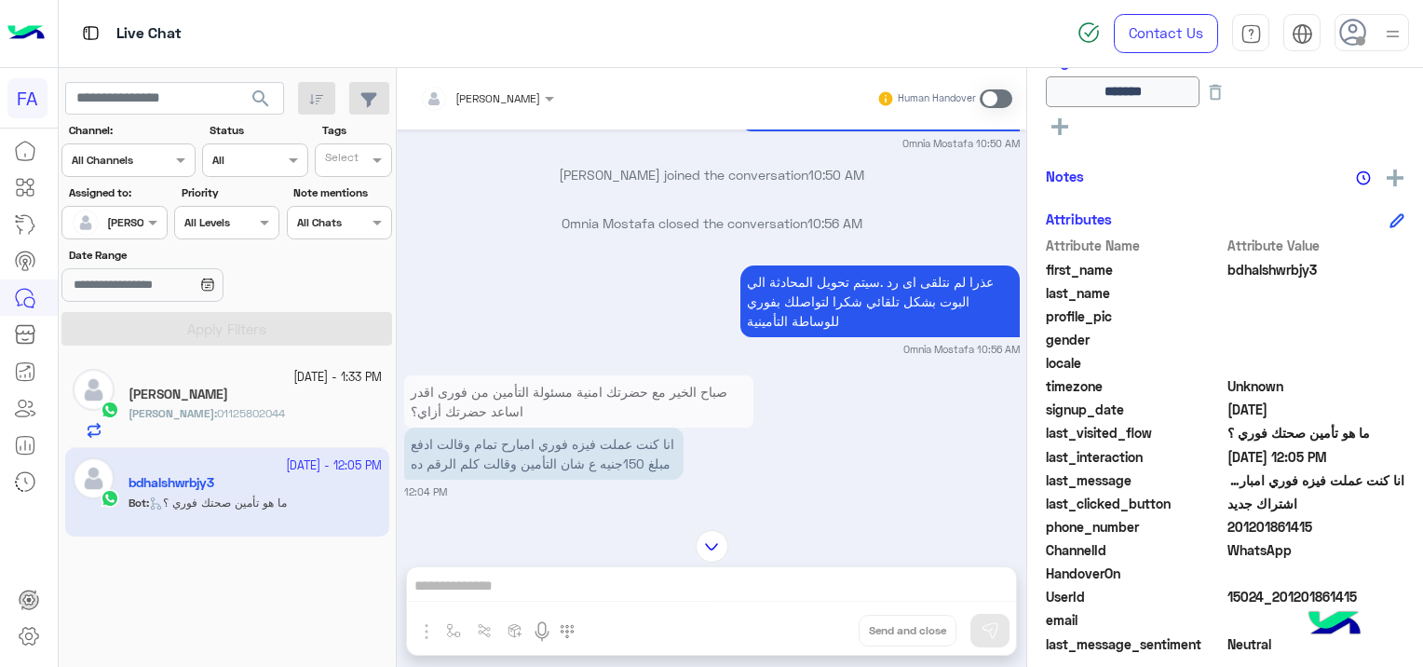
scroll to position [3575, 0]
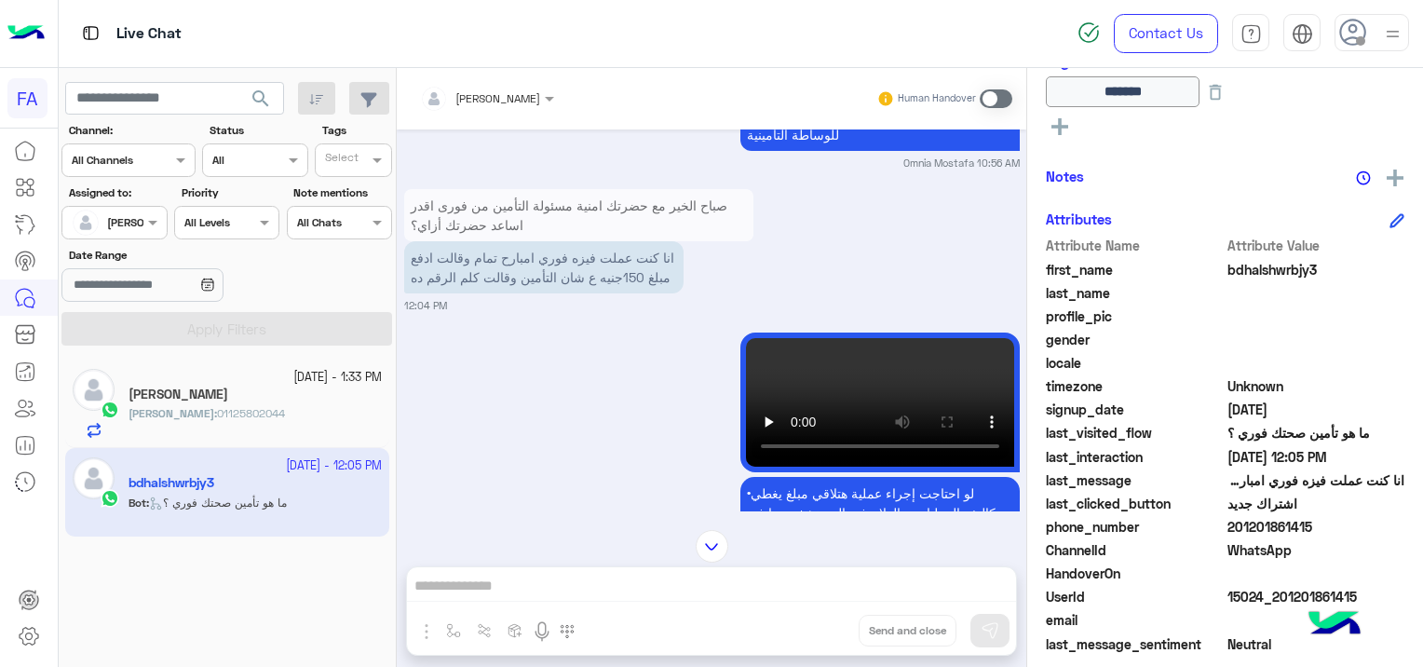
drag, startPoint x: 638, startPoint y: 255, endPoint x: 545, endPoint y: 323, distance: 115.3
click at [544, 328] on div "•لو احتاجت إجراء عملية هتلاقي مبلغ يغطي تكاليف العمليات و العلاج فى المستشفى بم…" at bounding box center [711, 650] width 615 height 645
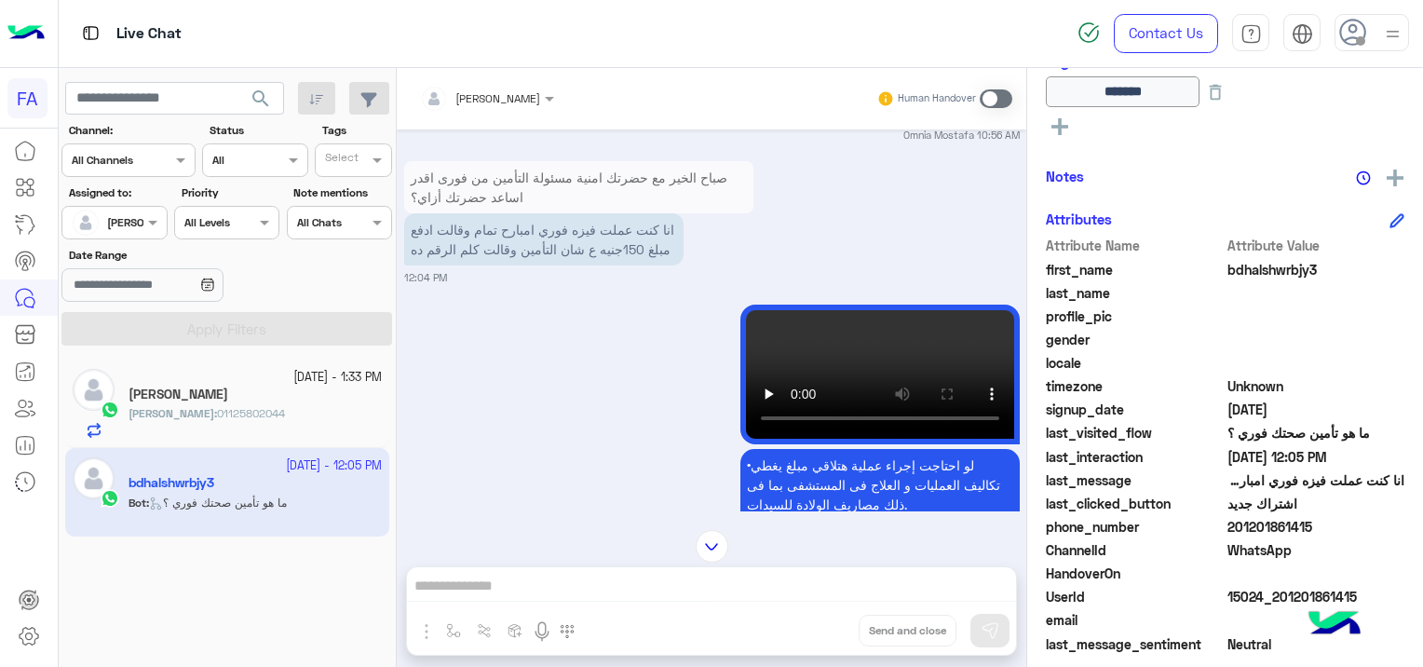
scroll to position [3510, 0]
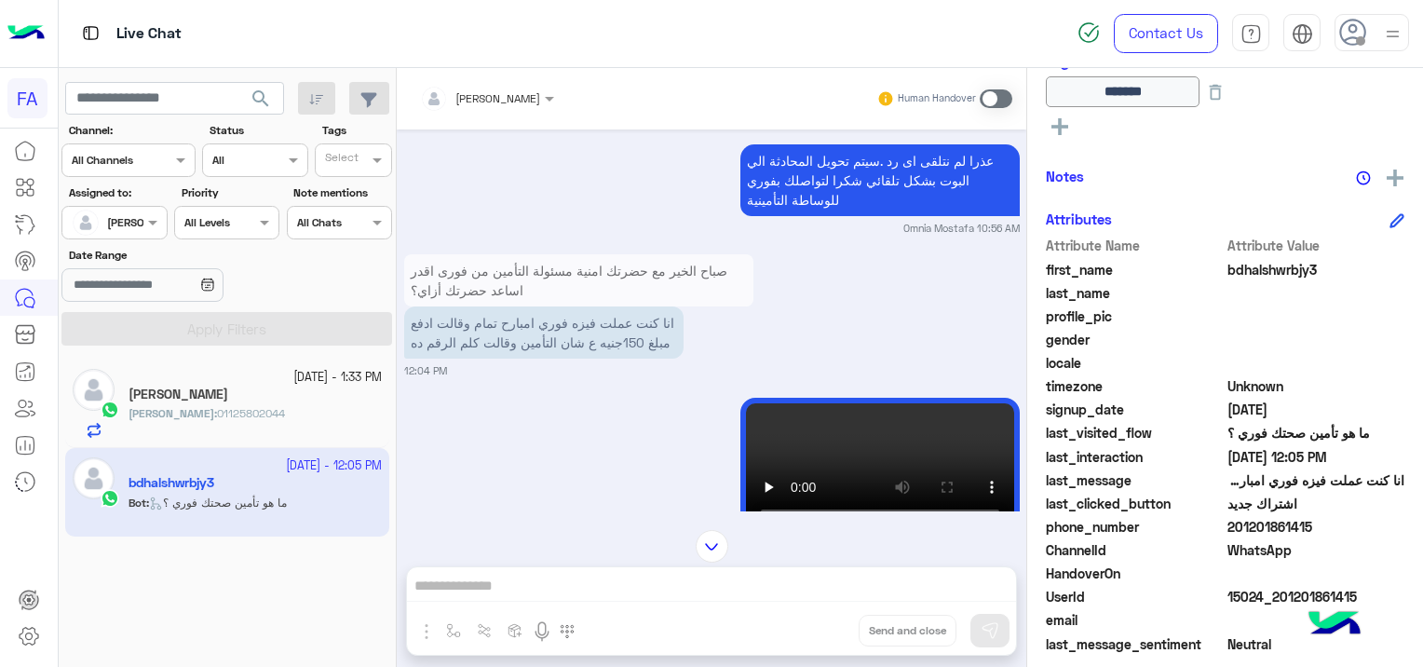
click at [230, 423] on div "[PERSON_NAME] : 01125802044" at bounding box center [254, 421] width 253 height 33
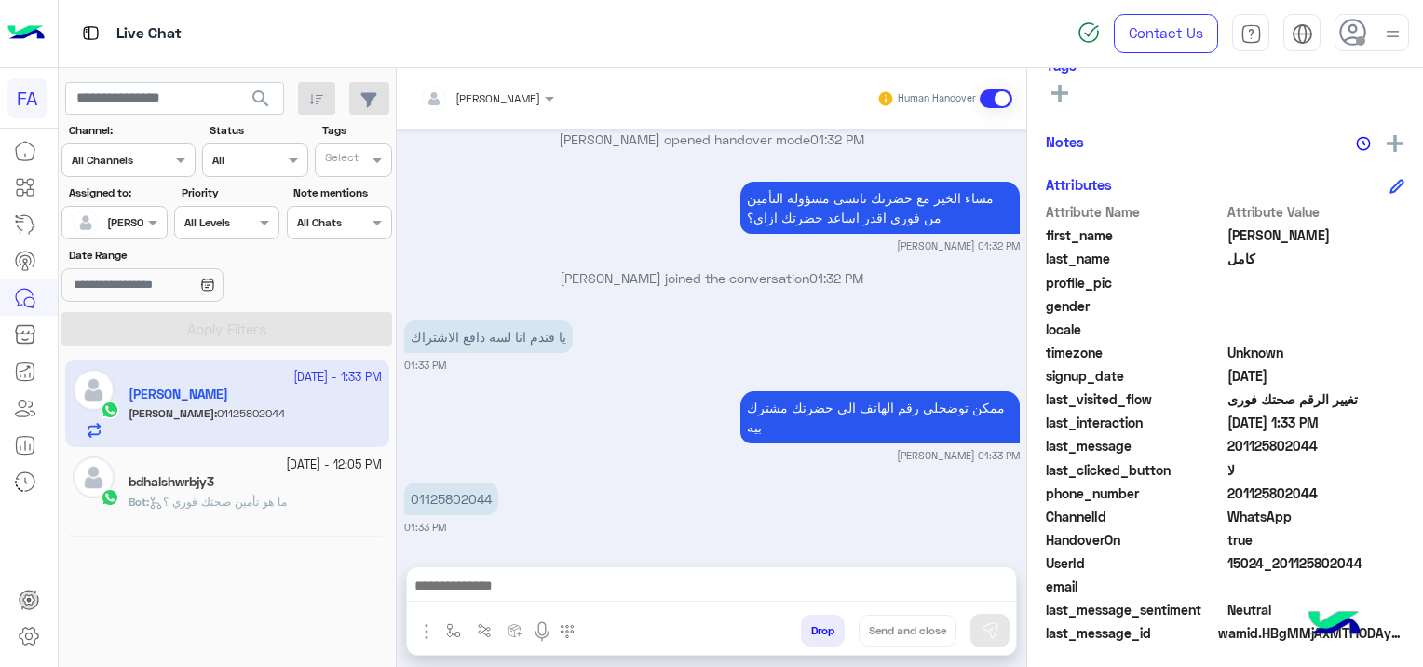
scroll to position [389, 0]
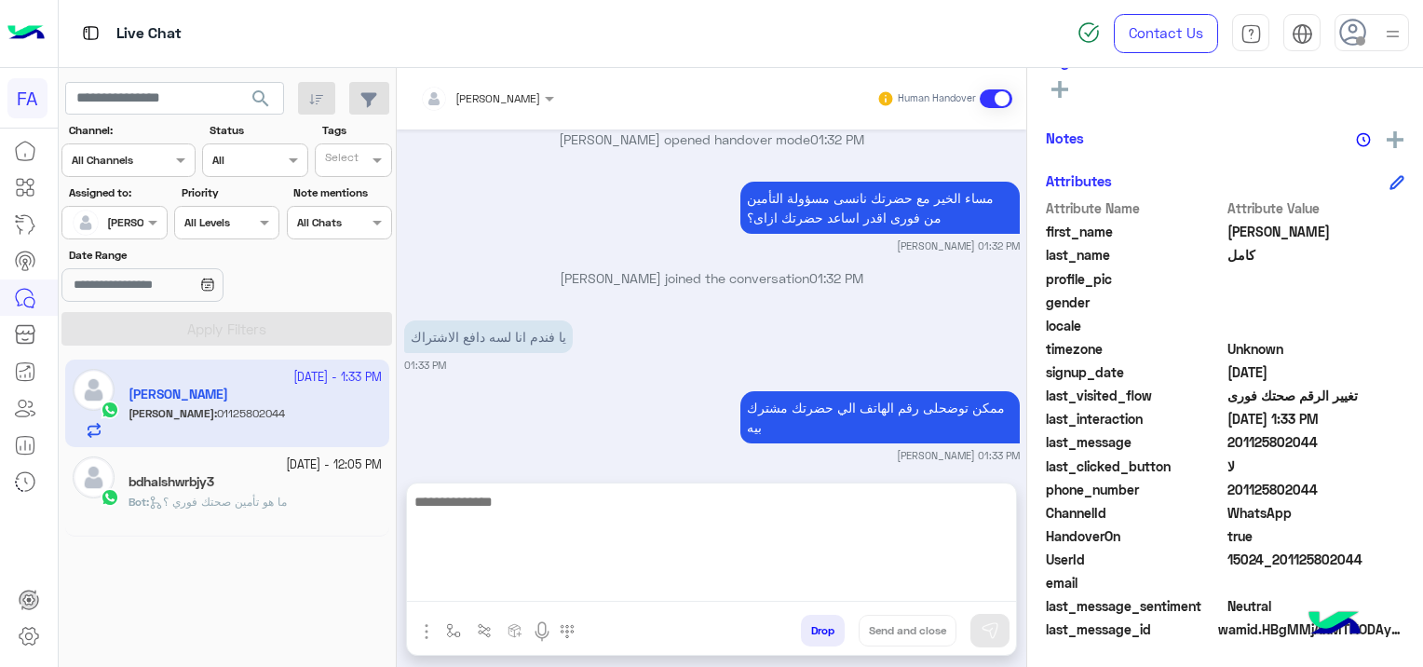
click at [541, 594] on textarea at bounding box center [711, 546] width 609 height 112
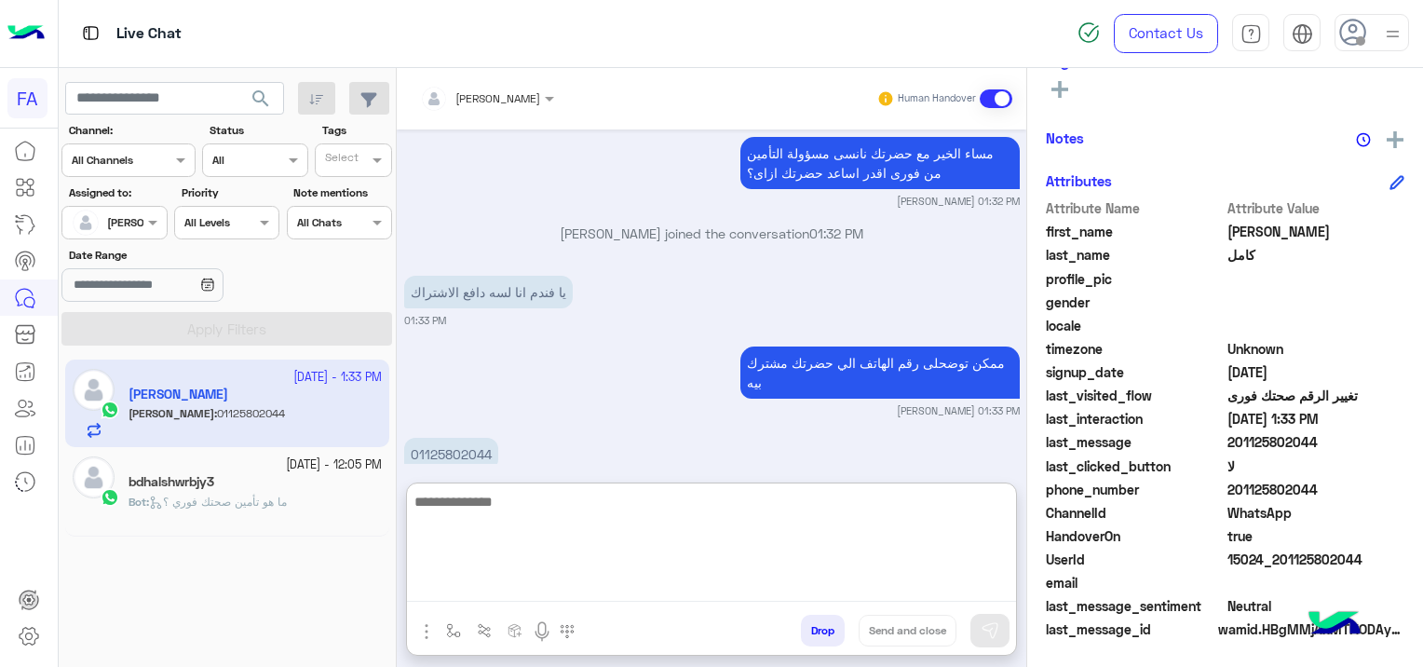
scroll to position [1476, 0]
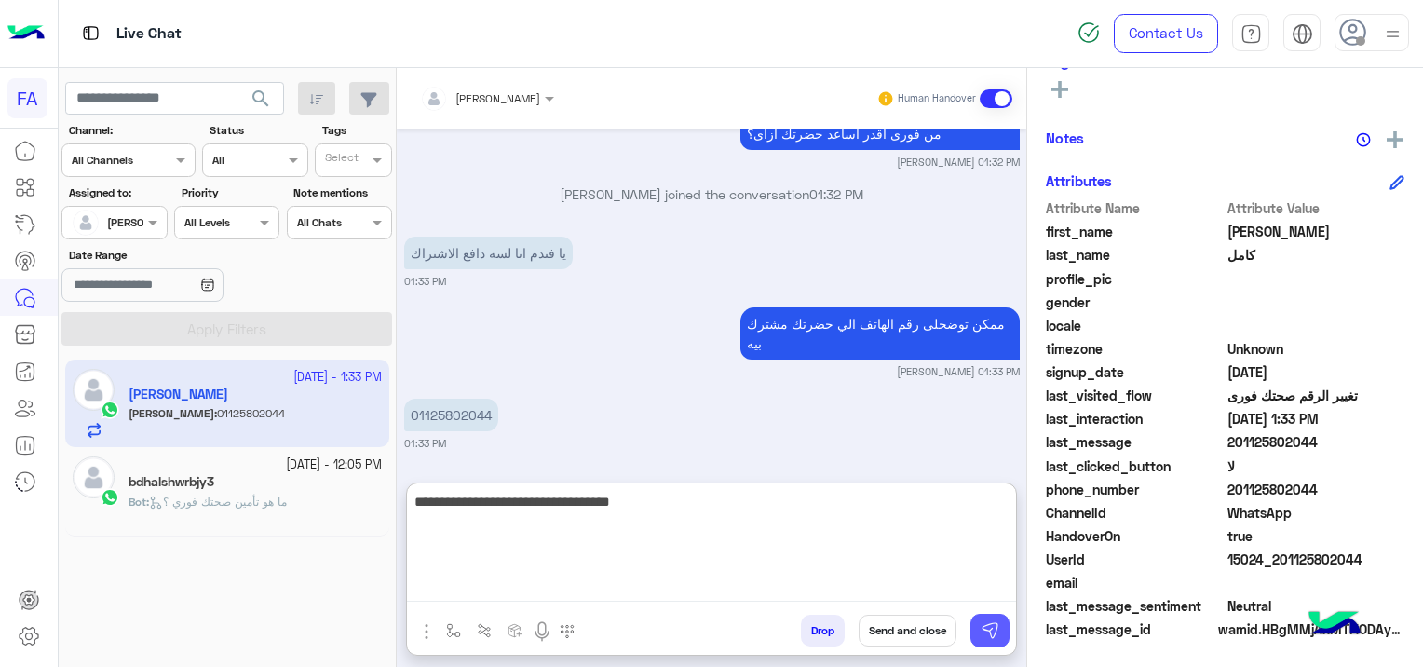
type textarea "**********"
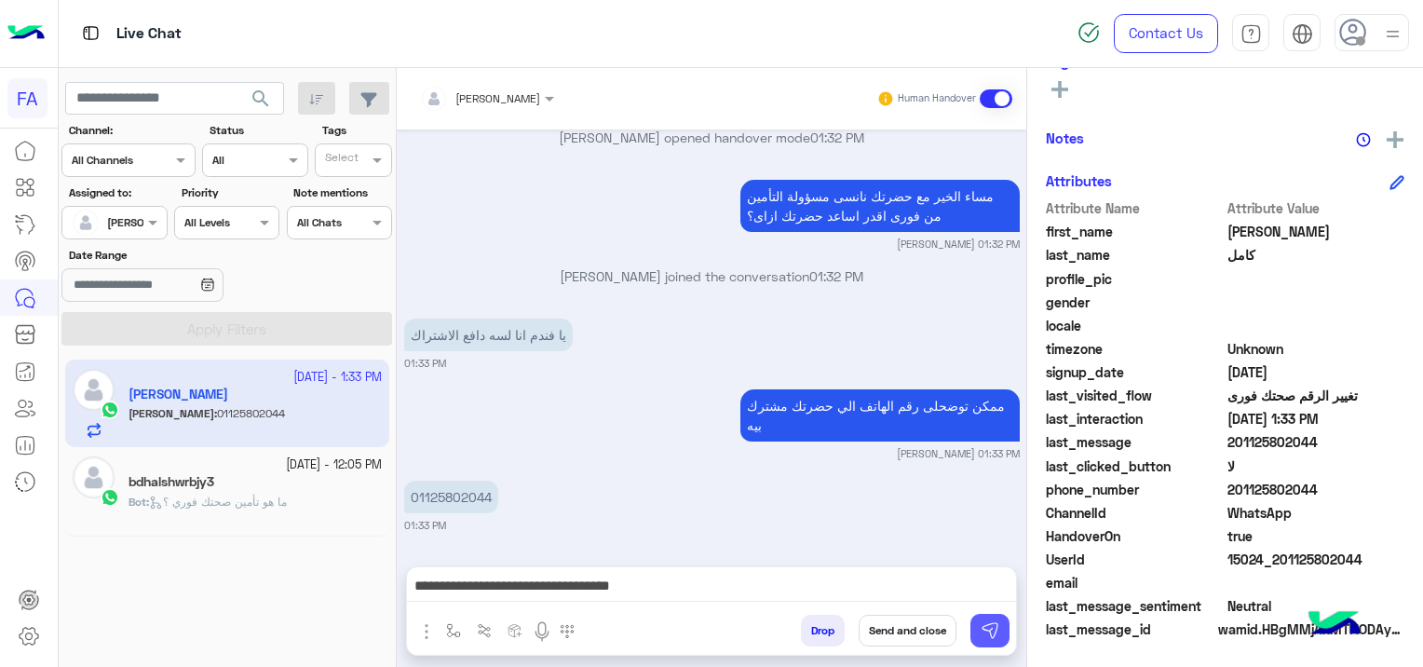
click at [995, 622] on img at bounding box center [989, 630] width 19 height 19
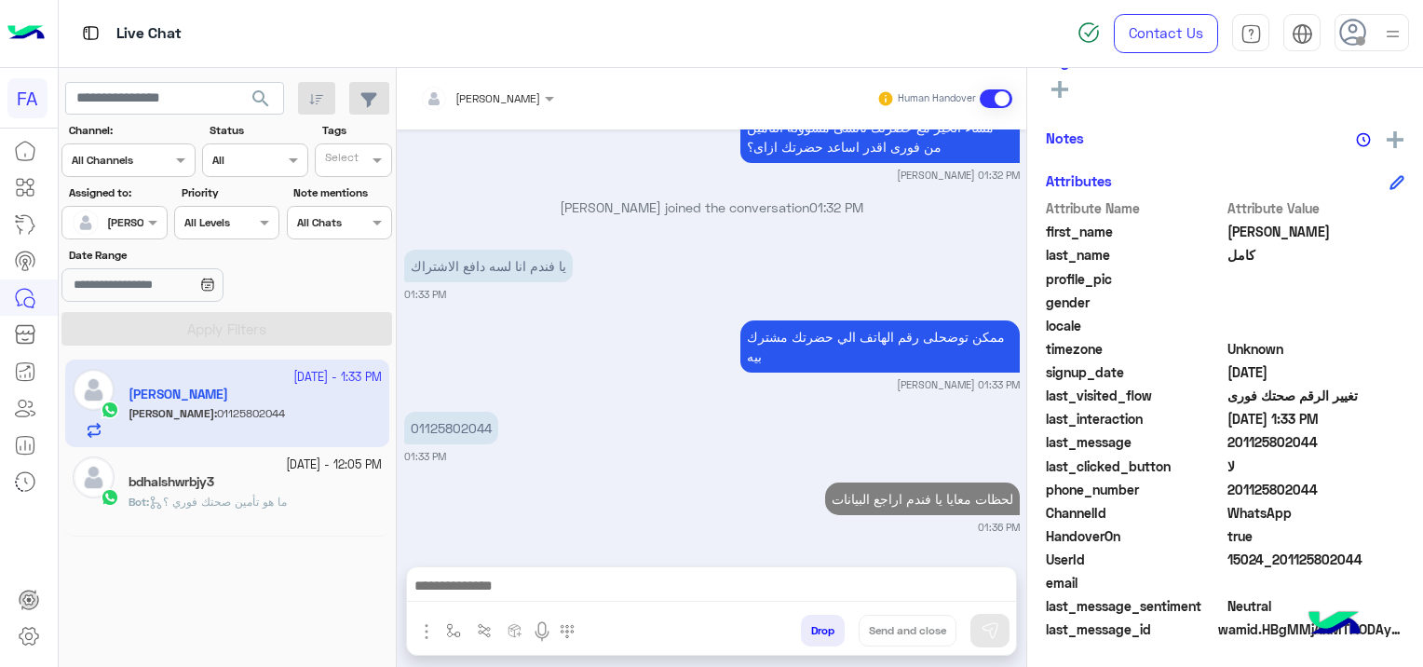
click at [287, 494] on span "Bot : ما هو تأمين صحتك فوري ؟" at bounding box center [207, 501] width 158 height 14
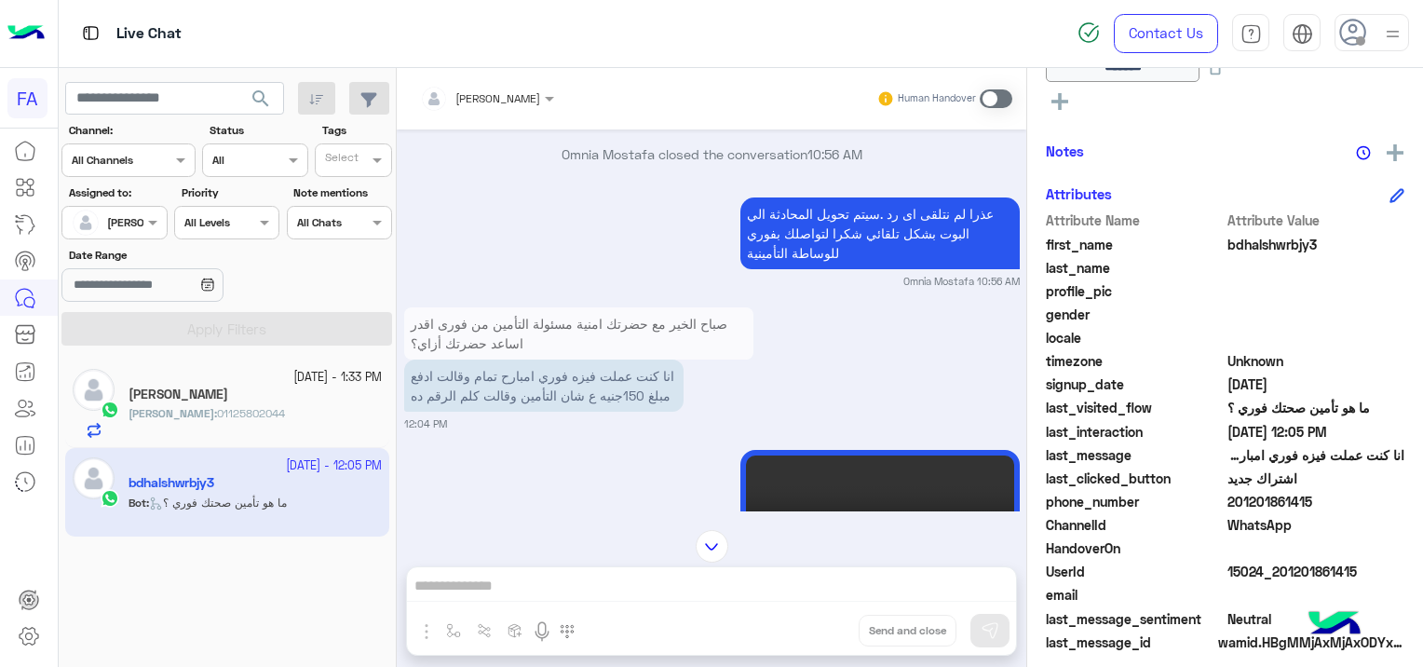
scroll to position [477, 0]
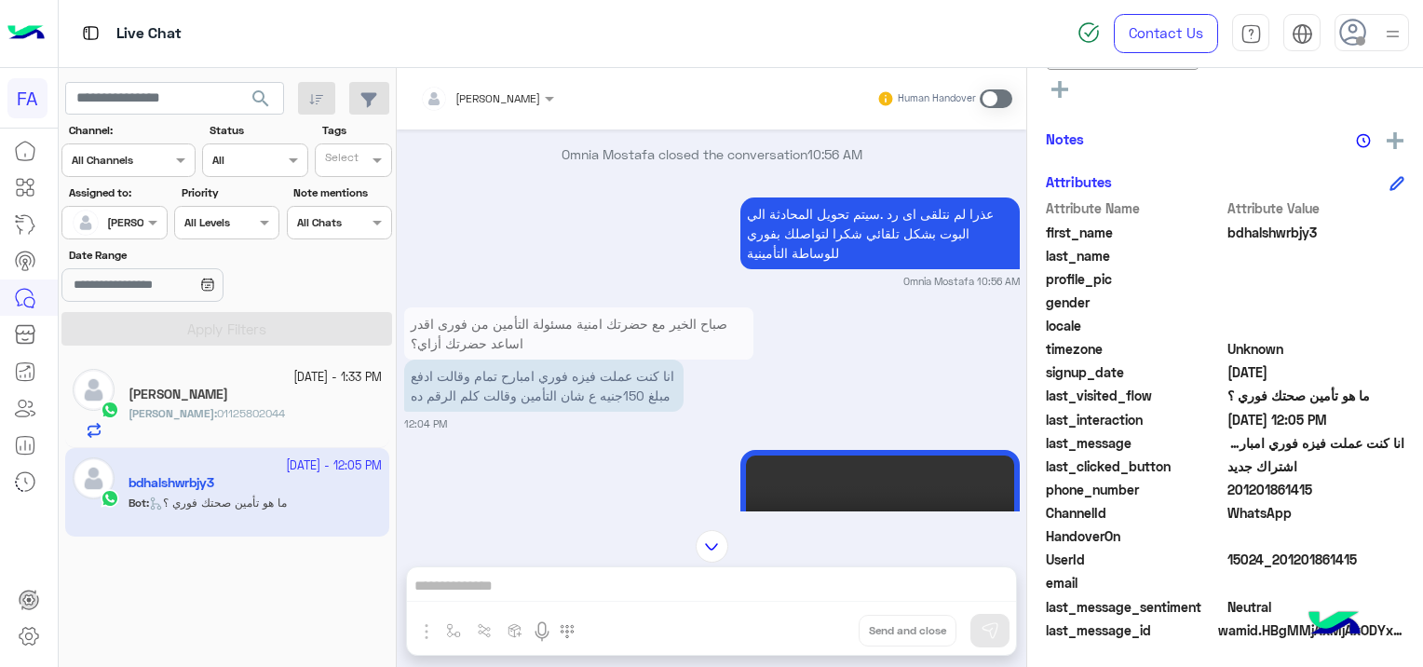
drag, startPoint x: 1356, startPoint y: 549, endPoint x: 1276, endPoint y: 565, distance: 80.7
click at [1276, 565] on span "15024_201201861415" at bounding box center [1316, 559] width 178 height 20
click at [339, 415] on div "You : لحظات معايا يا فندم اراجع البيانات" at bounding box center [254, 421] width 253 height 33
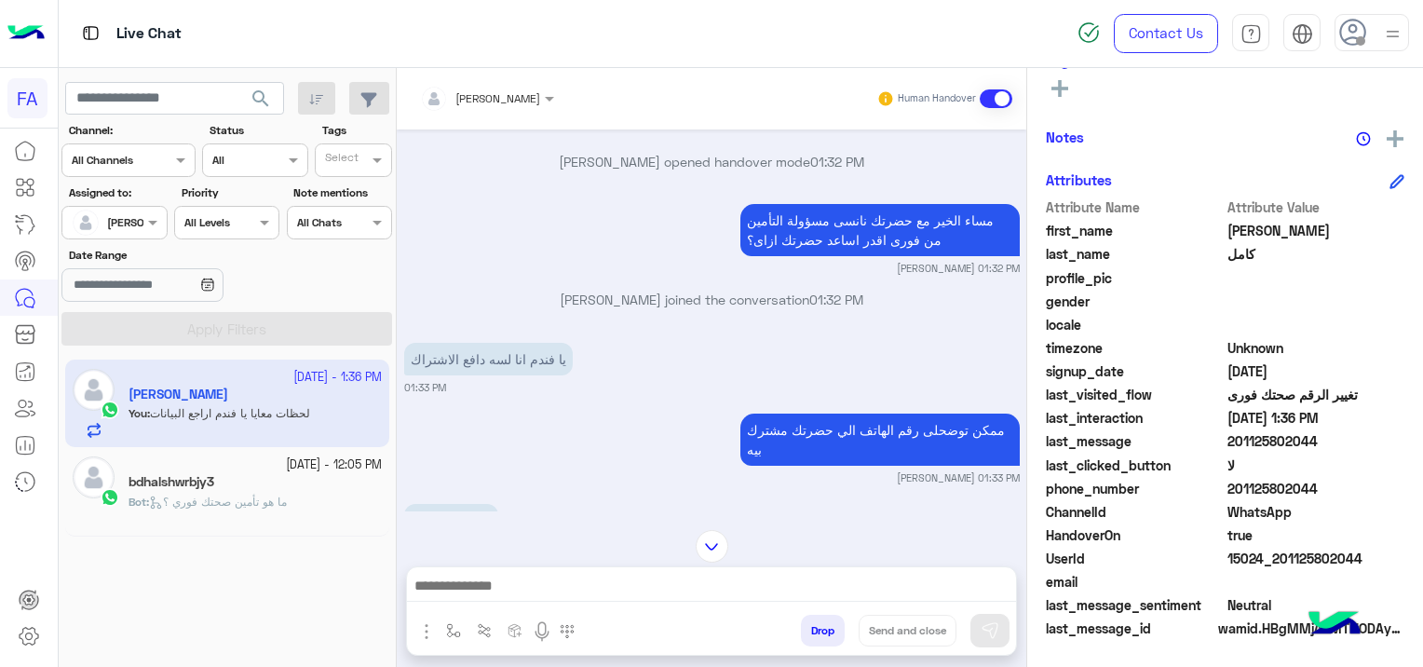
scroll to position [1391, 0]
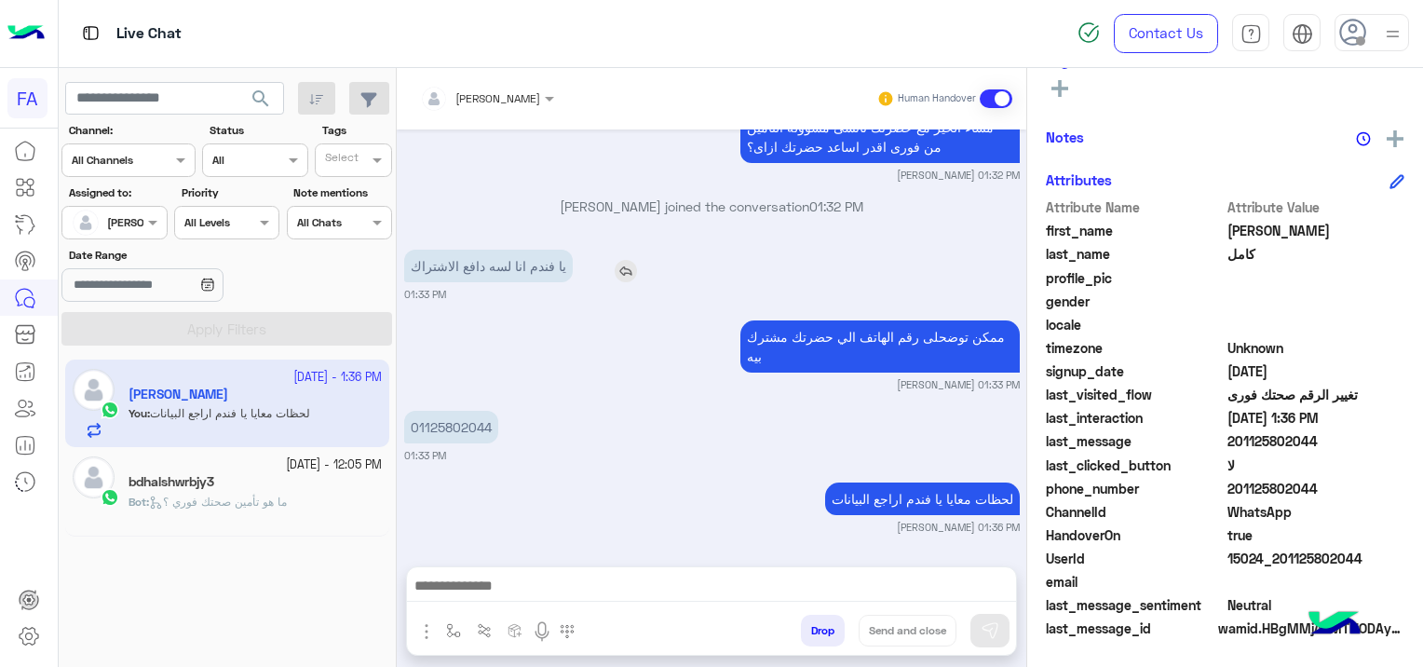
click at [628, 269] on img at bounding box center [625, 271] width 22 height 22
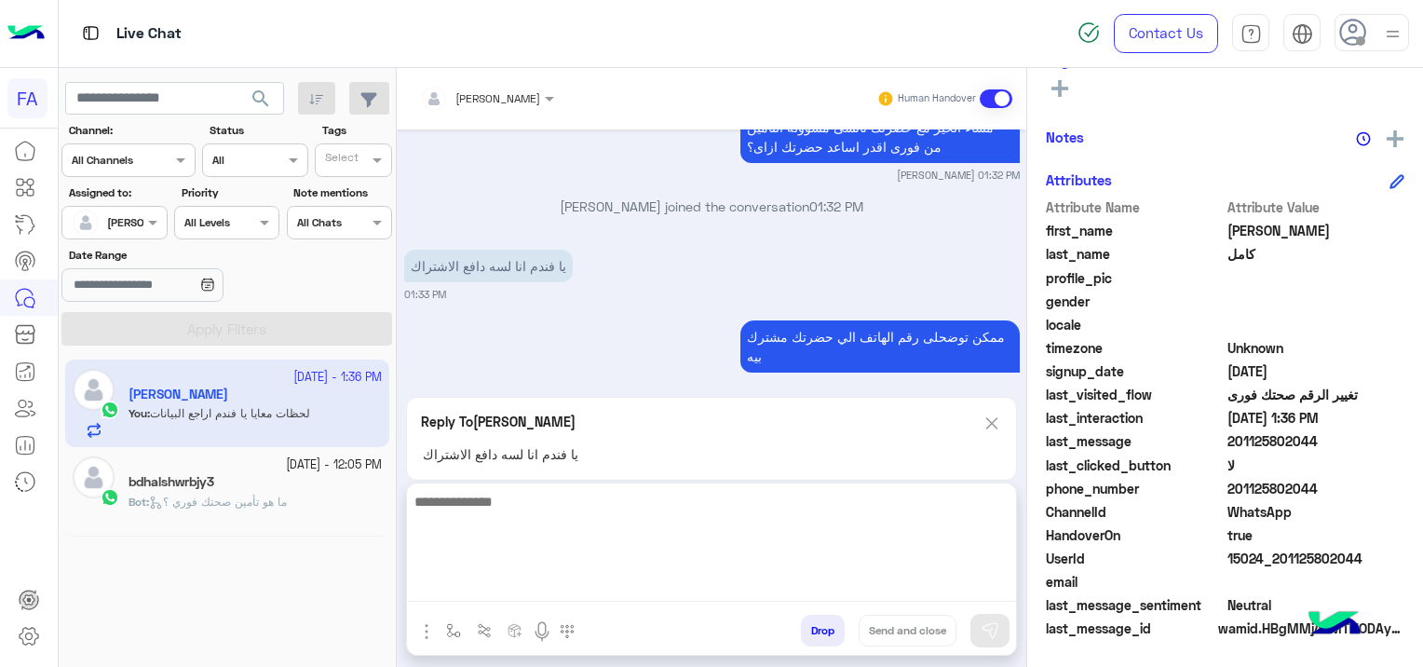
click at [607, 592] on textarea at bounding box center [711, 546] width 609 height 112
type textarea "**********"
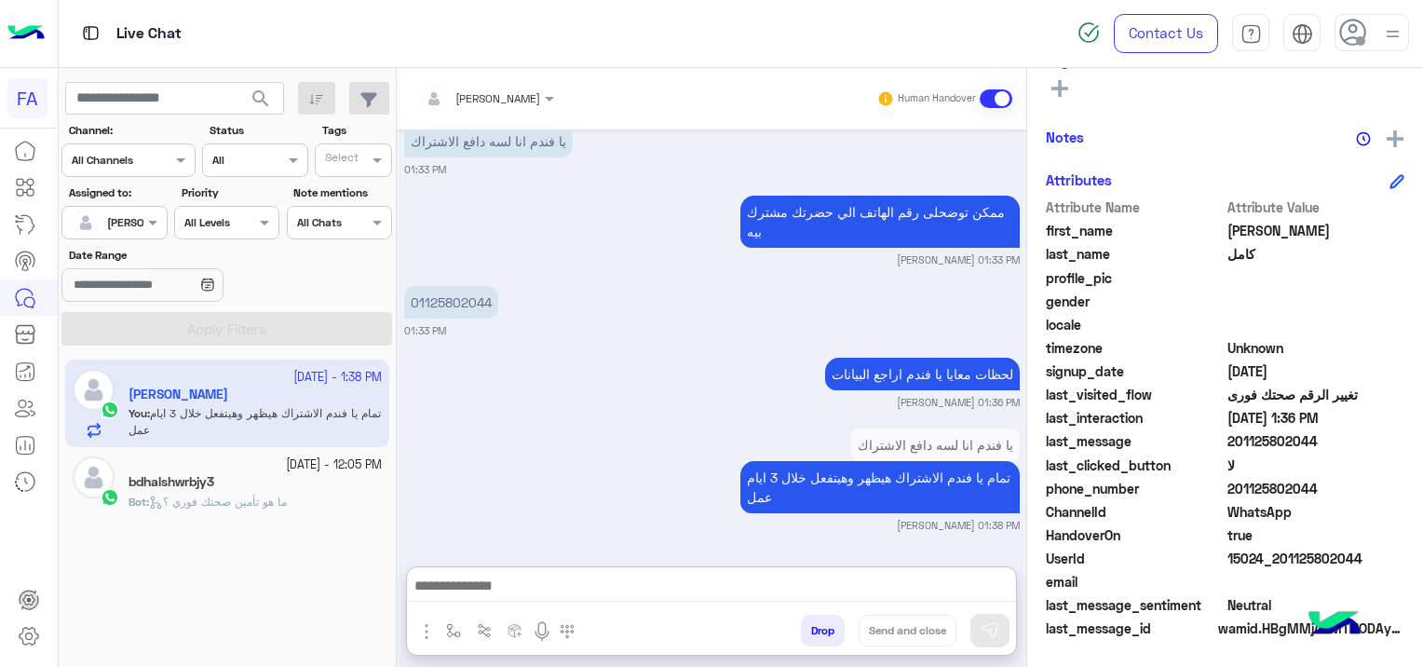
click at [325, 483] on div "bdhalshwrbjy3" at bounding box center [254, 484] width 253 height 20
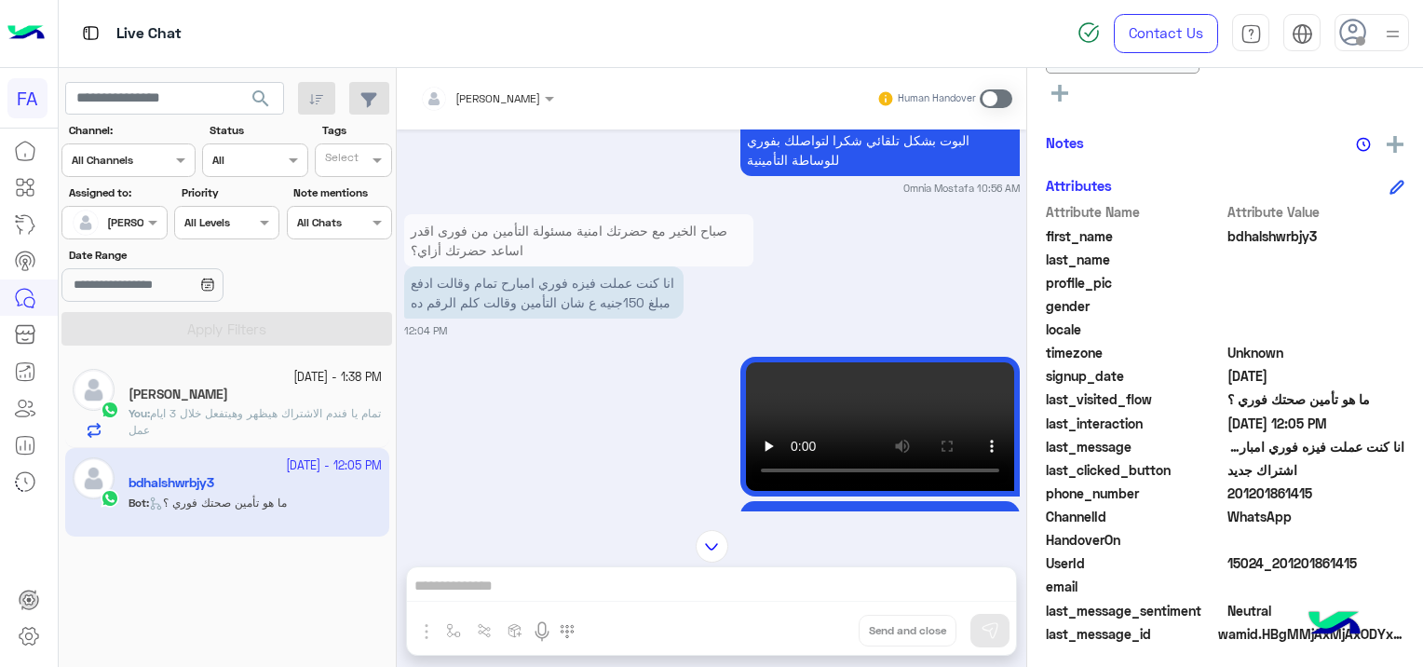
scroll to position [477, 0]
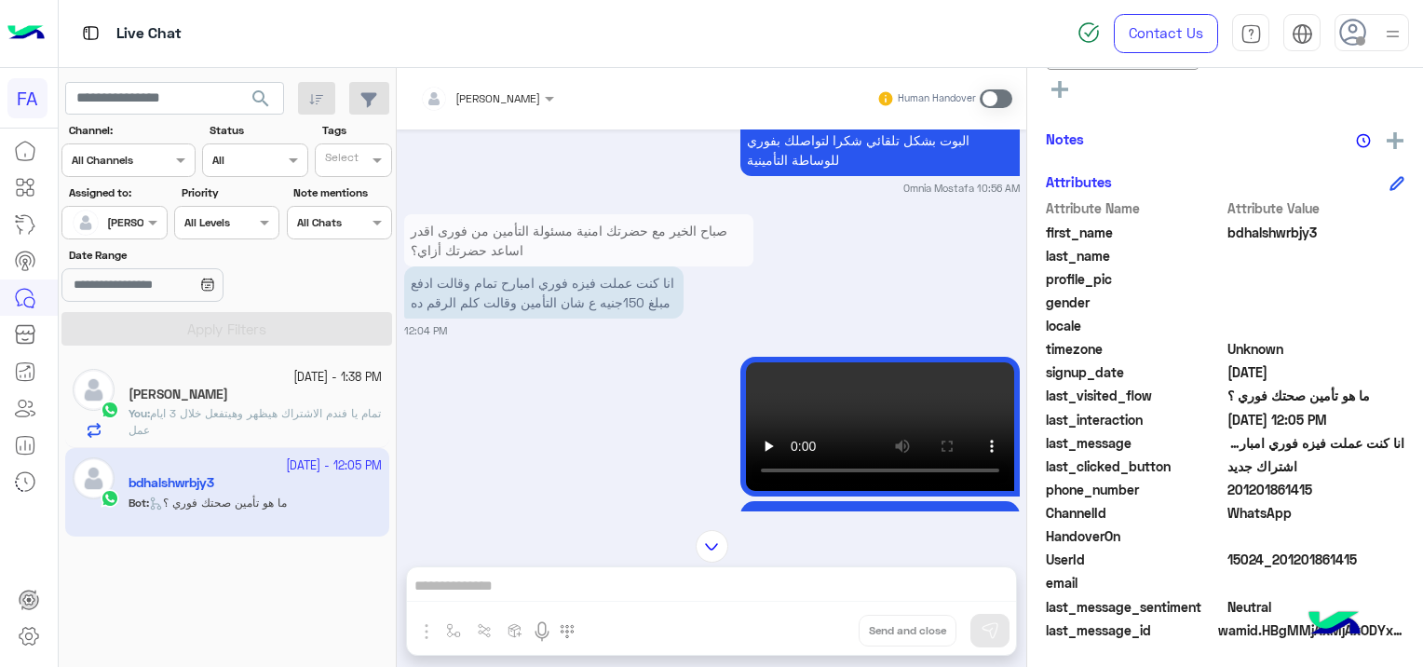
click at [992, 97] on span at bounding box center [995, 98] width 33 height 19
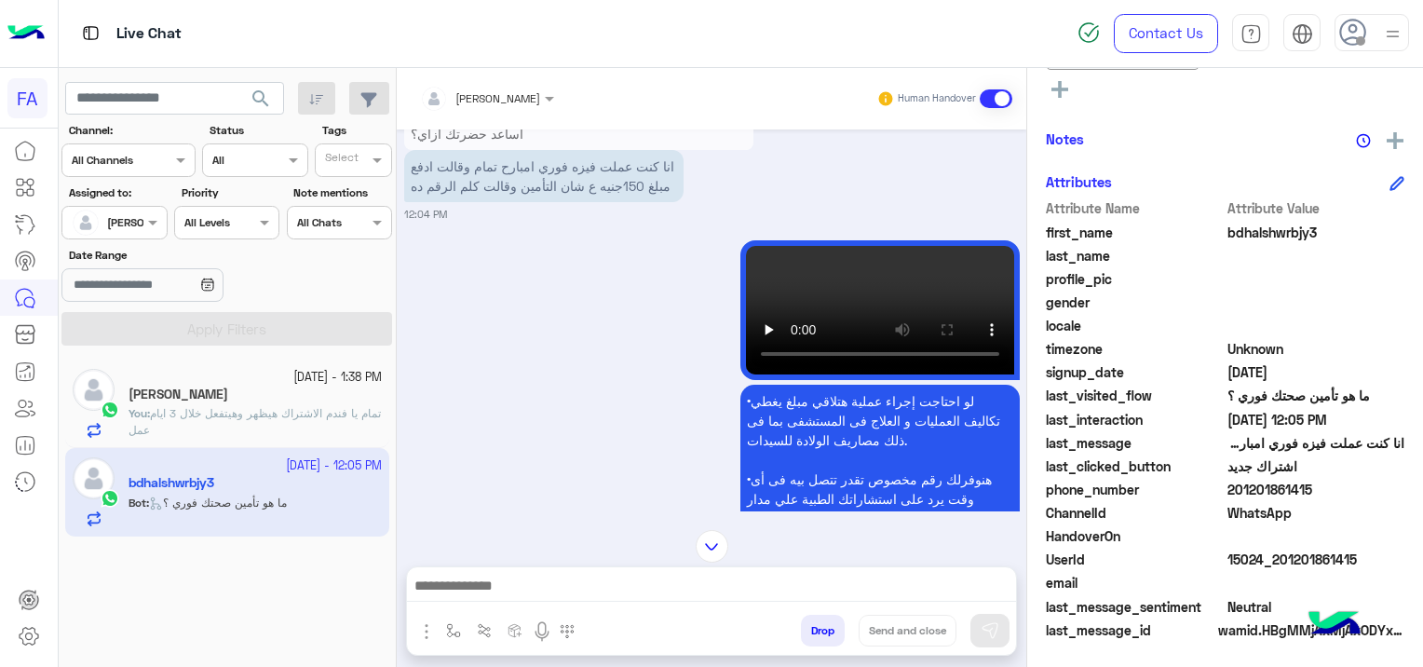
scroll to position [1503, 0]
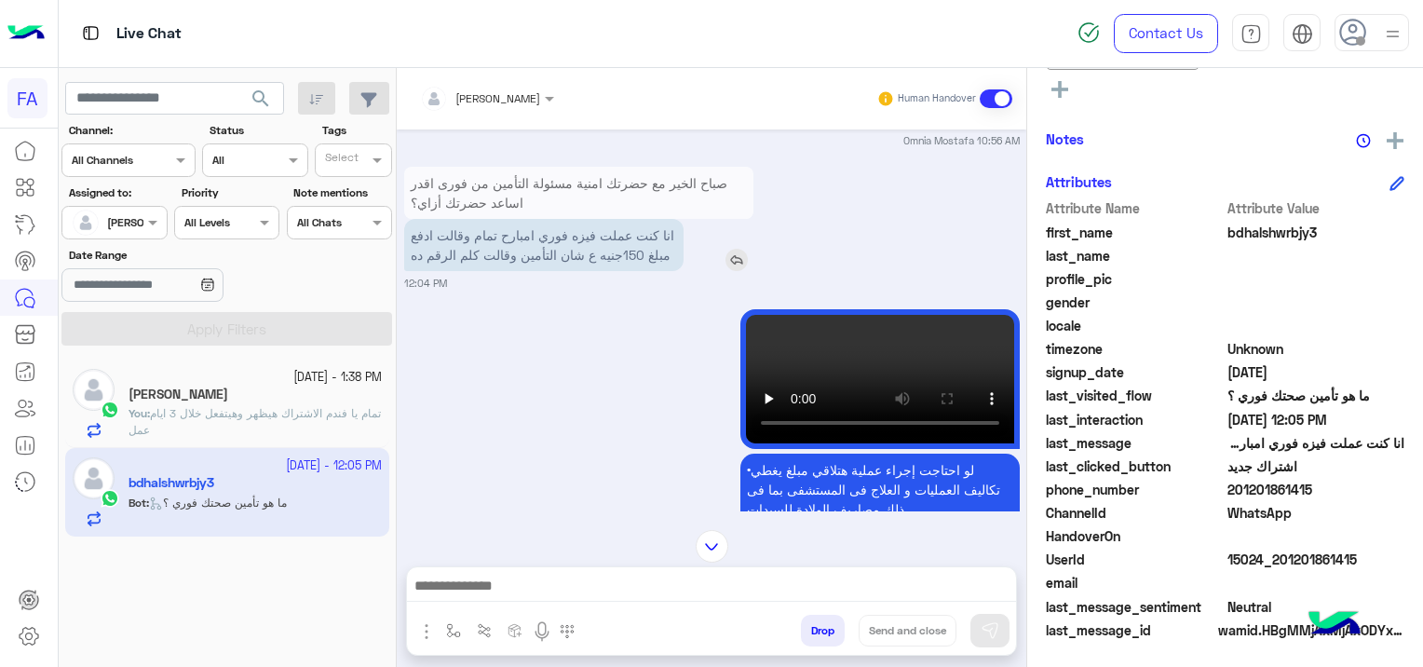
click at [734, 257] on img at bounding box center [736, 260] width 22 height 22
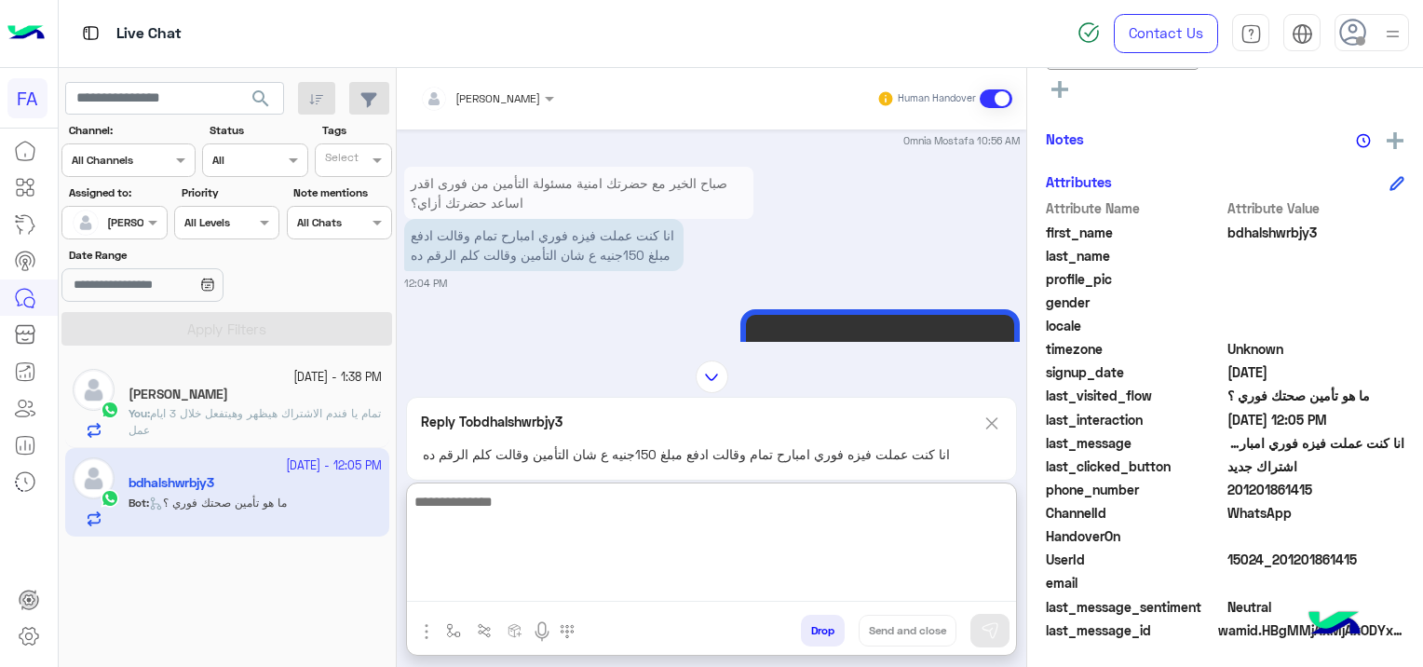
click at [684, 595] on textarea at bounding box center [711, 546] width 609 height 112
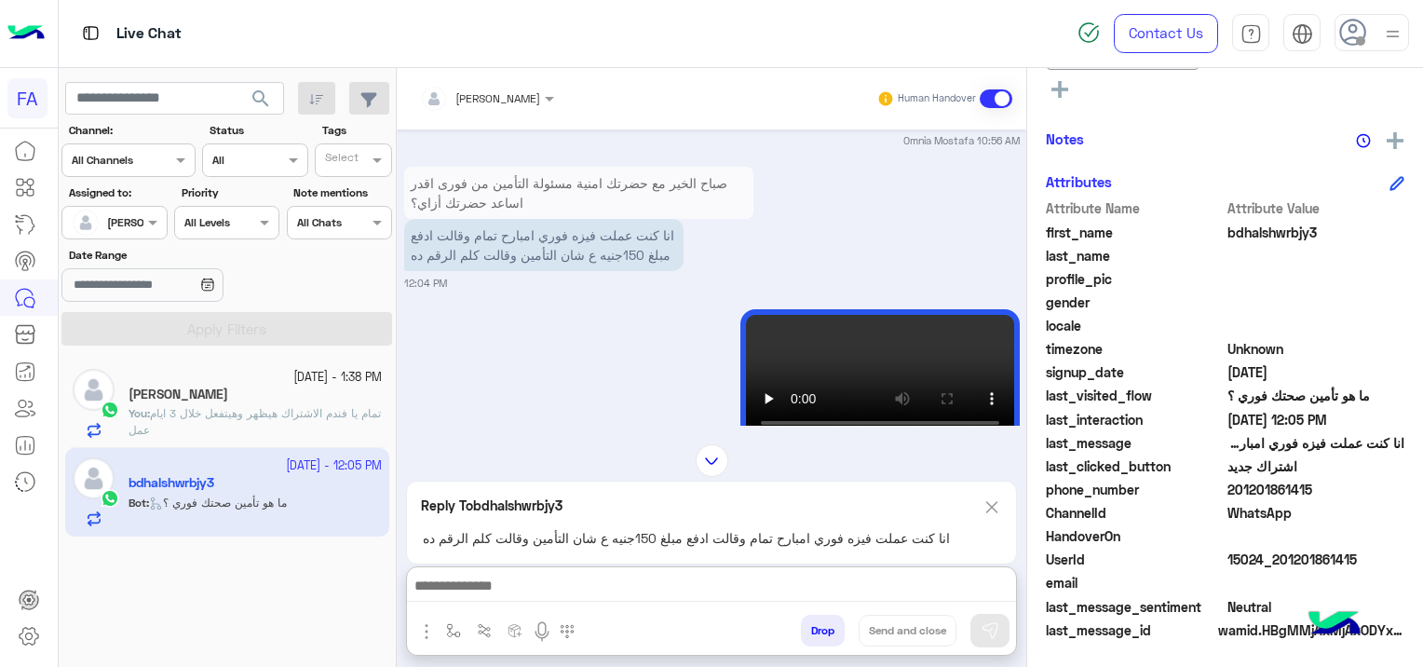
click at [992, 495] on img at bounding box center [991, 506] width 20 height 23
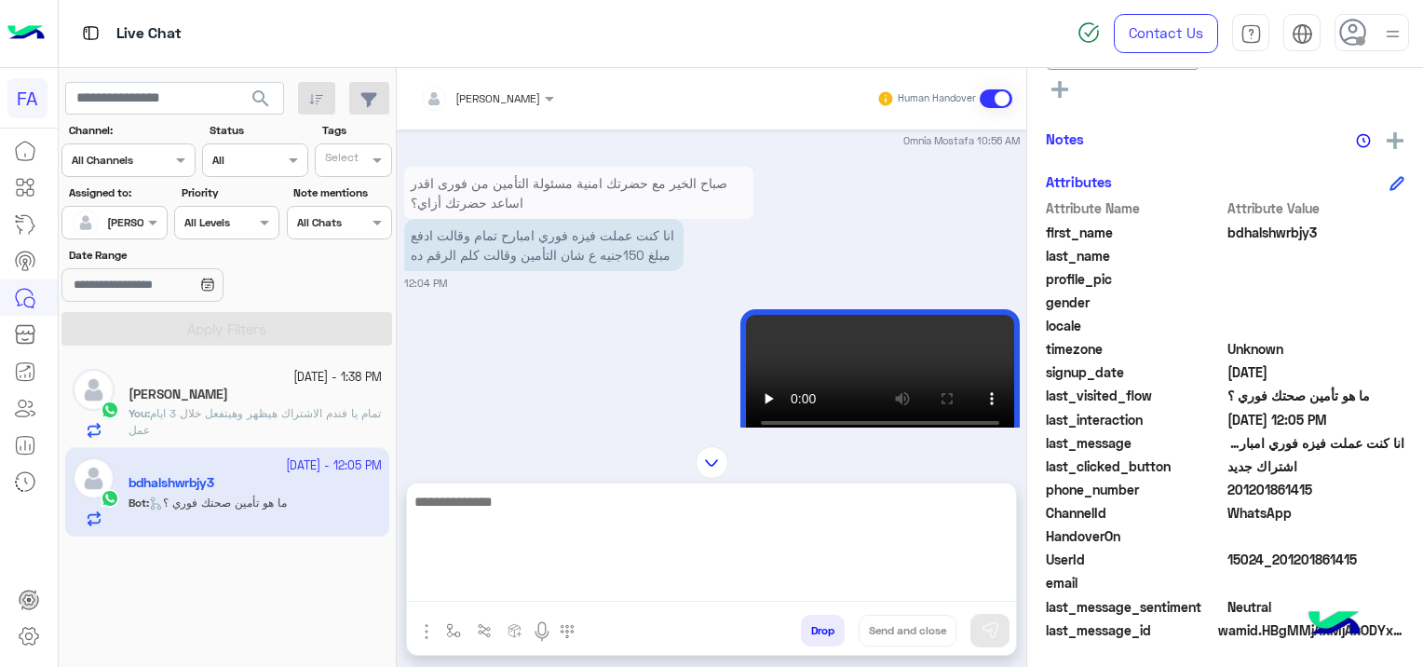
click at [469, 585] on textarea at bounding box center [711, 546] width 609 height 112
paste textarea "**********"
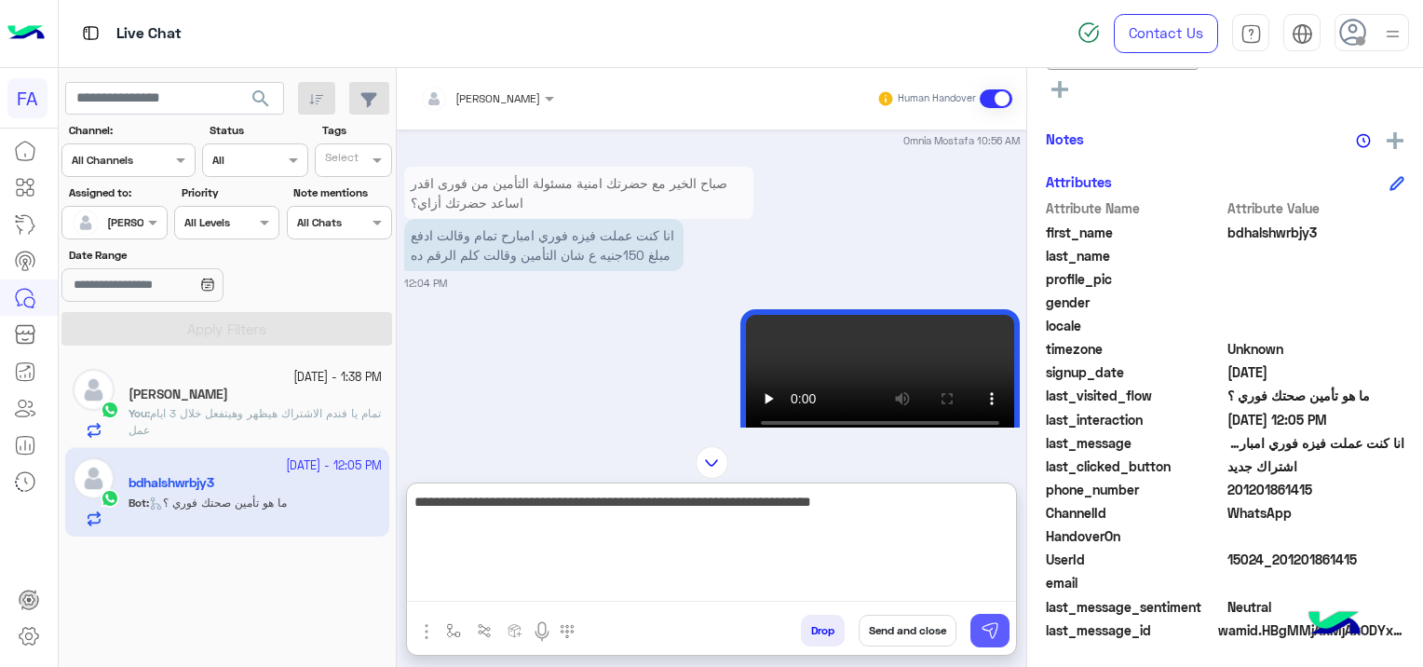
type textarea "**********"
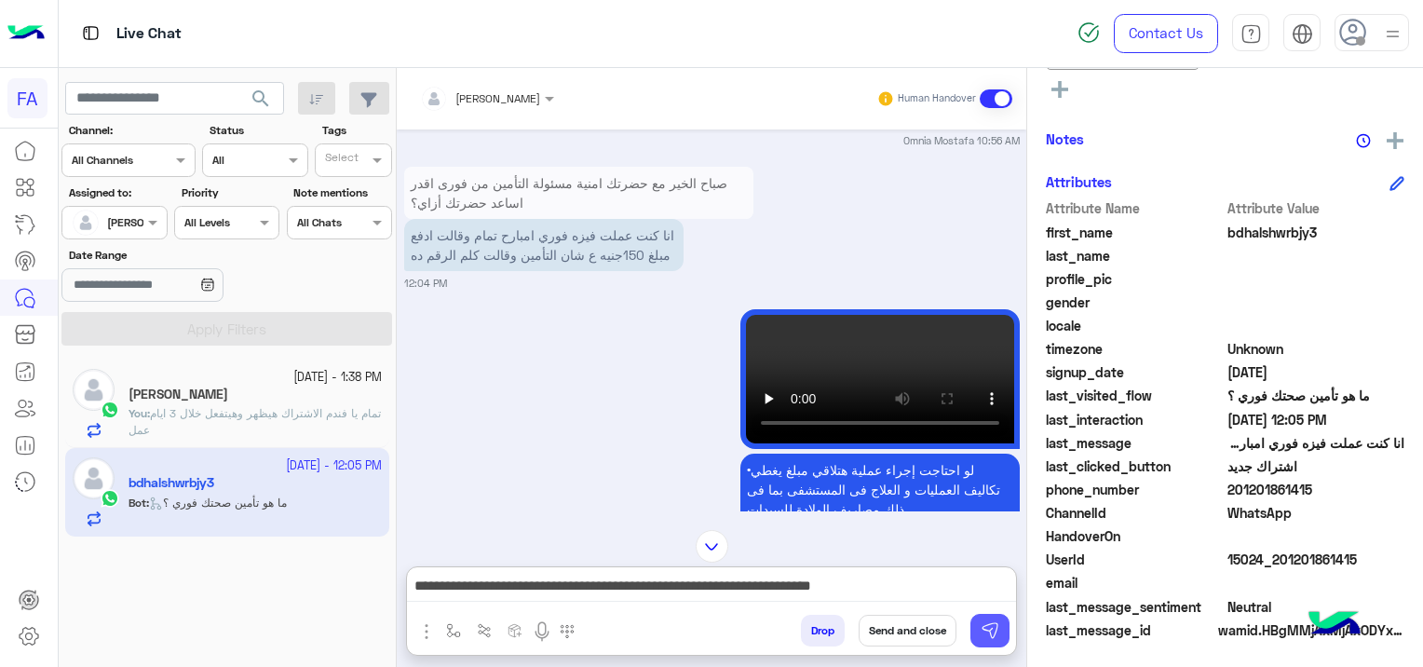
click at [984, 629] on img at bounding box center [989, 630] width 19 height 19
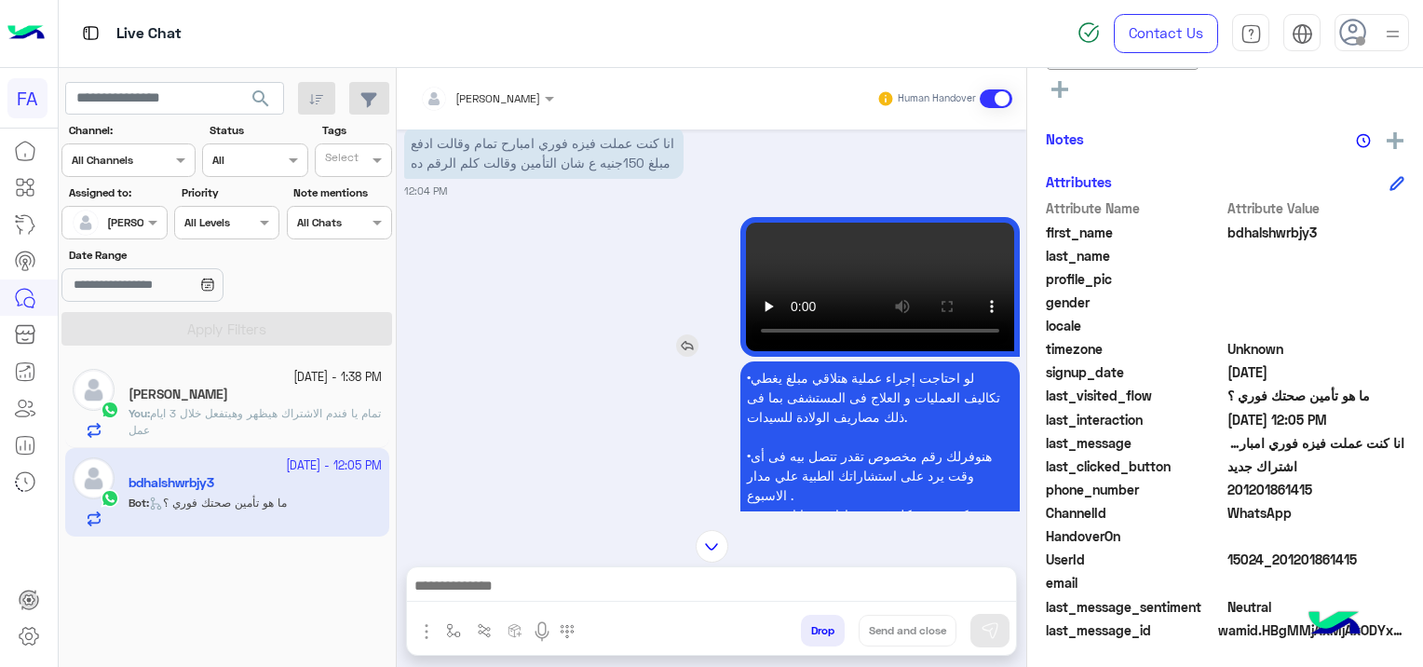
scroll to position [1594, 0]
click at [741, 155] on div "انا كنت عملت فيزه فوري امبارح تمام وقالت ادفع مبلغ 150جنيه ع شان التأمين وقالت …" at bounding box center [596, 154] width 385 height 52
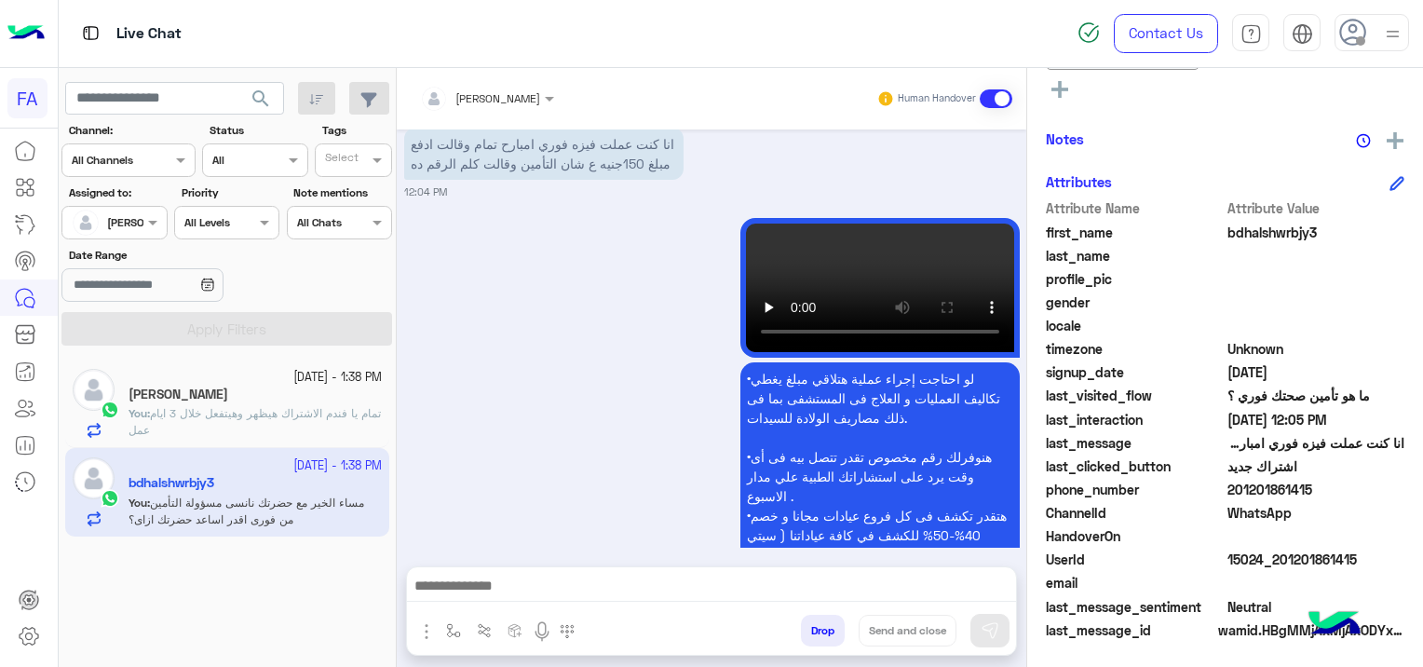
scroll to position [2200, 0]
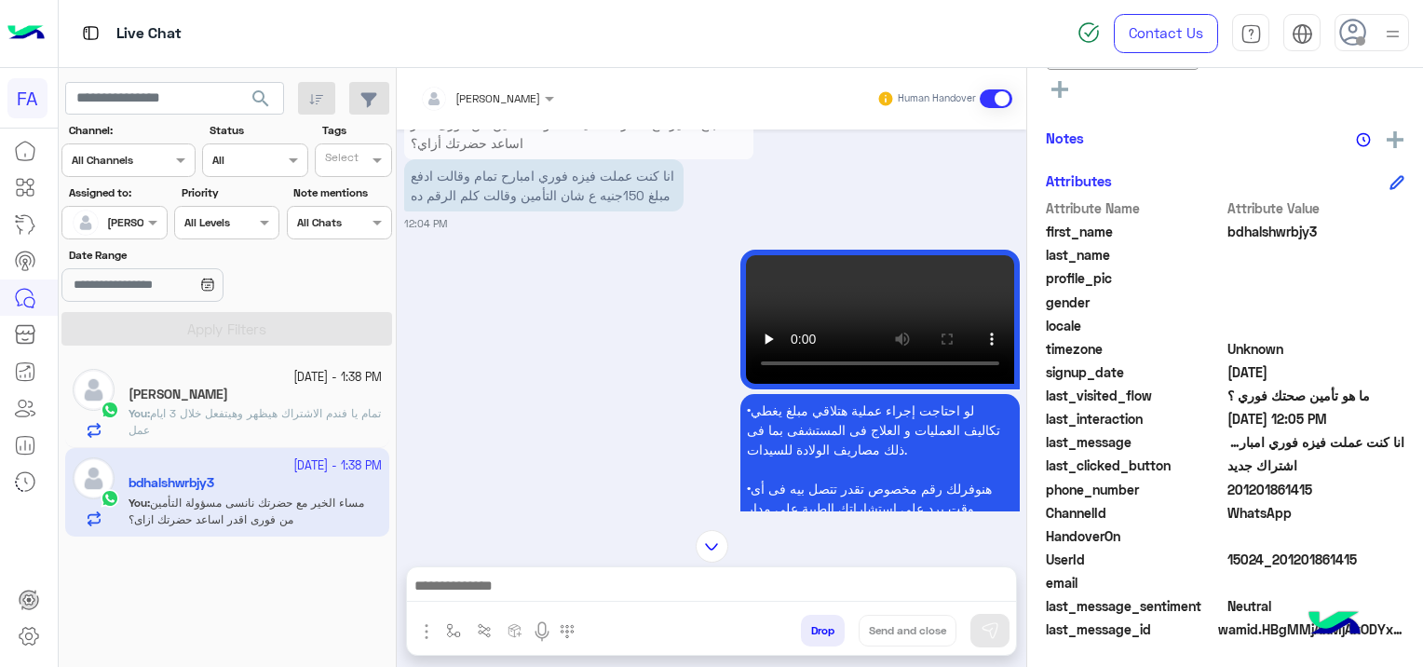
scroll to position [1362, 0]
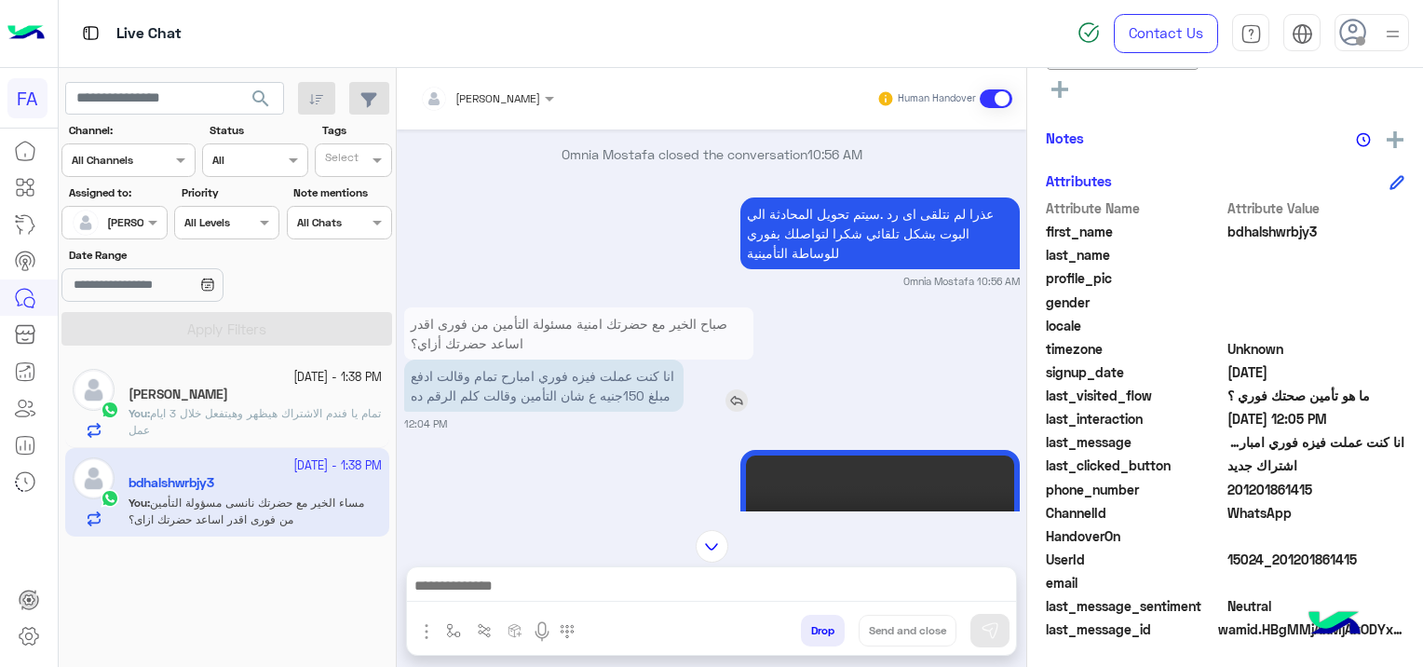
click at [736, 396] on img at bounding box center [736, 400] width 22 height 22
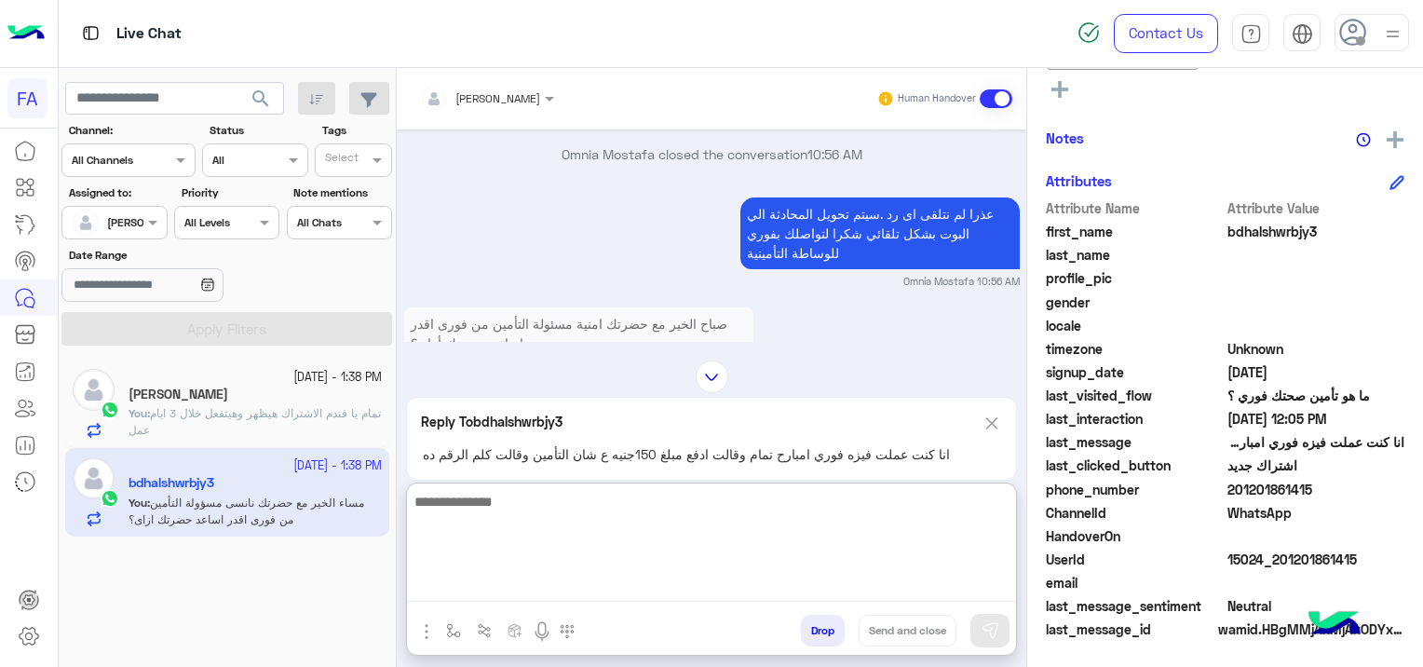
click at [598, 589] on textarea at bounding box center [711, 546] width 609 height 112
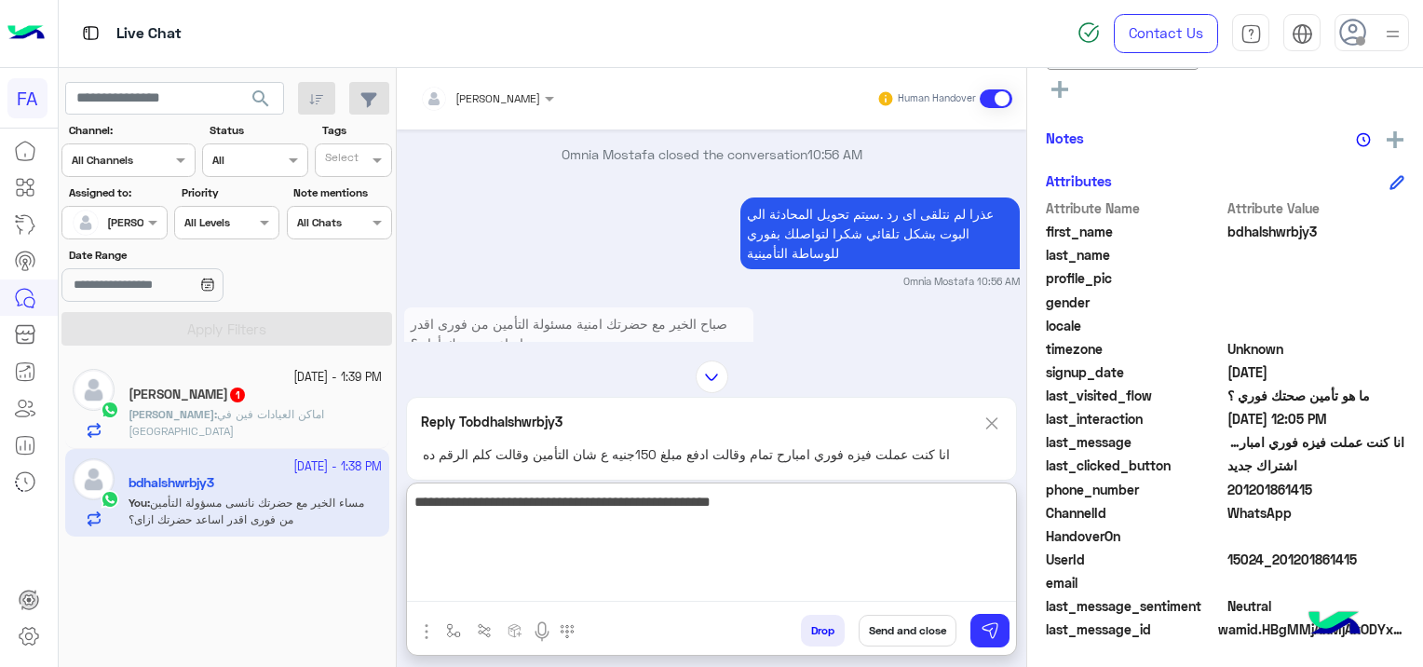
type textarea "**********"
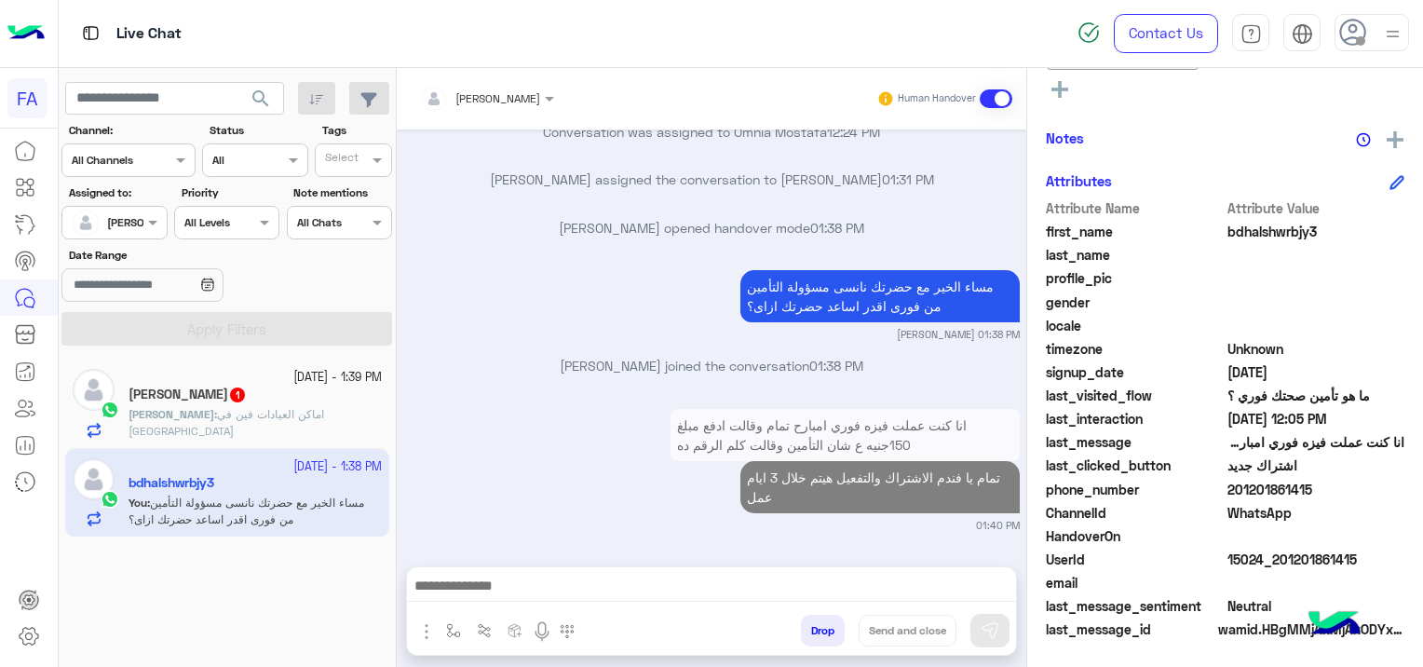
click at [276, 425] on div "[PERSON_NAME] : اماكن العيادات فين في [GEOGRAPHIC_DATA]" at bounding box center [254, 422] width 253 height 33
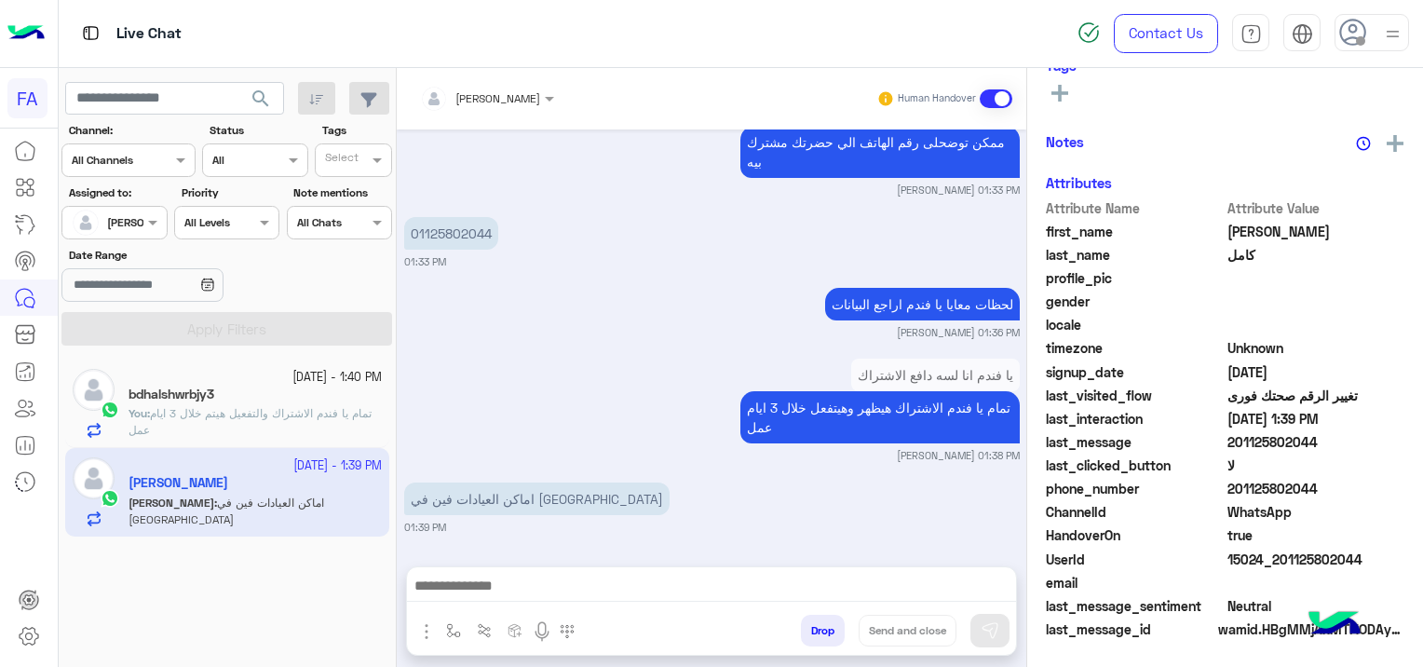
scroll to position [390, 0]
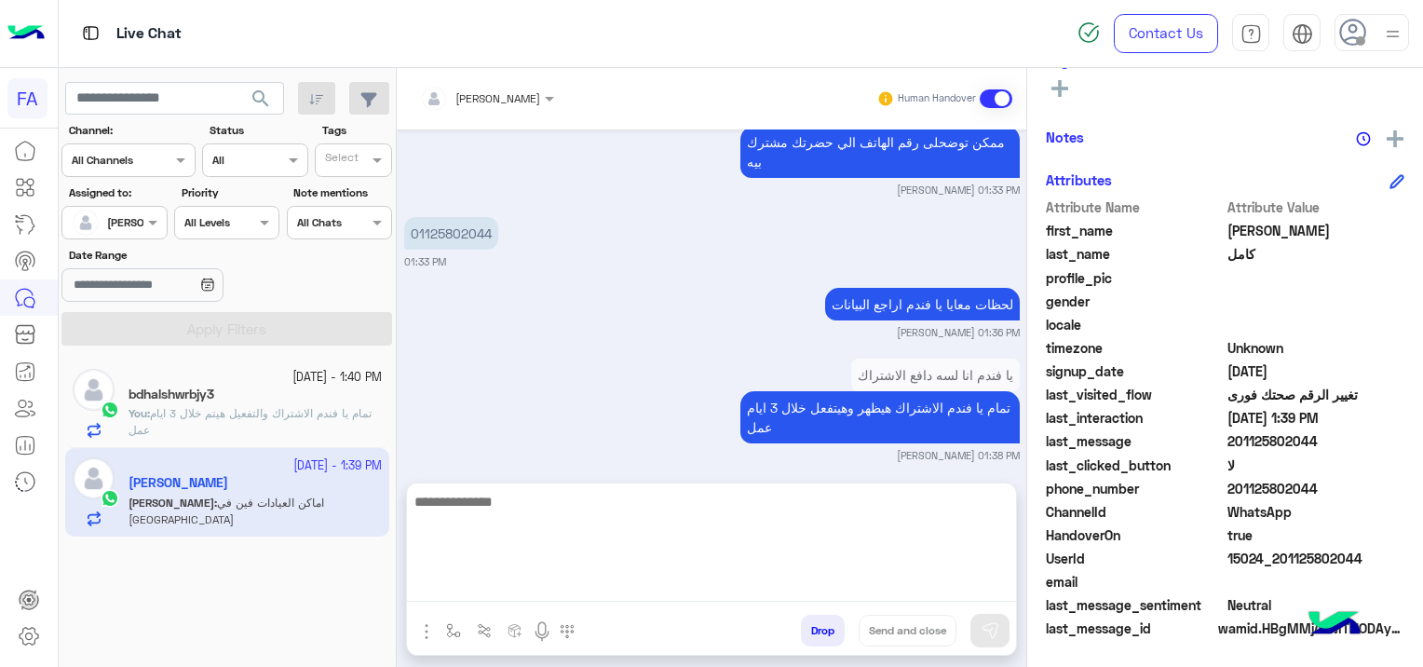
click at [544, 592] on textarea at bounding box center [711, 546] width 609 height 112
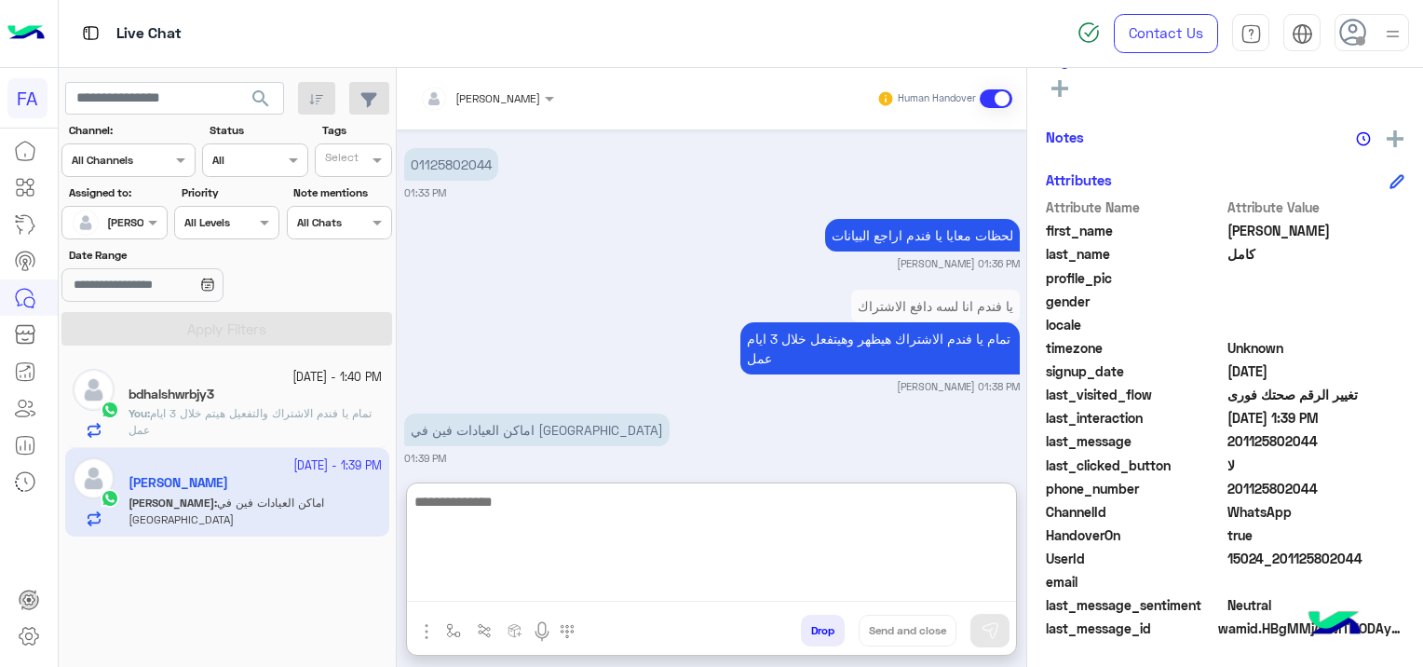
scroll to position [1452, 0]
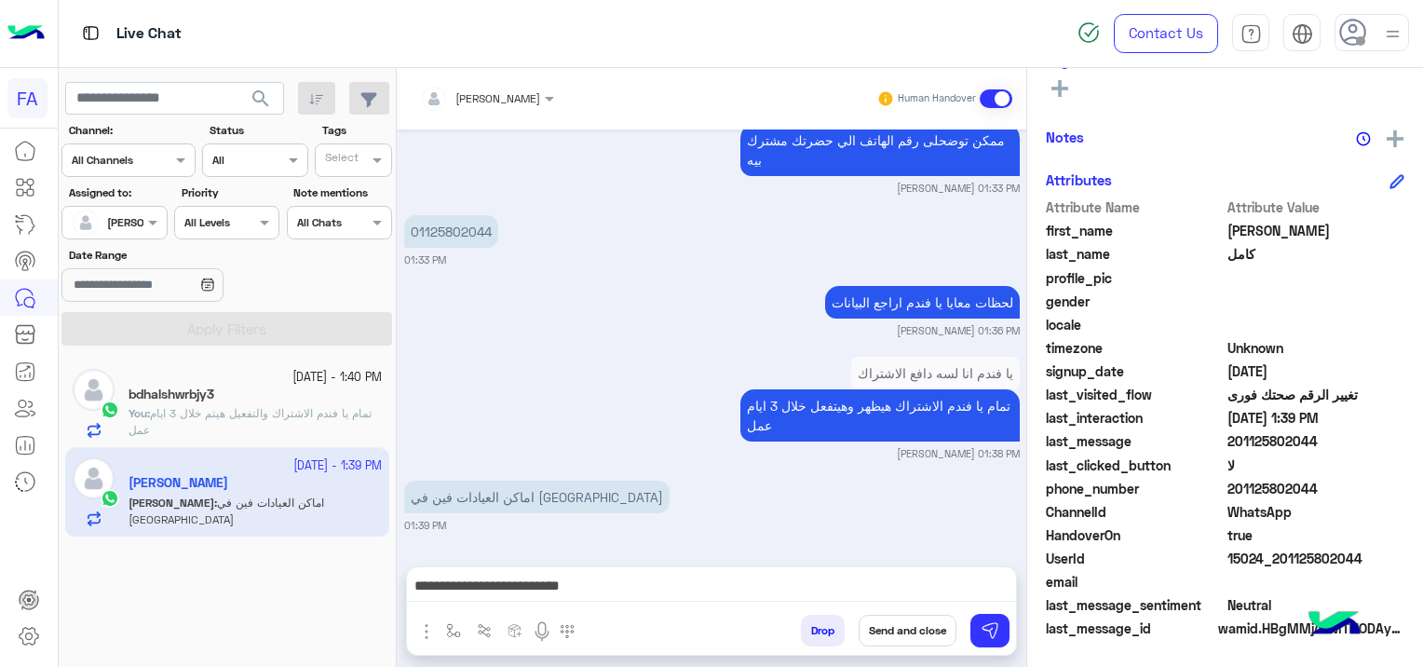
click at [1120, 426] on div "last_interaction [DATE] 1:39 PM" at bounding box center [1225, 419] width 358 height 23
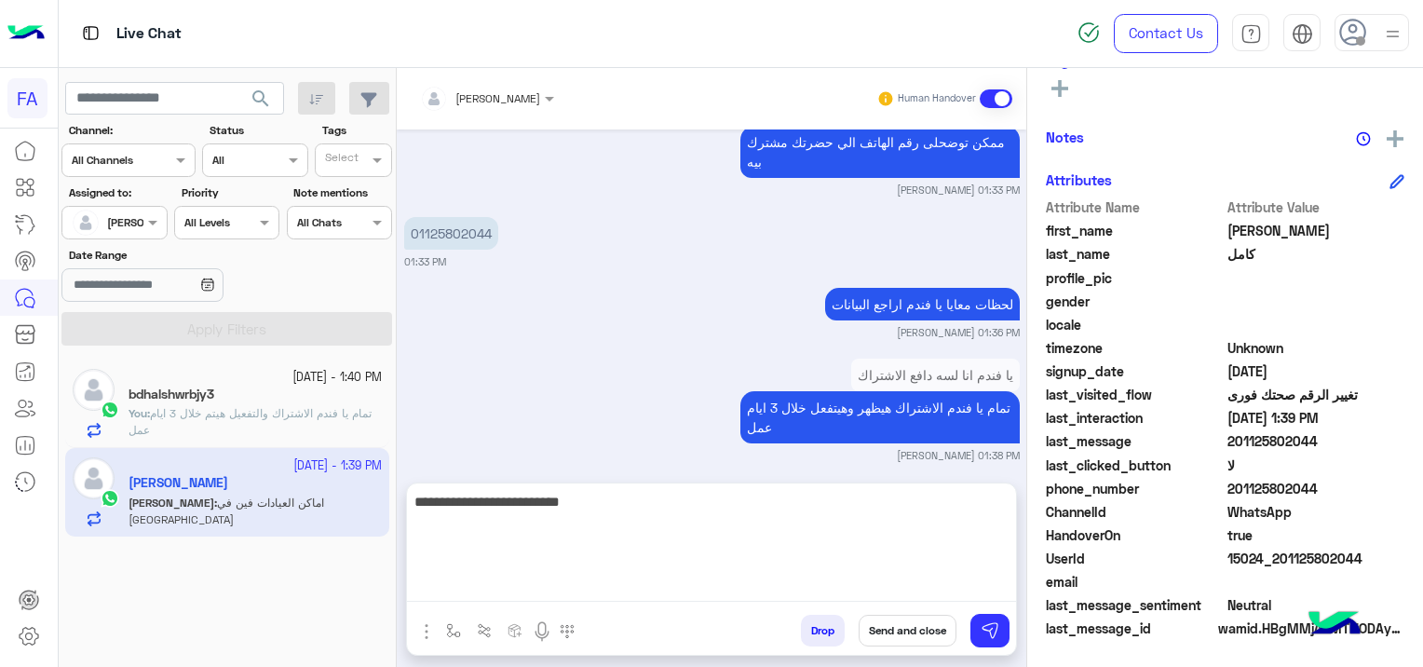
click at [785, 585] on textarea "**********" at bounding box center [711, 546] width 609 height 112
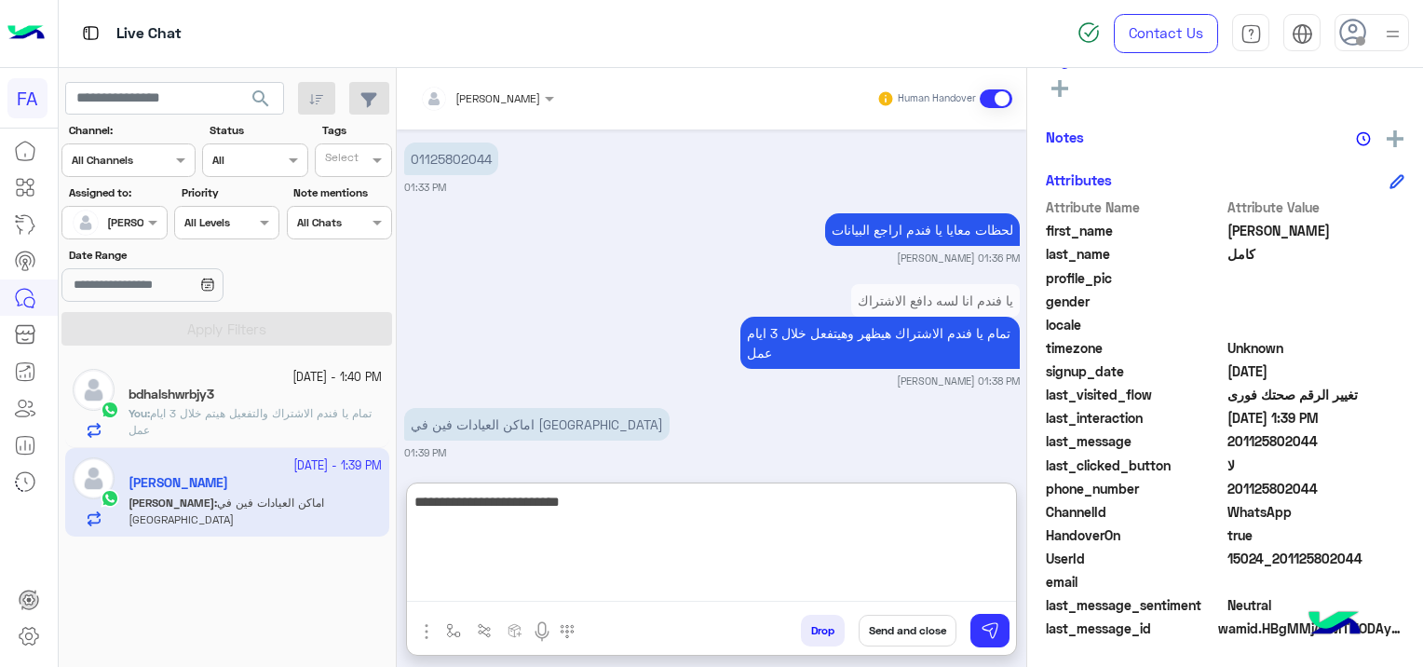
scroll to position [1452, 0]
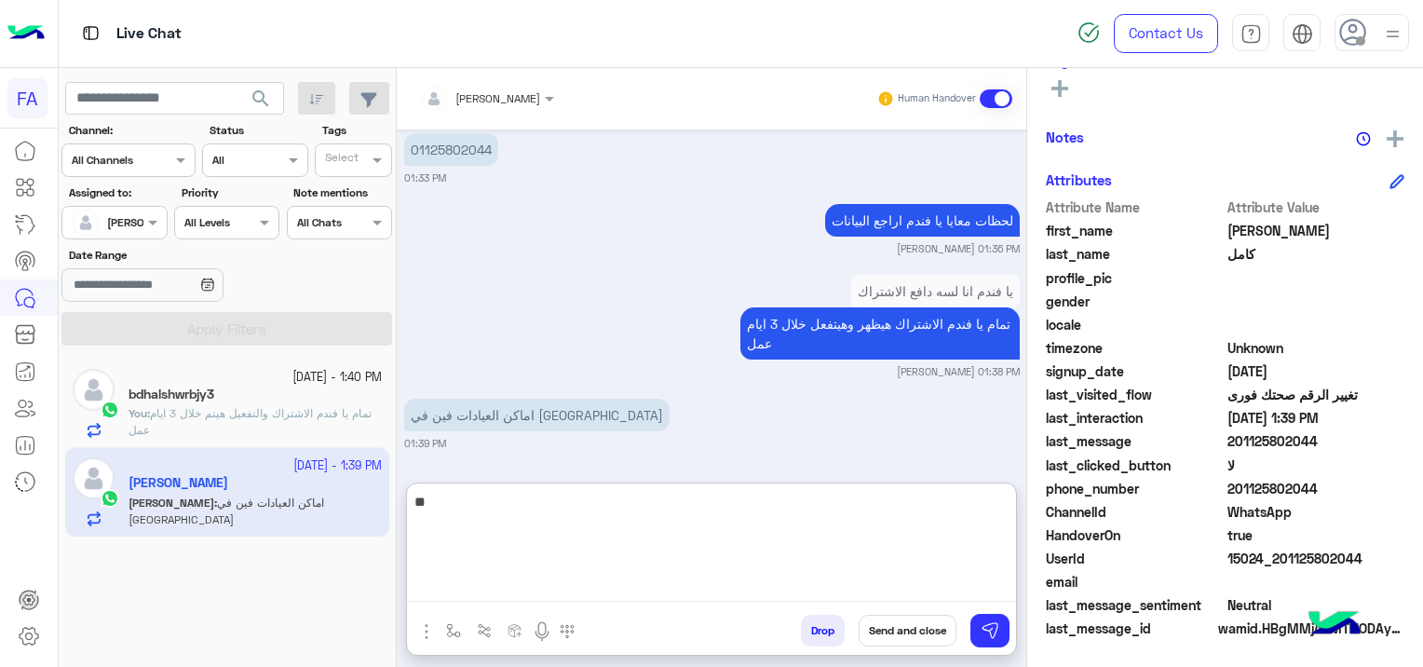
type textarea "*"
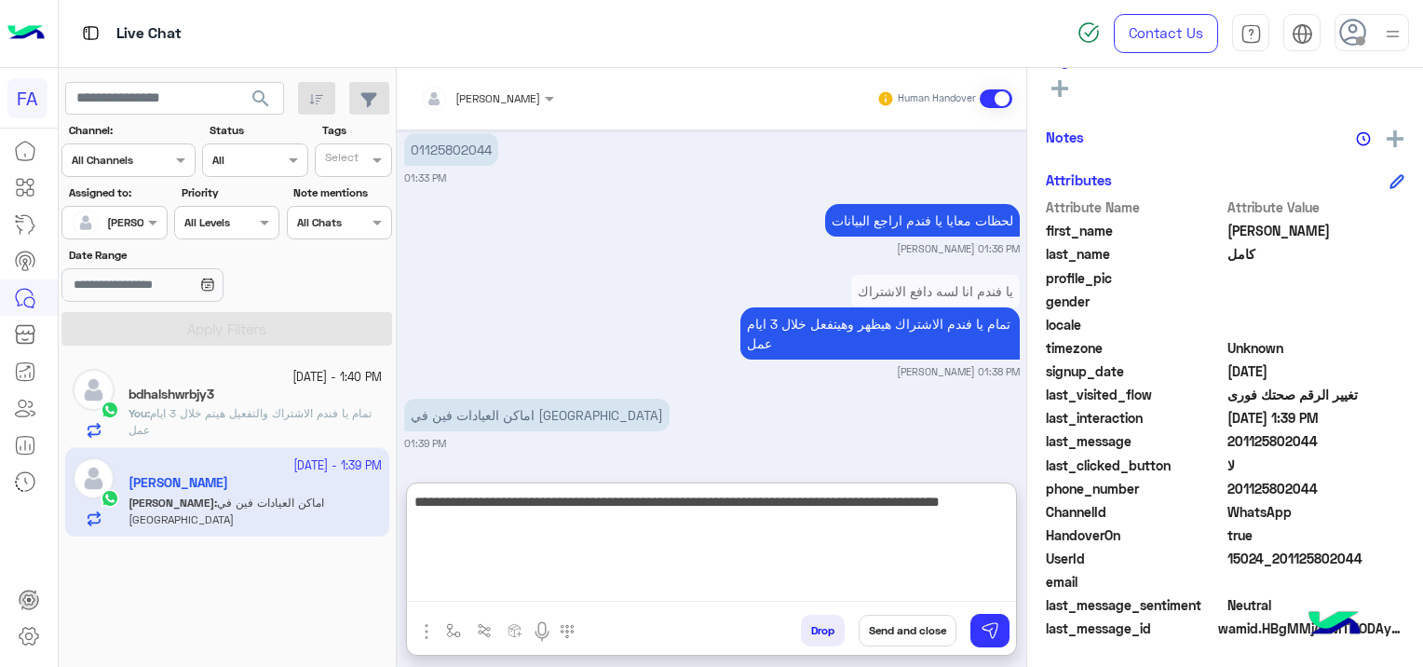
click at [871, 507] on textarea "**********" at bounding box center [711, 546] width 609 height 112
click at [875, 501] on textarea "**********" at bounding box center [711, 546] width 609 height 112
type textarea "**********"
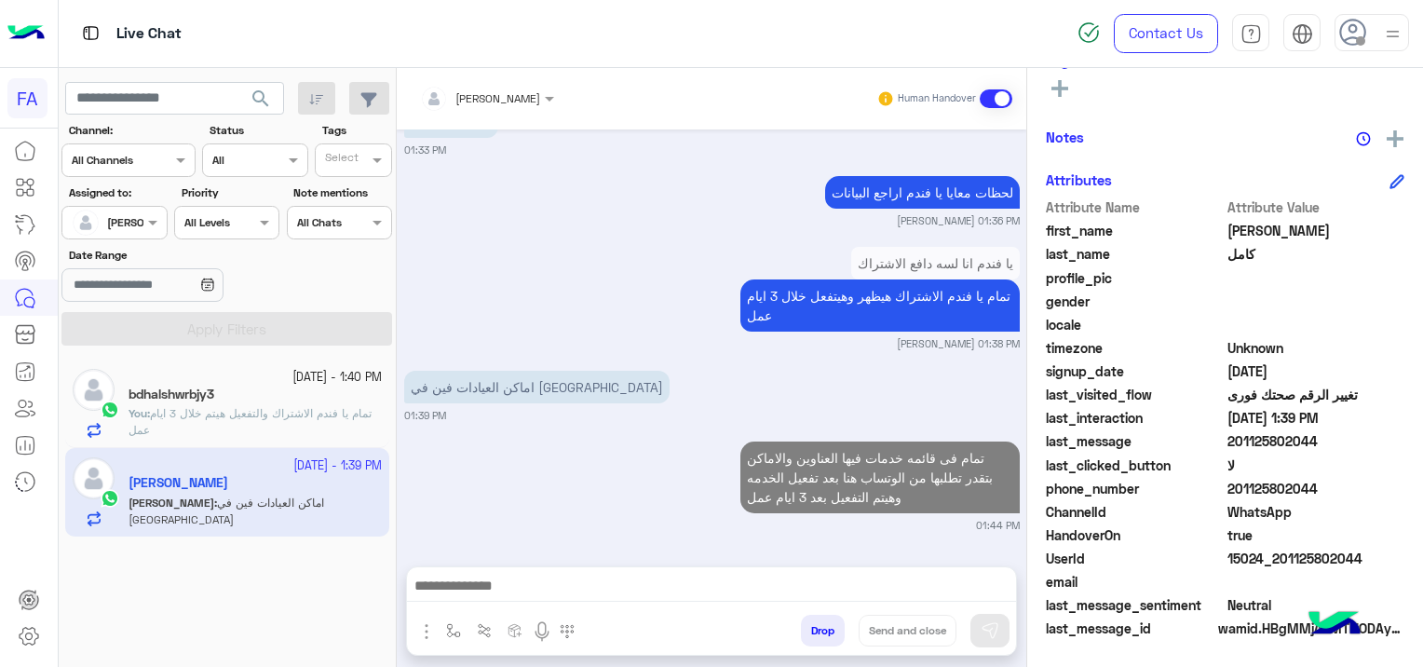
scroll to position [1478, 0]
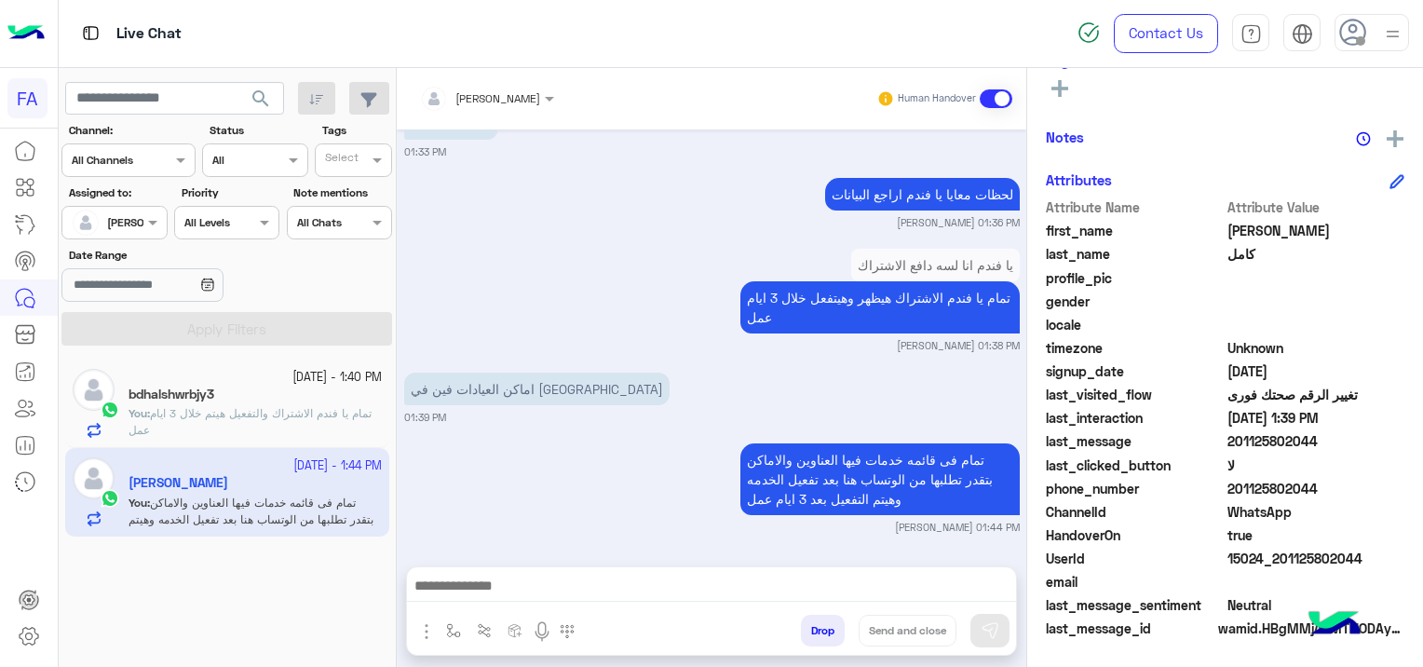
drag, startPoint x: 1364, startPoint y: 551, endPoint x: 1274, endPoint y: 561, distance: 90.9
click at [1274, 561] on span "15024_201125802044" at bounding box center [1316, 558] width 178 height 20
click at [1202, 116] on div "[PERSON_NAME] Unknown Subscription Date : [DATE] 15 s First Response Time Prior…" at bounding box center [1225, 364] width 396 height 592
click at [318, 410] on span "تمام يا فندم الاشتراك والتفعيل هيتم خلال 3 ايام عمل" at bounding box center [249, 421] width 243 height 31
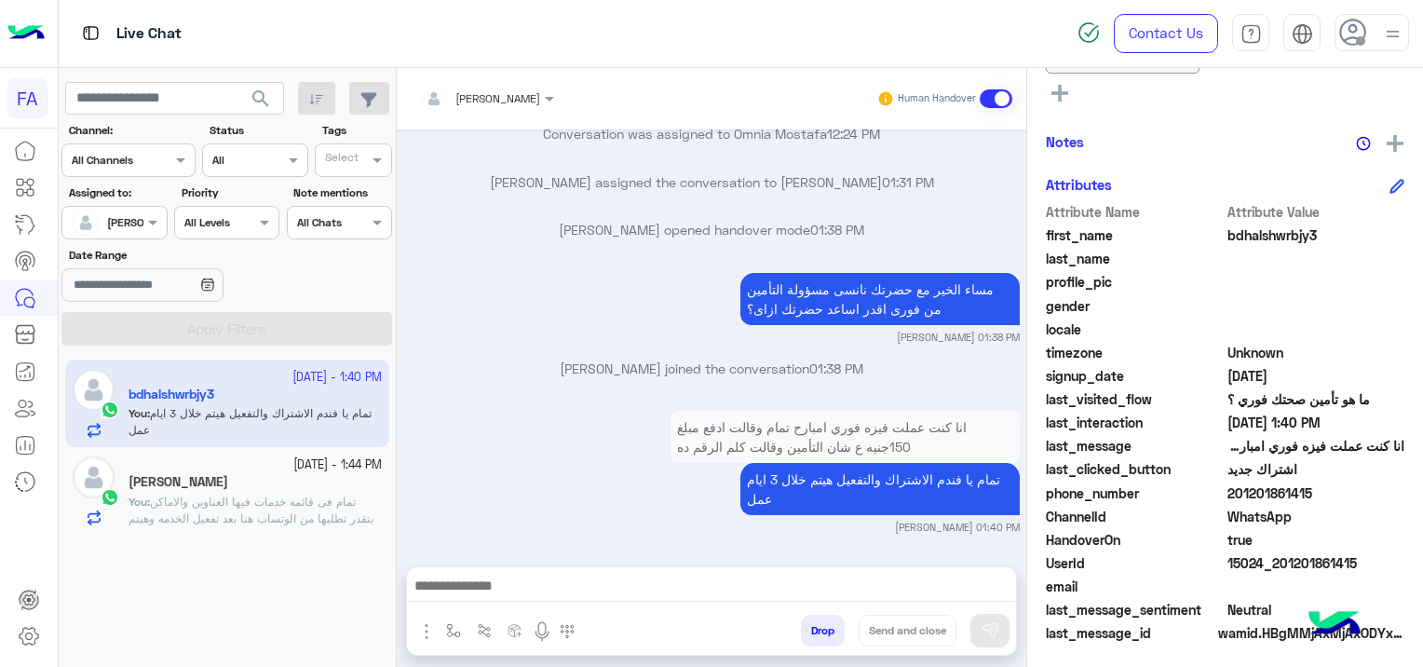
scroll to position [427, 0]
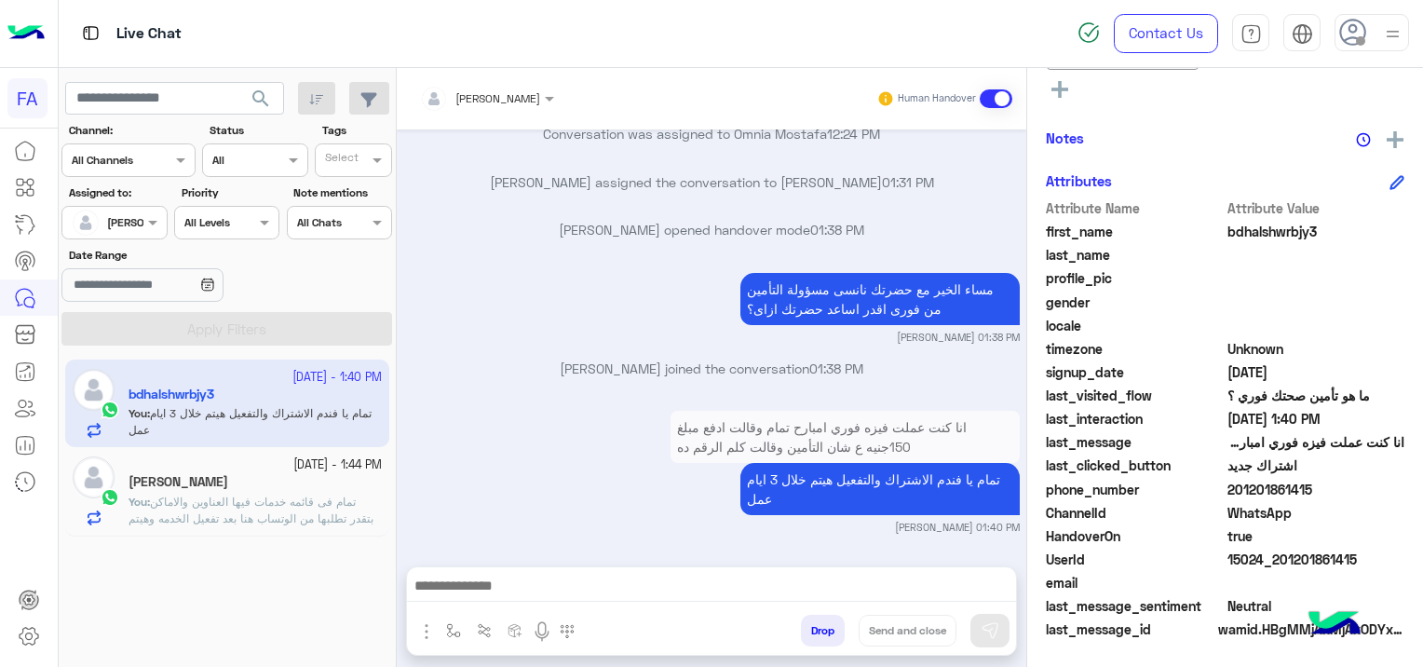
click at [245, 506] on span "تمام فى قائمه خدمات فيها العناوين والاماكن بتقدر تطلبها من الوتساب هنا بعد تفعي…" at bounding box center [250, 517] width 245 height 47
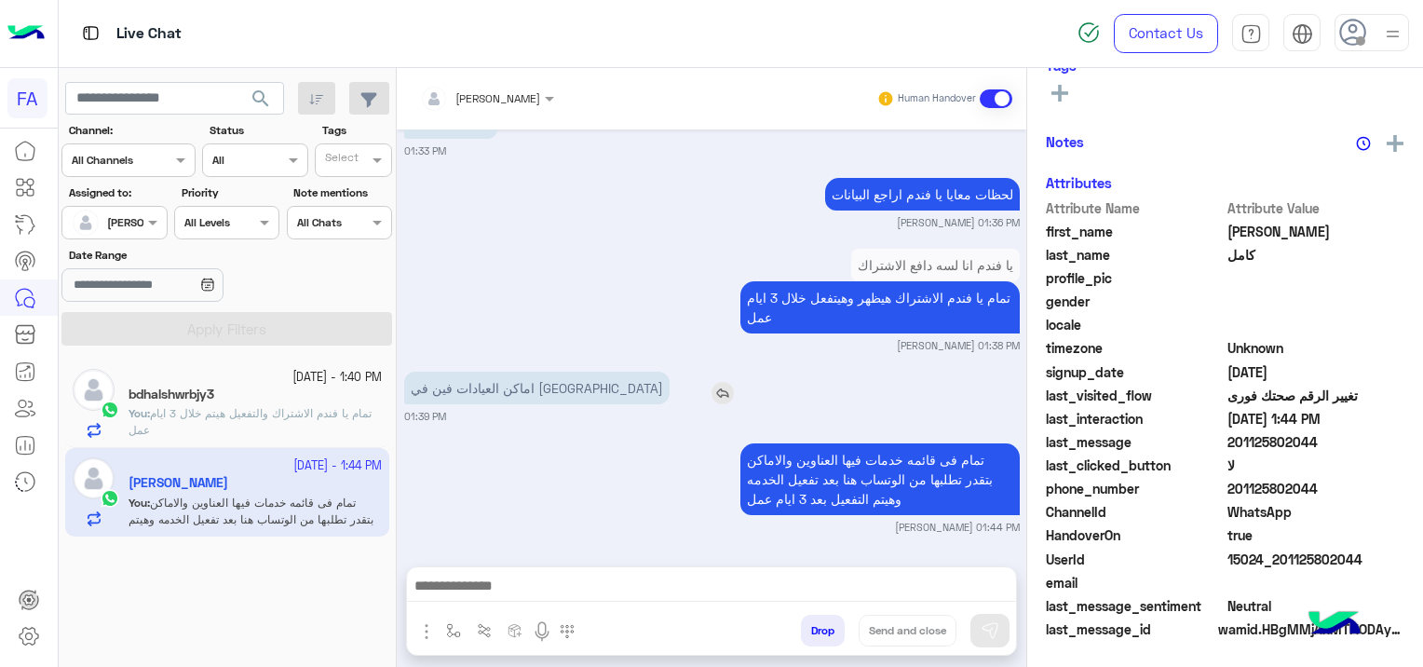
scroll to position [390, 0]
click at [330, 398] on div "bdhalshwrbjy3" at bounding box center [254, 396] width 253 height 20
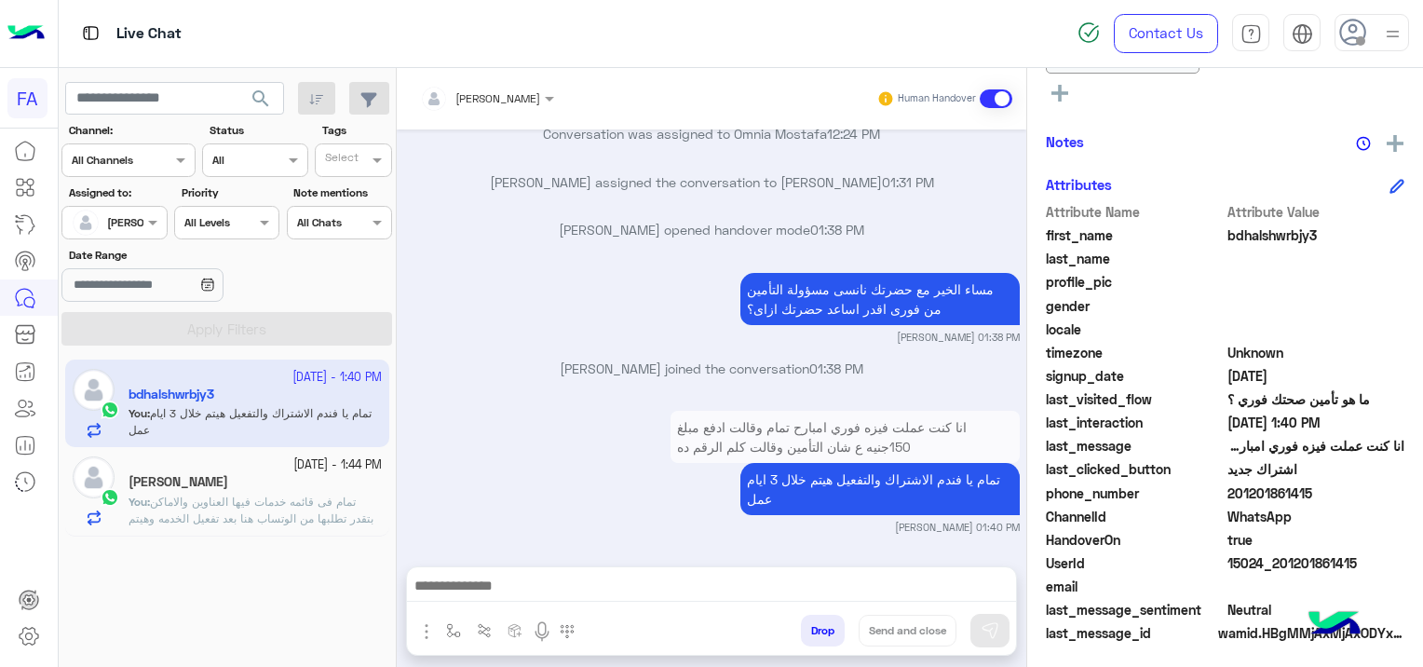
scroll to position [427, 0]
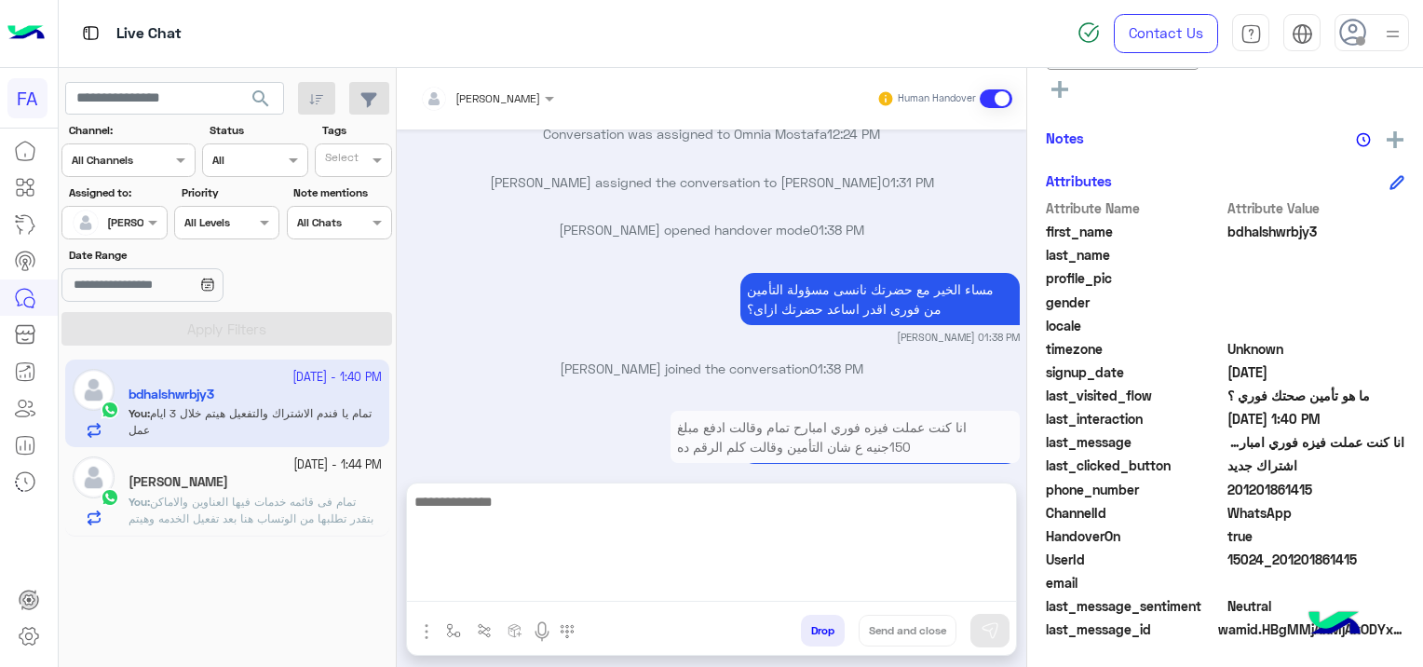
click at [566, 588] on textarea at bounding box center [711, 546] width 609 height 112
paste textarea "**********"
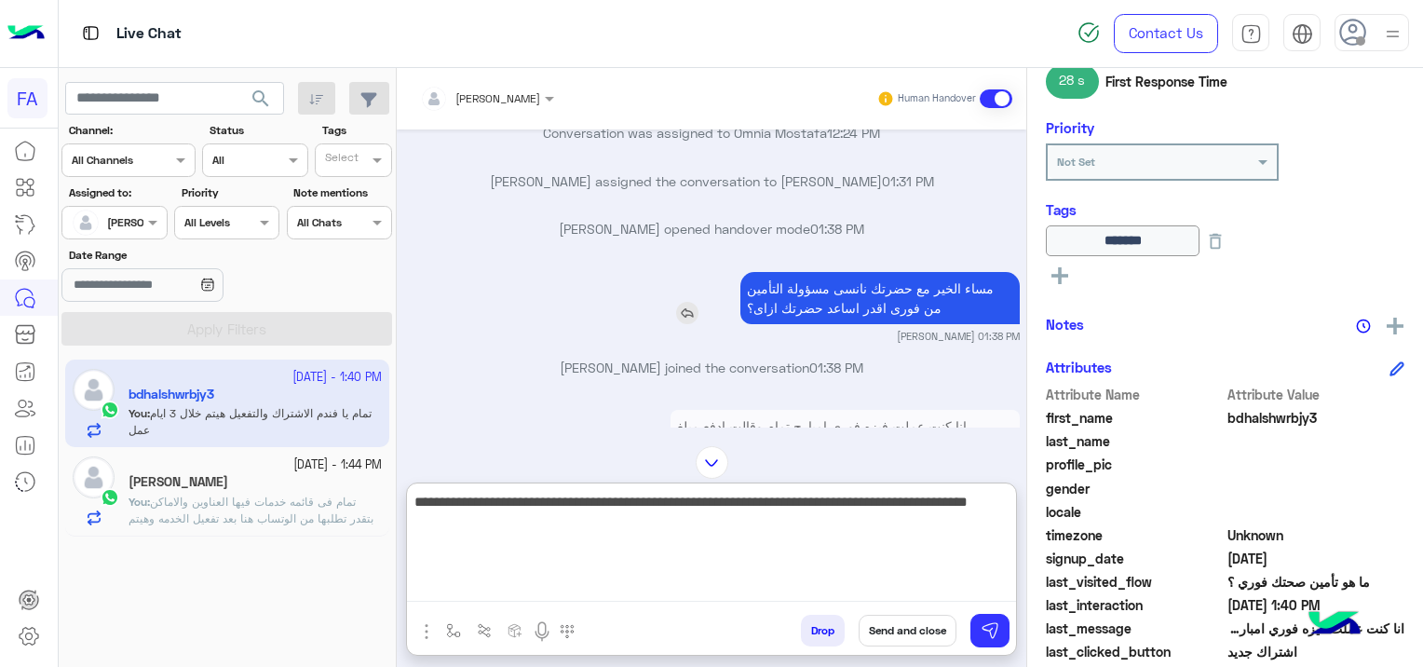
scroll to position [2034, 0]
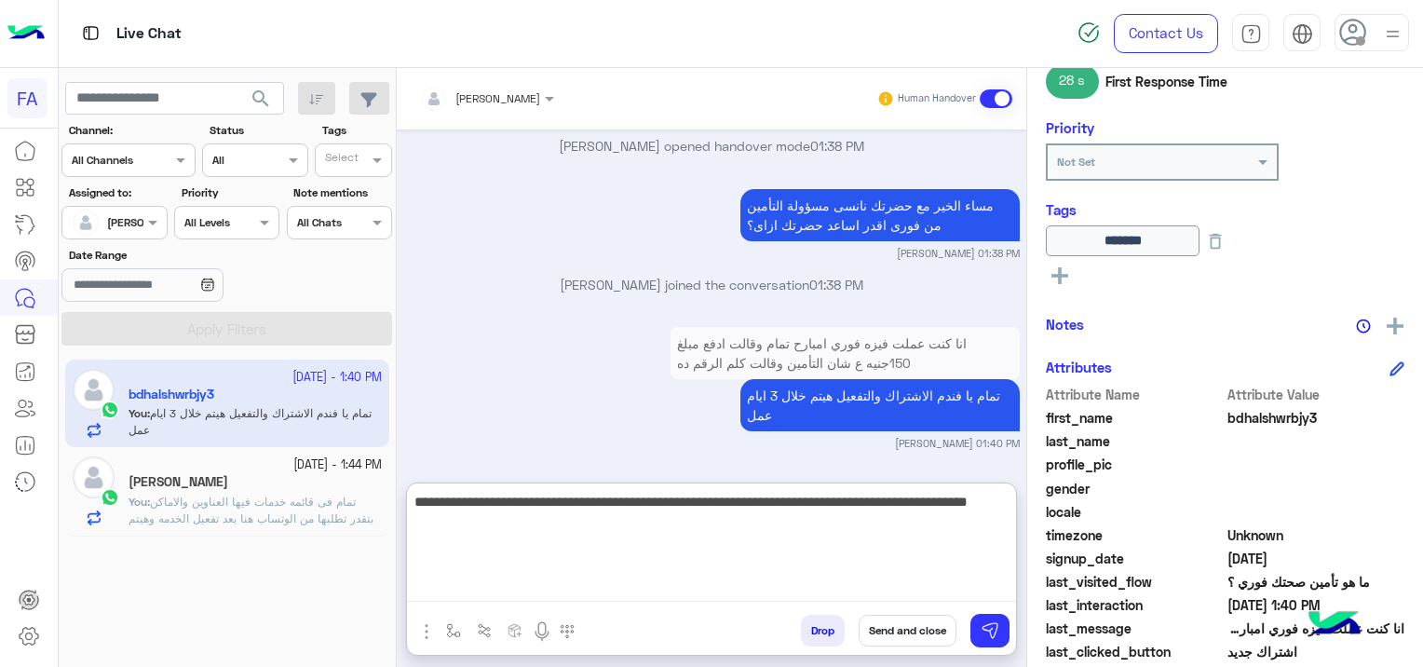
type textarea "**********"
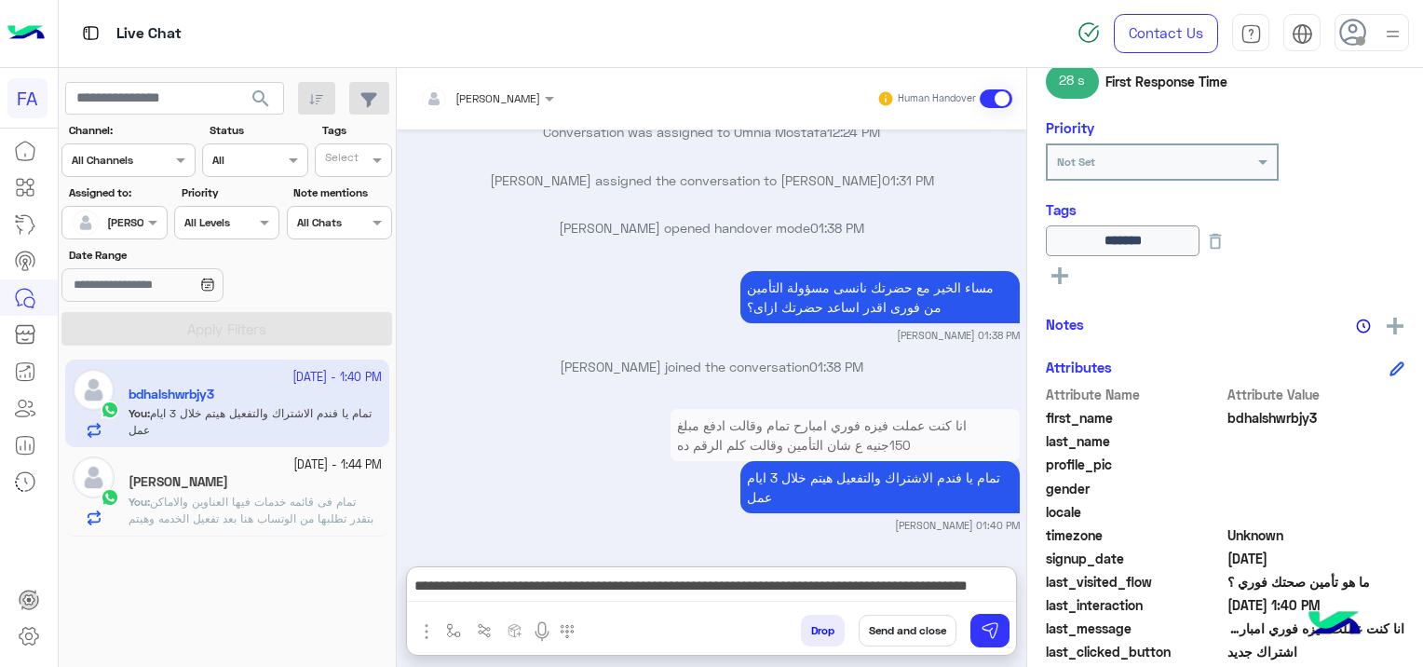
click at [923, 636] on button "Send and close" at bounding box center [907, 630] width 98 height 32
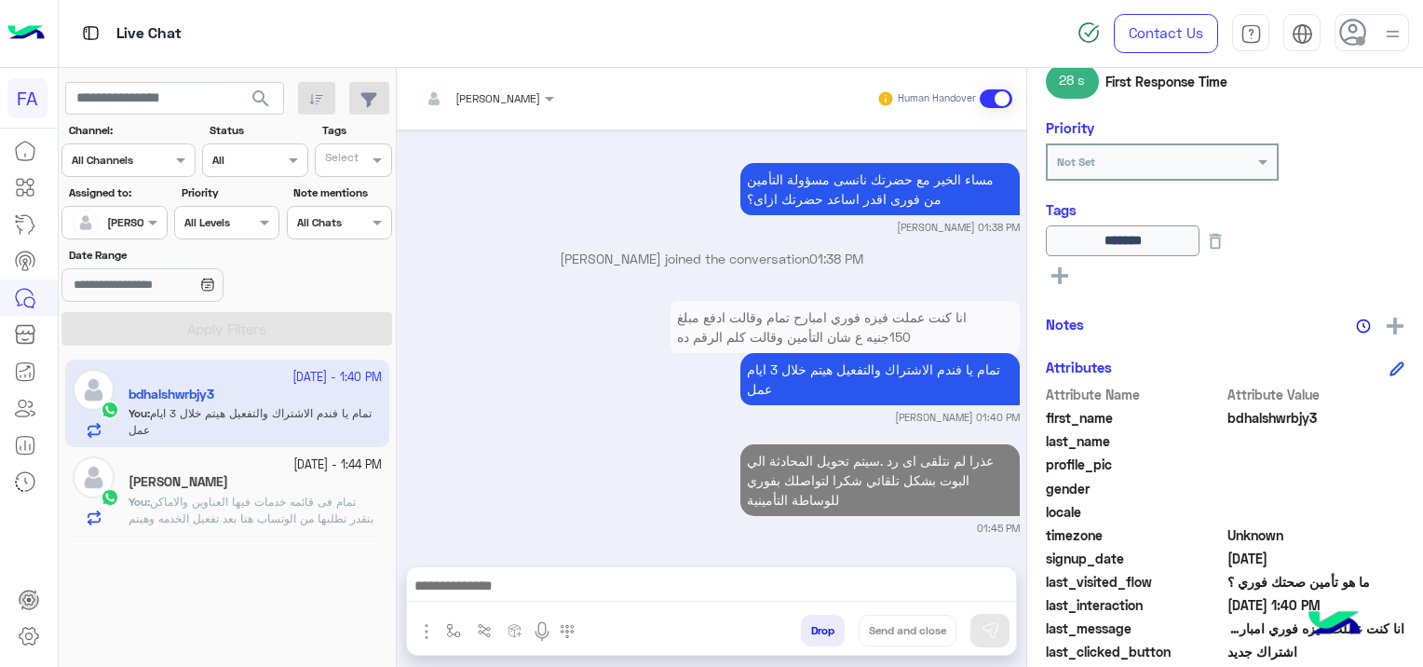
scroll to position [2108, 0]
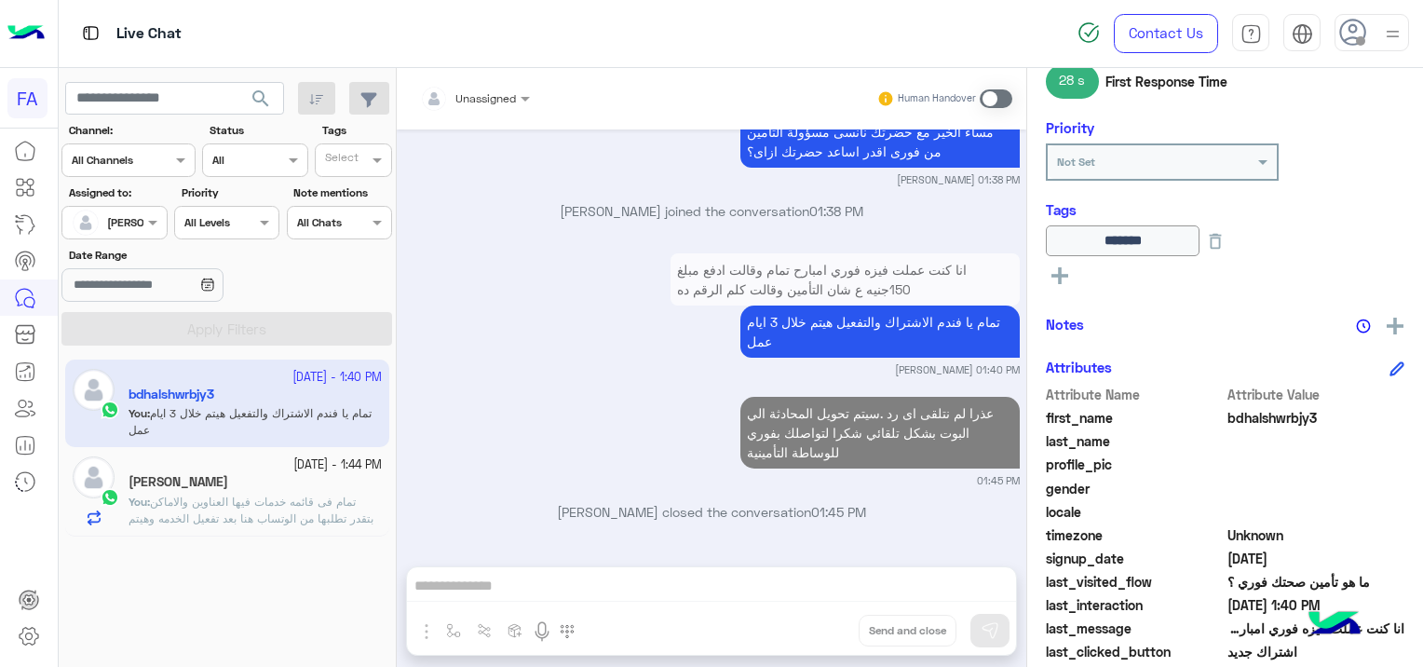
click at [268, 506] on span "تمام فى قائمه خدمات فيها العناوين والاماكن بتقدر تطلبها من الوتساب هنا بعد تفعي…" at bounding box center [250, 517] width 245 height 47
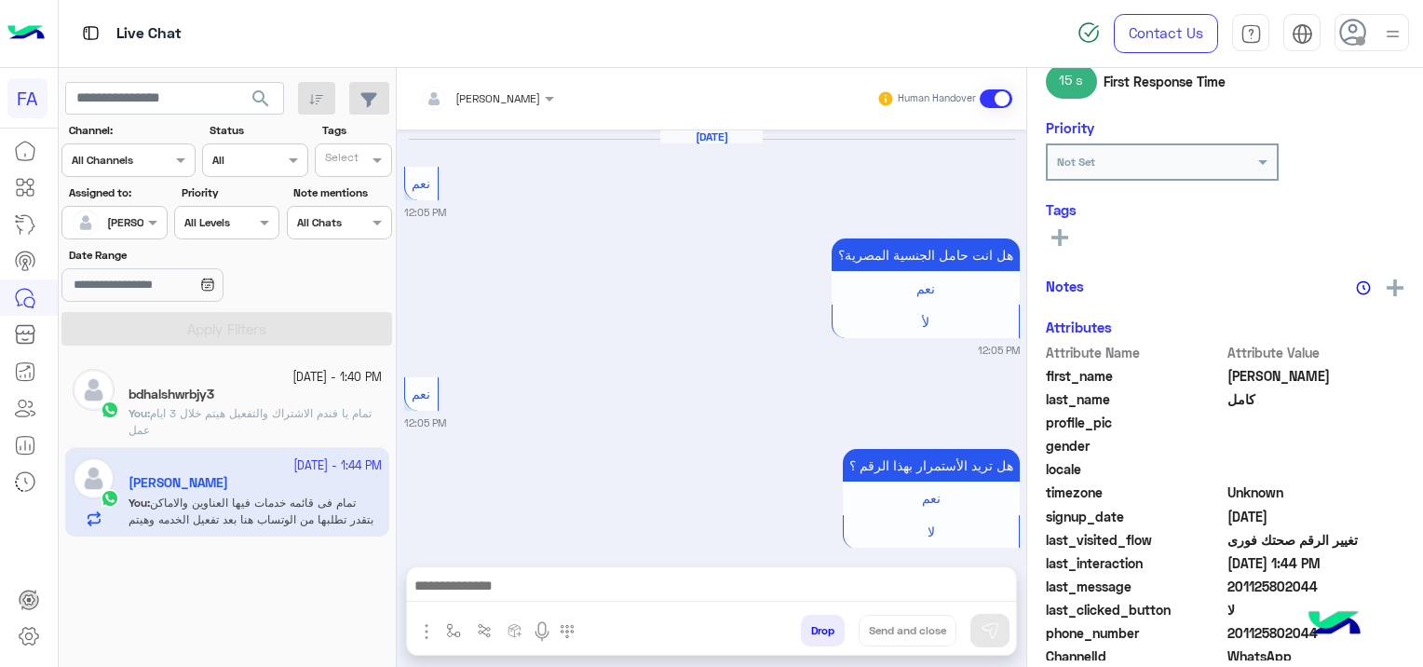
scroll to position [1341, 0]
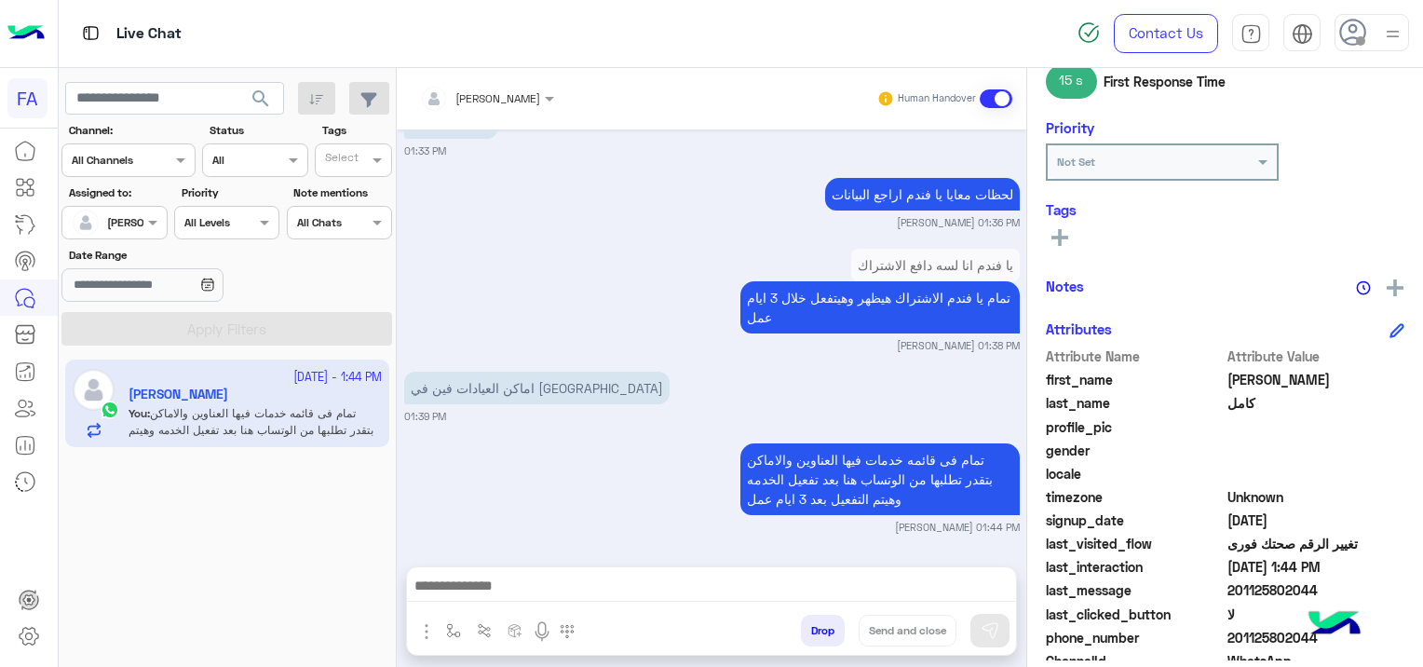
click at [1065, 226] on button at bounding box center [1060, 236] width 28 height 22
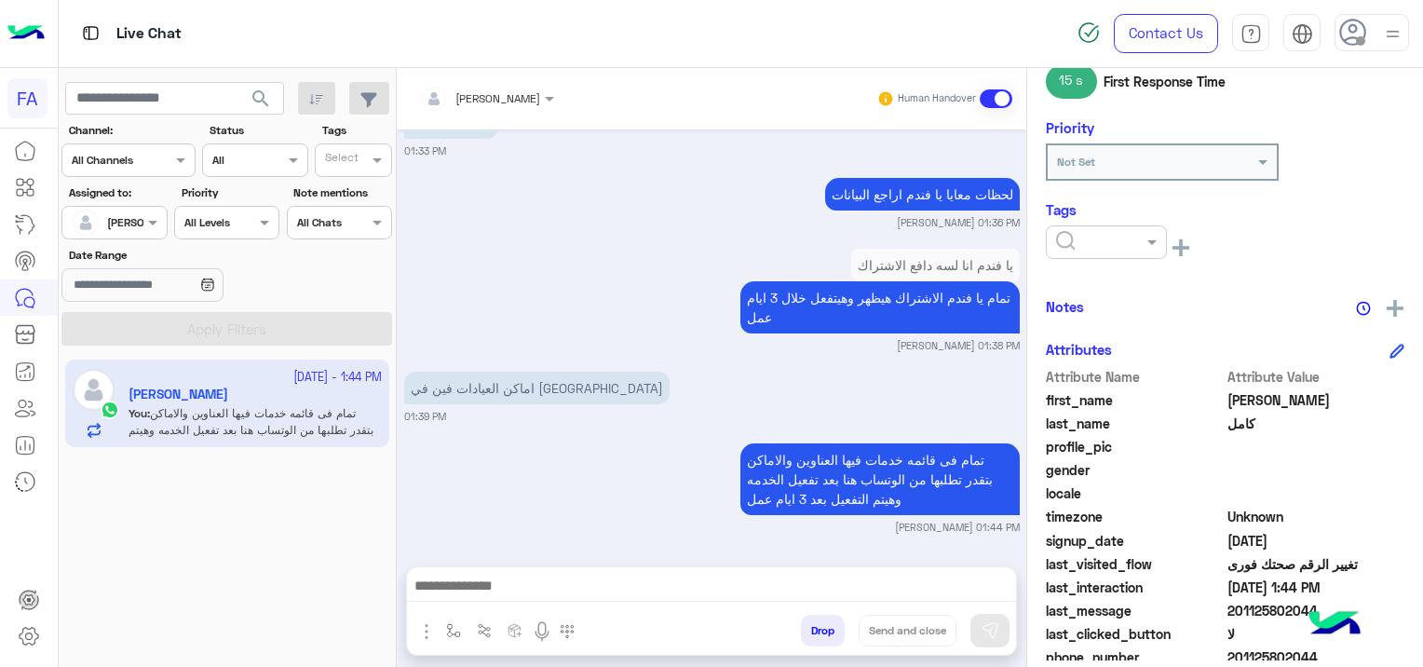
click at [1072, 228] on div at bounding box center [1106, 242] width 121 height 34
click at [1113, 336] on div "Medical" at bounding box center [1106, 344] width 121 height 34
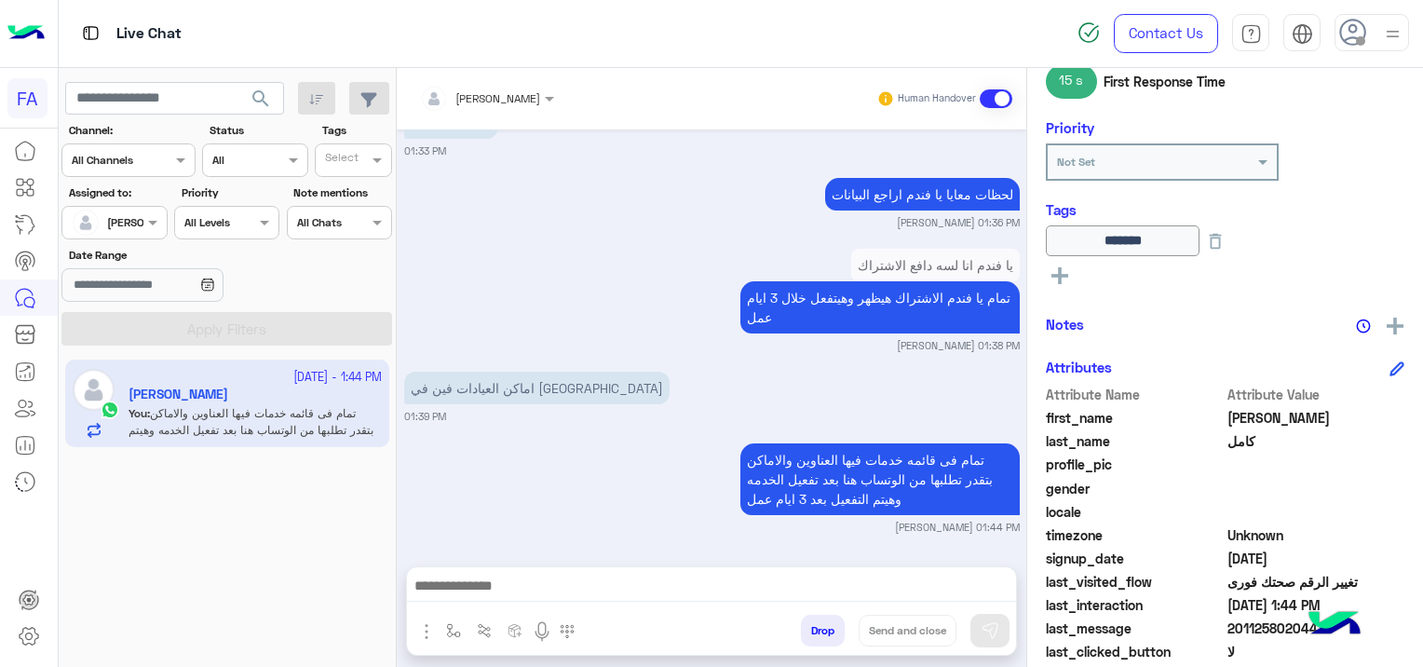
click at [1061, 275] on rect at bounding box center [1059, 276] width 17 height 4
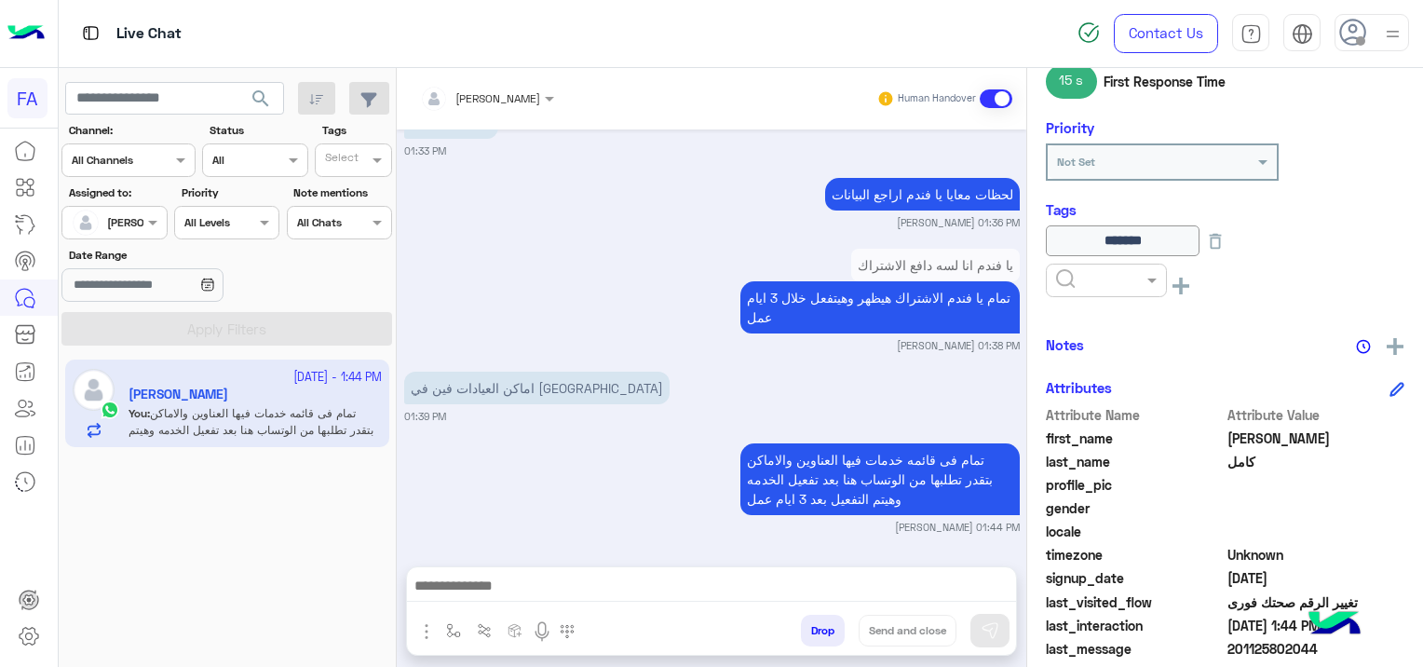
click at [1061, 272] on input "text" at bounding box center [1084, 278] width 57 height 17
click at [1086, 328] on span "Done" at bounding box center [1070, 325] width 31 height 16
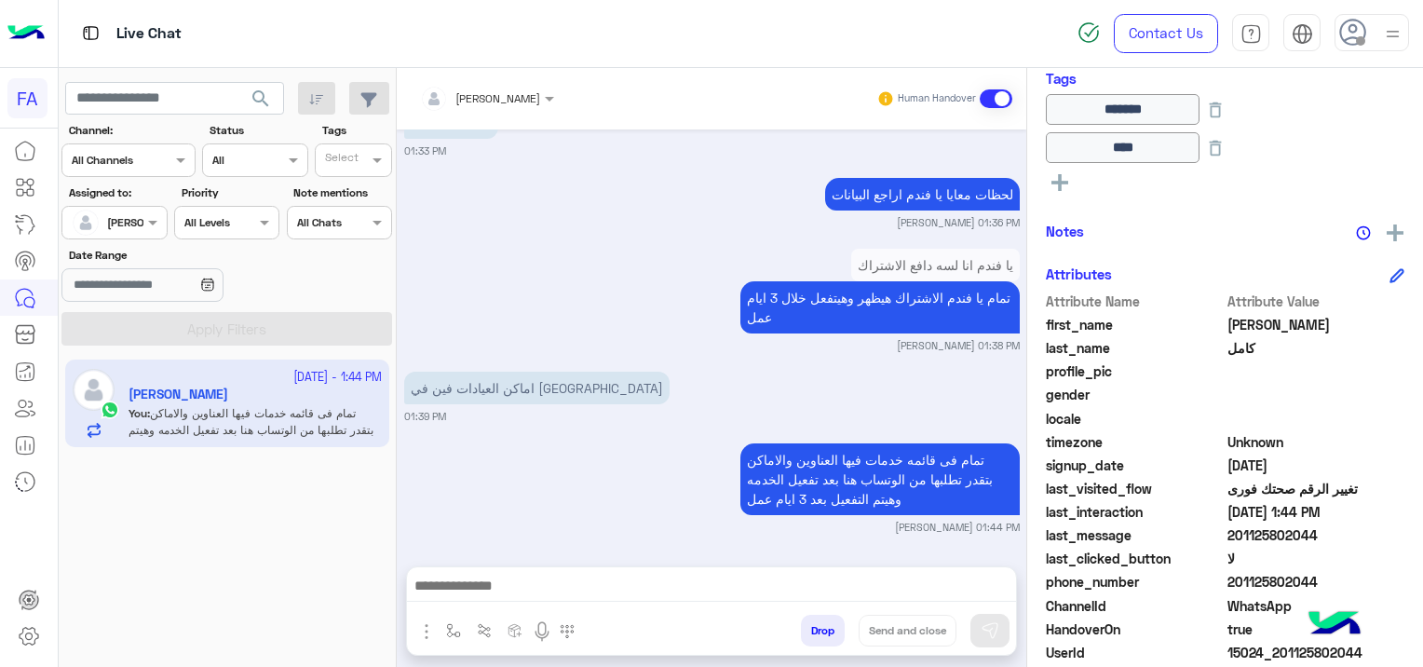
scroll to position [465, 0]
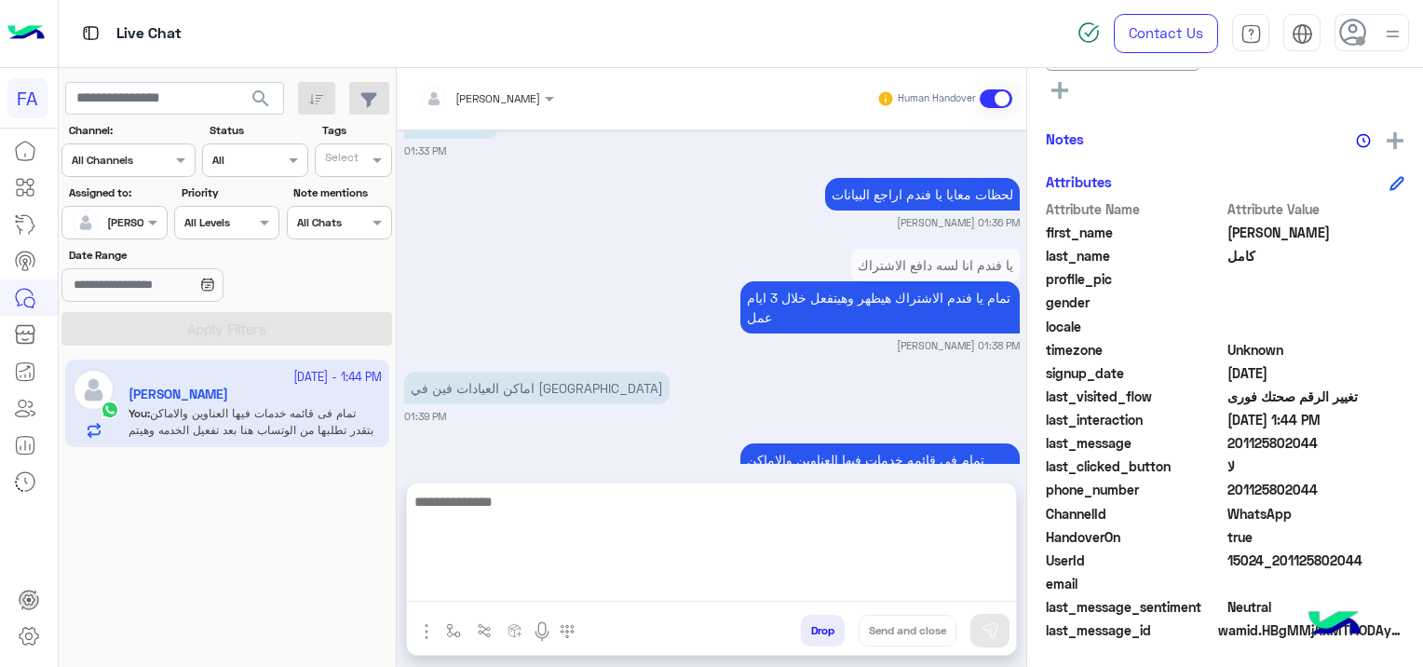
click at [731, 584] on textarea at bounding box center [711, 546] width 609 height 112
type textarea "**********"
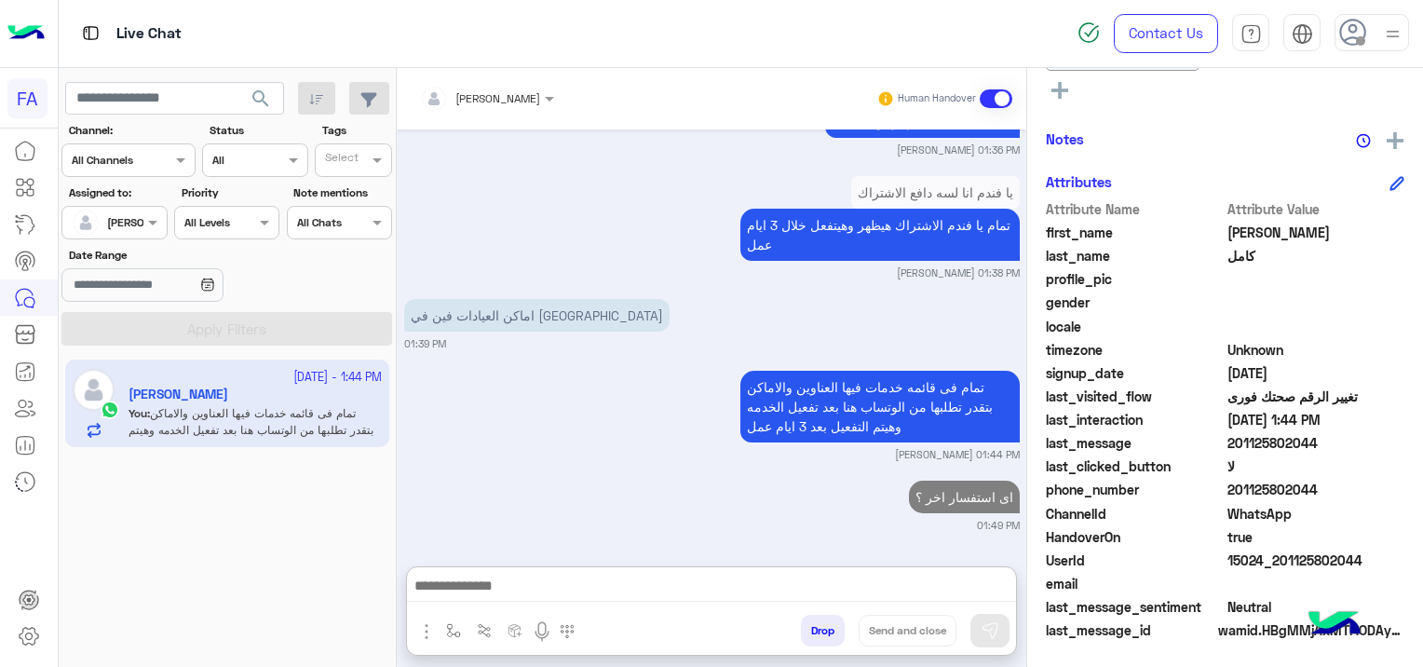
click at [600, 476] on div "اى استفسار اخر ؟ 01:49 PM" at bounding box center [711, 504] width 615 height 57
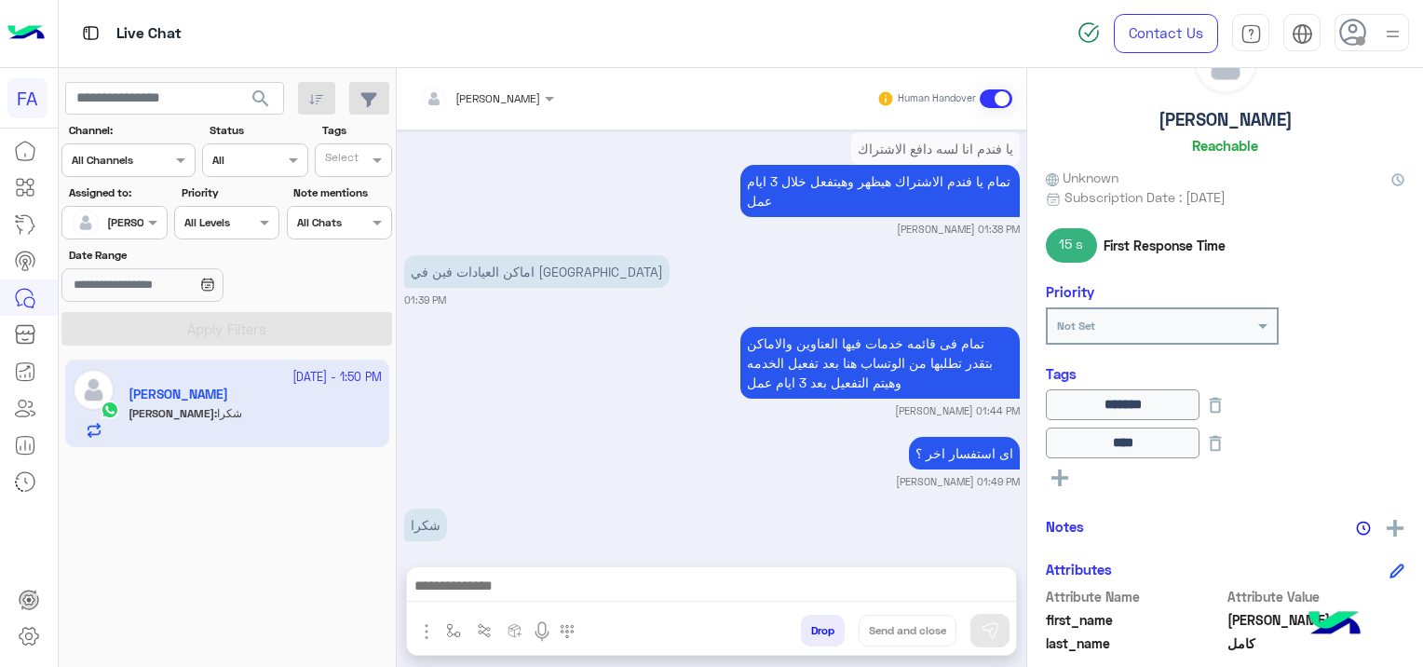
scroll to position [1483, 0]
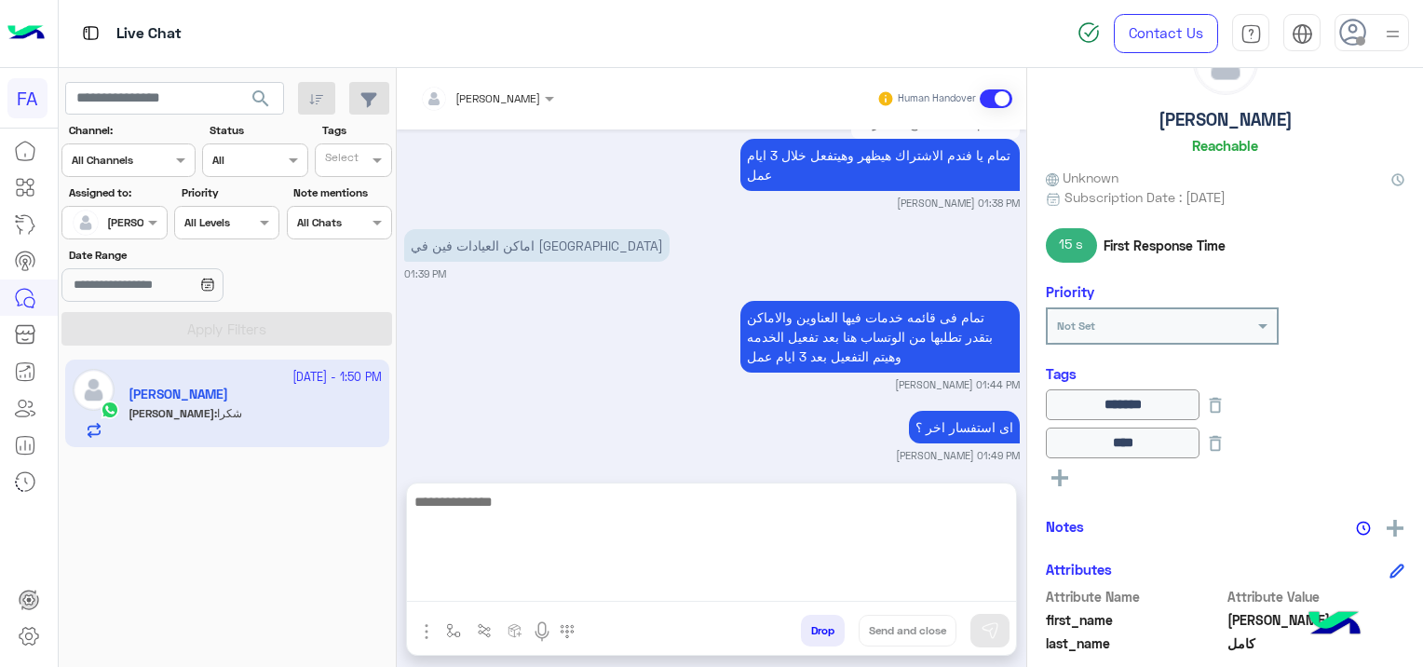
click at [588, 596] on textarea at bounding box center [711, 546] width 609 height 112
paste textarea "**********"
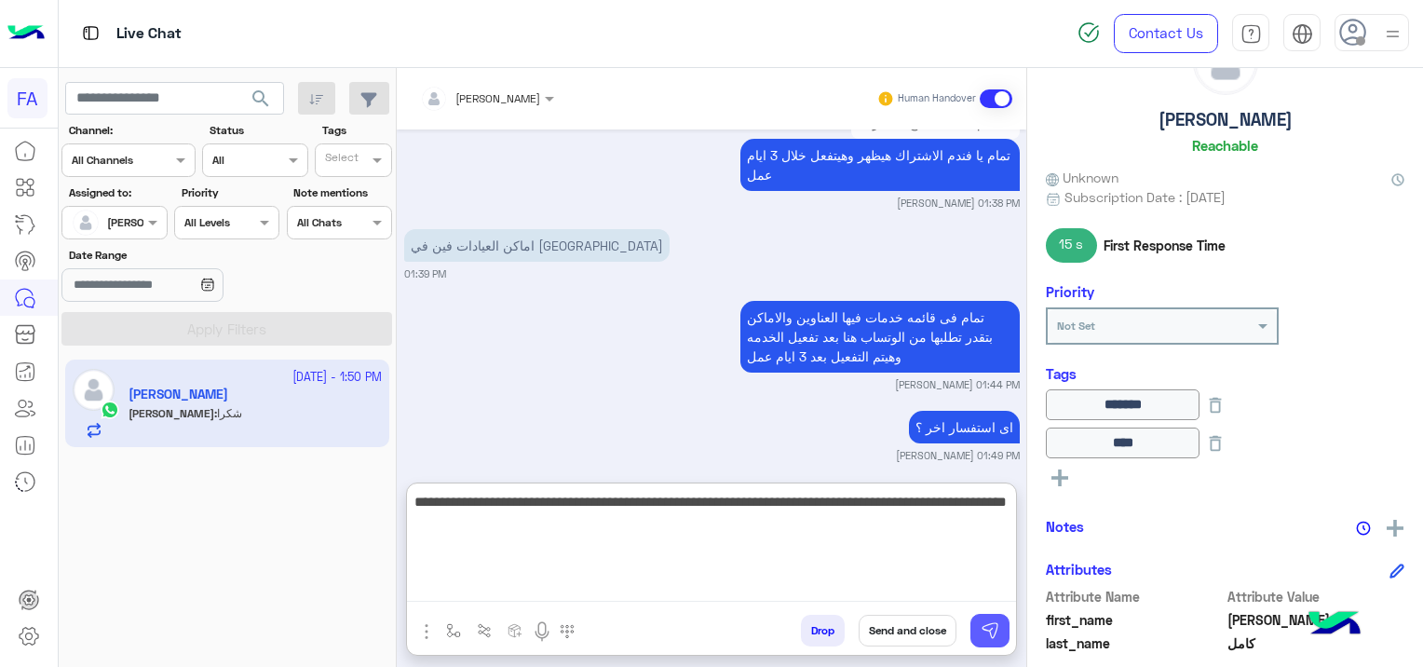
type textarea "**********"
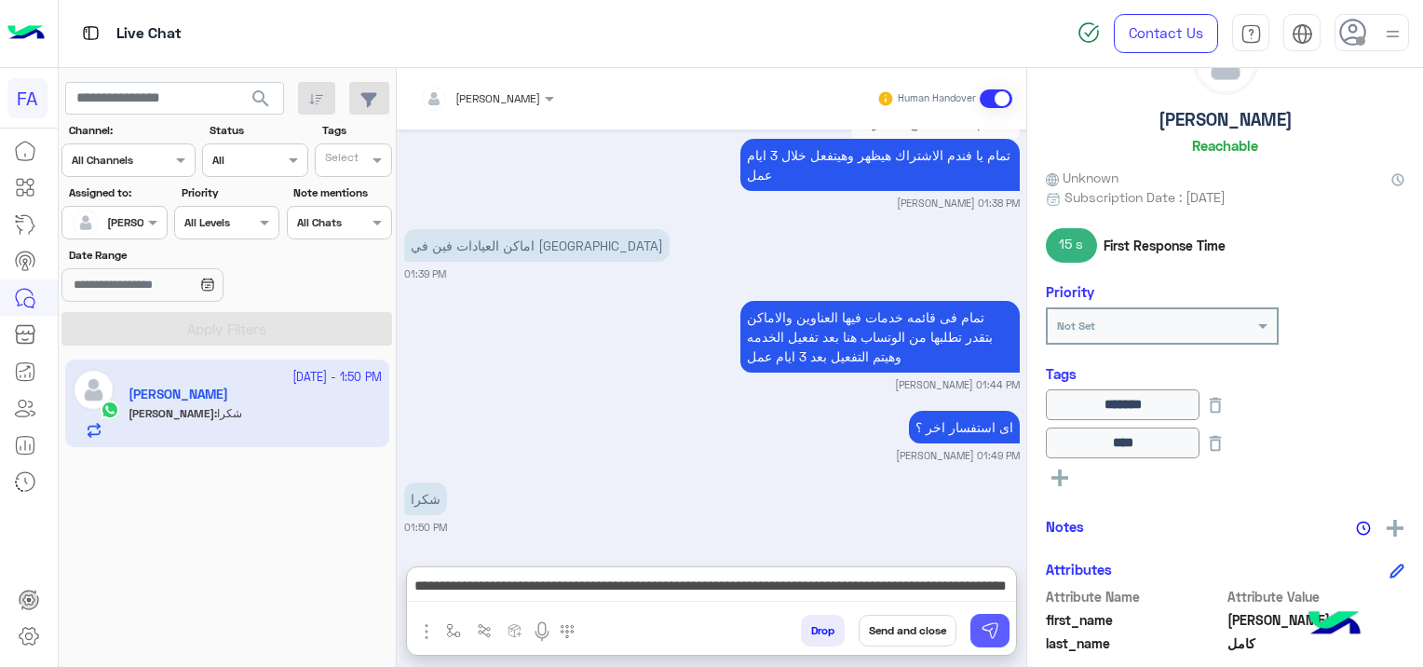
click at [977, 638] on button at bounding box center [989, 631] width 39 height 34
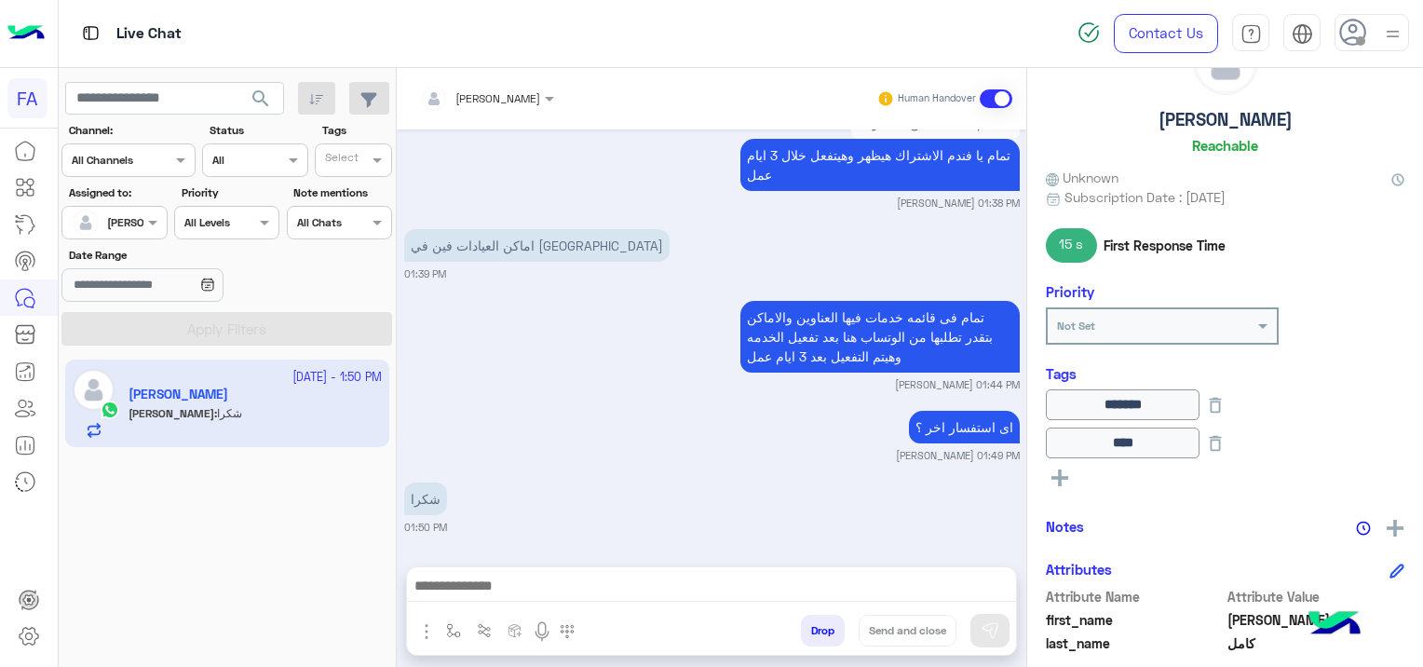
scroll to position [1593, 0]
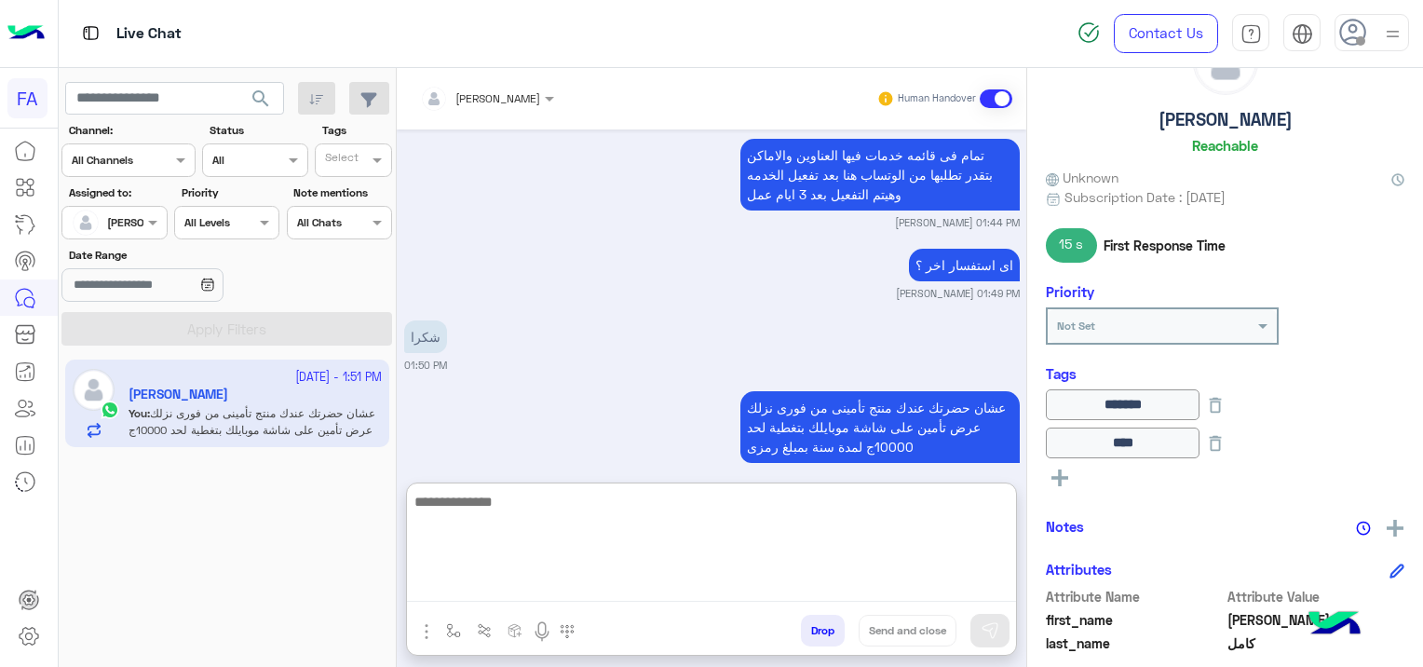
click at [776, 581] on textarea at bounding box center [711, 546] width 609 height 112
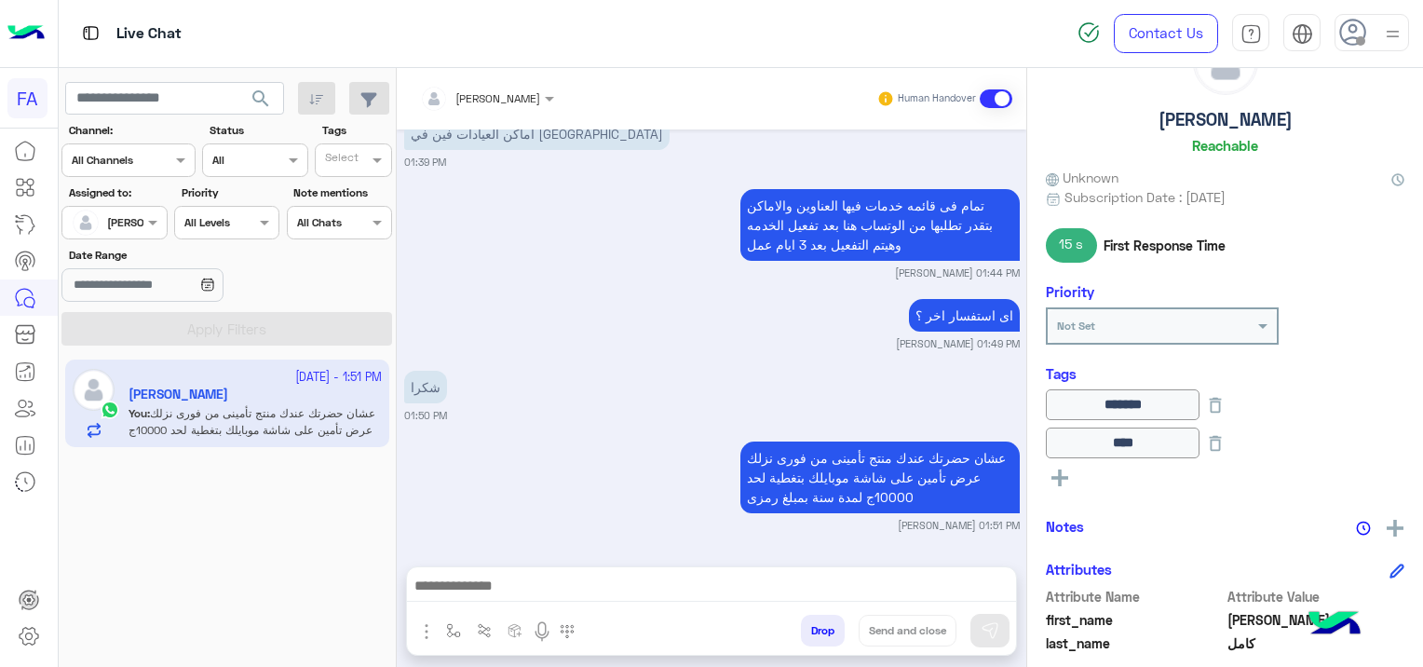
click at [677, 423] on div "[DATE] نعم 12:05 PM هل انت حامل الجنسية ال[DEMOGRAPHIC_DATA]؟ نعم لأ 12:05 PM ن…" at bounding box center [711, 338] width 629 height 418
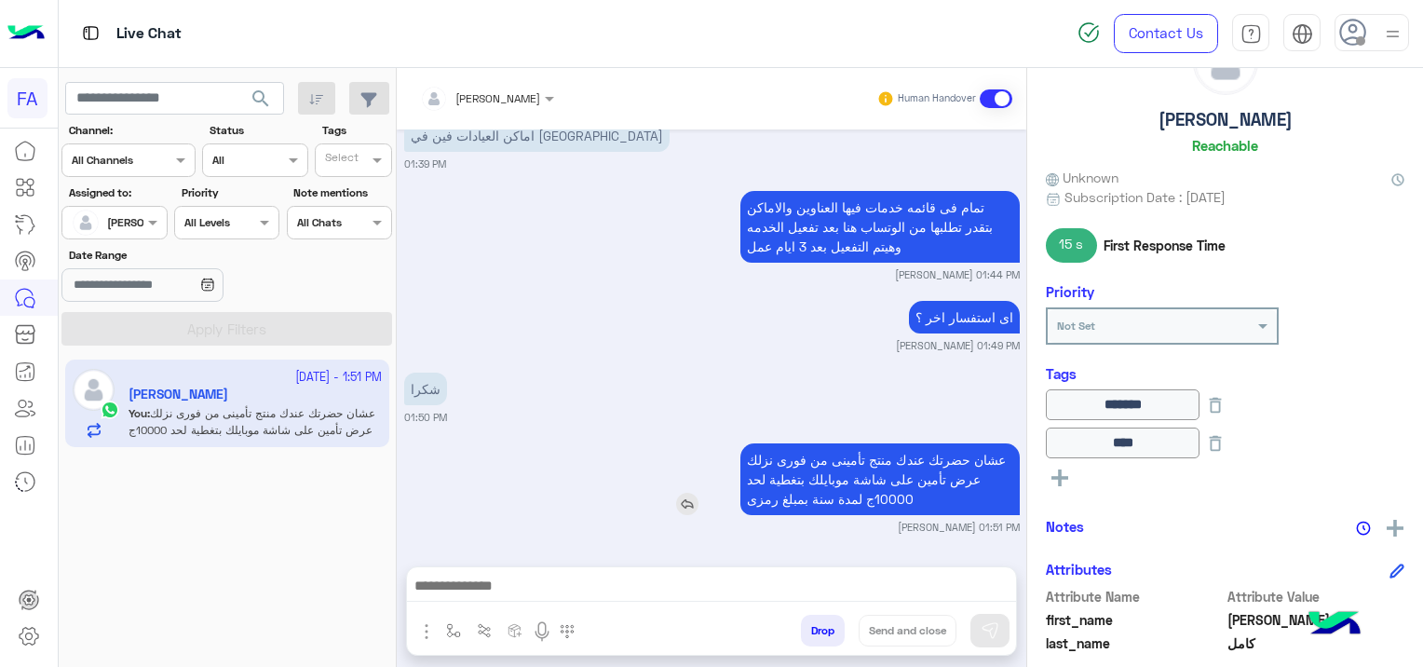
scroll to position [1665, 0]
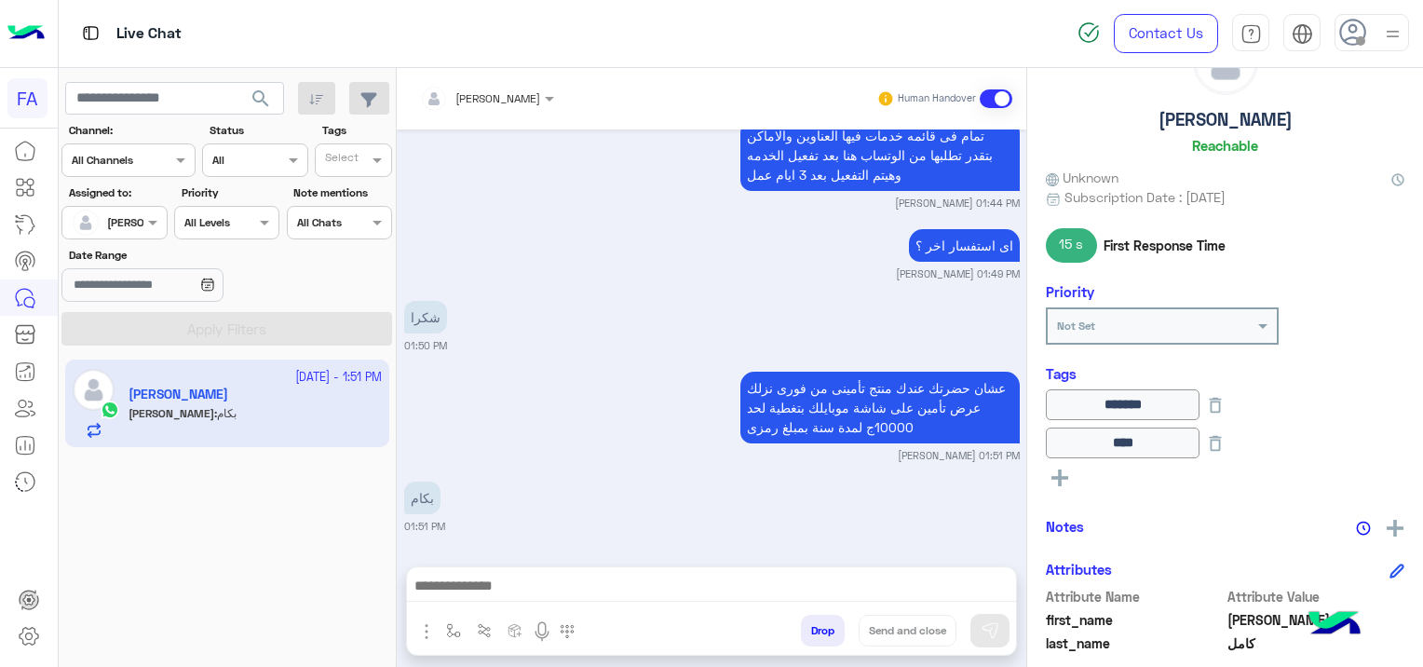
click at [640, 542] on div "[DATE] نعم 12:05 PM هل انت حامل الجنسية ال[DEMOGRAPHIC_DATA]؟ نعم لأ 12:05 PM ن…" at bounding box center [711, 338] width 629 height 418
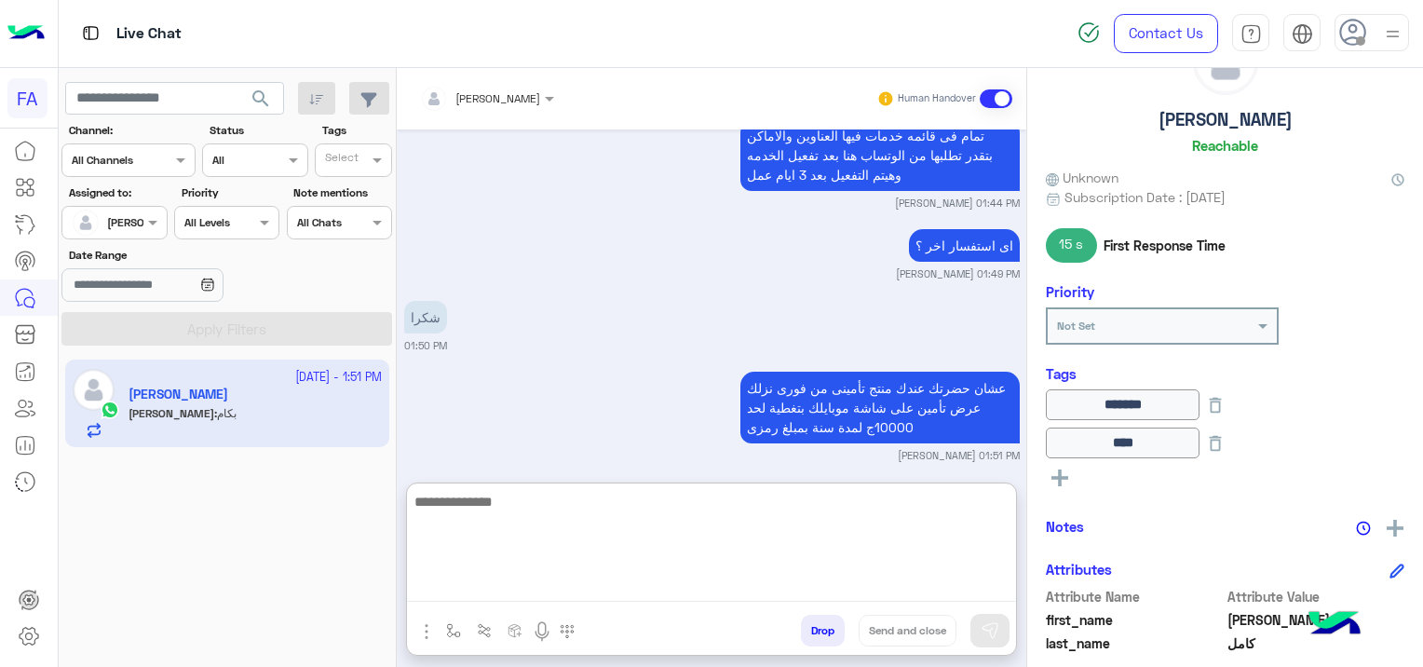
click at [648, 587] on textarea at bounding box center [711, 546] width 609 height 112
type textarea "**********"
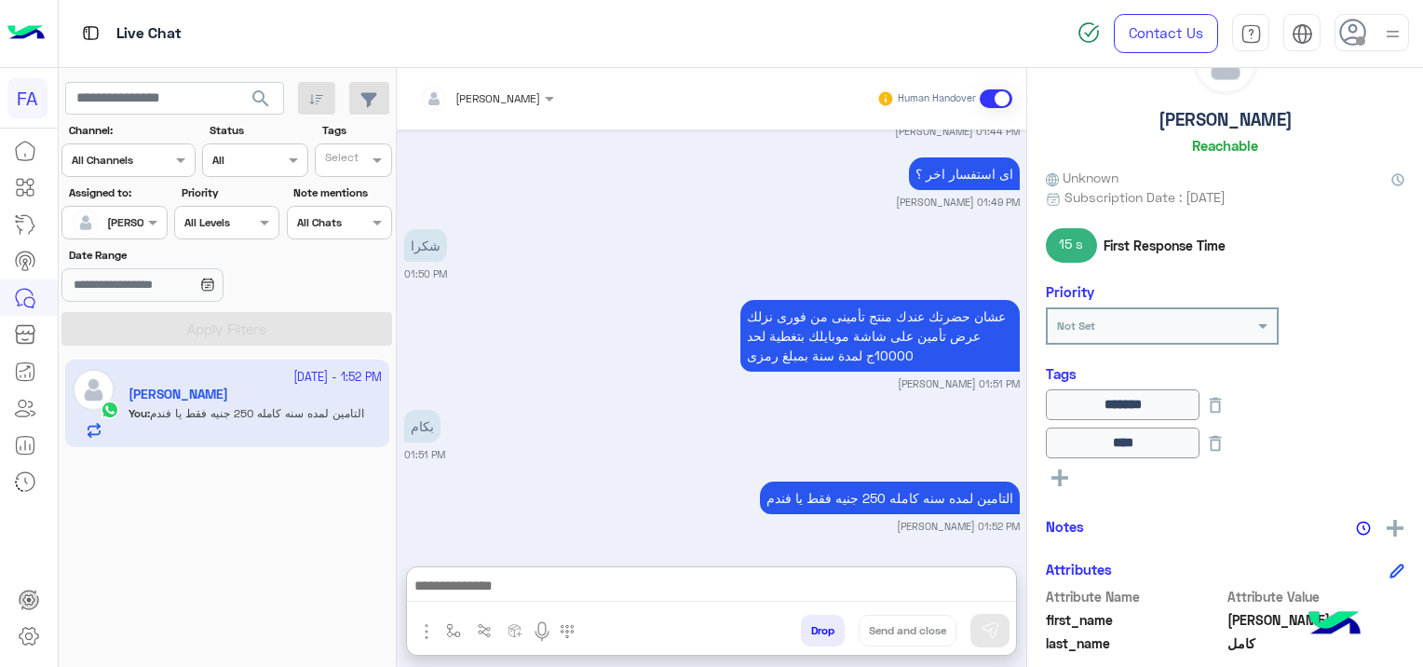
click at [570, 477] on div "التامين لمده سنه كامله 250 جنيه فقط يا [PERSON_NAME] 01:52 PM" at bounding box center [711, 505] width 615 height 57
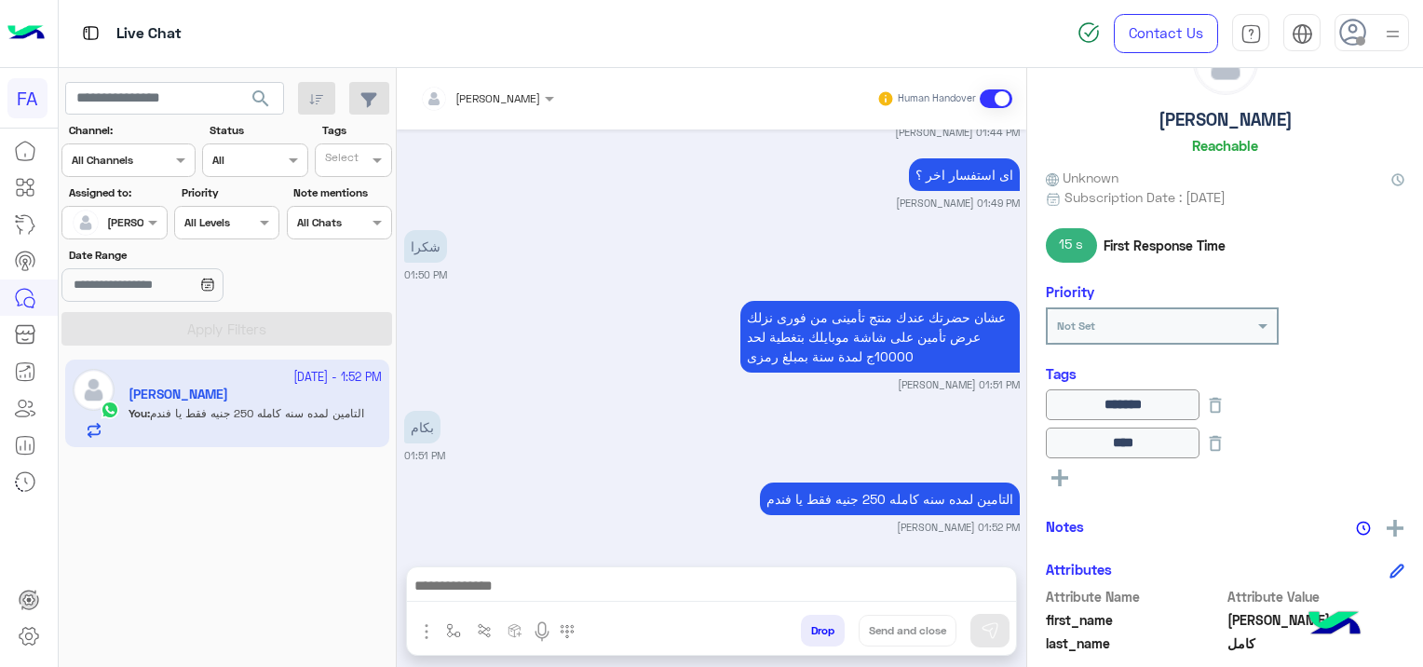
scroll to position [1806, 0]
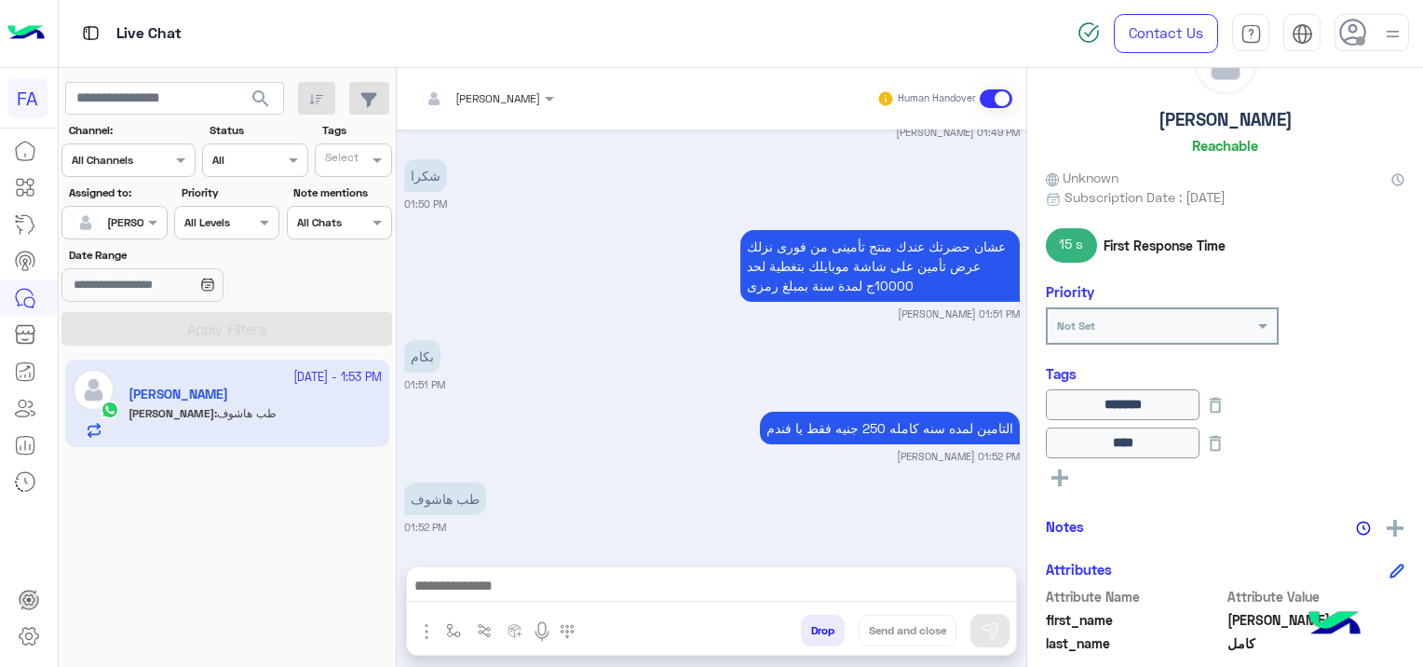
click at [352, 571] on div "[DATE] - 1:53 PM [PERSON_NAME] : طب هاشوف" at bounding box center [228, 513] width 338 height 321
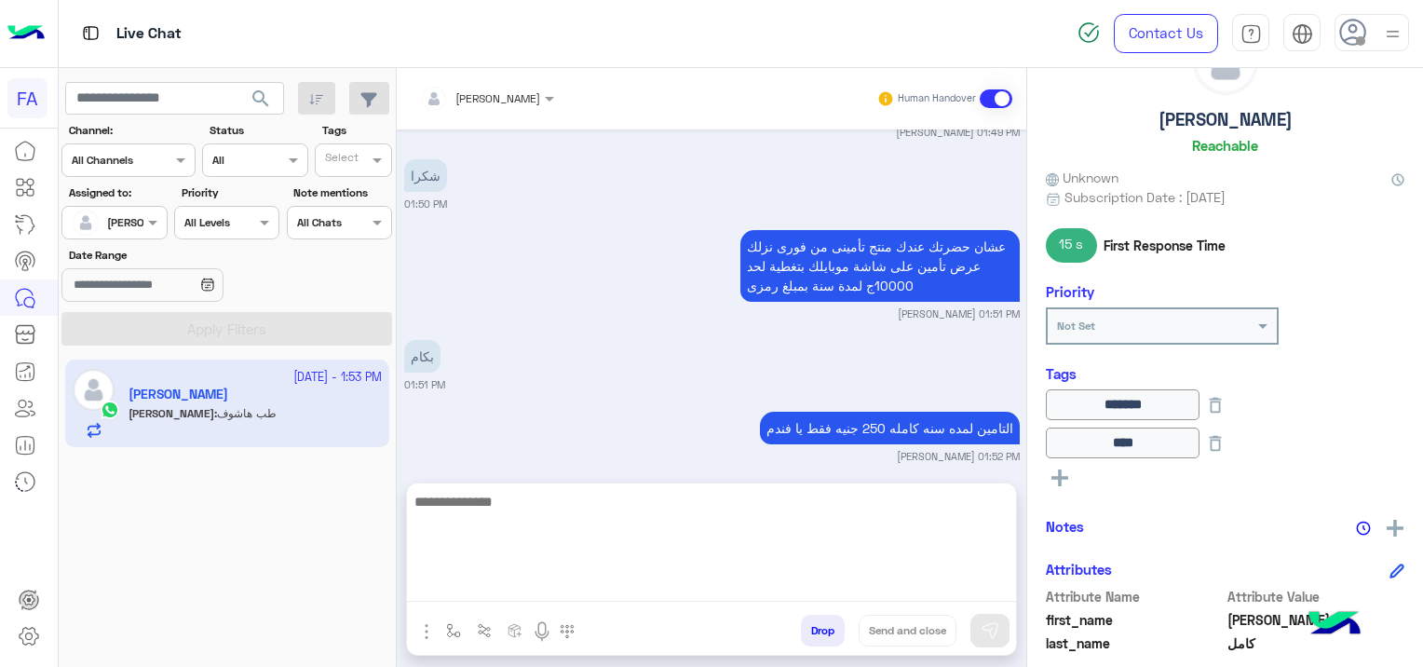
click at [613, 581] on textarea at bounding box center [711, 546] width 609 height 112
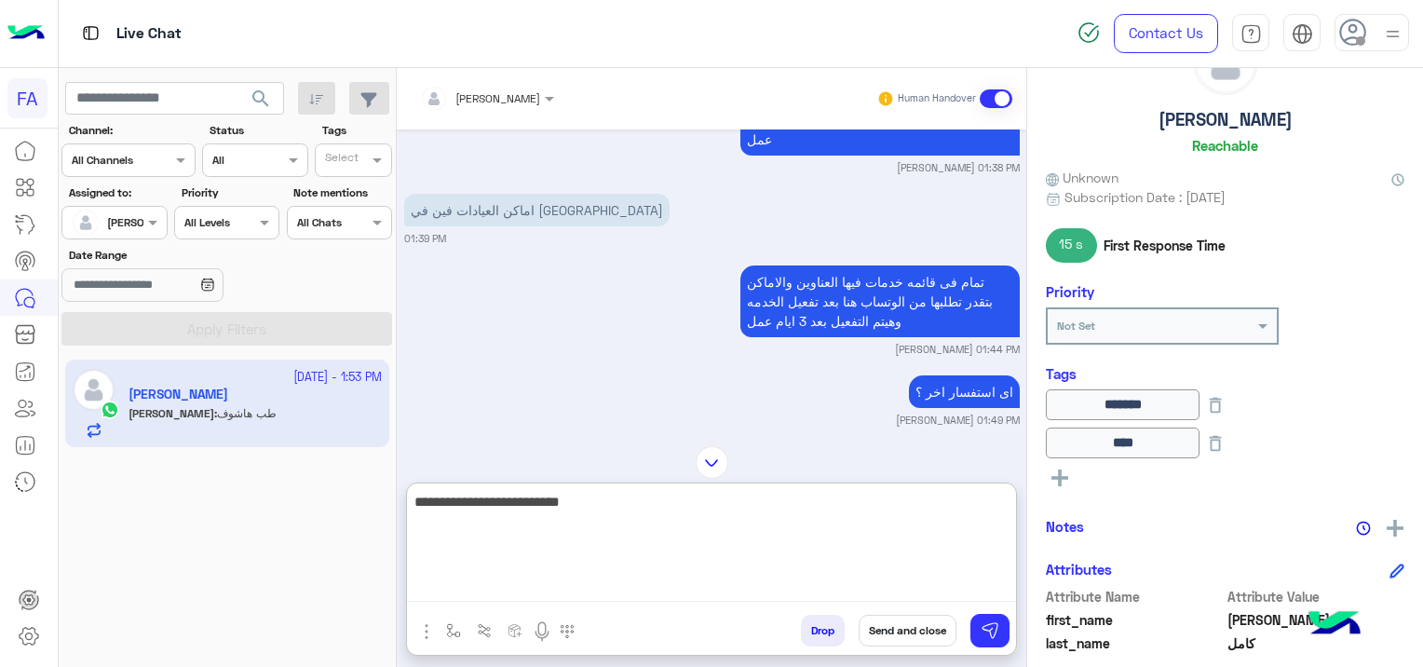
scroll to position [1891, 0]
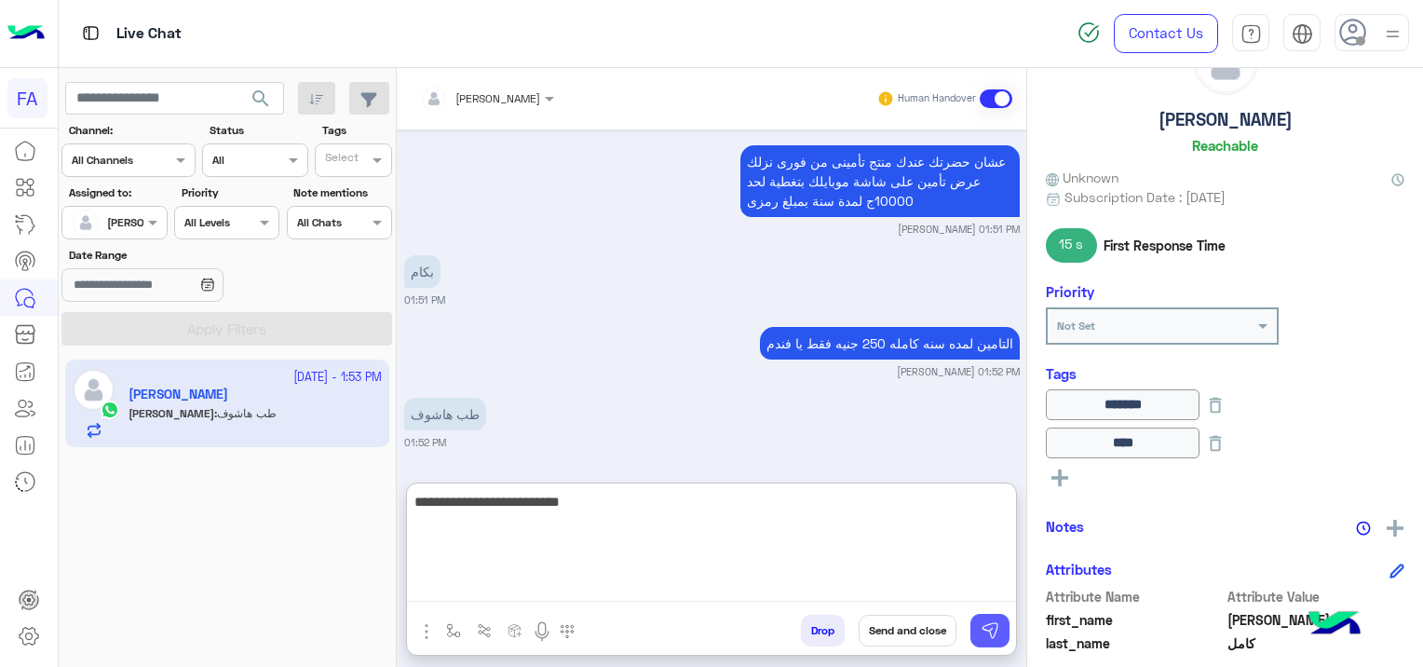
type textarea "**********"
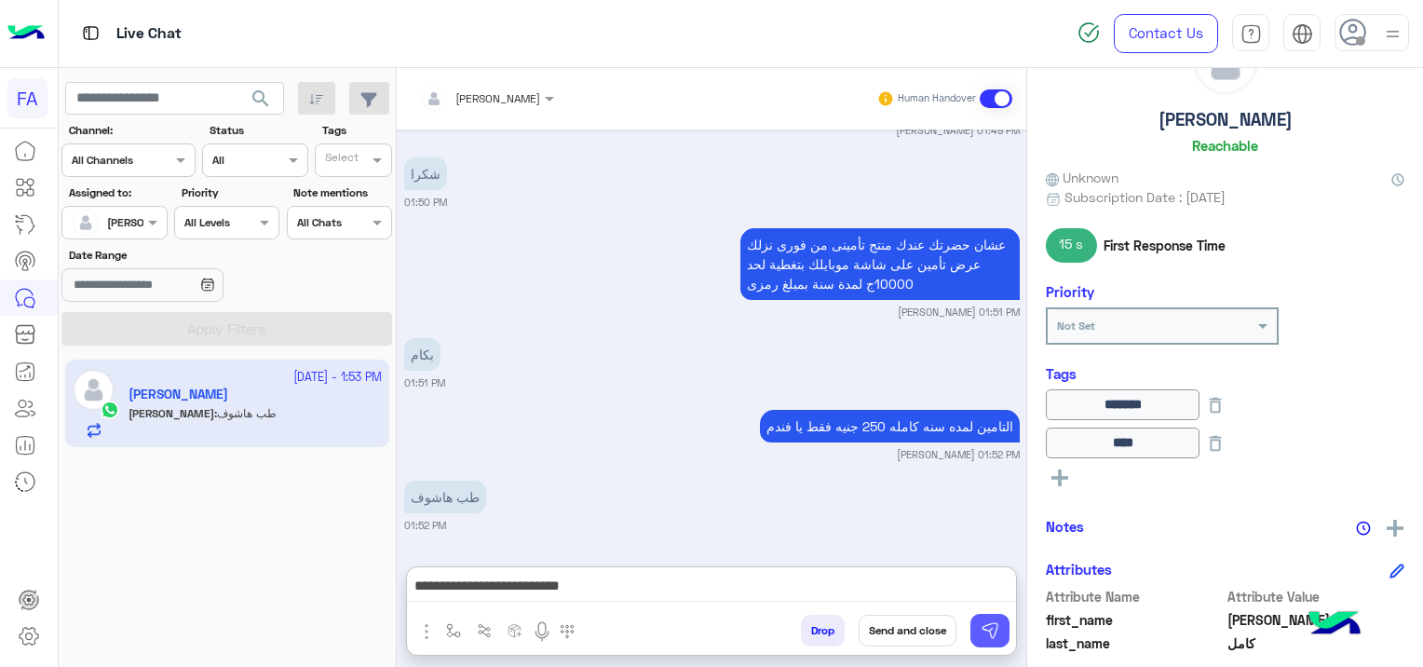
click at [981, 626] on button at bounding box center [989, 631] width 39 height 34
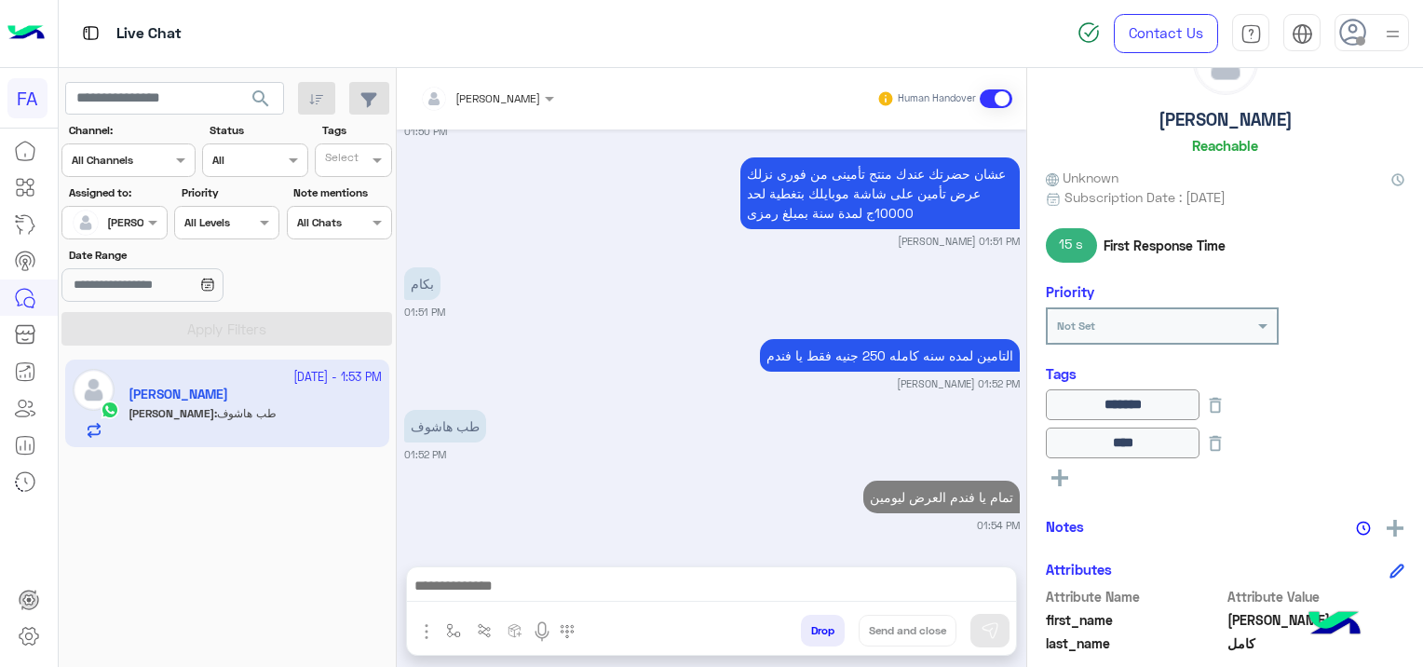
scroll to position [1877, 0]
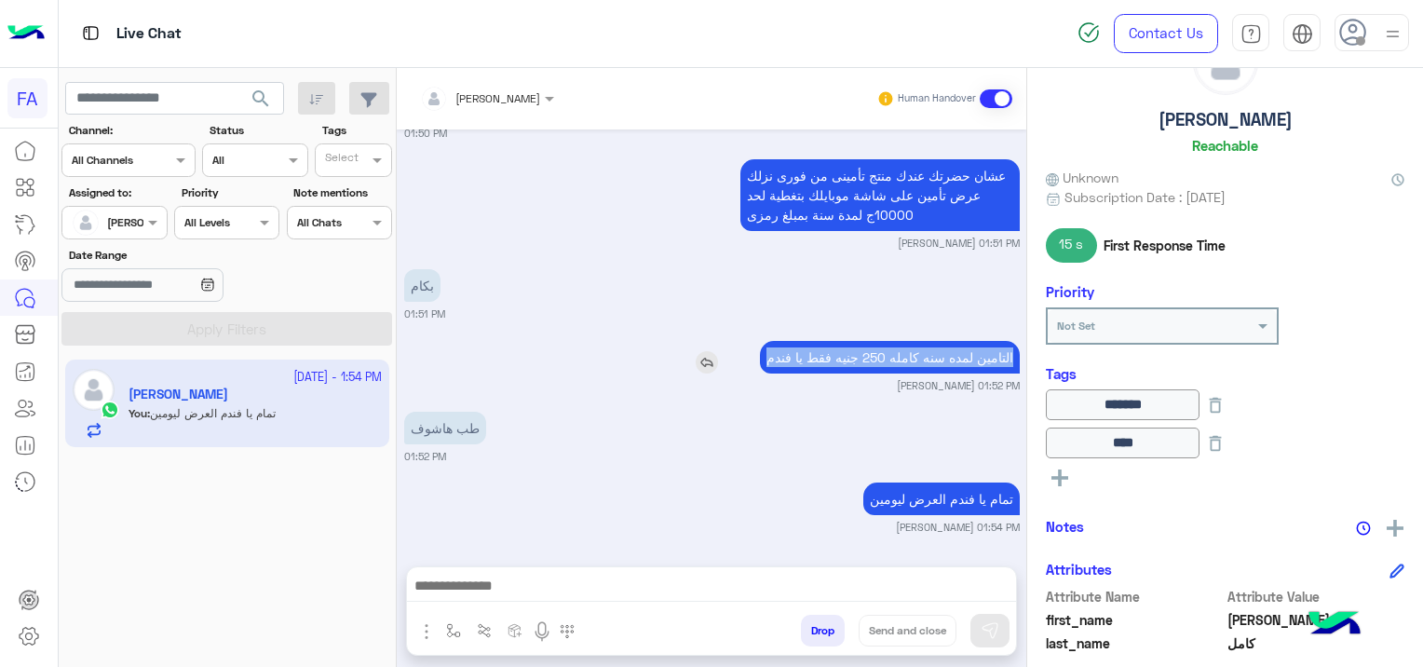
drag, startPoint x: 1016, startPoint y: 342, endPoint x: 747, endPoint y: 365, distance: 270.1
click at [747, 365] on div "[DATE] نعم 12:05 PM هل انت حامل الجنسية ال[DEMOGRAPHIC_DATA]؟ نعم لأ 12:05 PM ن…" at bounding box center [711, 338] width 629 height 418
click at [632, 544] on div "[DATE] نعم 12:05 PM هل انت حامل الجنسية ال[DEMOGRAPHIC_DATA]؟ نعم لأ 12:05 PM ن…" at bounding box center [711, 338] width 629 height 418
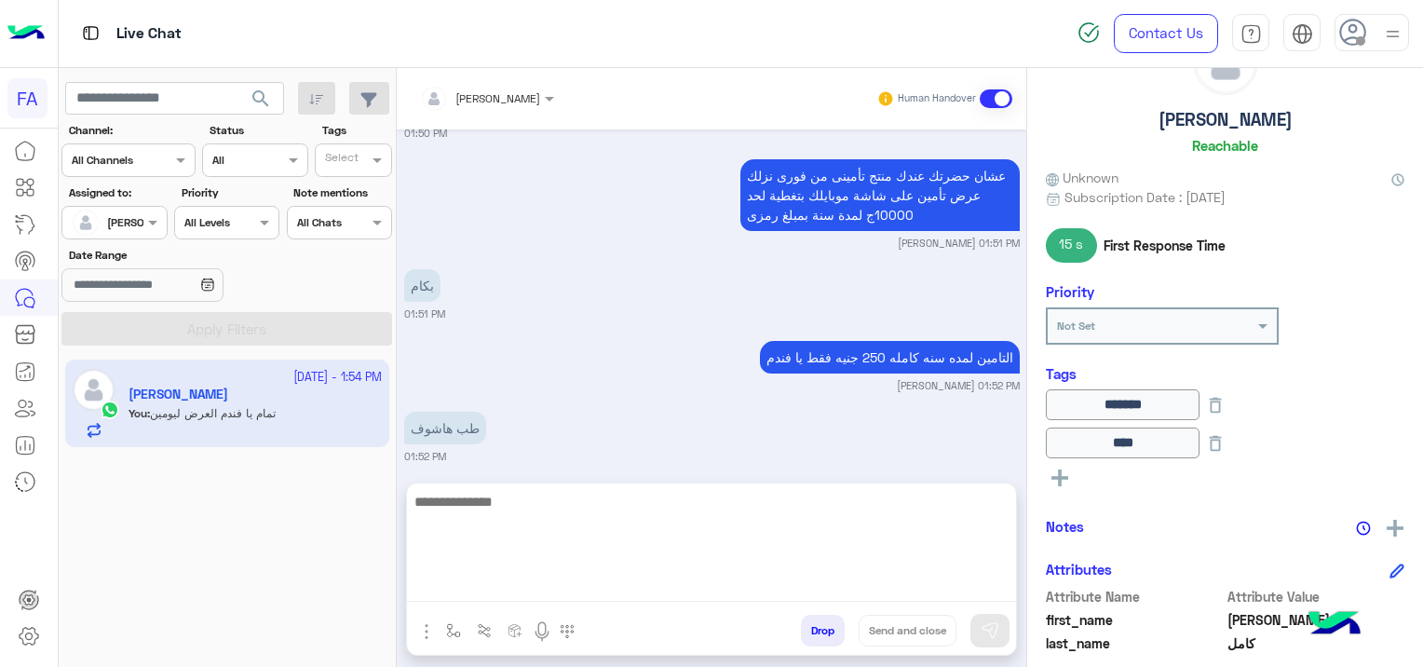
click at [493, 586] on textarea at bounding box center [711, 546] width 609 height 112
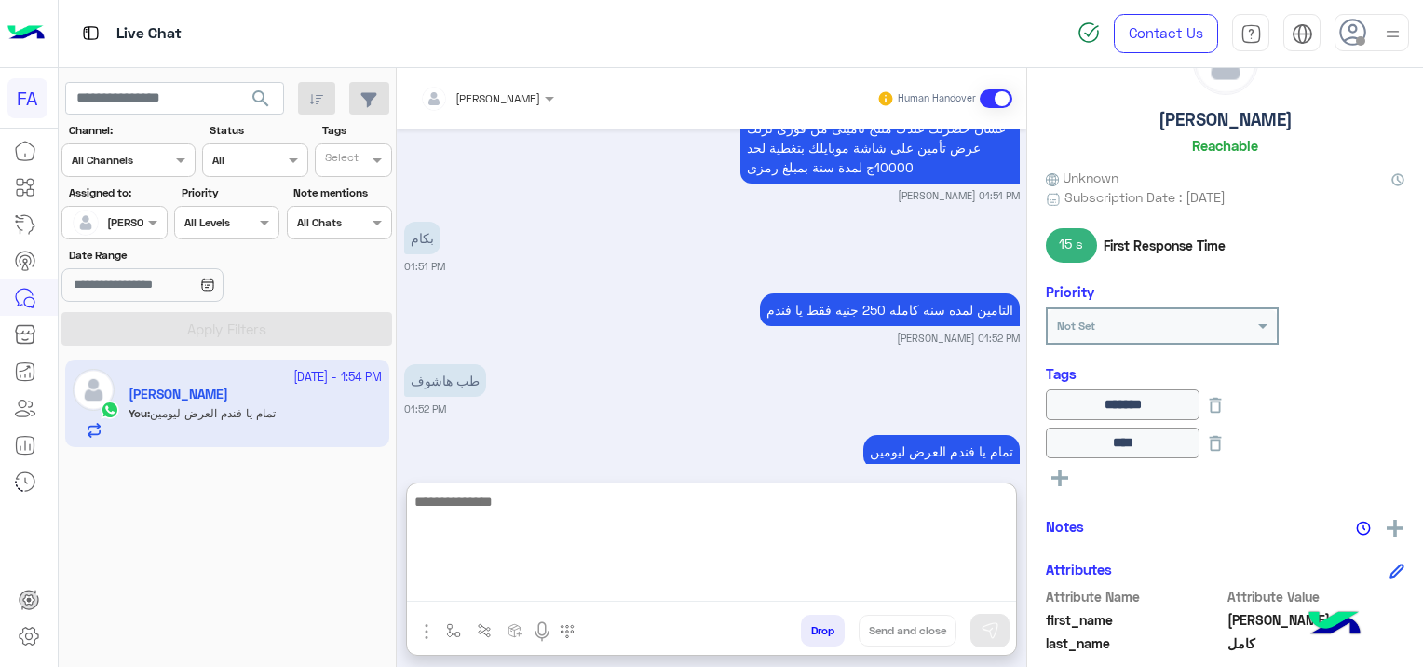
scroll to position [1927, 0]
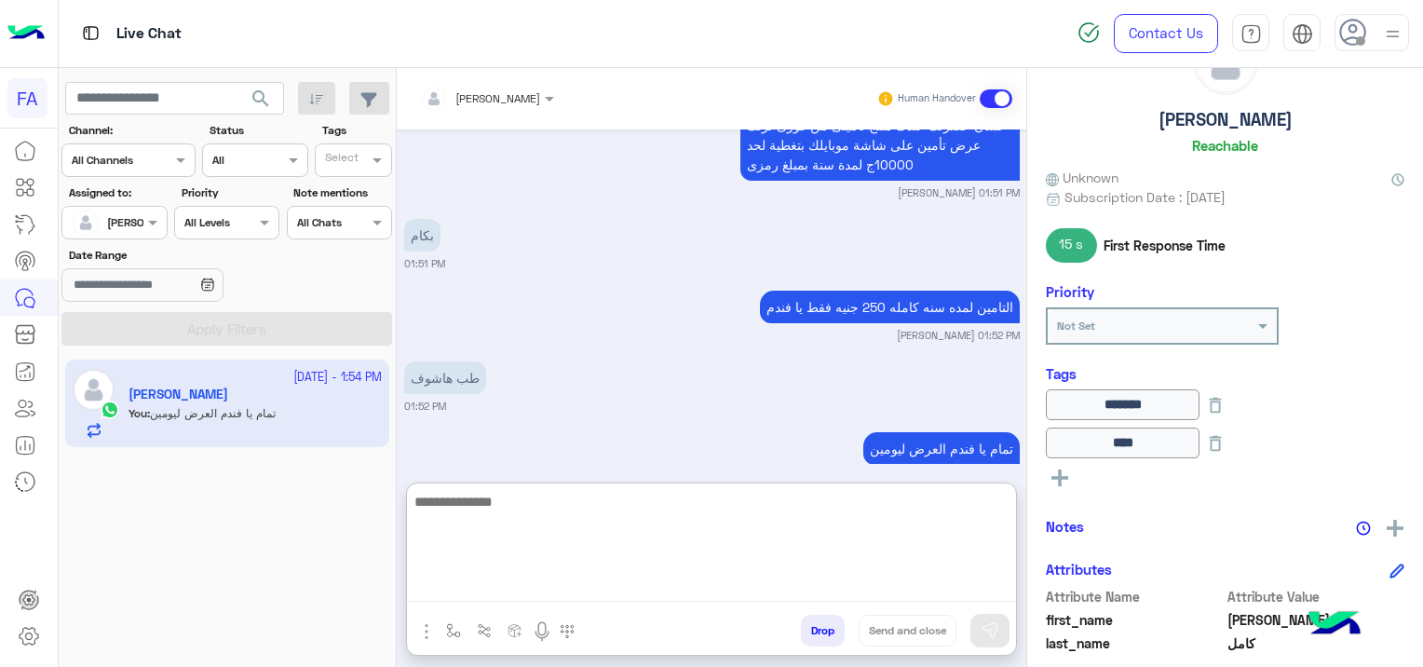
paste textarea "**********"
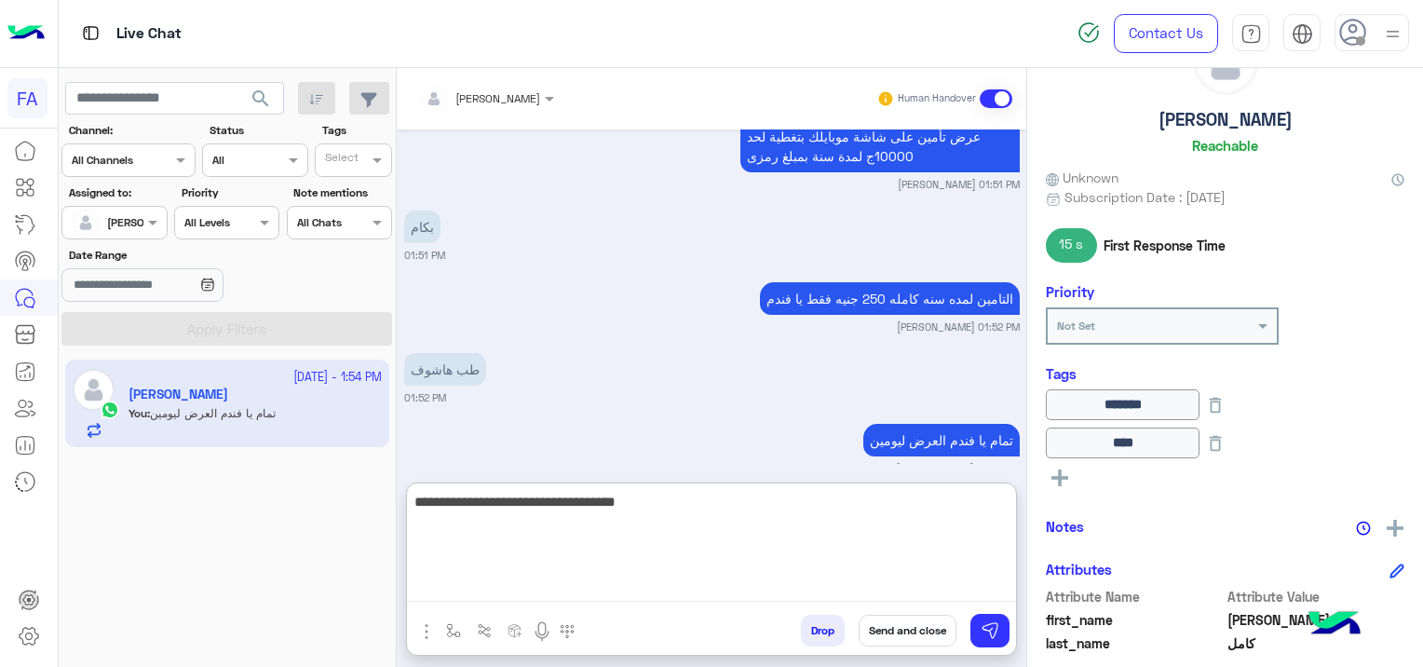
scroll to position [1962, 0]
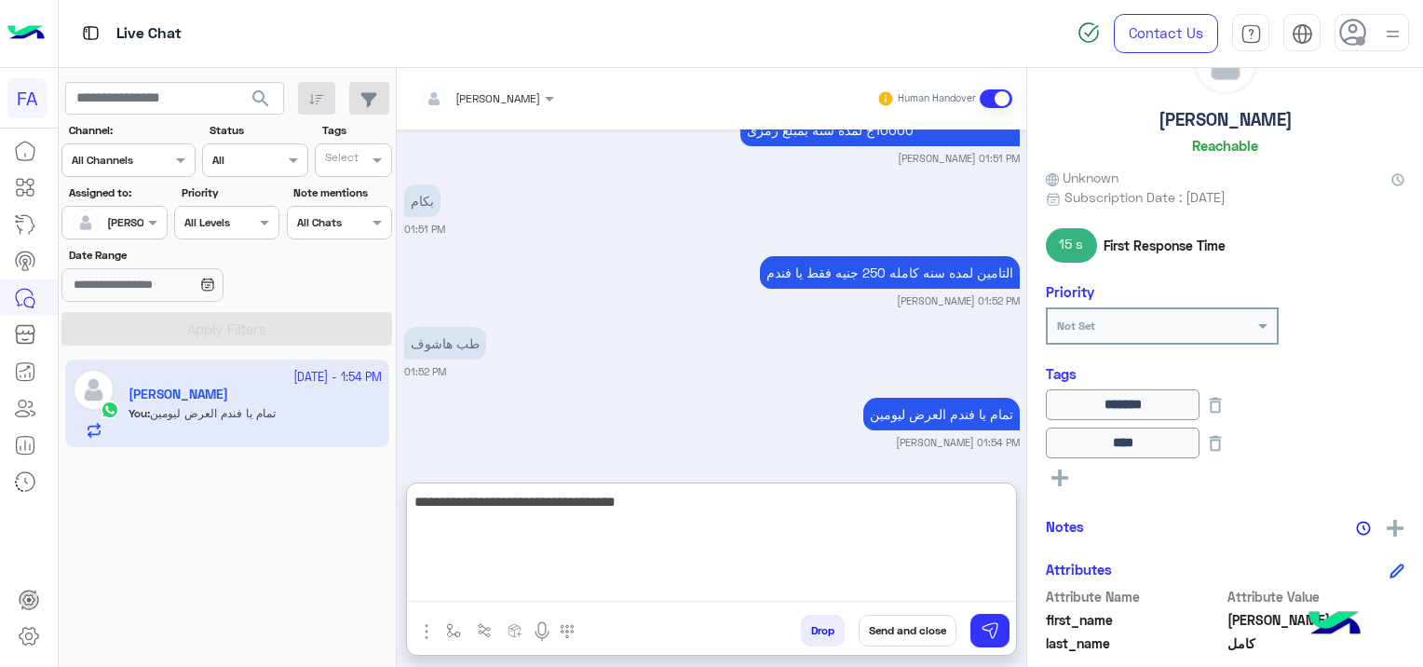
click at [1012, 498] on textarea "**********" at bounding box center [711, 546] width 609 height 112
click at [801, 503] on textarea "**********" at bounding box center [711, 546] width 609 height 112
click at [527, 501] on textarea "**********" at bounding box center [711, 546] width 609 height 112
type textarea "**********"
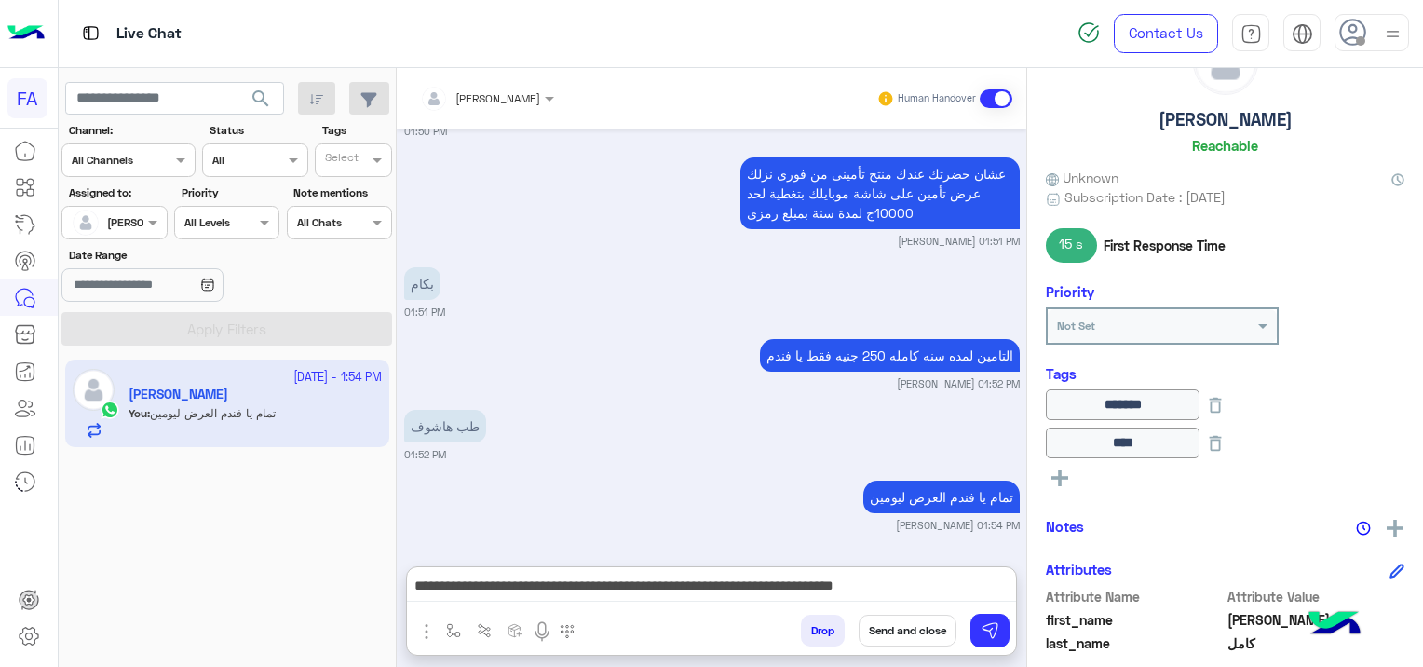
click at [909, 629] on button "Send and close" at bounding box center [907, 630] width 98 height 32
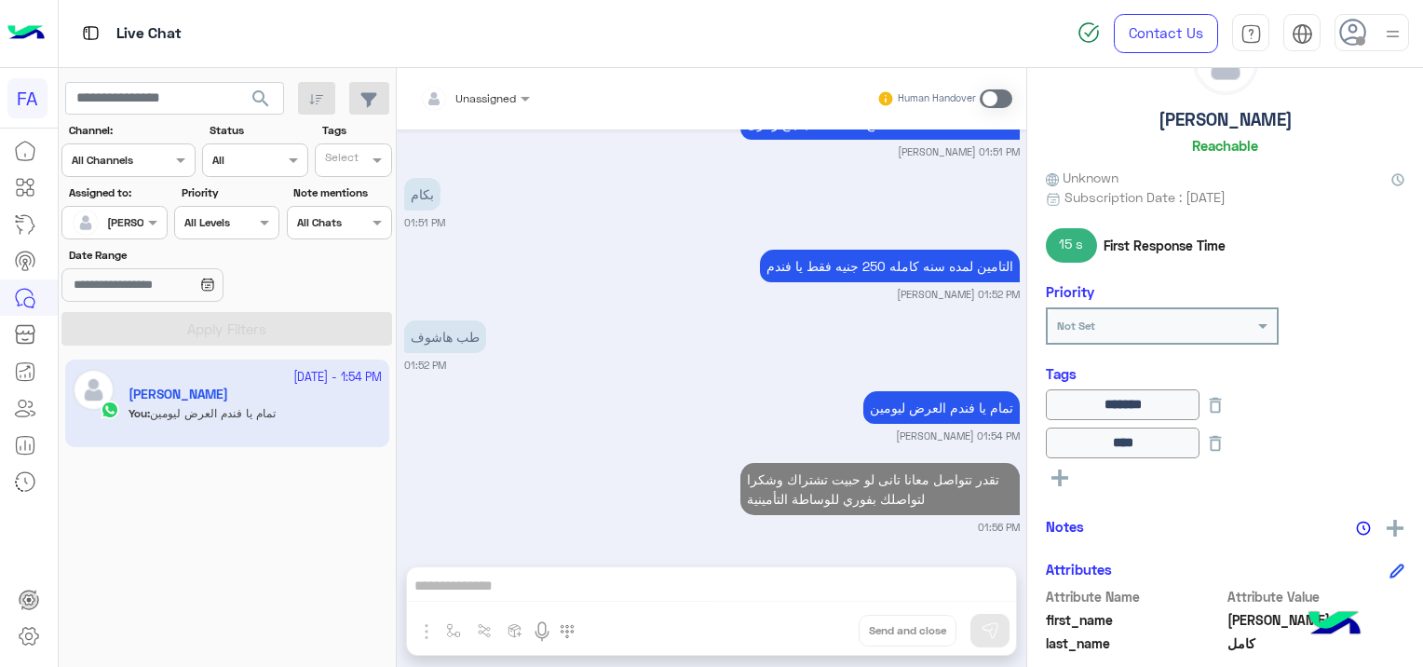
scroll to position [2016, 0]
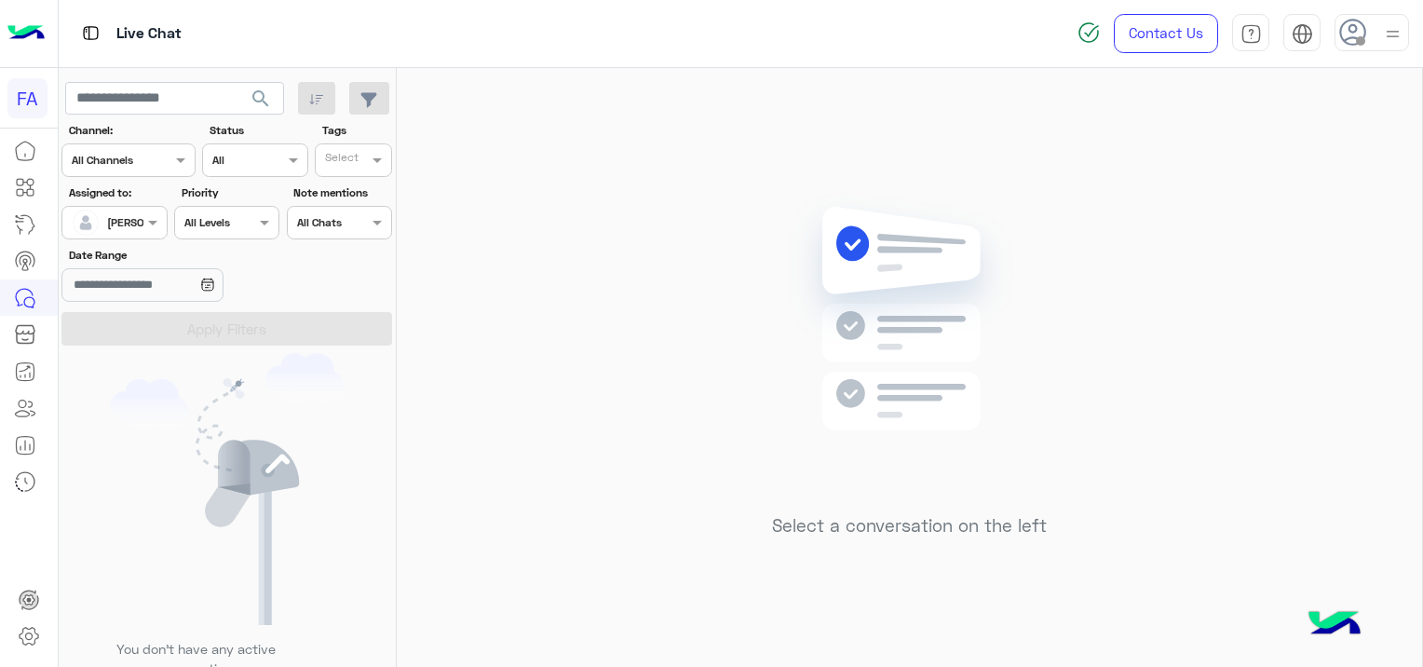
click at [264, 102] on span "search" at bounding box center [261, 99] width 22 height 22
click at [264, 102] on div at bounding box center [222, 340] width 326 height 667
click at [264, 102] on span "search" at bounding box center [261, 99] width 22 height 22
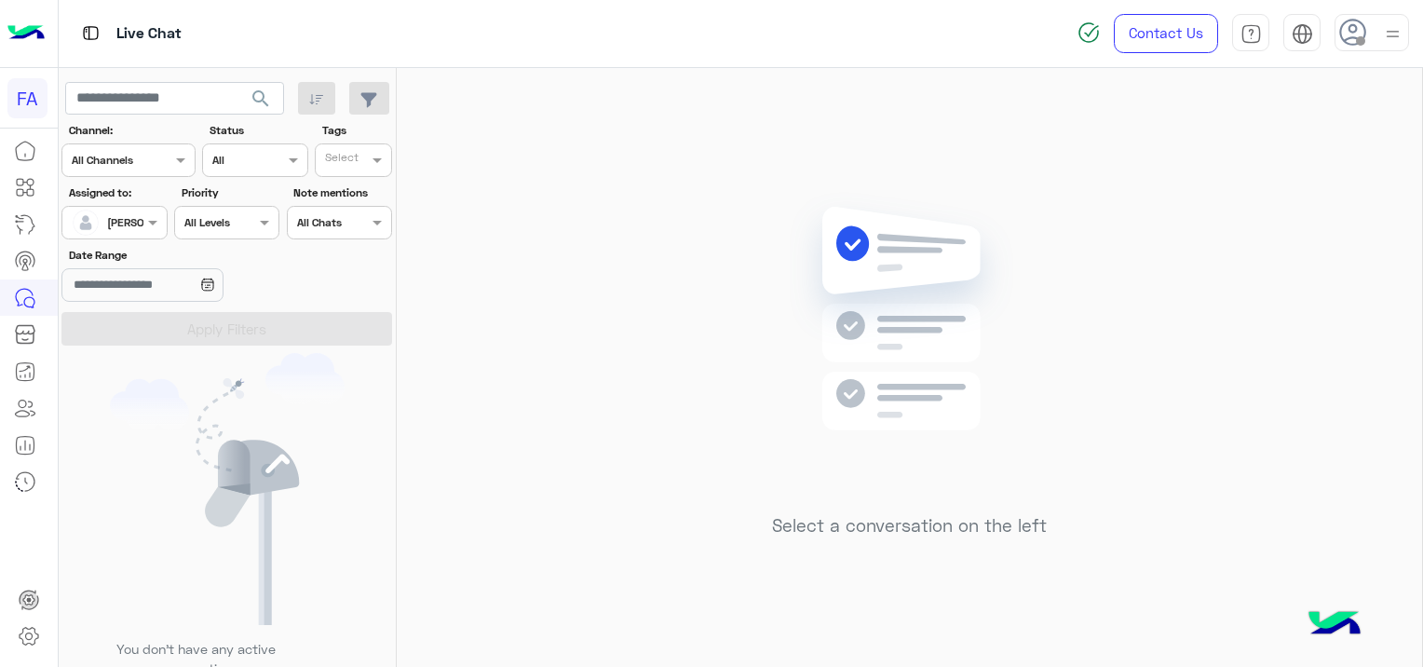
click at [274, 97] on button "search" at bounding box center [261, 102] width 46 height 40
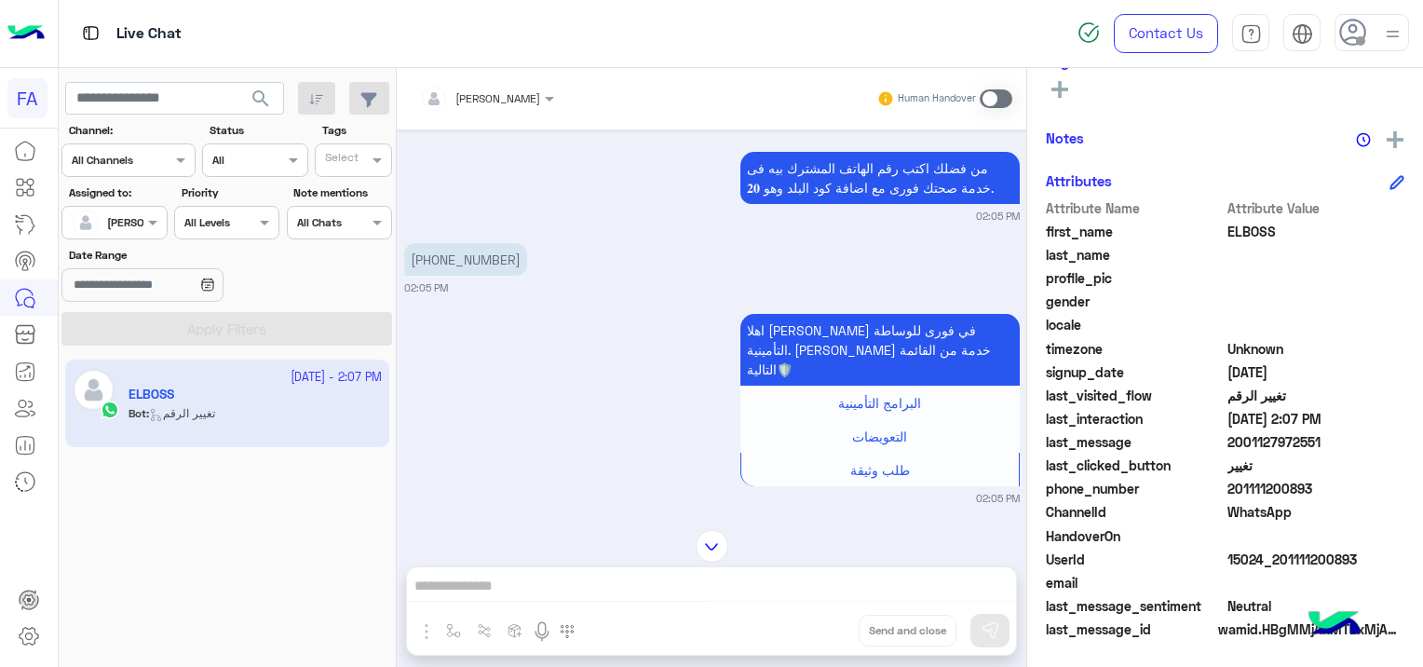
scroll to position [317, 0]
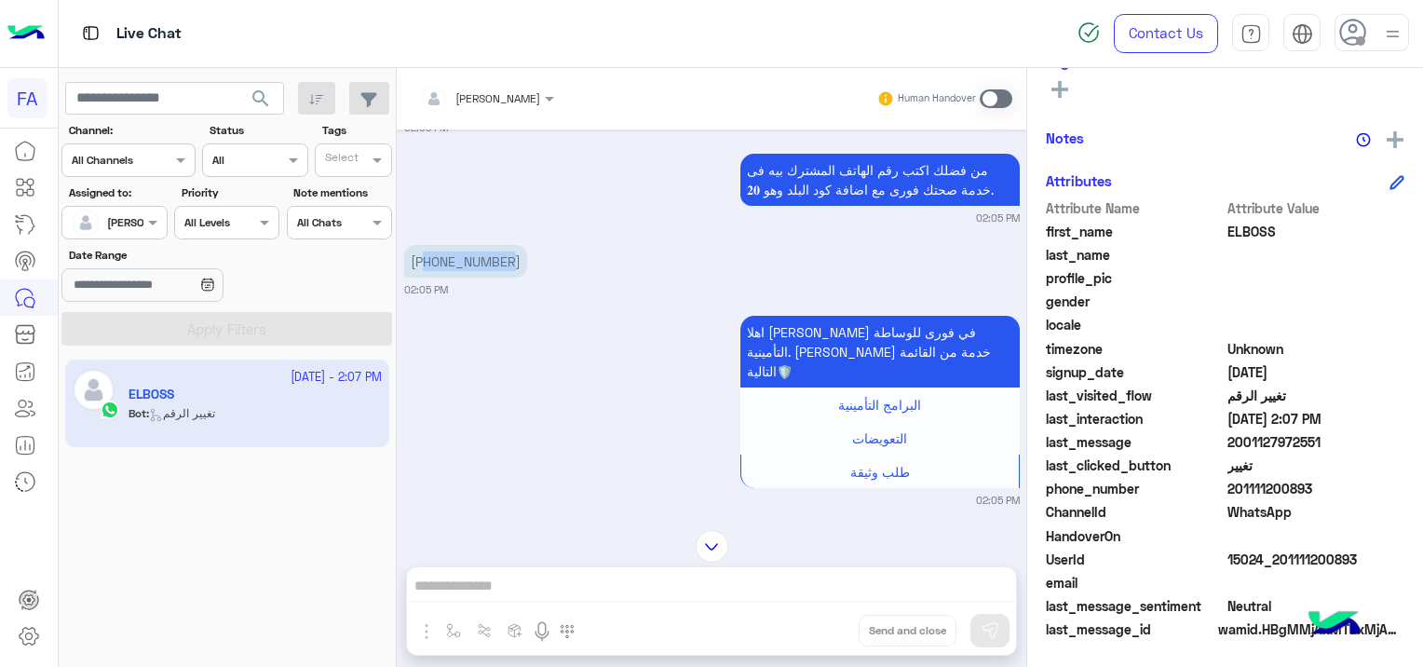
drag, startPoint x: 500, startPoint y: 260, endPoint x: 421, endPoint y: 274, distance: 80.4
click at [421, 274] on p "[PHONE_NUMBER]" at bounding box center [465, 261] width 123 height 33
drag, startPoint x: 421, startPoint y: 274, endPoint x: 430, endPoint y: 284, distance: 13.8
click at [439, 287] on small "02:05 PM" at bounding box center [426, 289] width 44 height 15
drag, startPoint x: 510, startPoint y: 255, endPoint x: 425, endPoint y: 267, distance: 86.5
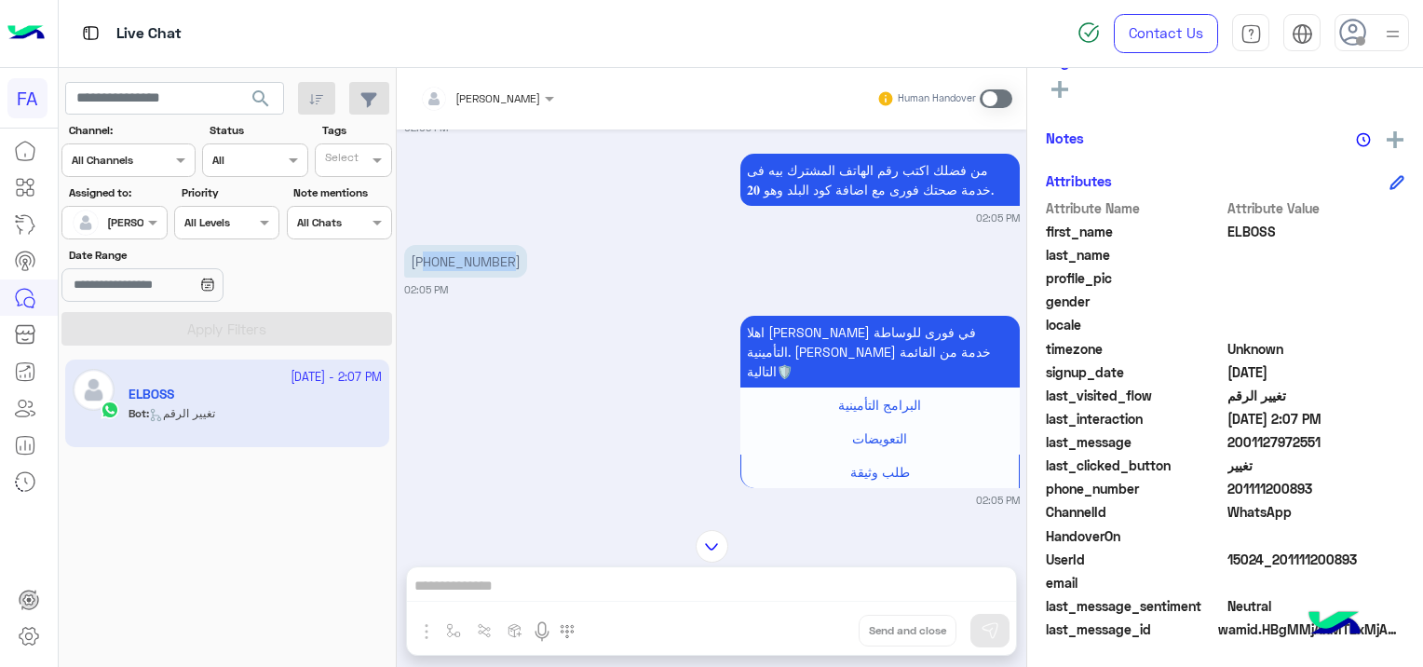
click at [425, 267] on div "[PHONE_NUMBER]:05 PM" at bounding box center [711, 268] width 615 height 57
drag, startPoint x: 1356, startPoint y: 551, endPoint x: 1279, endPoint y: 574, distance: 80.7
click at [1279, 574] on div "Attribute Name Attribute Value first_name ELBOSS last_name profile_pic gender l…" at bounding box center [1225, 420] width 358 height 444
drag, startPoint x: 1279, startPoint y: 574, endPoint x: 1307, endPoint y: 592, distance: 33.1
click at [1307, 592] on div "email" at bounding box center [1225, 584] width 358 height 23
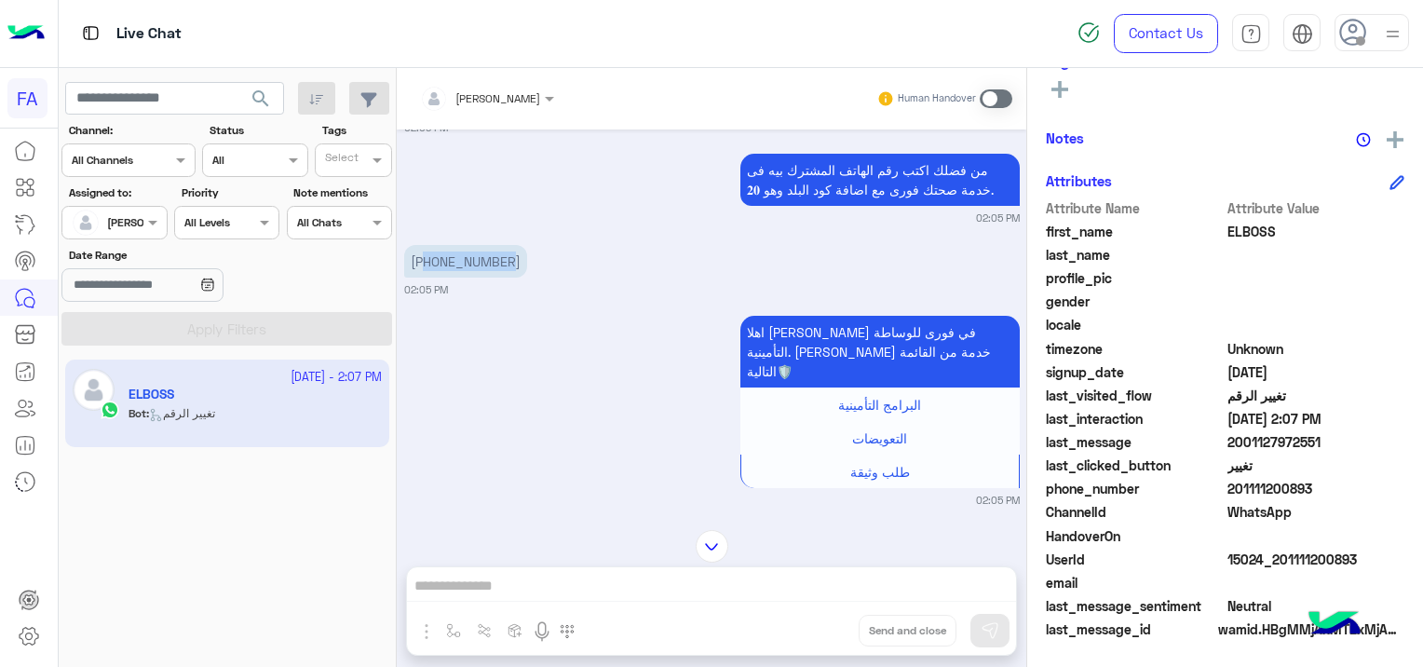
click at [1339, 583] on span at bounding box center [1316, 583] width 178 height 20
drag, startPoint x: 1360, startPoint y: 559, endPoint x: 1274, endPoint y: 568, distance: 87.1
click at [1274, 568] on div "UserId 15024_201111200893" at bounding box center [1225, 560] width 358 height 23
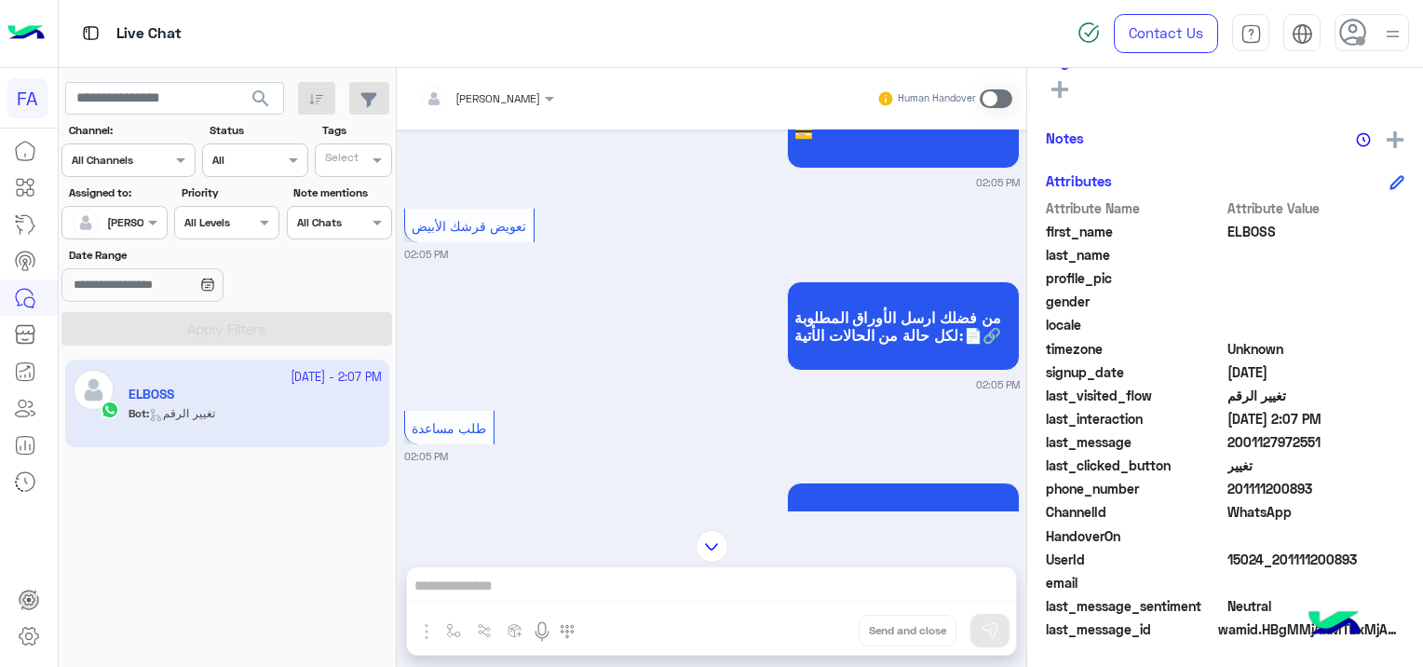
scroll to position [1620, 0]
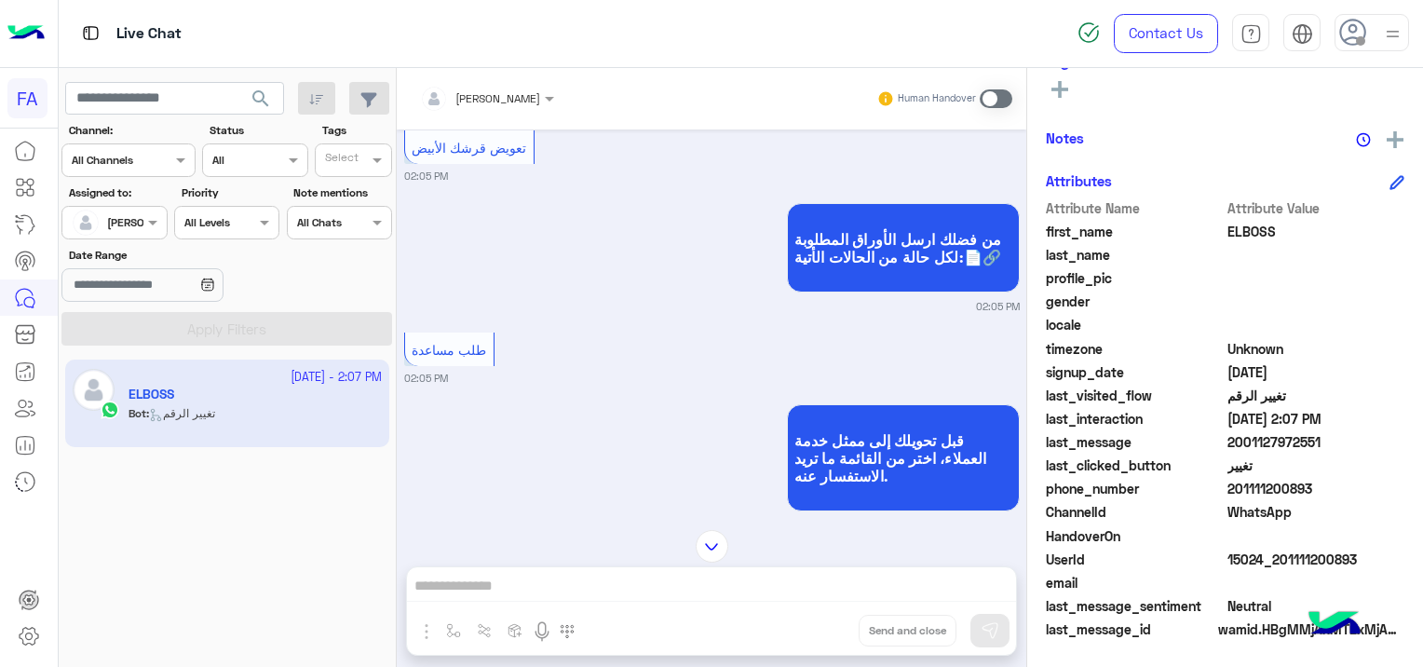
click at [992, 92] on span at bounding box center [995, 98] width 33 height 19
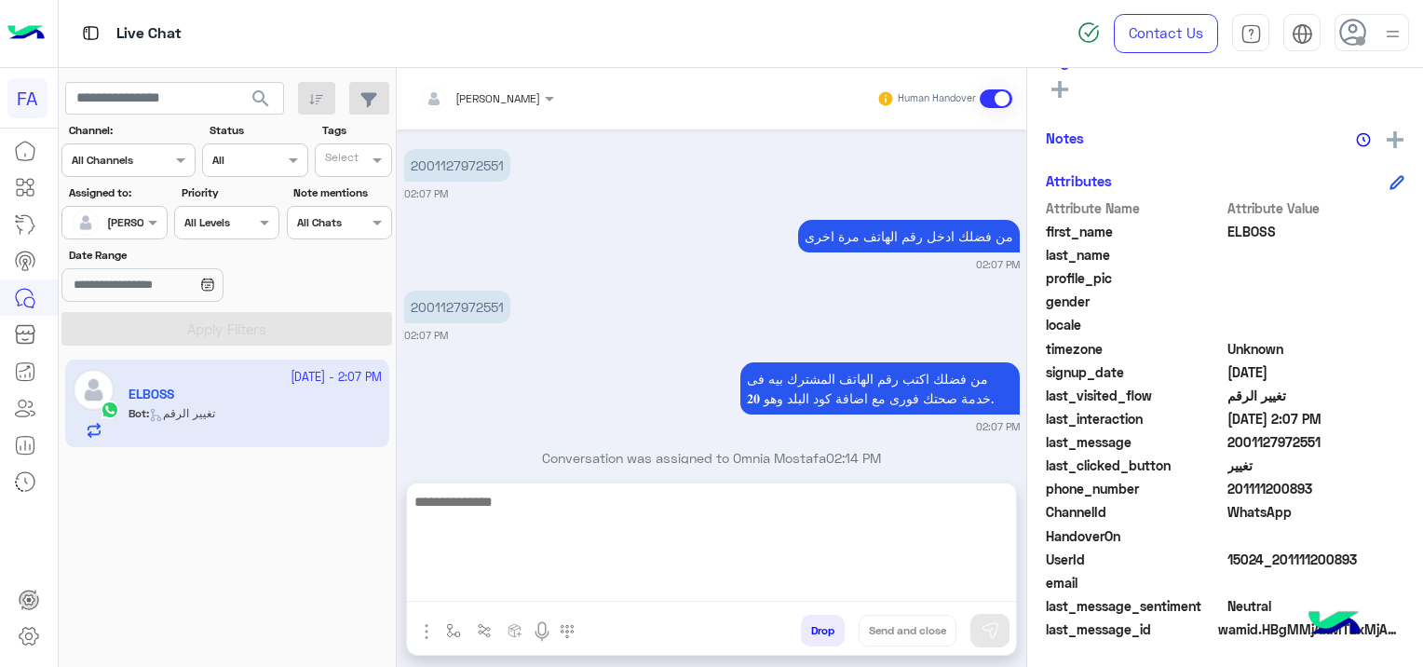
click at [564, 585] on textarea at bounding box center [711, 546] width 609 height 112
click at [533, 578] on textarea at bounding box center [711, 546] width 609 height 112
paste textarea "**********"
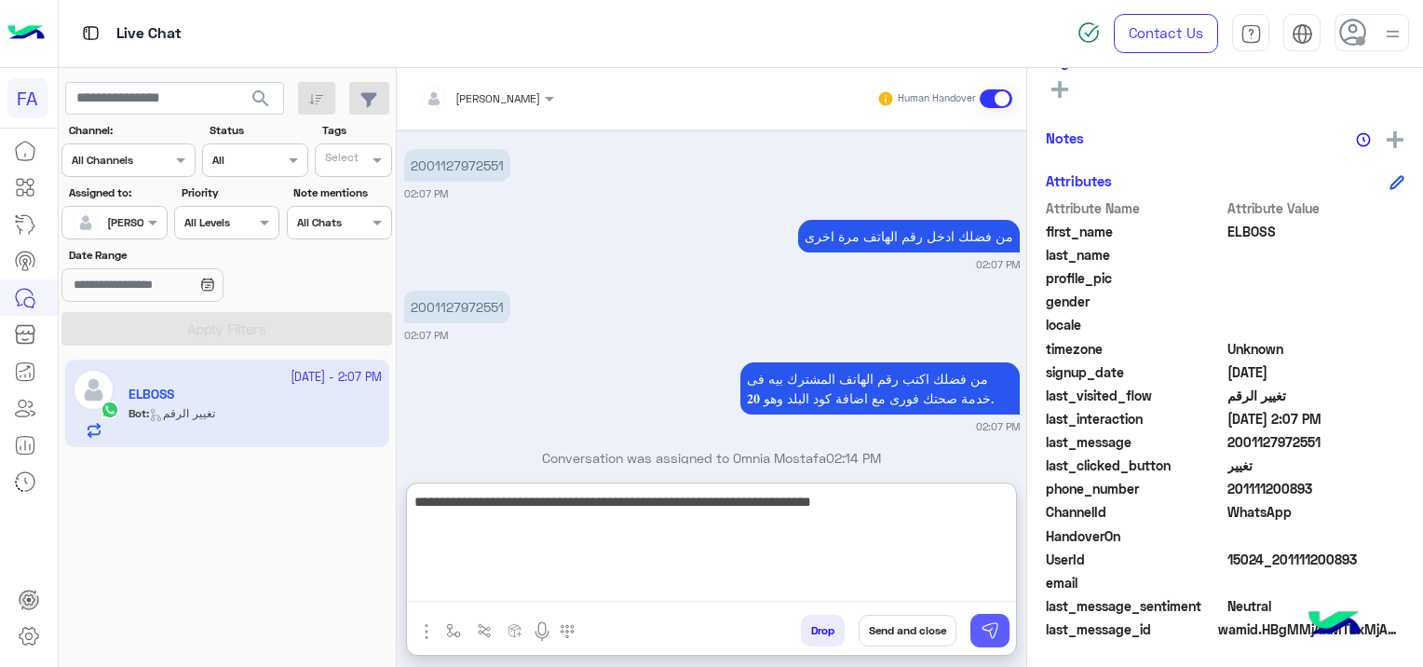
type textarea "**********"
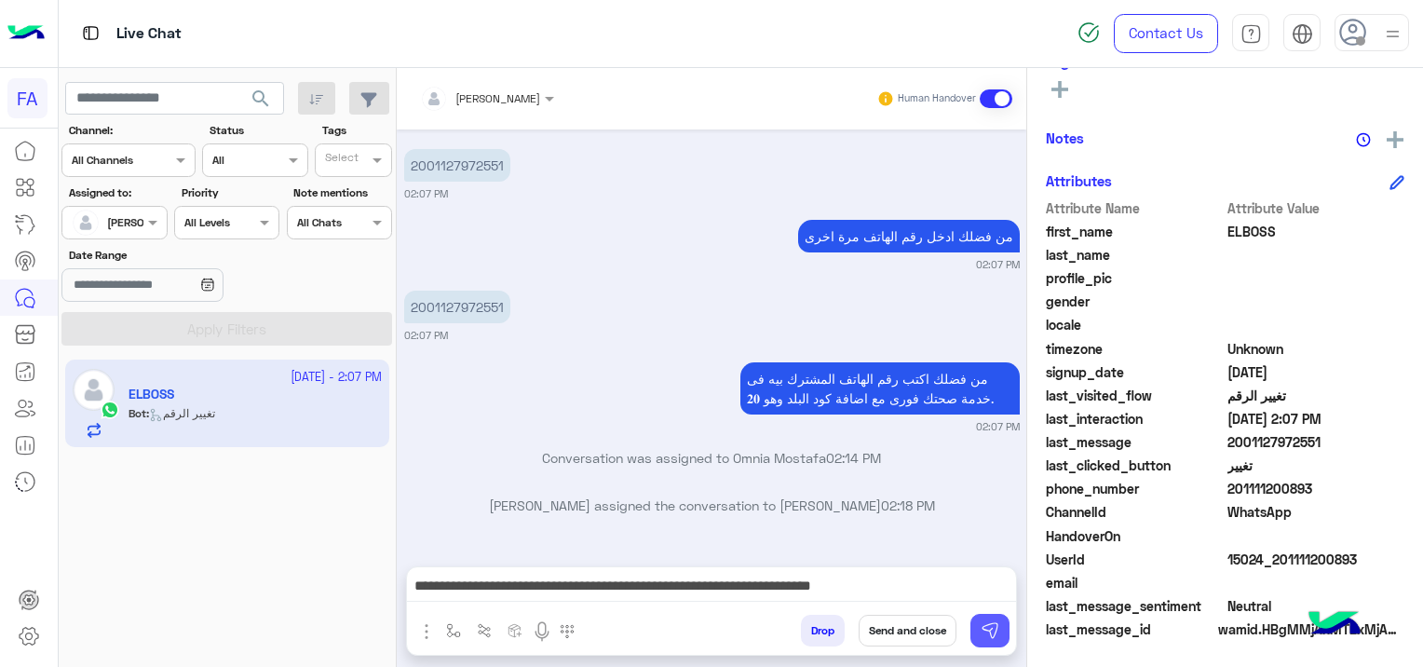
click at [994, 628] on img at bounding box center [989, 630] width 19 height 19
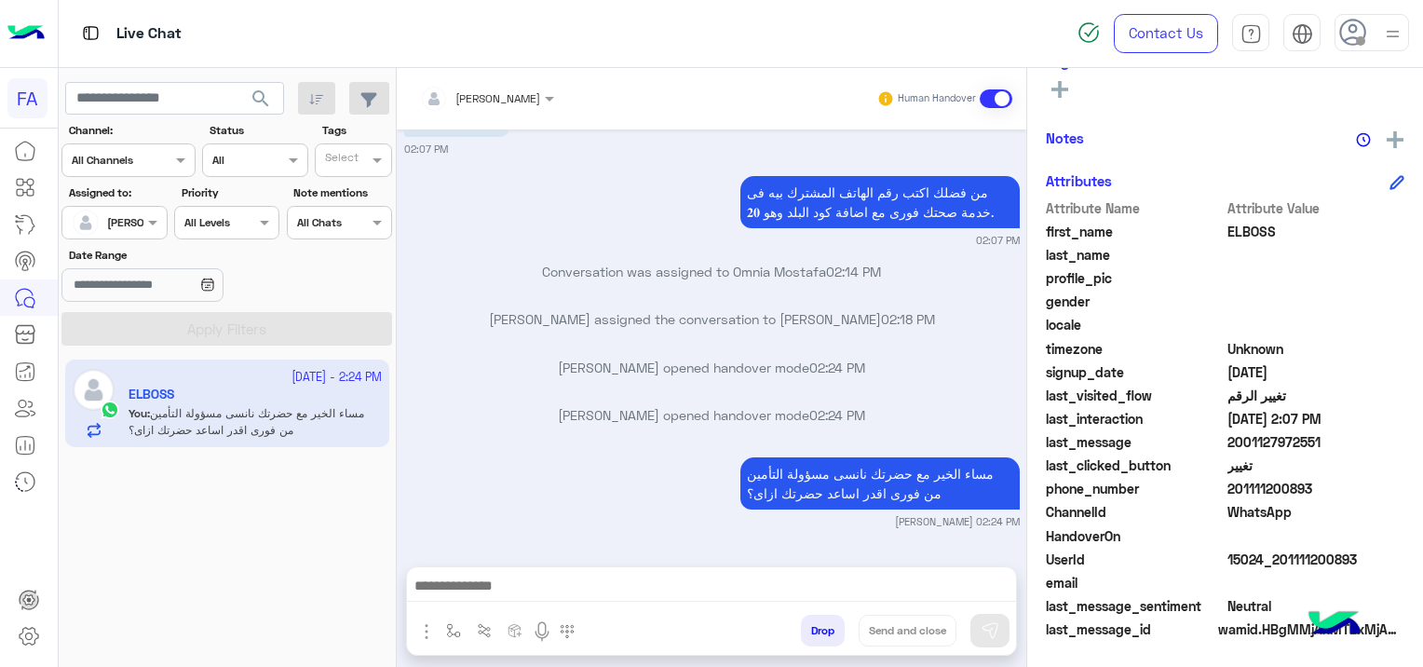
scroll to position [389, 0]
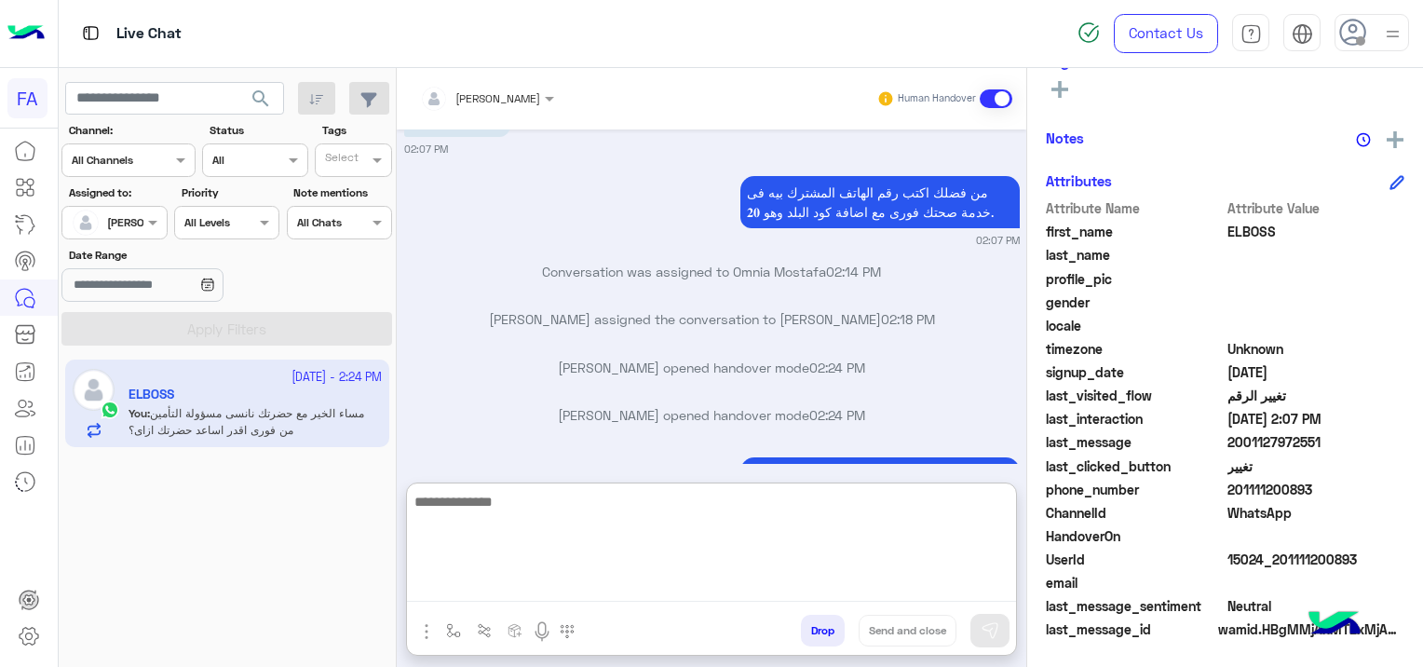
click at [525, 587] on textarea at bounding box center [711, 546] width 609 height 112
paste textarea "**********"
type textarea "**********"
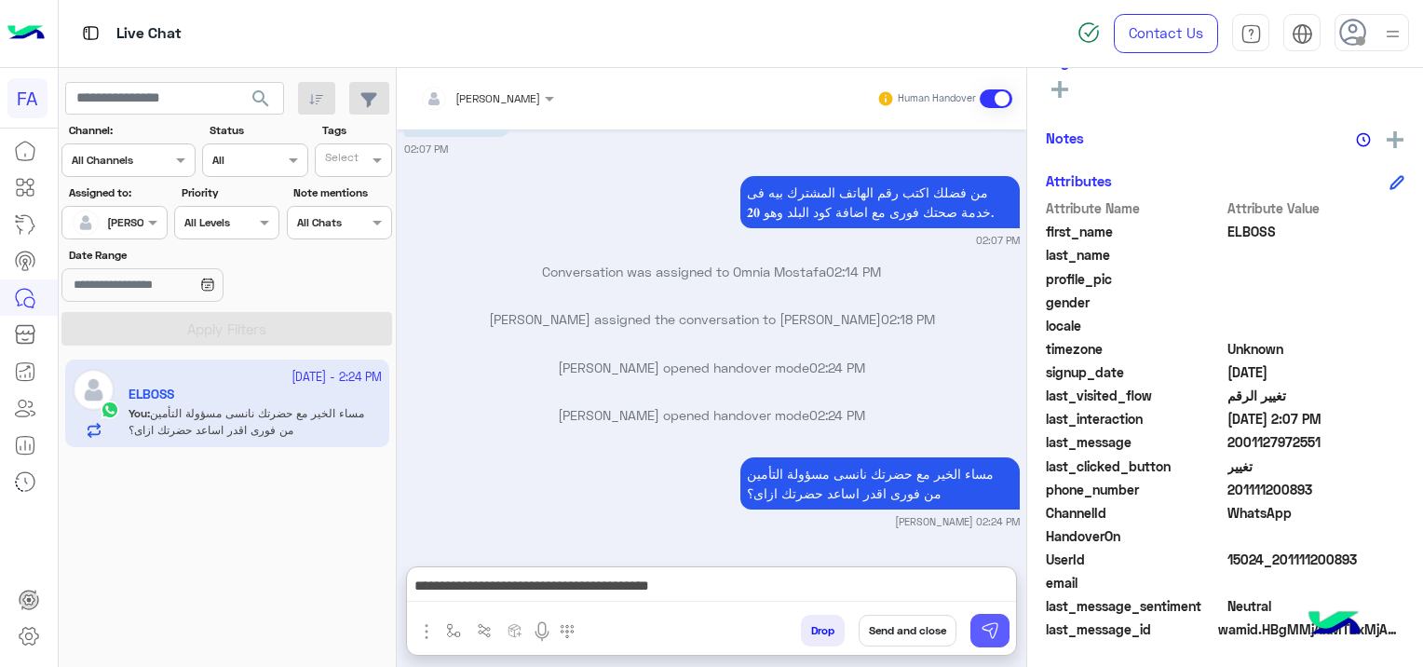
click at [992, 631] on img at bounding box center [989, 630] width 19 height 19
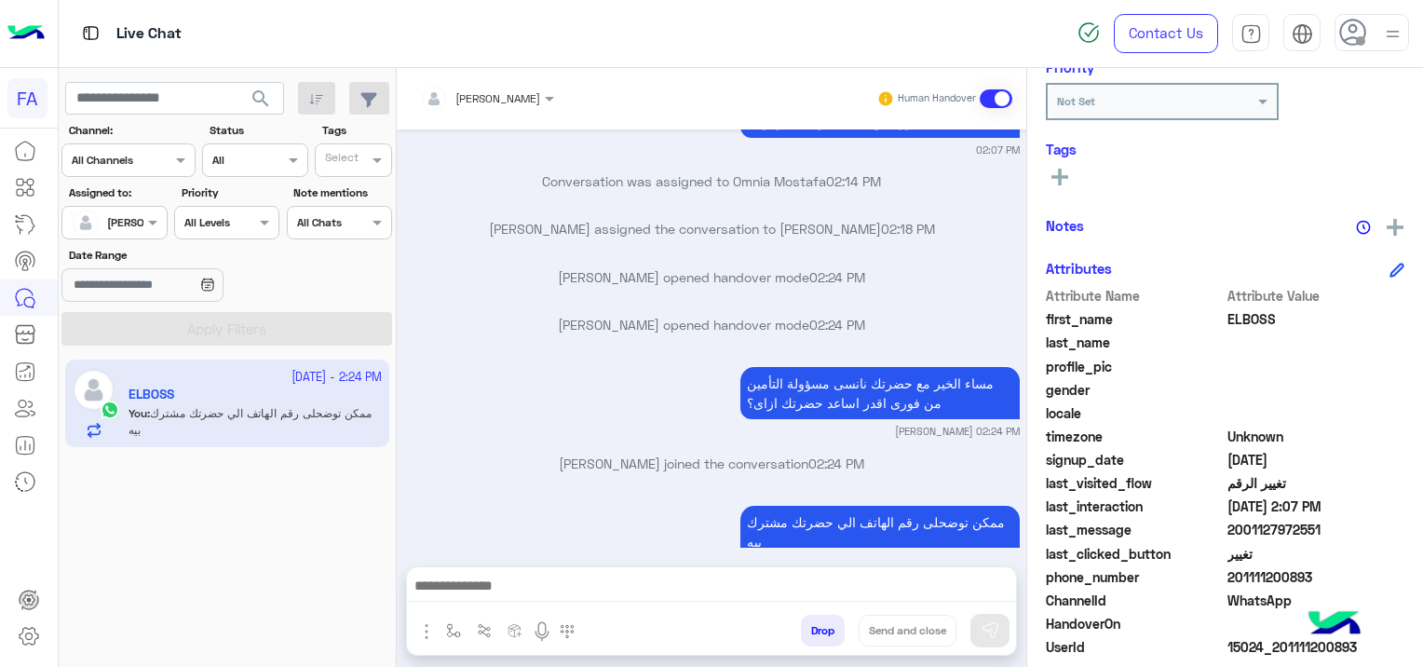
scroll to position [203, 0]
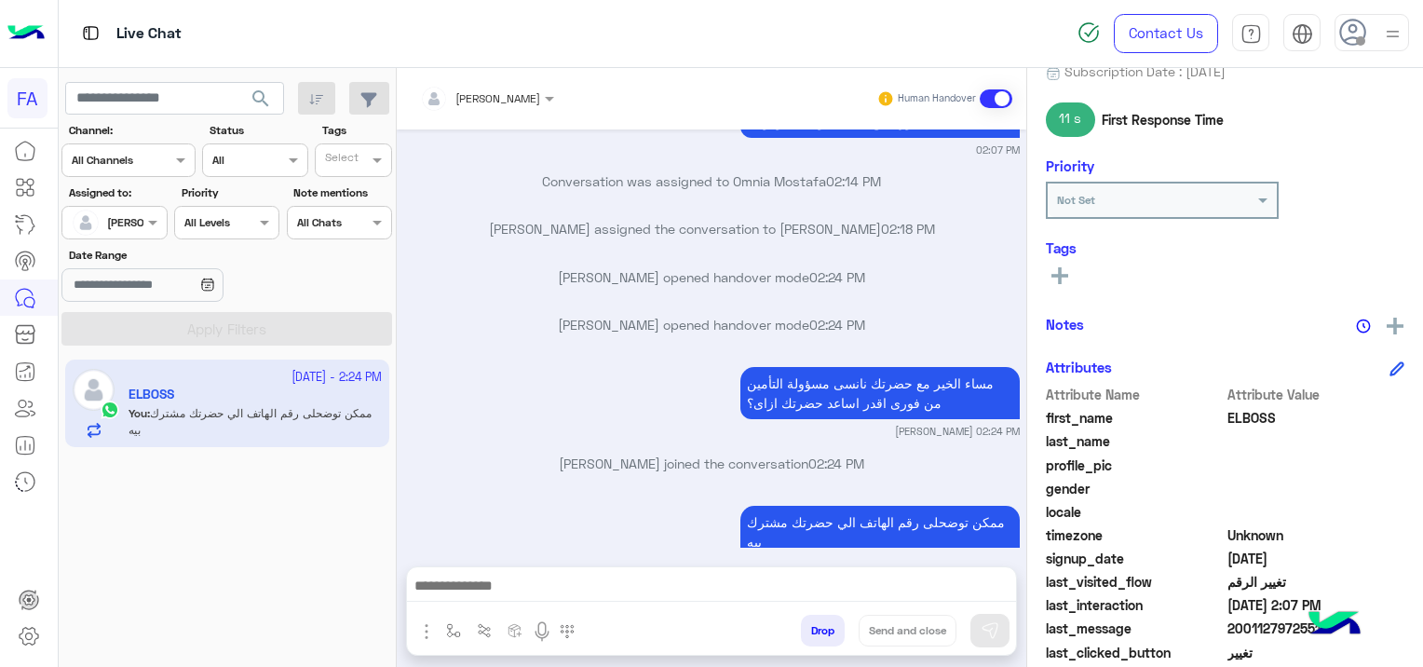
click at [1047, 272] on button at bounding box center [1060, 274] width 28 height 22
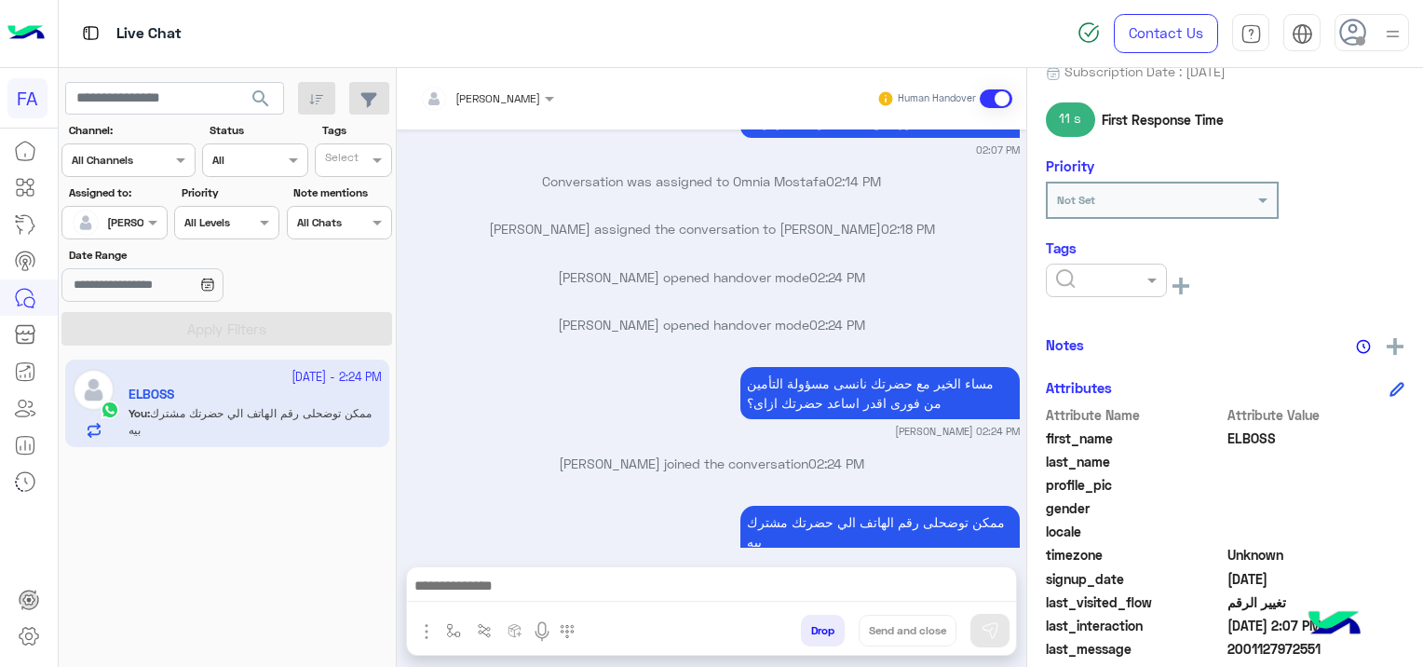
click at [1061, 272] on input "text" at bounding box center [1084, 278] width 57 height 17
click at [1099, 375] on div "Pending" at bounding box center [1106, 360] width 121 height 34
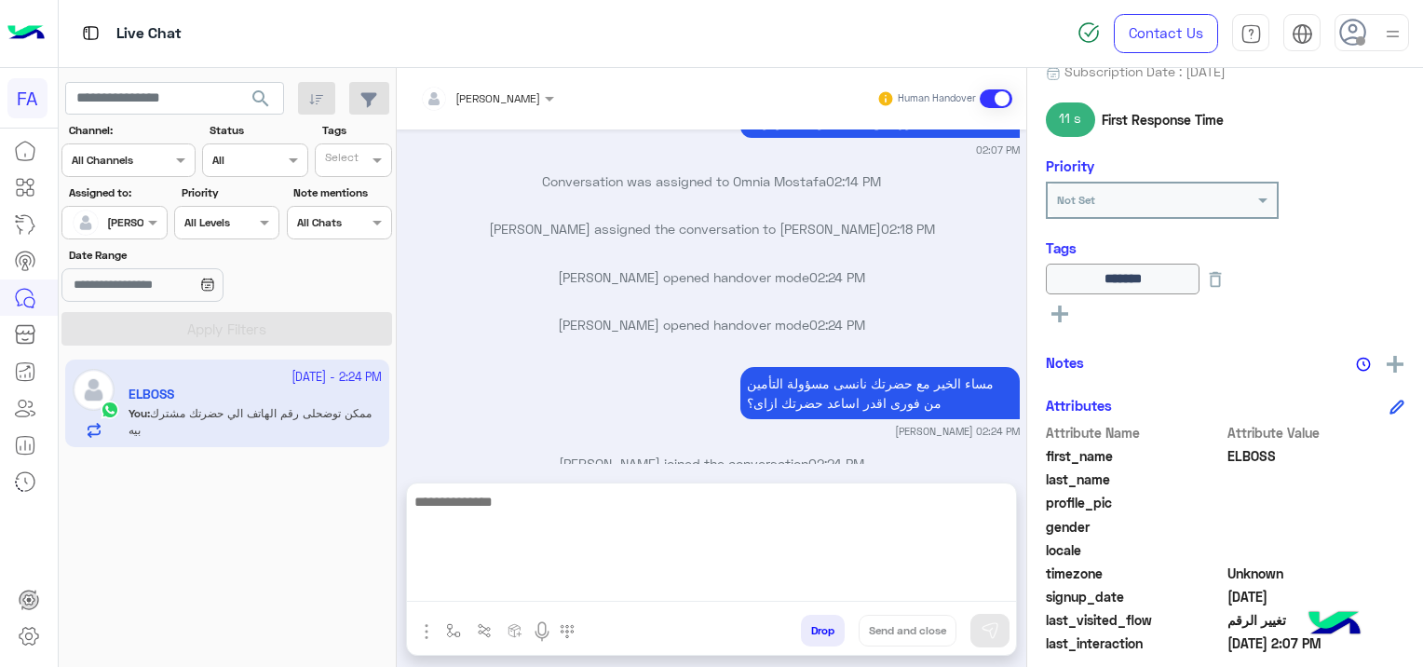
click at [555, 587] on textarea at bounding box center [711, 546] width 609 height 112
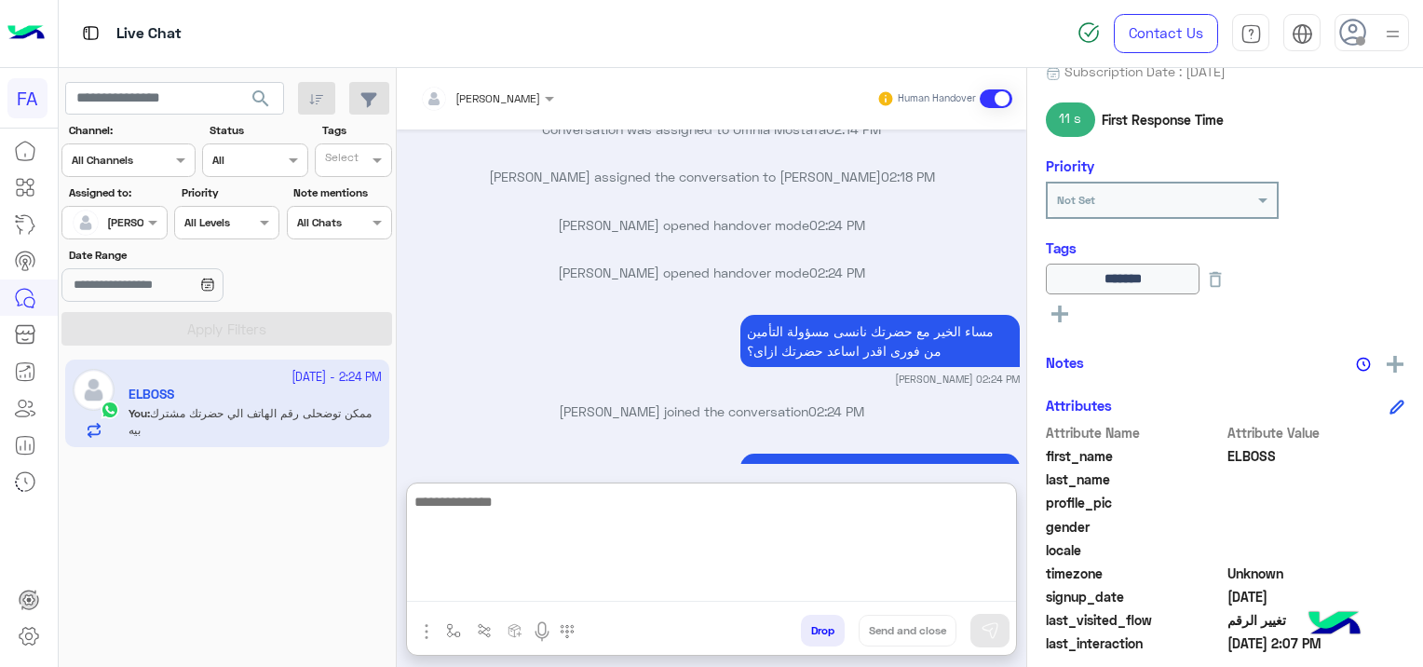
scroll to position [3661, 0]
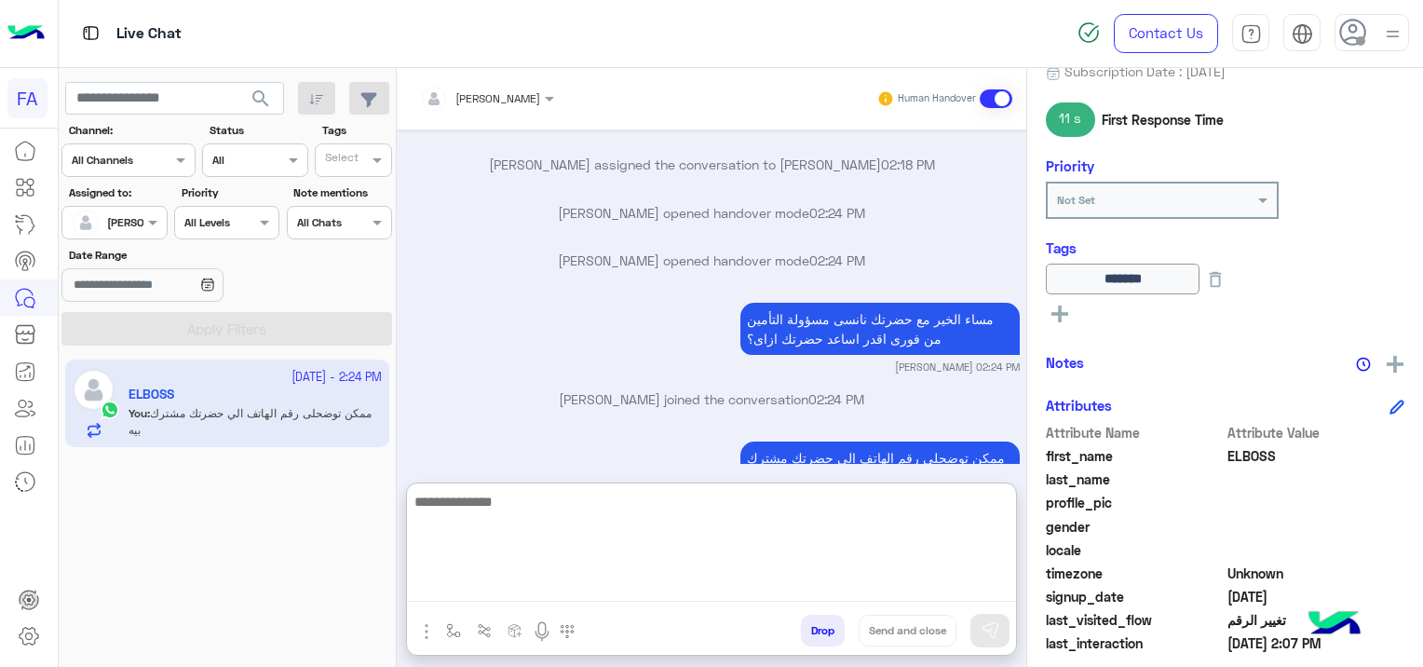
paste textarea "**********"
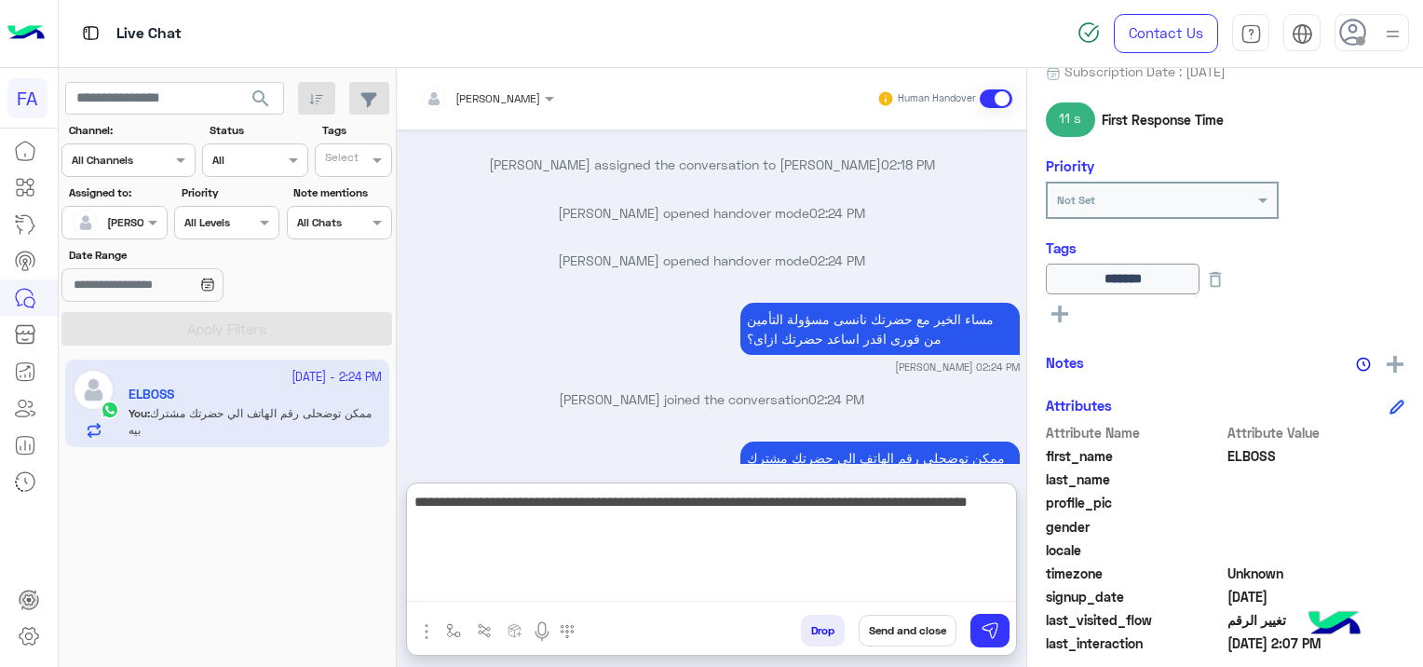
type textarea "**********"
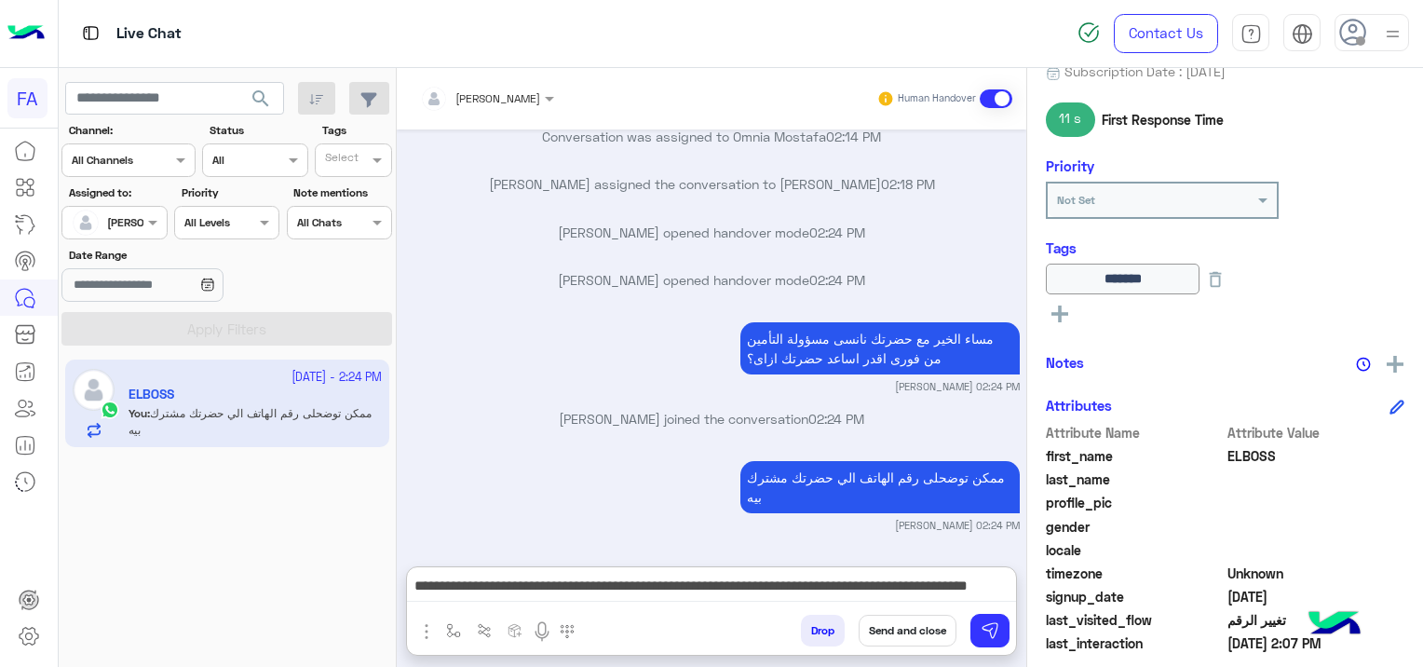
click at [912, 632] on button "Send and close" at bounding box center [907, 630] width 98 height 32
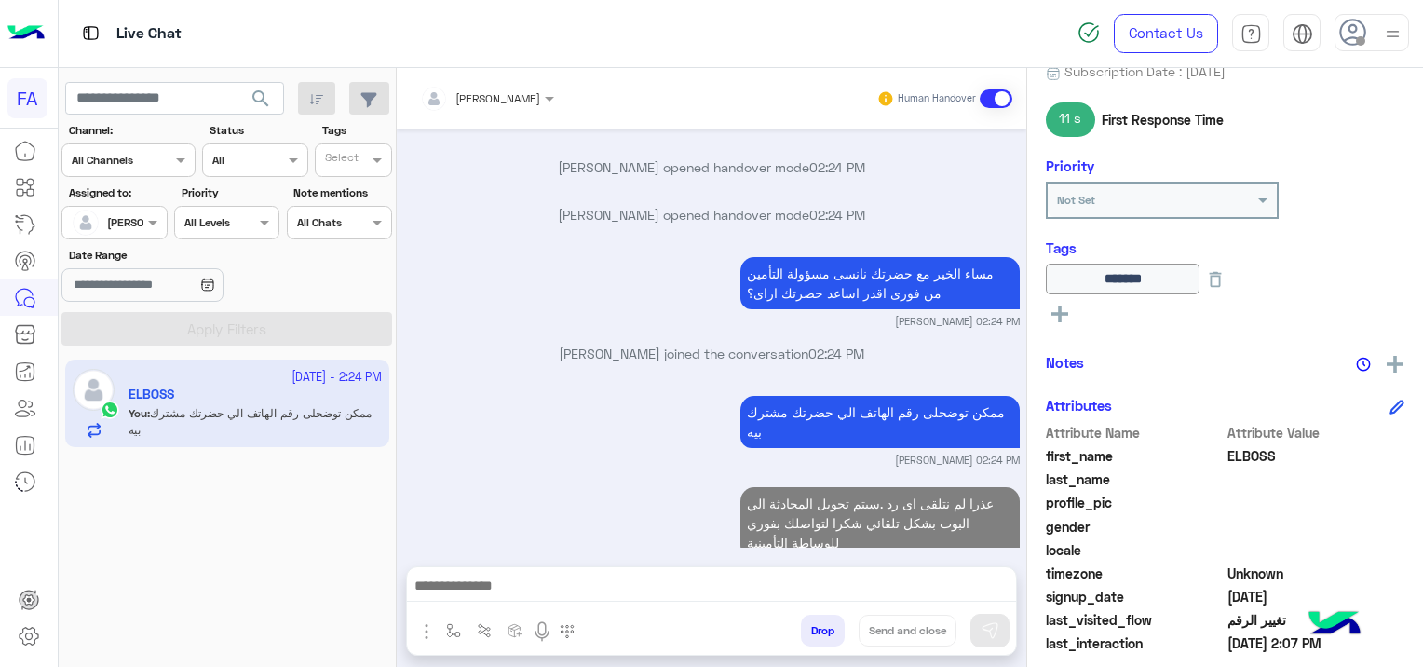
scroll to position [3755, 0]
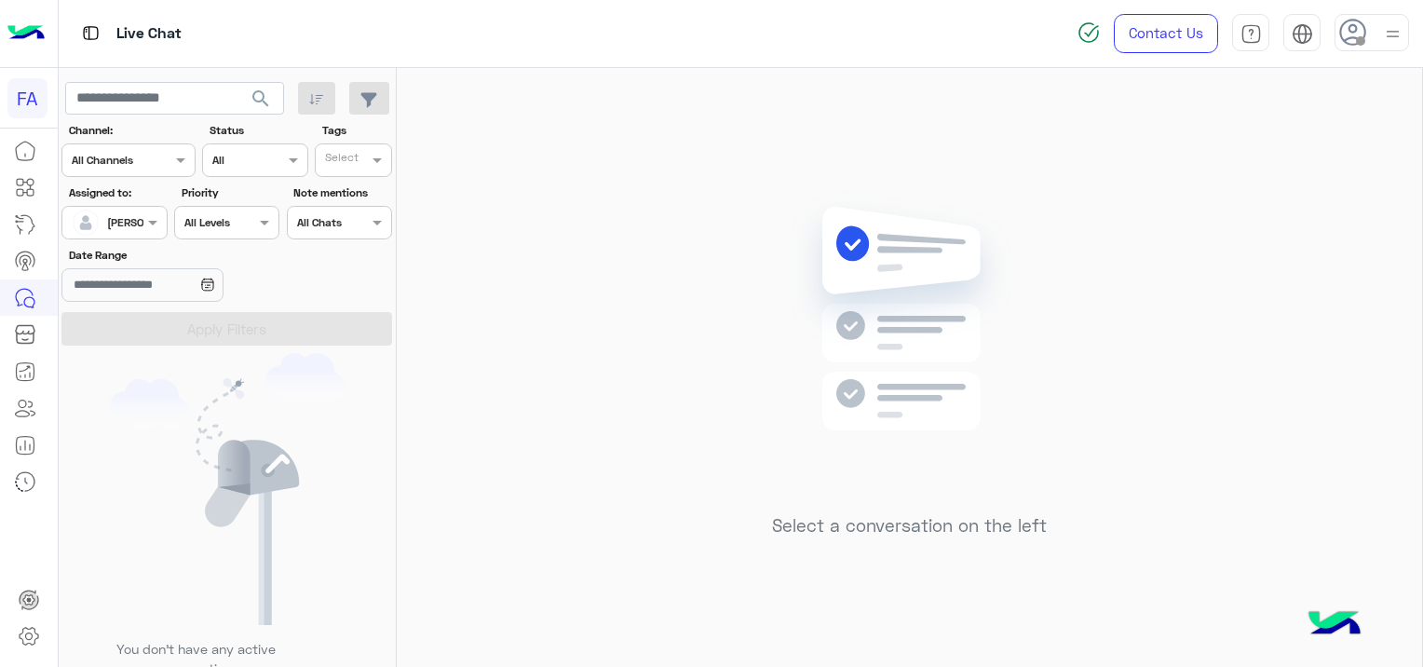
click at [259, 100] on span "search" at bounding box center [261, 99] width 22 height 22
click at [263, 94] on span "search" at bounding box center [261, 99] width 22 height 22
click at [261, 90] on span "search" at bounding box center [261, 99] width 22 height 22
click at [250, 101] on button "search" at bounding box center [261, 102] width 46 height 40
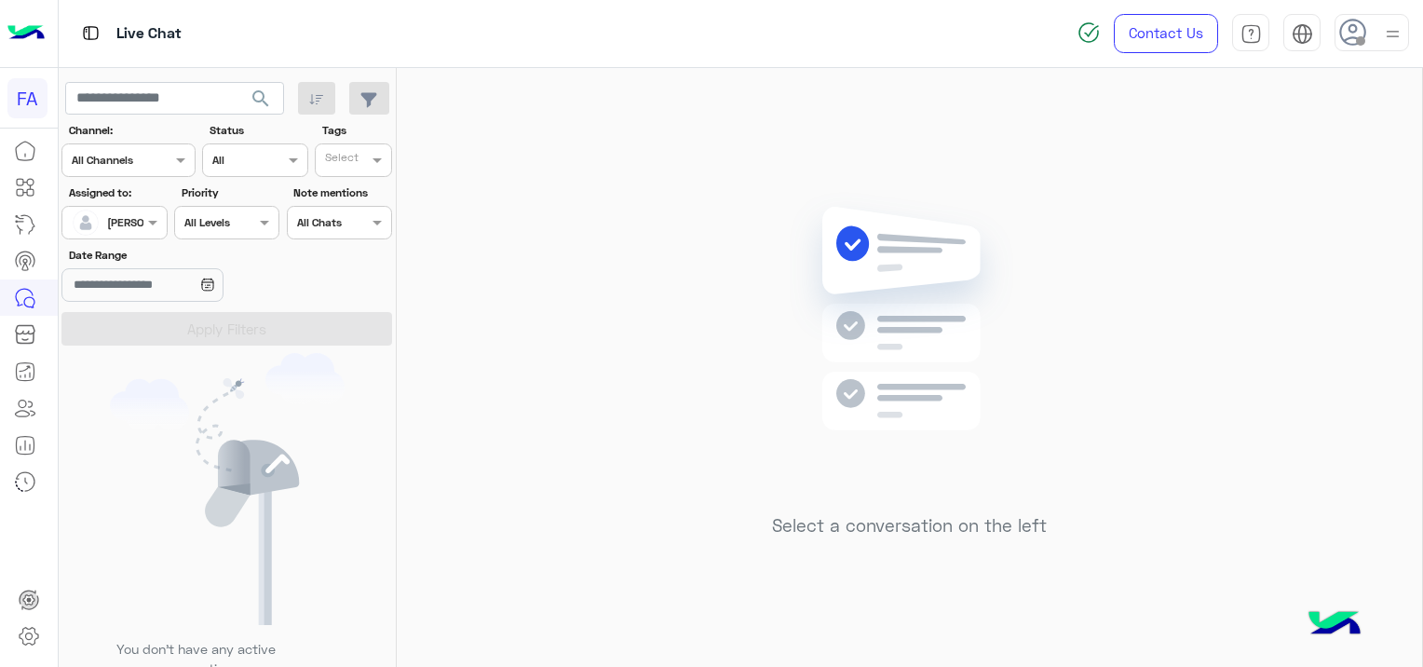
click at [263, 101] on span "search" at bounding box center [261, 99] width 22 height 22
click at [262, 101] on span "search" at bounding box center [261, 99] width 22 height 22
click at [263, 93] on span "search" at bounding box center [261, 99] width 22 height 22
click at [267, 101] on span "search" at bounding box center [261, 99] width 22 height 22
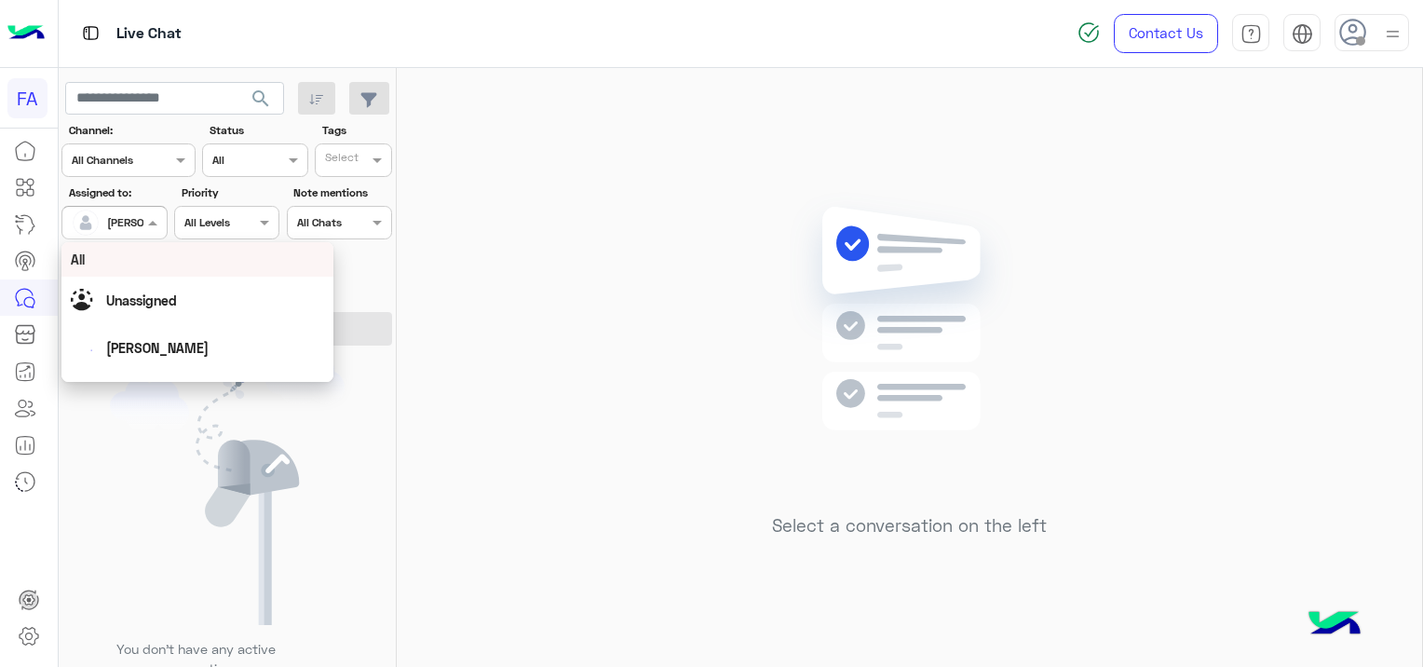
click at [101, 218] on input "text" at bounding box center [93, 220] width 43 height 17
click at [145, 305] on span "Unassigned" at bounding box center [141, 300] width 71 height 16
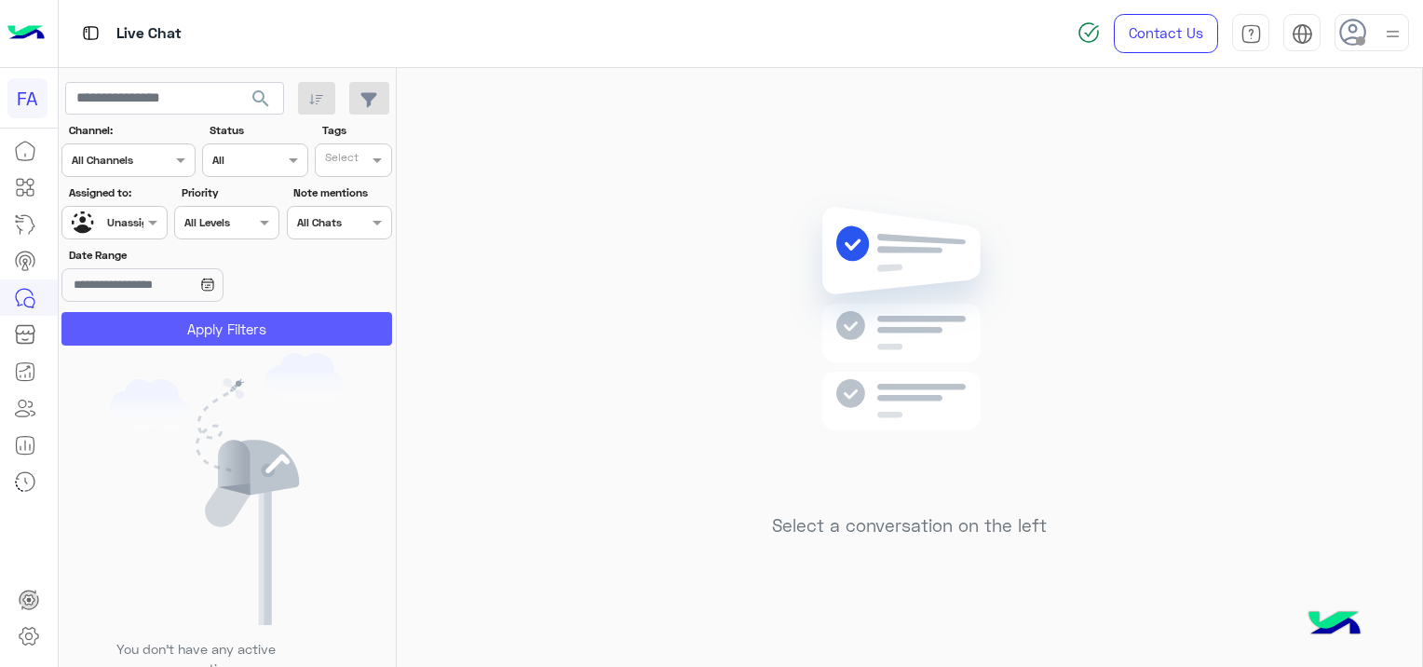
click at [210, 320] on button "Apply Filters" at bounding box center [226, 329] width 331 height 34
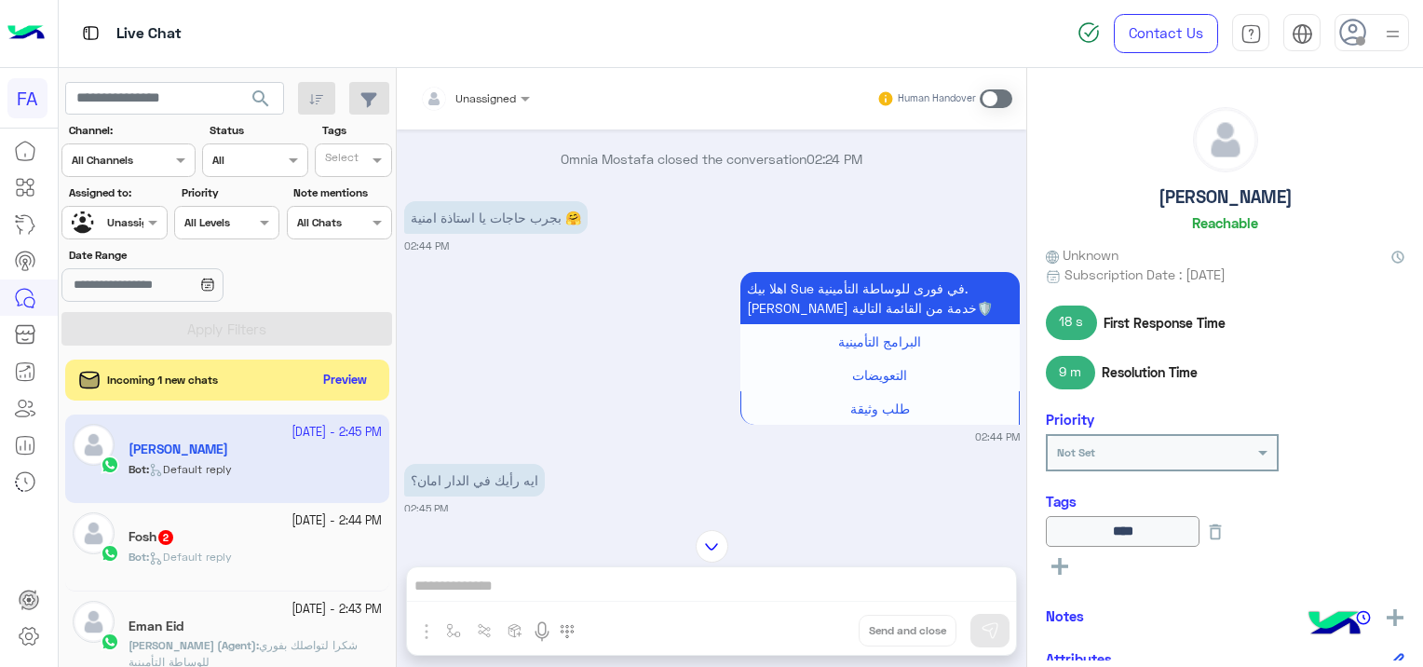
scroll to position [1869, 0]
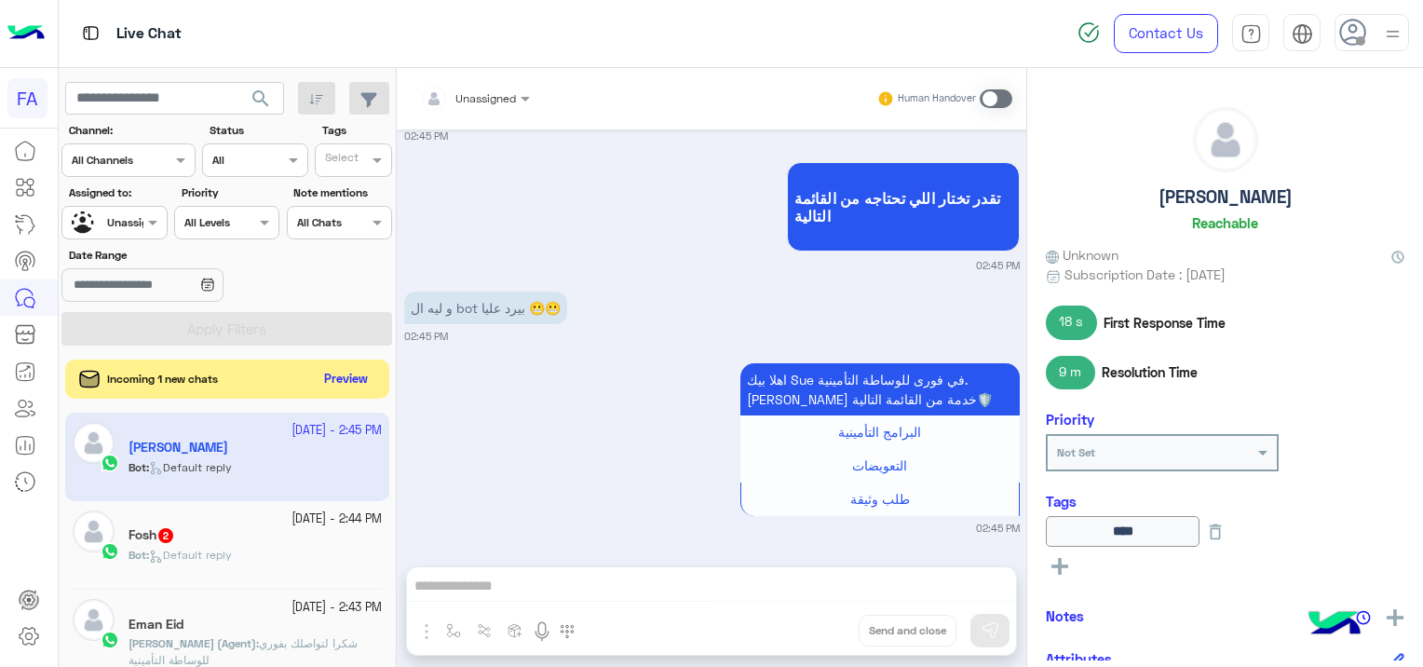
click at [364, 378] on button "Preview" at bounding box center [346, 379] width 58 height 25
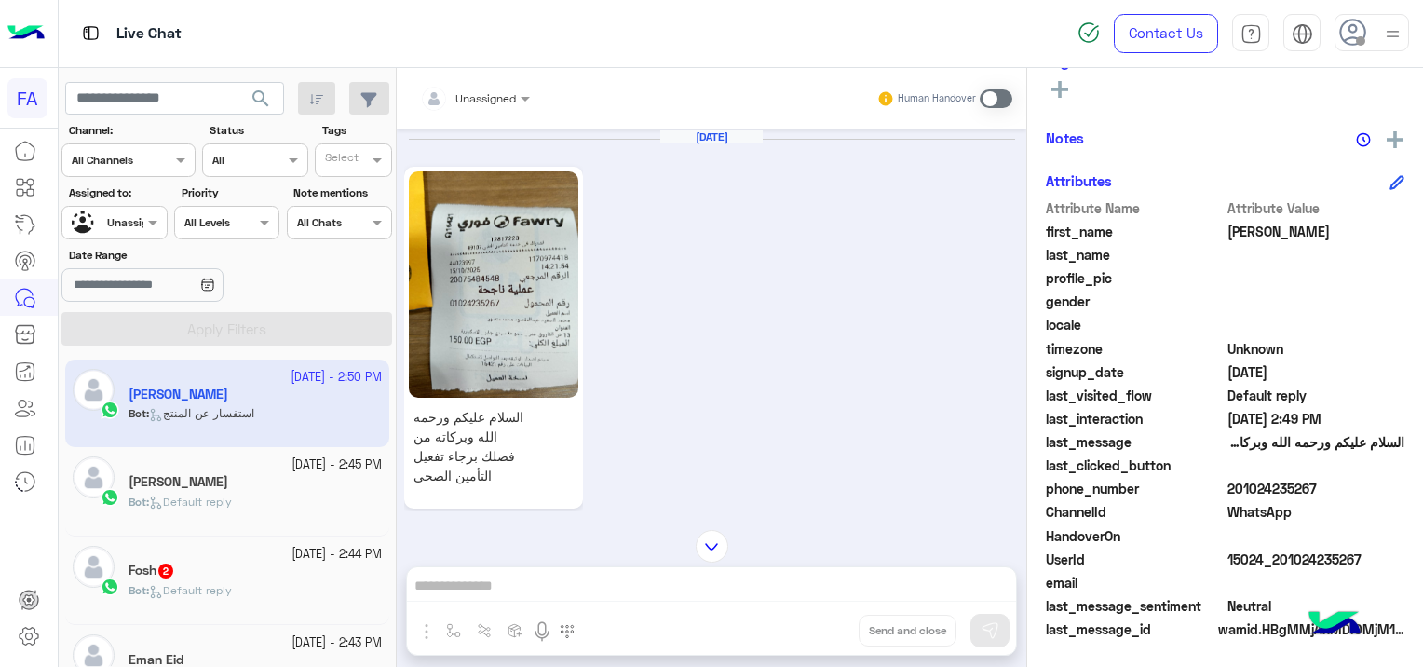
click at [480, 287] on img at bounding box center [494, 284] width 170 height 226
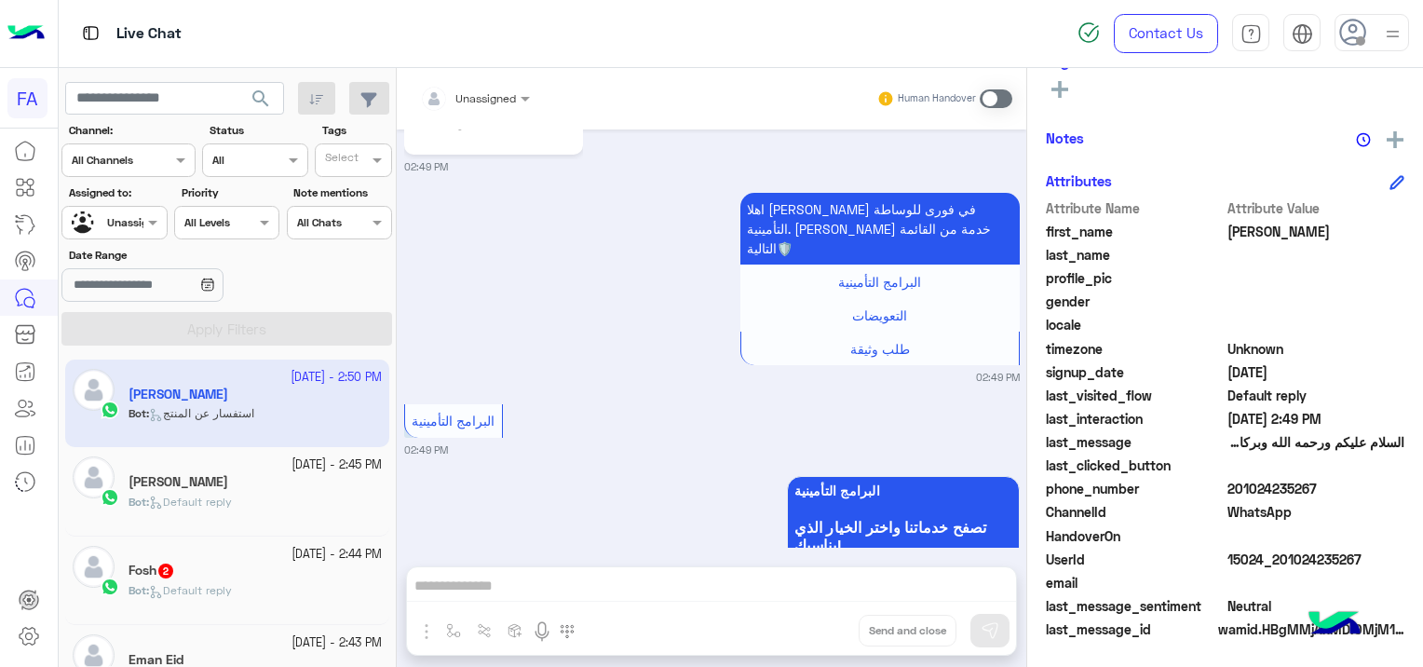
scroll to position [402, 0]
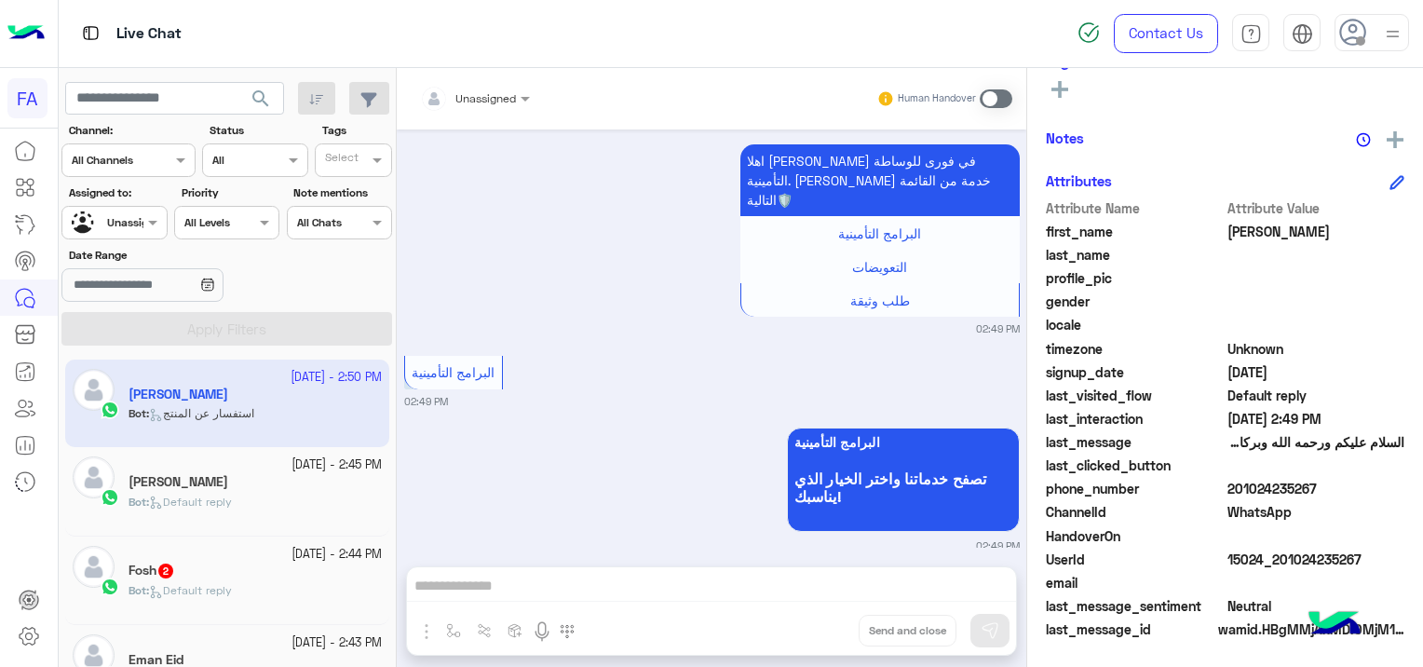
click at [235, 570] on div "Fosh 2" at bounding box center [254, 572] width 253 height 20
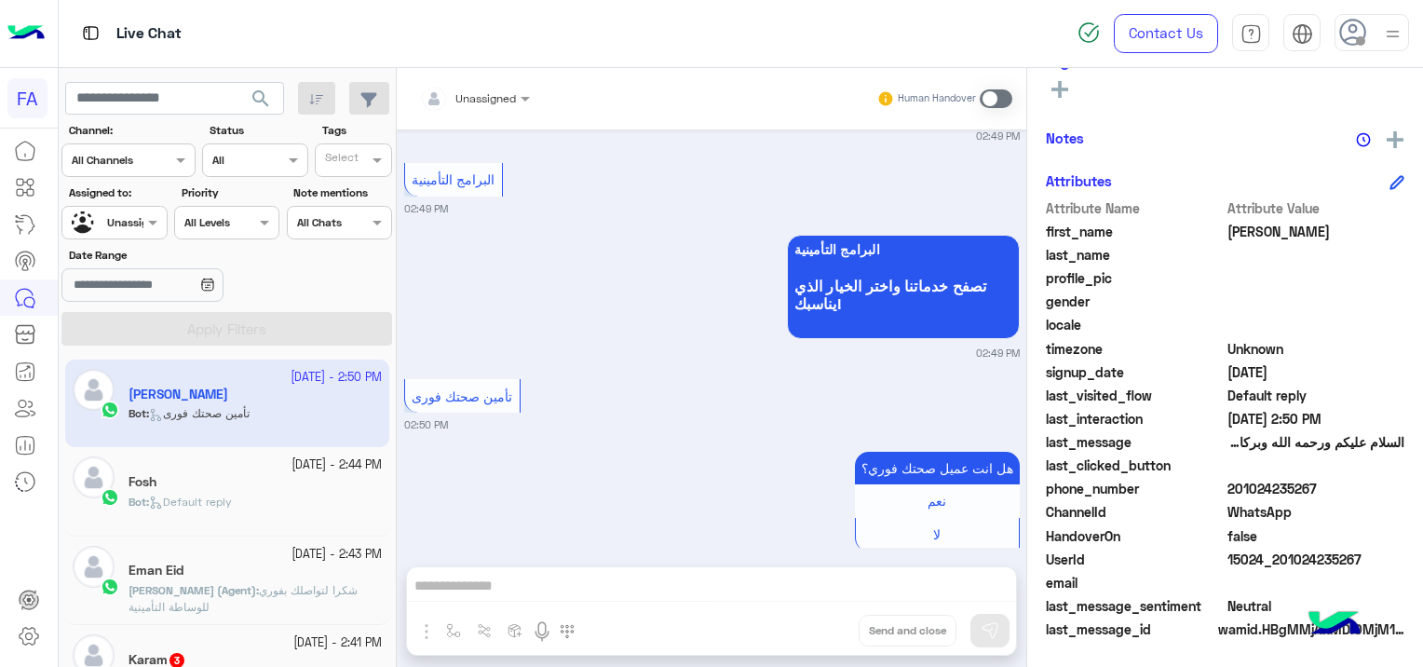
scroll to position [612, 0]
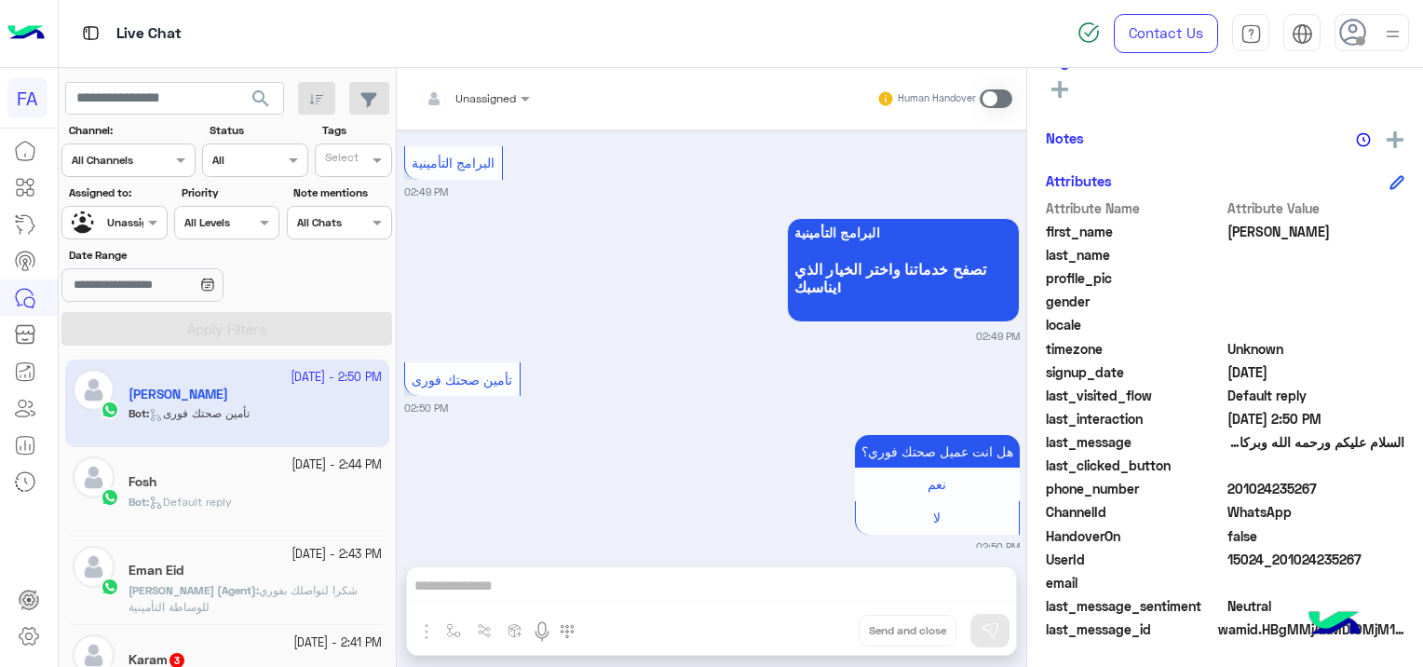
click at [313, 486] on div "Fosh" at bounding box center [254, 484] width 253 height 20
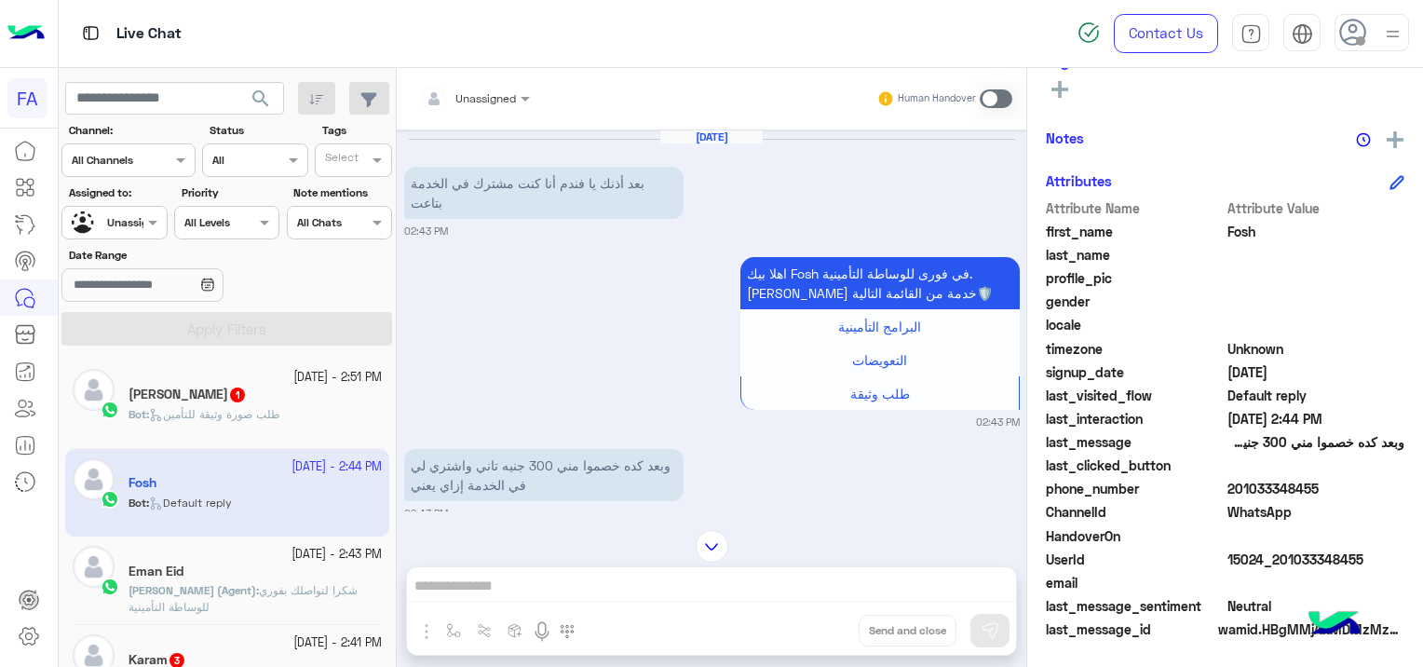
drag, startPoint x: 1356, startPoint y: 555, endPoint x: 1272, endPoint y: 554, distance: 84.7
click at [1272, 554] on span "15024_201033348455" at bounding box center [1316, 559] width 178 height 20
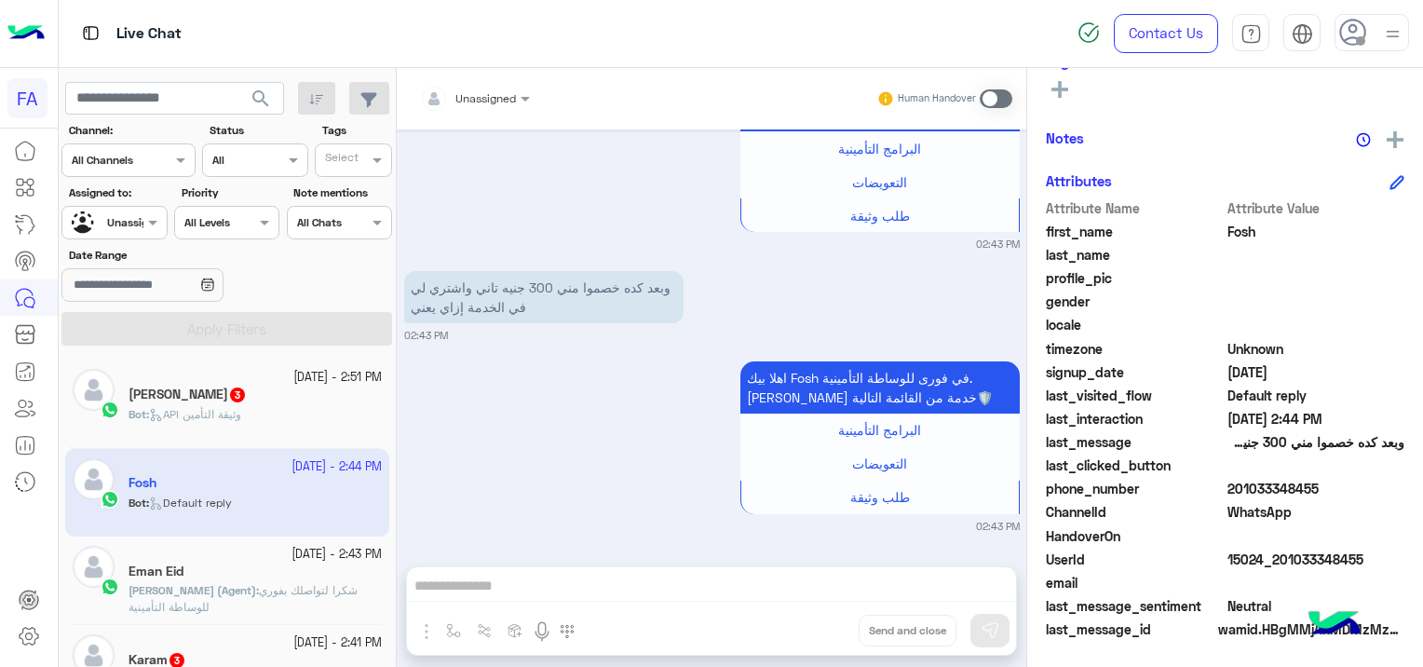
click at [1283, 249] on span at bounding box center [1316, 255] width 178 height 20
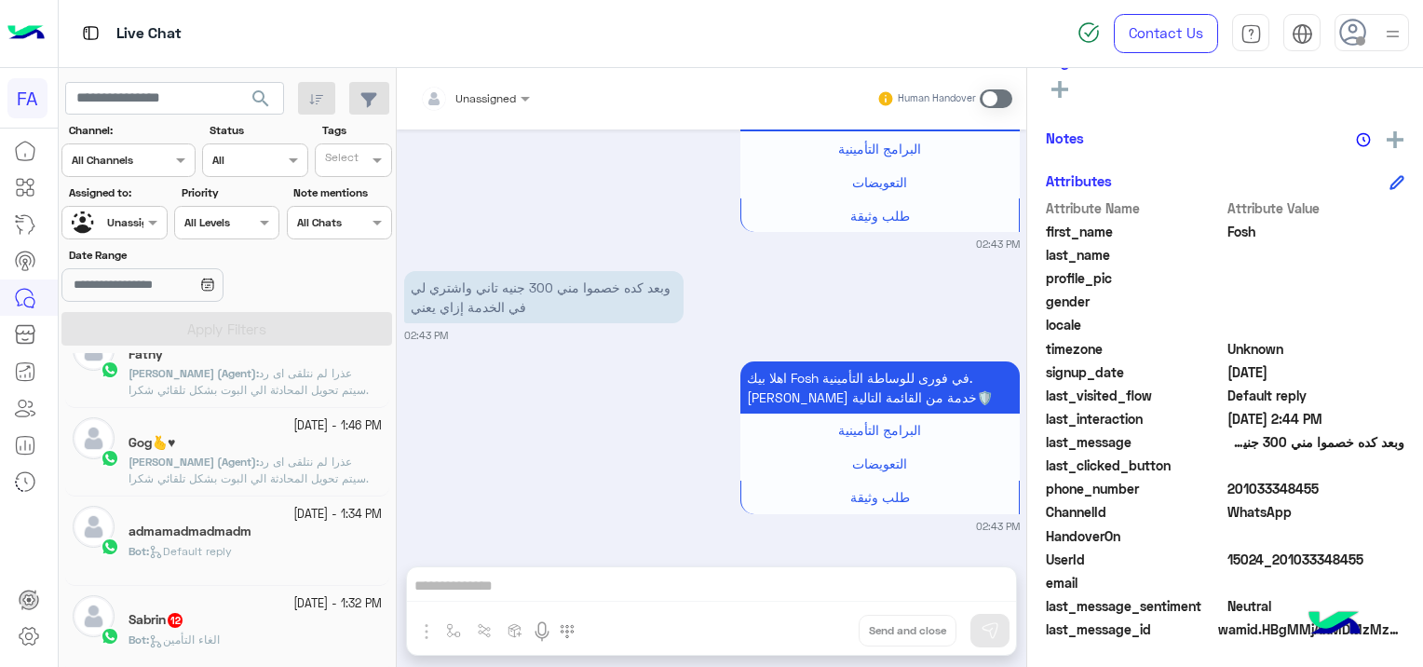
scroll to position [1406, 0]
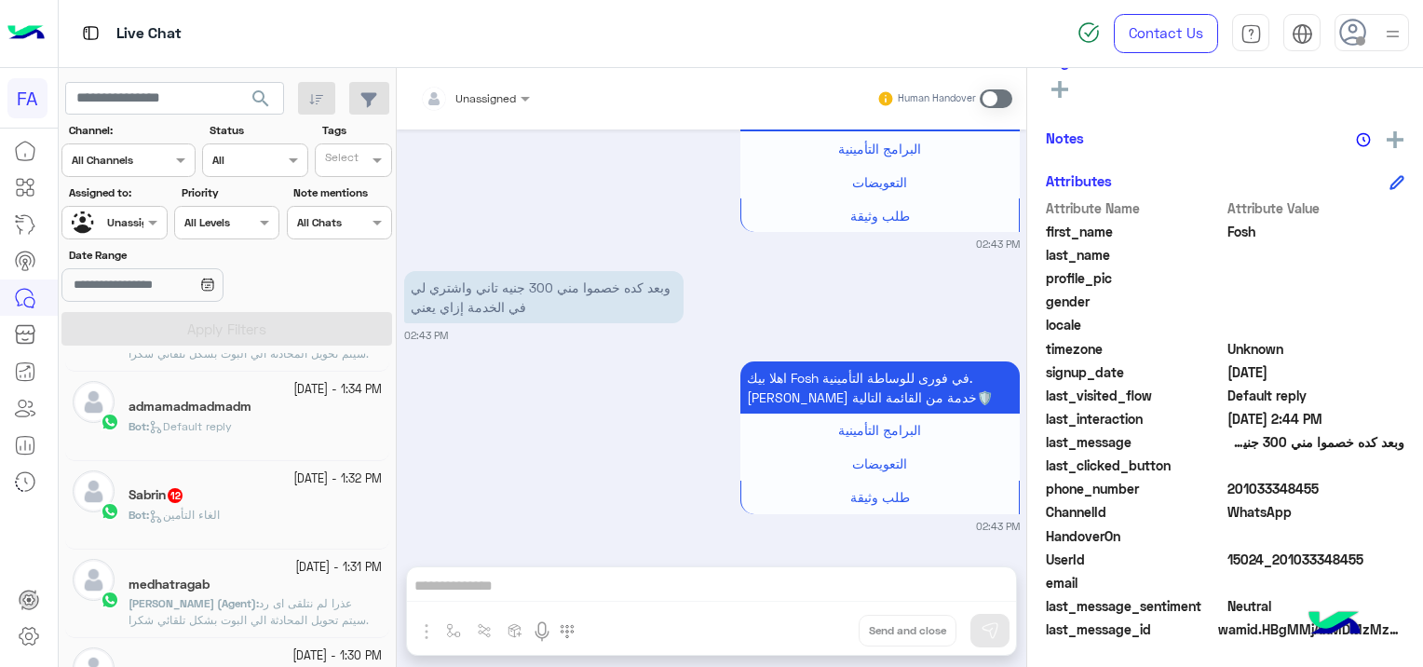
click at [261, 506] on div "Bot : الغاء التأمين" at bounding box center [254, 522] width 253 height 33
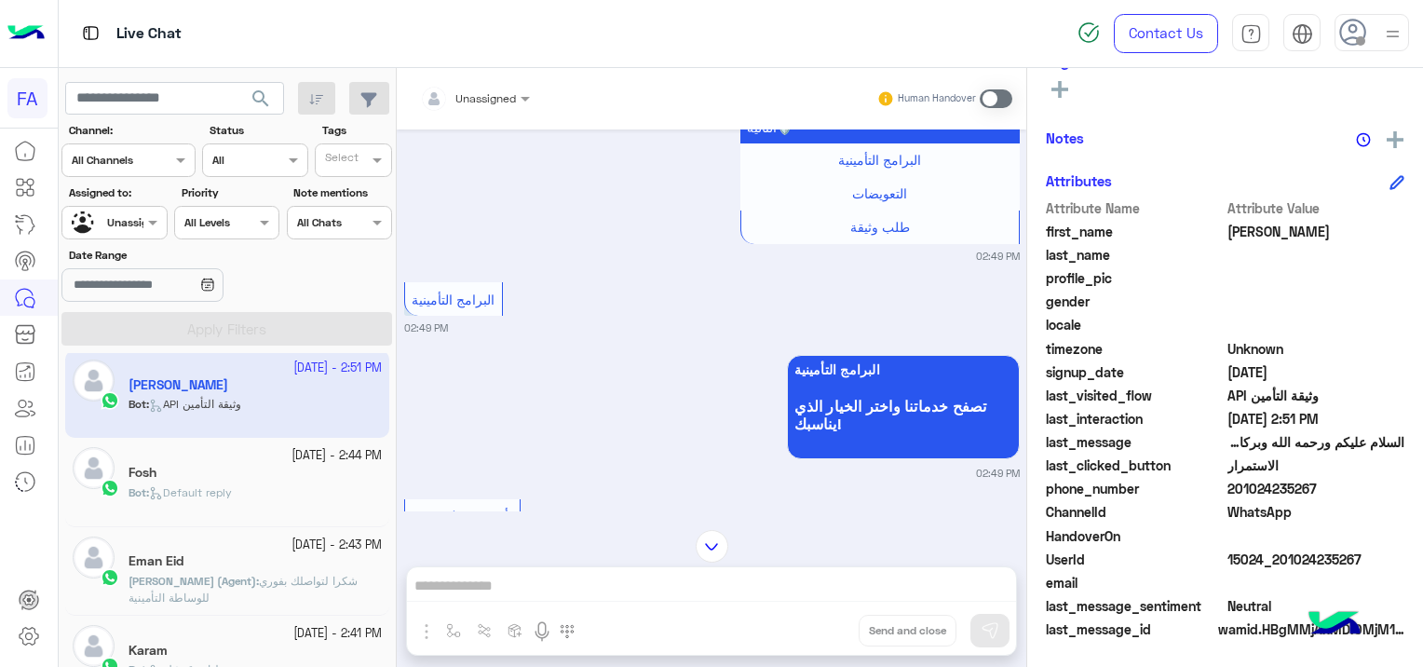
scroll to position [3294, 0]
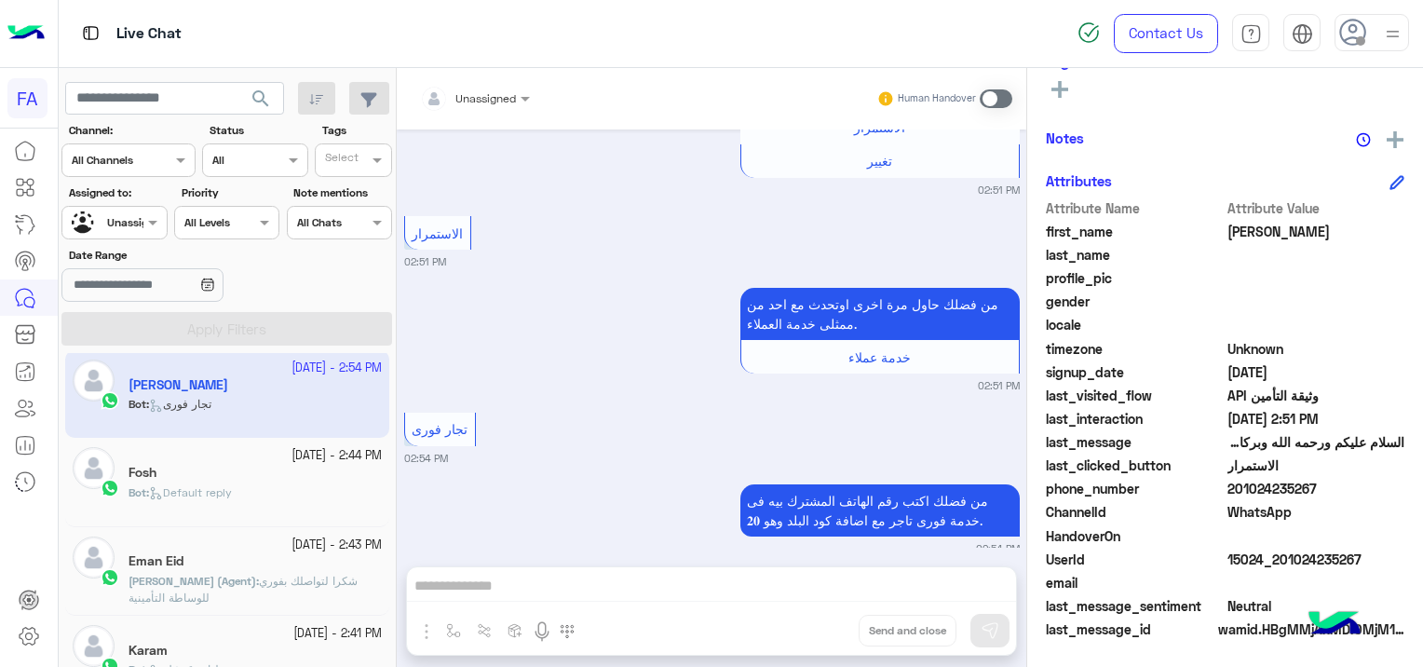
click at [185, 581] on span "[PERSON_NAME] (Agent)" at bounding box center [192, 581] width 128 height 14
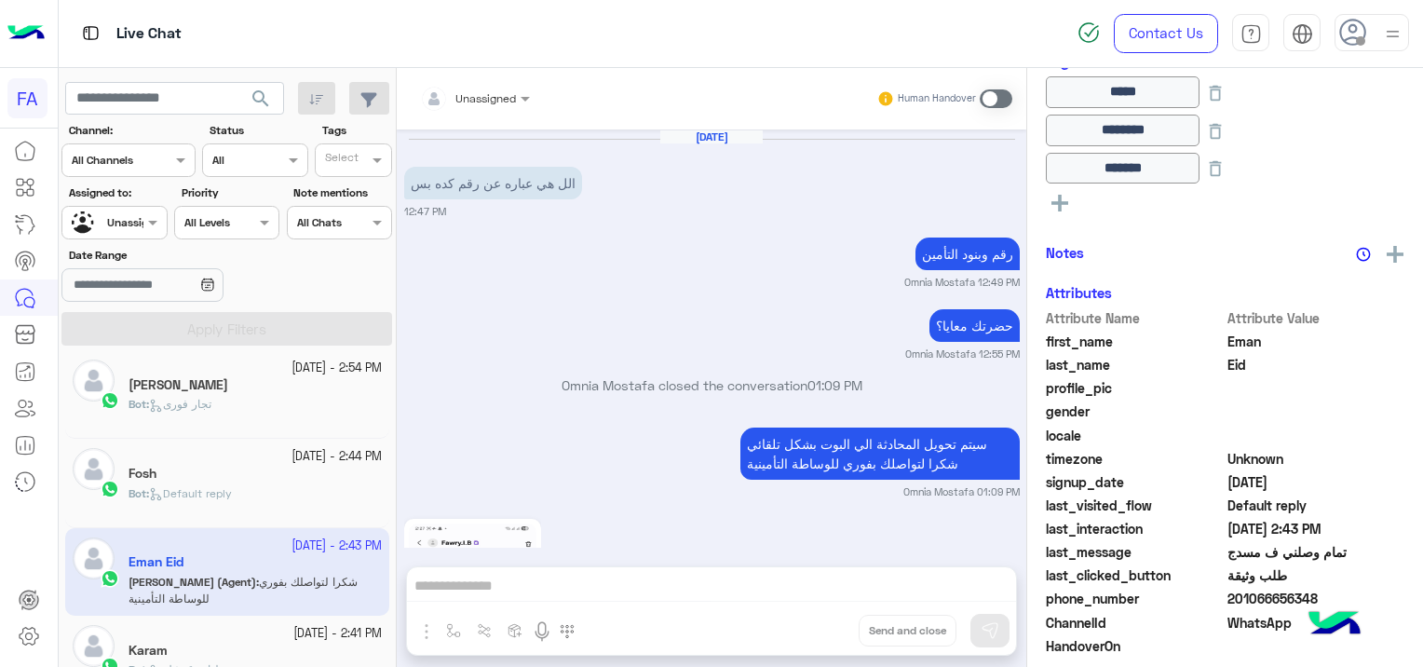
scroll to position [356, 0]
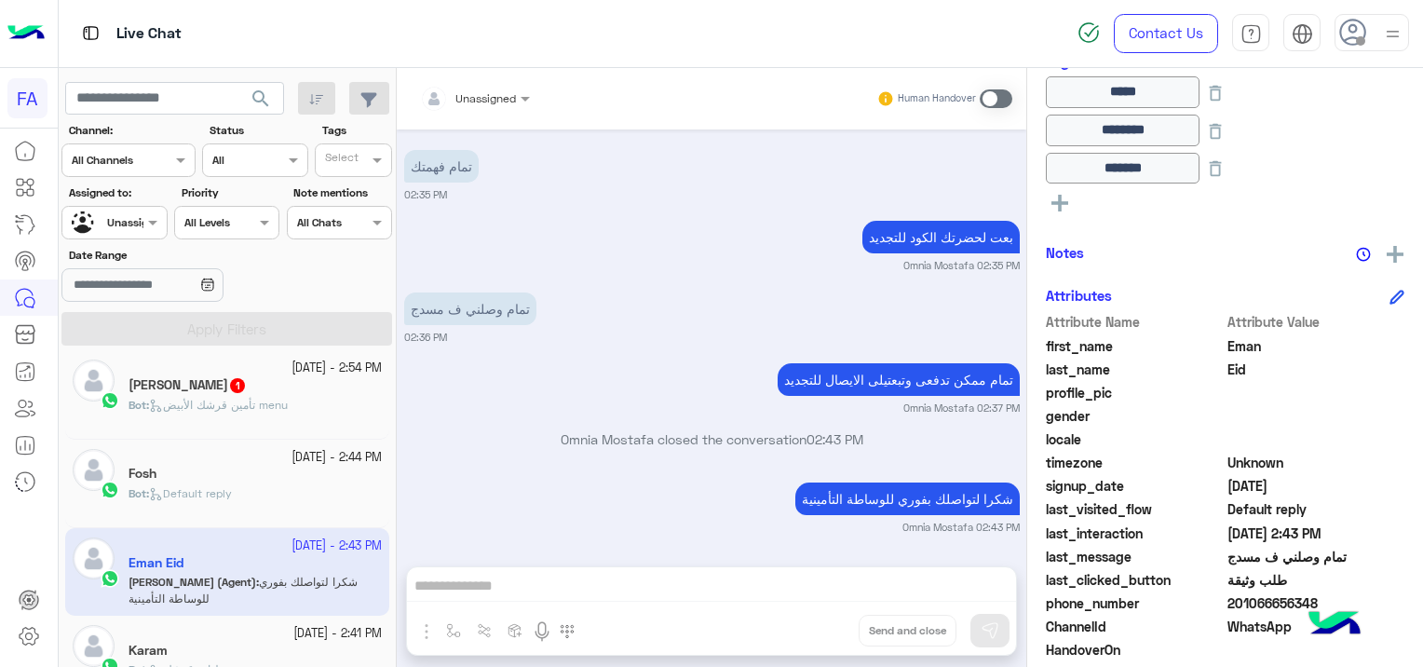
click at [276, 380] on div "[DEMOGRAPHIC_DATA] 1" at bounding box center [254, 387] width 253 height 20
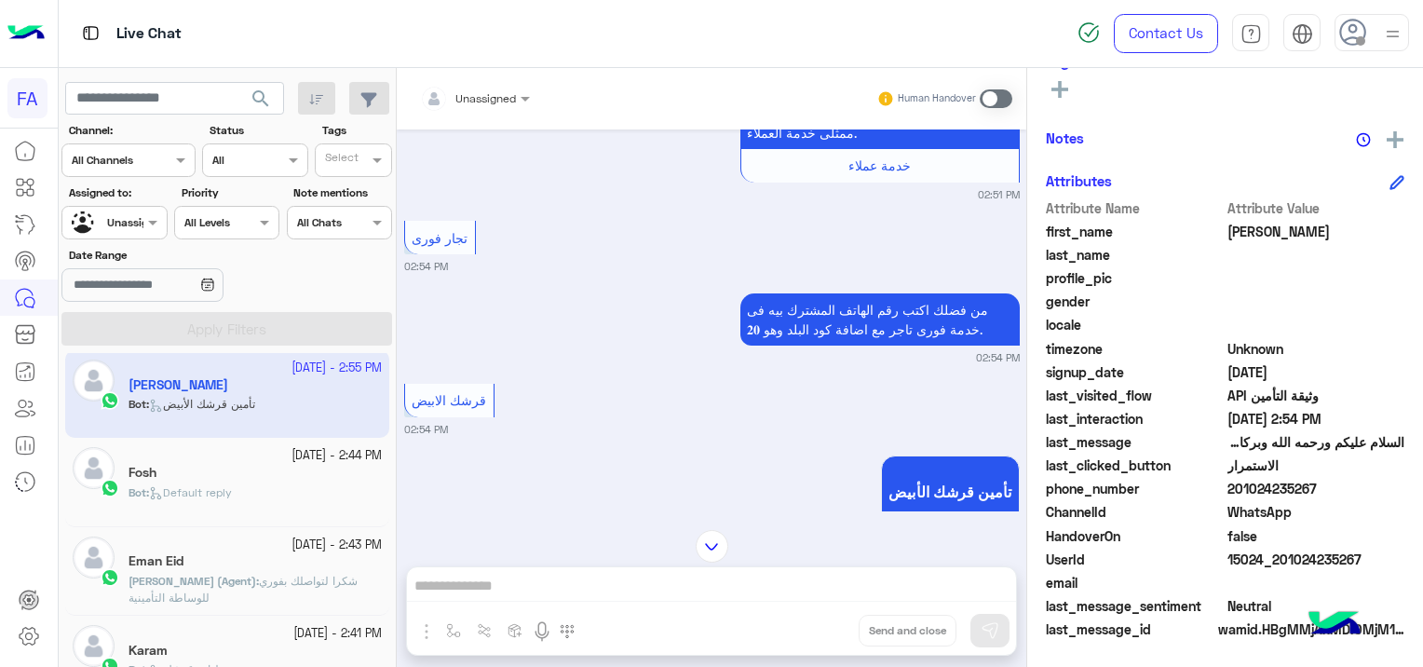
scroll to position [1467, 0]
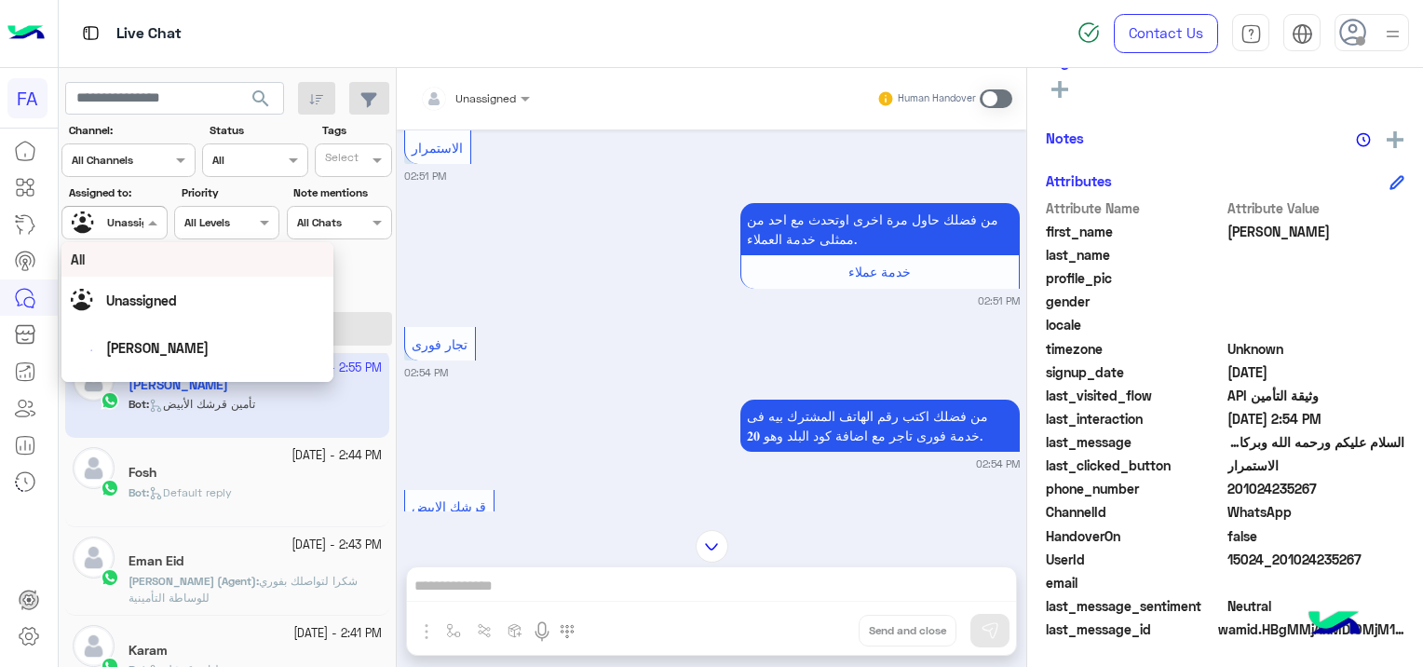
click at [138, 208] on div "Unassigned" at bounding box center [107, 223] width 71 height 33
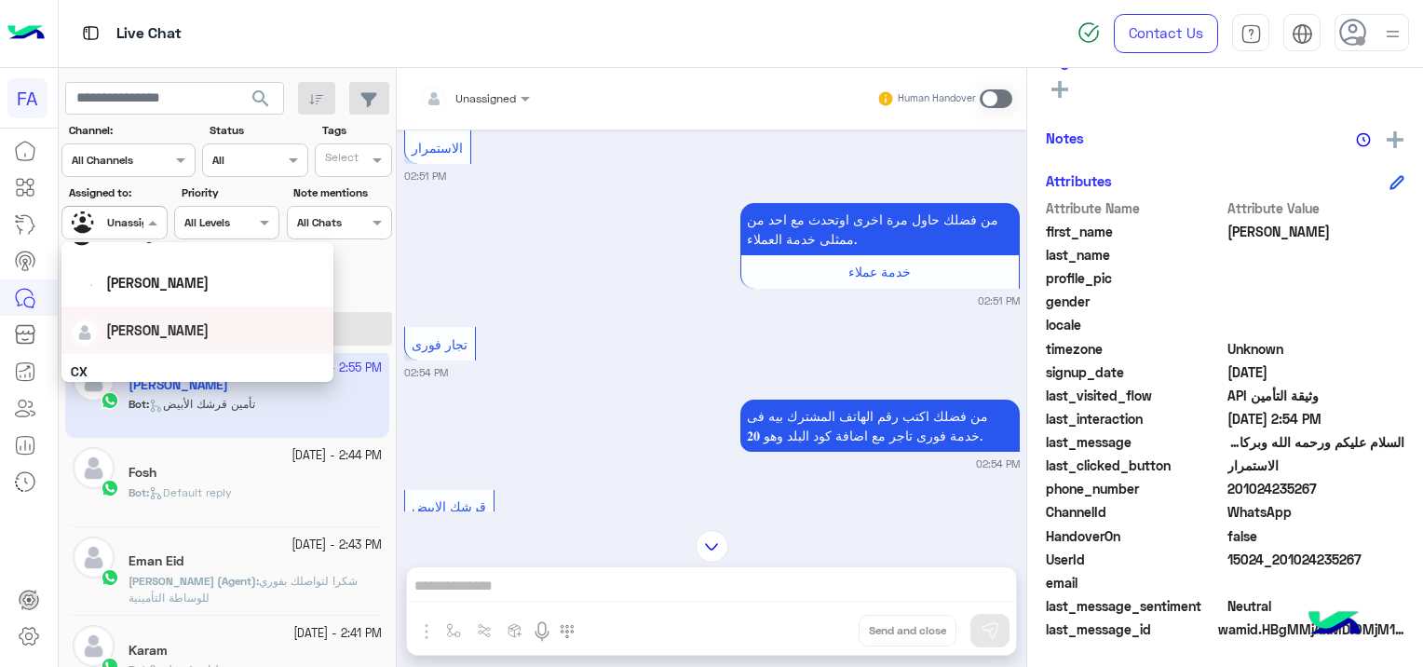
scroll to position [93, 0]
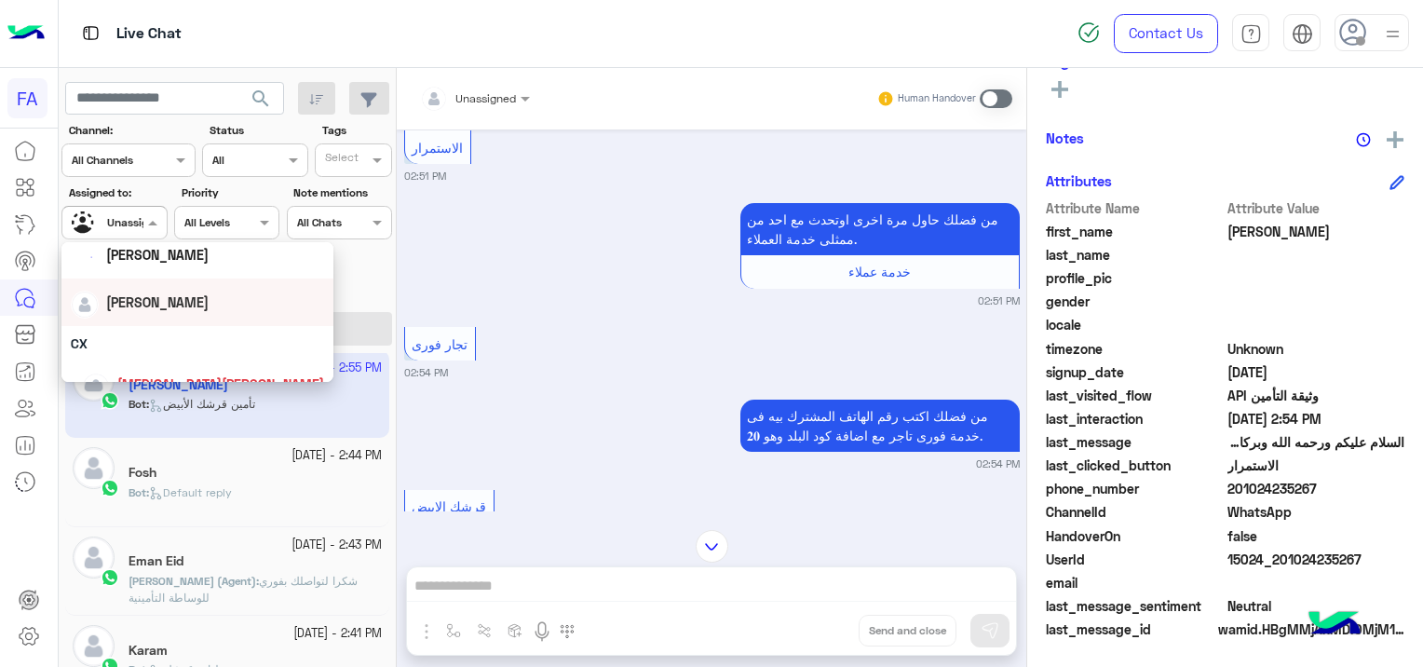
click at [179, 295] on div "[PERSON_NAME]" at bounding box center [197, 302] width 253 height 33
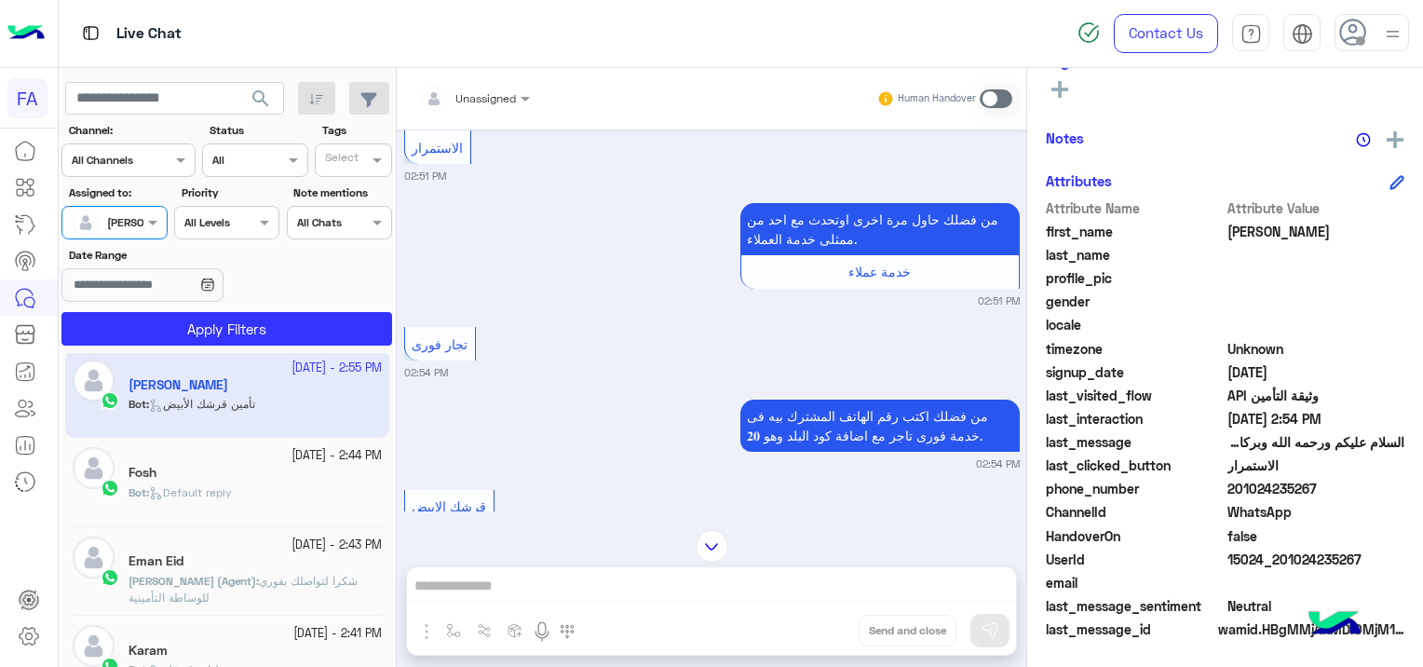
click at [292, 348] on app-inbox-users-filters "search Channel: Channel All Channels Status Channel All Tags Select Assigned to…" at bounding box center [228, 210] width 338 height 285
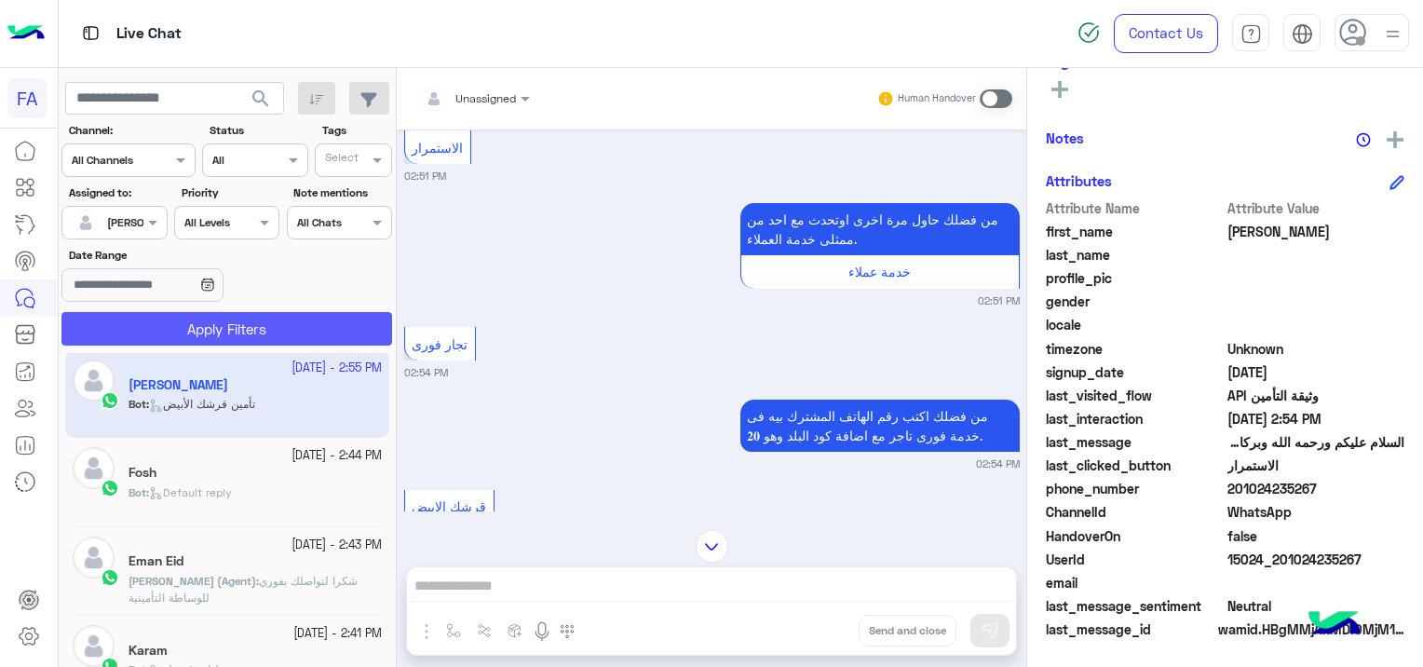
click at [298, 327] on button "Apply Filters" at bounding box center [226, 329] width 331 height 34
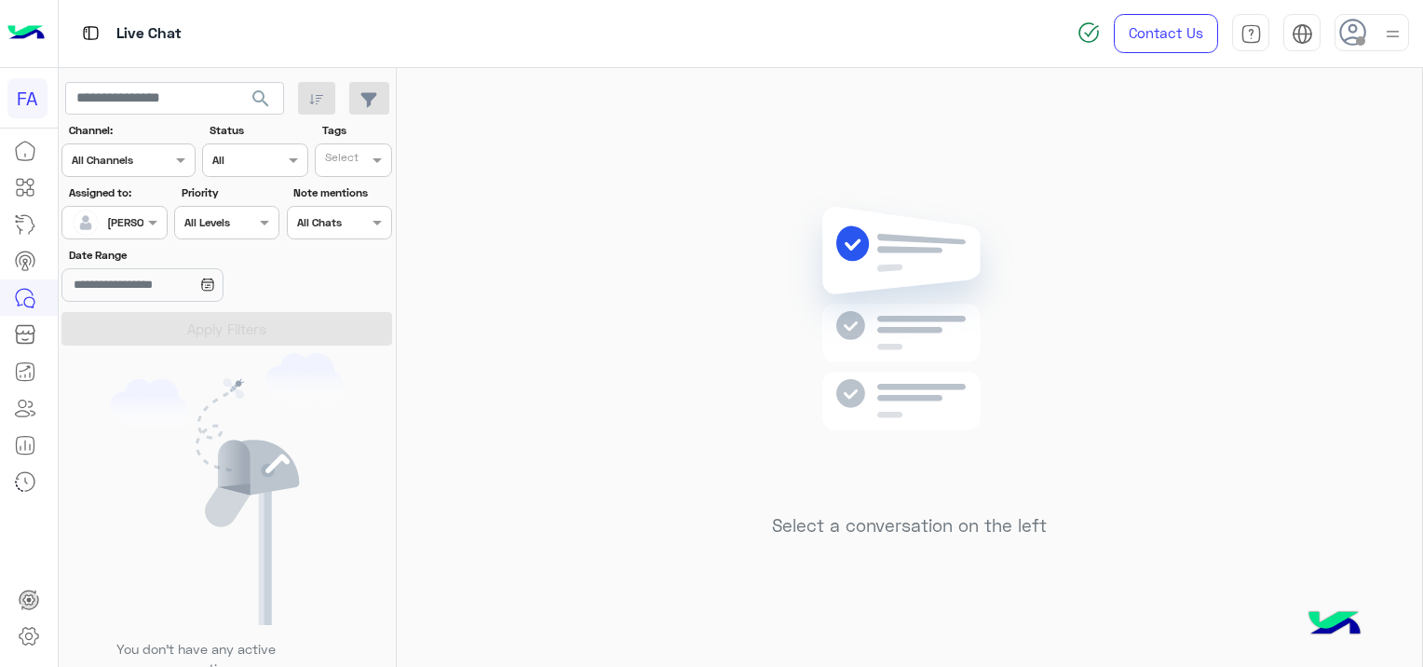
click at [267, 88] on span "search" at bounding box center [261, 99] width 22 height 22
click at [257, 85] on button "search" at bounding box center [261, 102] width 46 height 40
click at [231, 94] on input "text" at bounding box center [174, 99] width 219 height 34
click at [267, 107] on span "search" at bounding box center [261, 99] width 22 height 22
click at [132, 222] on div at bounding box center [113, 220] width 103 height 18
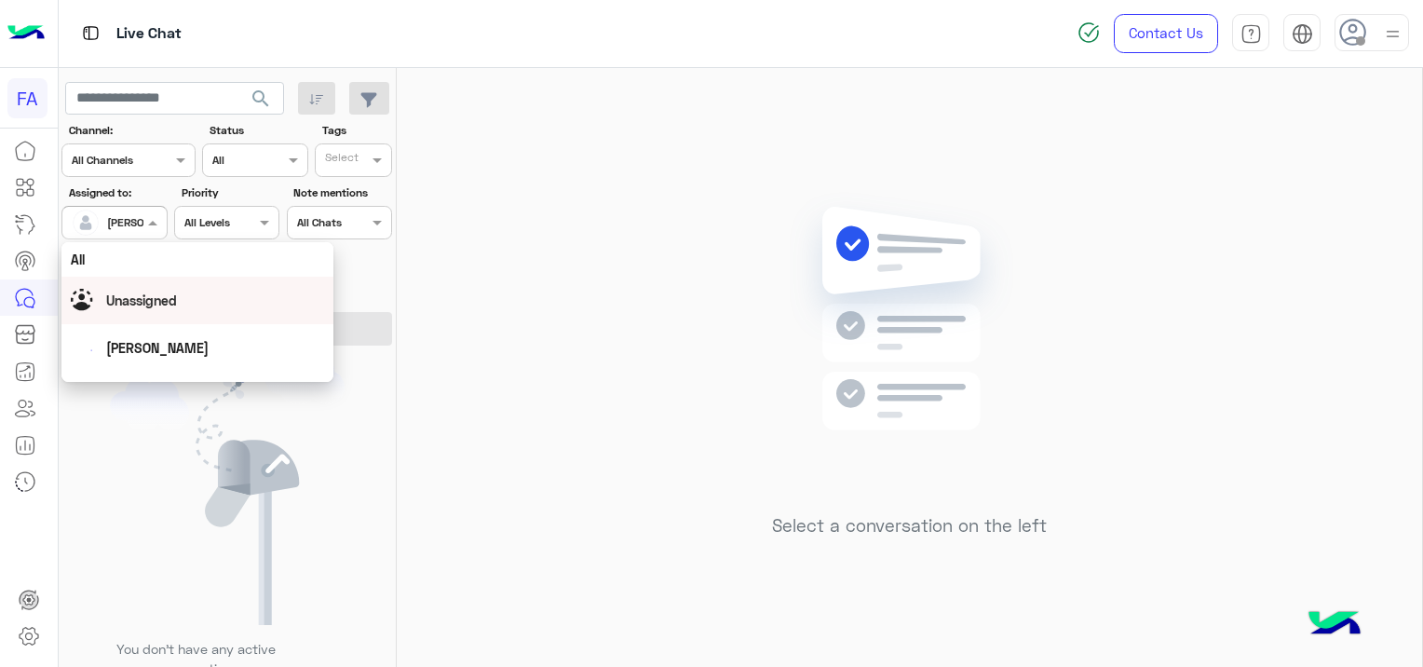
click at [169, 309] on div "Unassigned" at bounding box center [141, 300] width 71 height 20
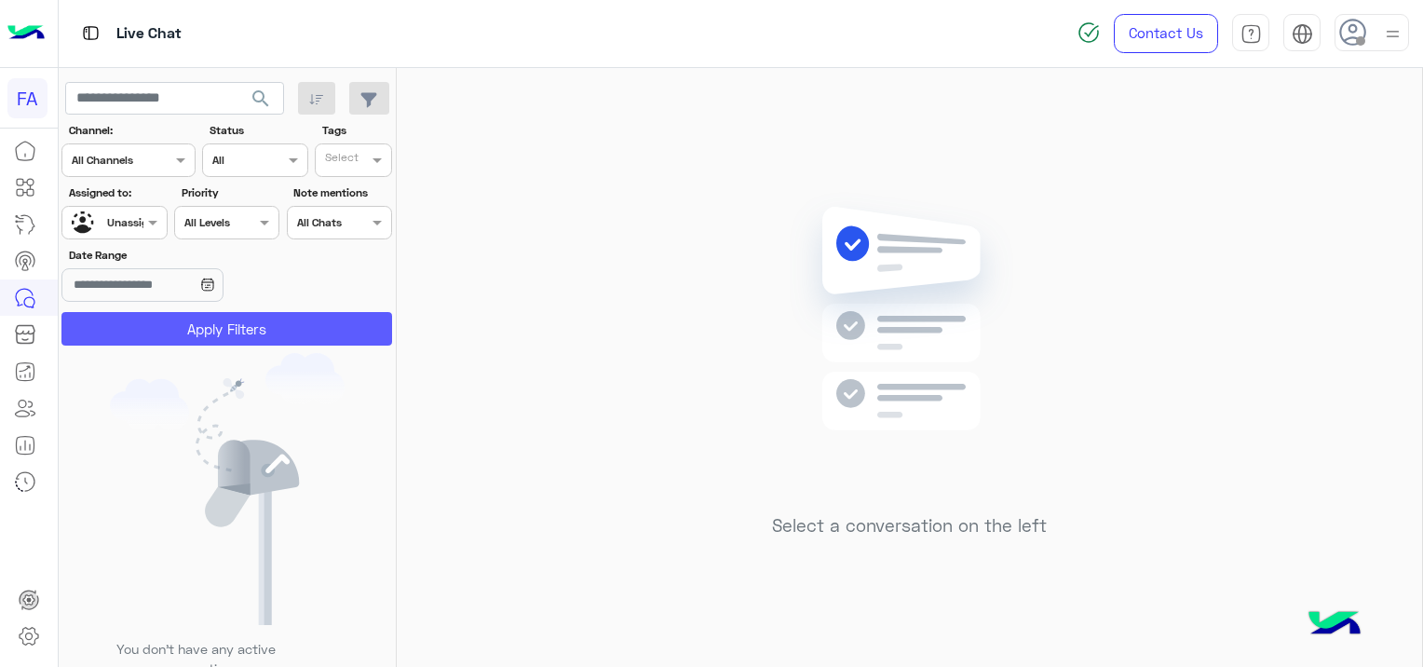
click at [257, 325] on button "Apply Filters" at bounding box center [226, 329] width 331 height 34
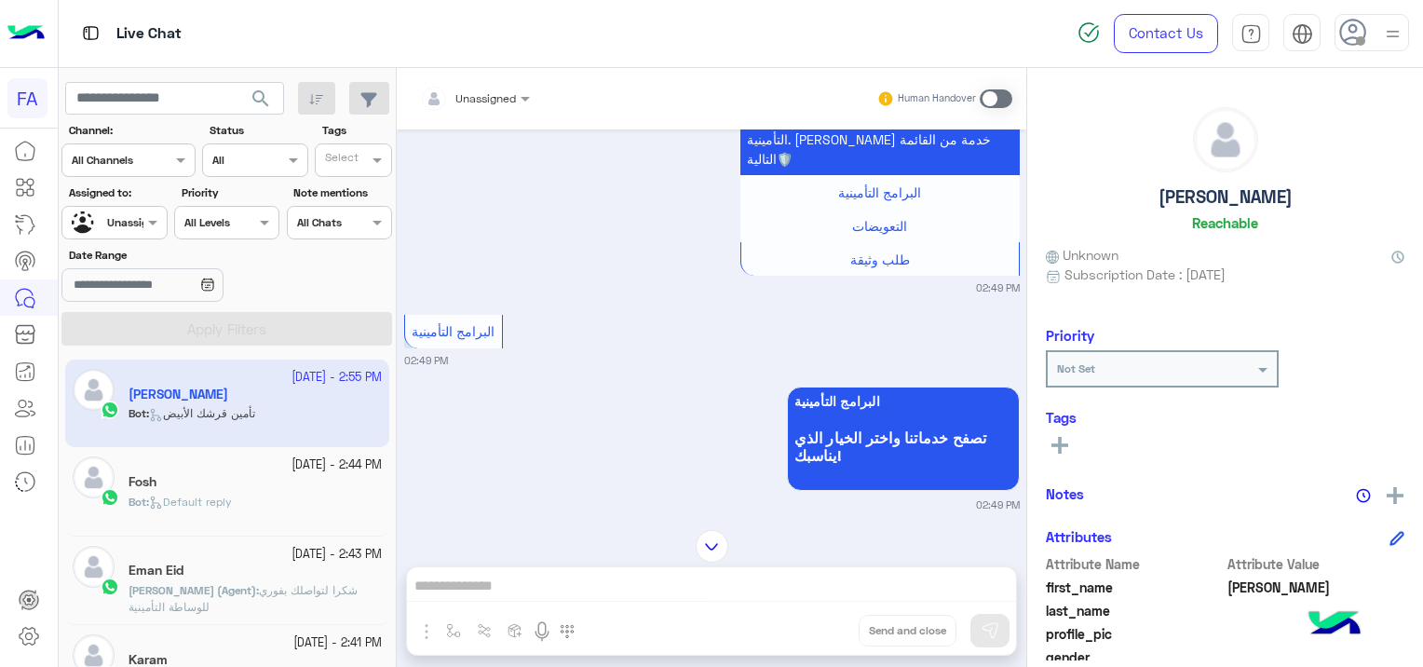
scroll to position [909, 0]
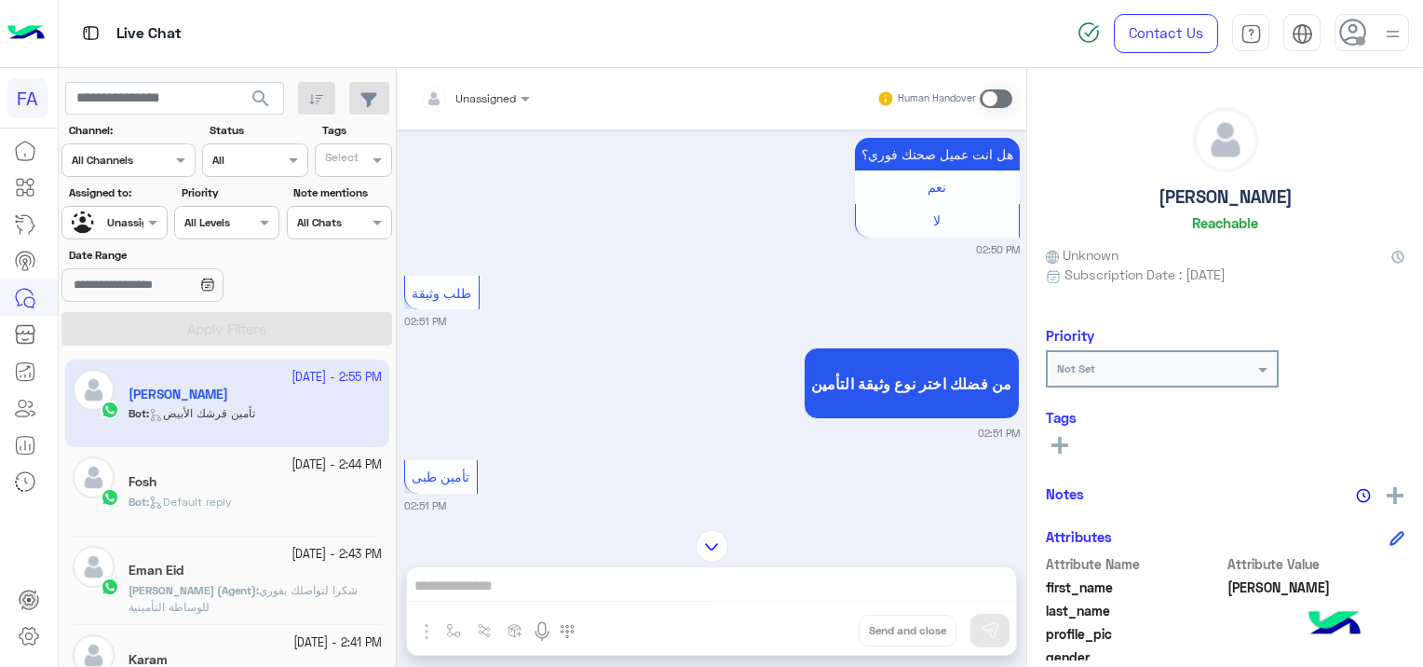
click at [305, 482] on div "Fosh" at bounding box center [254, 484] width 253 height 20
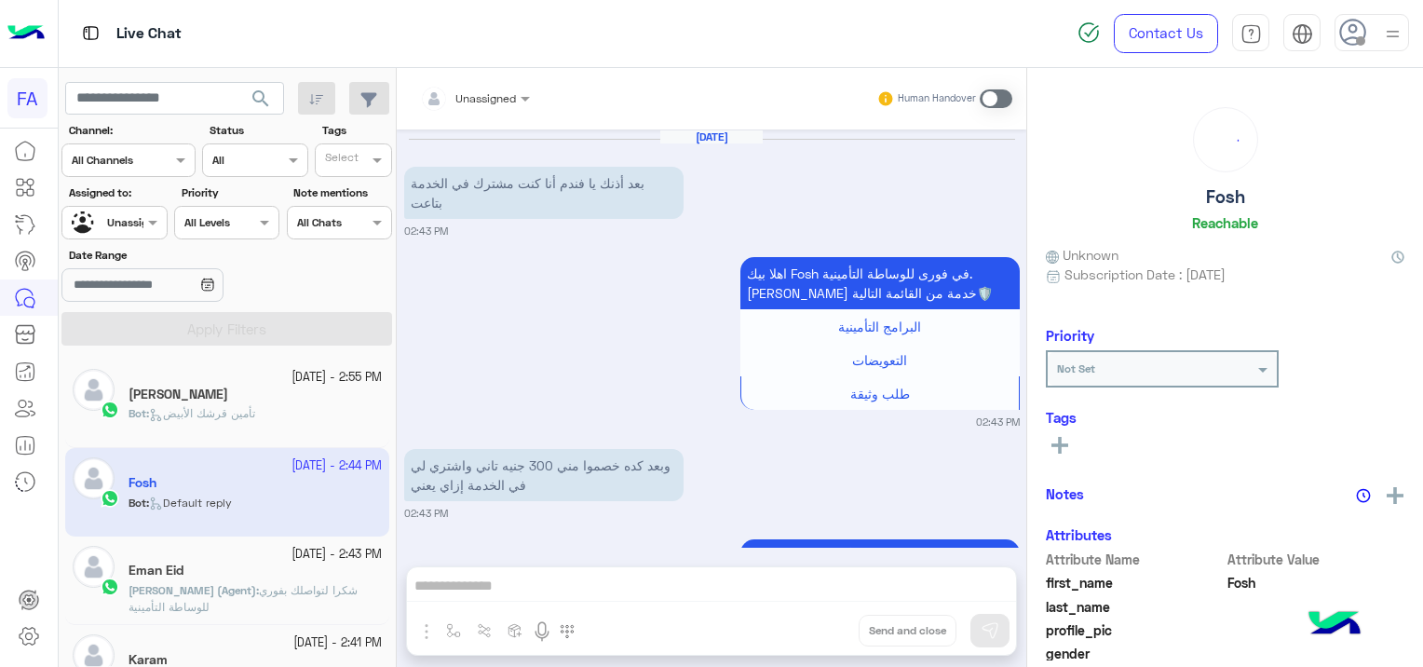
scroll to position [178, 0]
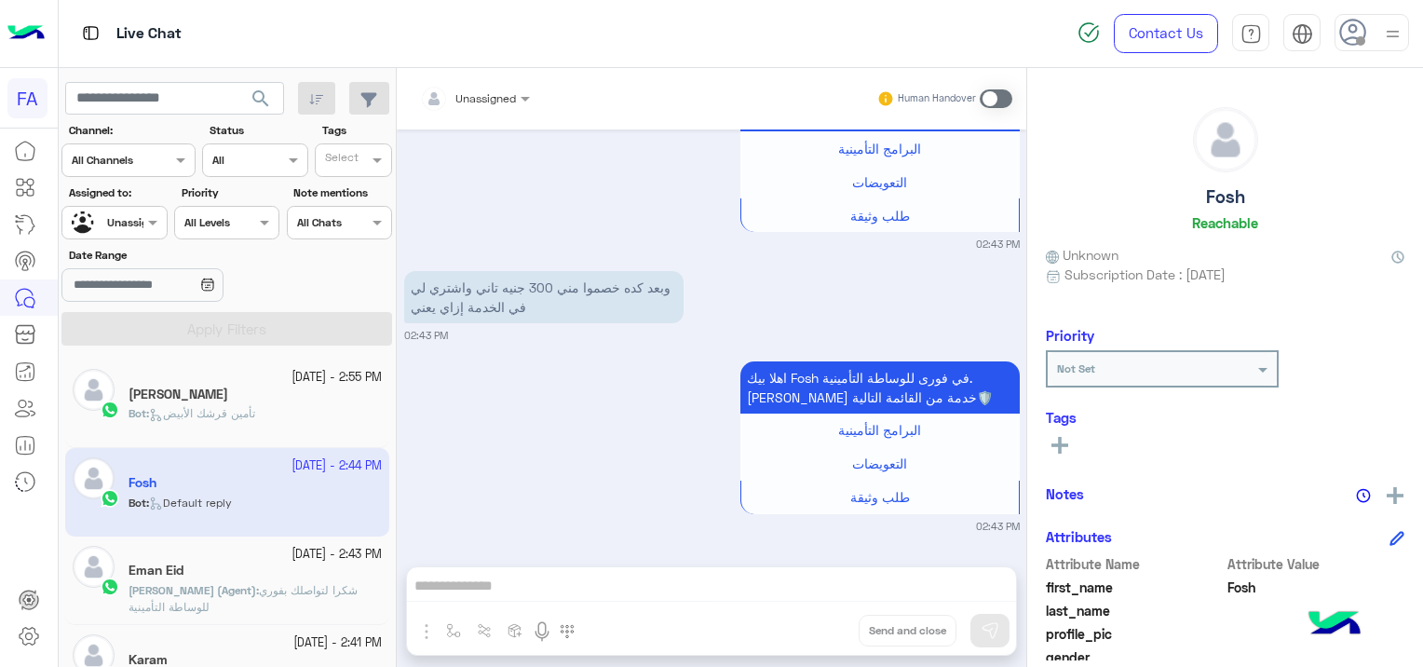
click at [227, 588] on span "[PERSON_NAME] (Agent)" at bounding box center [192, 590] width 128 height 14
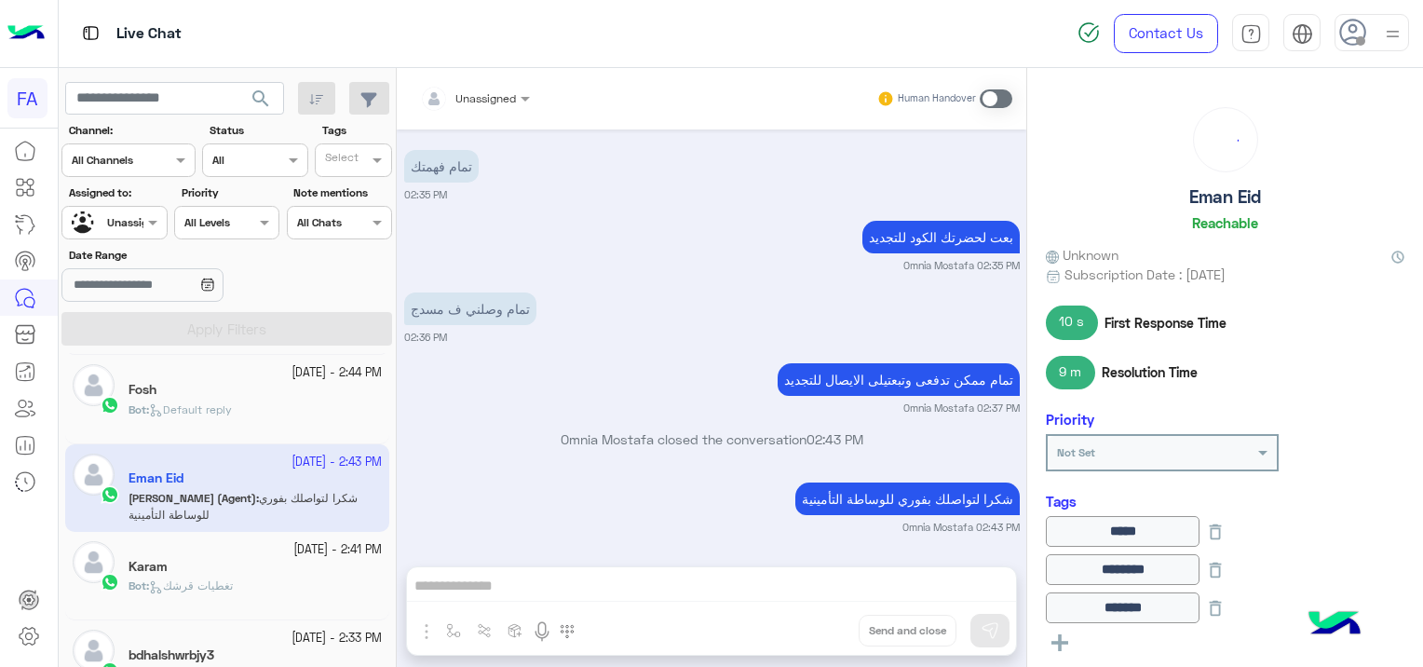
scroll to position [279, 0]
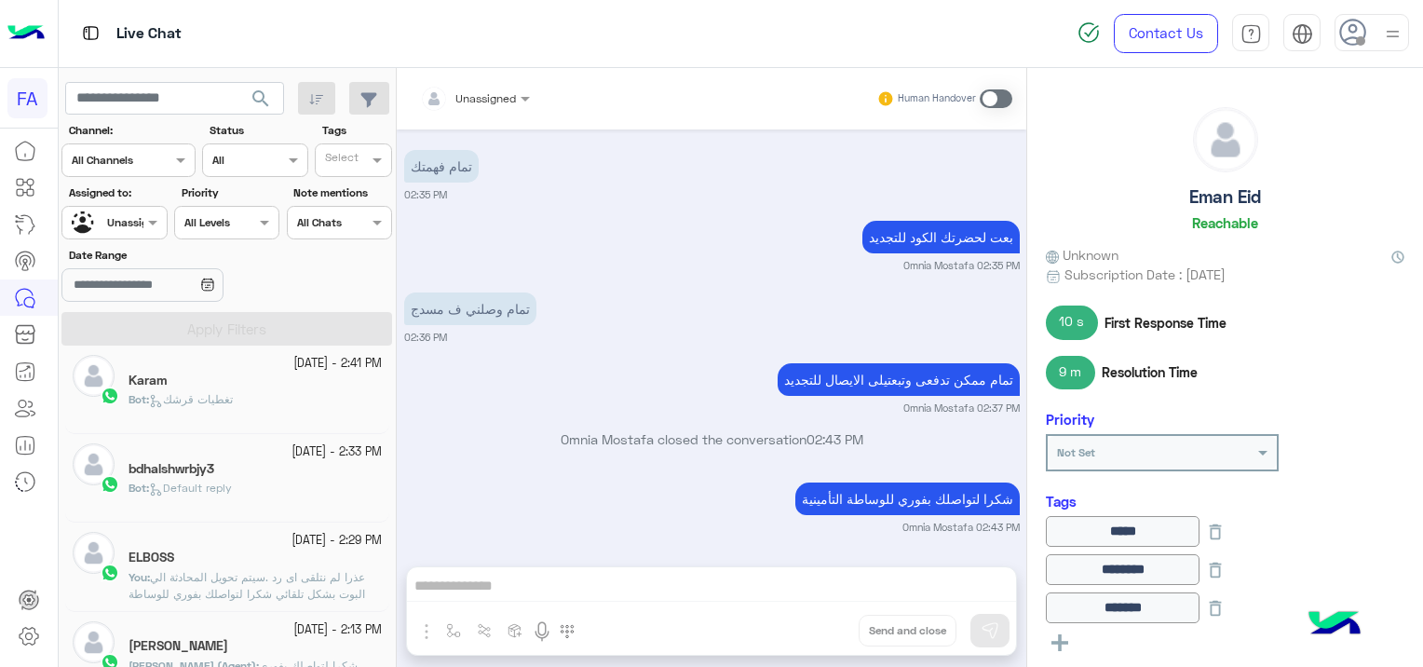
click at [242, 385] on div "Karam" at bounding box center [254, 382] width 253 height 20
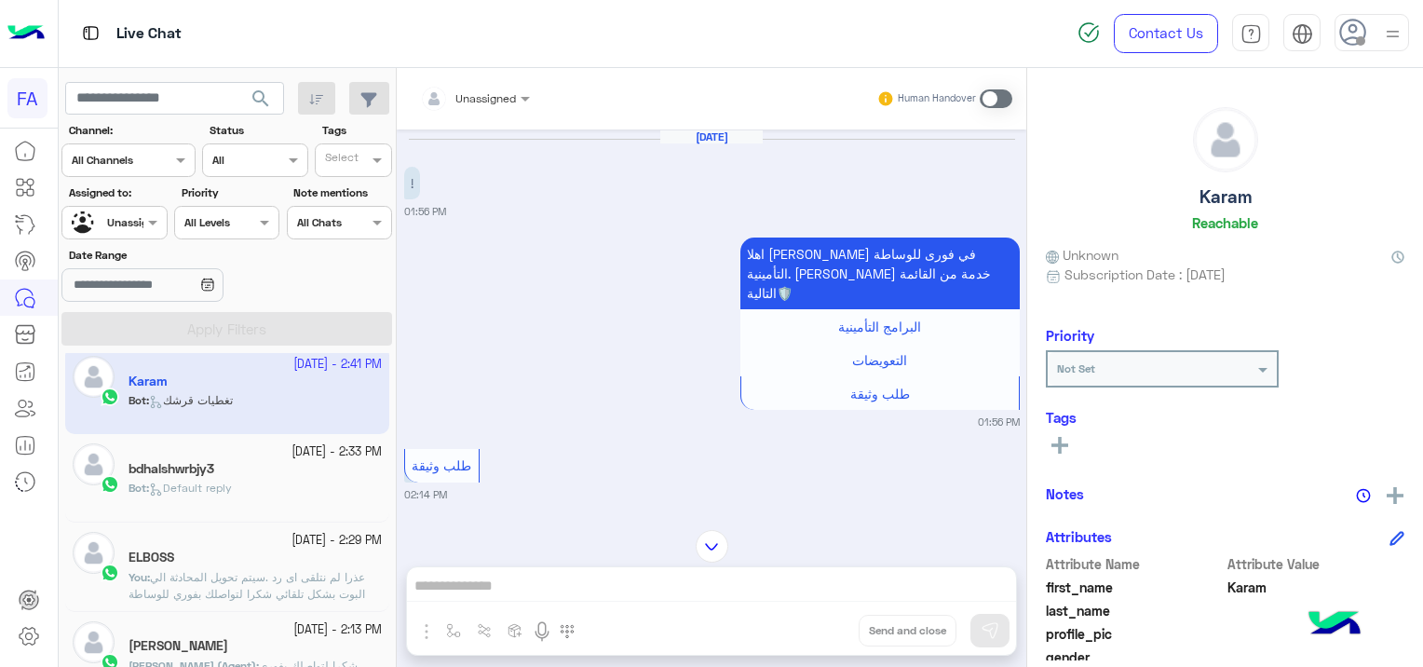
click at [265, 472] on div "bdhalshwrbjy3" at bounding box center [254, 471] width 253 height 20
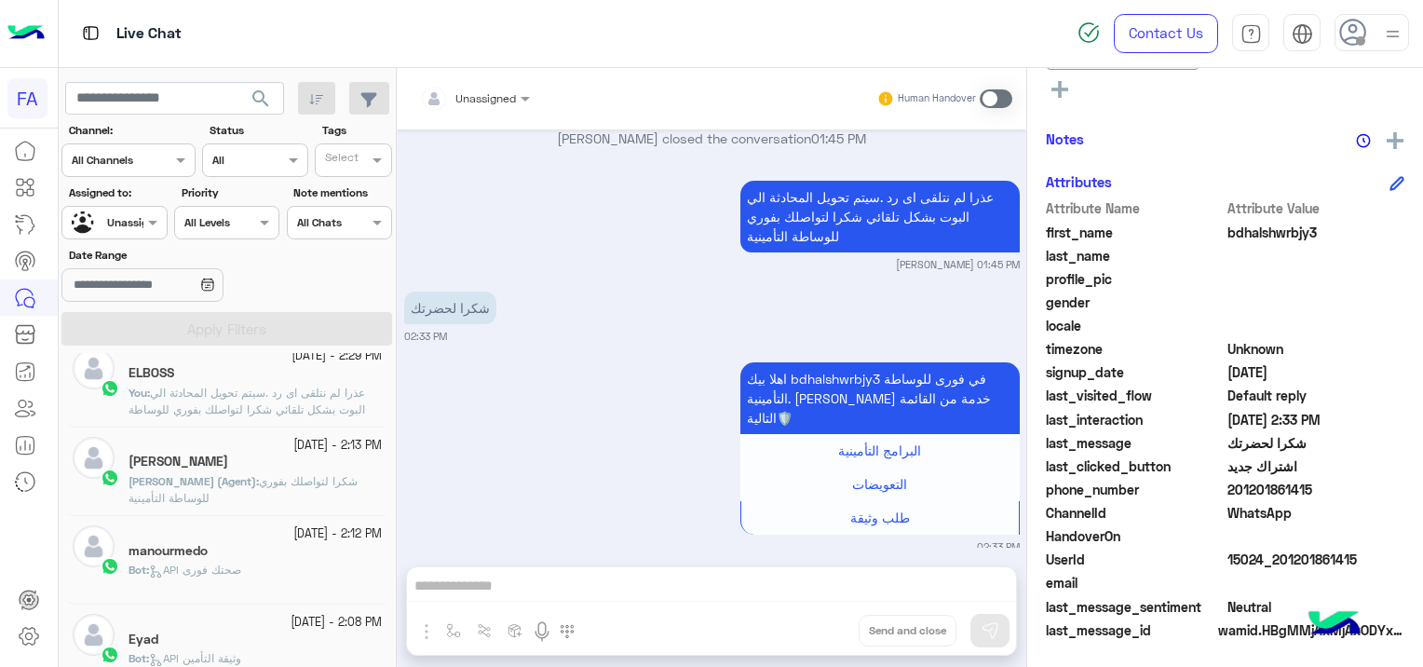
scroll to position [466, 0]
click at [313, 541] on div "manourmedo" at bounding box center [254, 551] width 253 height 20
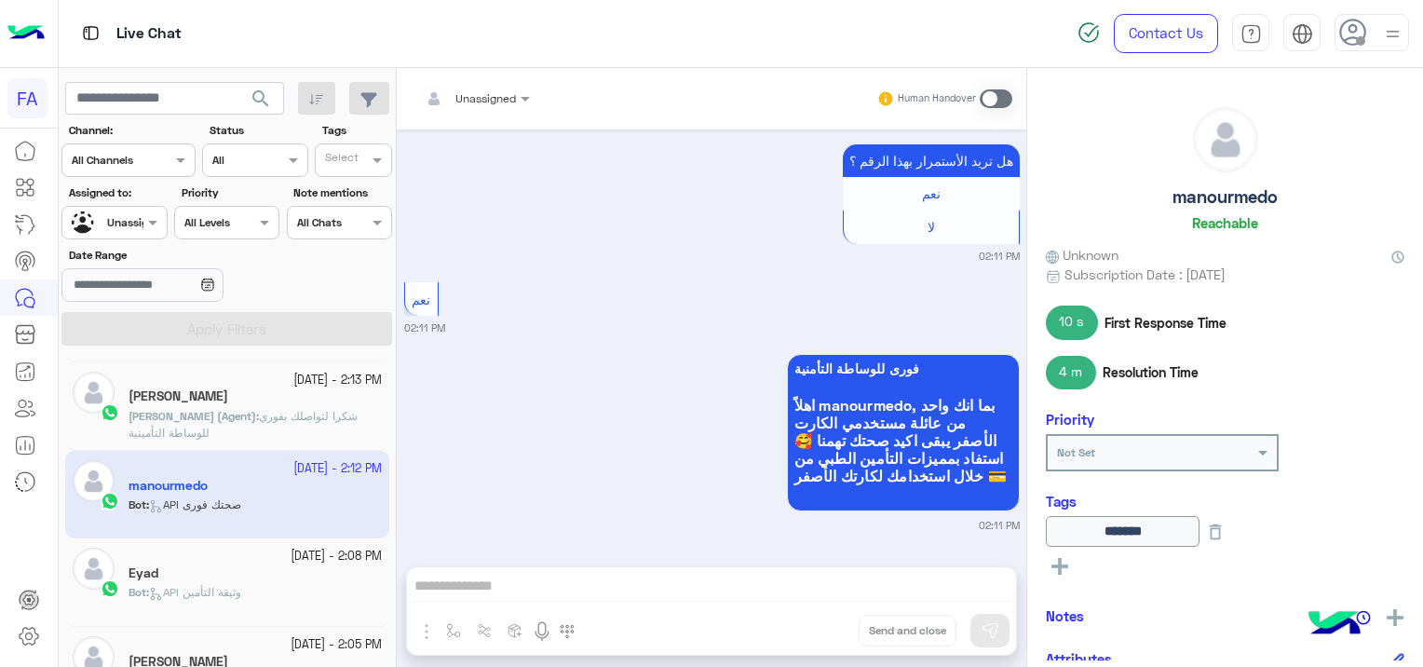
scroll to position [560, 0]
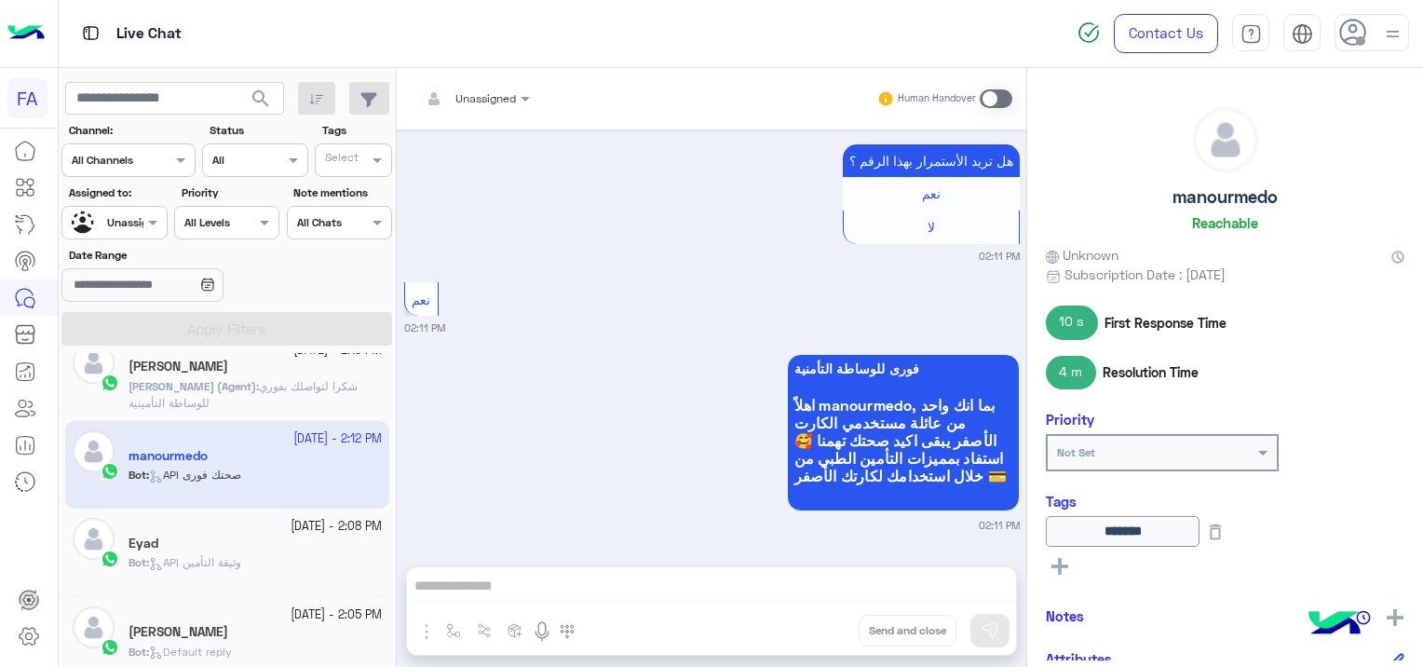
click at [245, 546] on div "Eyad" at bounding box center [254, 545] width 253 height 20
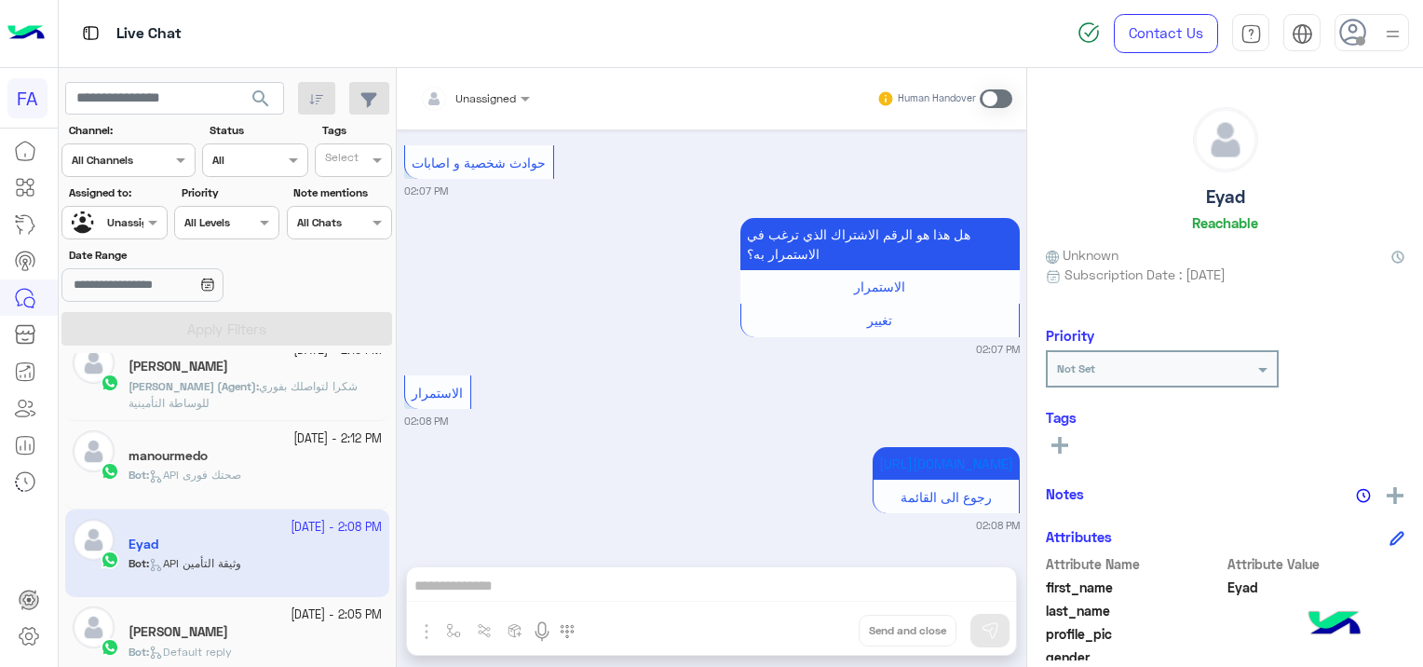
scroll to position [746, 0]
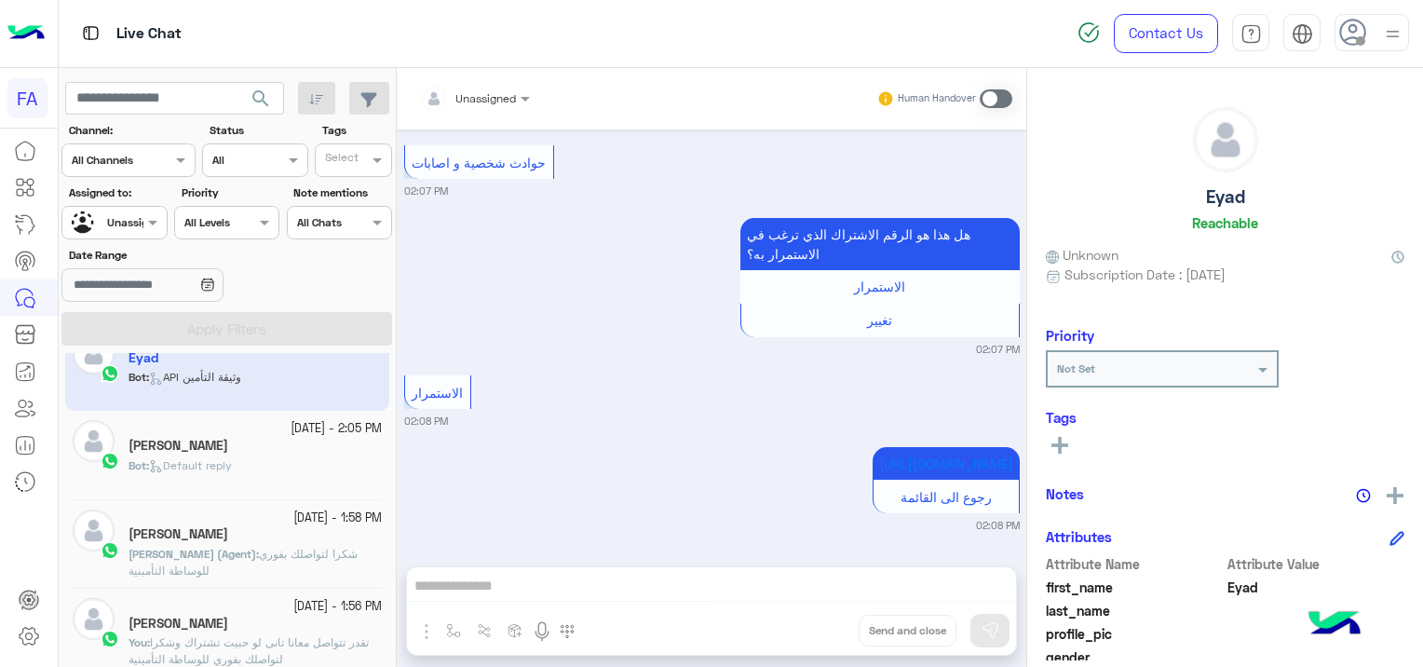
click at [286, 458] on div "Bot : Default reply" at bounding box center [254, 473] width 253 height 33
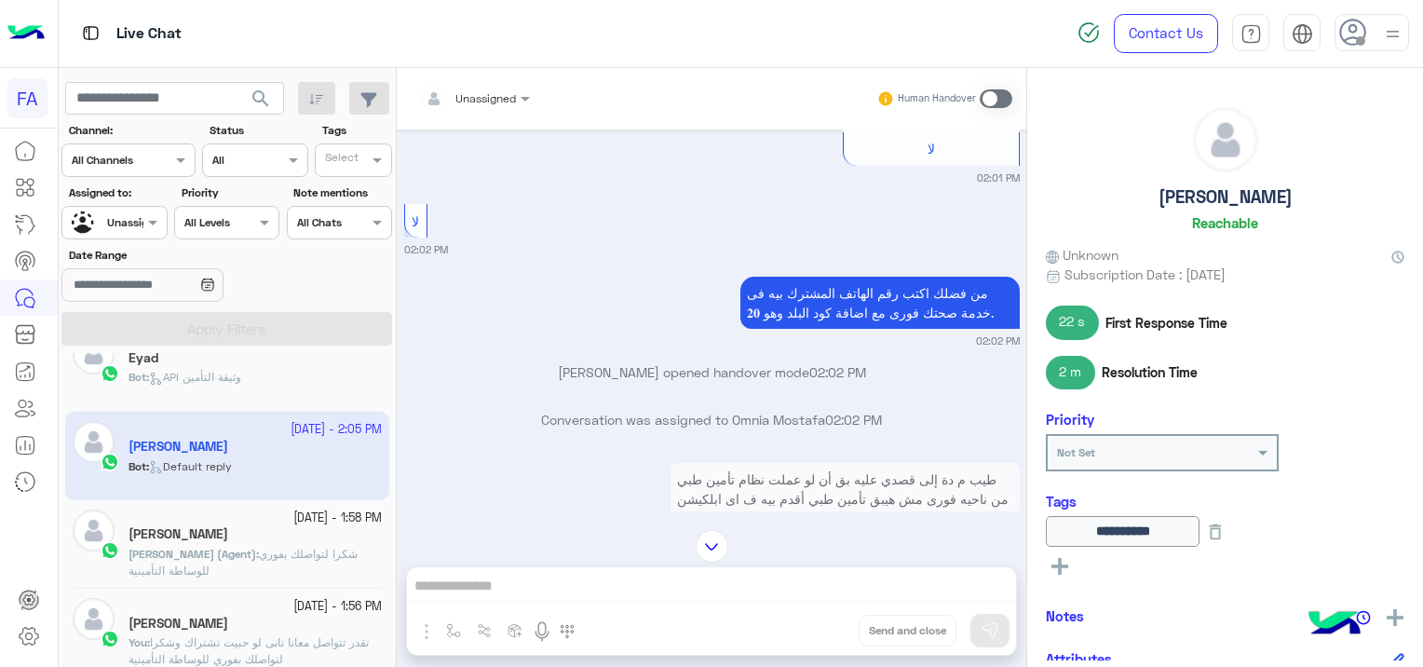
scroll to position [814, 0]
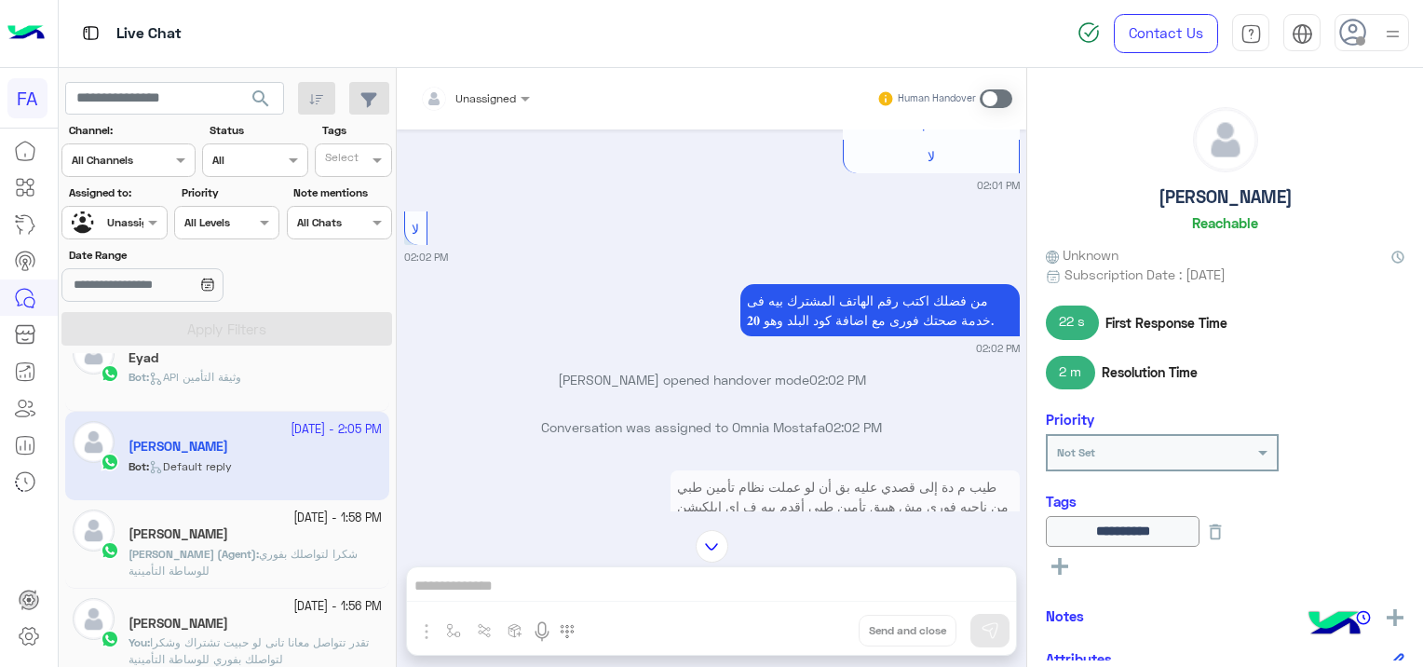
drag, startPoint x: 305, startPoint y: 550, endPoint x: 425, endPoint y: 551, distance: 120.1
click at [304, 549] on span "شكرا لتواصلك بفوري للوساطة التأمينية" at bounding box center [242, 562] width 229 height 31
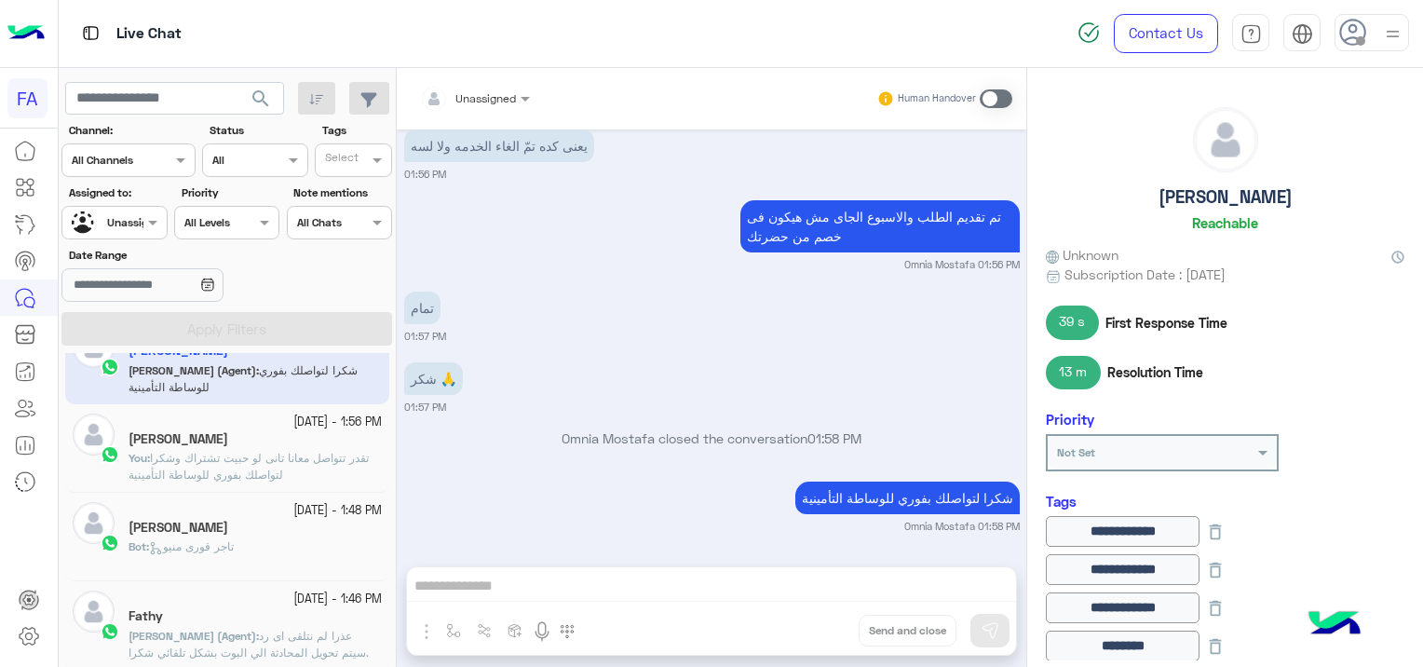
scroll to position [932, 0]
click at [262, 542] on div "Bot : تاجر قورى منيو" at bounding box center [254, 552] width 253 height 33
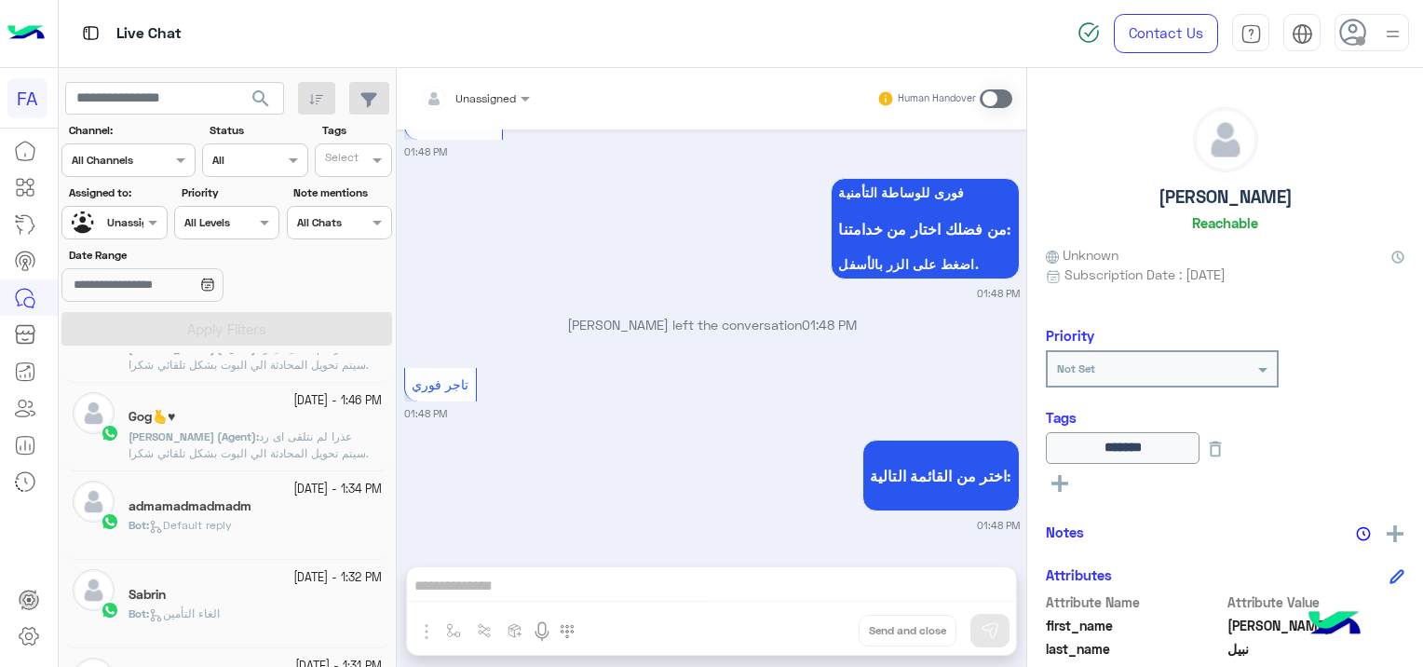
scroll to position [1397, 0]
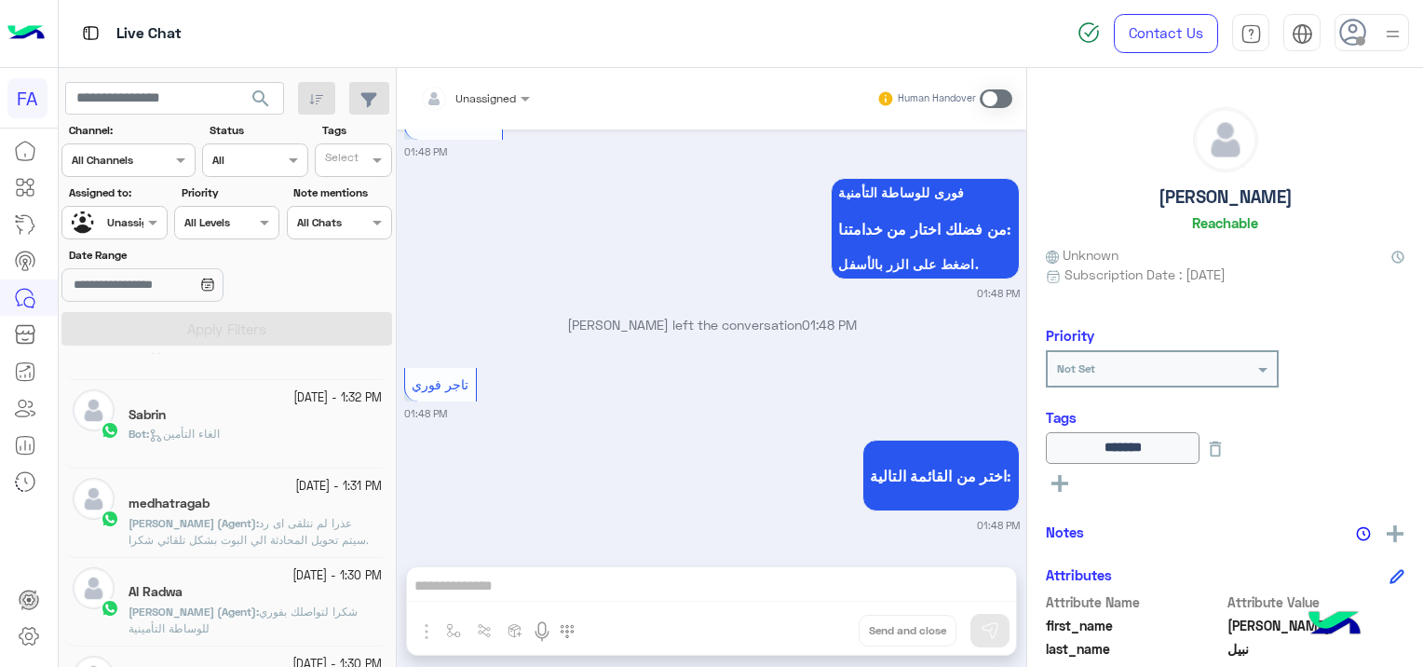
click at [283, 436] on div "Bot : الغاء التأمين" at bounding box center [254, 441] width 253 height 33
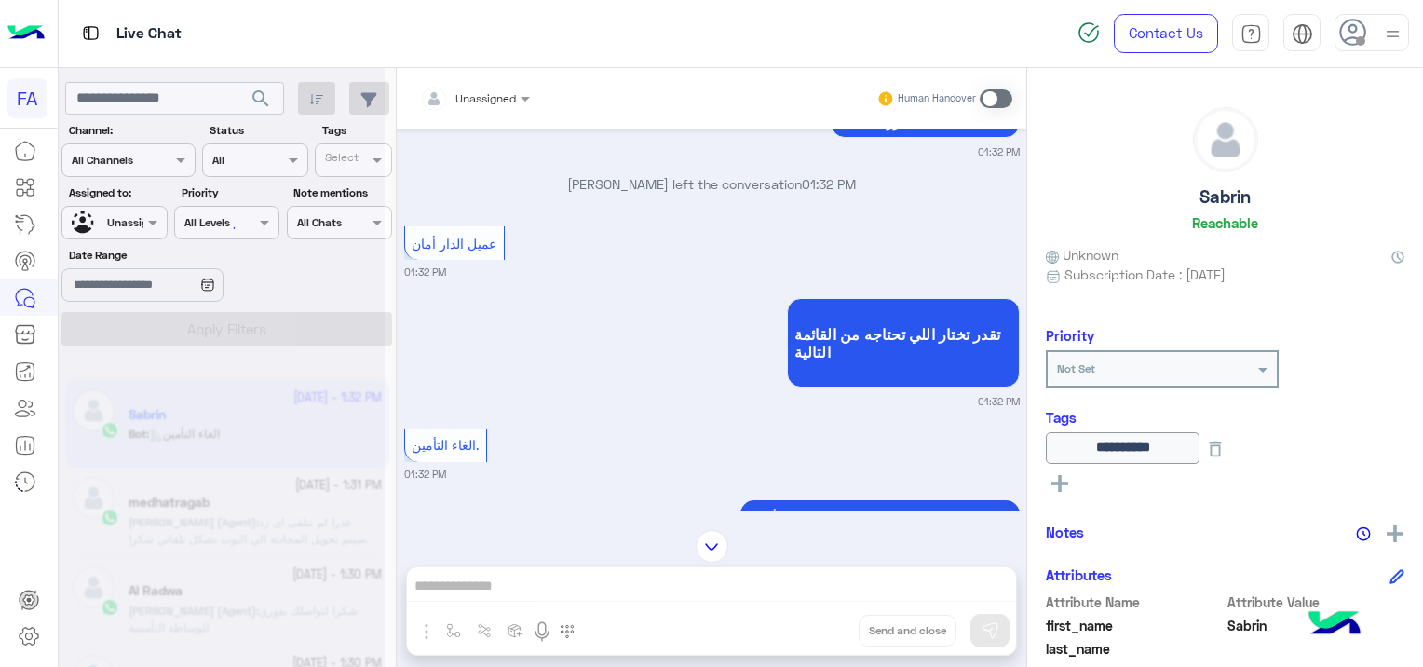
scroll to position [1566, 0]
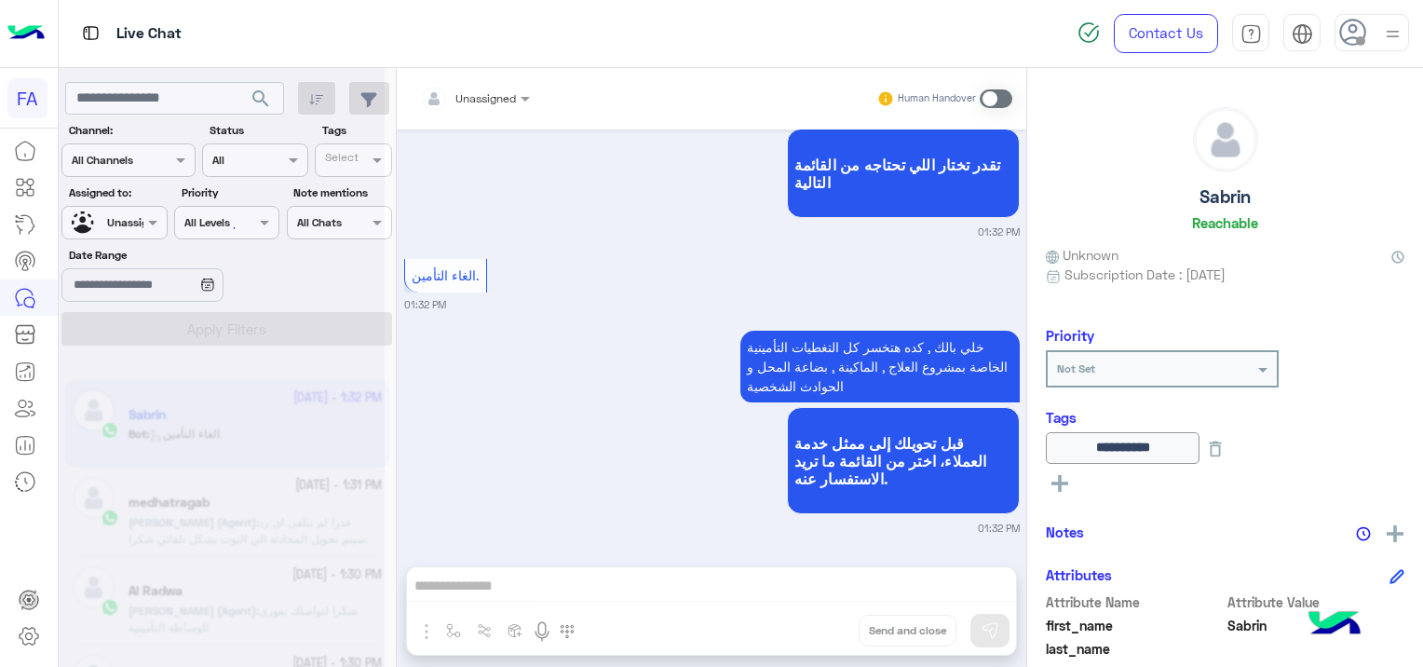
click at [257, 95] on div at bounding box center [222, 340] width 326 height 667
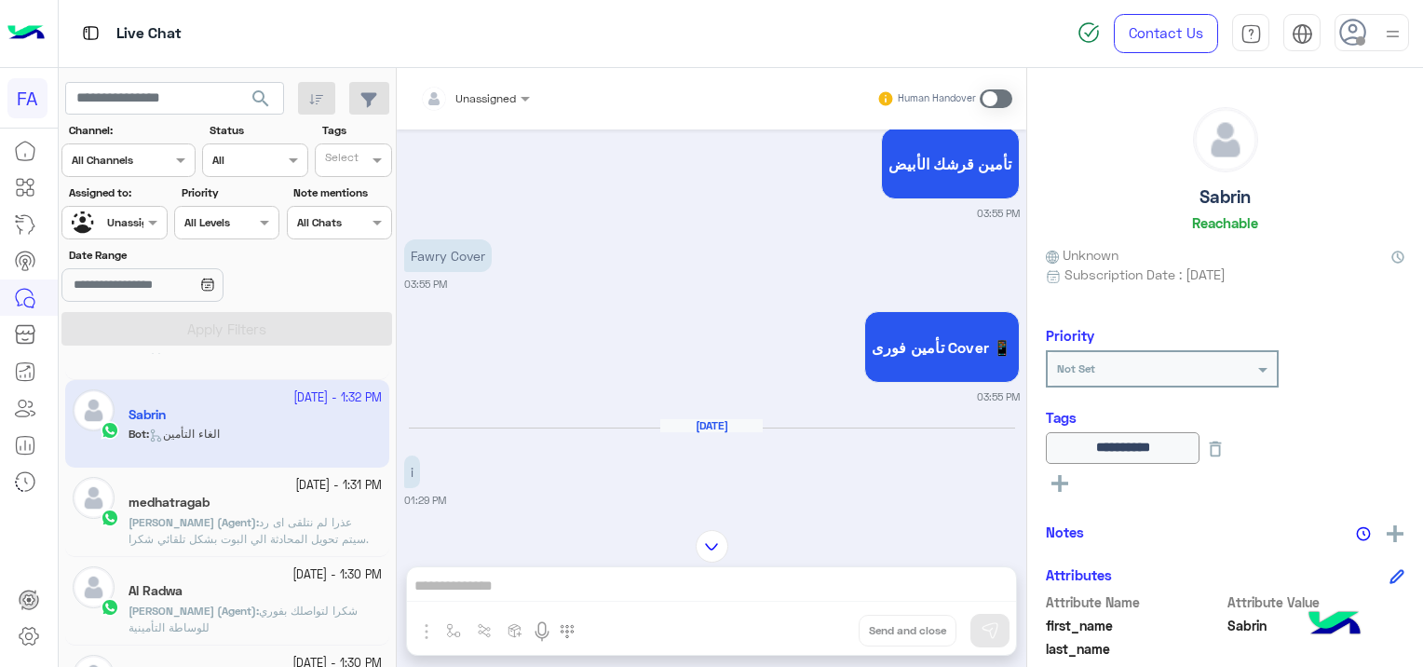
scroll to position [2879, 0]
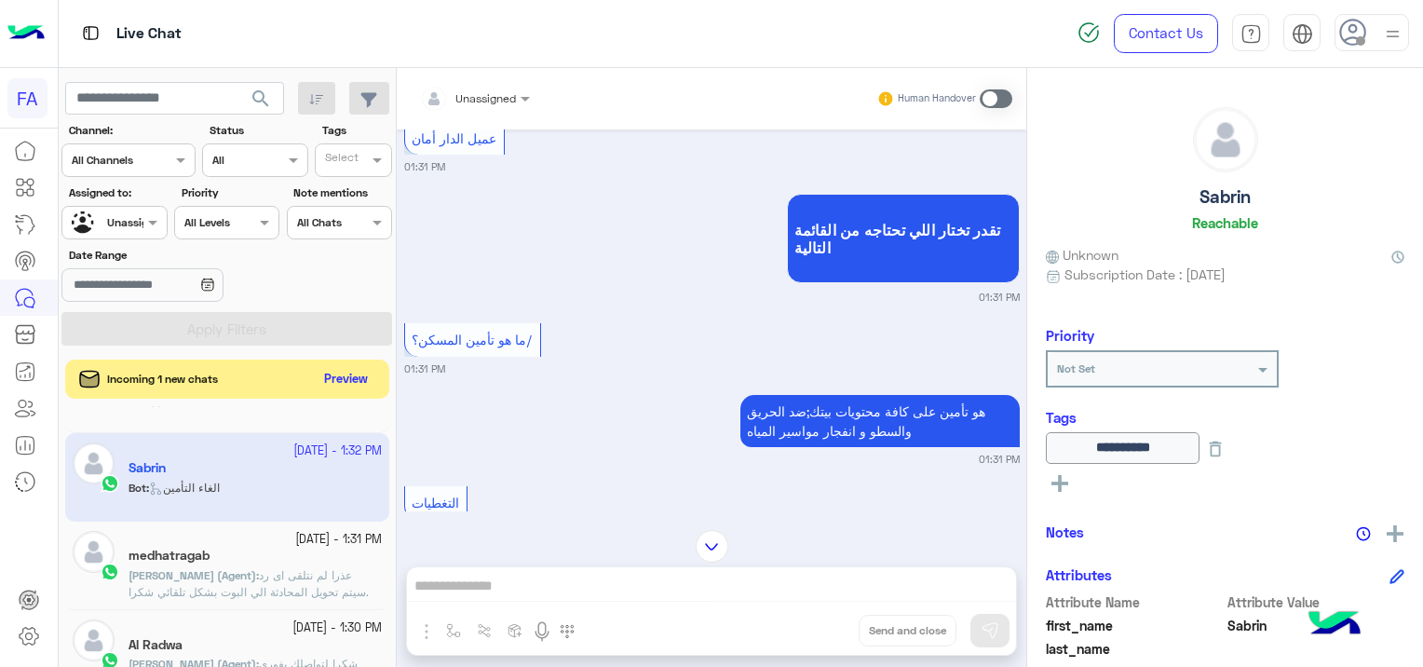
click at [349, 380] on button "Preview" at bounding box center [346, 379] width 58 height 25
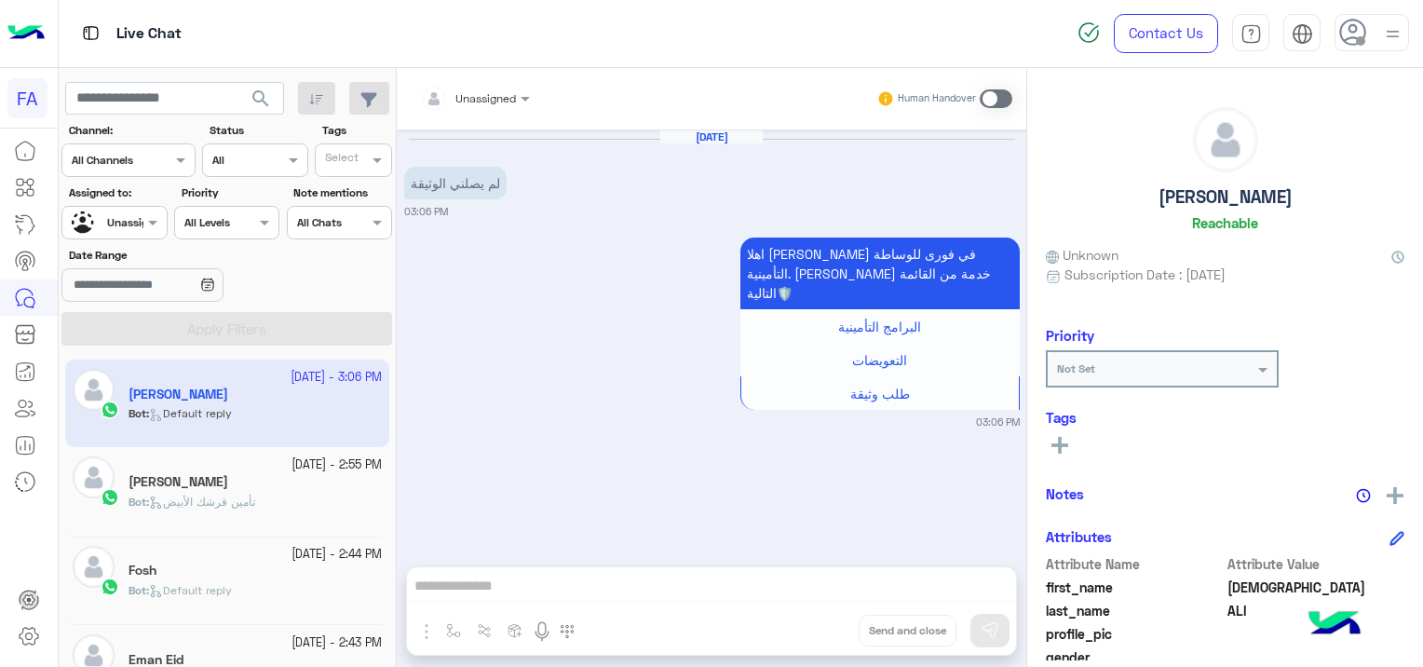
click at [224, 483] on div "[PERSON_NAME]" at bounding box center [254, 484] width 253 height 20
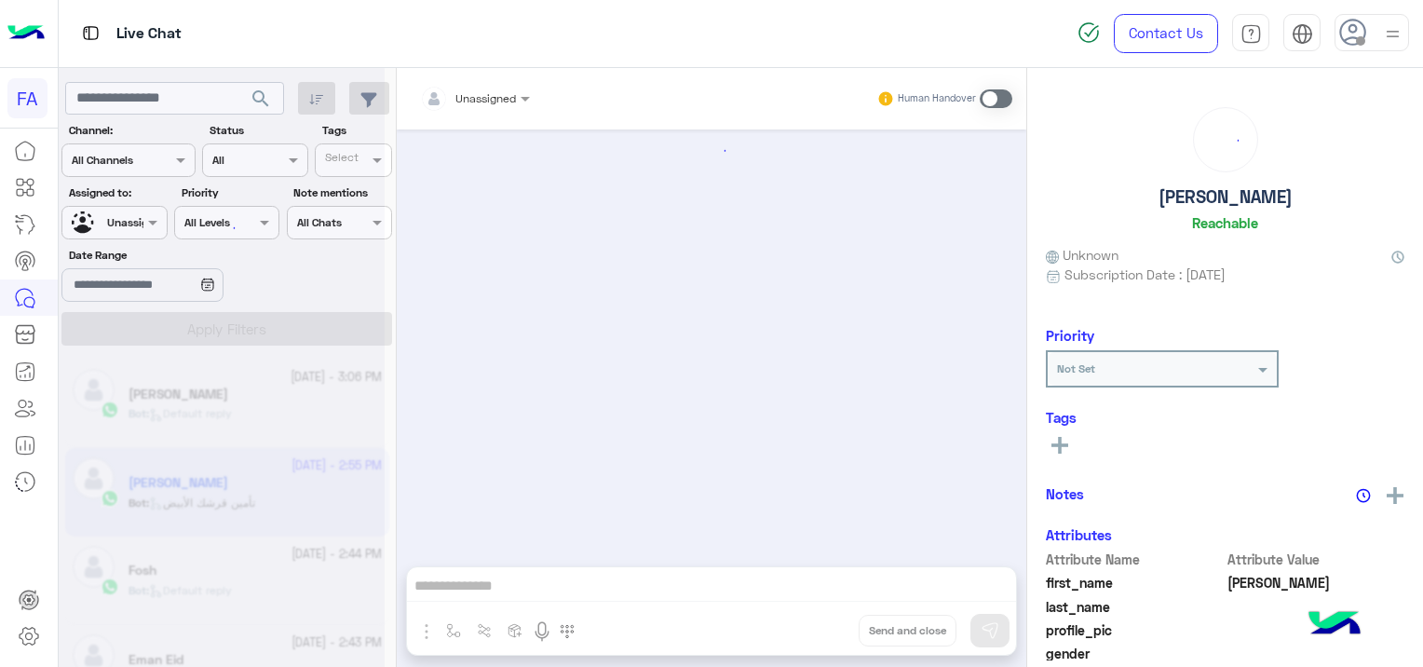
scroll to position [1933, 0]
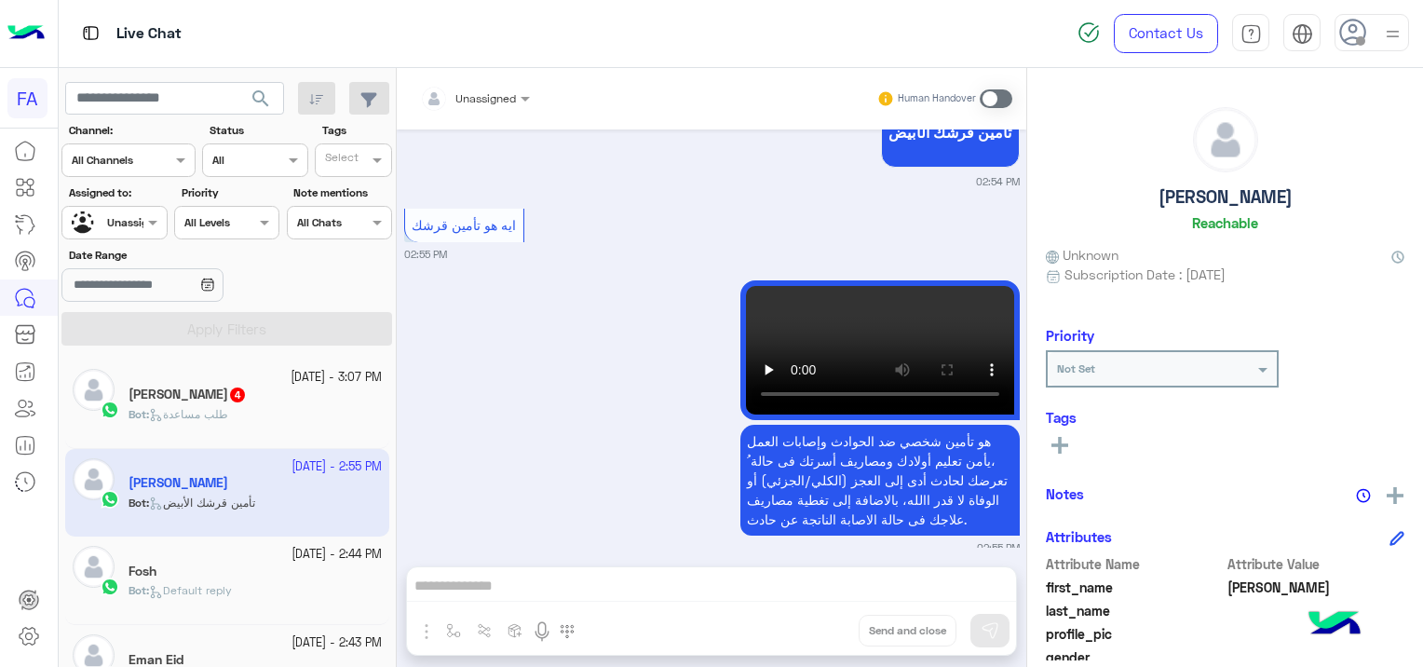
click at [116, 220] on div at bounding box center [113, 220] width 103 height 18
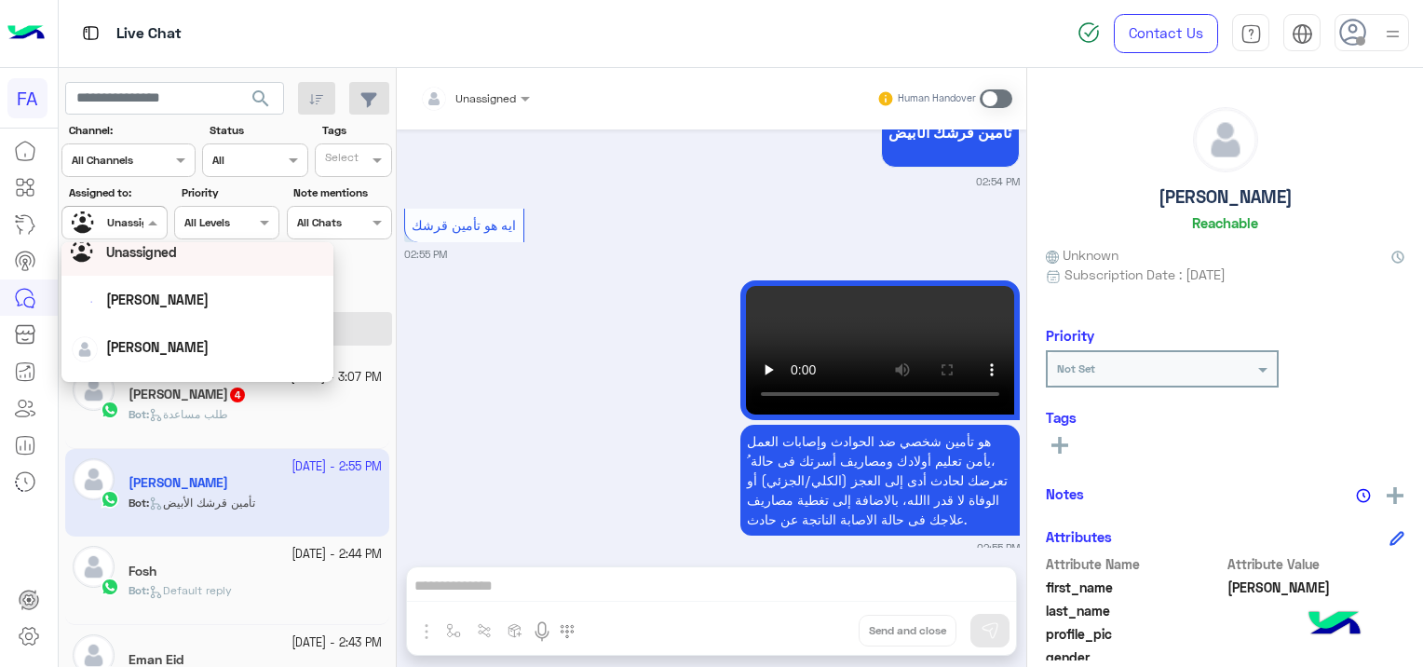
scroll to position [93, 0]
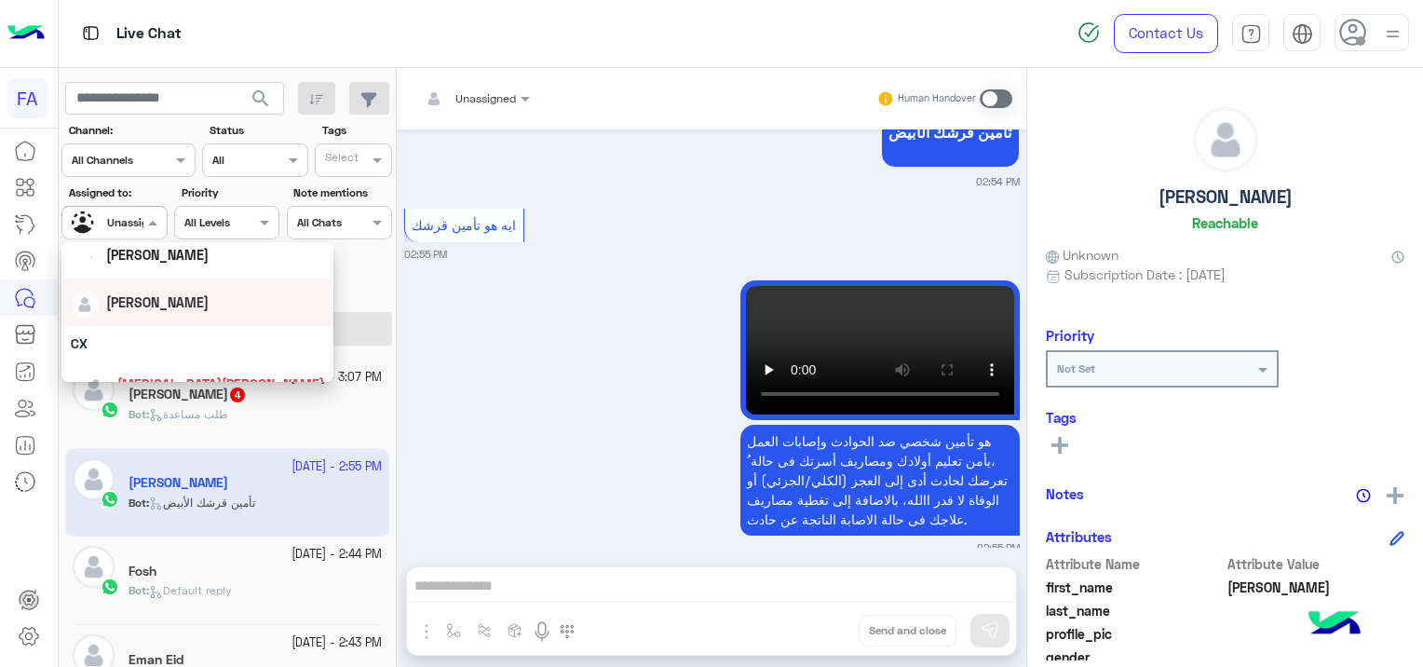
click at [182, 315] on div "[PERSON_NAME]" at bounding box center [197, 302] width 253 height 33
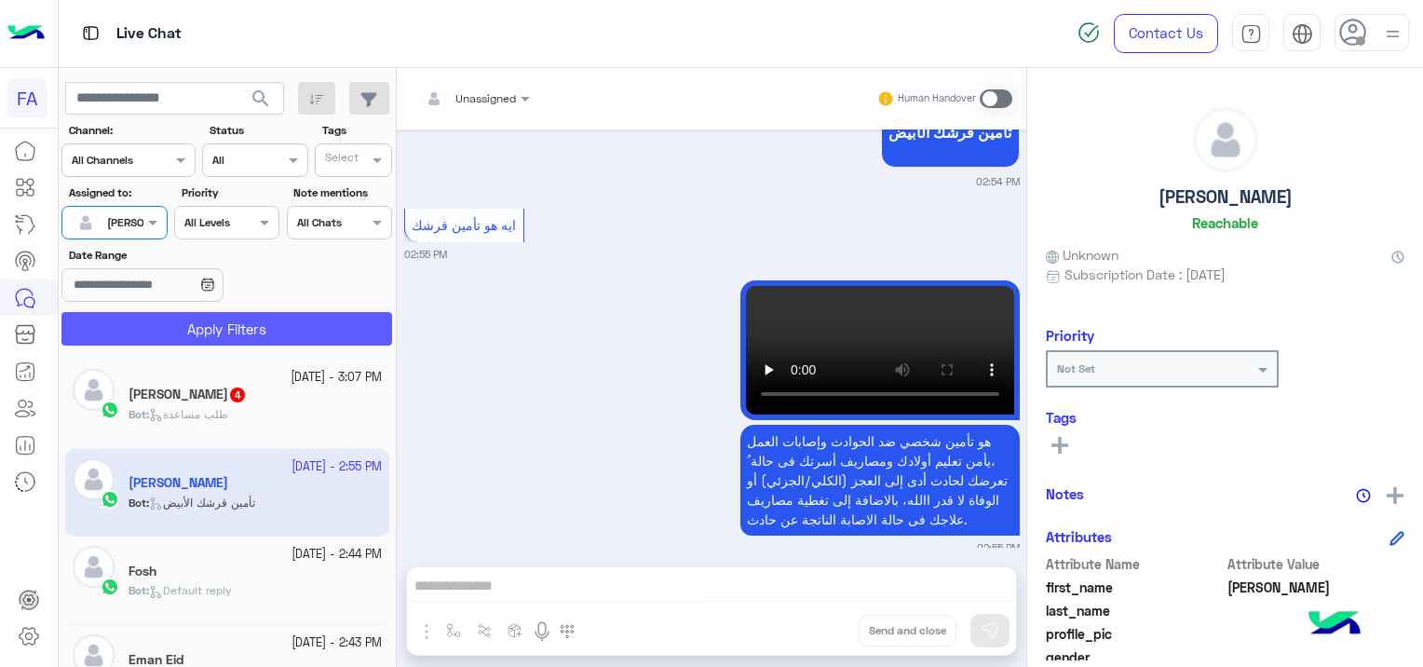
click at [258, 339] on button "Apply Filters" at bounding box center [226, 329] width 331 height 34
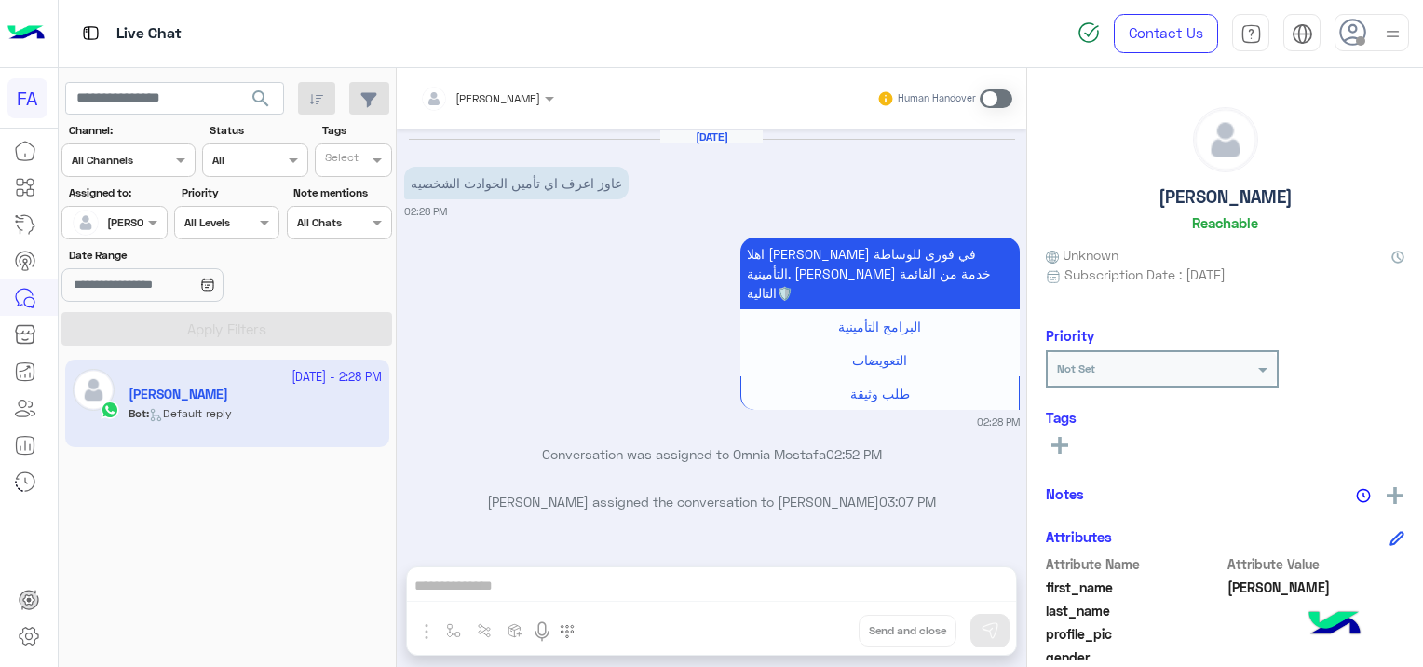
click at [742, 573] on div "[PERSON_NAME] Human Handover [DATE] عاوز اعرف اي تأمين الحوادث الشخصيه 02:28 PM…" at bounding box center [711, 371] width 629 height 606
click at [775, 560] on div "[PERSON_NAME] Human Handover [DATE] عاوز اعرف اي تأمين الحوادث الشخصيه 02:28 PM…" at bounding box center [711, 371] width 629 height 606
drag, startPoint x: 665, startPoint y: 598, endPoint x: 661, endPoint y: 608, distance: 10.9
click at [665, 598] on div "[PERSON_NAME] Human Handover [DATE] عاوز اعرف اي تأمين الحوادث الشخصيه 02:28 PM…" at bounding box center [711, 371] width 629 height 606
click at [990, 98] on span at bounding box center [995, 98] width 33 height 19
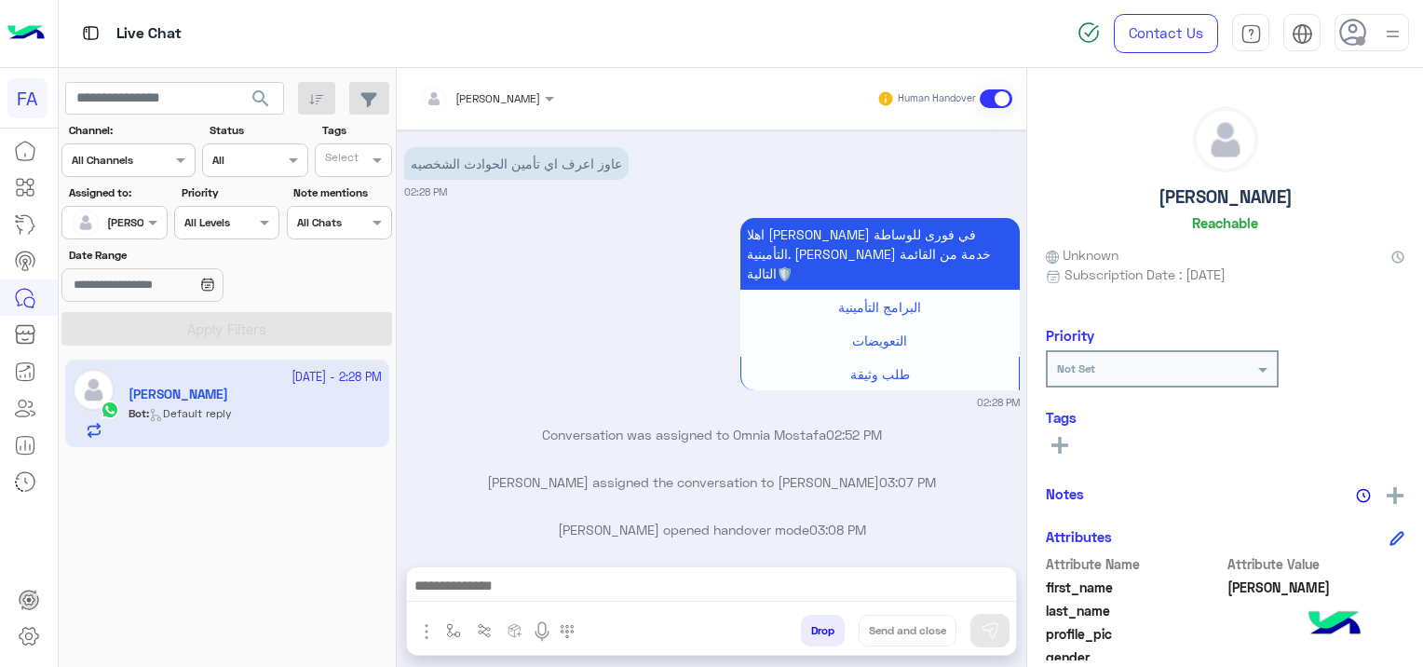
scroll to position [356, 0]
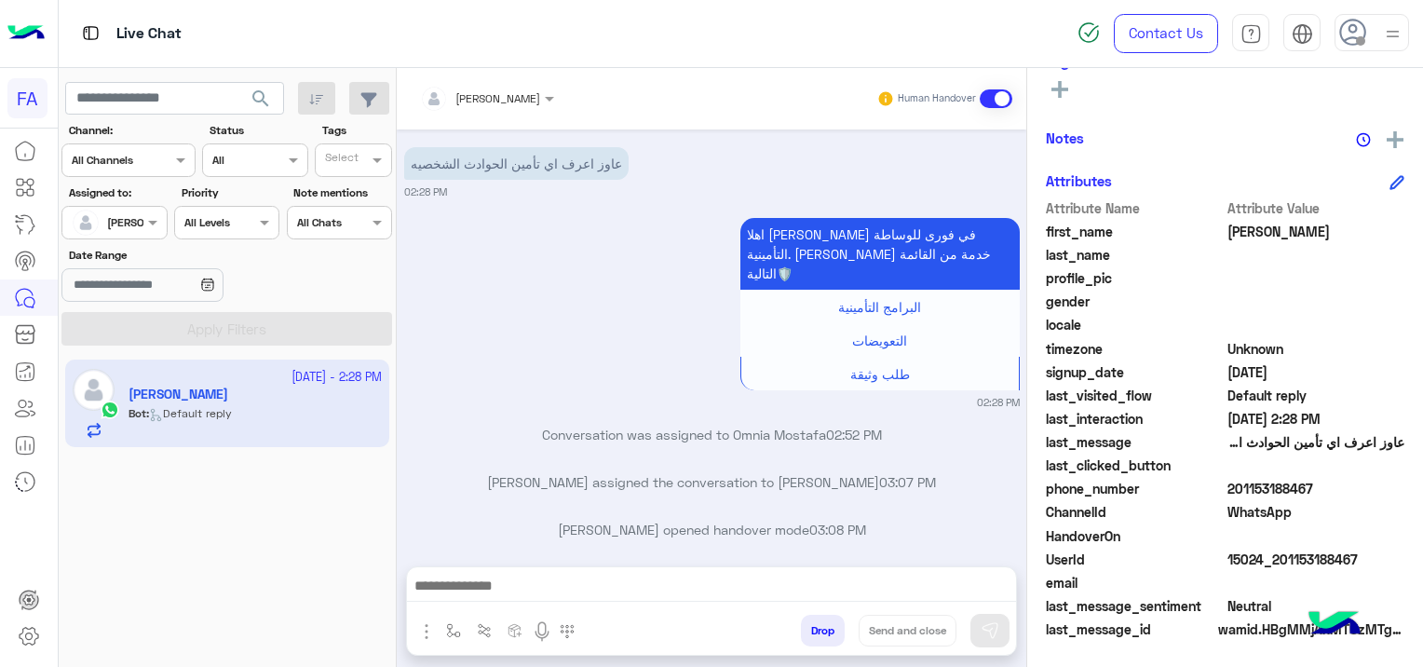
drag, startPoint x: 1370, startPoint y: 551, endPoint x: 1276, endPoint y: 553, distance: 94.1
click at [1276, 553] on span "15024_201153188467" at bounding box center [1316, 559] width 178 height 20
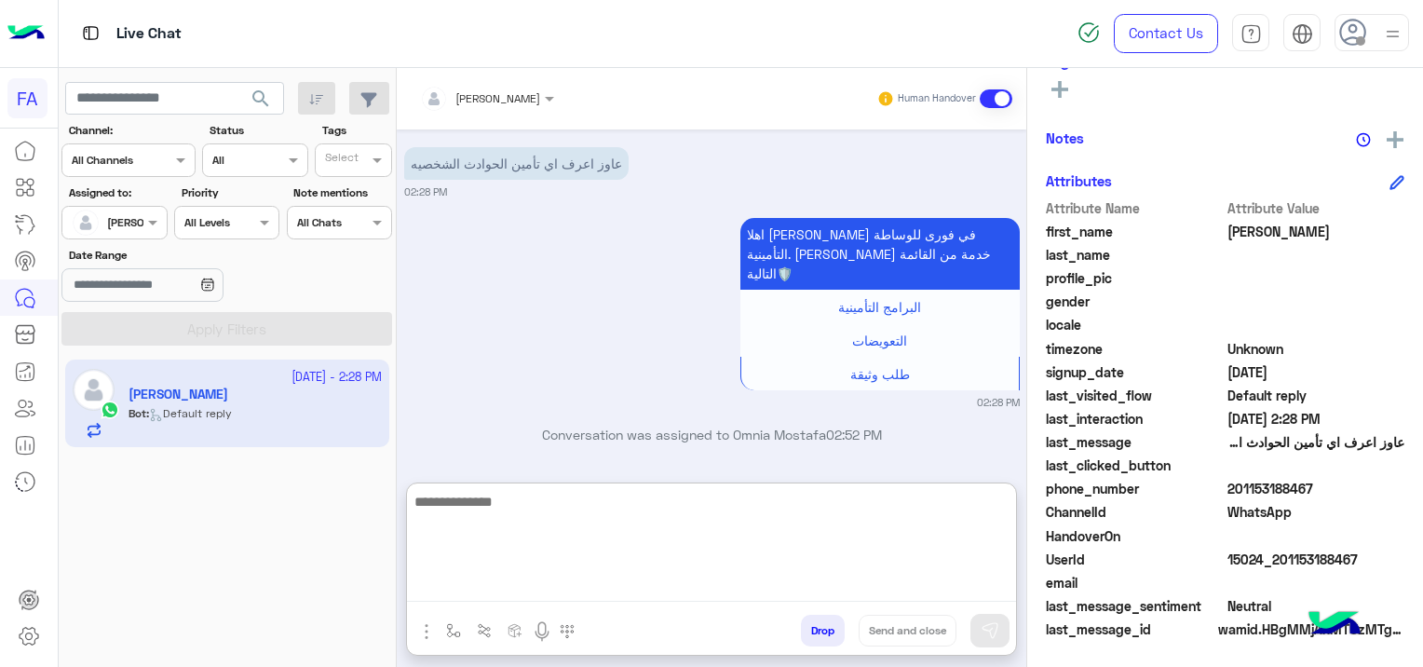
drag, startPoint x: 752, startPoint y: 597, endPoint x: 737, endPoint y: 619, distance: 26.9
click at [752, 597] on textarea at bounding box center [711, 546] width 609 height 112
click at [536, 585] on textarea at bounding box center [711, 546] width 609 height 112
paste textarea "**********"
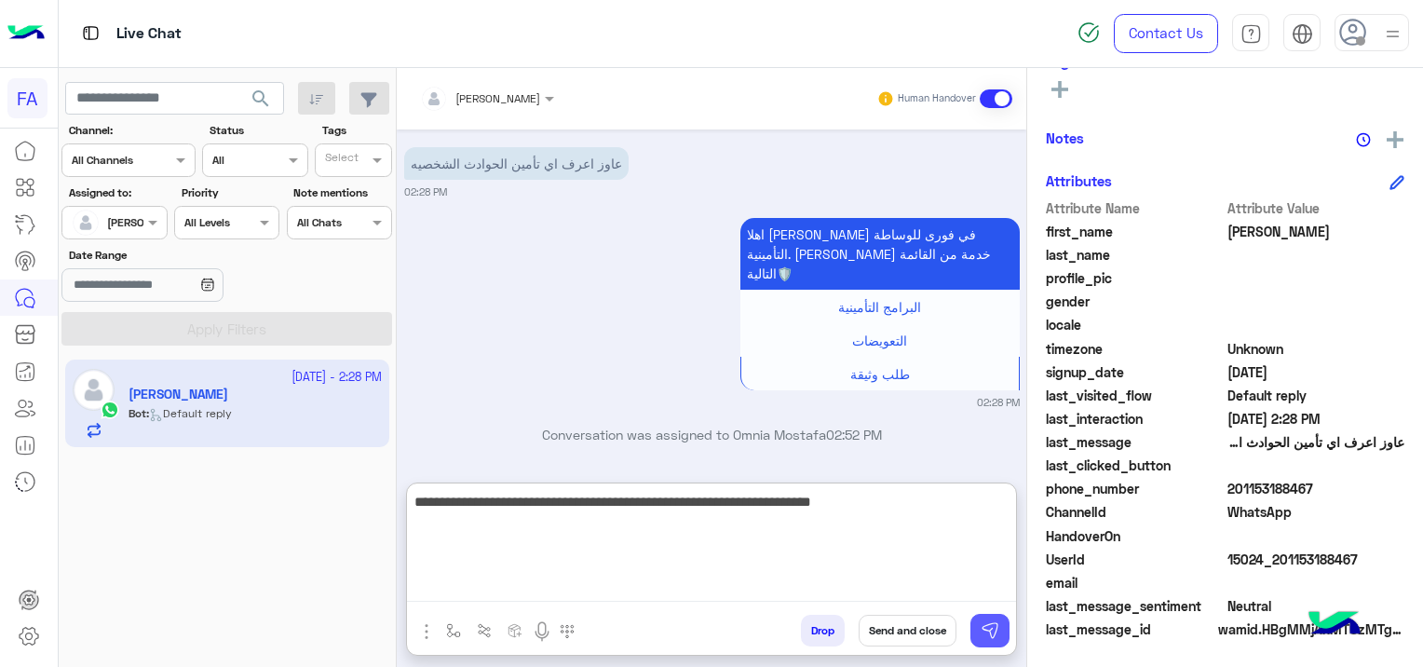
type textarea "**********"
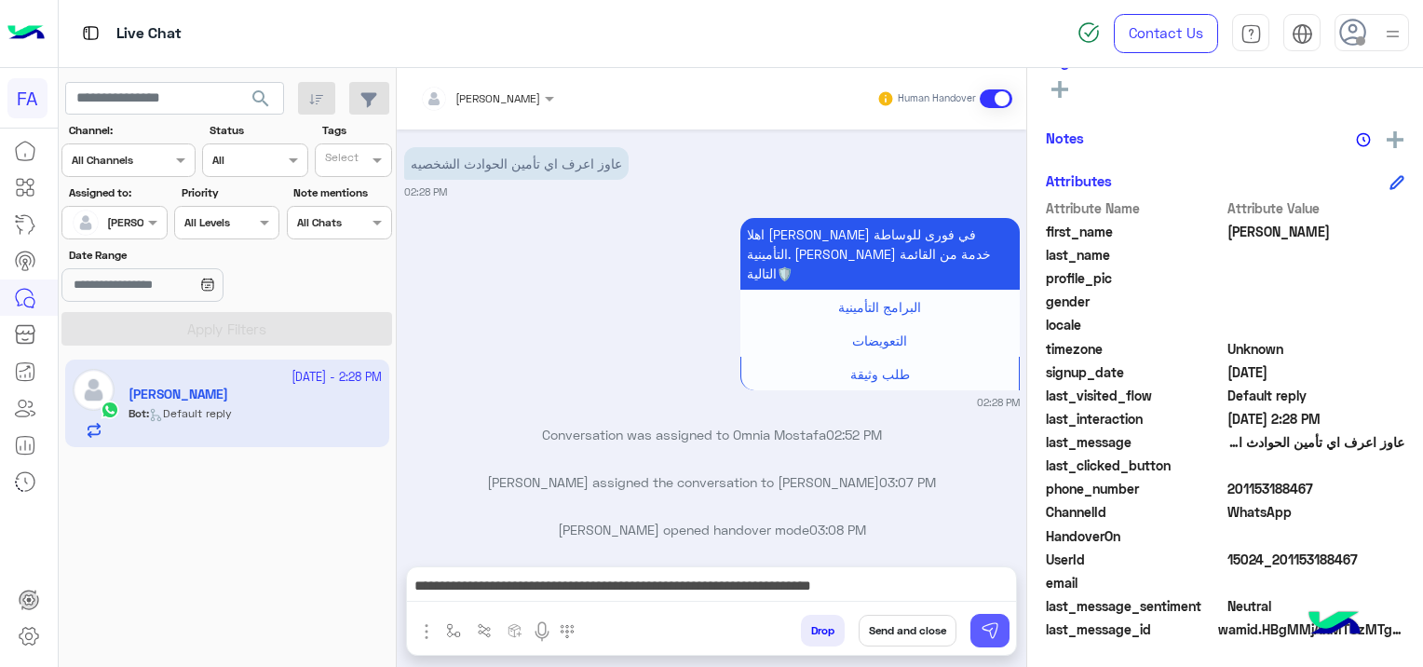
click at [979, 629] on button at bounding box center [989, 631] width 39 height 34
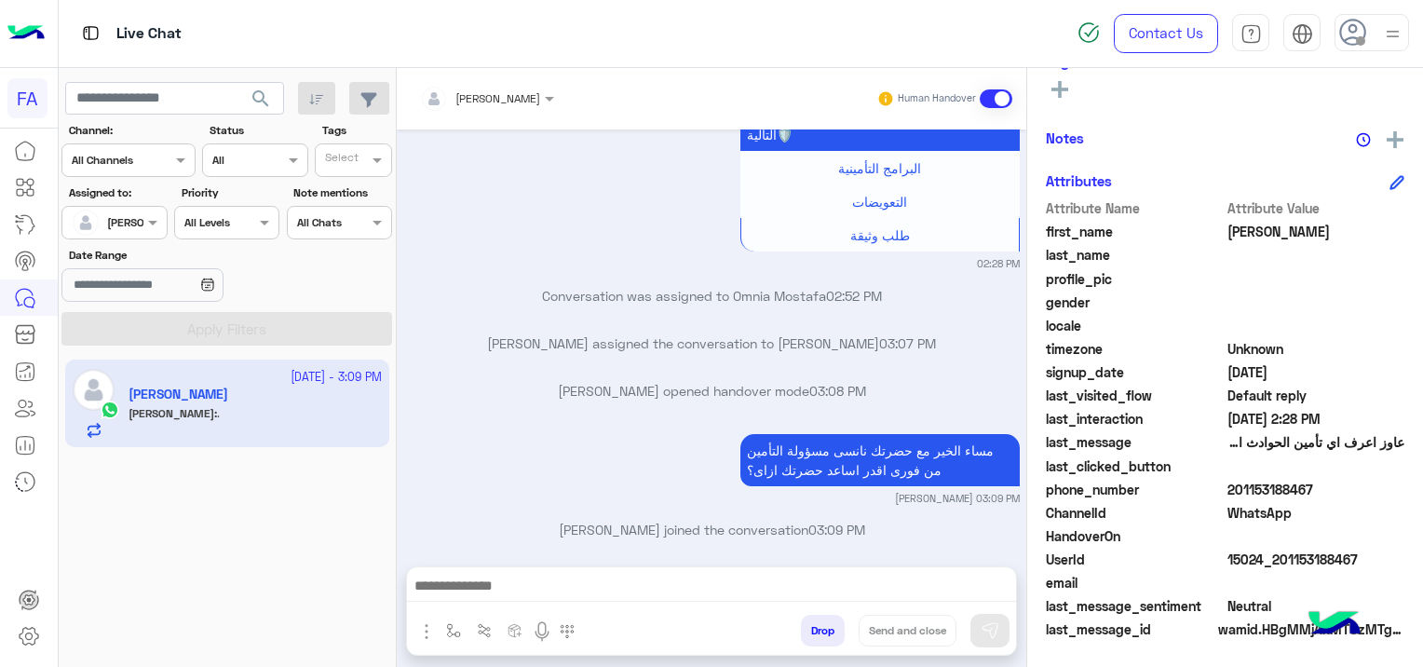
scroll to position [262, 0]
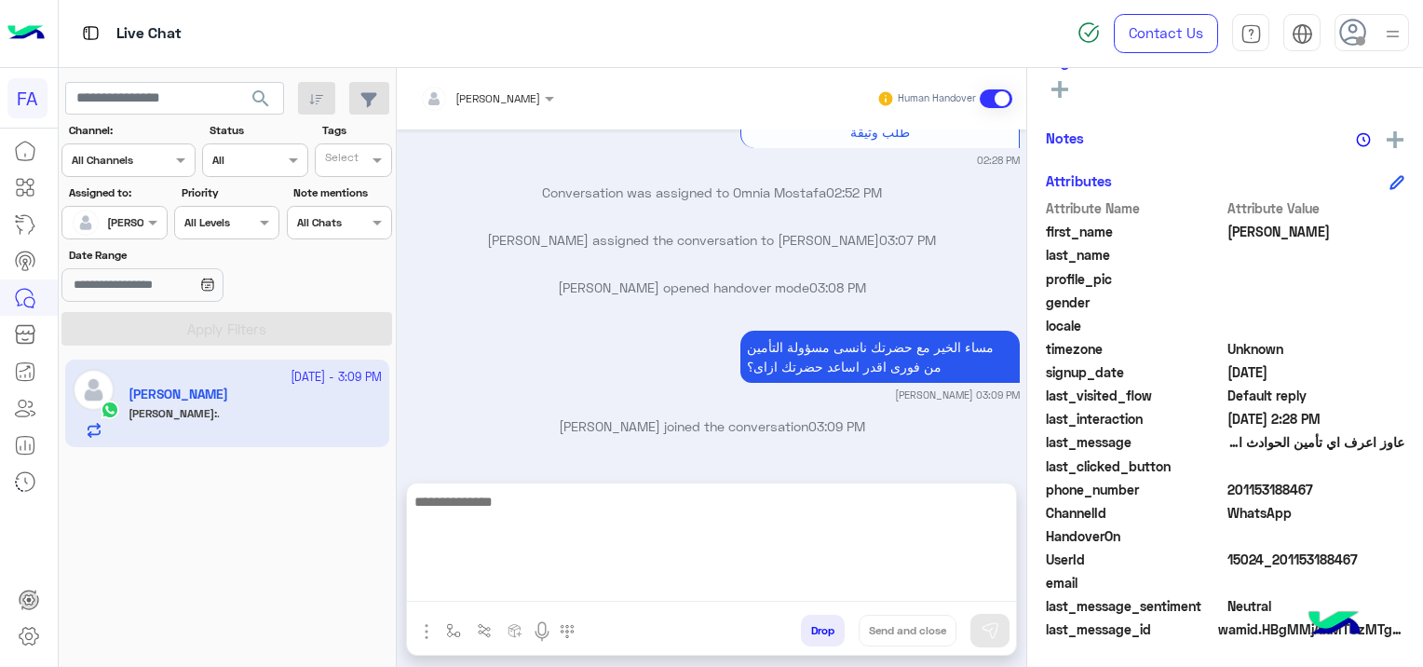
click at [610, 595] on textarea at bounding box center [711, 546] width 609 height 112
click at [497, 588] on textarea at bounding box center [711, 546] width 609 height 112
paste textarea "**********"
type textarea "**********"
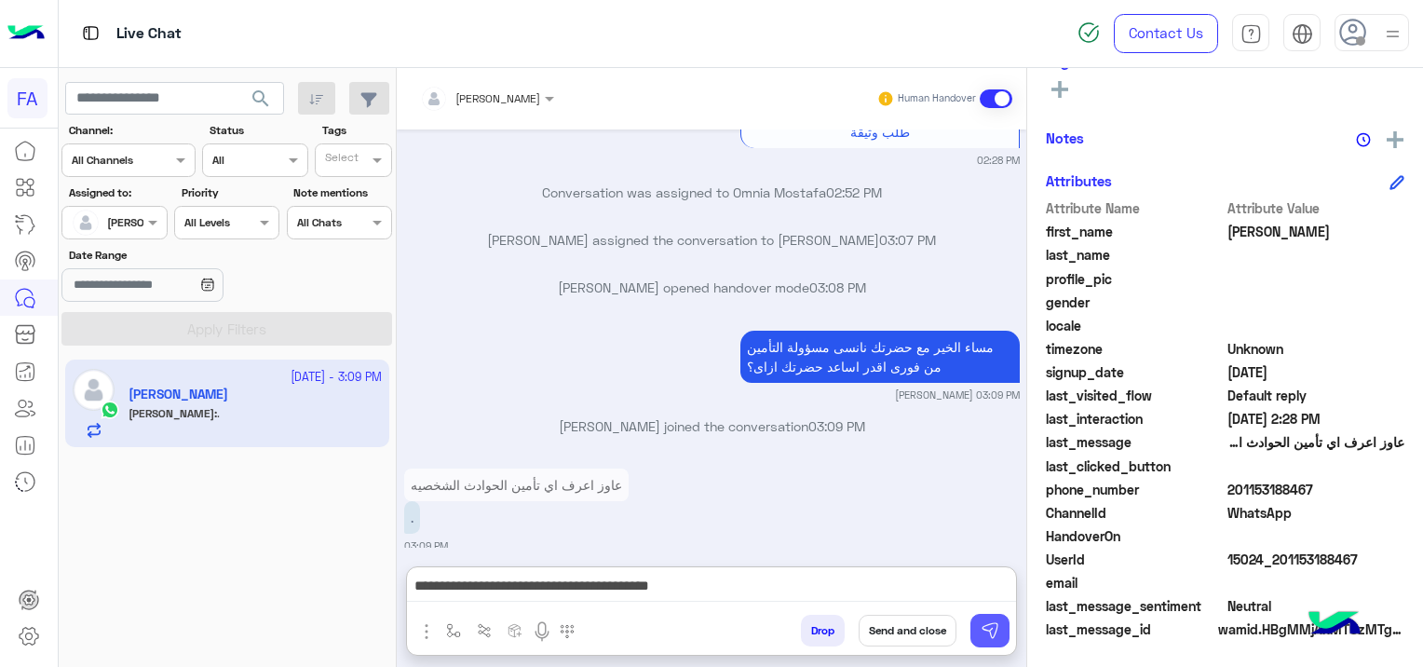
click at [987, 629] on img at bounding box center [989, 630] width 19 height 19
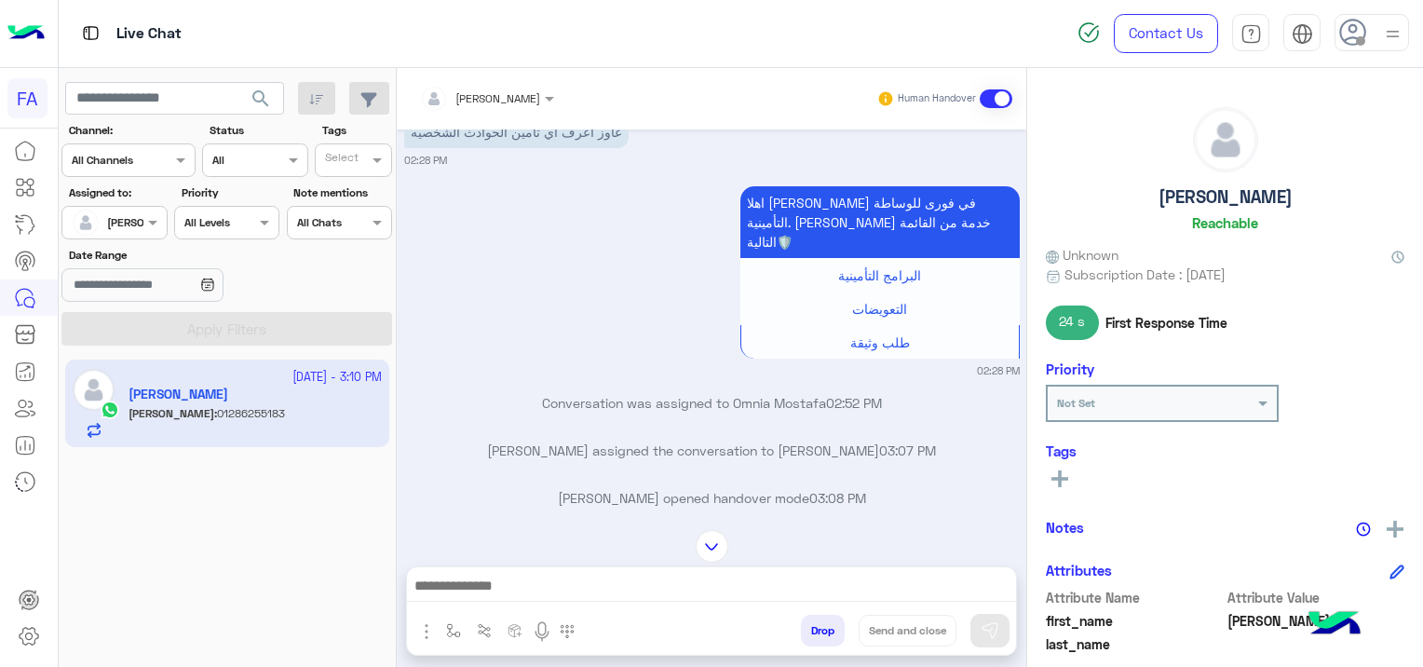
scroll to position [424, 0]
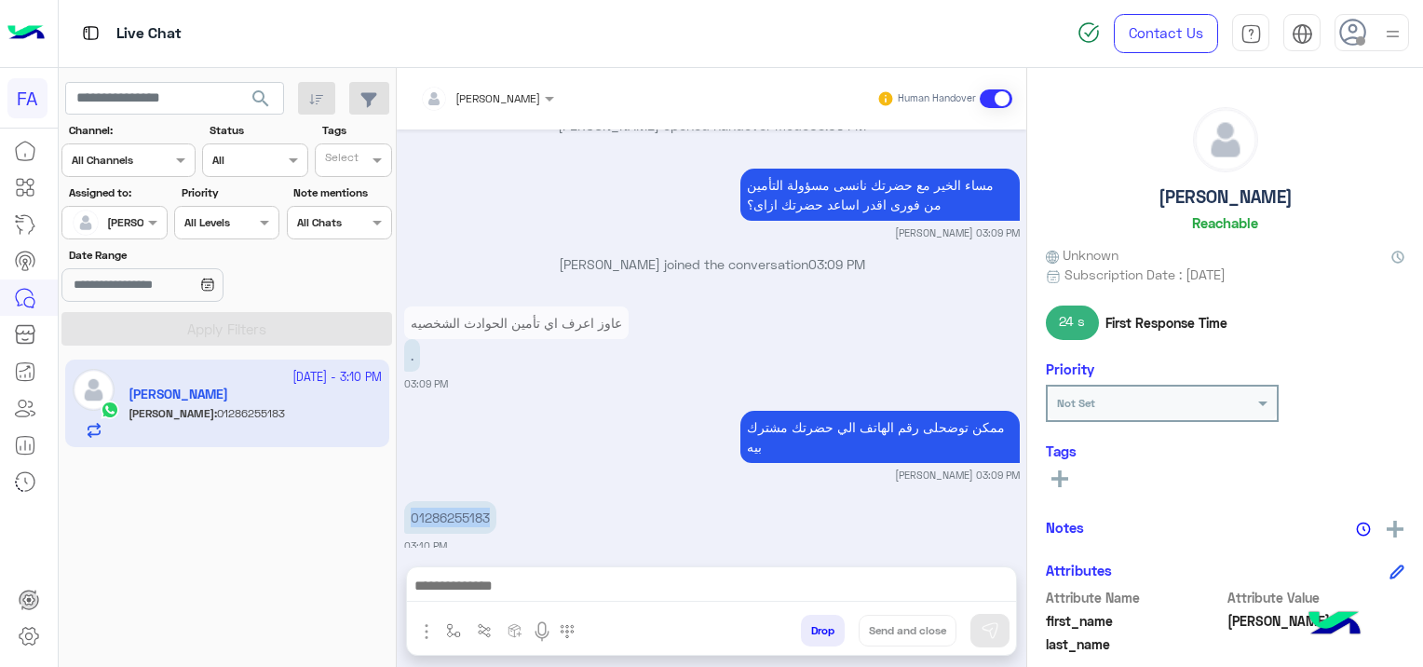
drag, startPoint x: 493, startPoint y: 487, endPoint x: 400, endPoint y: 501, distance: 94.1
click at [400, 501] on div "[DATE] عاوز اعرف اي تأمين الحوادث الشخصيه 02:28 PM اهلا [PERSON_NAME] في فورى ل…" at bounding box center [711, 338] width 629 height 418
click at [641, 467] on small "[PERSON_NAME] 03:09 PM" at bounding box center [711, 474] width 615 height 15
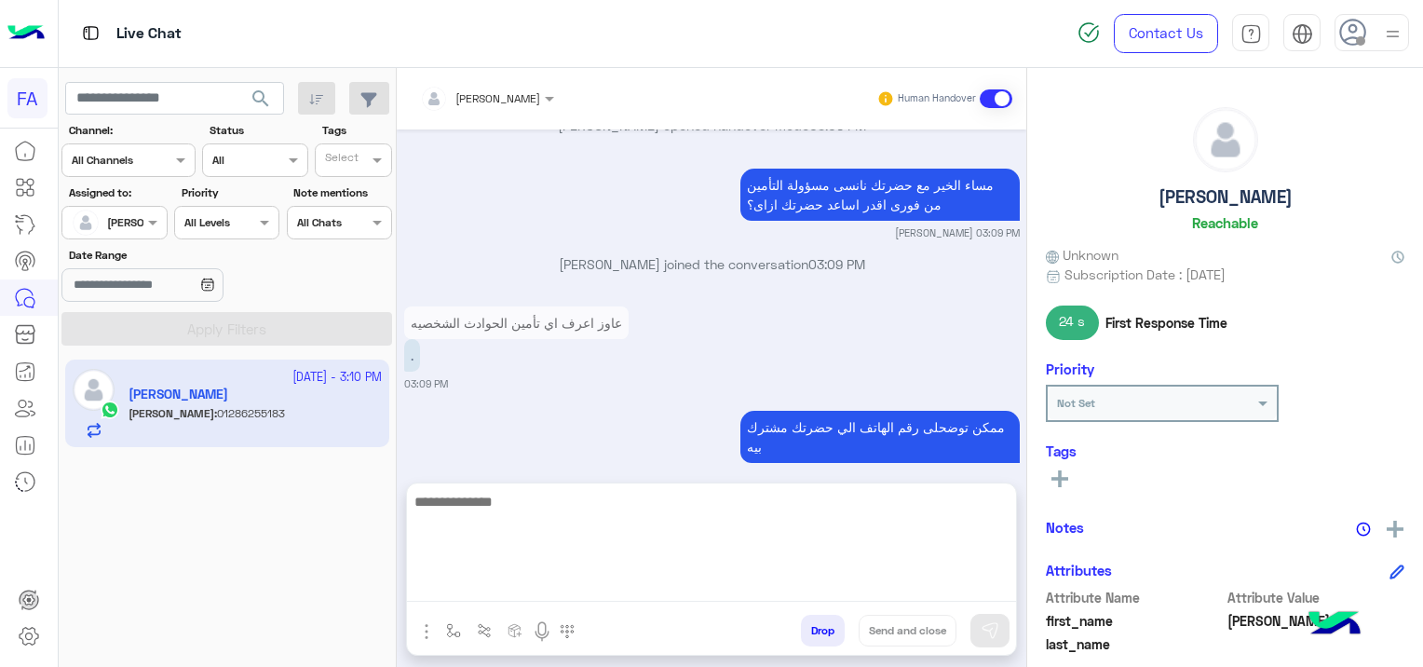
click at [508, 576] on textarea at bounding box center [711, 546] width 609 height 112
paste textarea "**********"
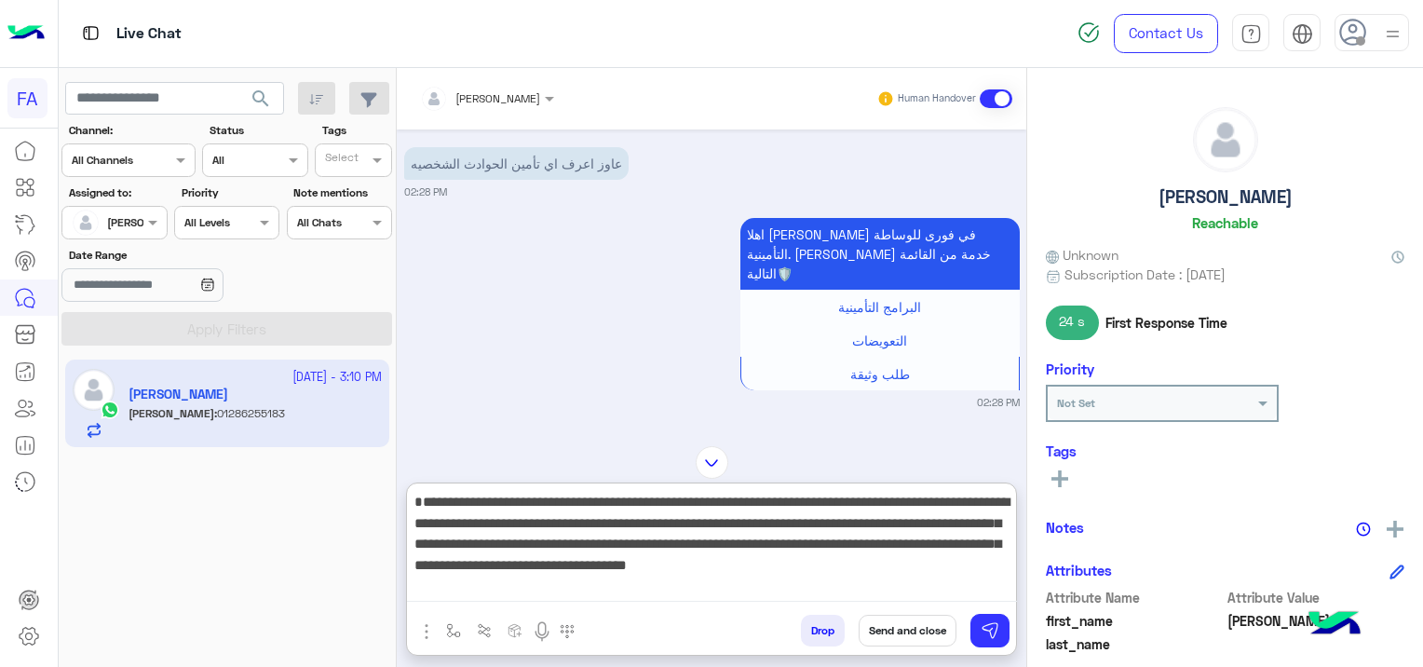
scroll to position [0, 0]
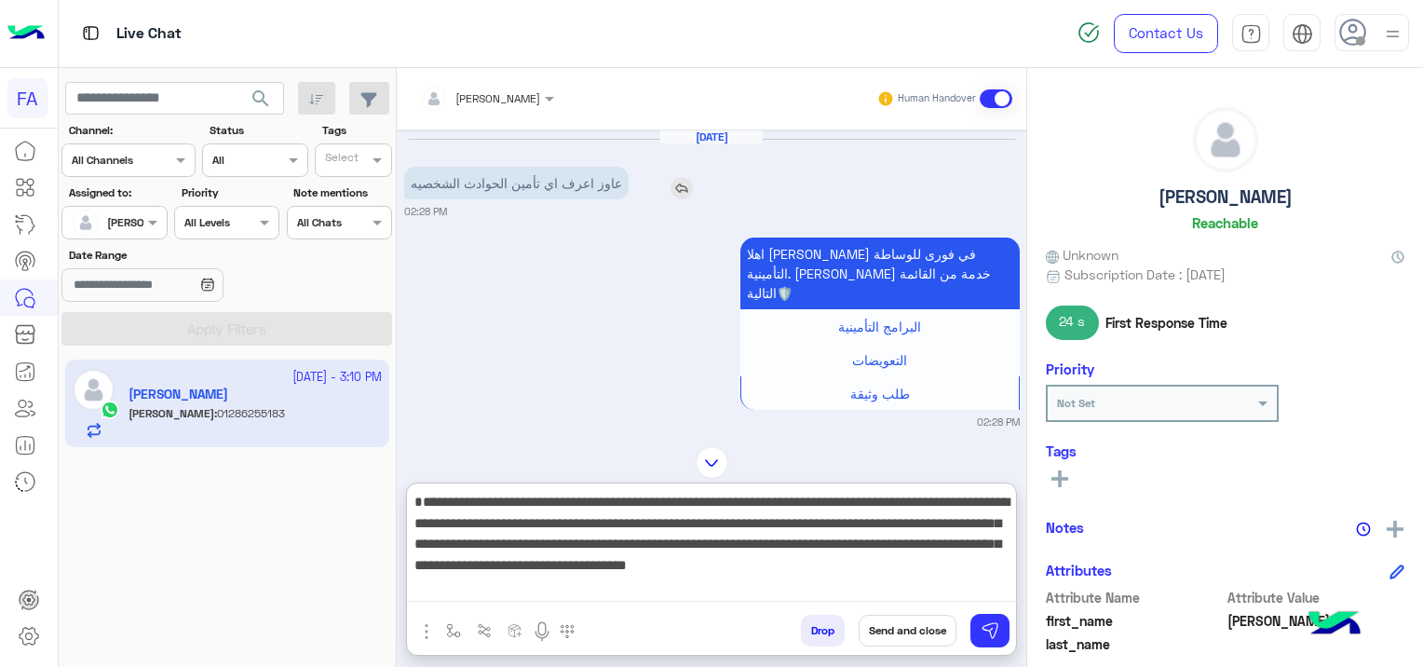
type textarea "**********"
click at [671, 184] on img at bounding box center [681, 188] width 22 height 22
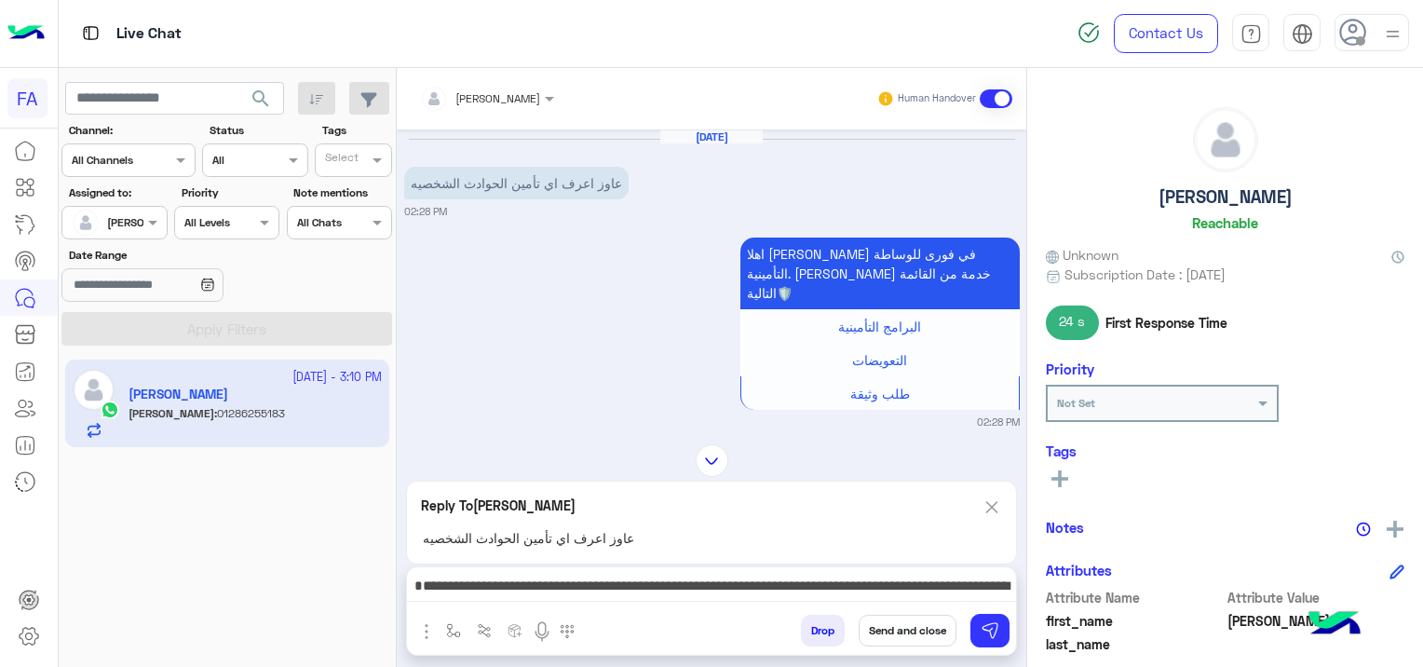
click at [695, 584] on textarea "**********" at bounding box center [712, 588] width 610 height 28
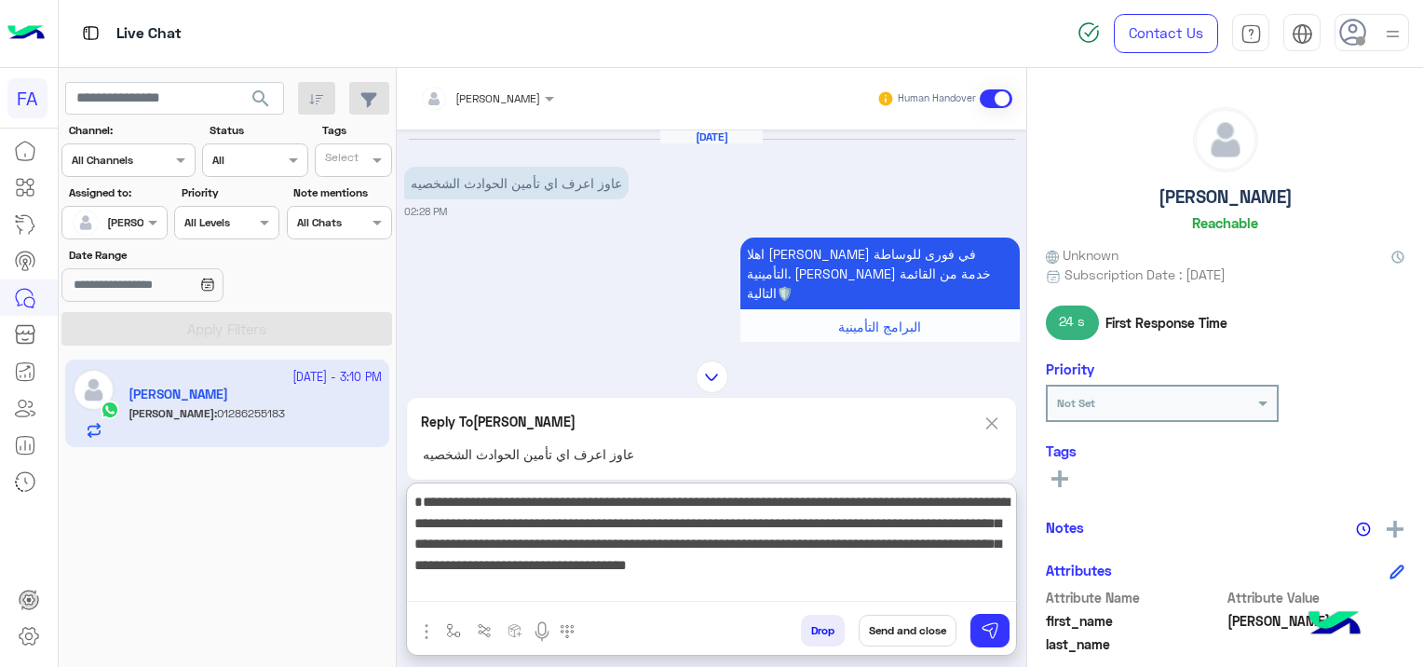
scroll to position [18, 0]
click at [991, 628] on img at bounding box center [989, 630] width 19 height 19
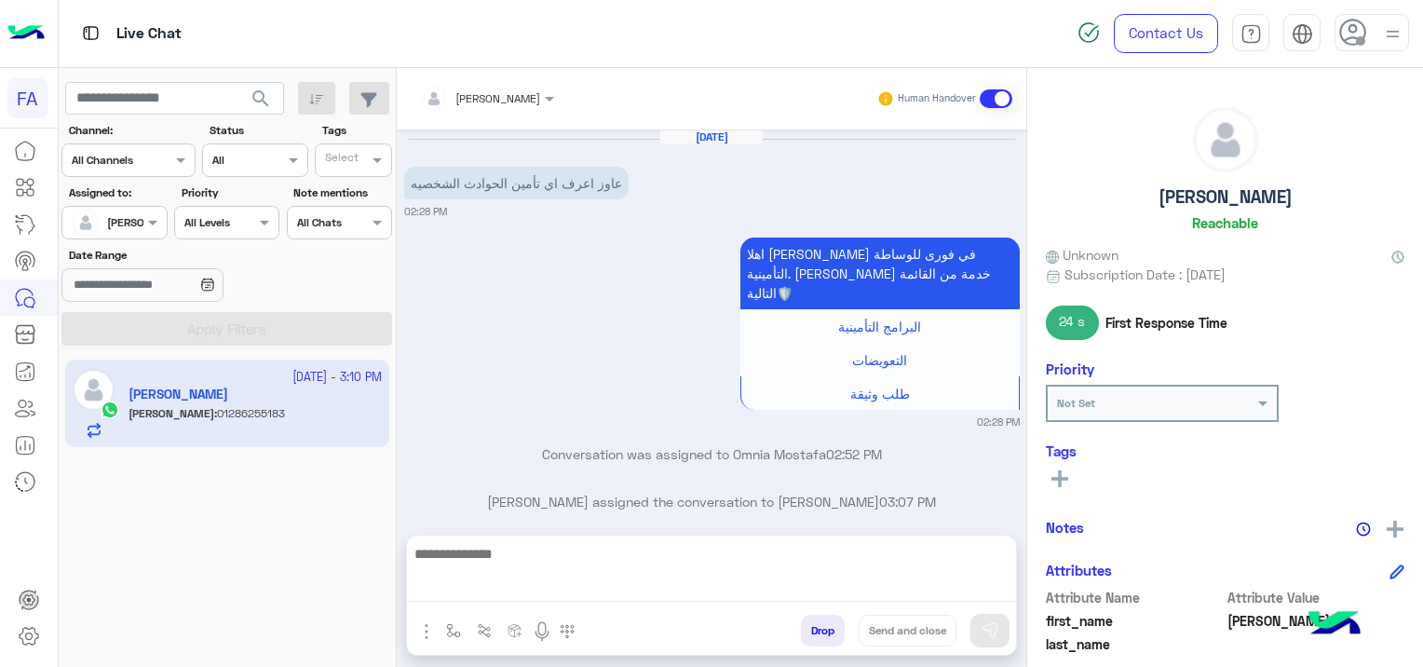
scroll to position [683, 0]
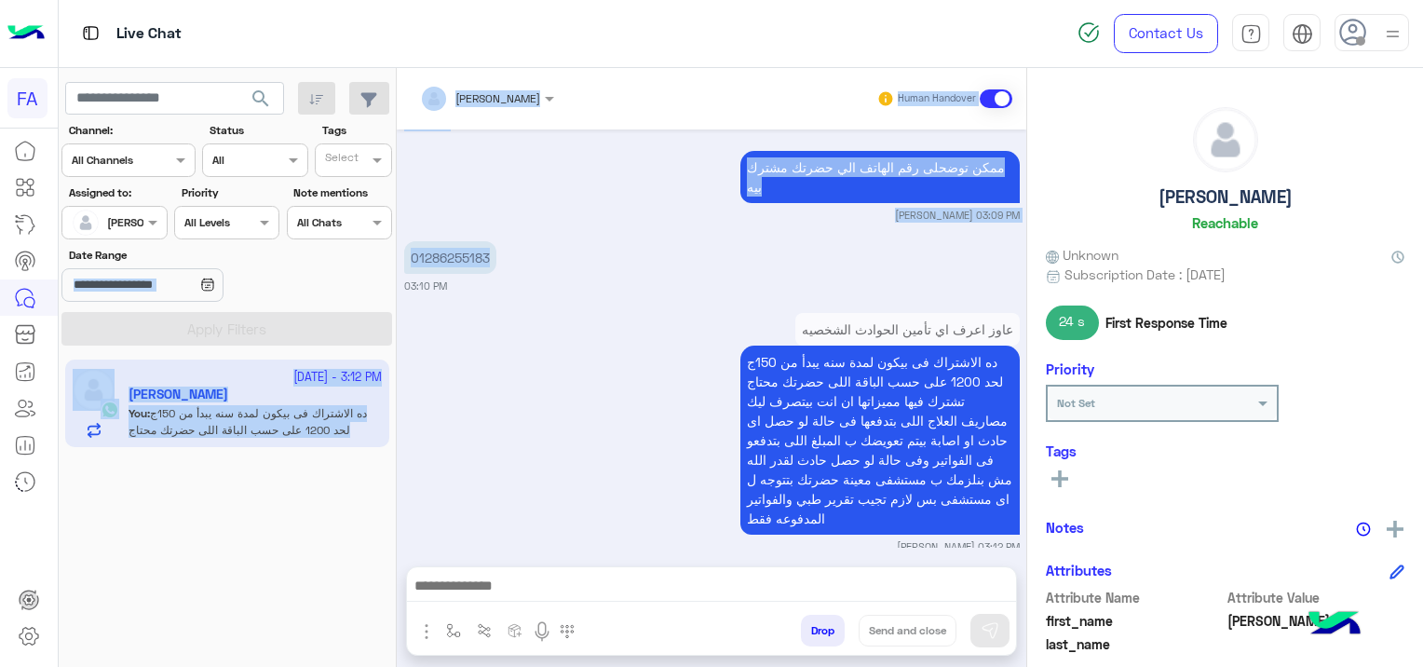
drag, startPoint x: 492, startPoint y: 230, endPoint x: 387, endPoint y: 245, distance: 105.3
click at [387, 245] on mat-drawer-container "search Channel: Channel All Channels Status Channel All Tags Select Assigned to…" at bounding box center [741, 371] width 1365 height 606
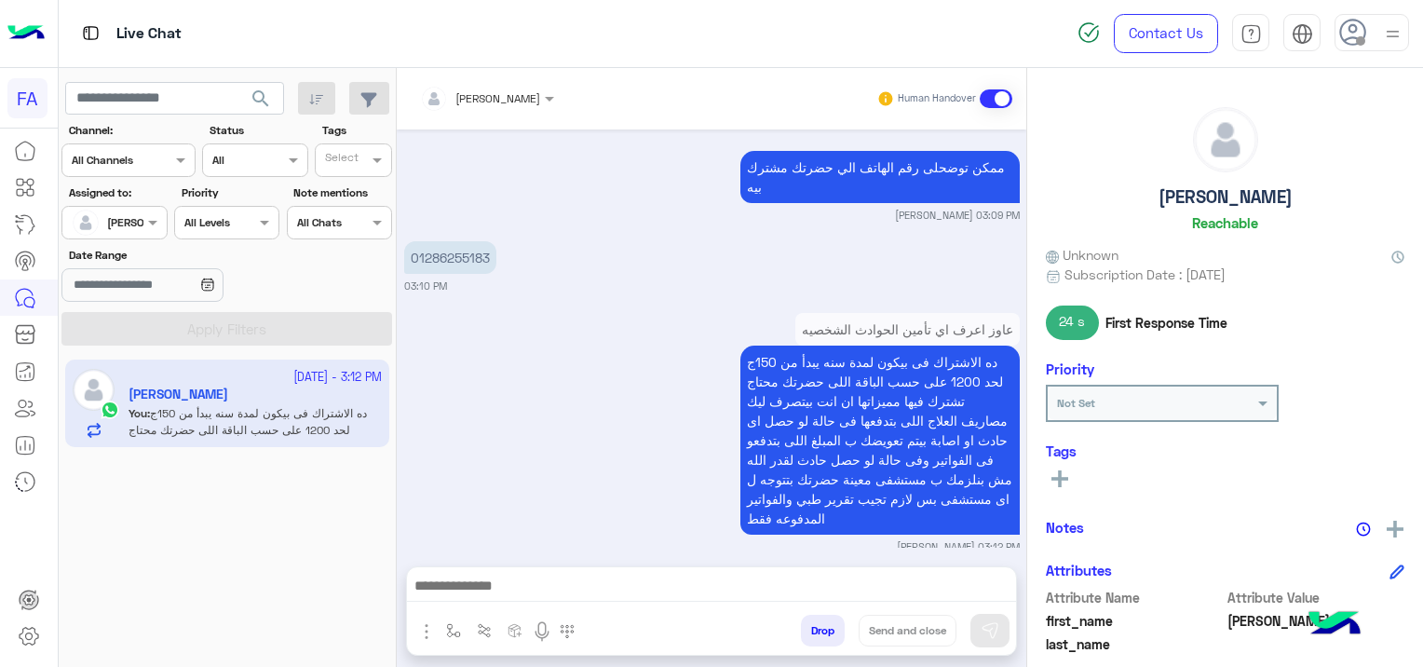
drag, startPoint x: 386, startPoint y: 245, endPoint x: 509, endPoint y: 350, distance: 161.8
click at [509, 350] on div "عاوز اعرف اي تأمين الحوادث الشخصيه ده الاشتراك فى بيكون لمدة سنه يبدأ من 150ج ل…" at bounding box center [711, 431] width 615 height 246
click at [488, 241] on p "01286255183" at bounding box center [450, 257] width 92 height 33
click at [455, 244] on p "01286255183" at bounding box center [450, 257] width 92 height 33
drag, startPoint x: 454, startPoint y: 244, endPoint x: 529, endPoint y: 302, distance: 94.2
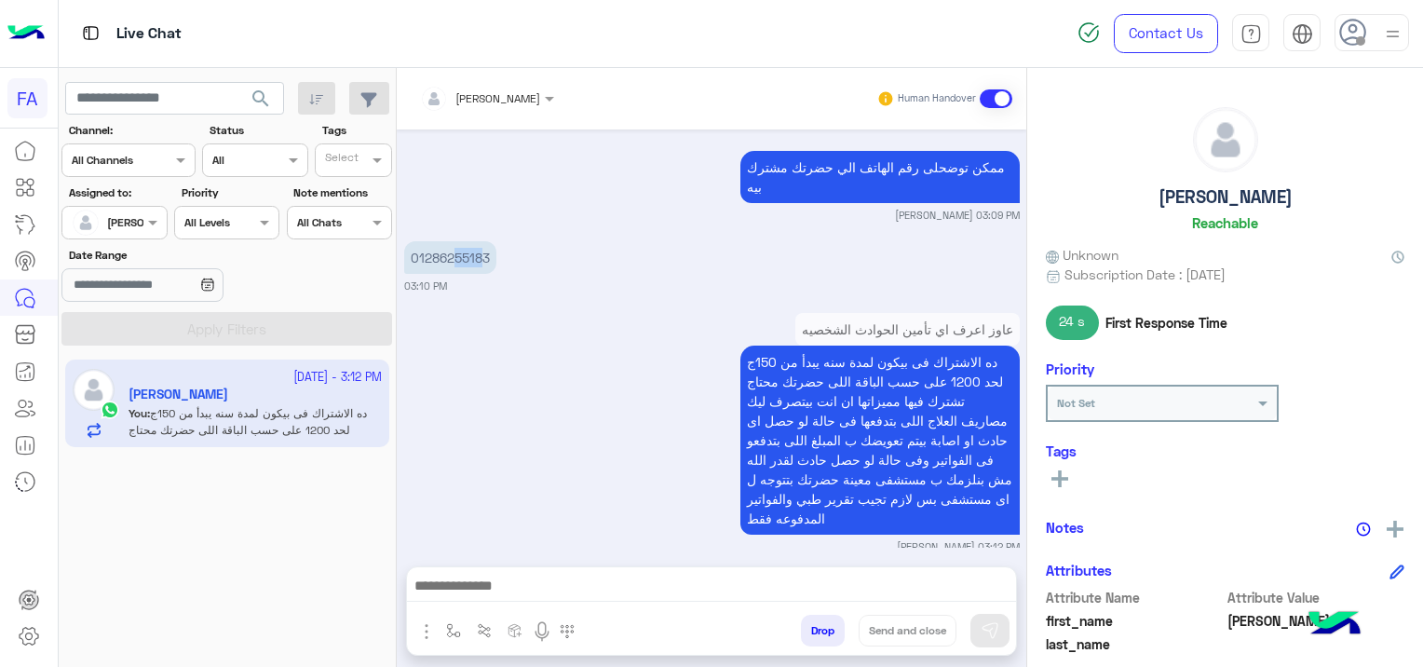
click at [529, 308] on div "عاوز اعرف اي تأمين الحوادث الشخصيه ده الاشتراك فى بيكون لمدة سنه يبدأ من 150ج ل…" at bounding box center [711, 431] width 615 height 246
drag, startPoint x: 491, startPoint y: 231, endPoint x: 439, endPoint y: 241, distance: 52.2
click at [439, 241] on p "01286255183" at bounding box center [450, 257] width 92 height 33
drag, startPoint x: 439, startPoint y: 241, endPoint x: 469, endPoint y: 272, distance: 42.8
click at [432, 250] on p "01286255183" at bounding box center [450, 257] width 92 height 33
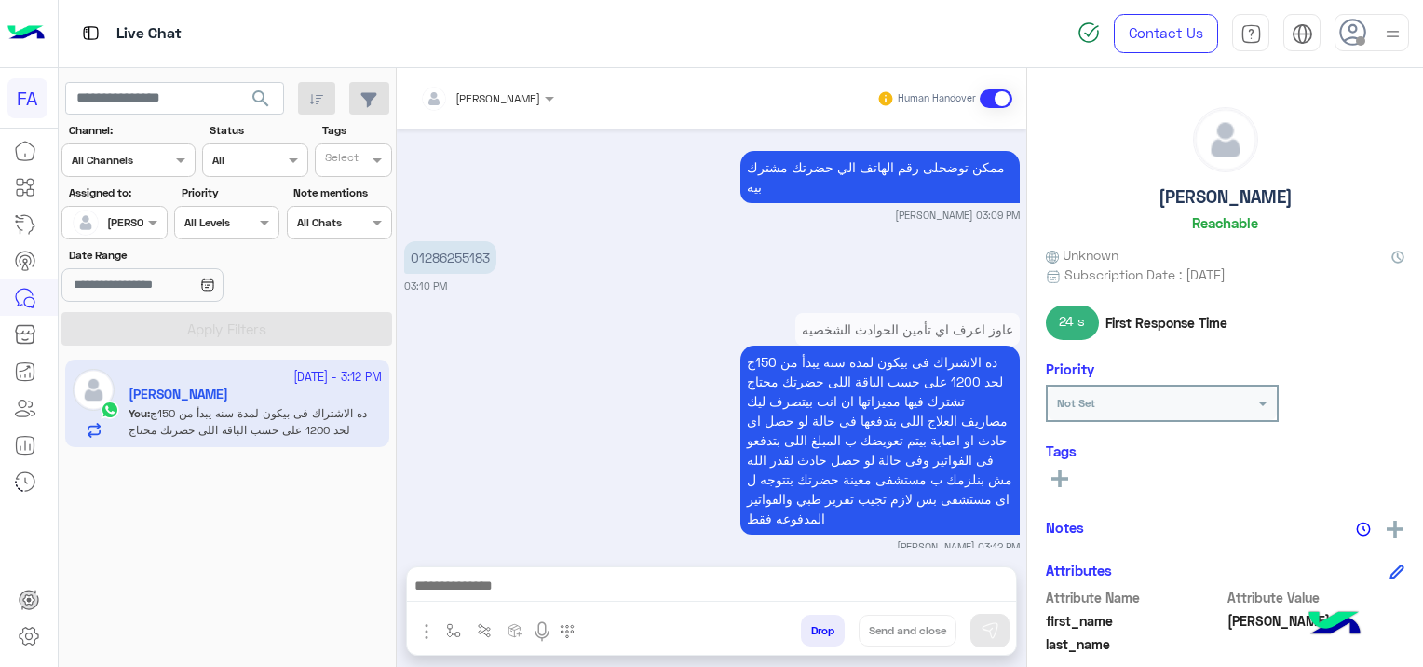
click at [503, 286] on div "[DATE] عاوز اعرف اي تأمين الحوادث الشخصيه 02:28 PM اهلا [PERSON_NAME] في فورى ل…" at bounding box center [711, 338] width 629 height 418
drag, startPoint x: 495, startPoint y: 236, endPoint x: 401, endPoint y: 223, distance: 94.8
click at [401, 223] on div "[DATE] عاوز اعرف اي تأمين الحوادث الشخصيه 02:28 PM اهلا [PERSON_NAME] في فورى ل…" at bounding box center [711, 338] width 629 height 418
click at [1099, 134] on div "[PERSON_NAME]" at bounding box center [1225, 172] width 358 height 131
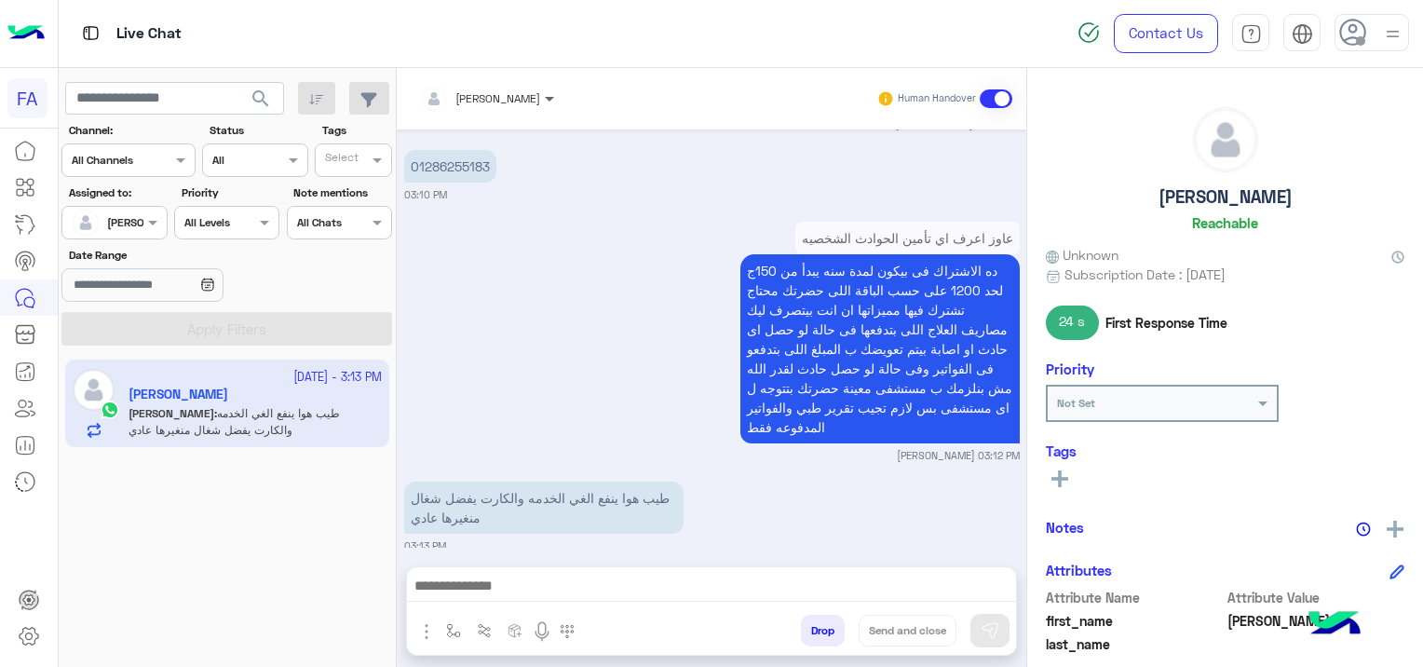
click at [540, 97] on span at bounding box center [551, 98] width 23 height 20
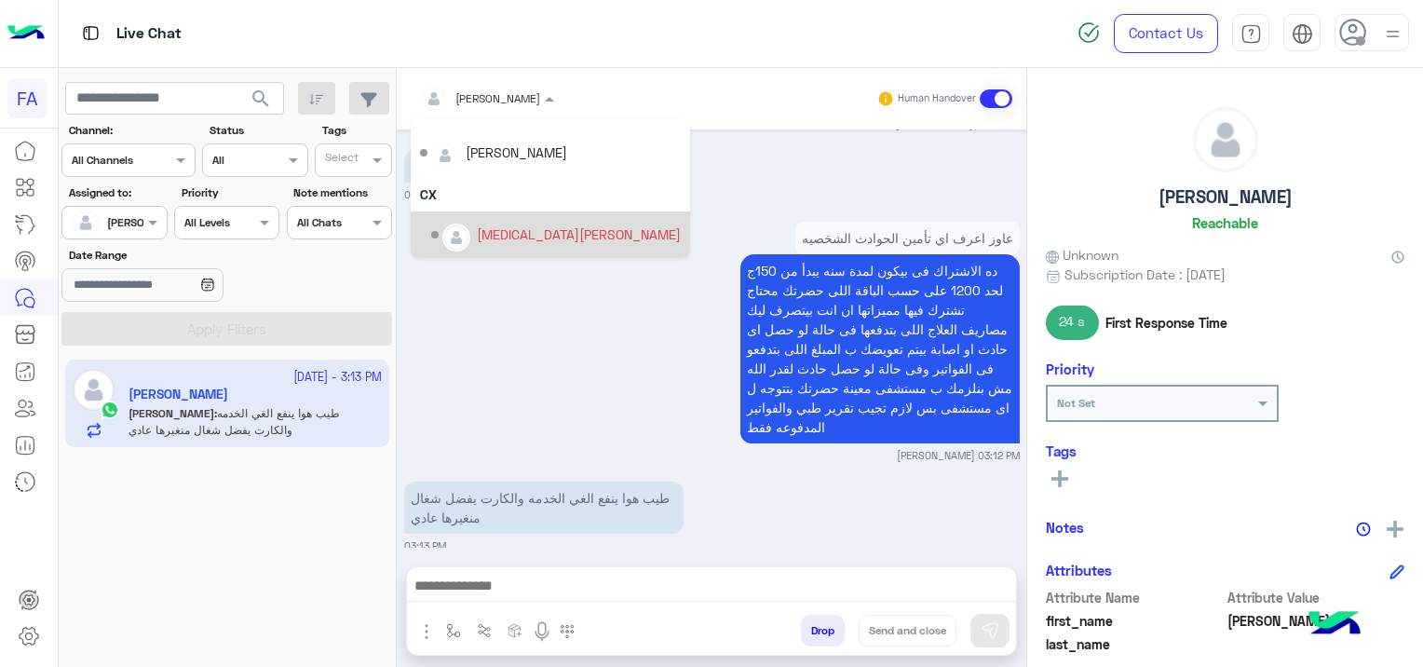
scroll to position [131, 0]
click at [525, 231] on div "Omnia Mostafa" at bounding box center [523, 234] width 93 height 20
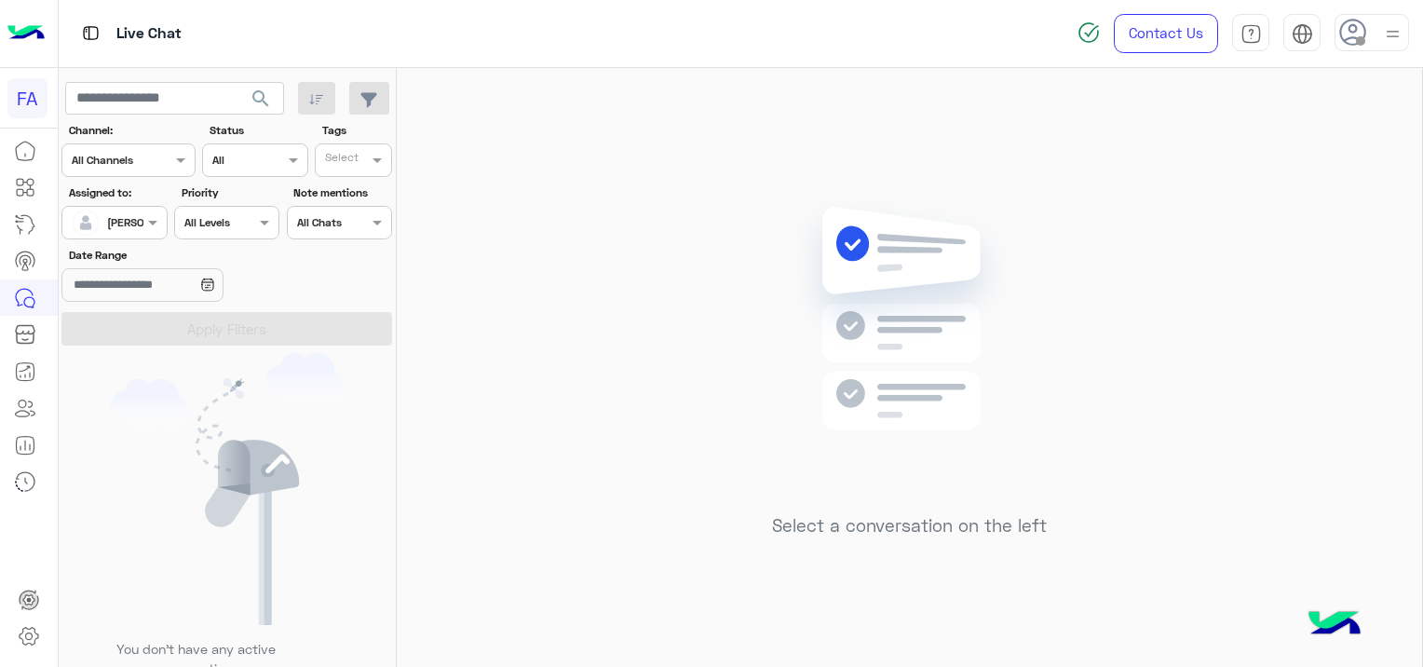
click at [273, 93] on button "search" at bounding box center [261, 102] width 46 height 40
click at [264, 94] on span "search" at bounding box center [261, 99] width 22 height 22
click at [263, 93] on span "search" at bounding box center [261, 99] width 22 height 22
click at [270, 89] on span "search" at bounding box center [261, 99] width 22 height 22
click at [263, 83] on button "search" at bounding box center [261, 102] width 46 height 40
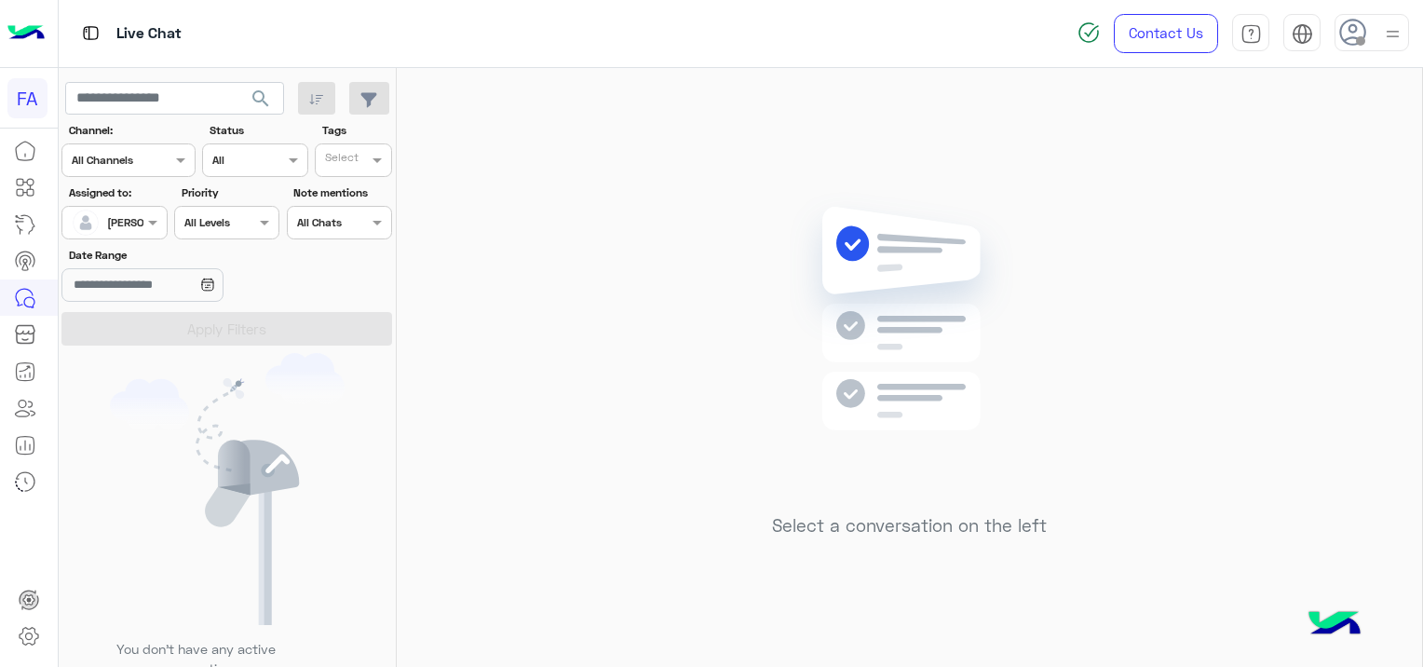
click at [273, 108] on button "search" at bounding box center [261, 102] width 46 height 40
click at [257, 88] on span "search" at bounding box center [261, 99] width 22 height 22
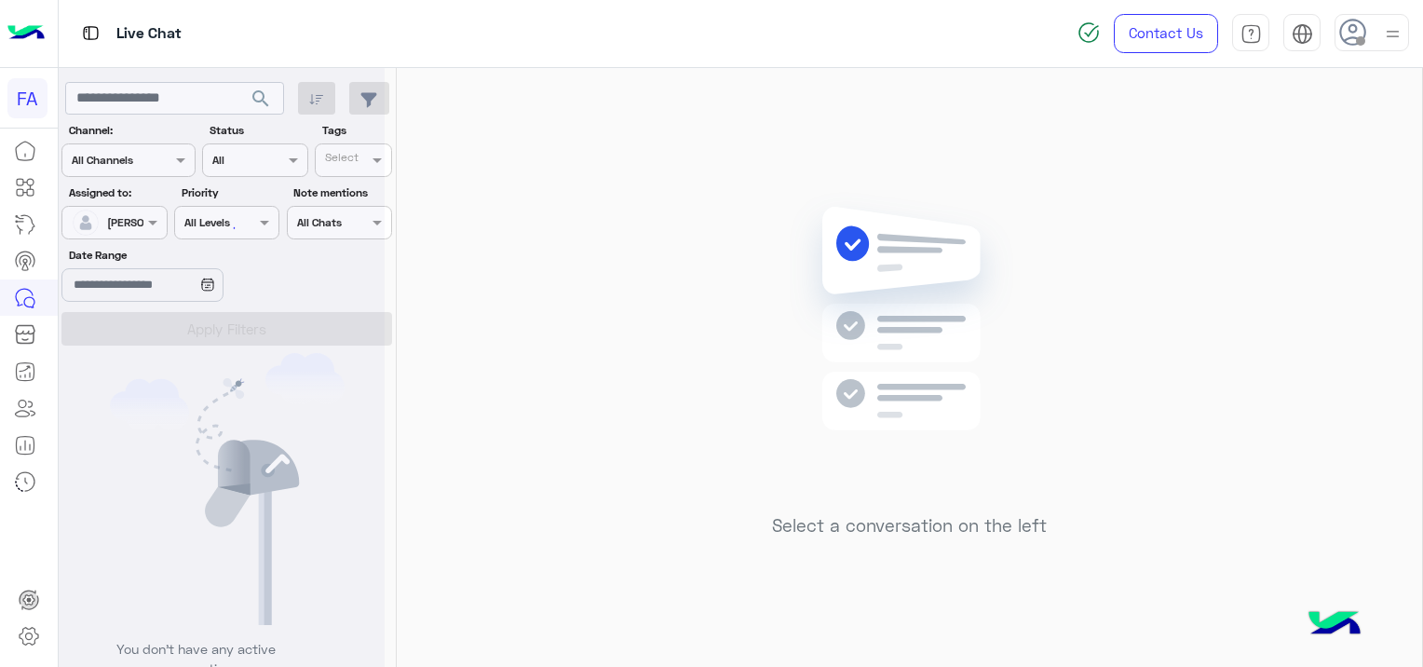
click at [257, 88] on div at bounding box center [222, 340] width 326 height 667
click at [262, 91] on span "search" at bounding box center [261, 99] width 22 height 22
click at [260, 91] on span "search" at bounding box center [261, 99] width 22 height 22
click at [254, 88] on span "search" at bounding box center [261, 99] width 22 height 22
click at [264, 91] on span "search" at bounding box center [261, 99] width 22 height 22
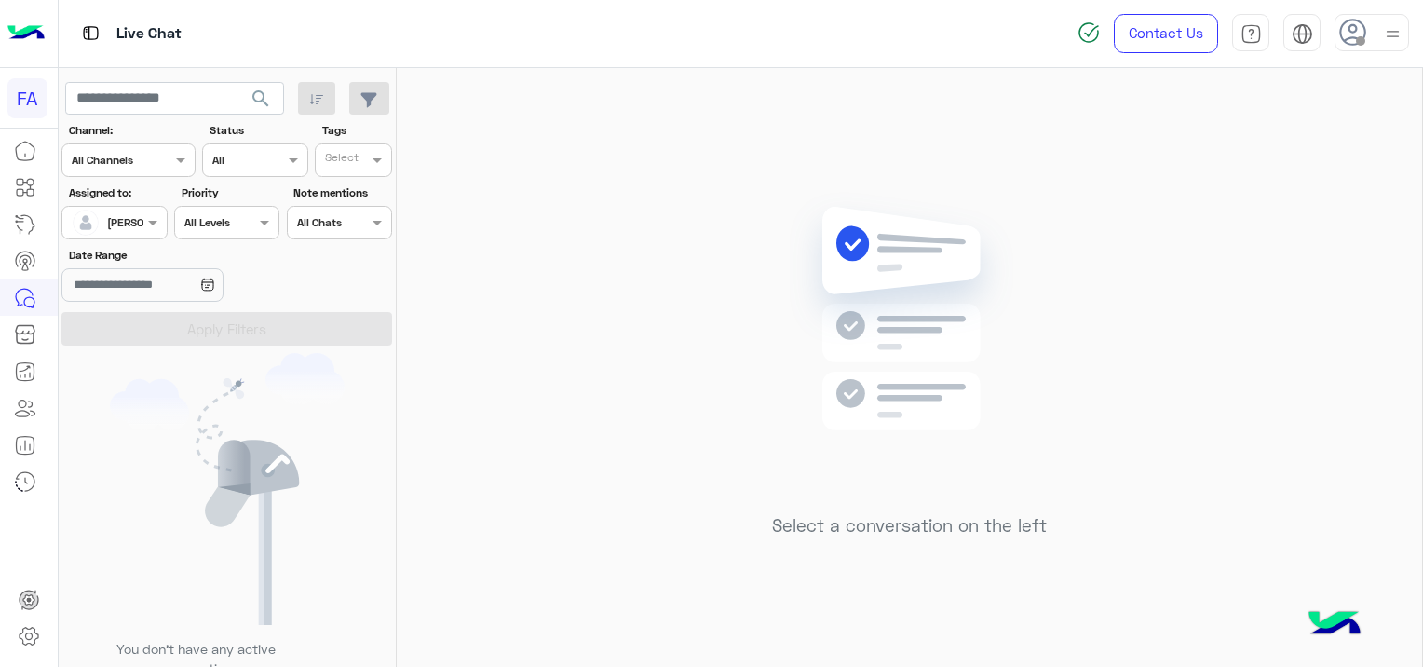
click at [264, 97] on span "search" at bounding box center [261, 99] width 22 height 22
click at [263, 112] on button "search" at bounding box center [261, 102] width 46 height 40
click at [267, 104] on span "search" at bounding box center [261, 99] width 22 height 22
click at [264, 101] on span "search" at bounding box center [261, 99] width 22 height 22
click at [268, 101] on span "search" at bounding box center [261, 99] width 22 height 22
